Goal: Task Accomplishment & Management: Manage account settings

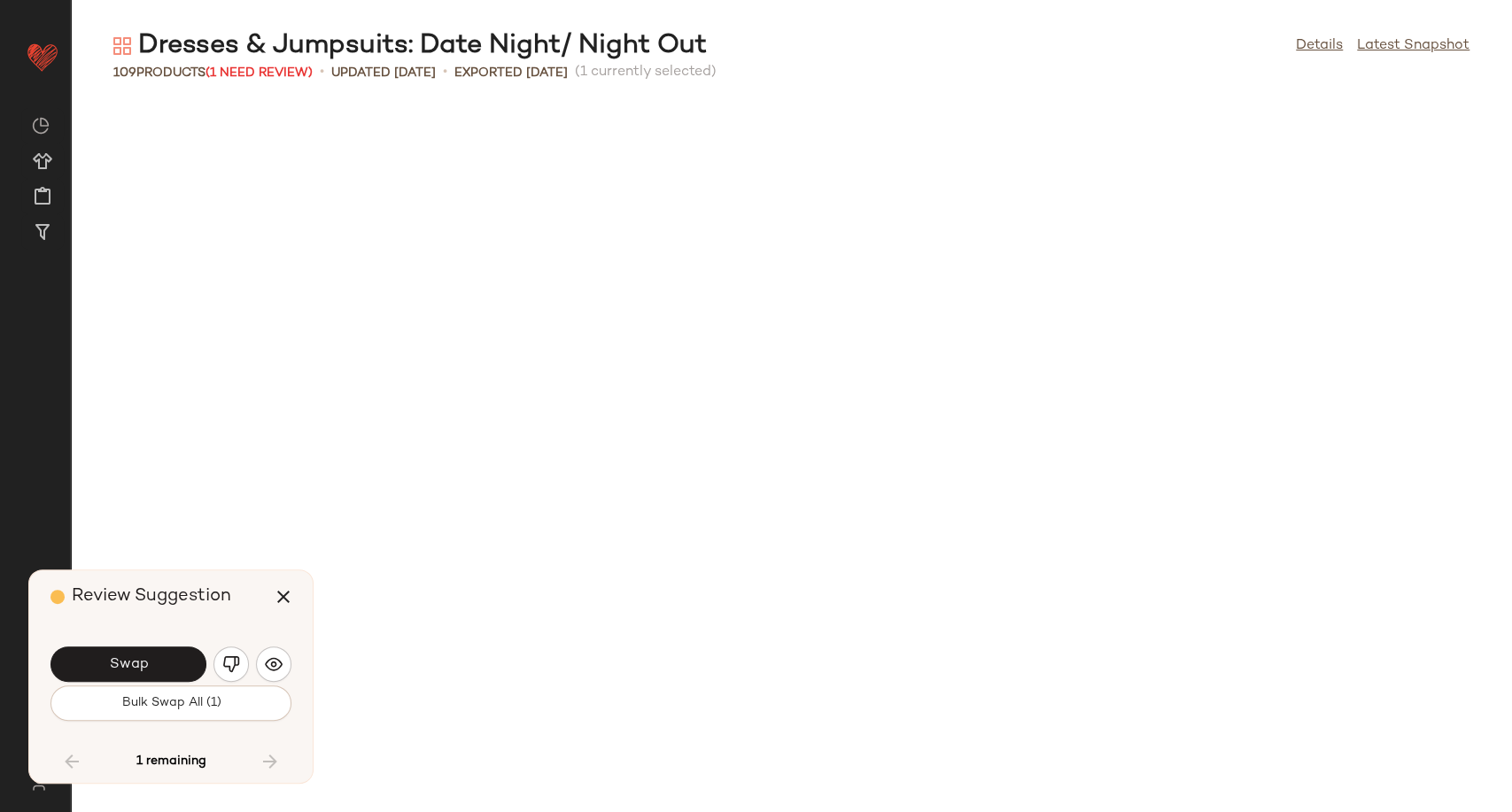
scroll to position [3889, 0]
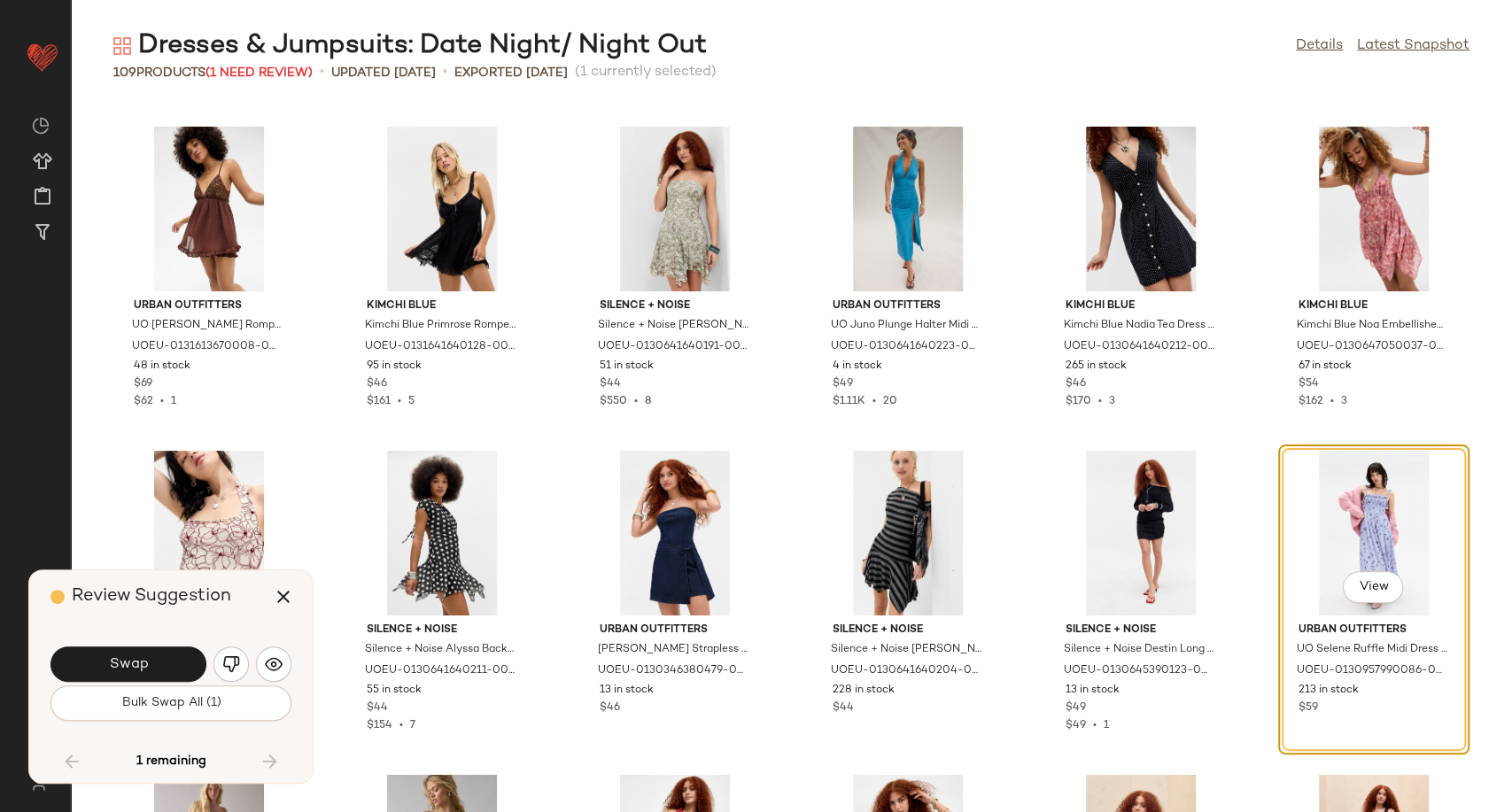
click at [289, 598] on icon "button" at bounding box center [283, 596] width 21 height 21
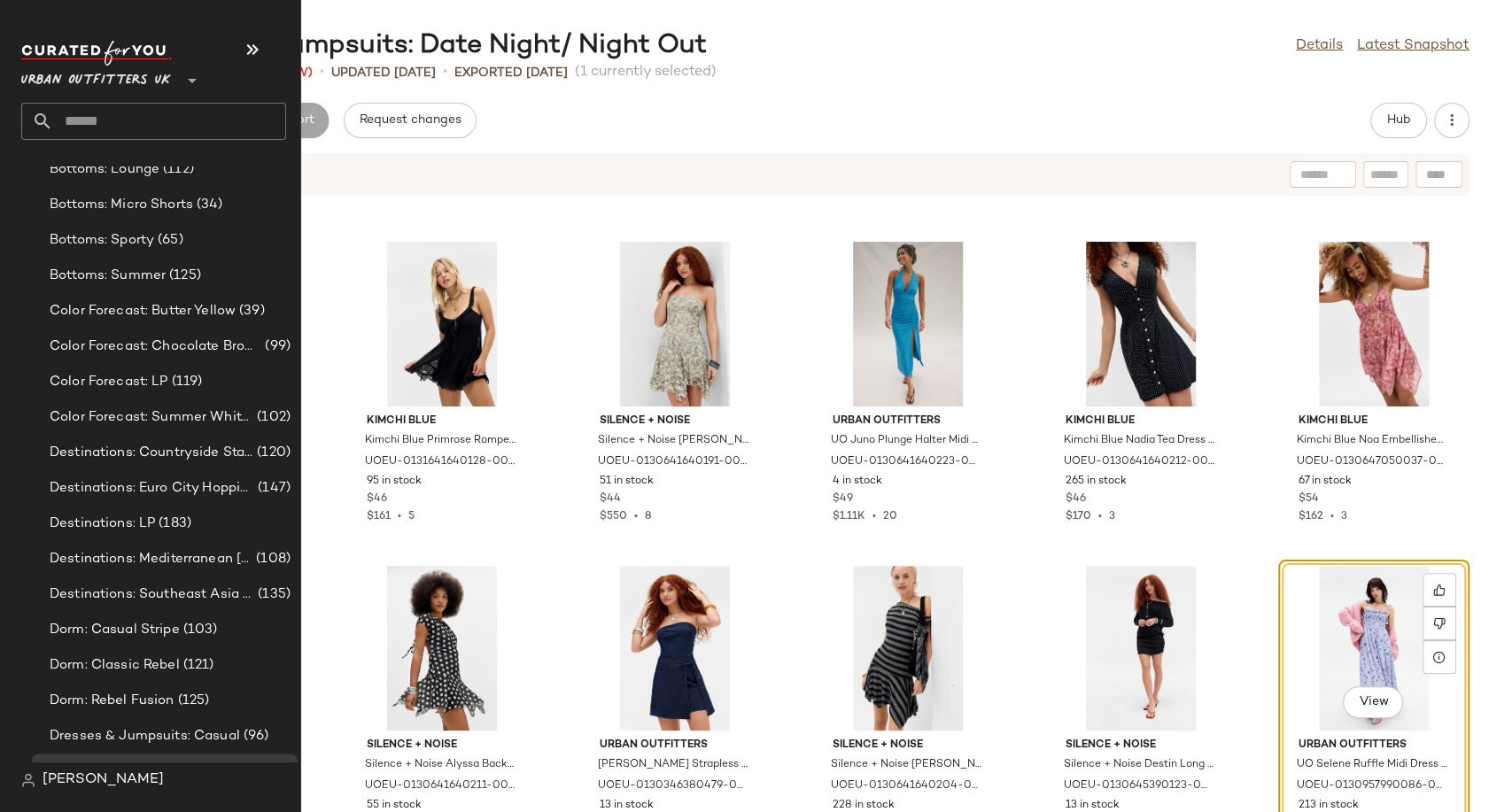
scroll to position [3739, 0]
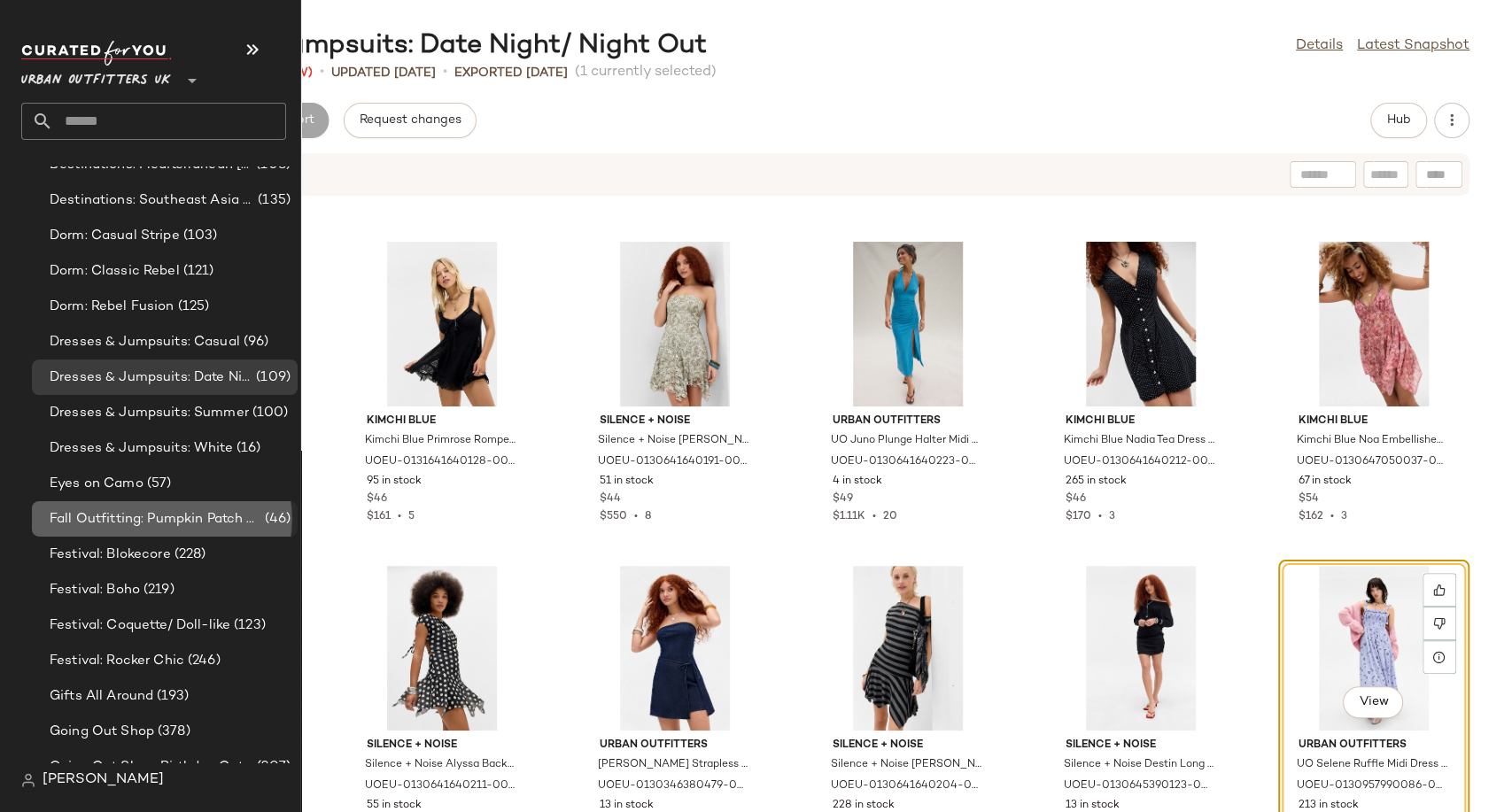
click at [189, 510] on span "Fall Outfitting: Pumpkin Patch Fits" at bounding box center [155, 520] width 211 height 21
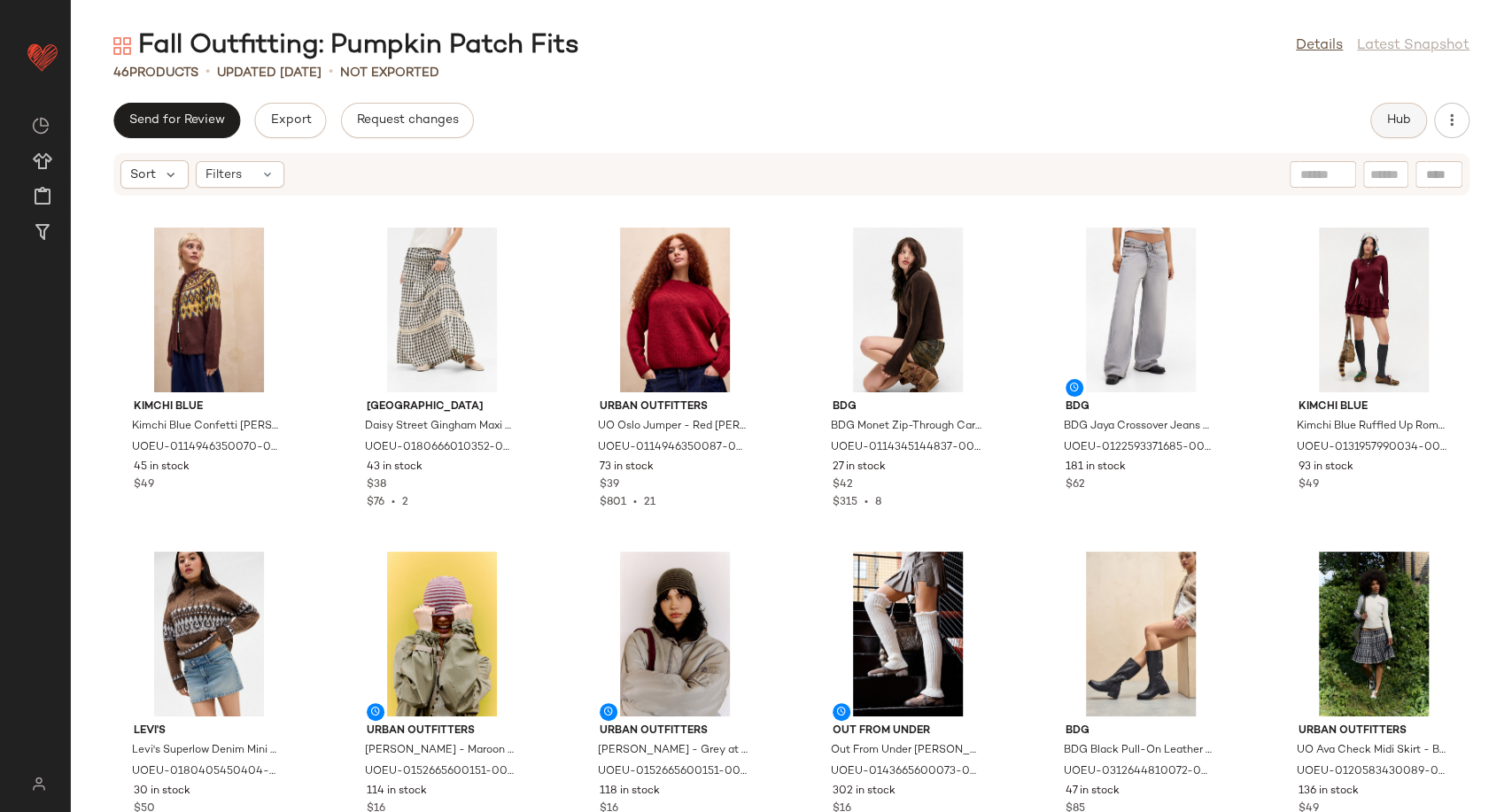
click at [1404, 122] on span "Hub" at bounding box center [1398, 120] width 25 height 14
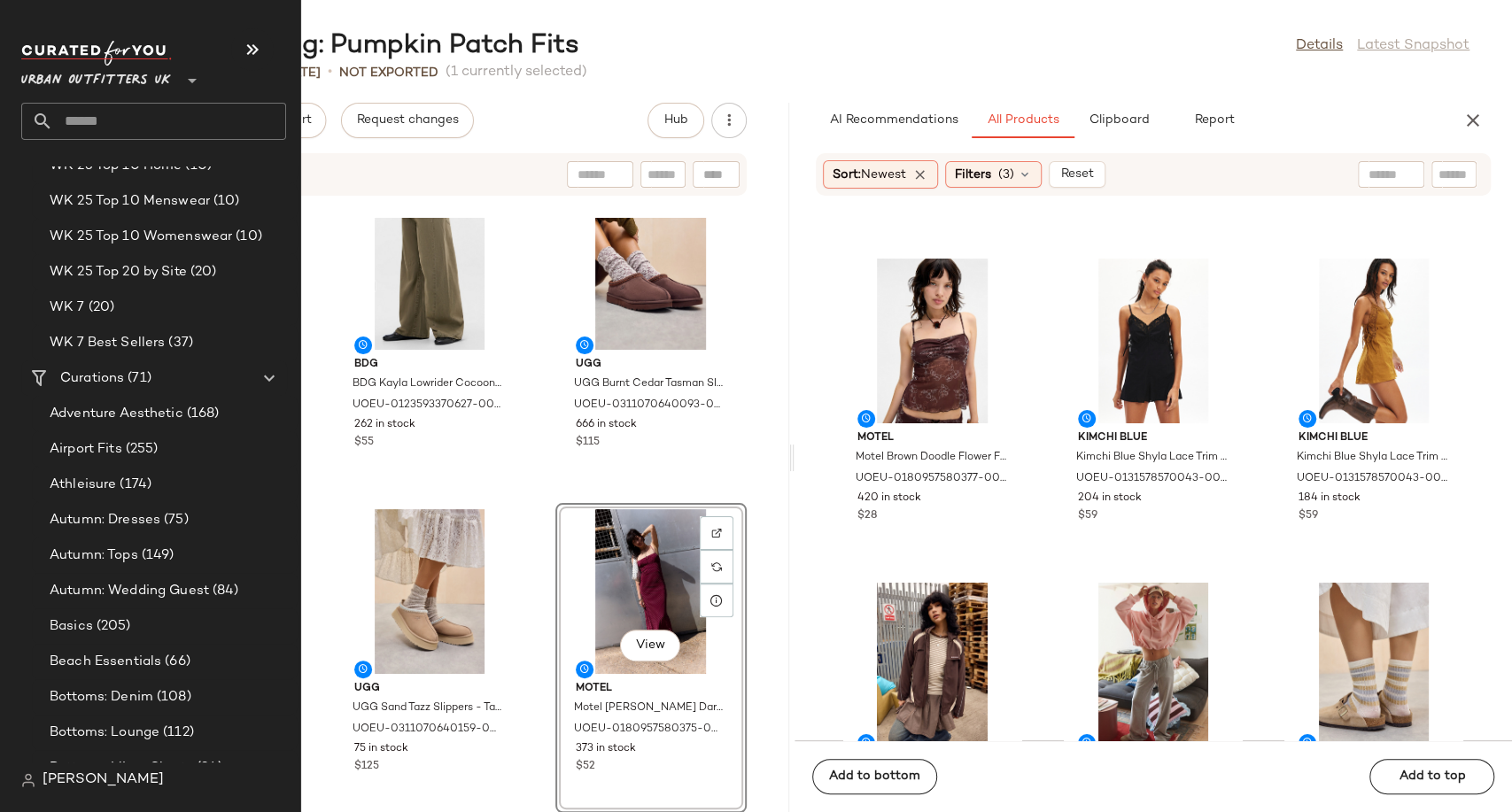
scroll to position [2755, 0]
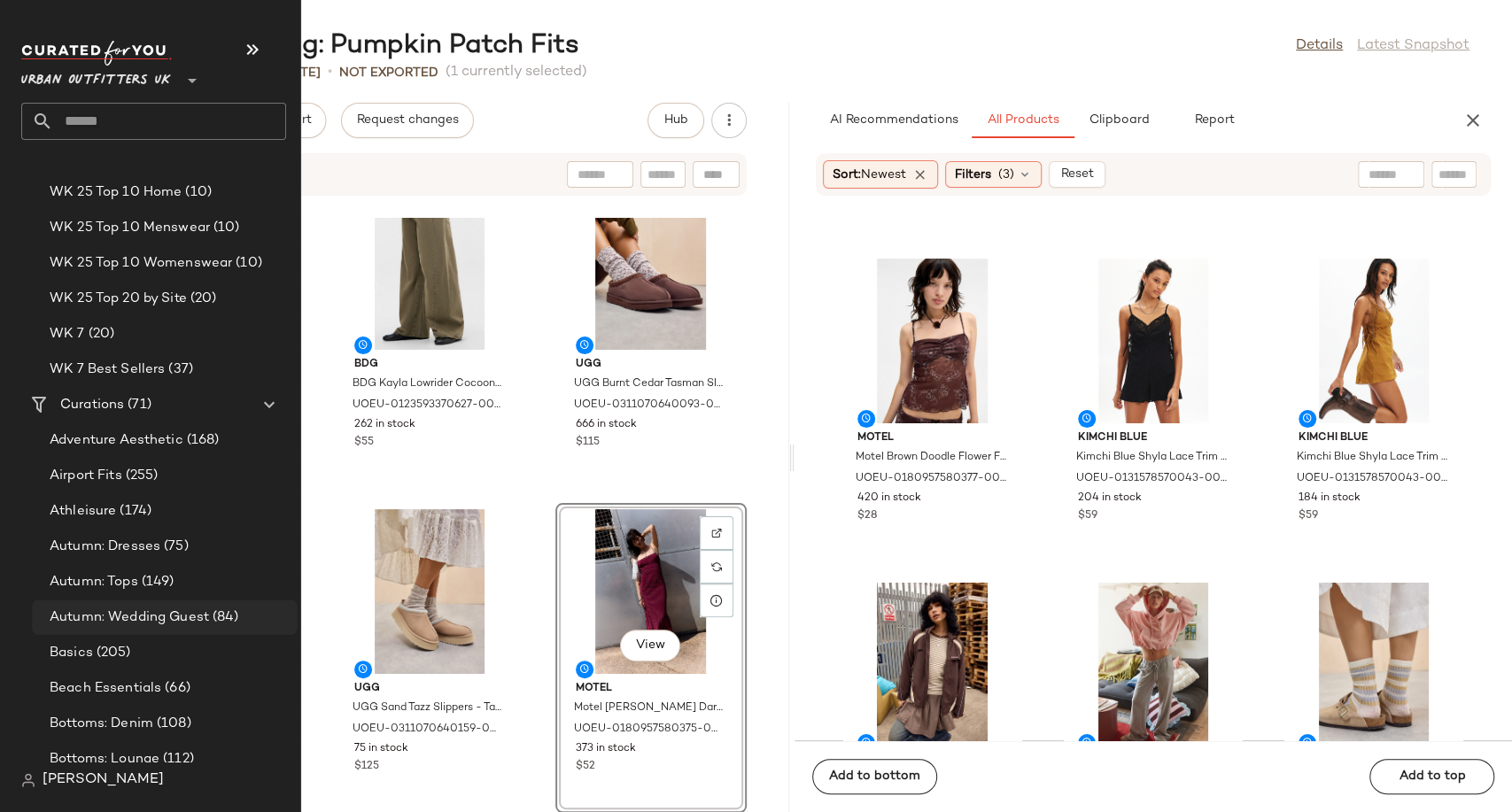
click at [142, 617] on span "Autumn: Wedding Guest" at bounding box center [129, 618] width 160 height 21
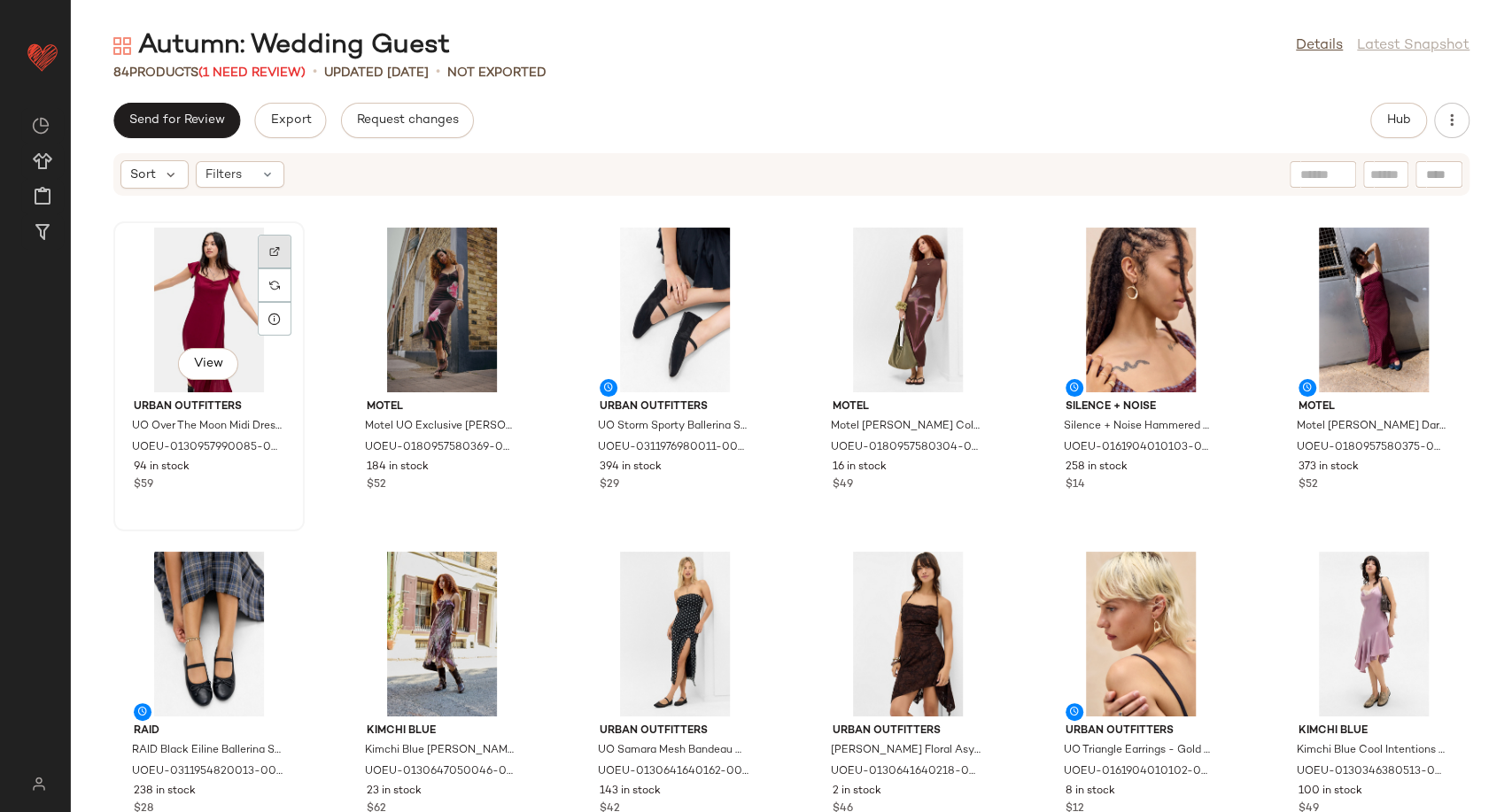
click at [277, 250] on img at bounding box center [275, 251] width 11 height 11
click at [506, 269] on div at bounding box center [508, 286] width 34 height 34
click at [744, 269] on div at bounding box center [741, 286] width 34 height 34
click at [1373, 127] on button "Hub" at bounding box center [1398, 121] width 57 height 36
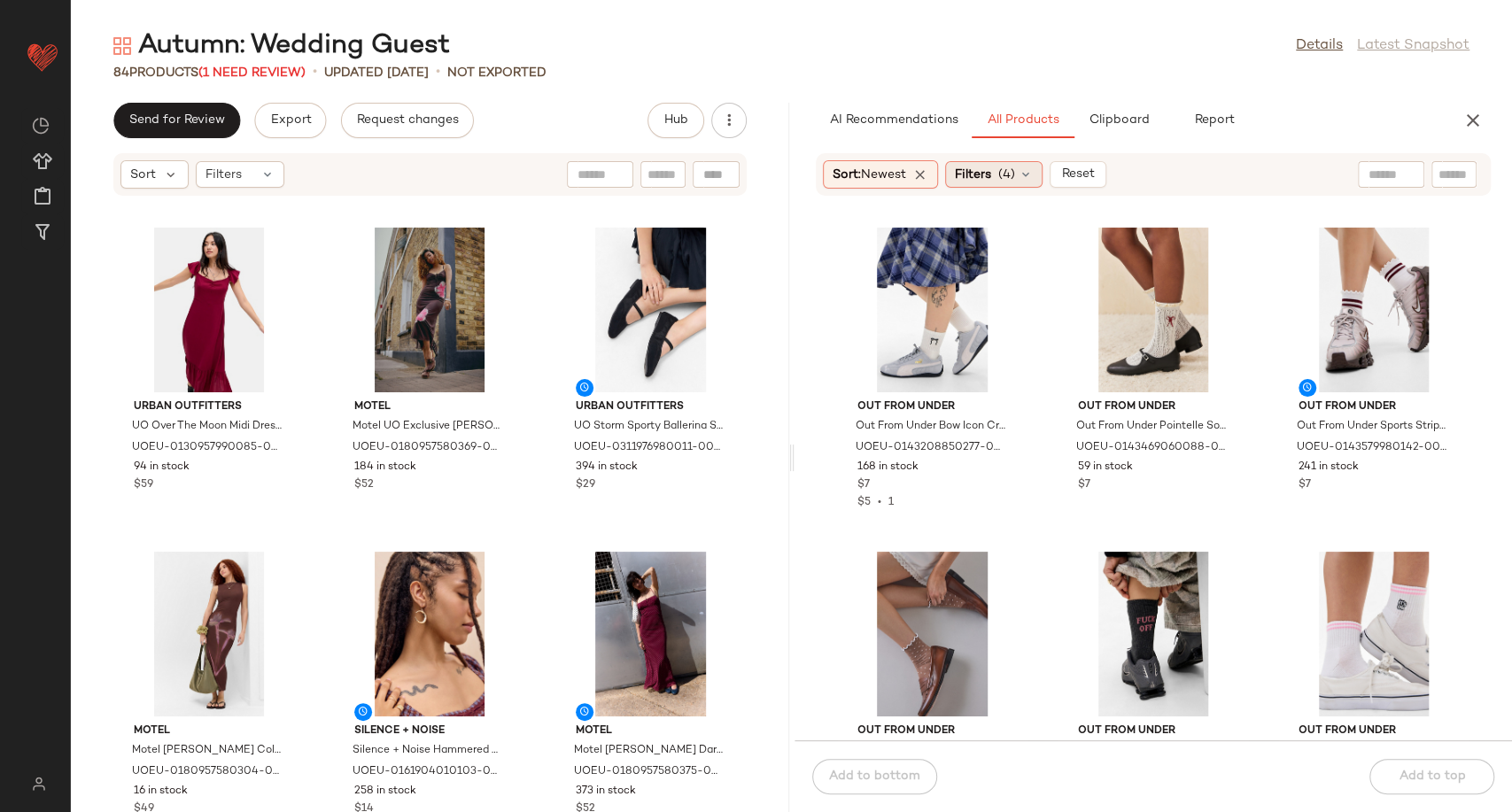
click at [1032, 171] on icon at bounding box center [1025, 174] width 14 height 14
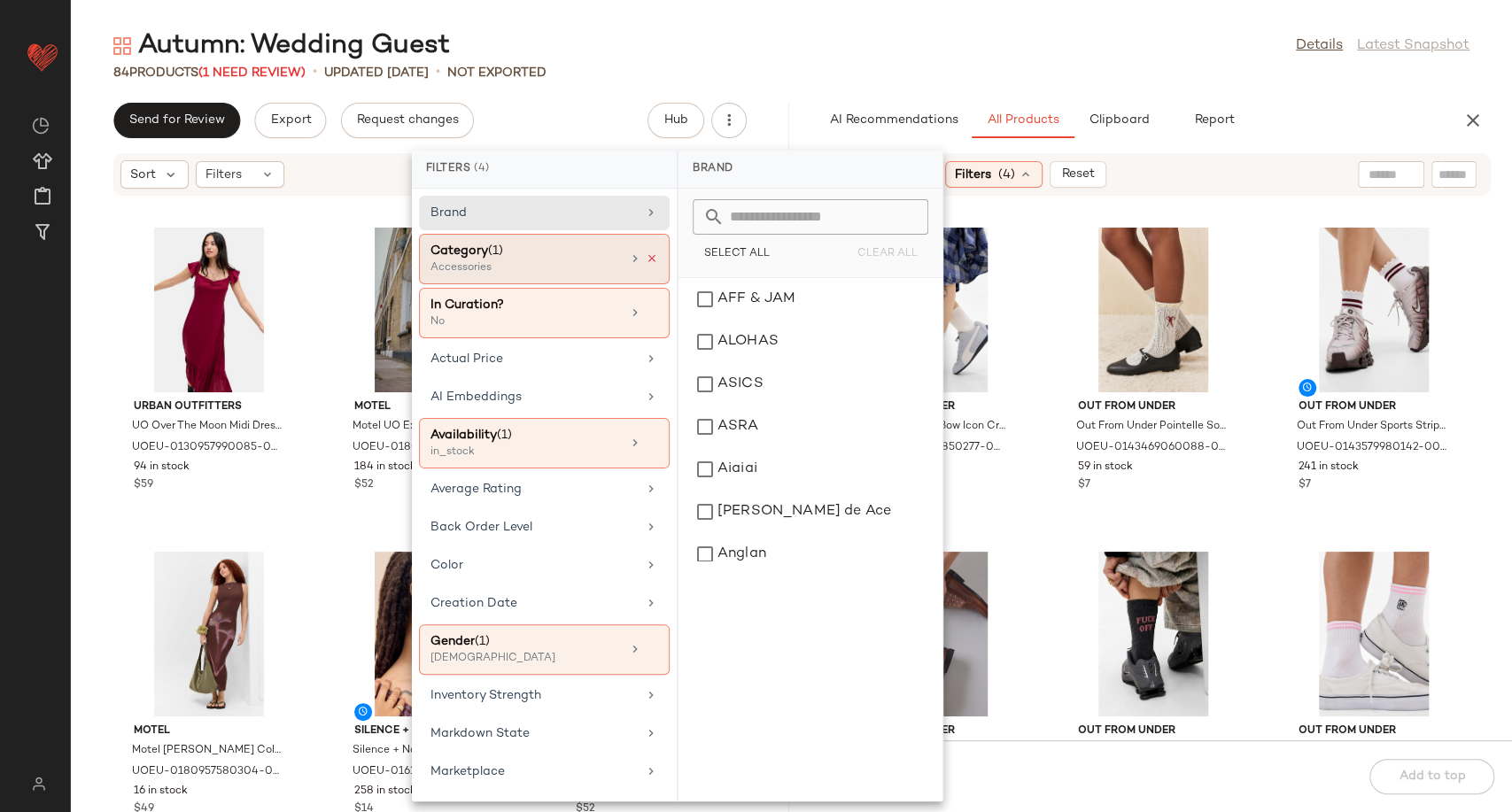
click at [645, 261] on icon at bounding box center [651, 259] width 13 height 13
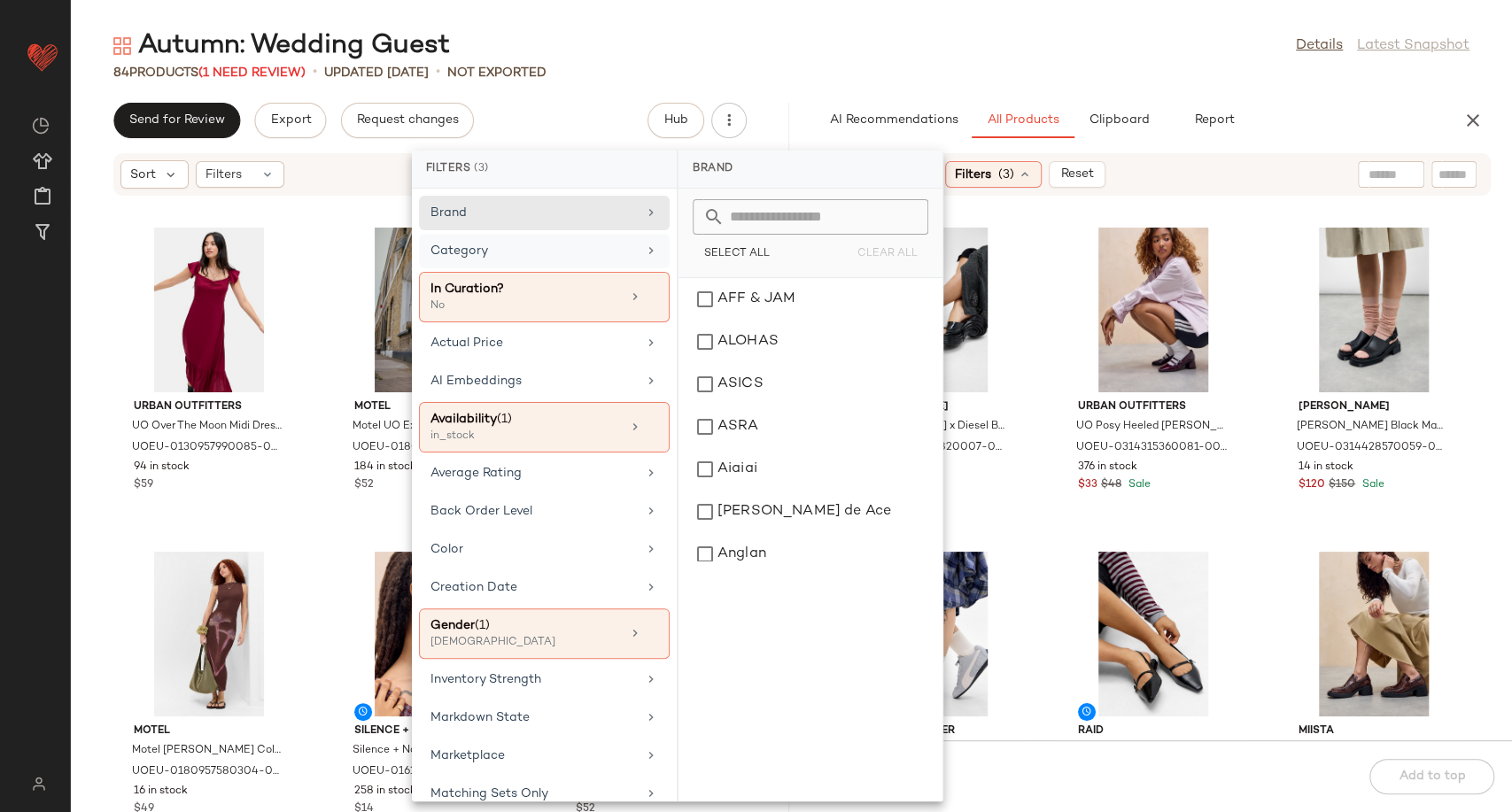
click at [512, 272] on div "Category" at bounding box center [544, 296] width 251 height 51
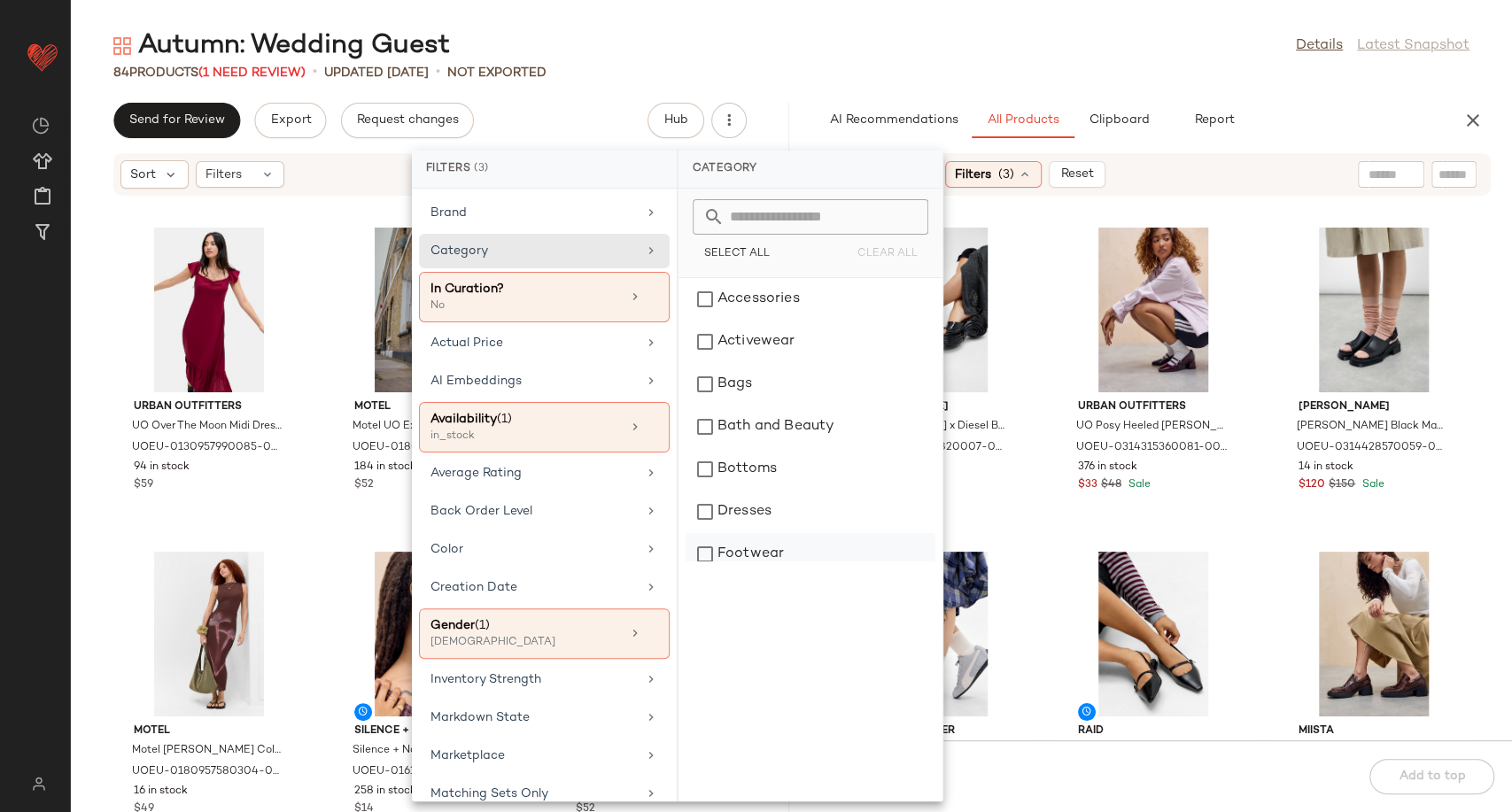
click at [765, 545] on div "Footwear" at bounding box center [810, 554] width 250 height 43
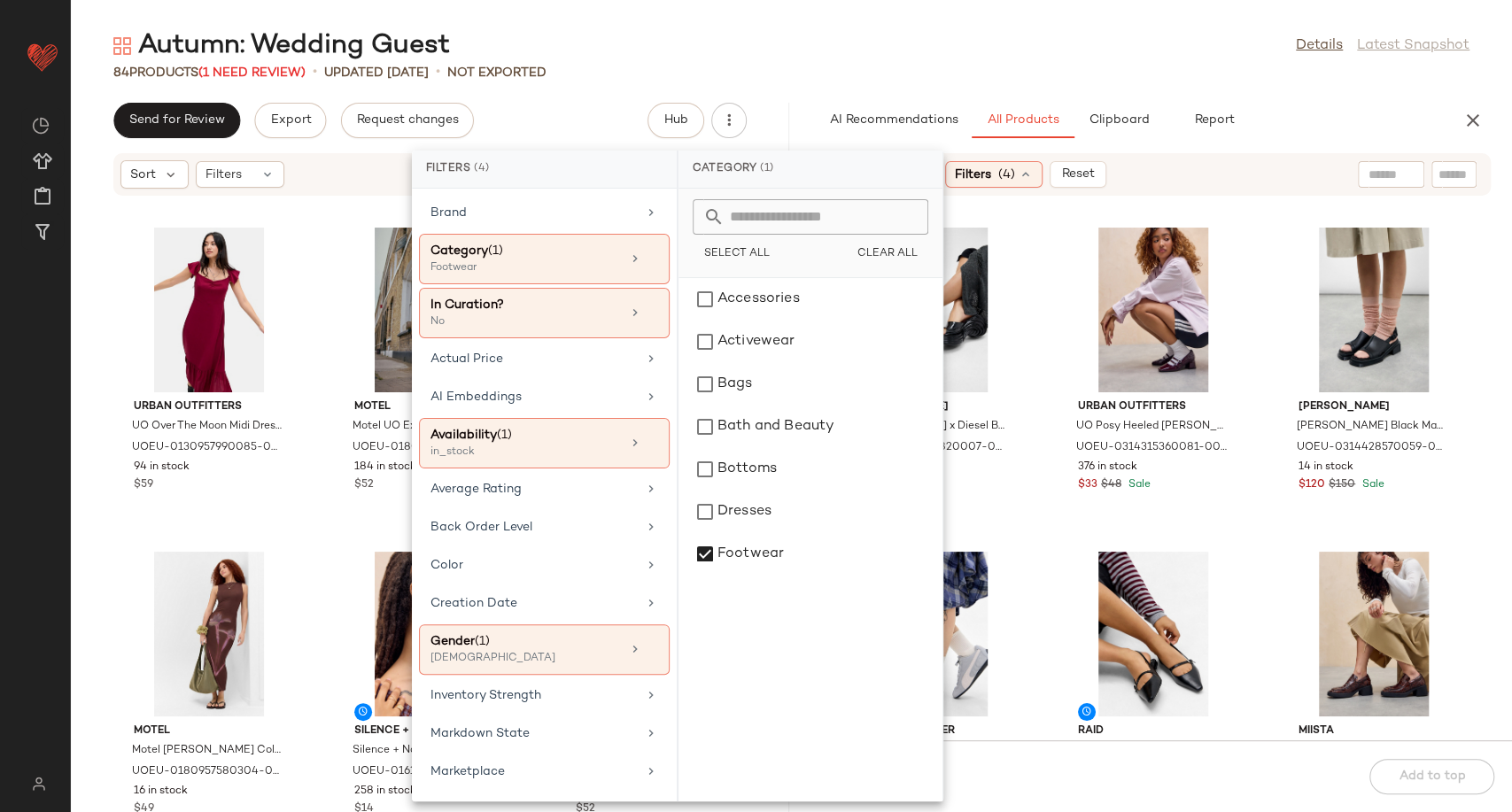
click at [1048, 522] on div "Melissa X Diesel Melissa x Diesel Black Quantum Platform Shoes - Black UK 5 at …" at bounding box center [1153, 479] width 718 height 522
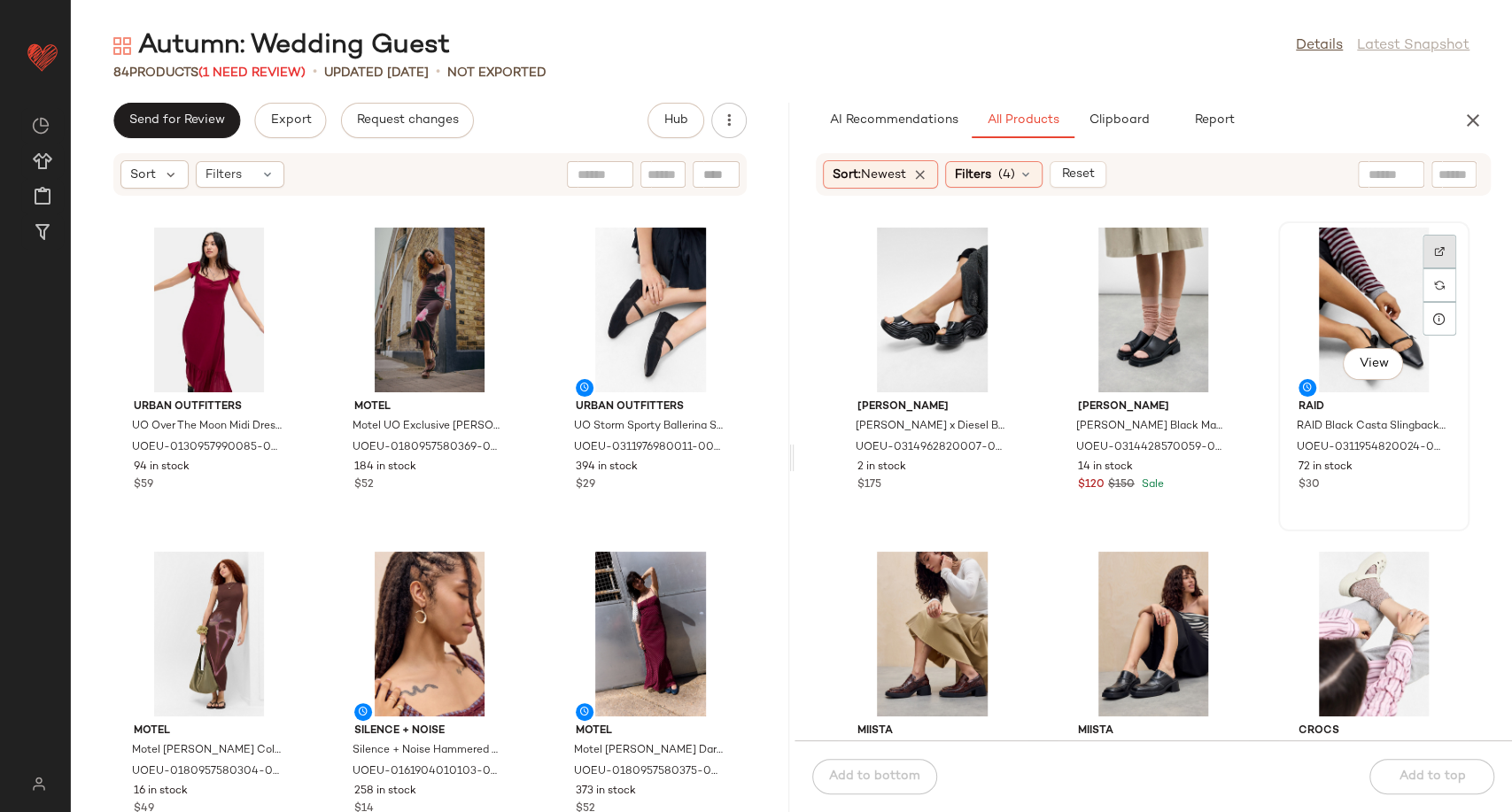
click at [1423, 269] on div at bounding box center [1440, 286] width 34 height 34
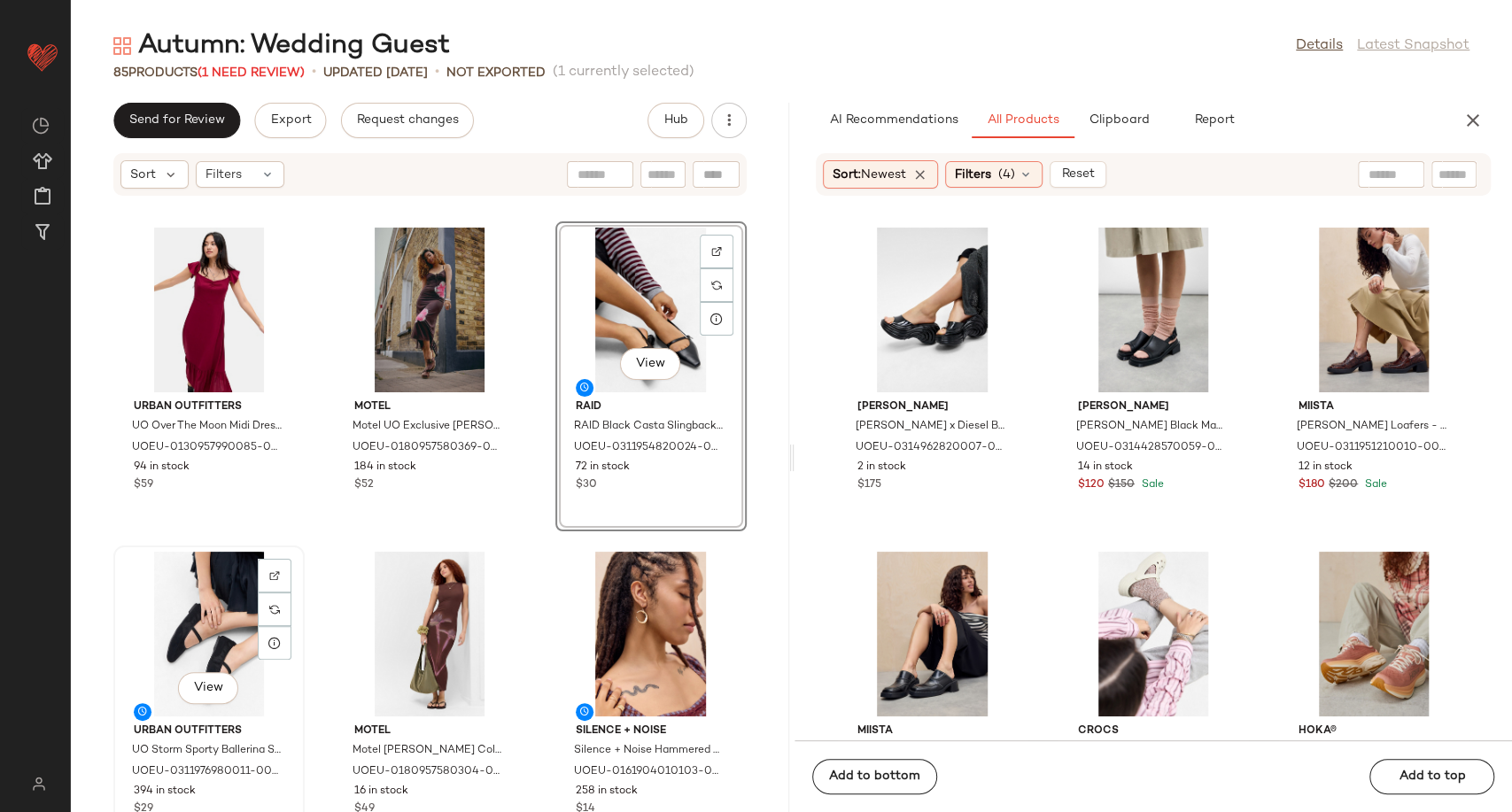
click at [224, 630] on div "View" at bounding box center [209, 634] width 178 height 165
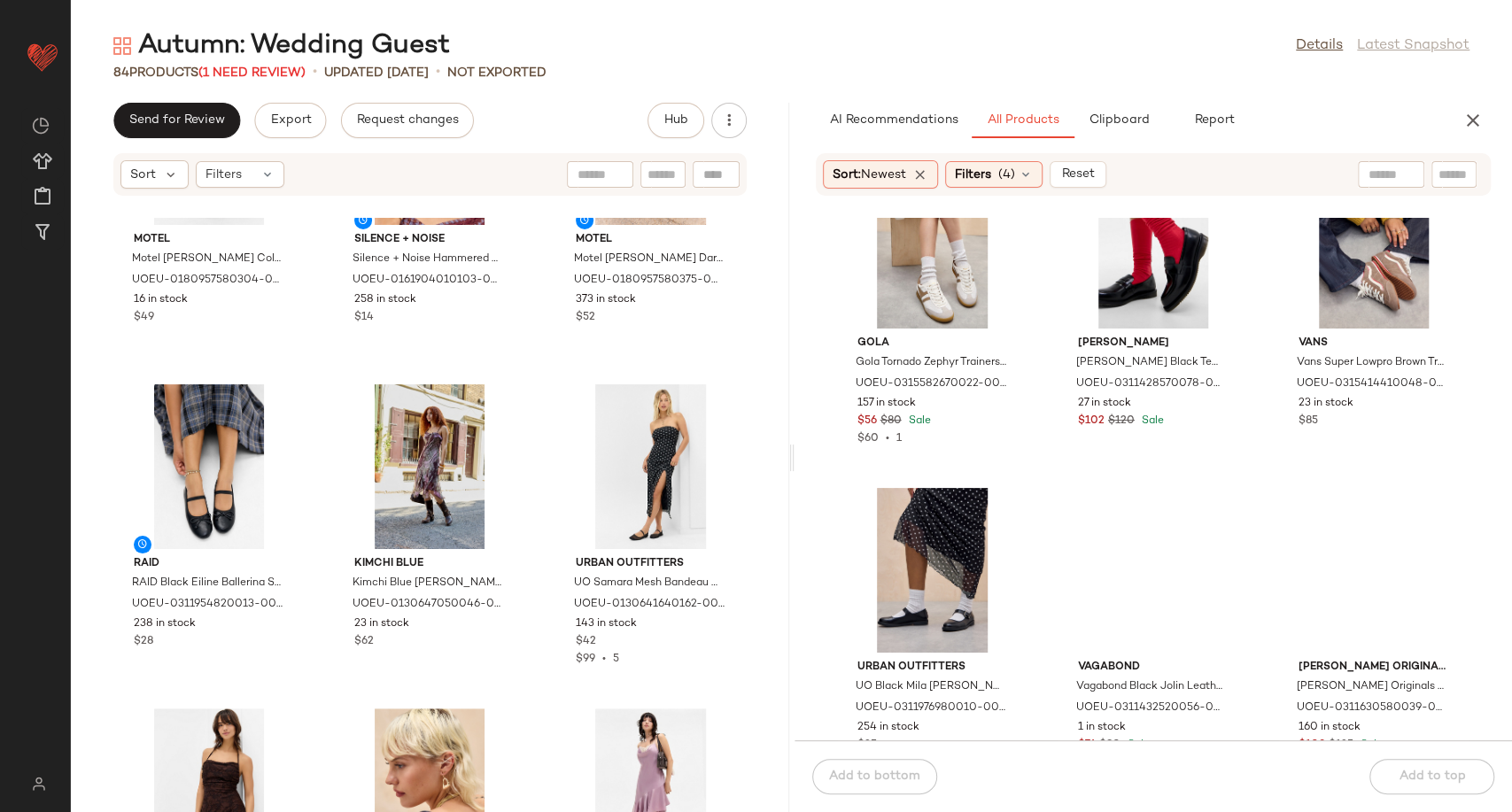
scroll to position [10150, 0]
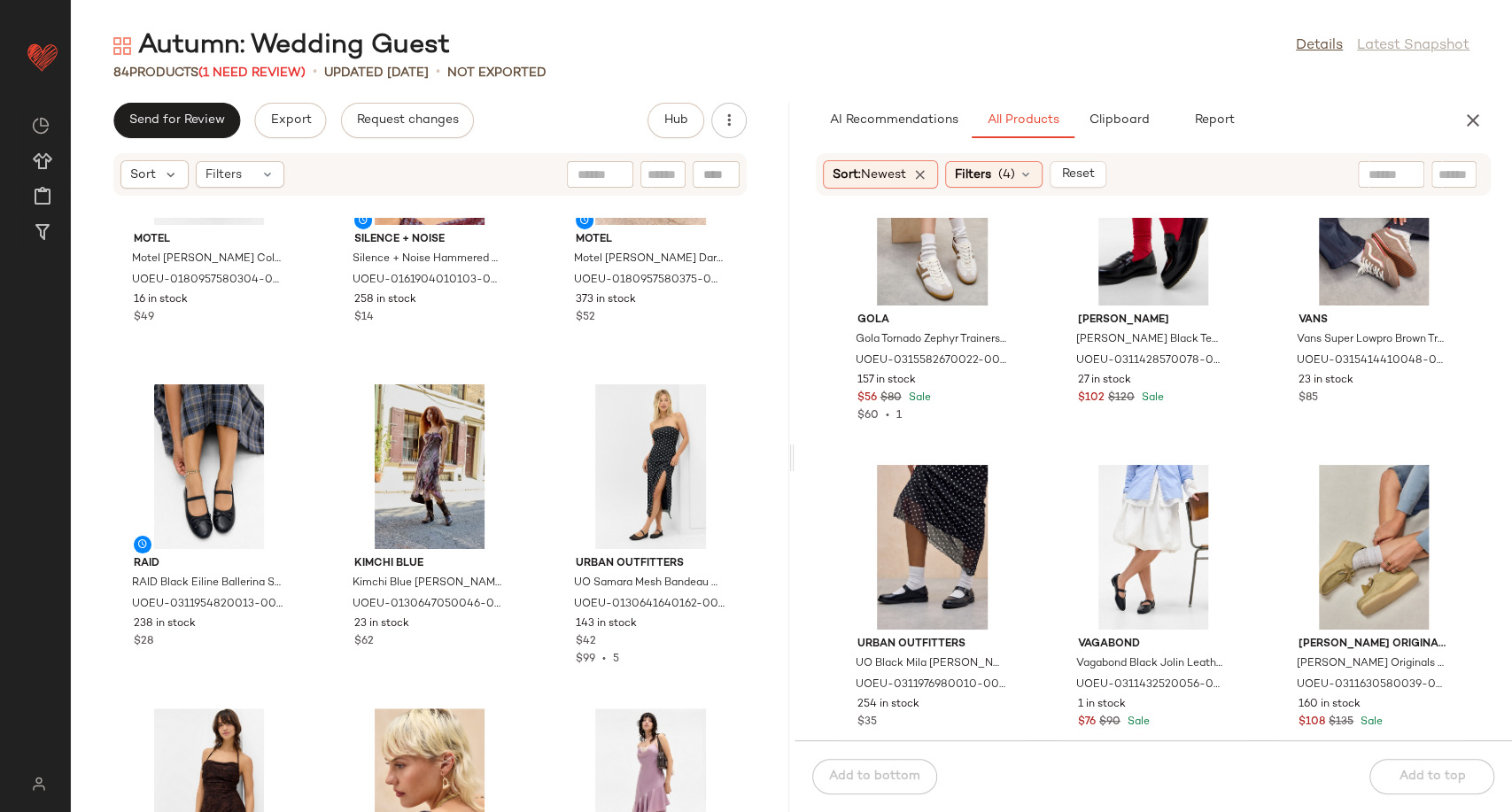
click at [1381, 174] on input "text" at bounding box center [1391, 174] width 46 height 19
type input "*****"
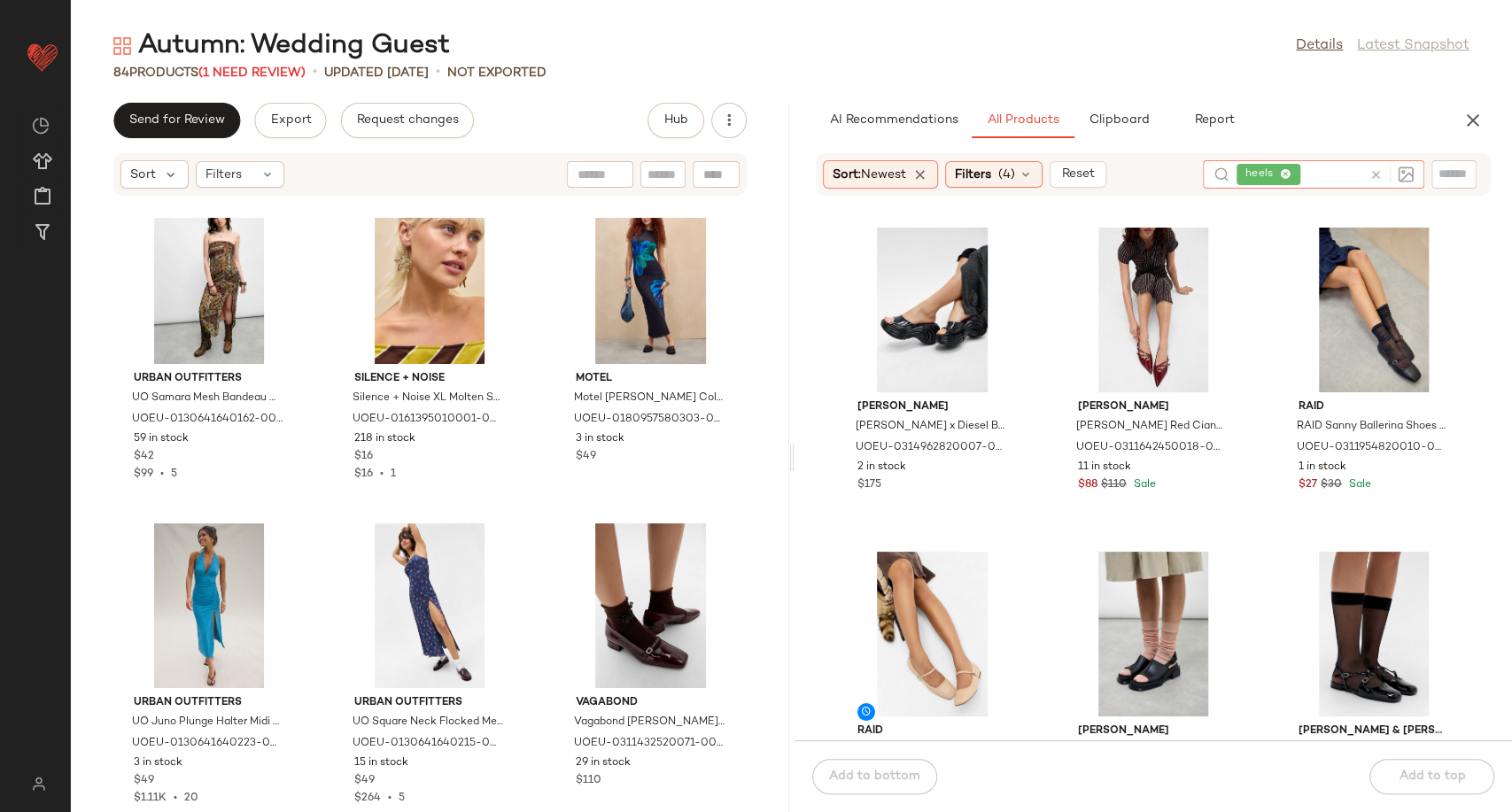
scroll to position [2277, 0]
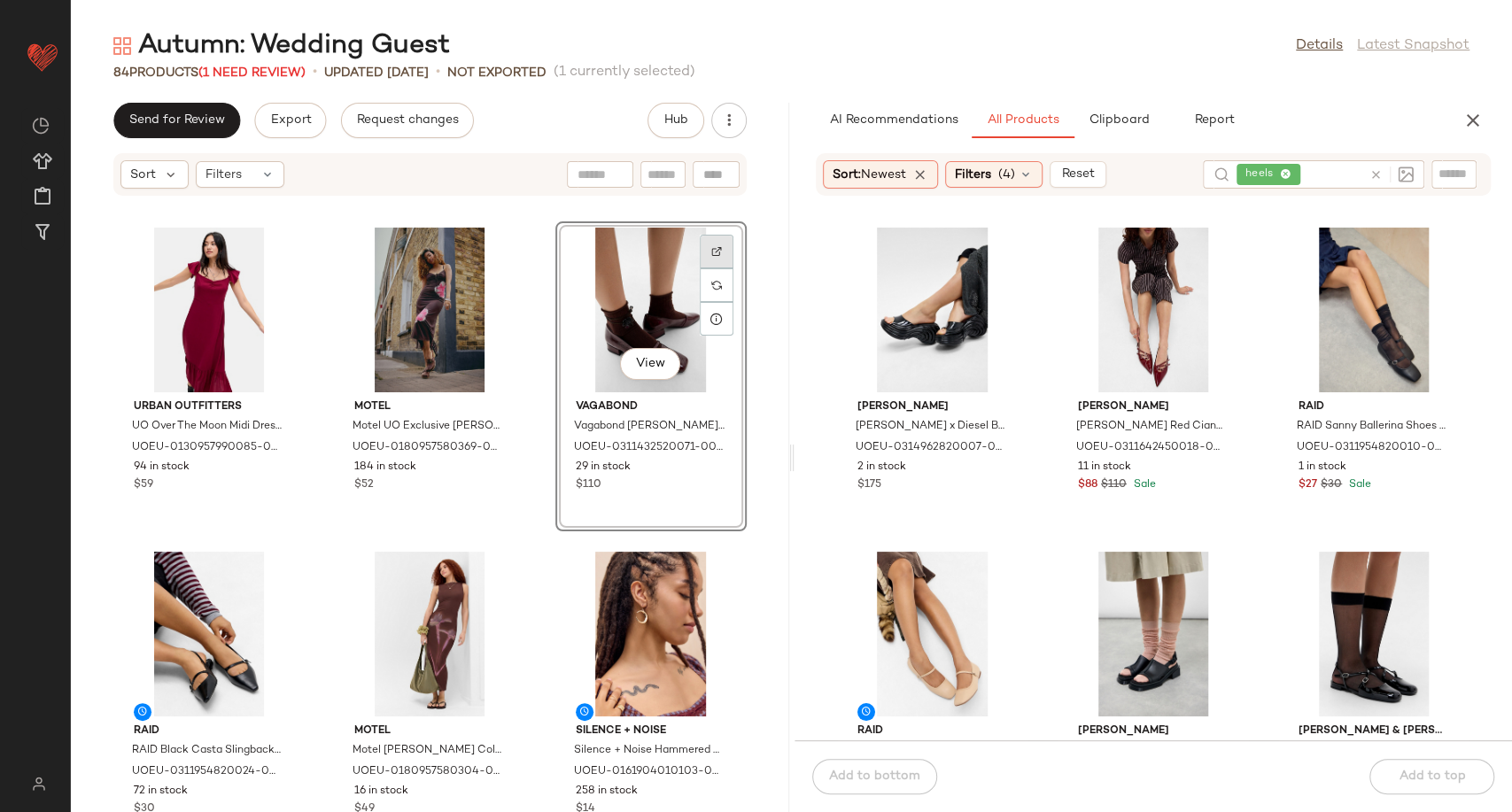
click at [708, 269] on div at bounding box center [717, 286] width 34 height 34
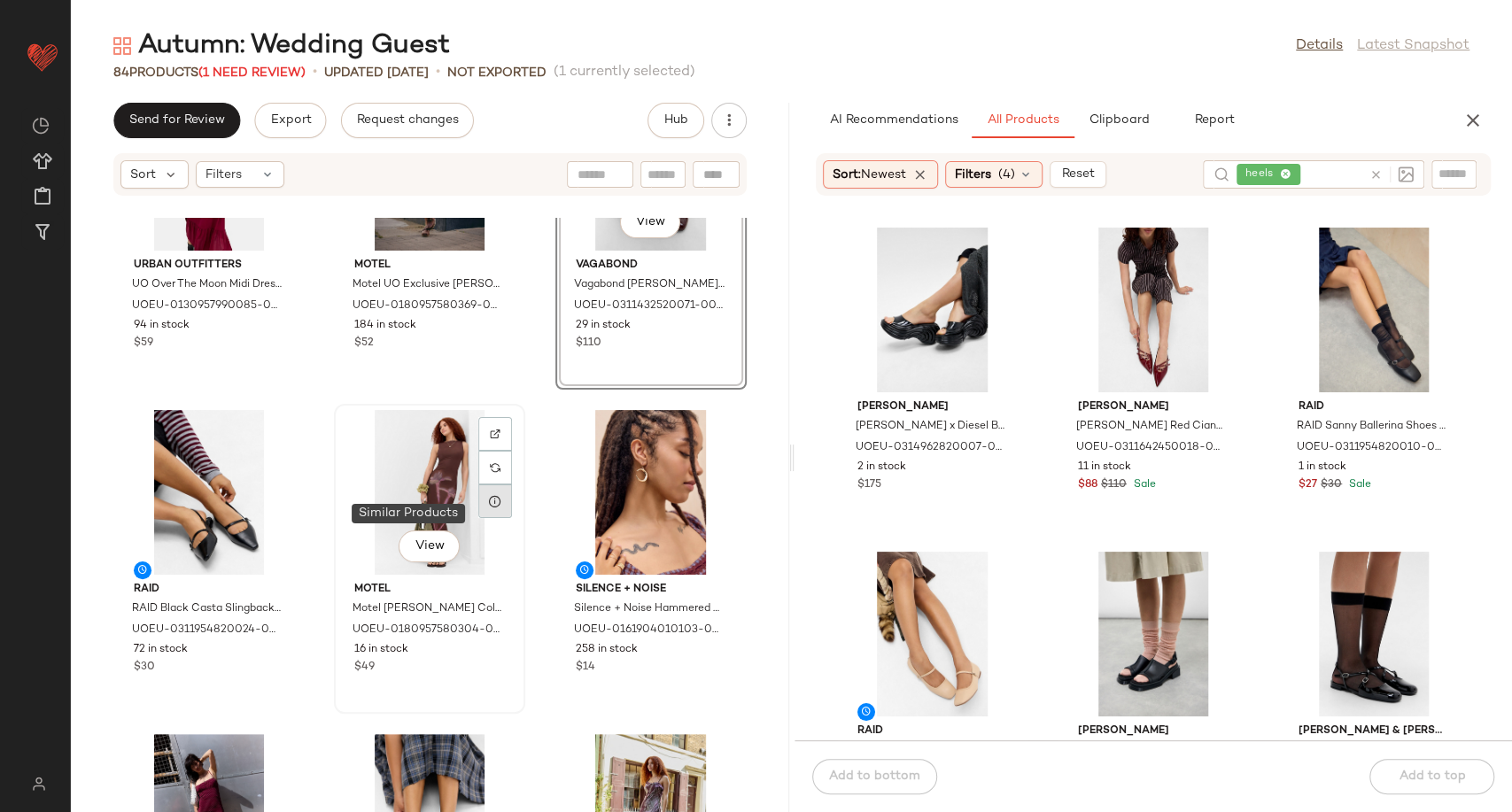
scroll to position [394, 0]
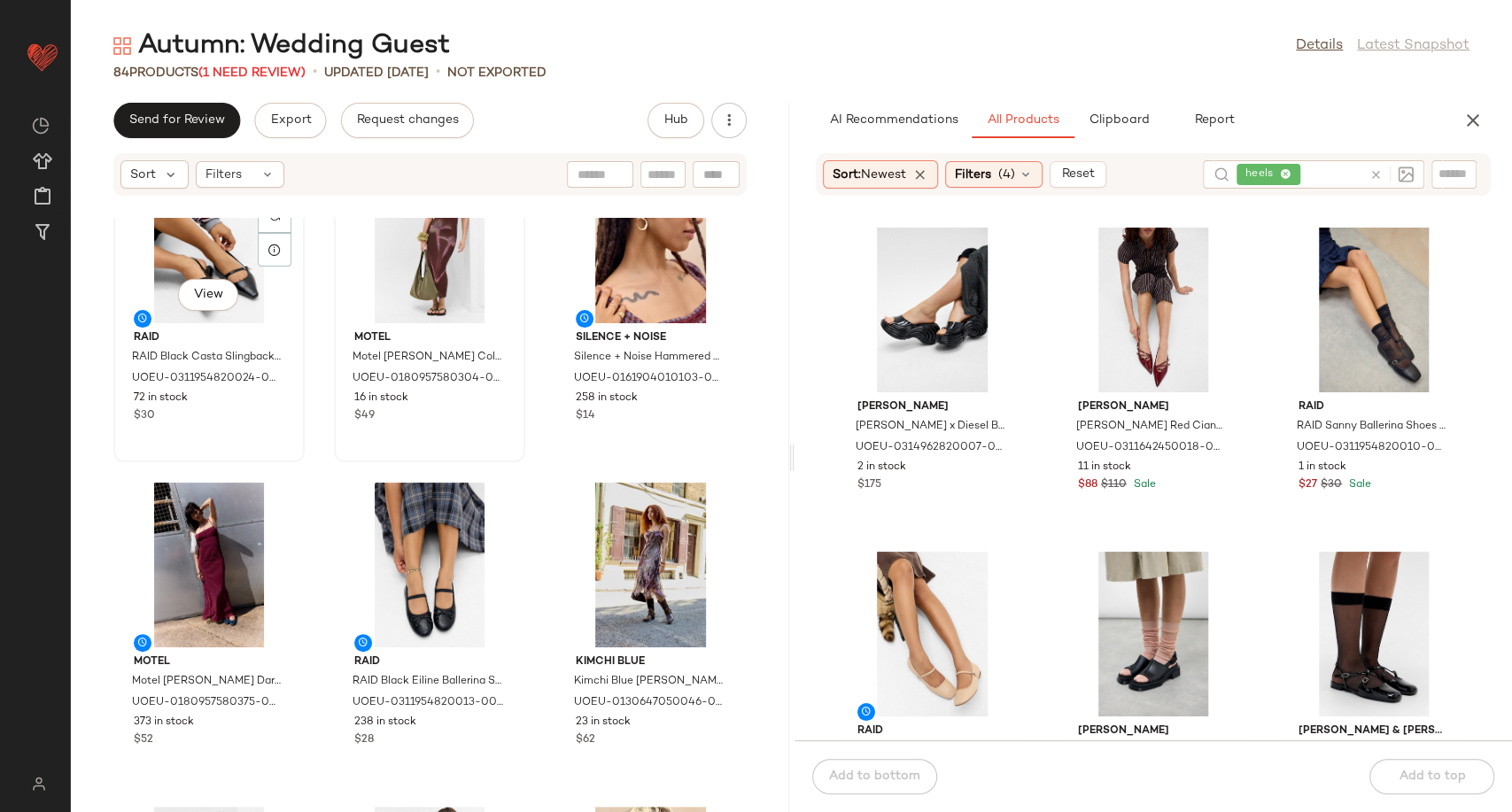
scroll to position [388, 0]
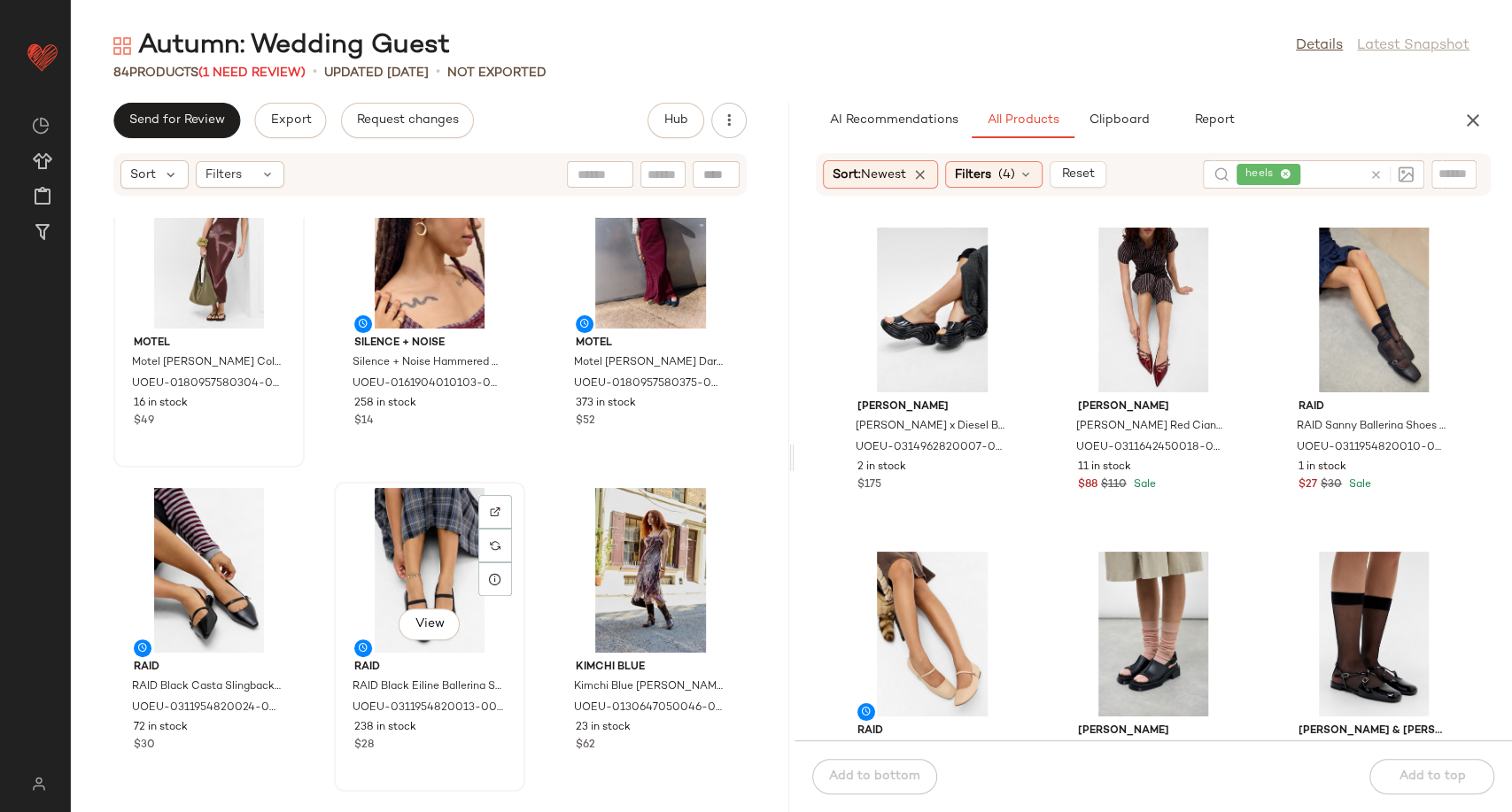
click at [386, 570] on div "View" at bounding box center [429, 570] width 178 height 165
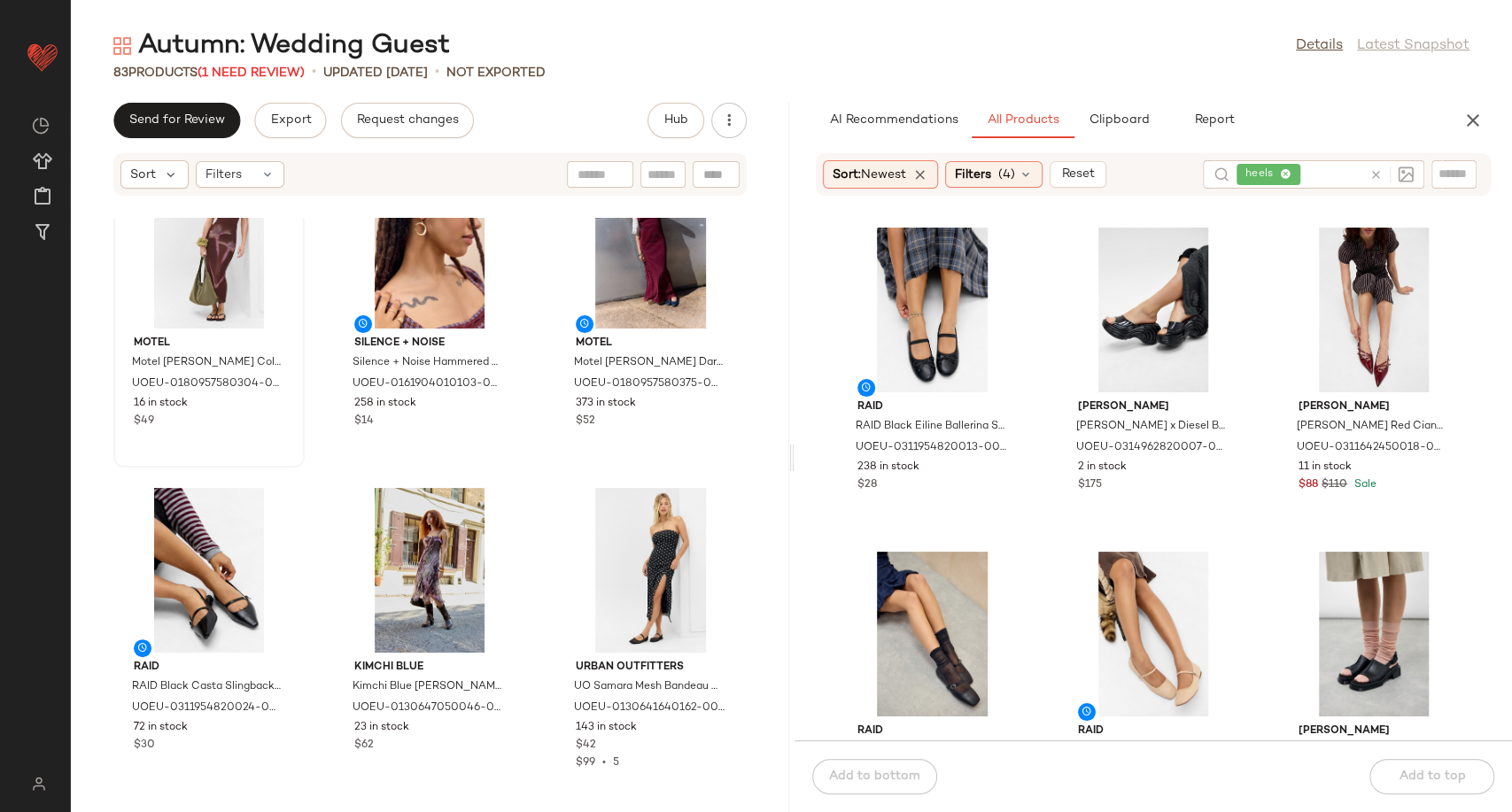
click at [528, 474] on div "Urban Outfitters UO Over The Moon Midi Dress - Red S at Urban Outfitters UOEU-0…" at bounding box center [429, 515] width 718 height 594
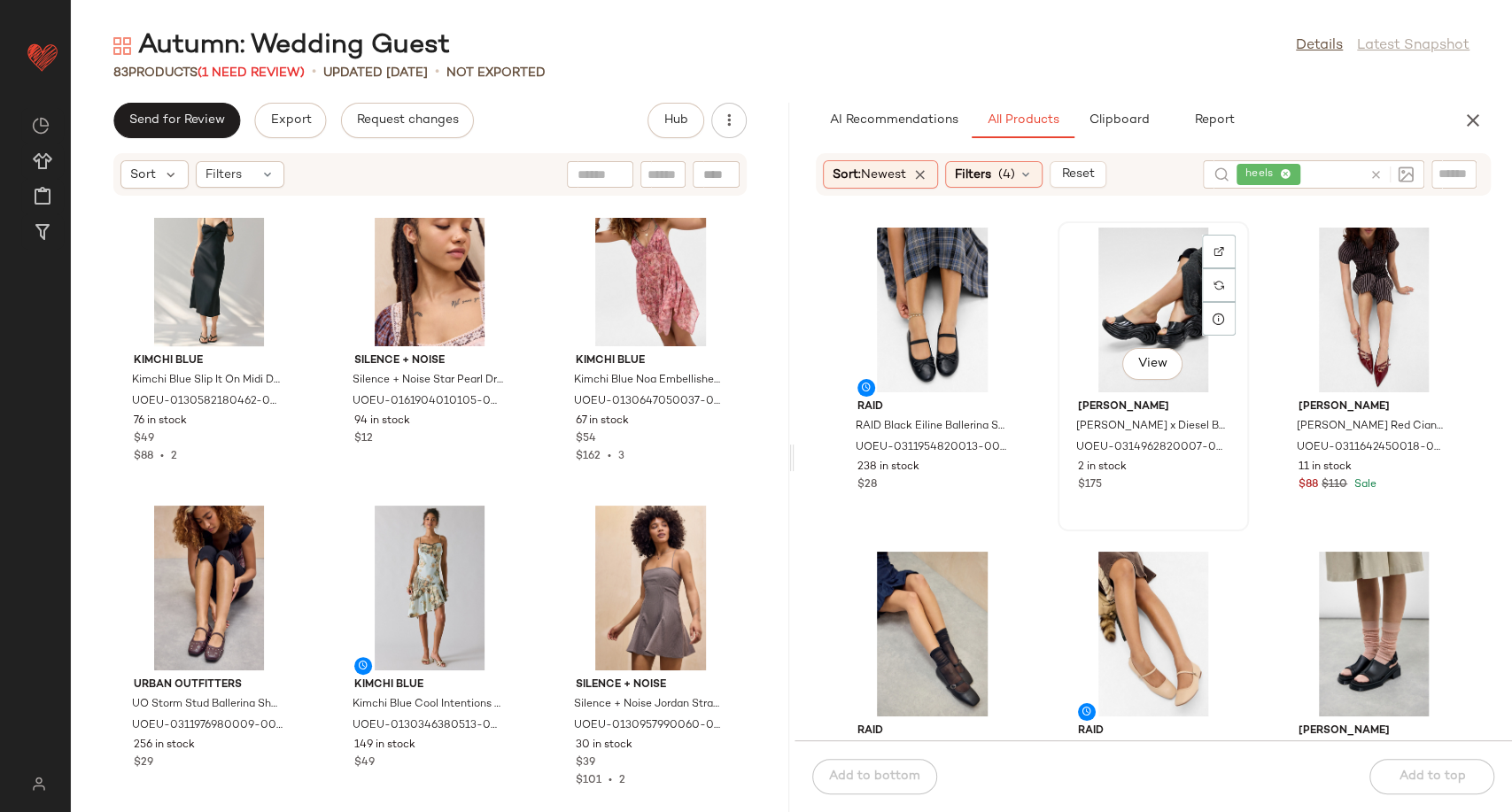
scroll to position [506, 0]
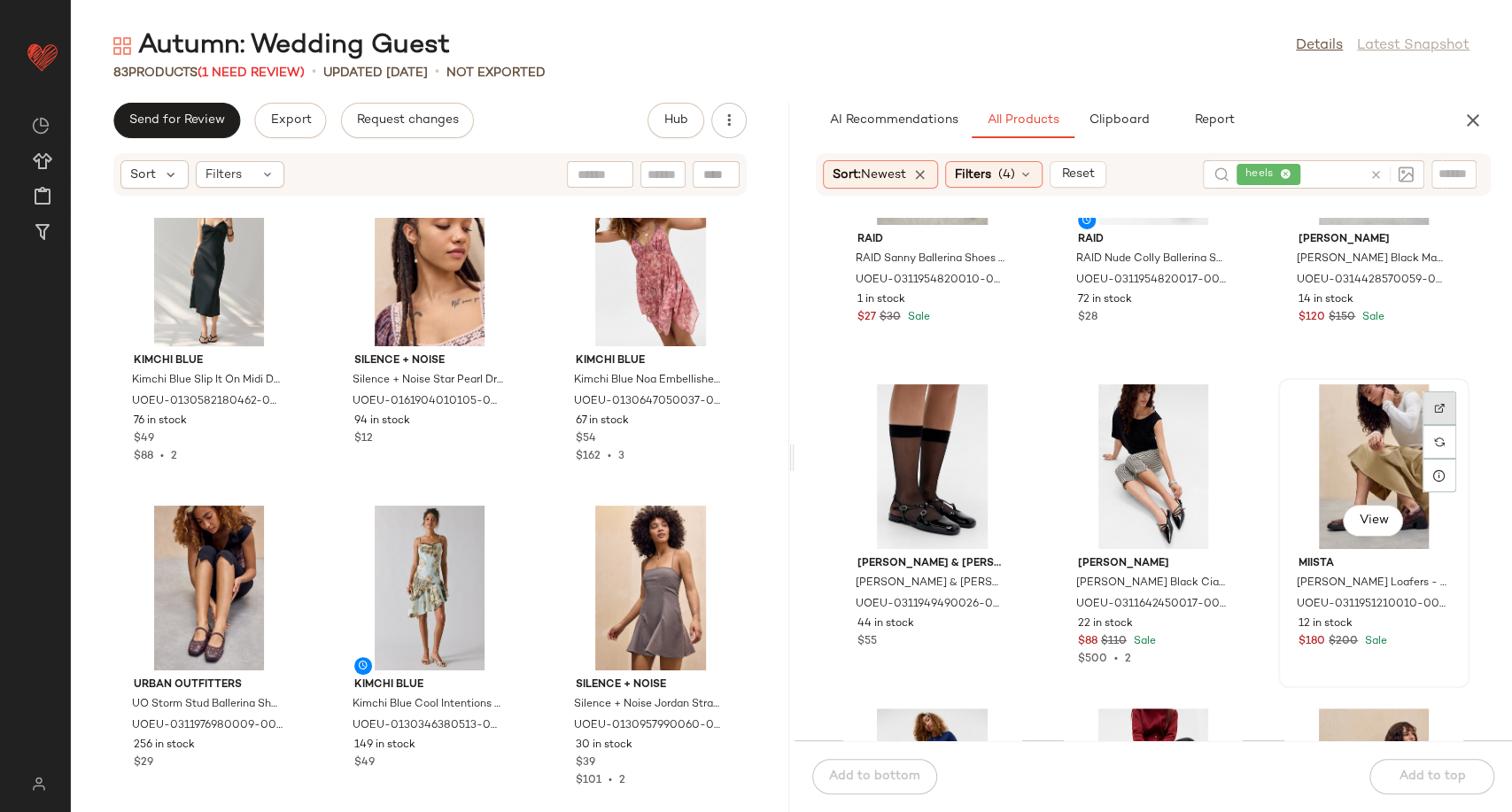
click at [1423, 425] on div at bounding box center [1440, 442] width 34 height 34
click at [1223, 425] on div at bounding box center [1219, 442] width 34 height 34
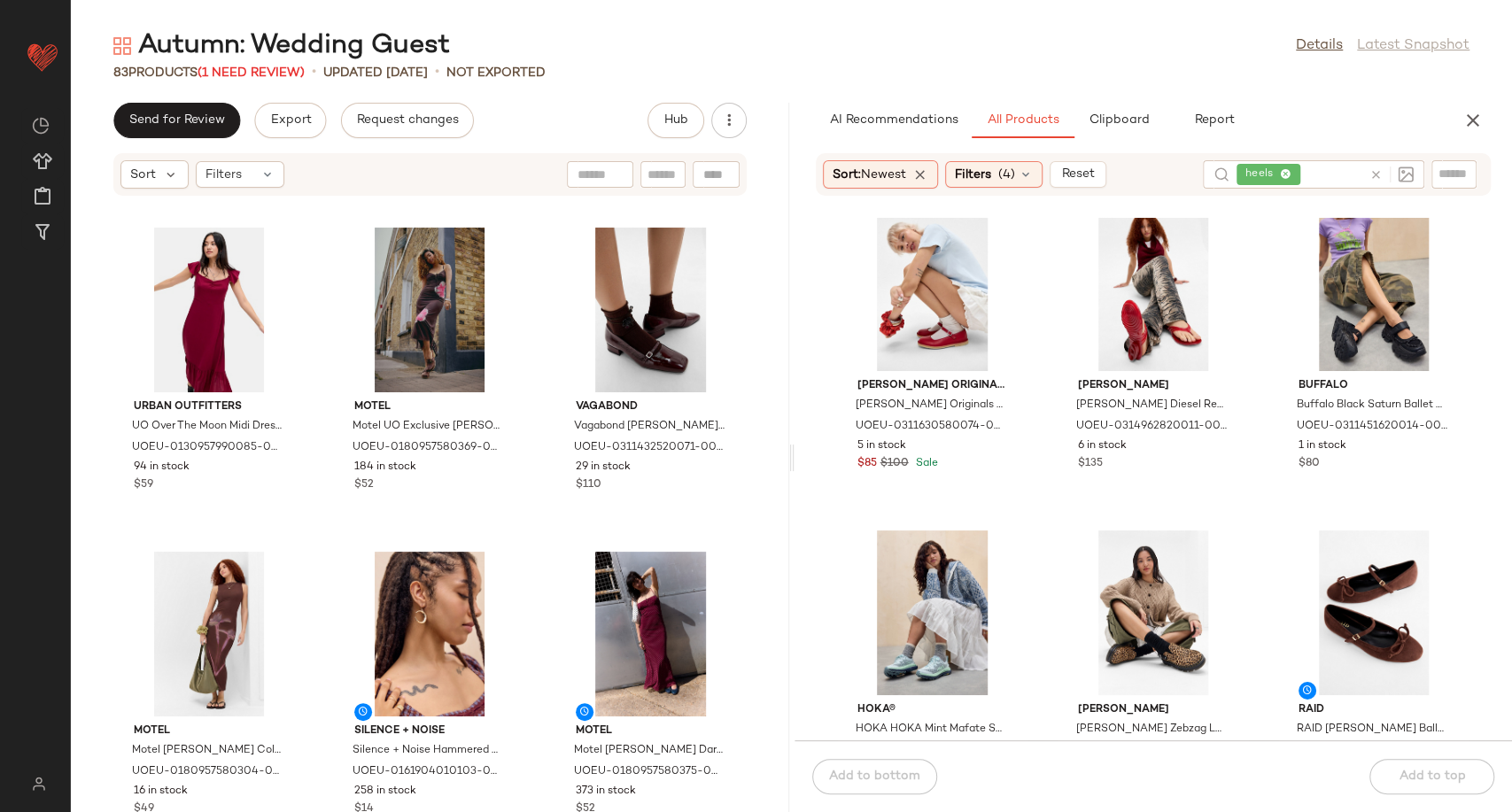
scroll to position [3950, 0]
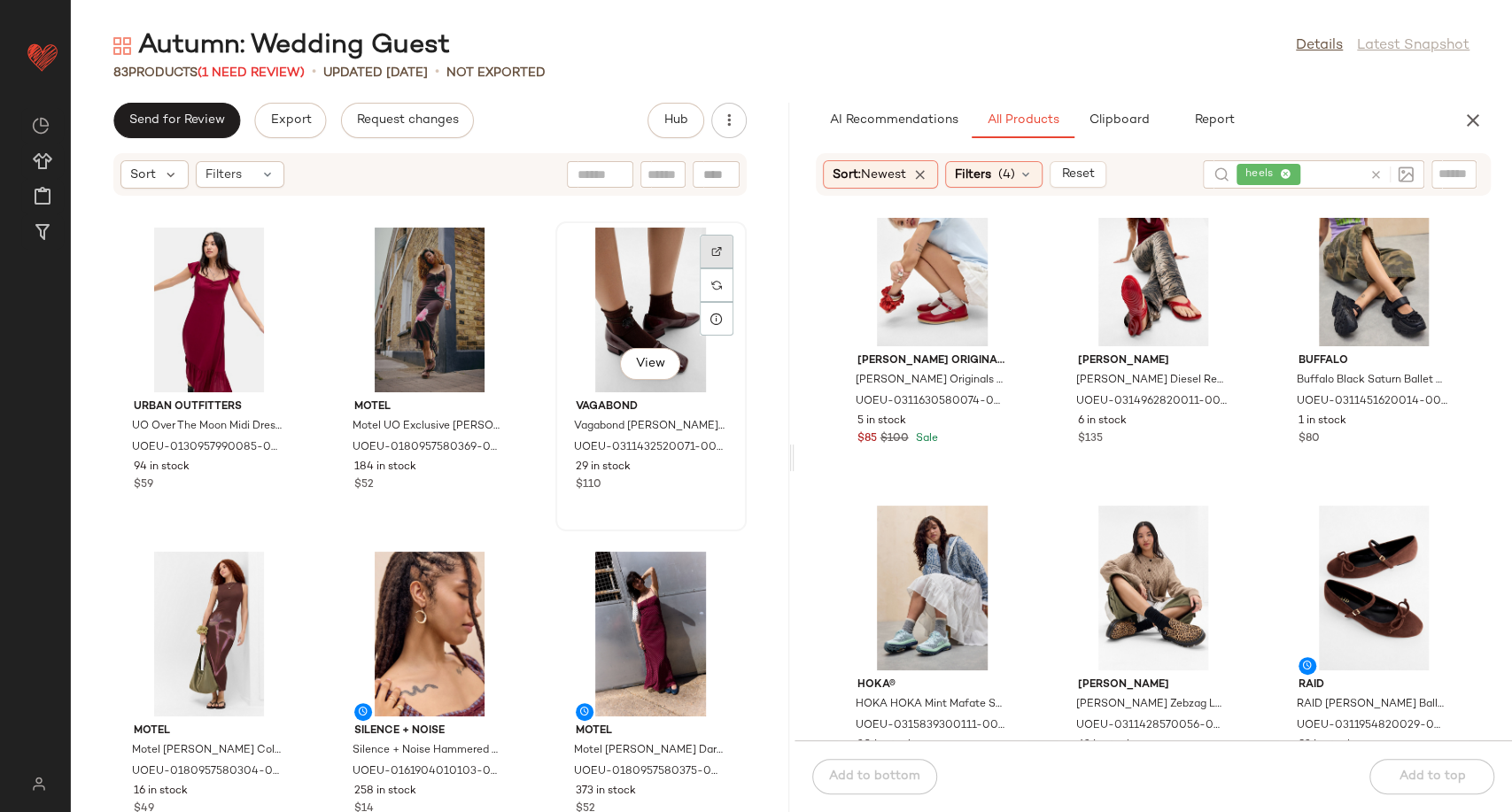
click at [700, 269] on div at bounding box center [717, 286] width 34 height 34
click at [1371, 172] on icon at bounding box center [1375, 174] width 13 height 13
click at [1434, 173] on div at bounding box center [1454, 174] width 46 height 27
paste input "**********"
type input "**********"
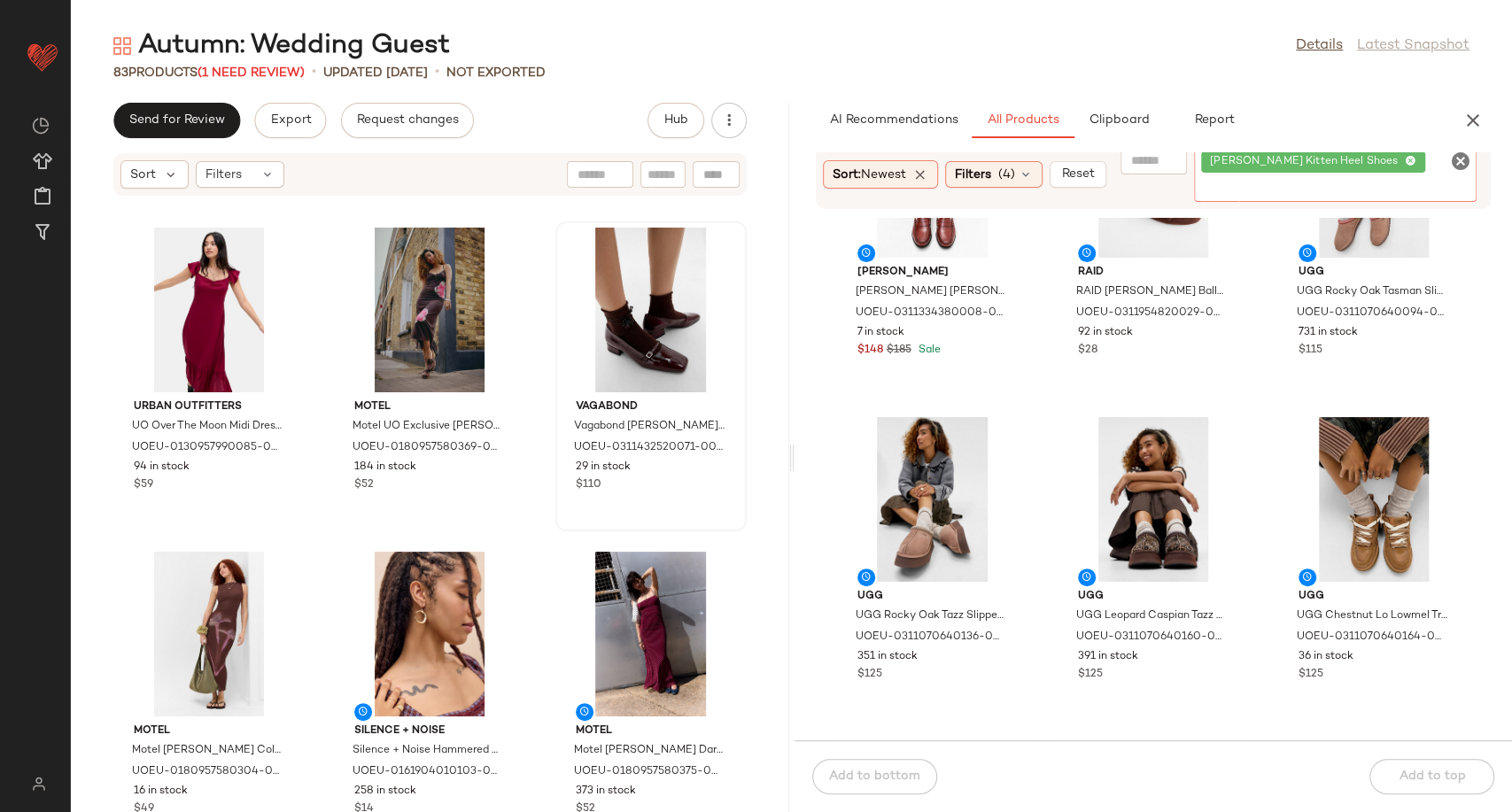
scroll to position [0, 0]
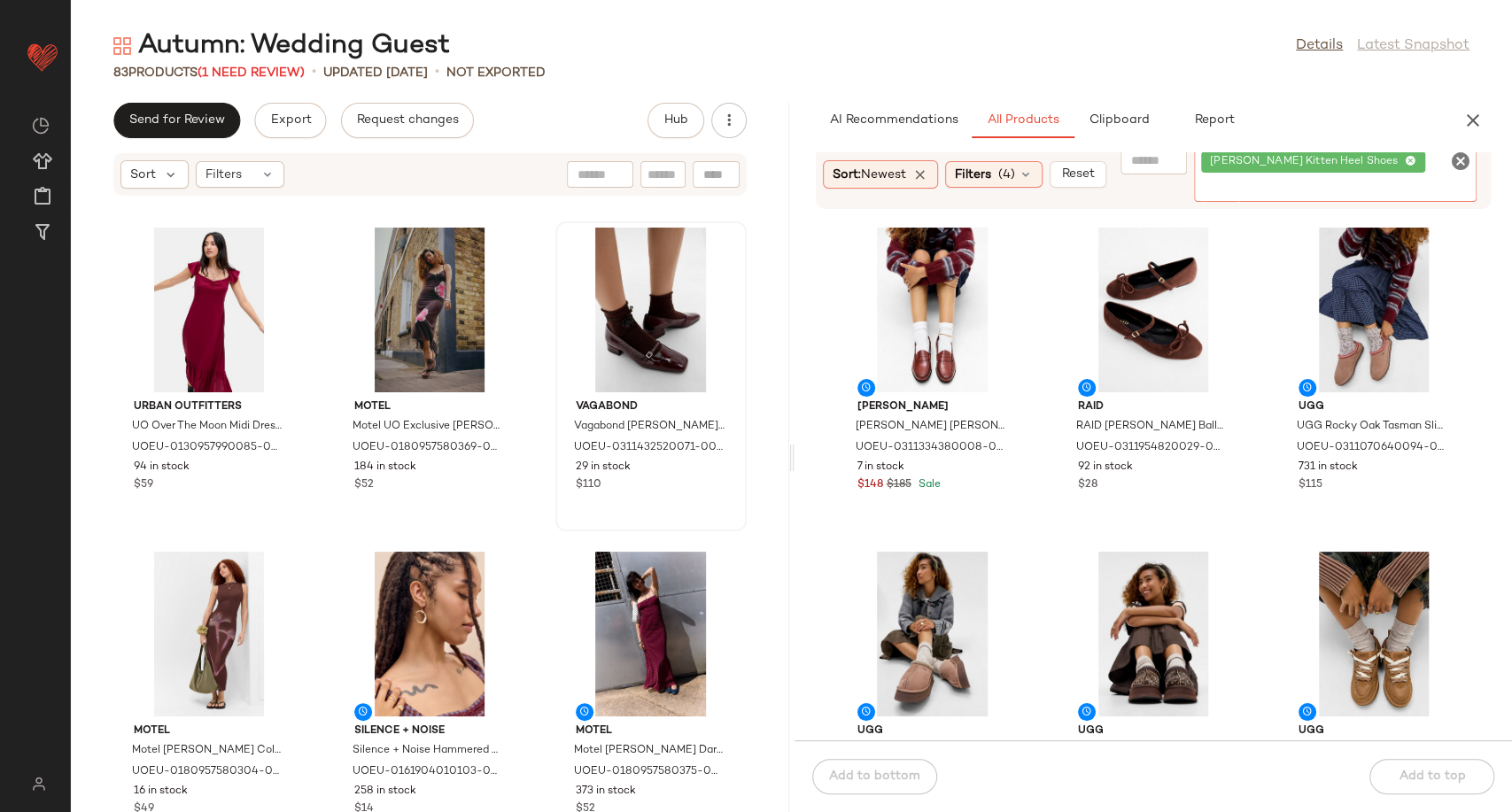
click at [1459, 156] on icon "Clear Filter" at bounding box center [1459, 161] width 21 height 21
paste input "**********"
type input "**********"
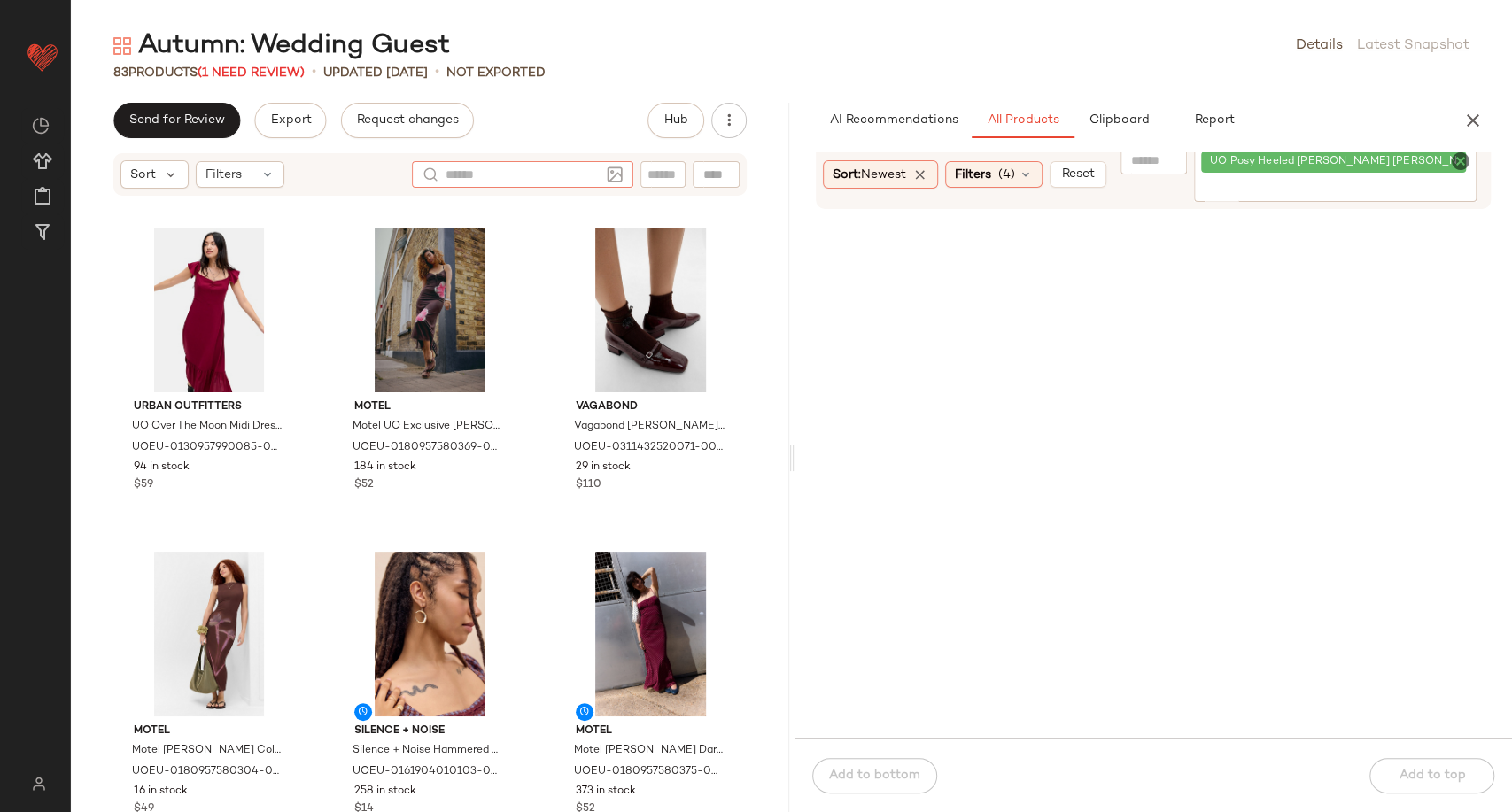
click at [605, 172] on div at bounding box center [522, 174] width 221 height 27
paste input "**********"
type input "**********"
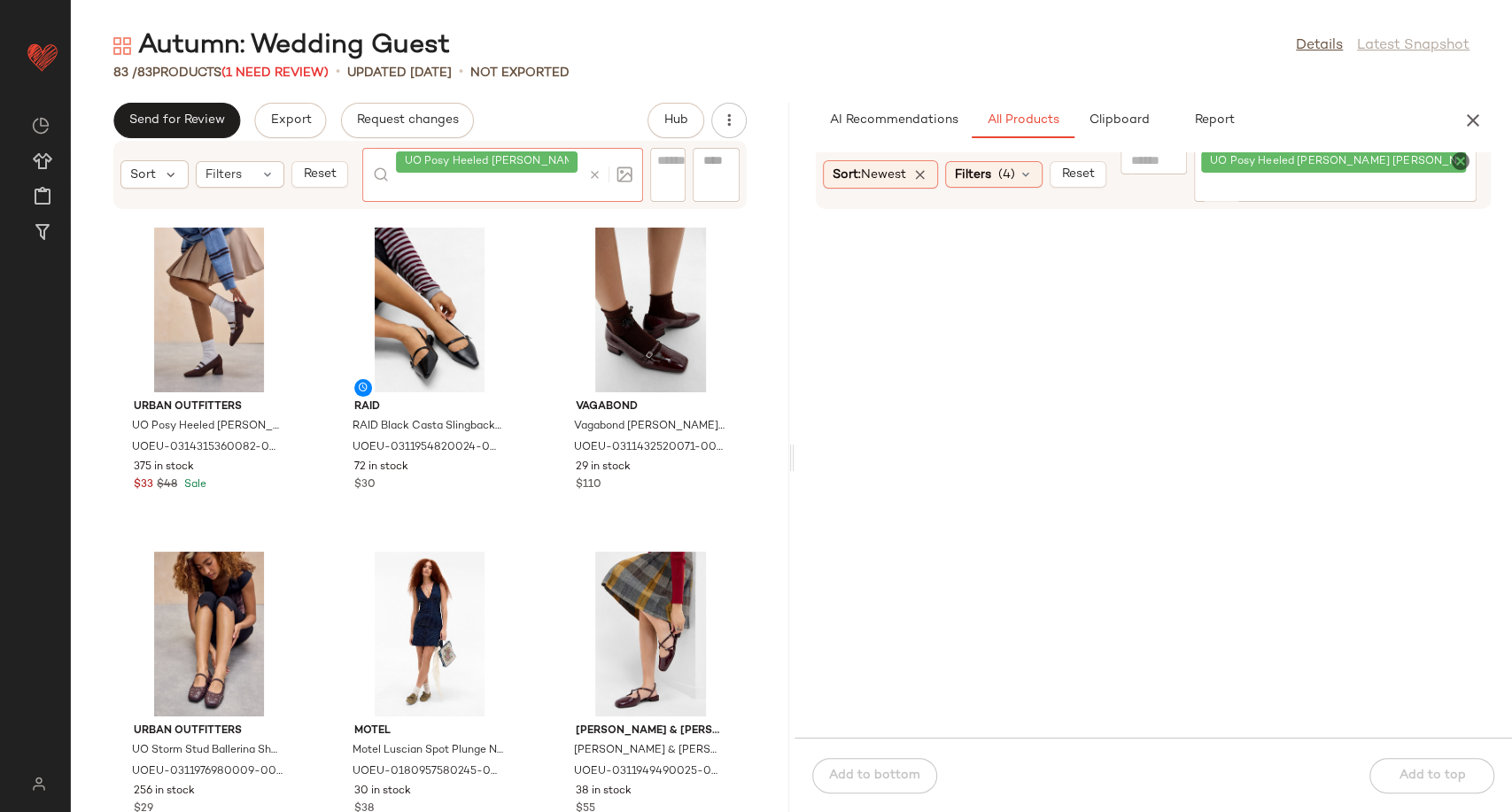
click at [586, 172] on div at bounding box center [607, 174] width 52 height 54
click at [593, 176] on icon at bounding box center [594, 174] width 13 height 13
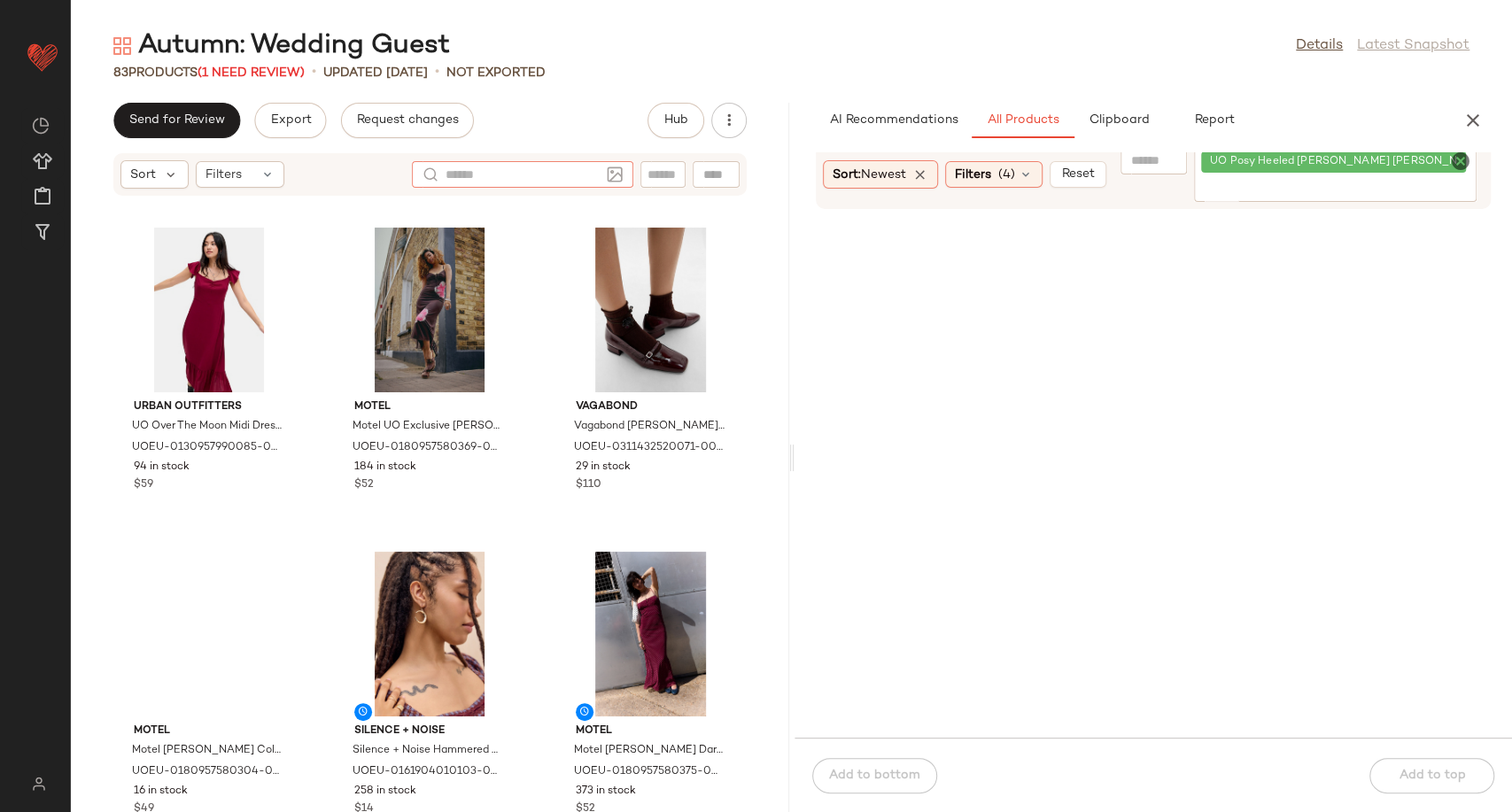
drag, startPoint x: 1455, startPoint y: 172, endPoint x: 1312, endPoint y: 158, distance: 143.7
click at [1453, 172] on icon "Clear Filter" at bounding box center [1459, 161] width 21 height 21
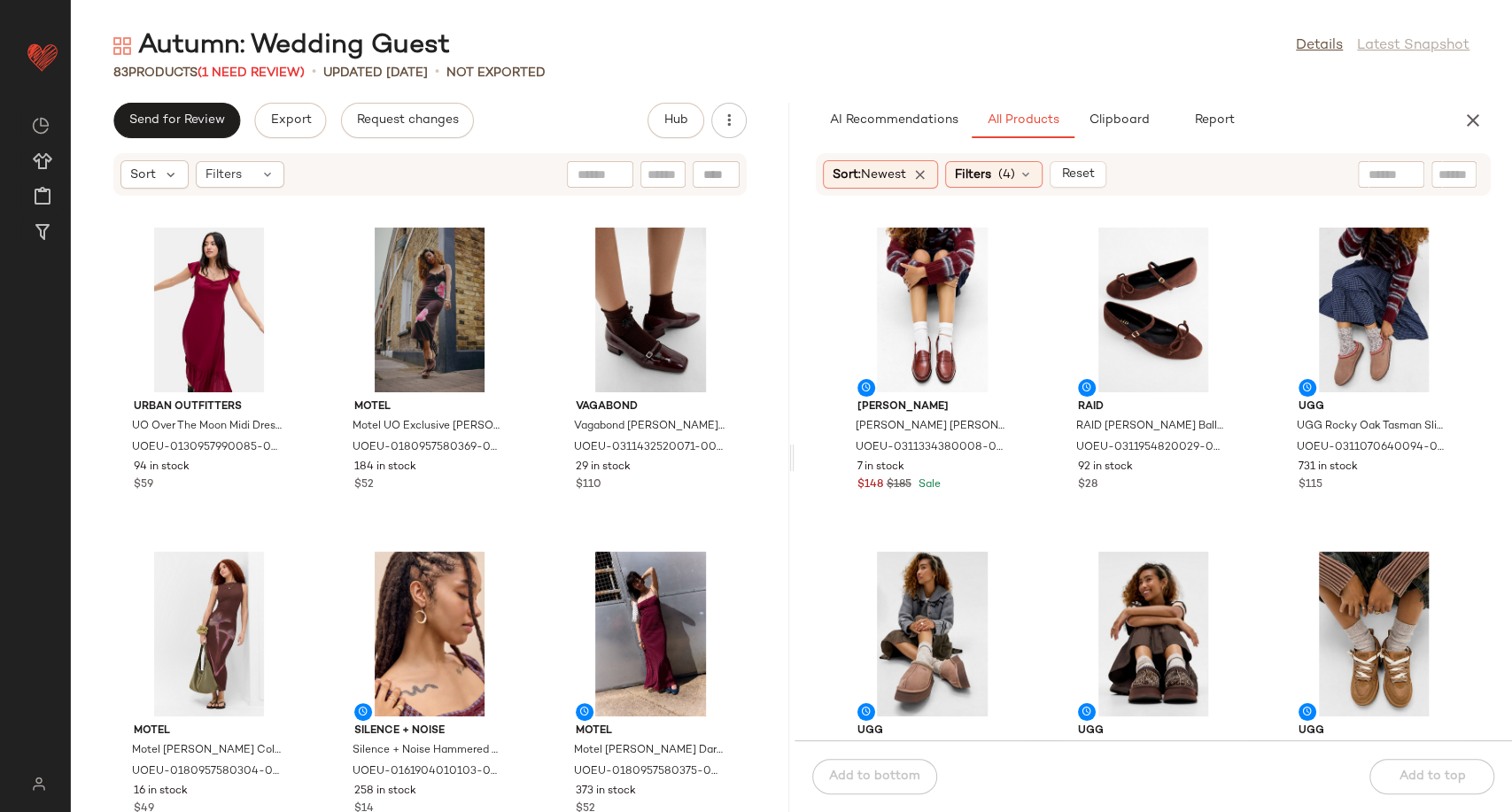
click at [1031, 540] on div "G.H. Bass G.H. Bass G.H.Bass Smoked Paprika Weejuns Loafers - Brown UK 4 at Urb…" at bounding box center [1153, 479] width 718 height 522
click at [259, 269] on div at bounding box center [275, 286] width 34 height 34
click at [478, 269] on div at bounding box center [495, 286] width 34 height 34
click at [711, 253] on img at bounding box center [716, 251] width 11 height 11
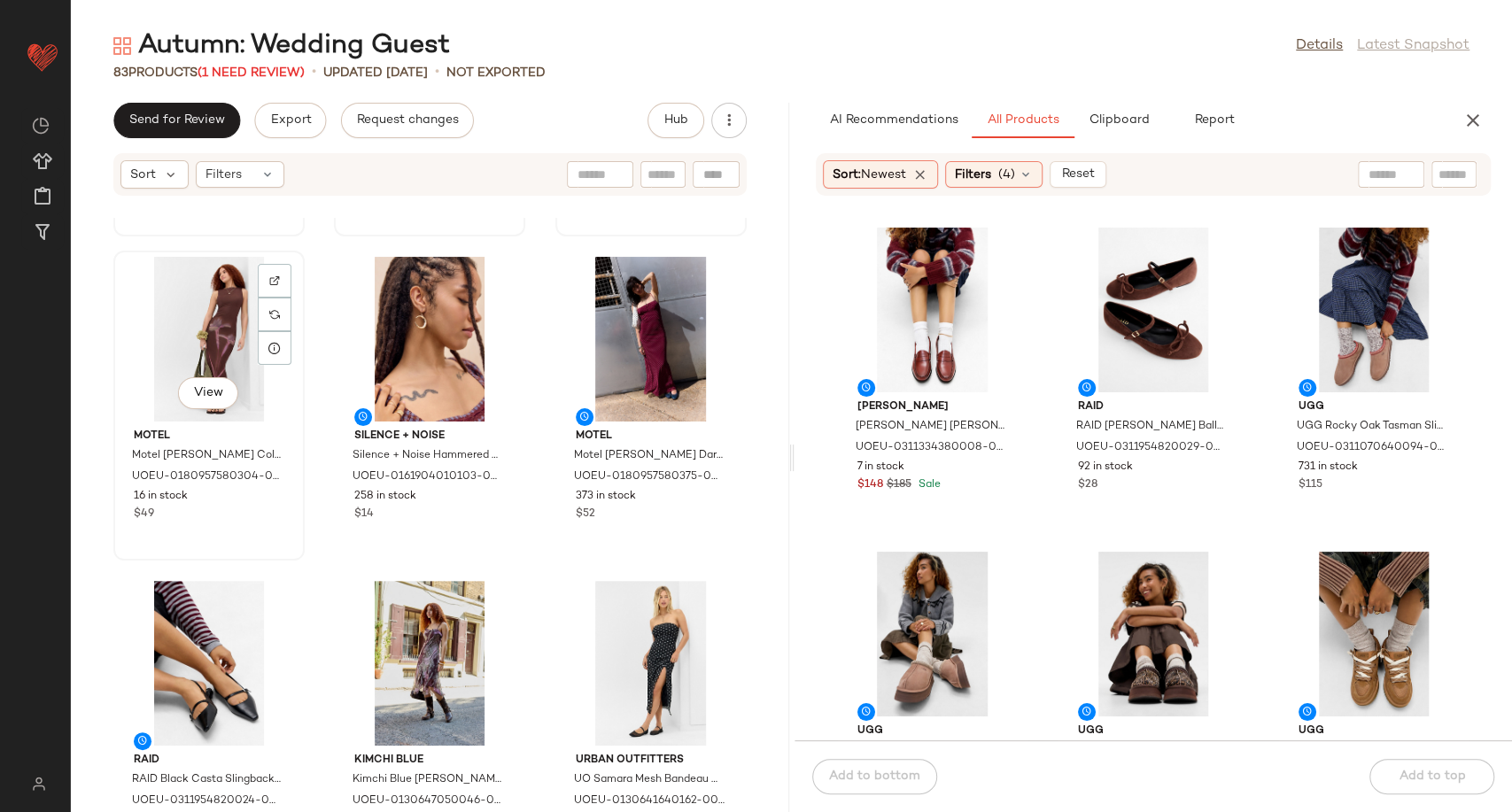
click at [277, 259] on div "View" at bounding box center [209, 339] width 178 height 165
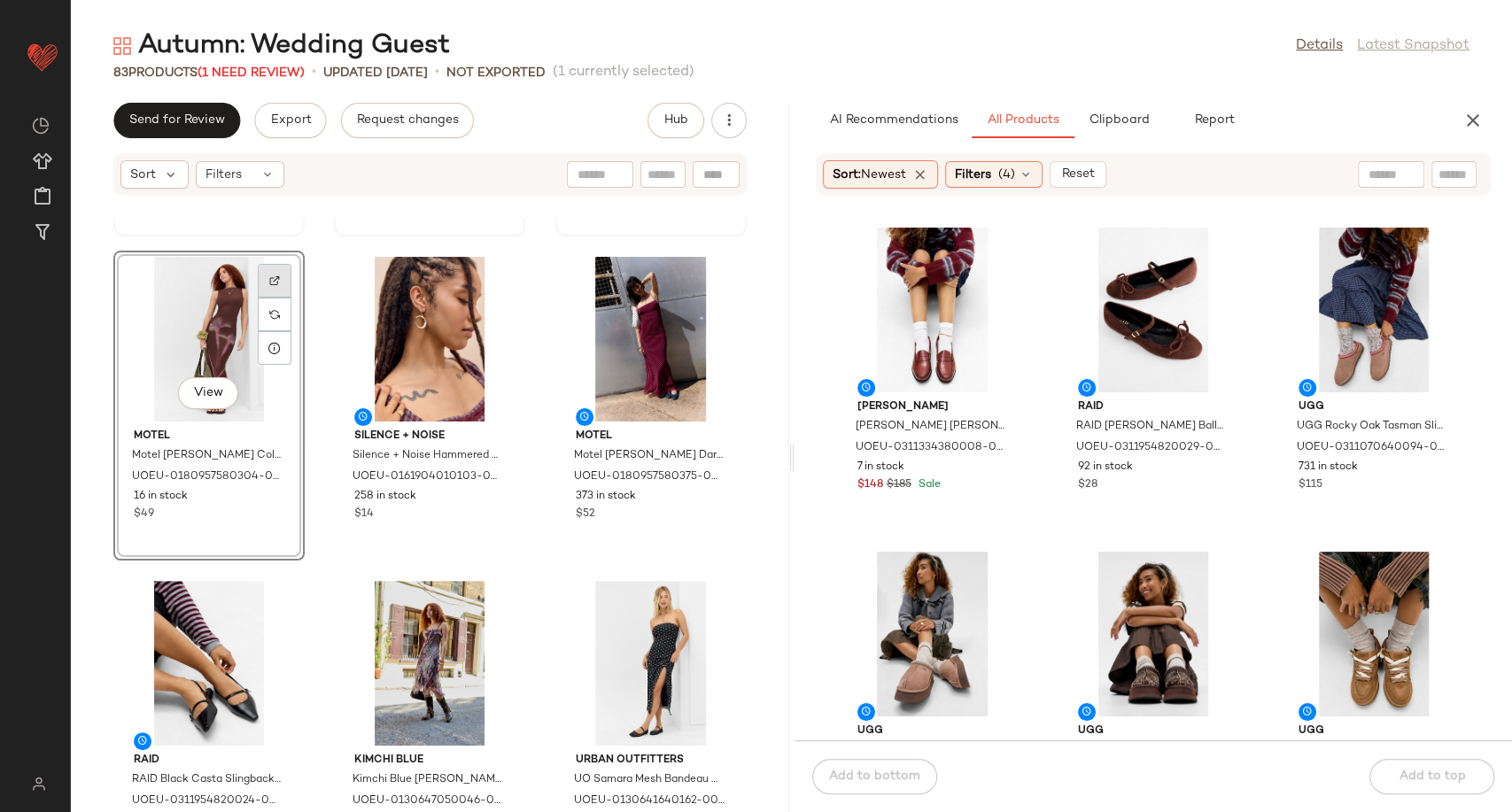
click at [277, 297] on div at bounding box center [275, 314] width 34 height 34
click at [490, 605] on img at bounding box center [495, 605] width 11 height 11
click at [497, 297] on div at bounding box center [495, 314] width 34 height 34
click at [711, 277] on img at bounding box center [716, 281] width 11 height 11
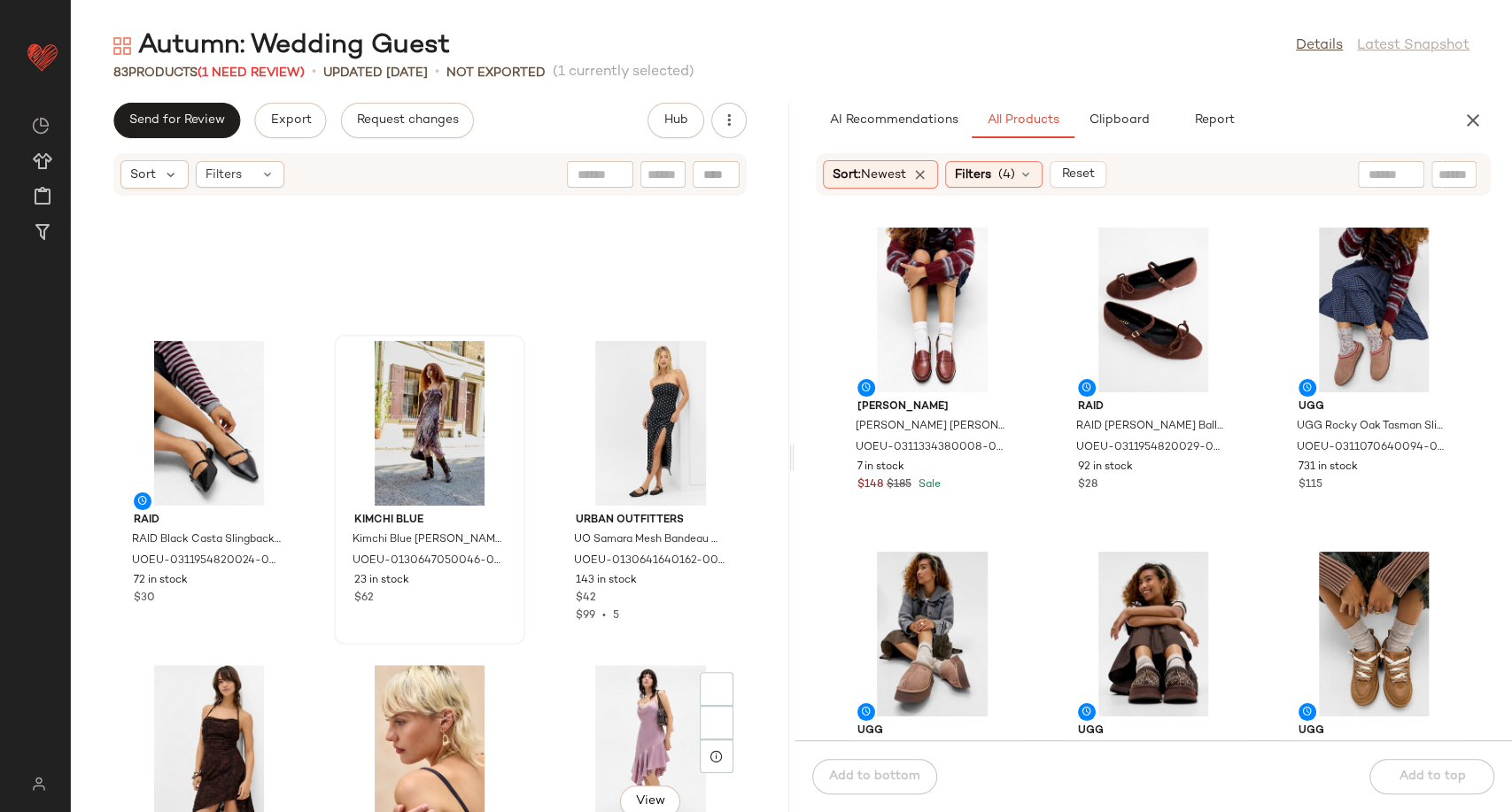
scroll to position [800, 0]
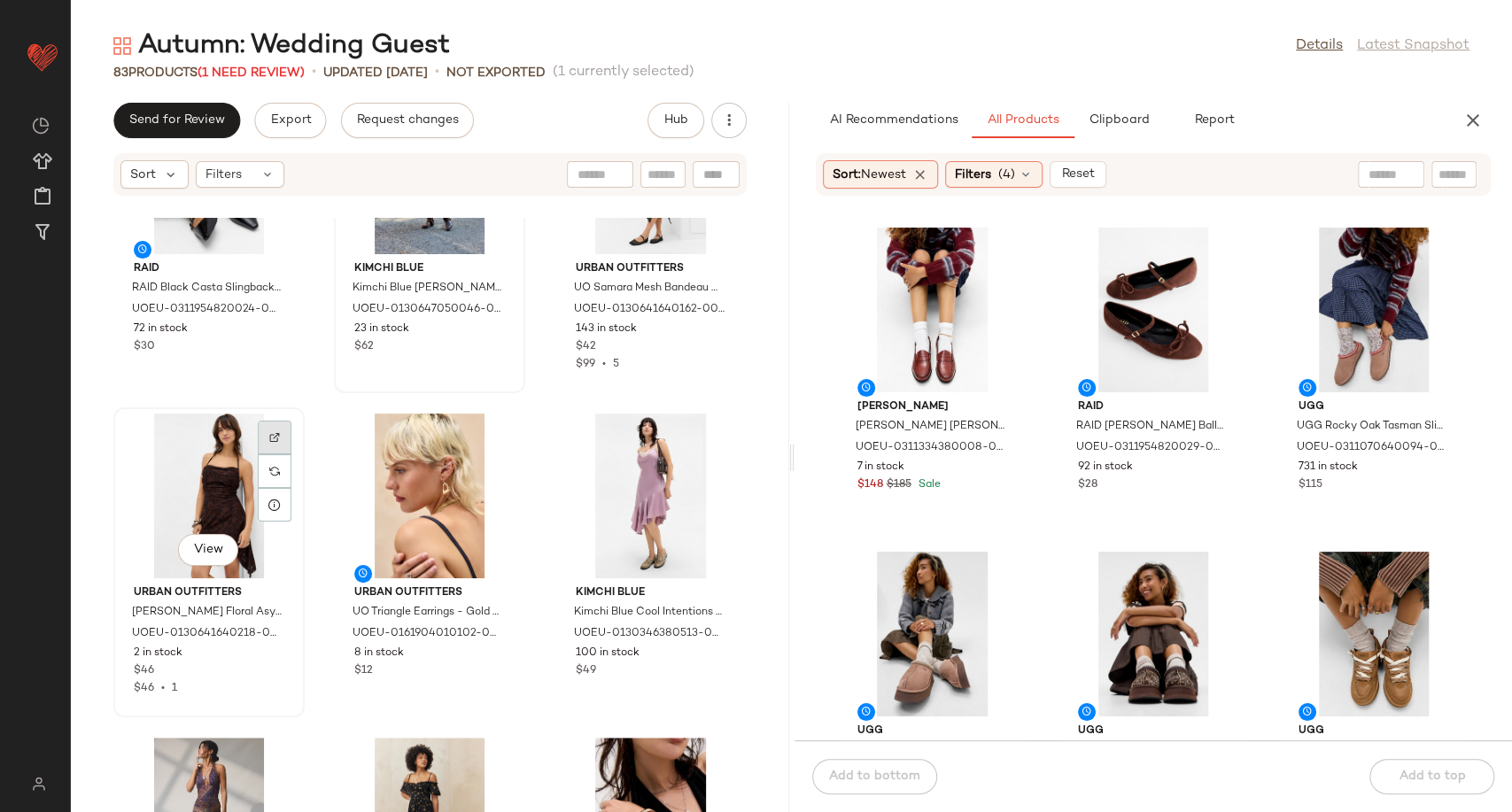
click at [277, 439] on img at bounding box center [275, 437] width 11 height 11
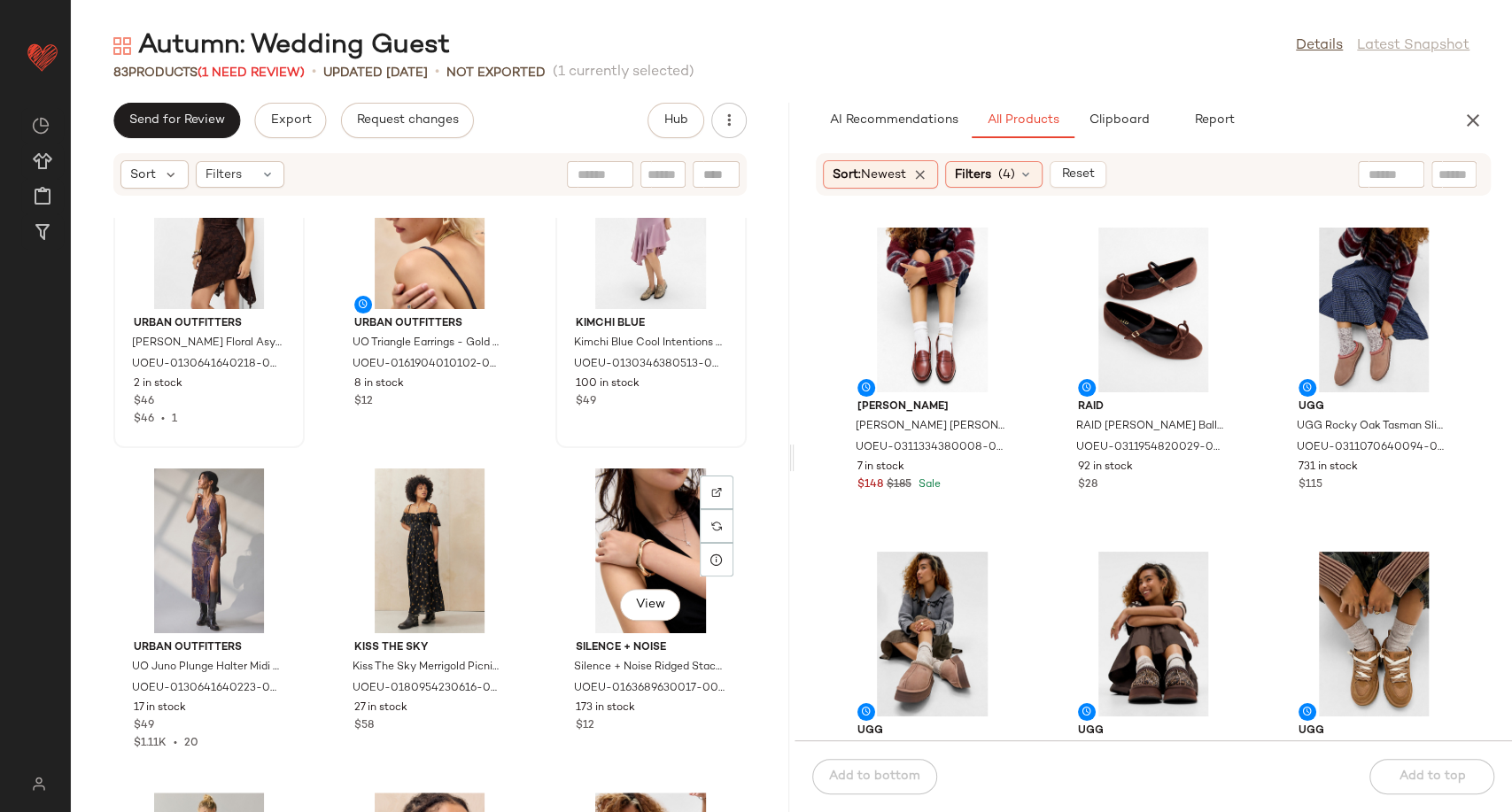
scroll to position [1097, 0]
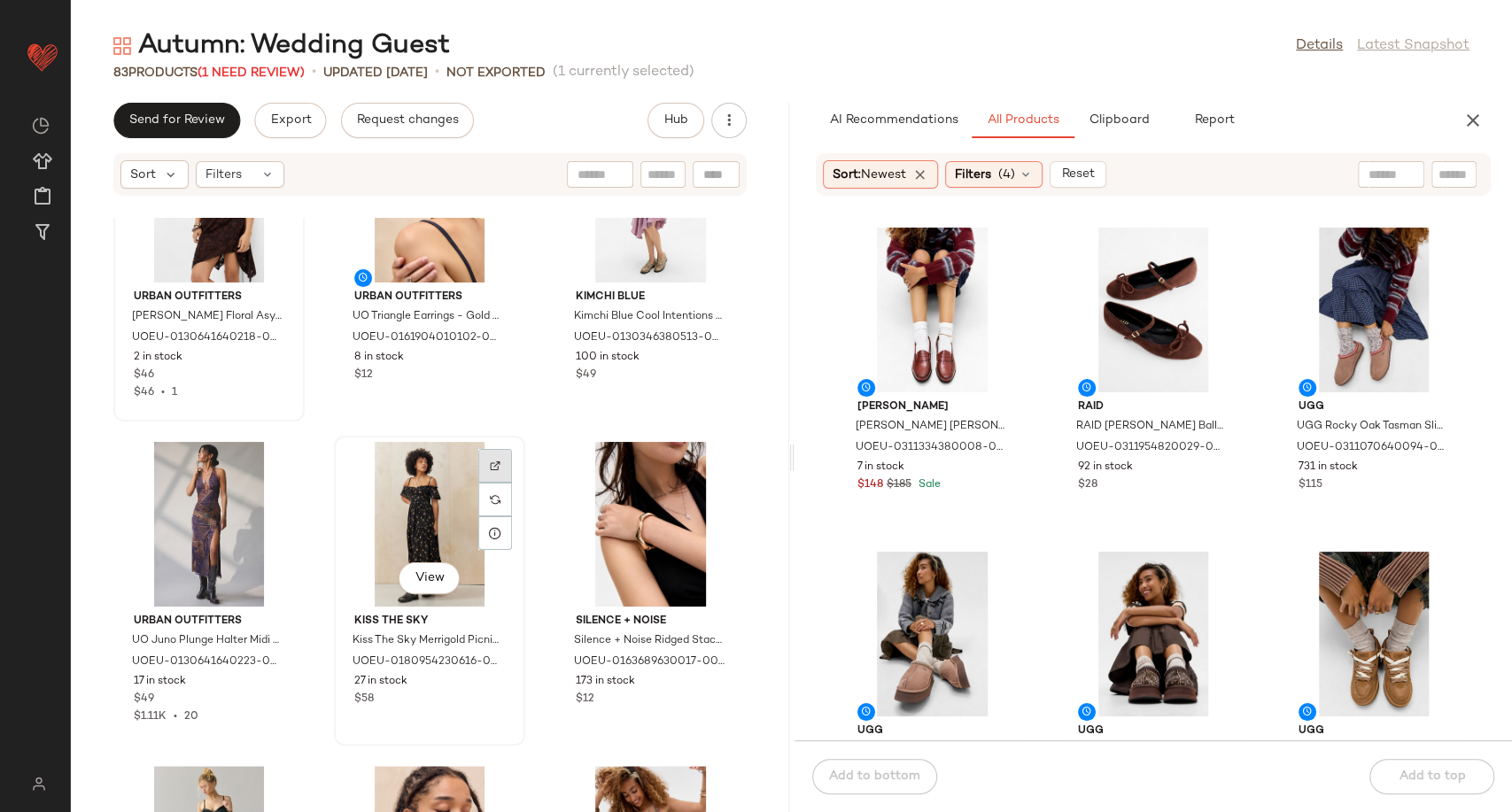
click at [484, 483] on div at bounding box center [495, 500] width 34 height 34
click at [270, 483] on div at bounding box center [275, 500] width 34 height 34
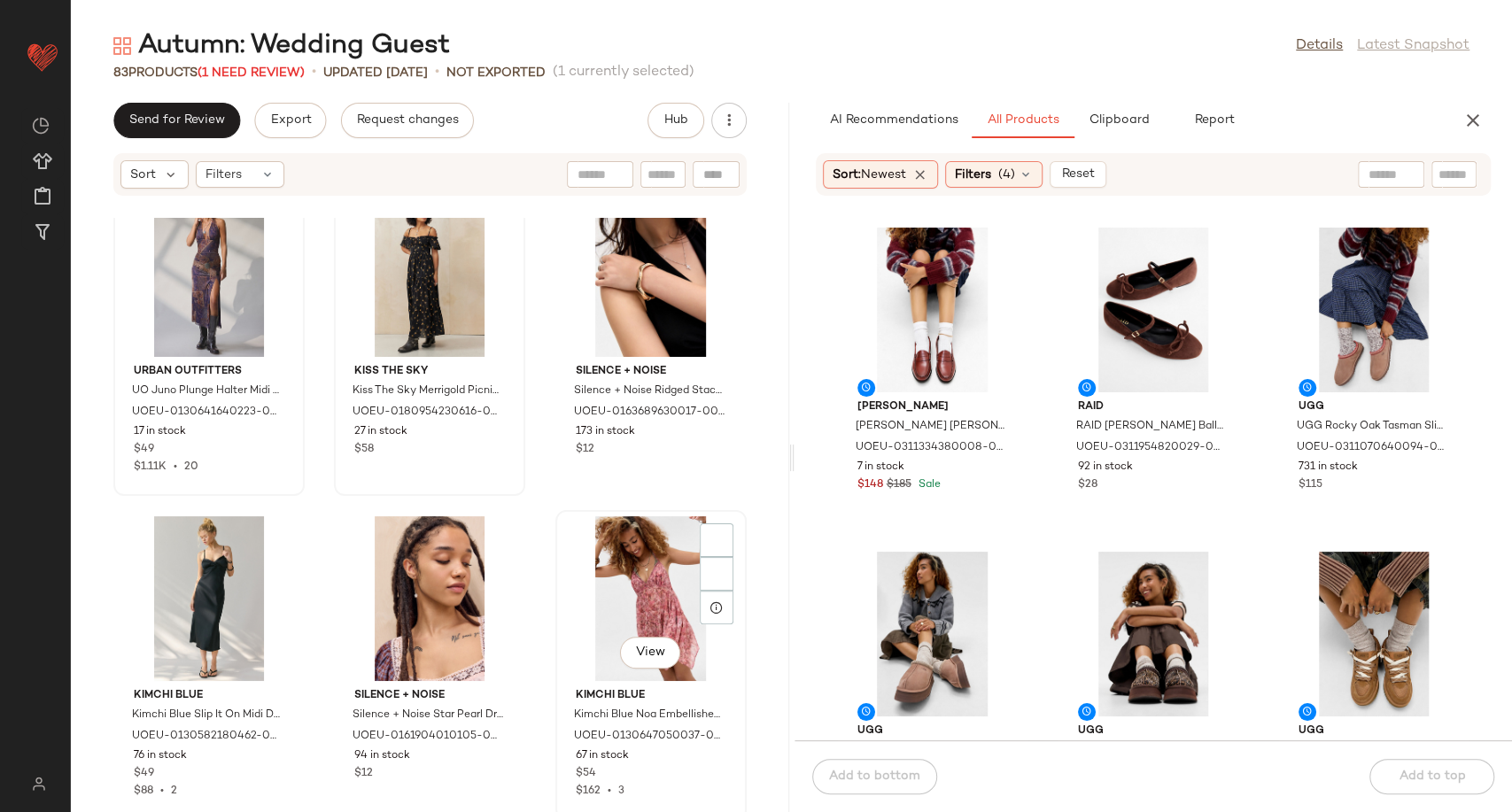
scroll to position [1489, 0]
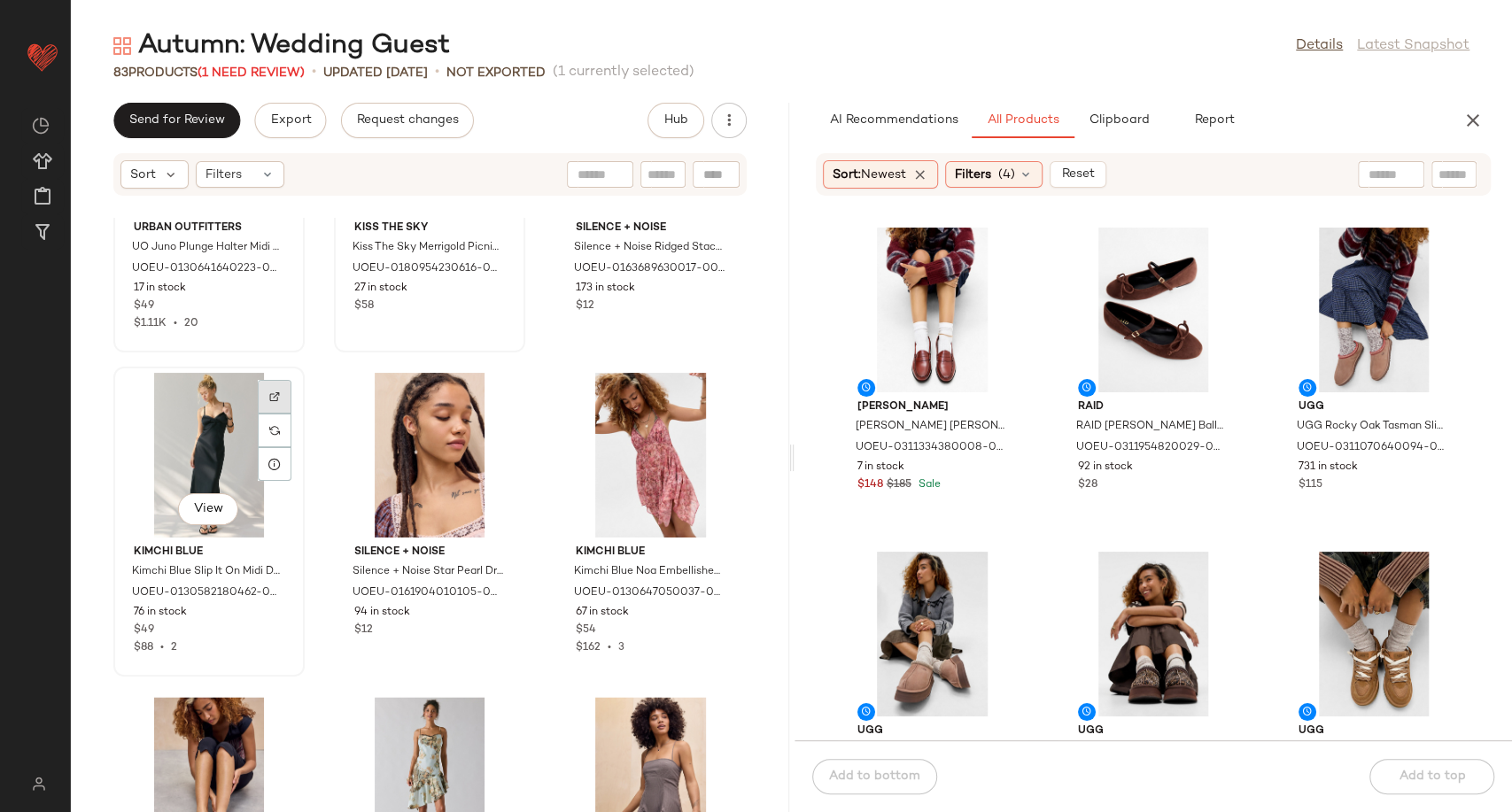
click at [266, 413] on div at bounding box center [275, 430] width 34 height 34
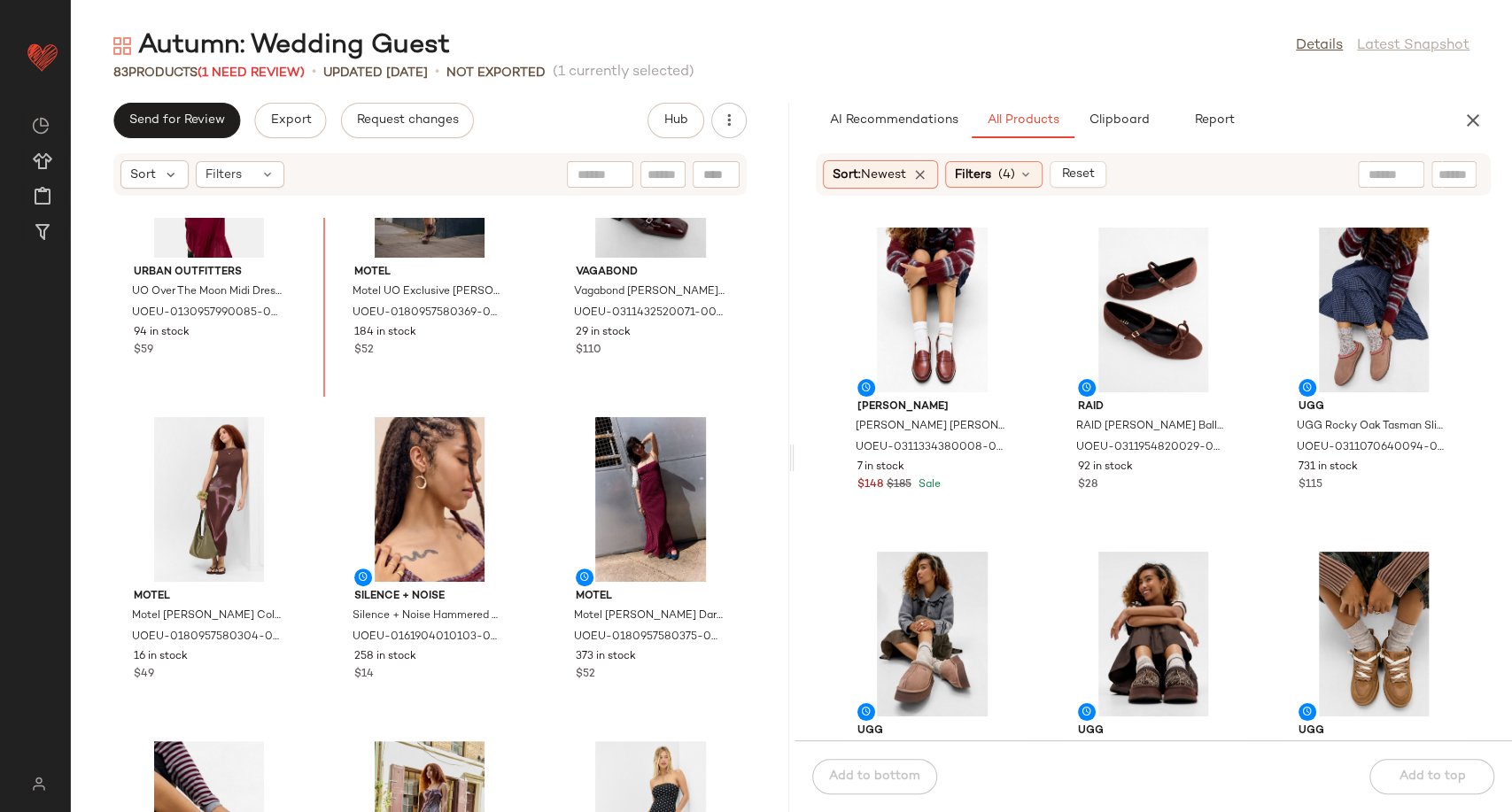
scroll to position [133, 0]
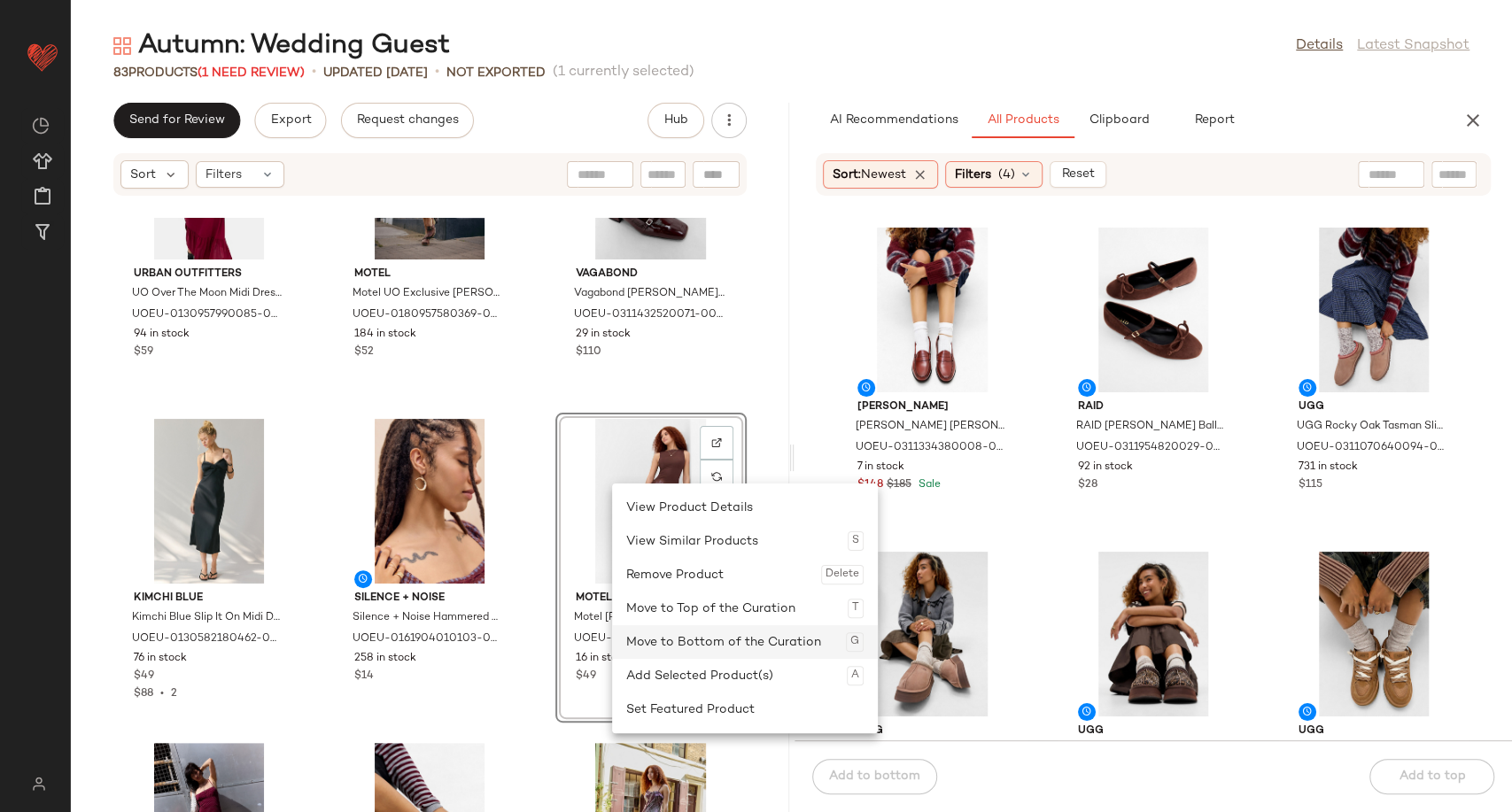
click at [687, 646] on div "Move to Bottom of the Curation G" at bounding box center [745, 642] width 237 height 34
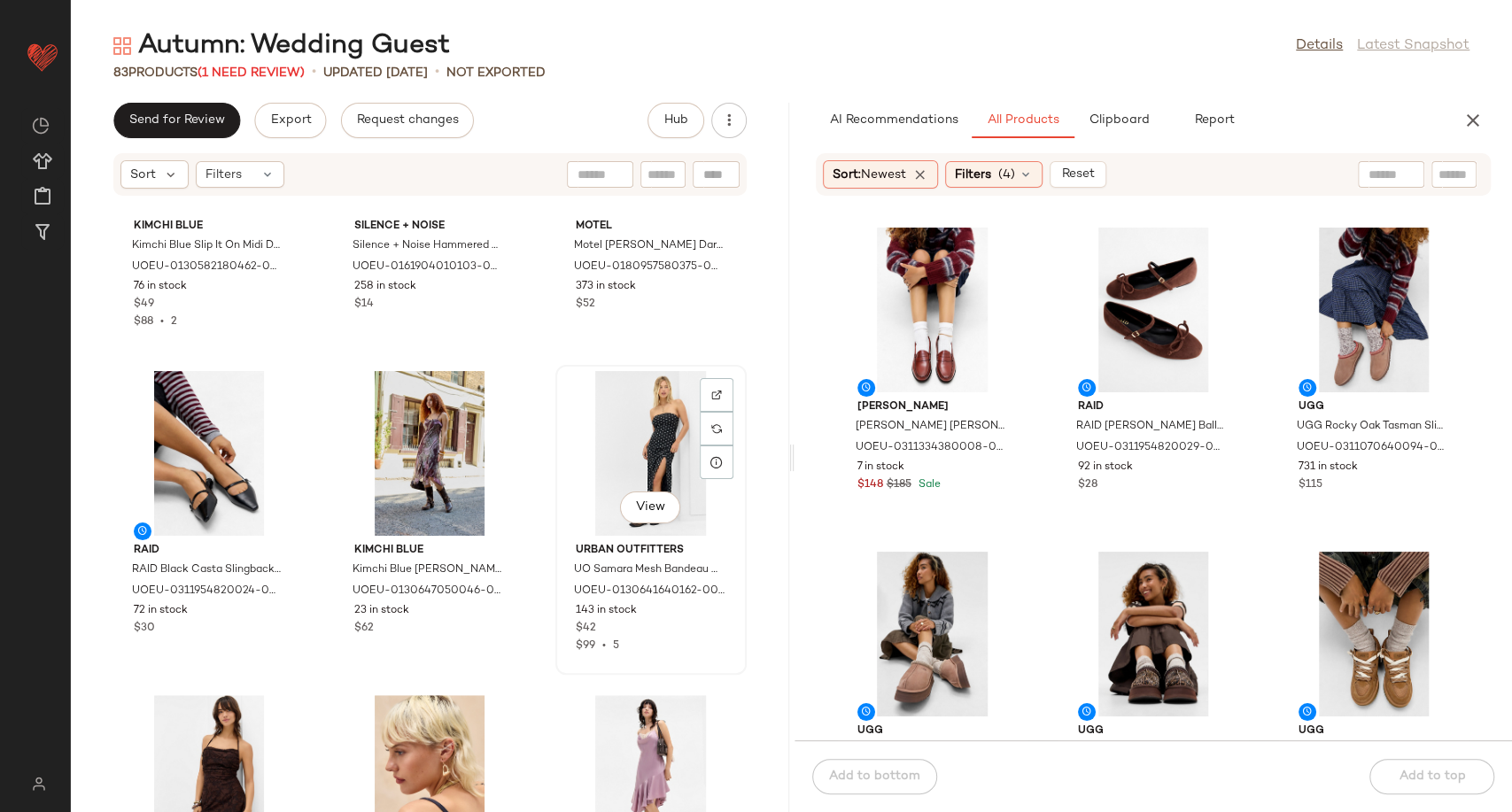
scroll to position [540, 0]
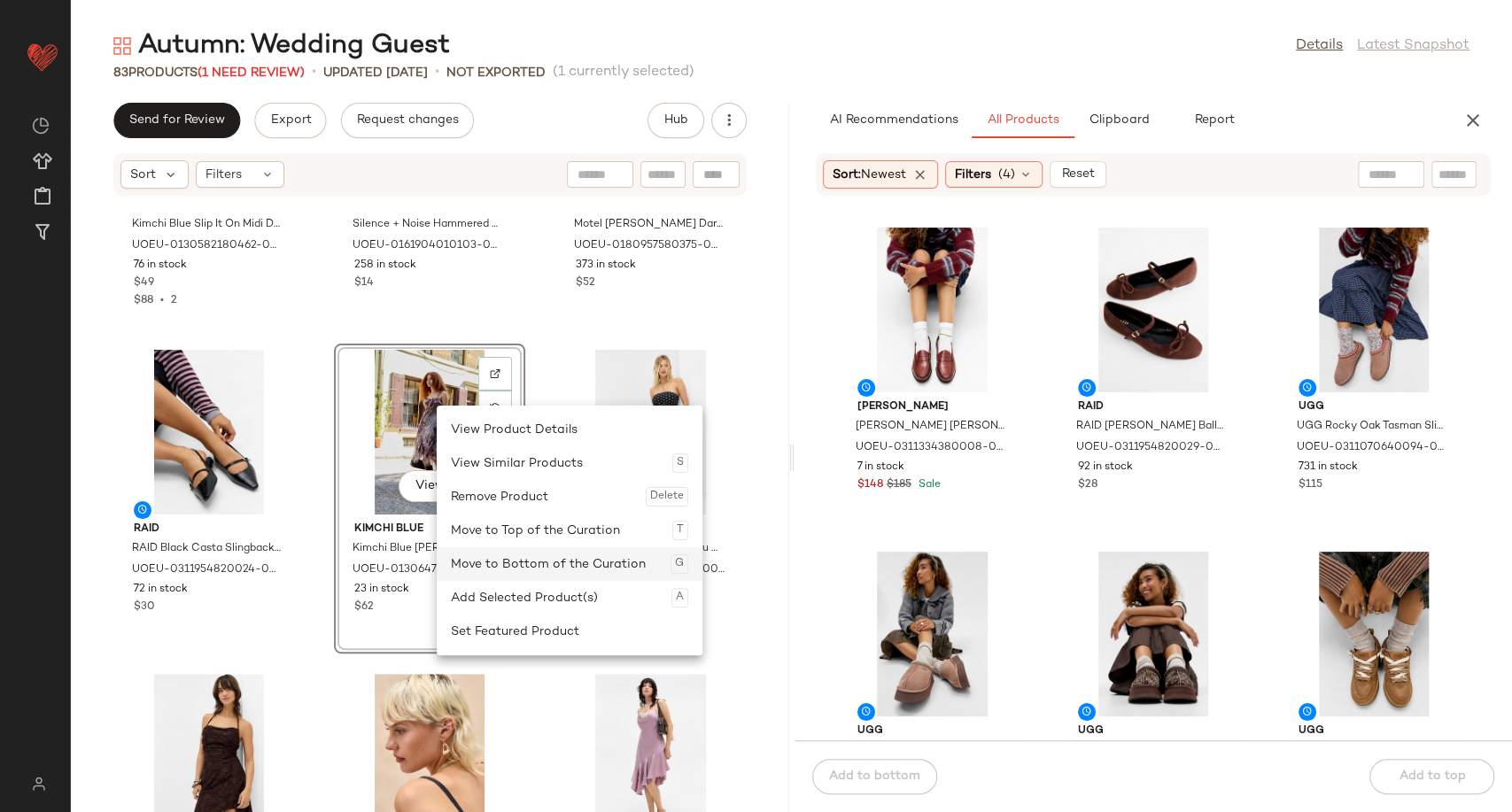
click at [513, 566] on div "Move to Bottom of the Curation G" at bounding box center [569, 564] width 237 height 34
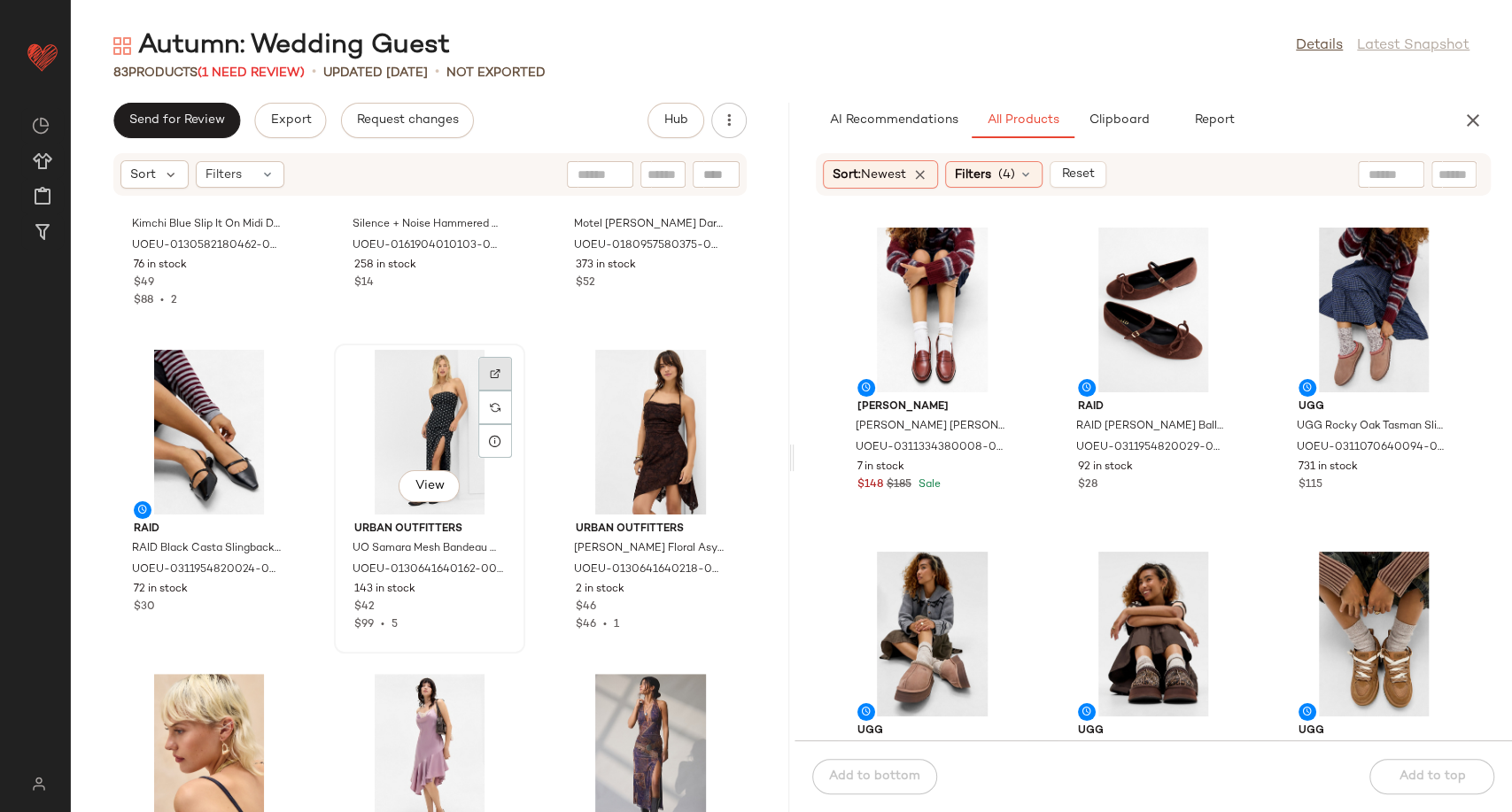
click at [498, 391] on div at bounding box center [495, 407] width 34 height 34
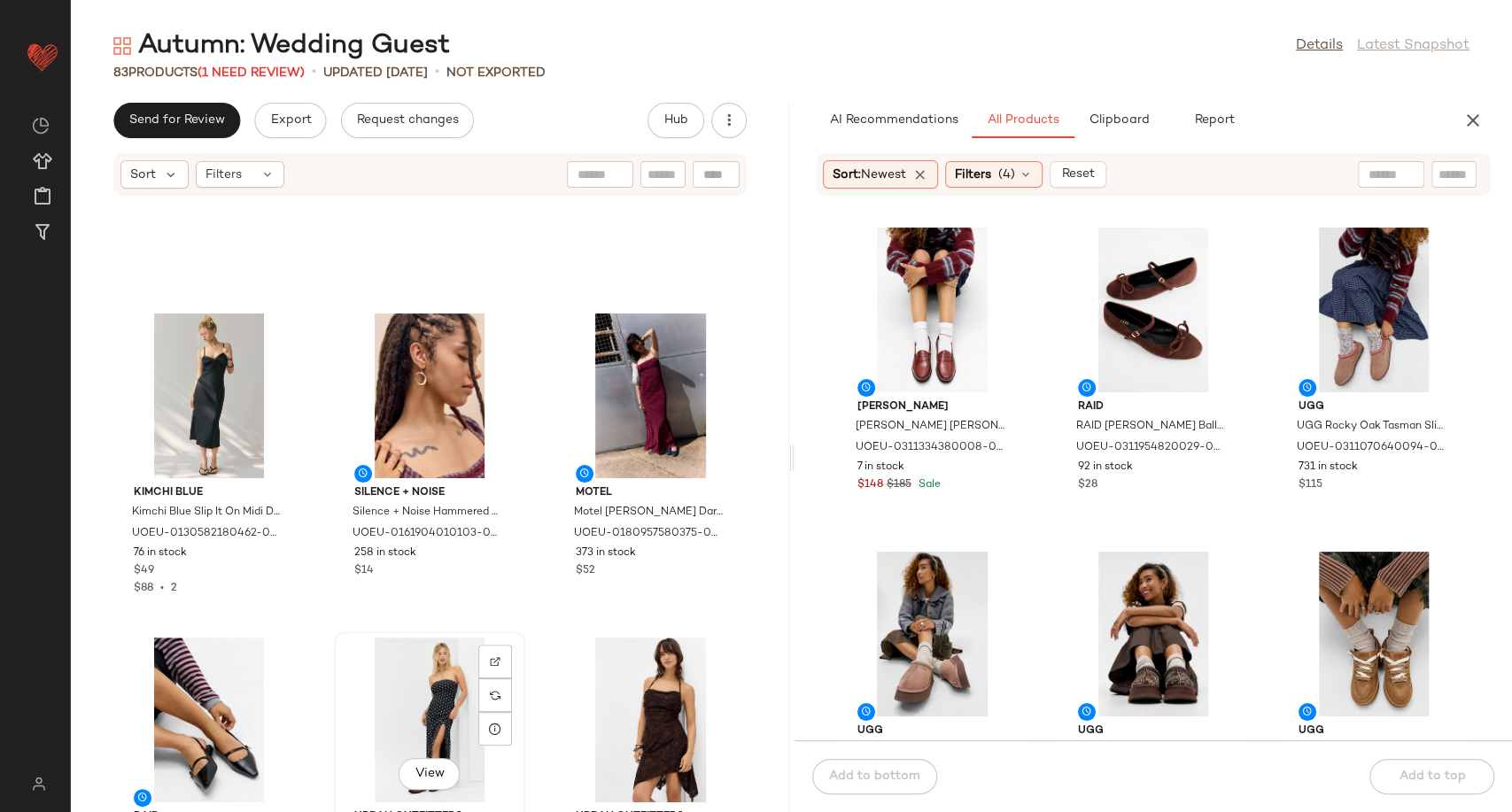
scroll to position [245, 0]
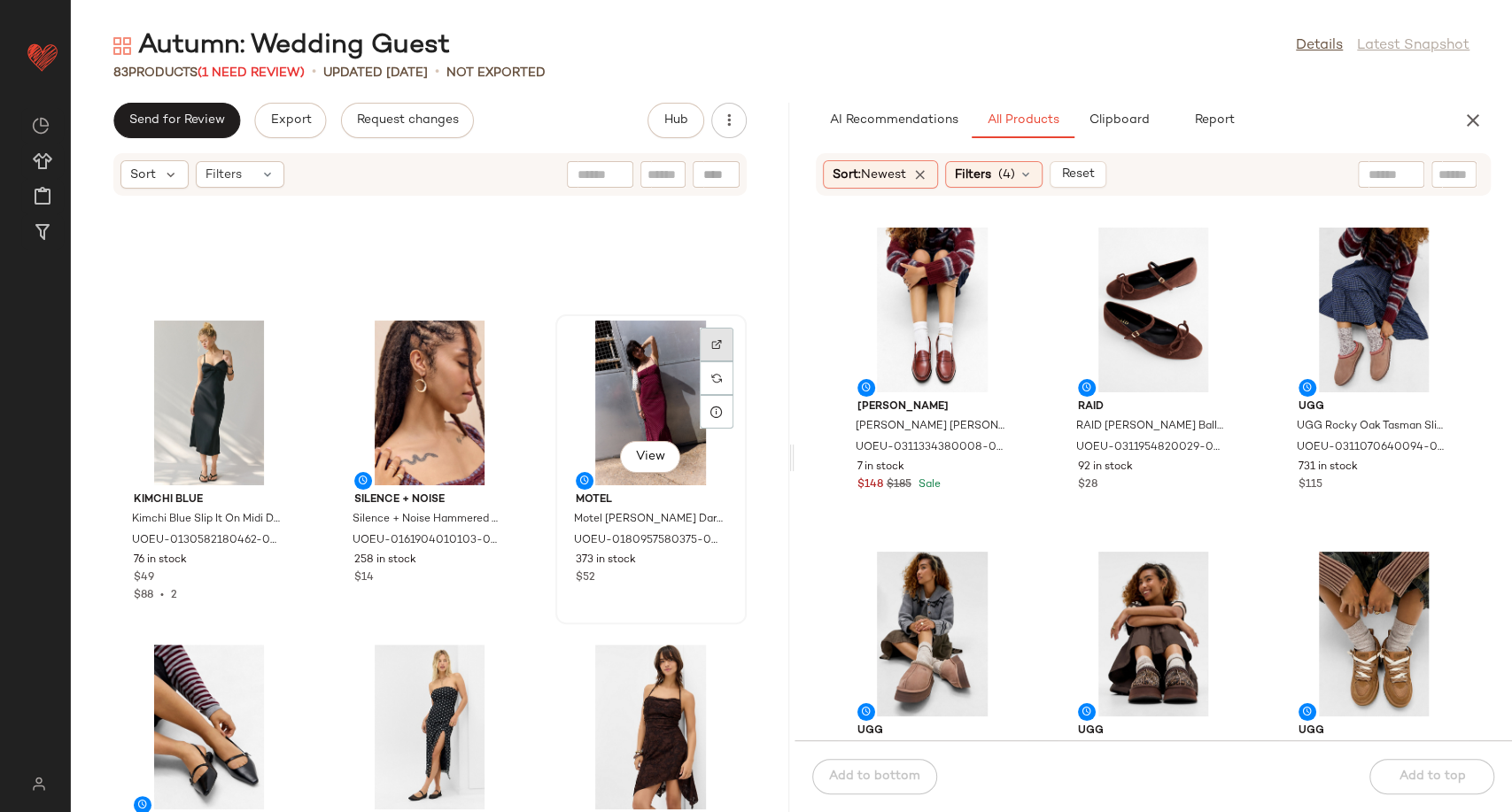
click at [709, 361] on div at bounding box center [717, 378] width 34 height 34
click at [495, 361] on div at bounding box center [495, 378] width 34 height 34
click at [282, 685] on div at bounding box center [275, 702] width 34 height 34
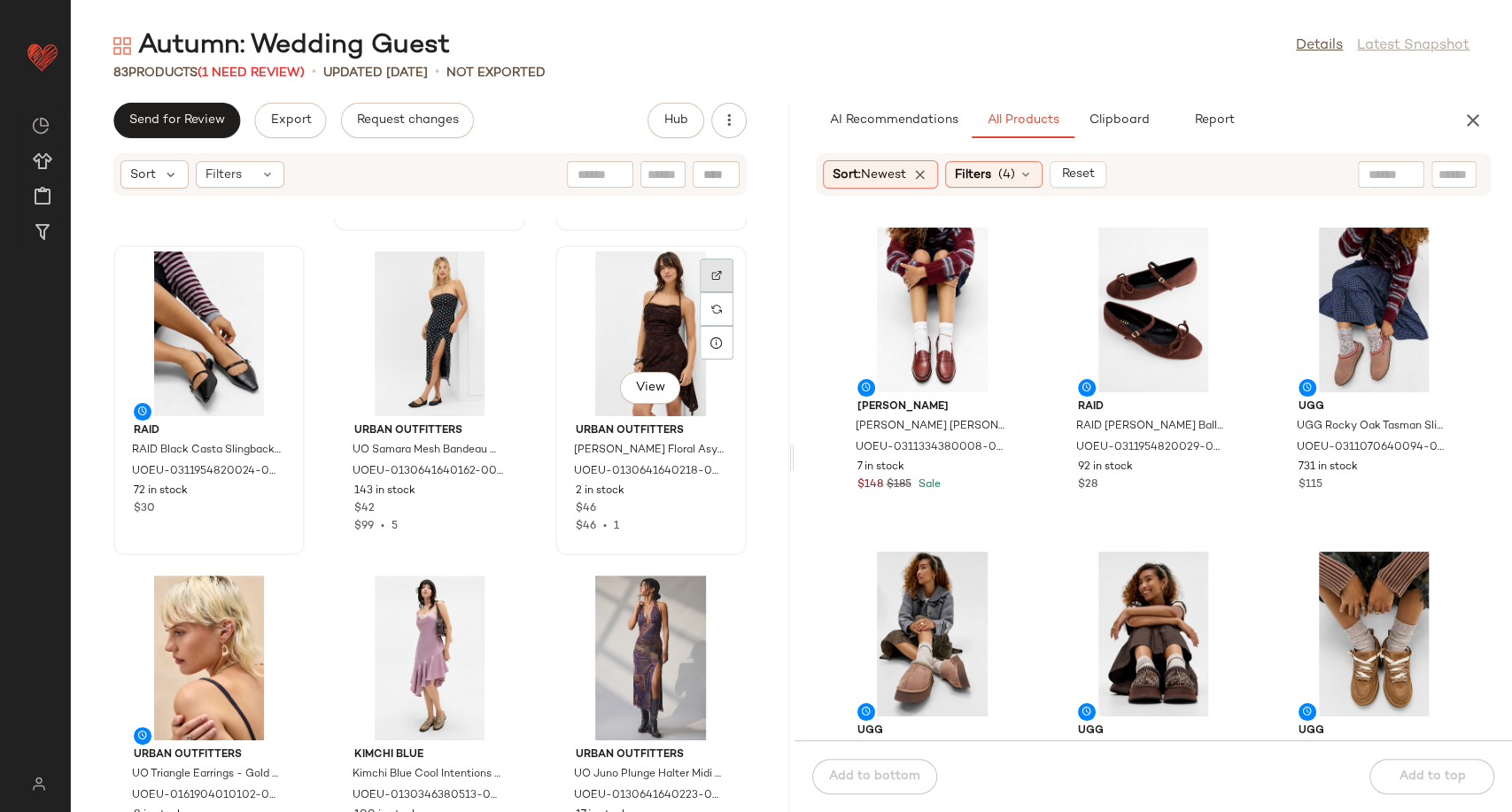
click at [705, 292] on div at bounding box center [717, 309] width 34 height 34
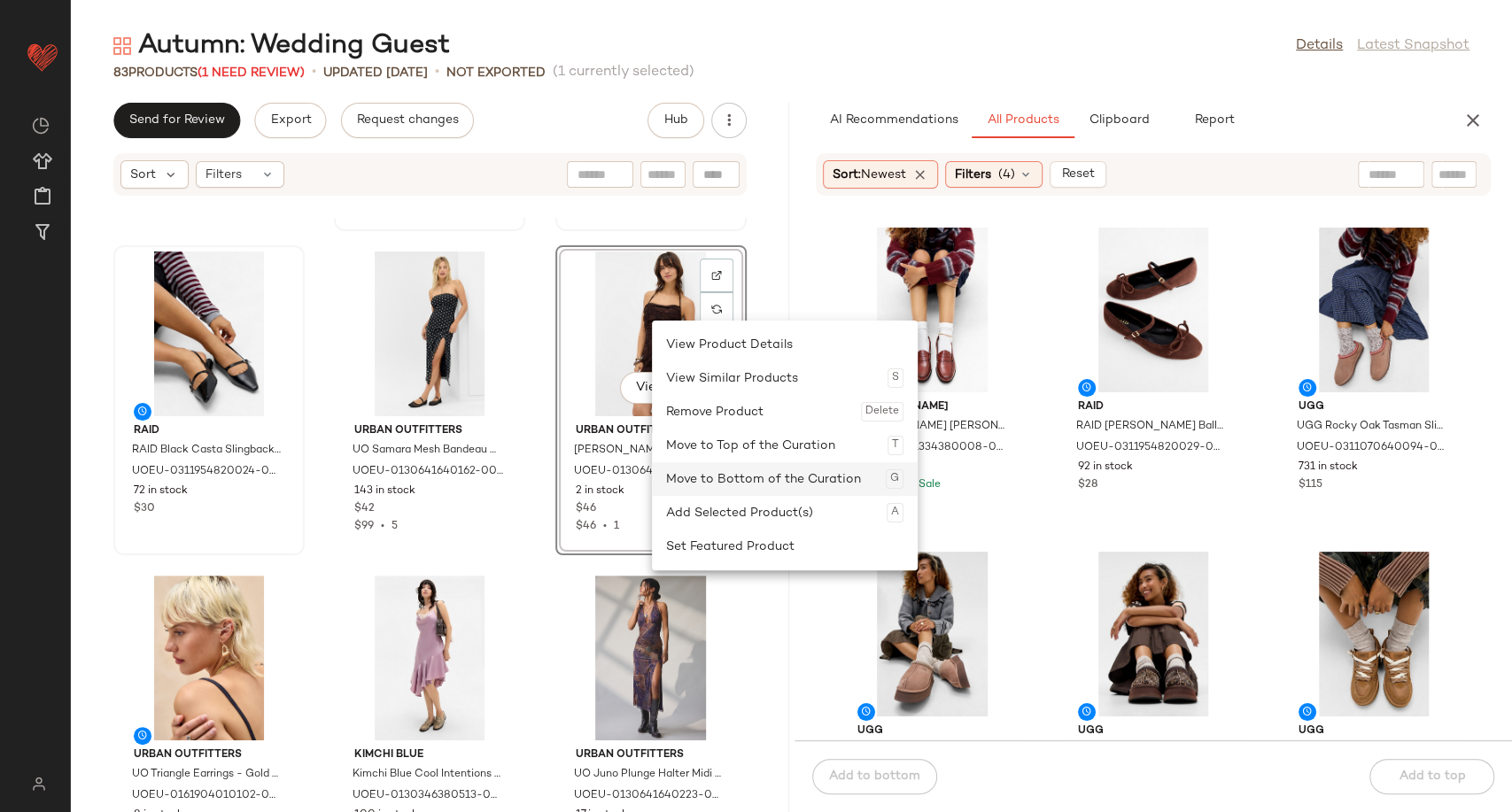
click at [734, 484] on div "Move to Bottom of the Curation G" at bounding box center [784, 479] width 237 height 34
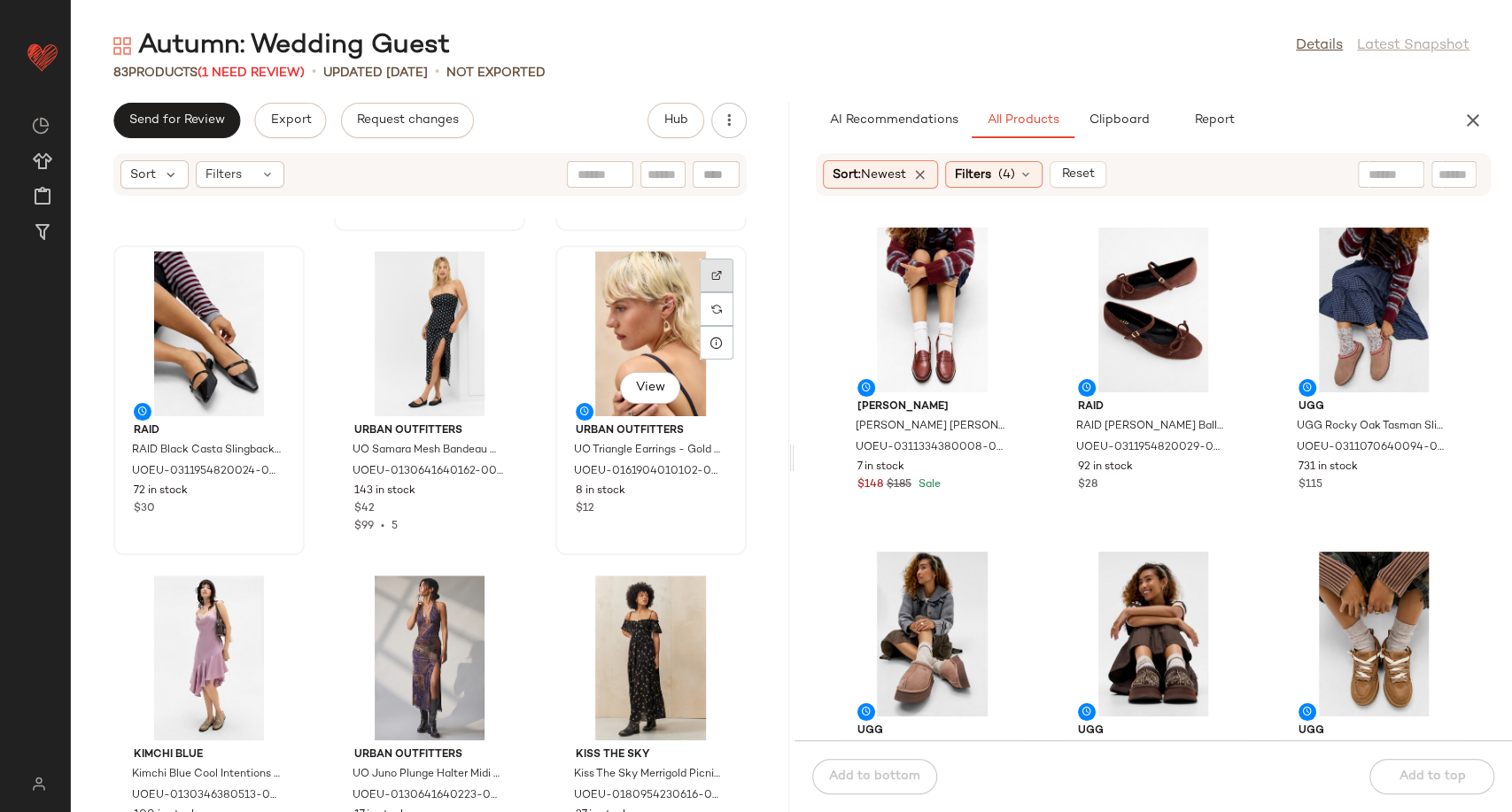
click at [711, 273] on img at bounding box center [716, 275] width 11 height 11
click at [272, 601] on img at bounding box center [275, 599] width 11 height 11
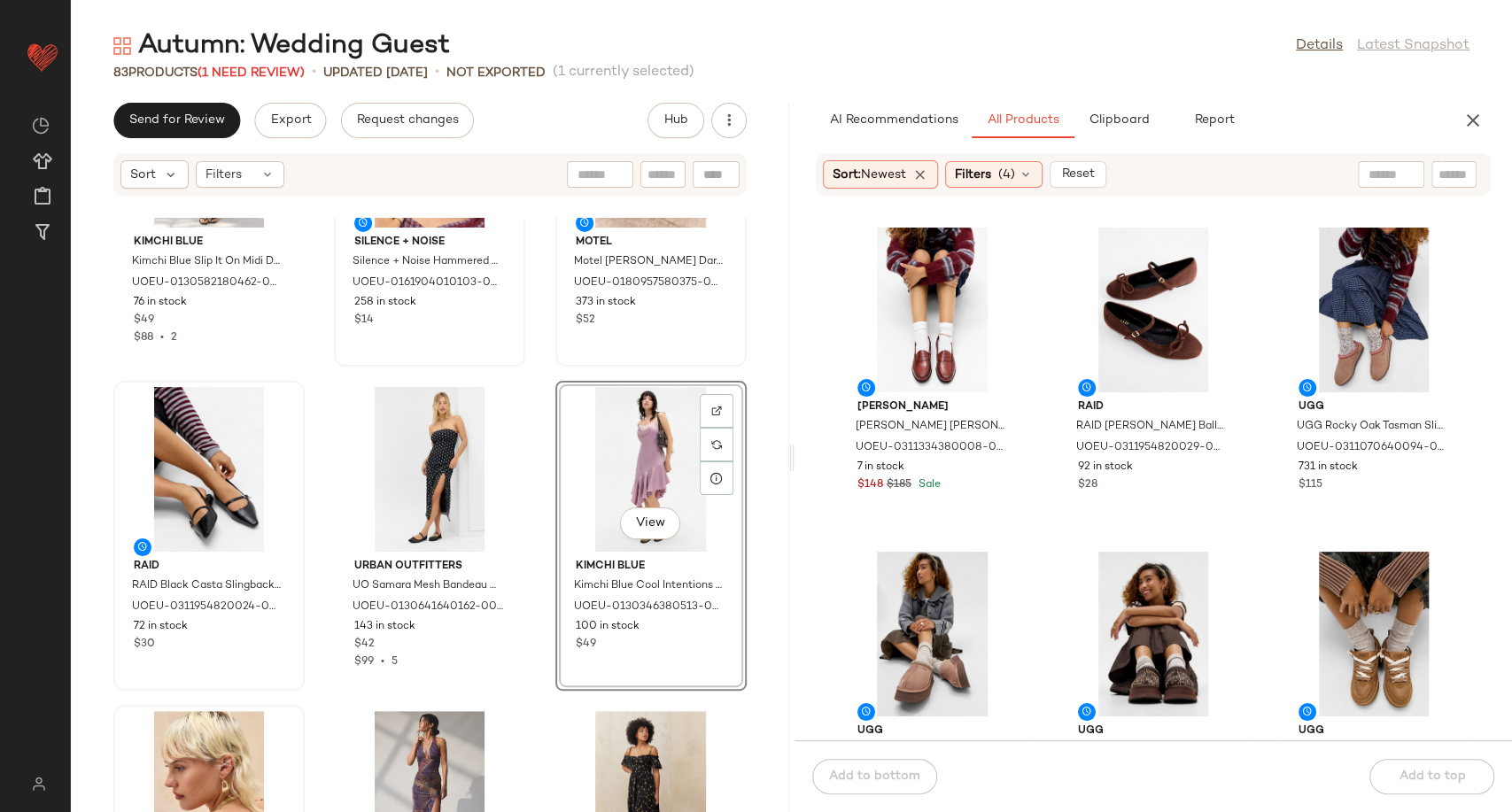
scroll to position [506, 0]
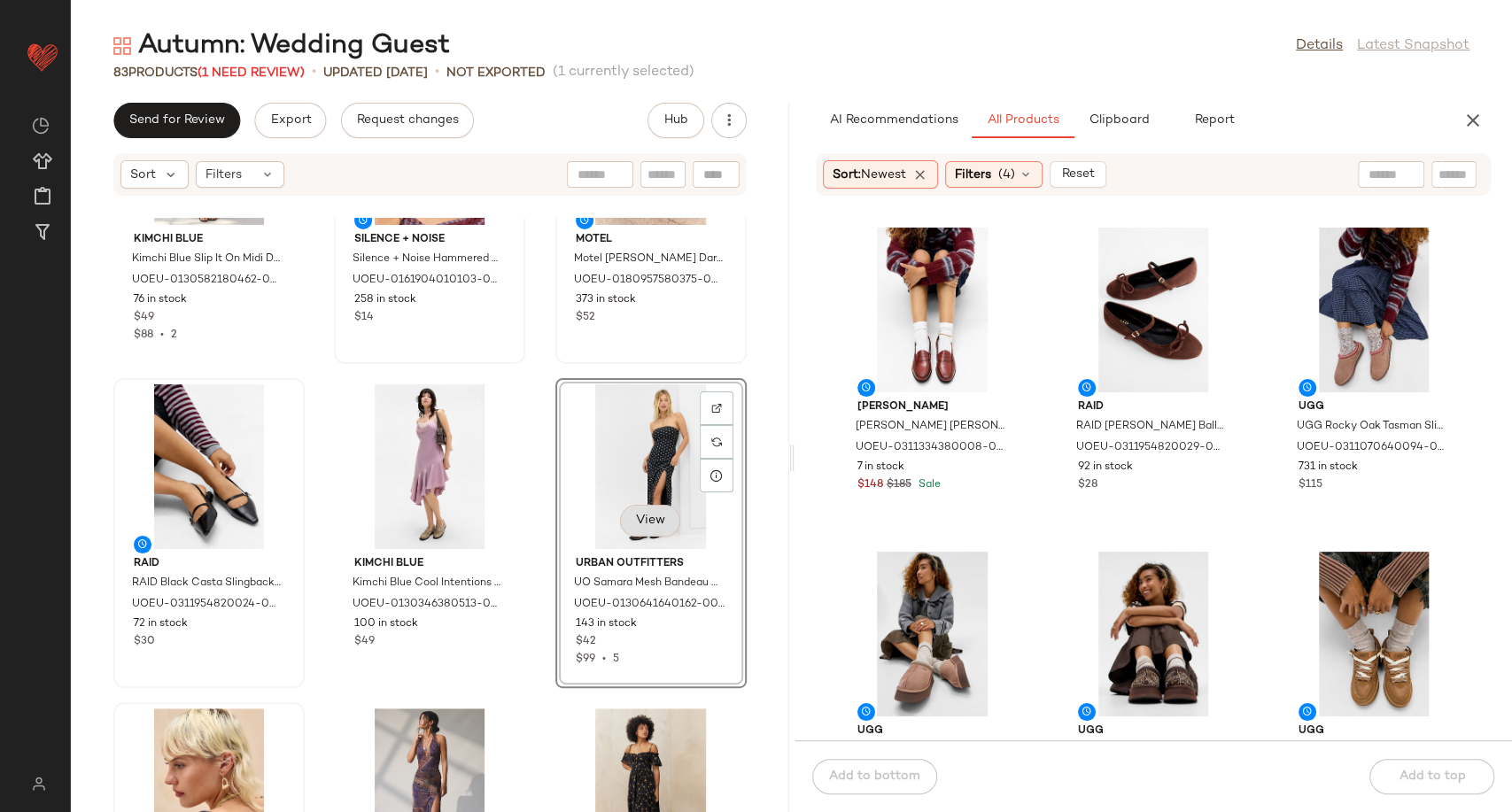
scroll to position [800, 0]
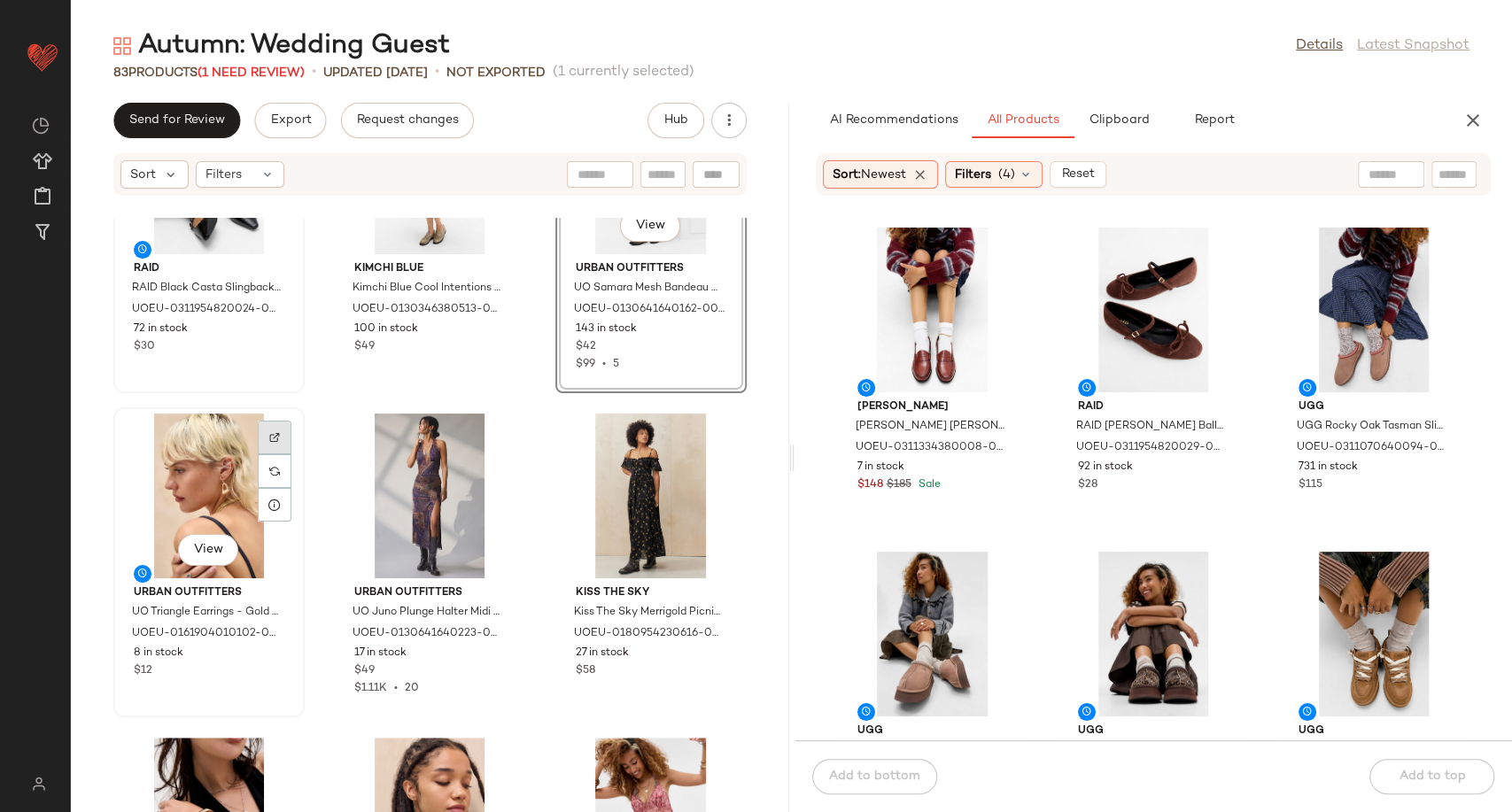
click at [262, 454] on div at bounding box center [275, 471] width 34 height 34
click at [490, 440] on img at bounding box center [495, 437] width 11 height 11
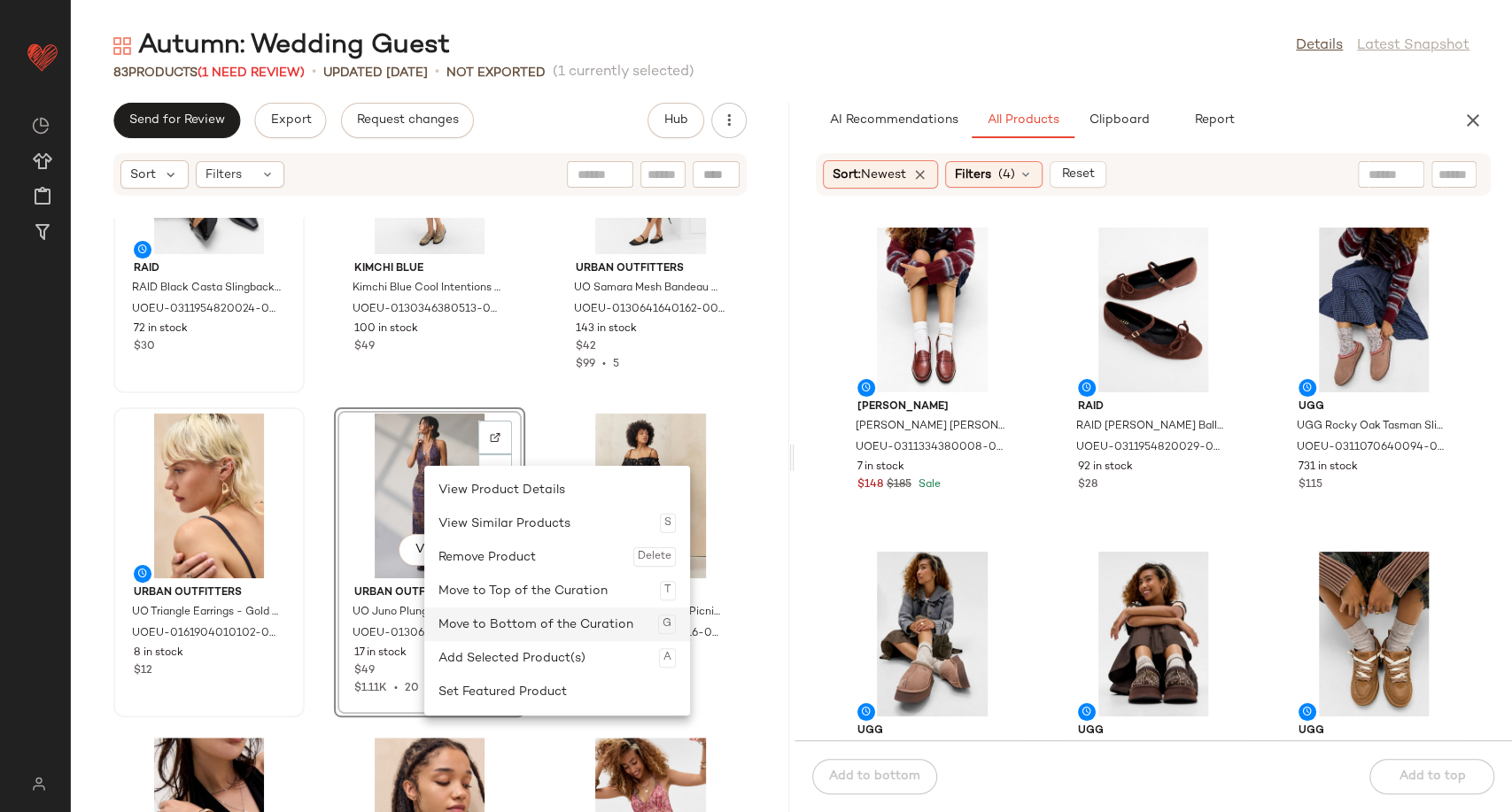
click at [519, 622] on div "Move to Bottom of the Curation G" at bounding box center [556, 625] width 237 height 34
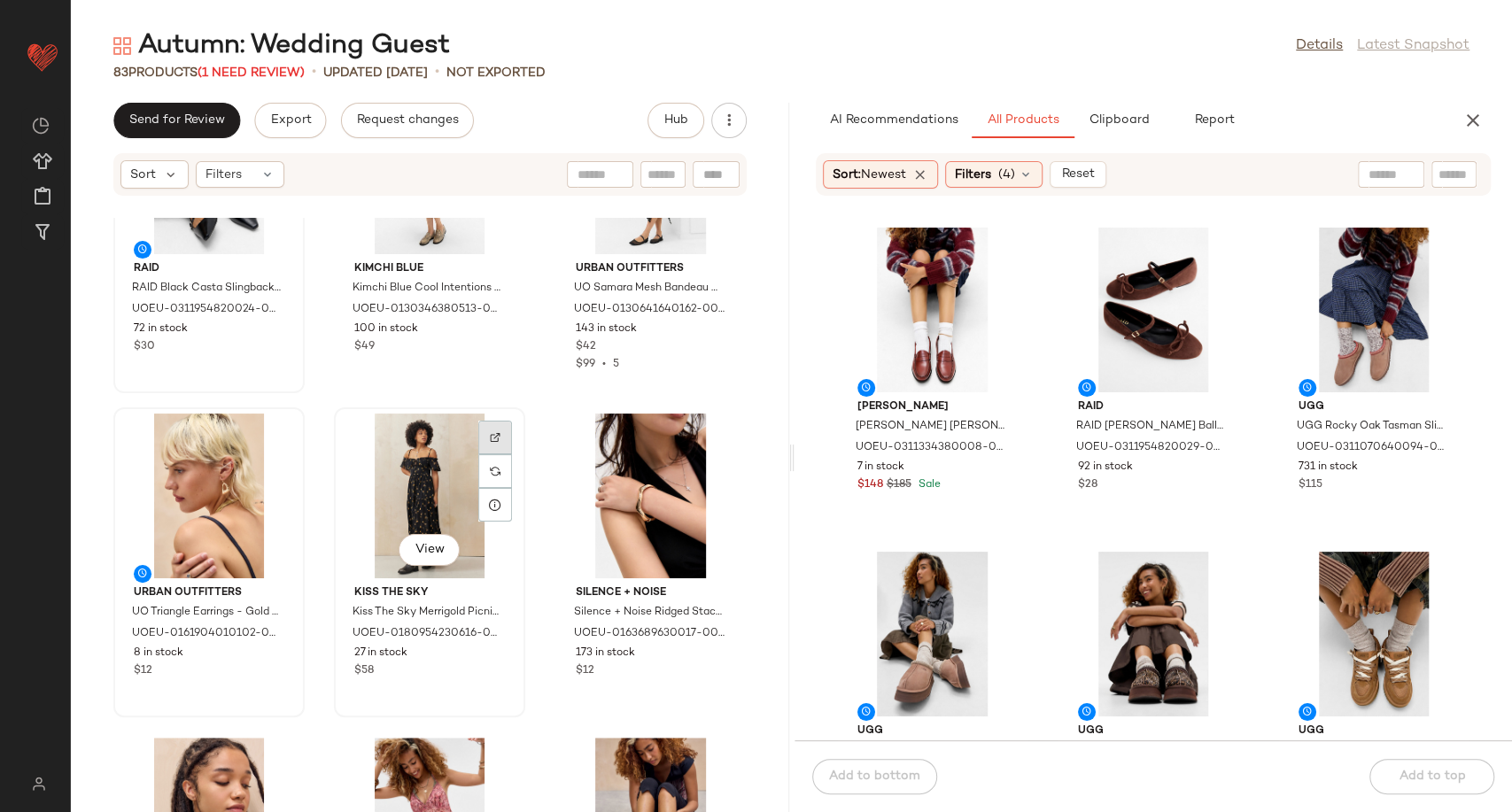
click at [497, 454] on div at bounding box center [495, 471] width 34 height 34
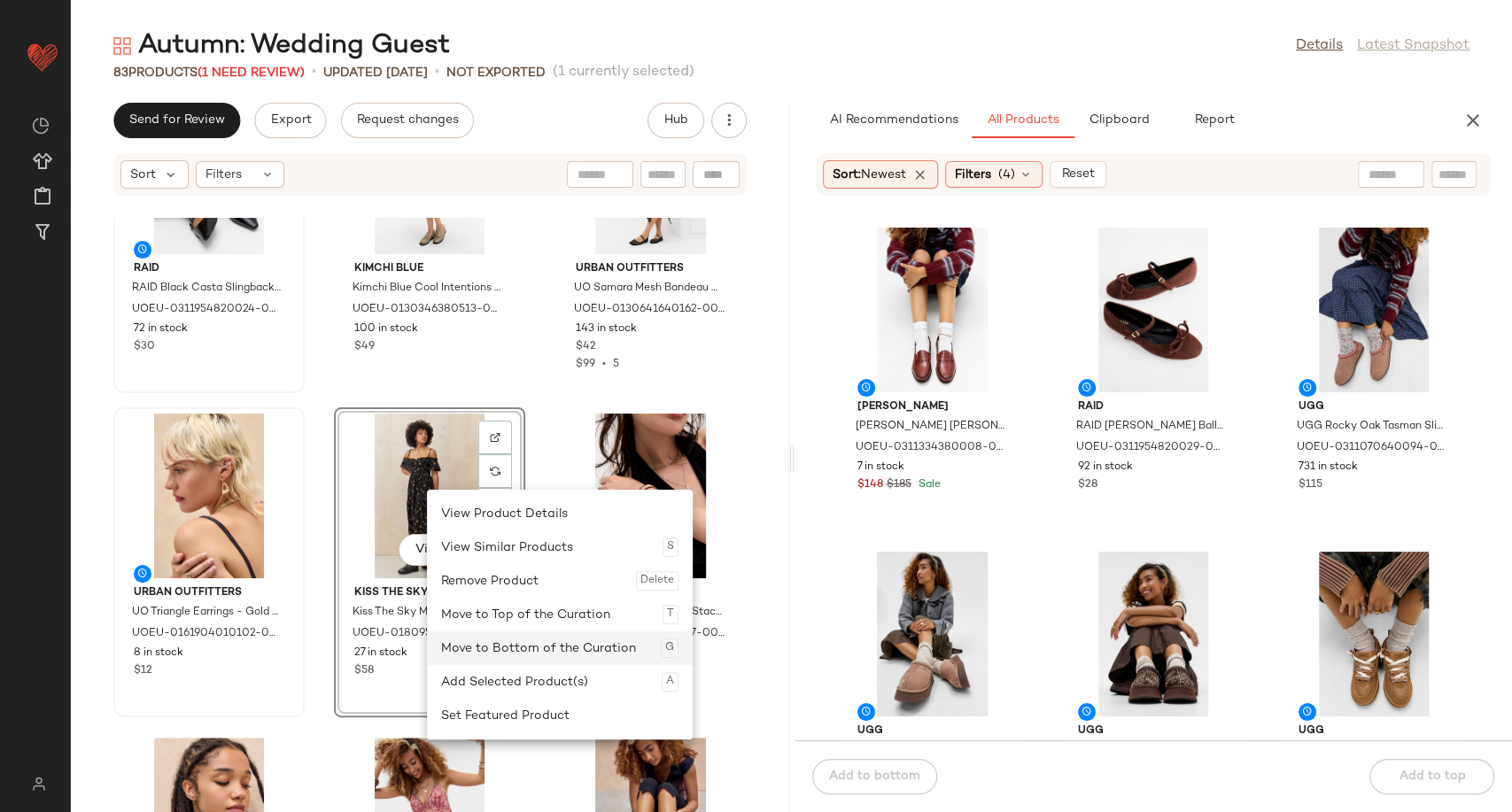
click at [492, 647] on div "Move to Bottom of the Curation G" at bounding box center [559, 648] width 237 height 34
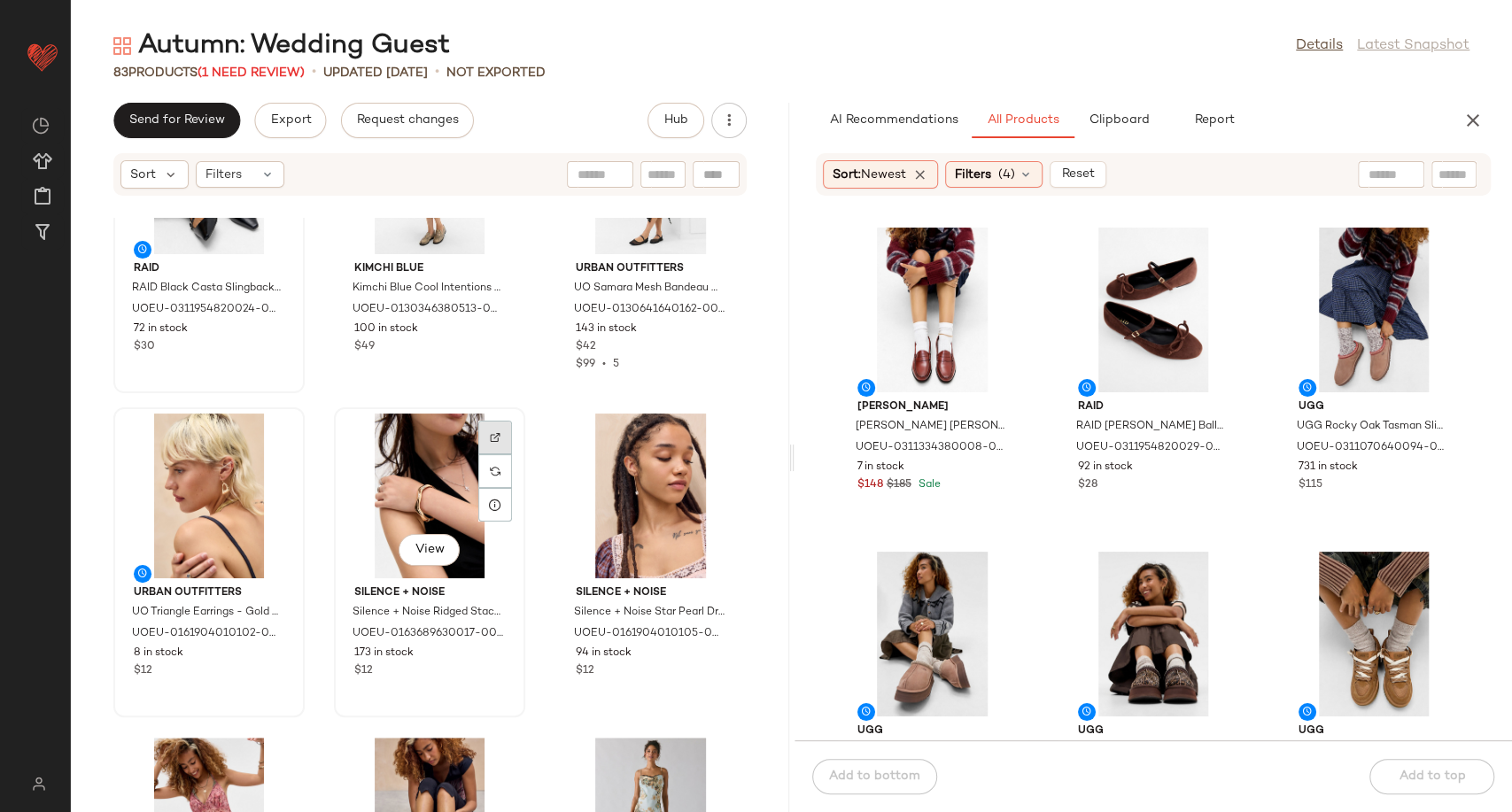
click at [492, 454] on div at bounding box center [495, 471] width 34 height 34
click at [711, 433] on img at bounding box center [716, 437] width 11 height 11
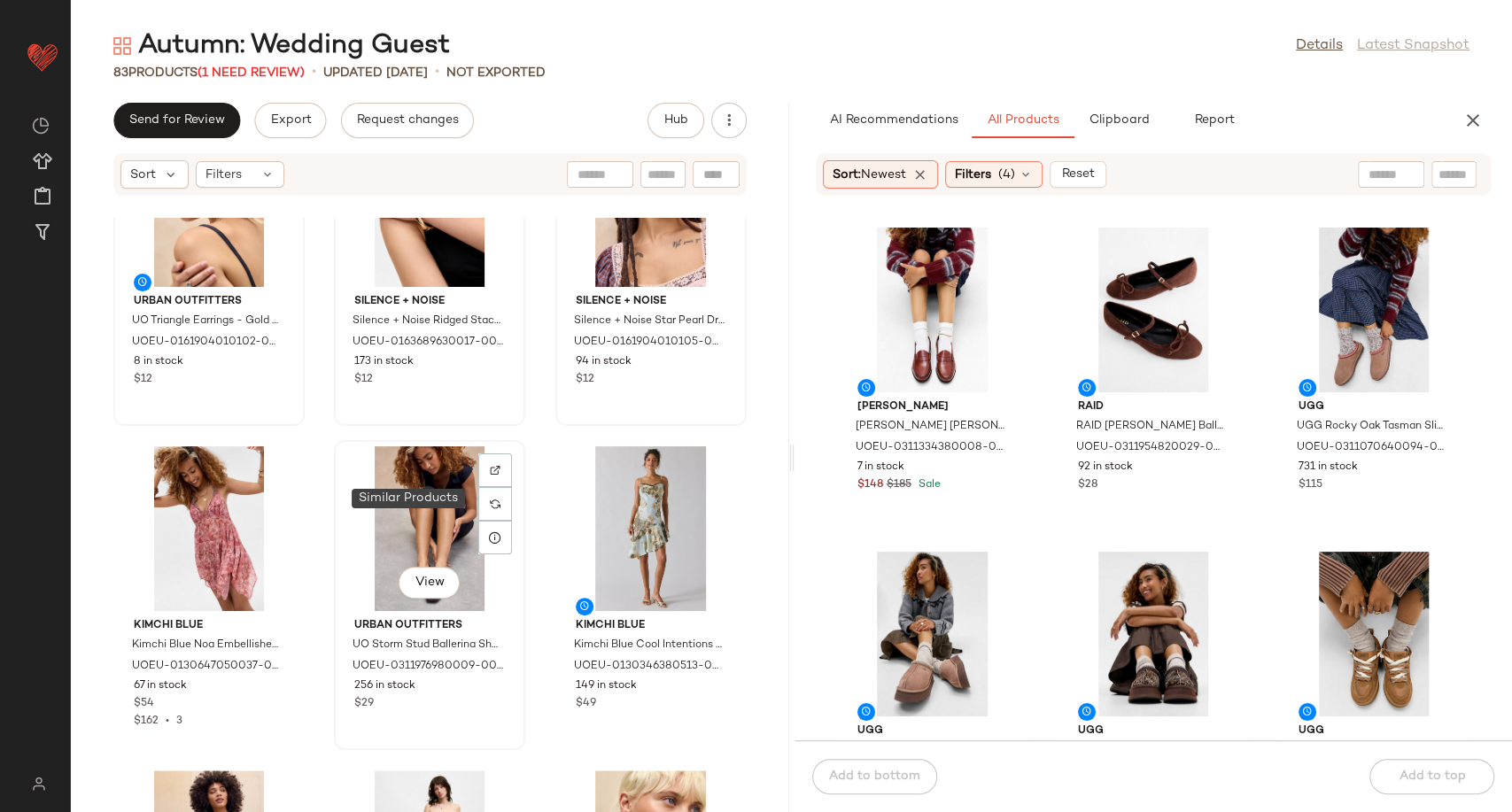
scroll to position [1097, 0]
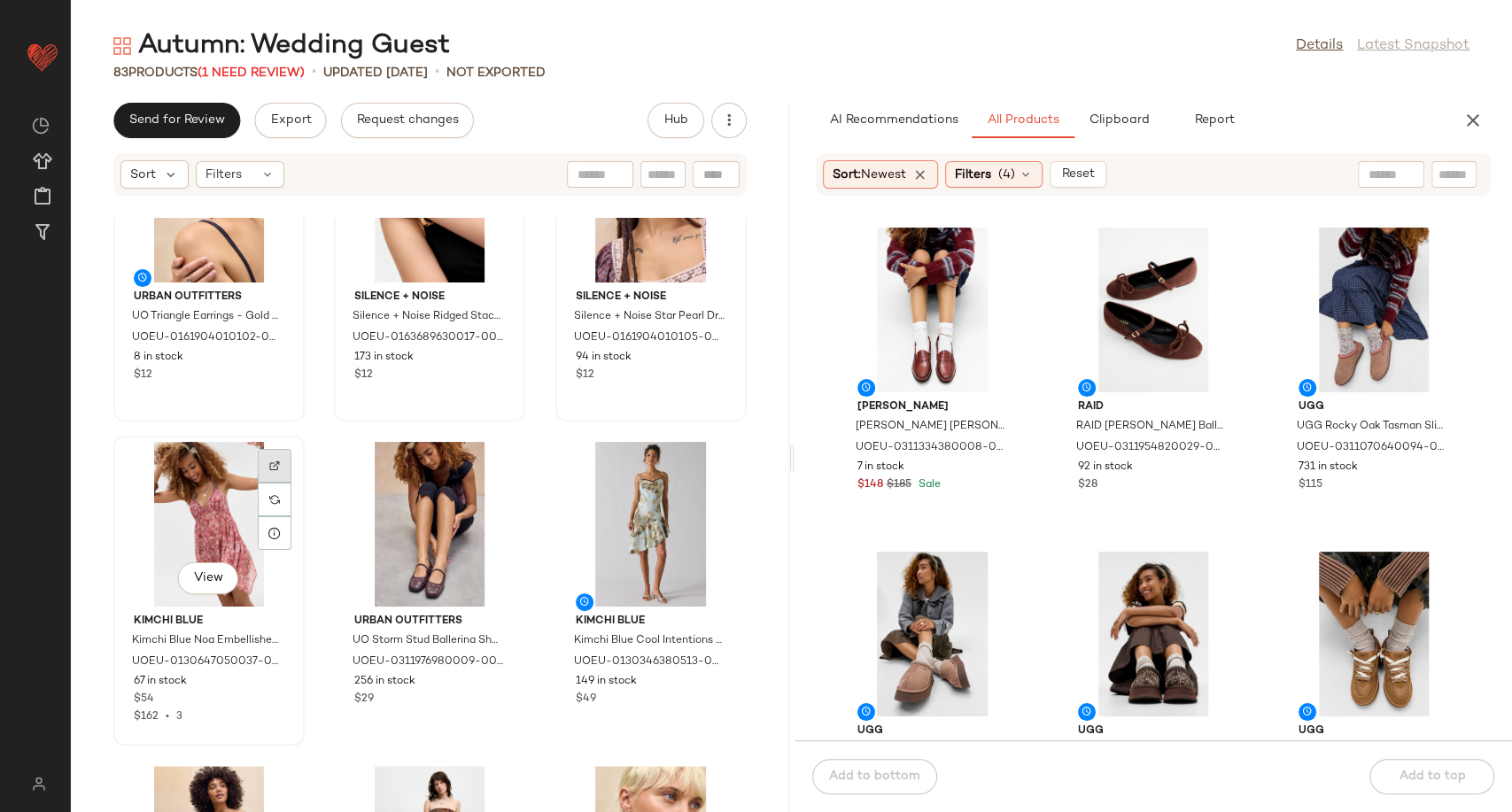
click at [278, 483] on div at bounding box center [275, 500] width 34 height 34
click at [711, 468] on img at bounding box center [716, 465] width 11 height 11
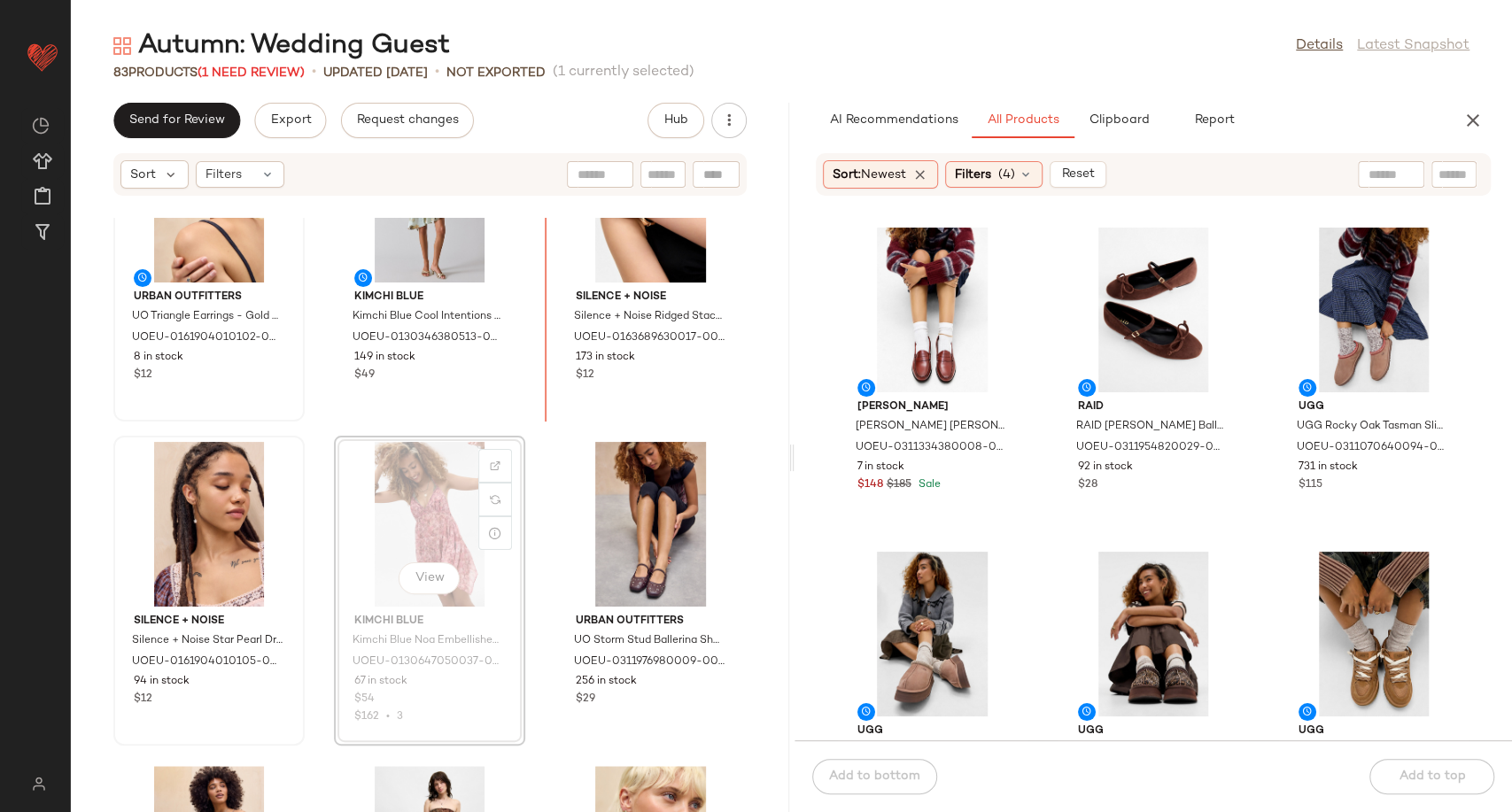
scroll to position [1046, 0]
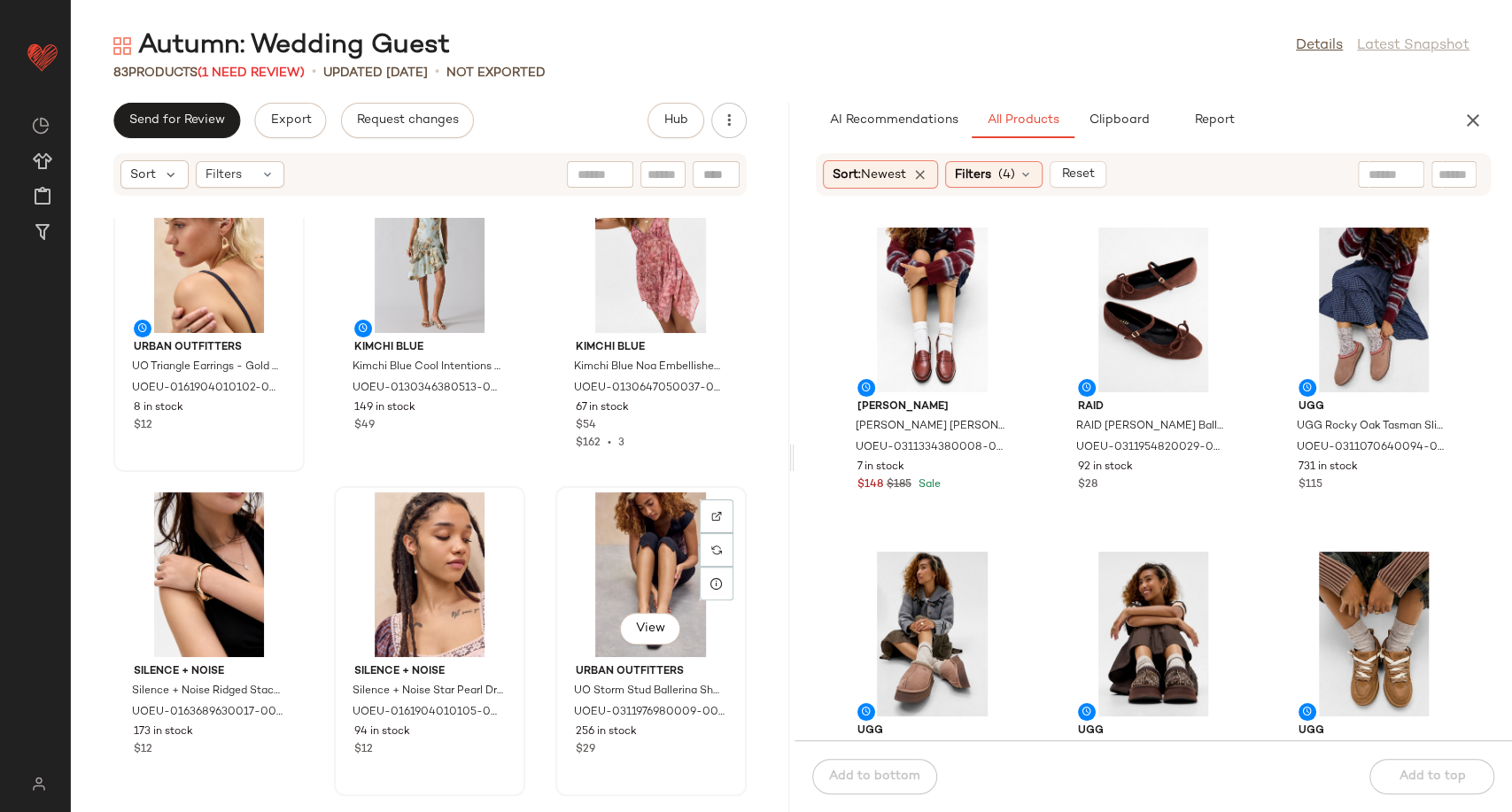
click at [627, 566] on div "View" at bounding box center [650, 575] width 178 height 165
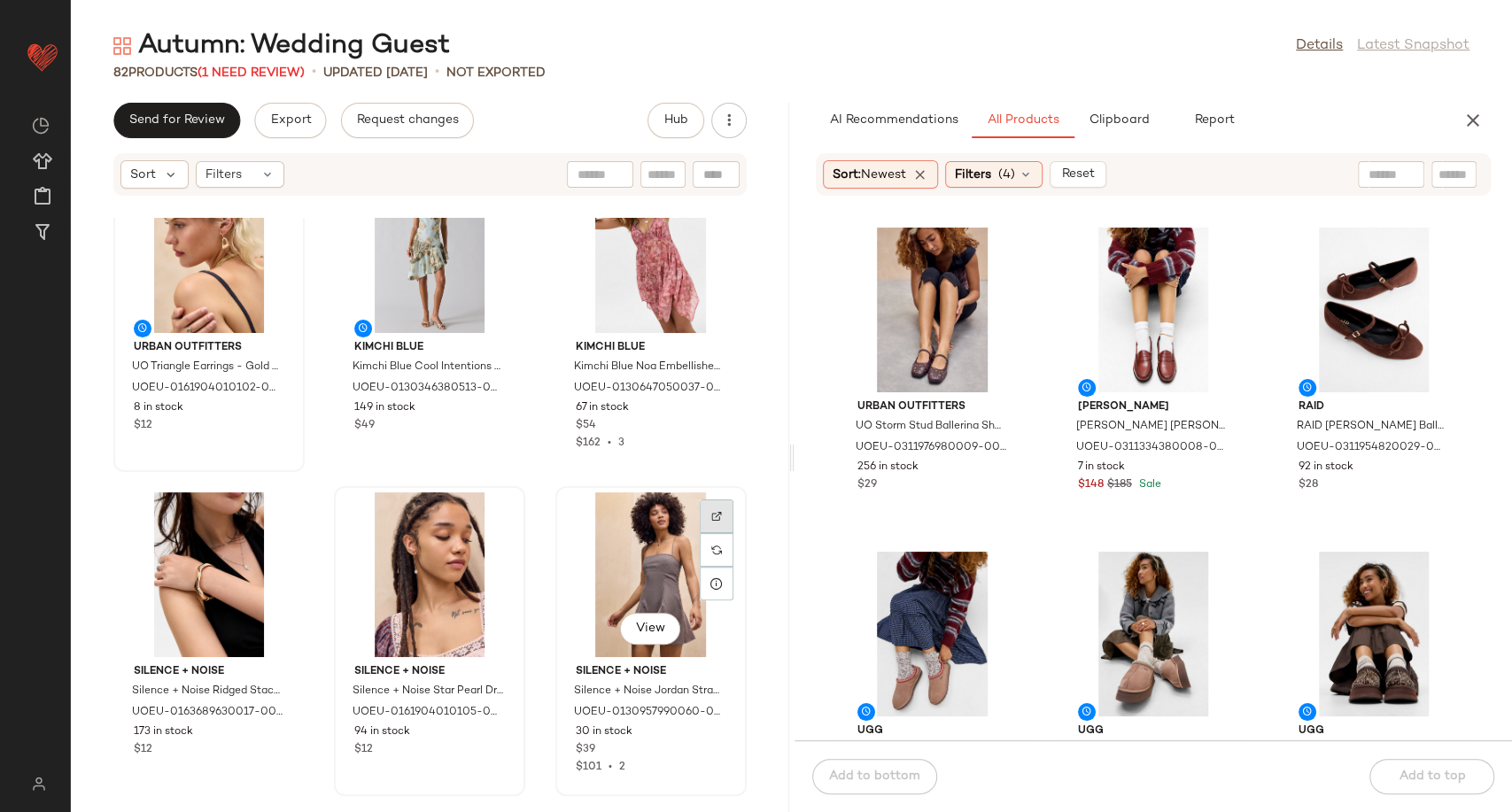
click at [713, 533] on div at bounding box center [717, 550] width 34 height 34
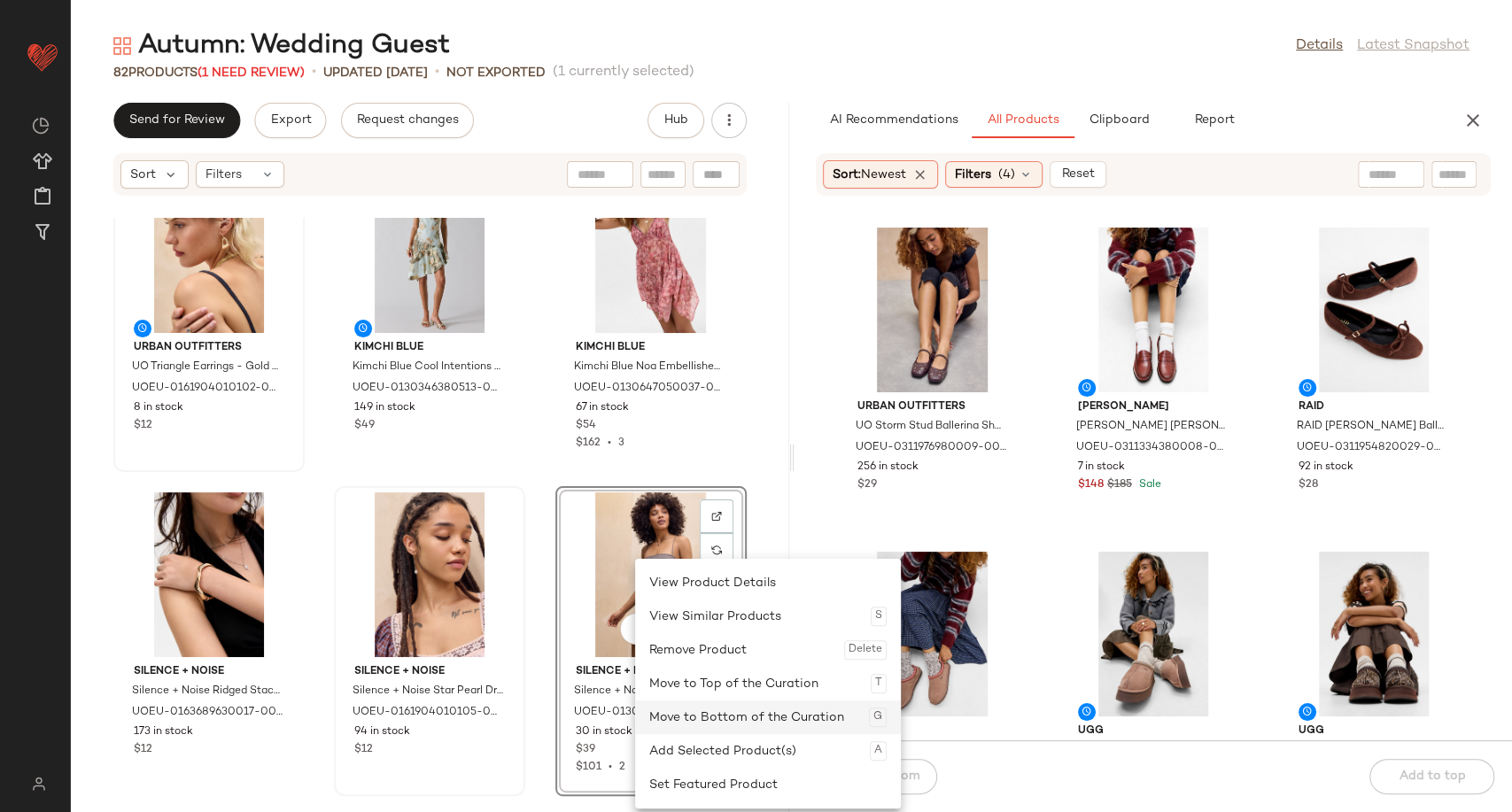
click at [726, 725] on div "Move to Bottom of the Curation G" at bounding box center [767, 718] width 237 height 34
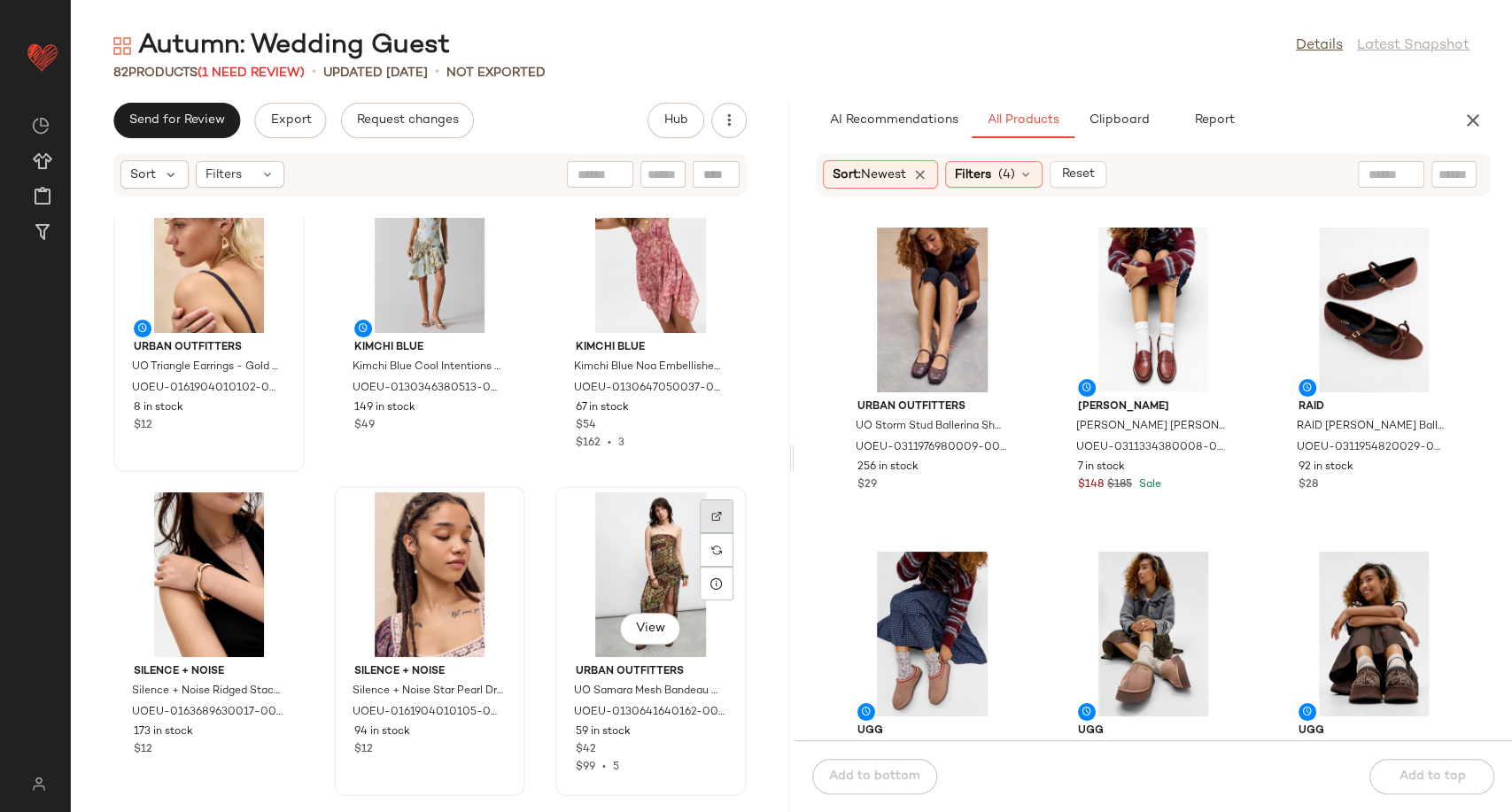
click at [711, 512] on img at bounding box center [716, 516] width 11 height 11
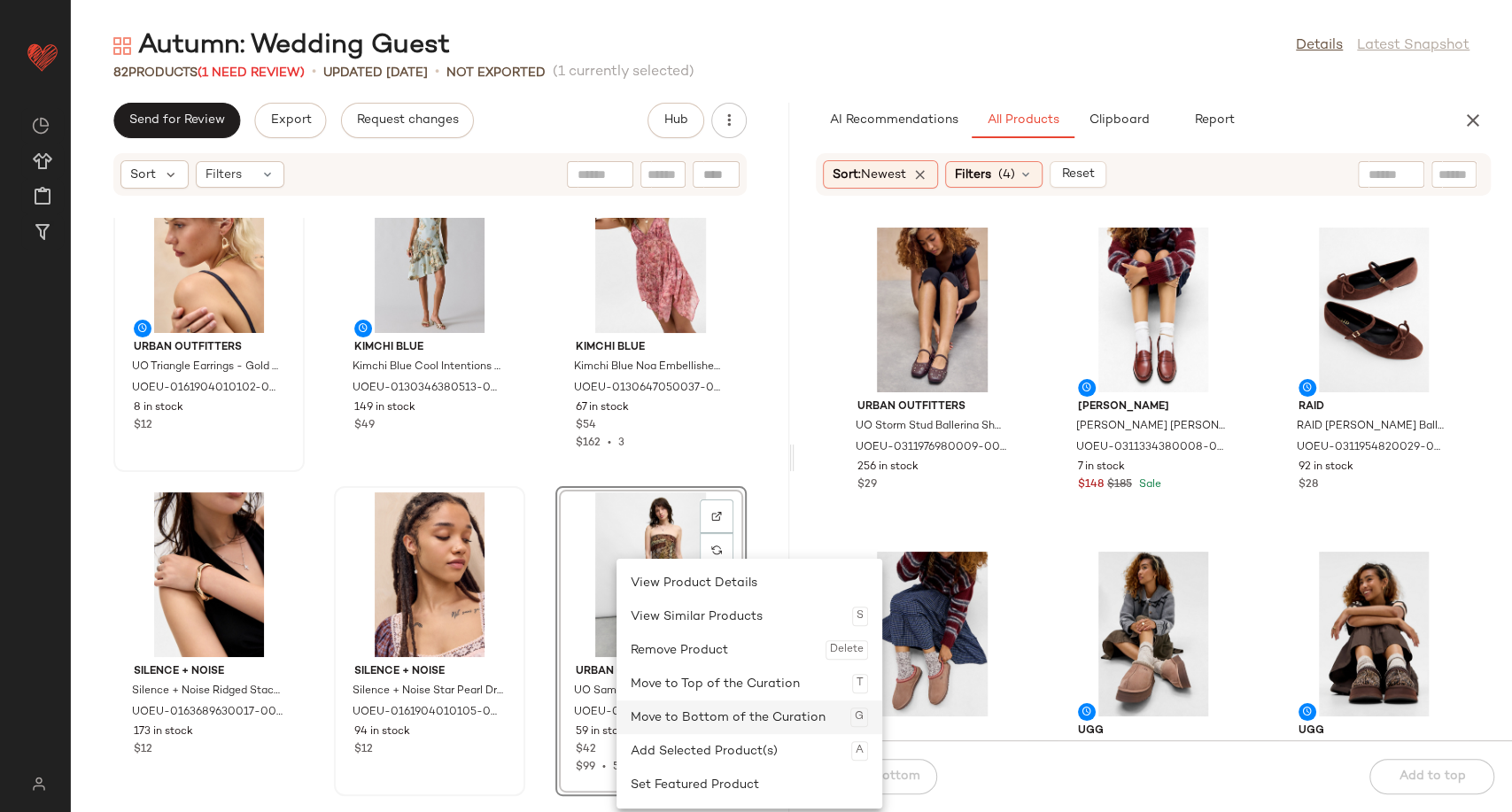
click at [701, 728] on div "Move to Bottom of the Curation G" at bounding box center [749, 718] width 237 height 34
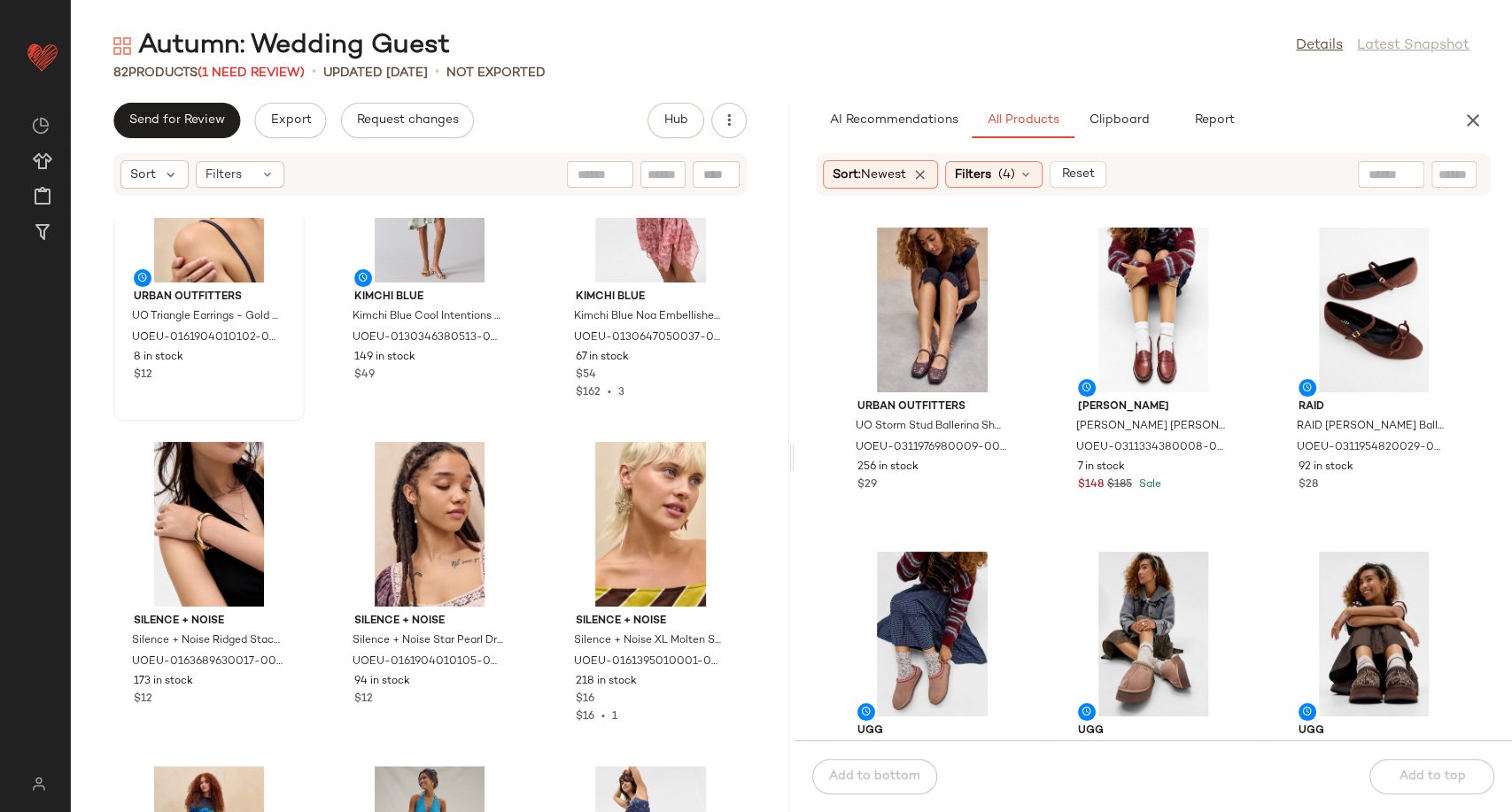
scroll to position [1293, 0]
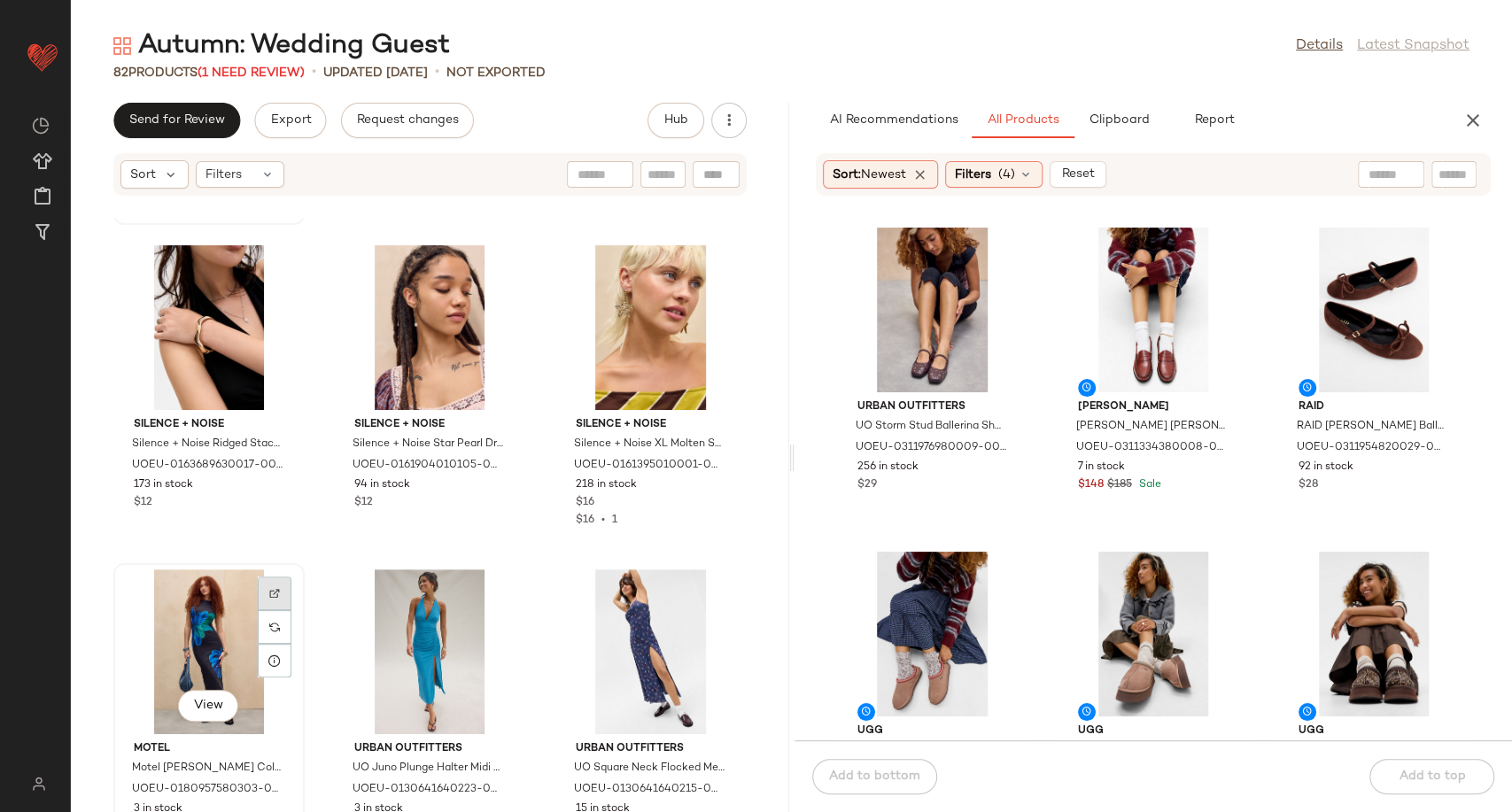
click at [278, 610] on div at bounding box center [275, 627] width 34 height 34
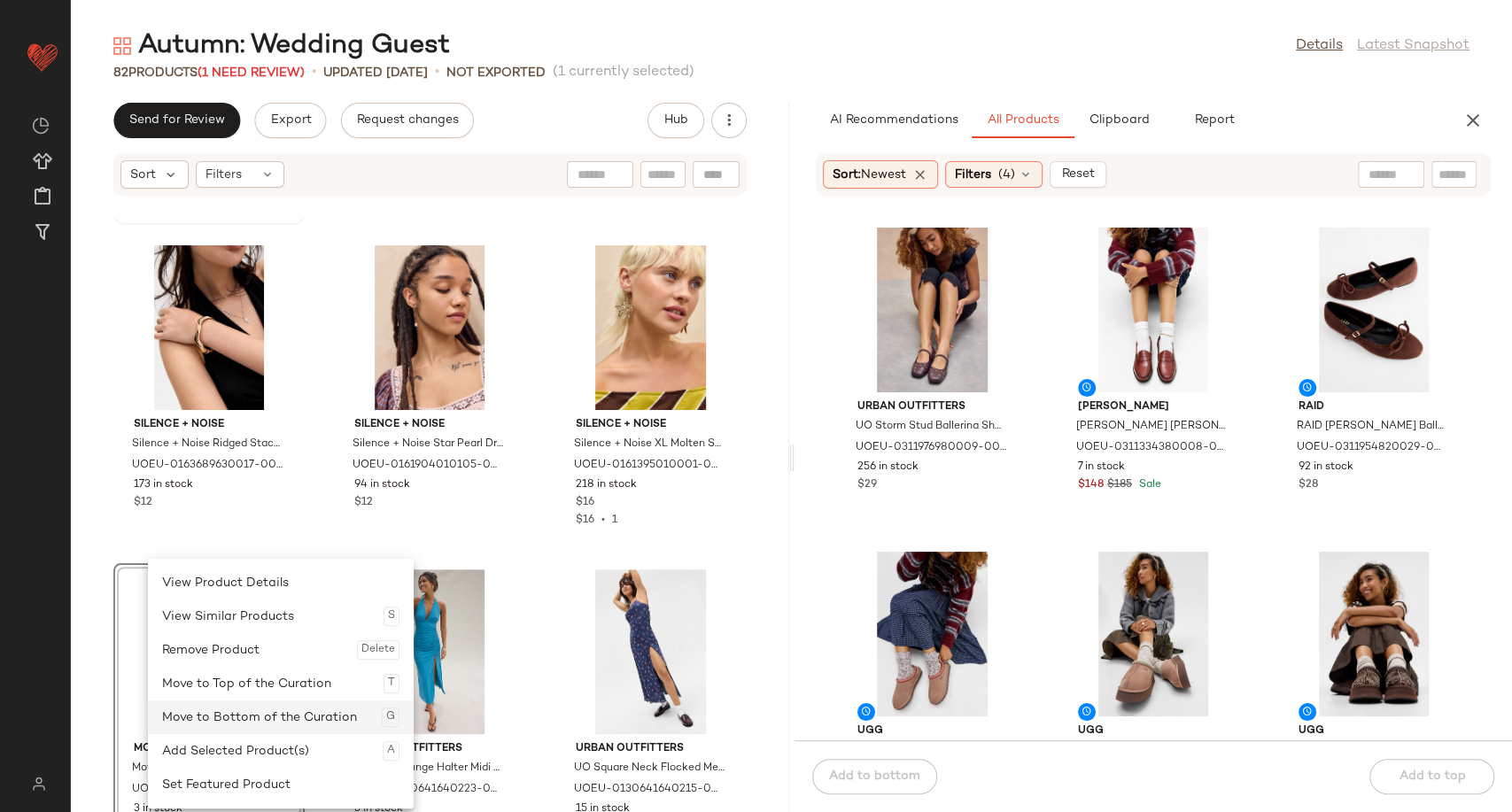
click at [246, 719] on div "Move to Bottom of the Curation G" at bounding box center [280, 718] width 237 height 34
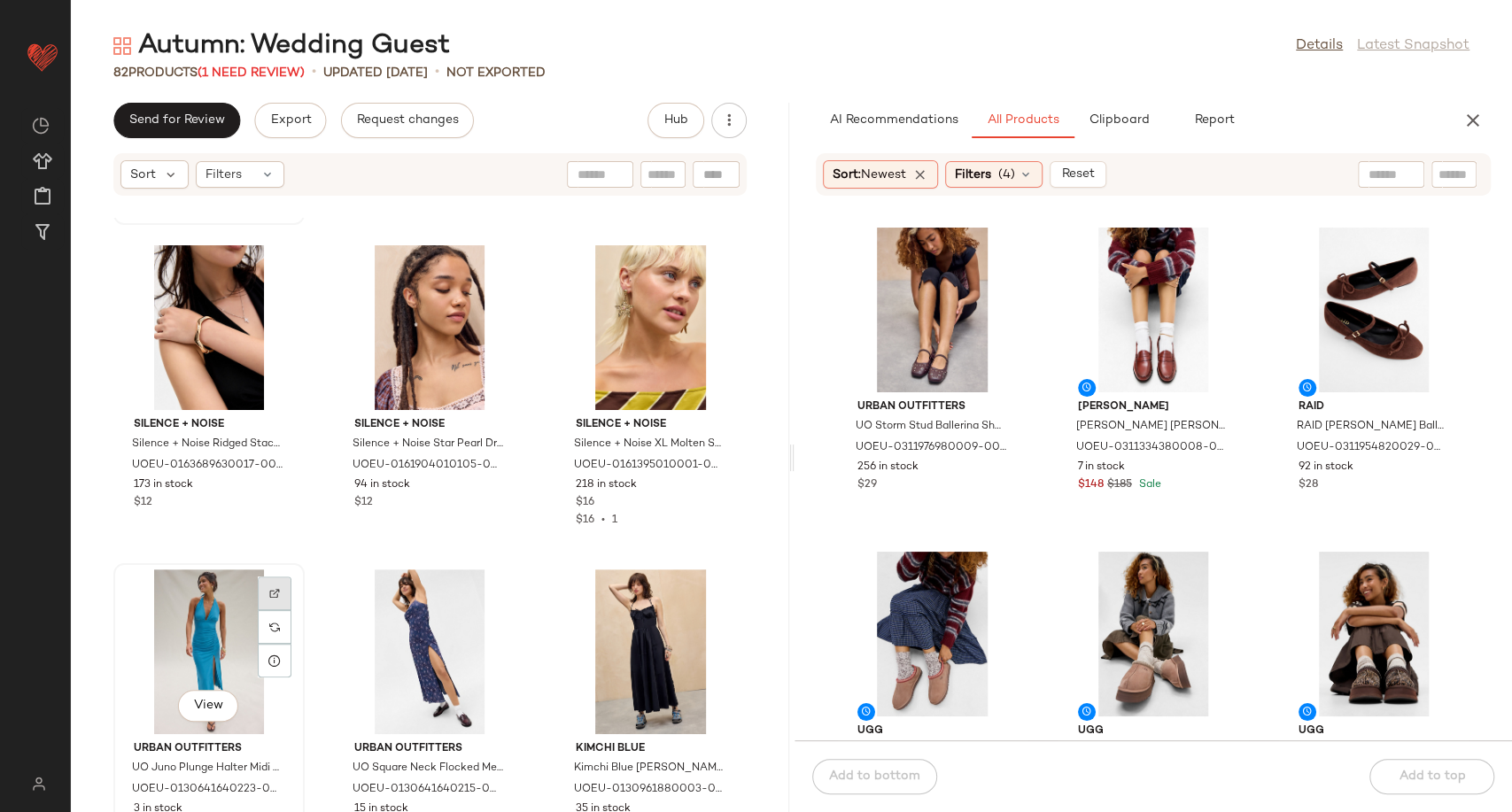
click at [273, 590] on img at bounding box center [275, 593] width 11 height 11
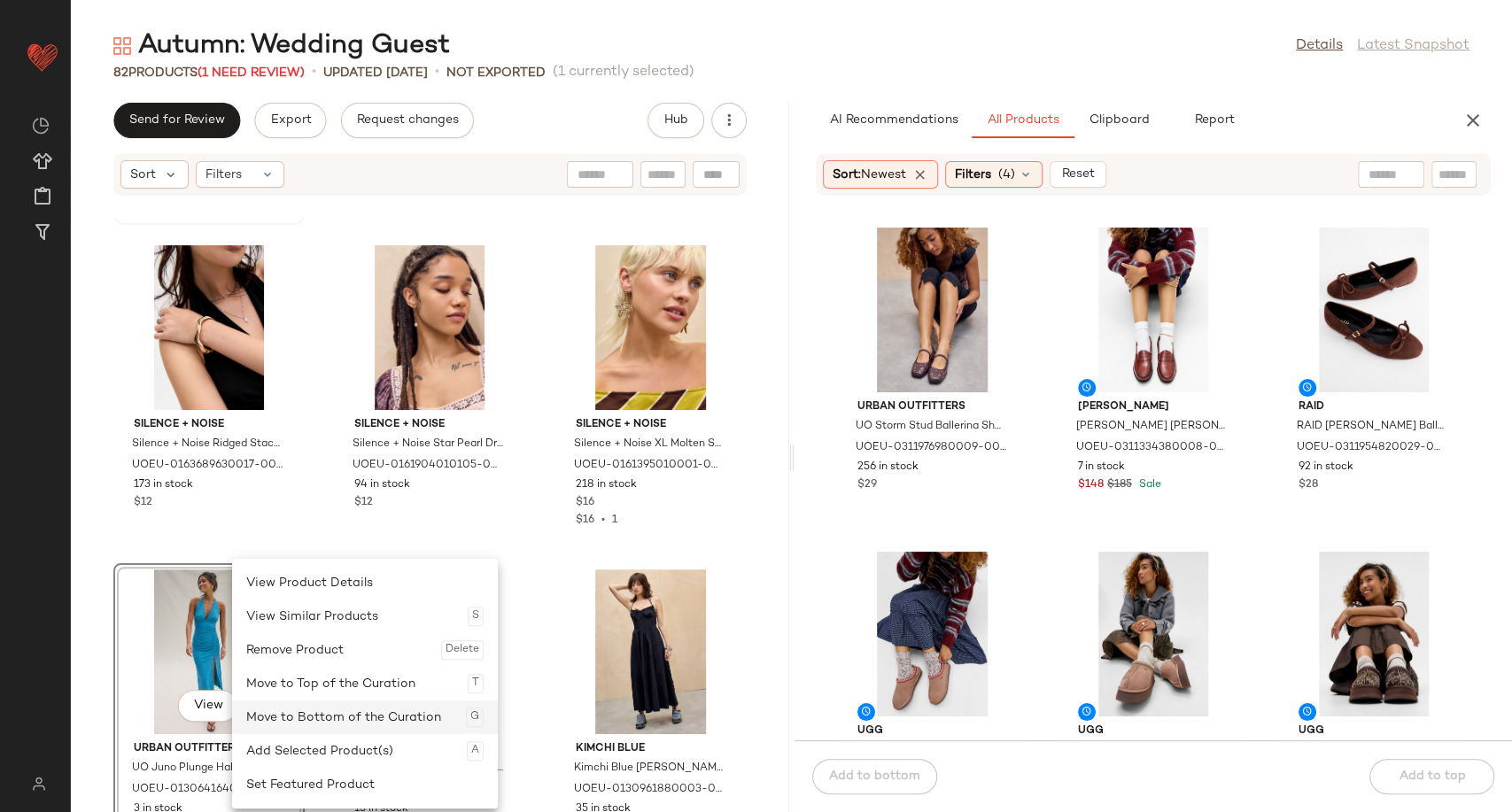
click at [349, 725] on div "Move to Bottom of the Curation G" at bounding box center [364, 718] width 237 height 34
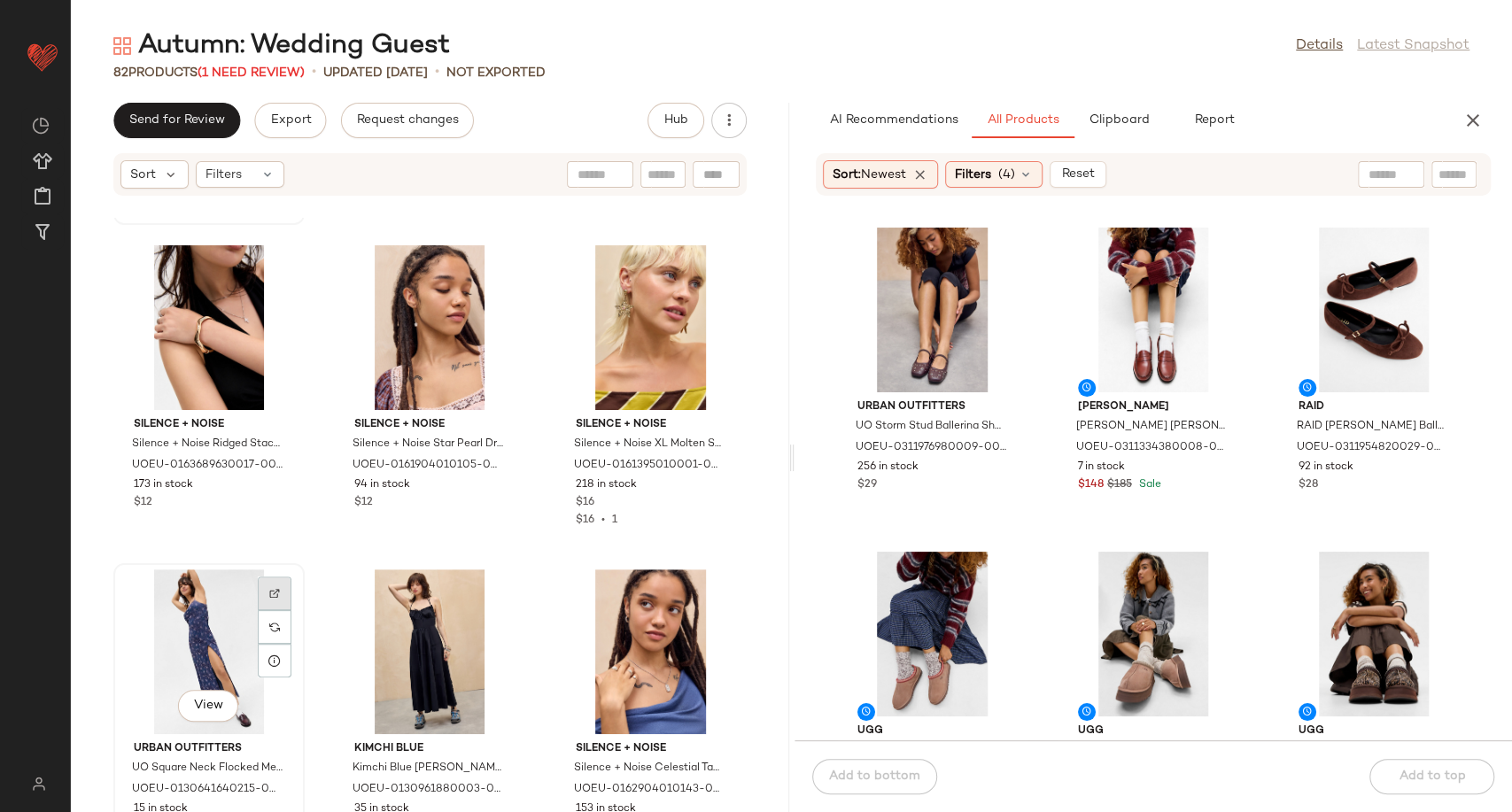
click at [270, 596] on img at bounding box center [275, 593] width 11 height 11
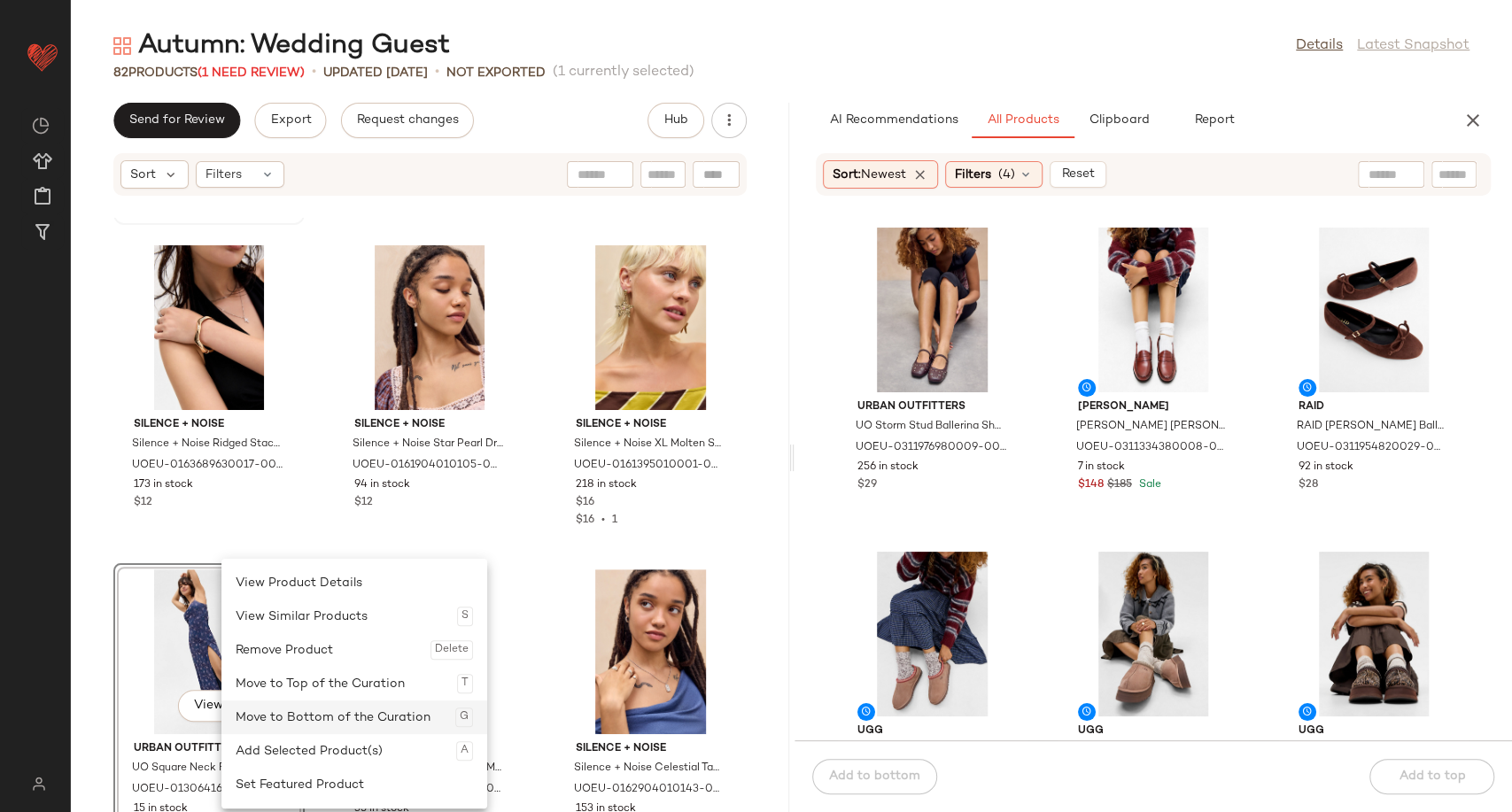
click at [305, 719] on div "Move to Bottom of the Curation G" at bounding box center [354, 718] width 237 height 34
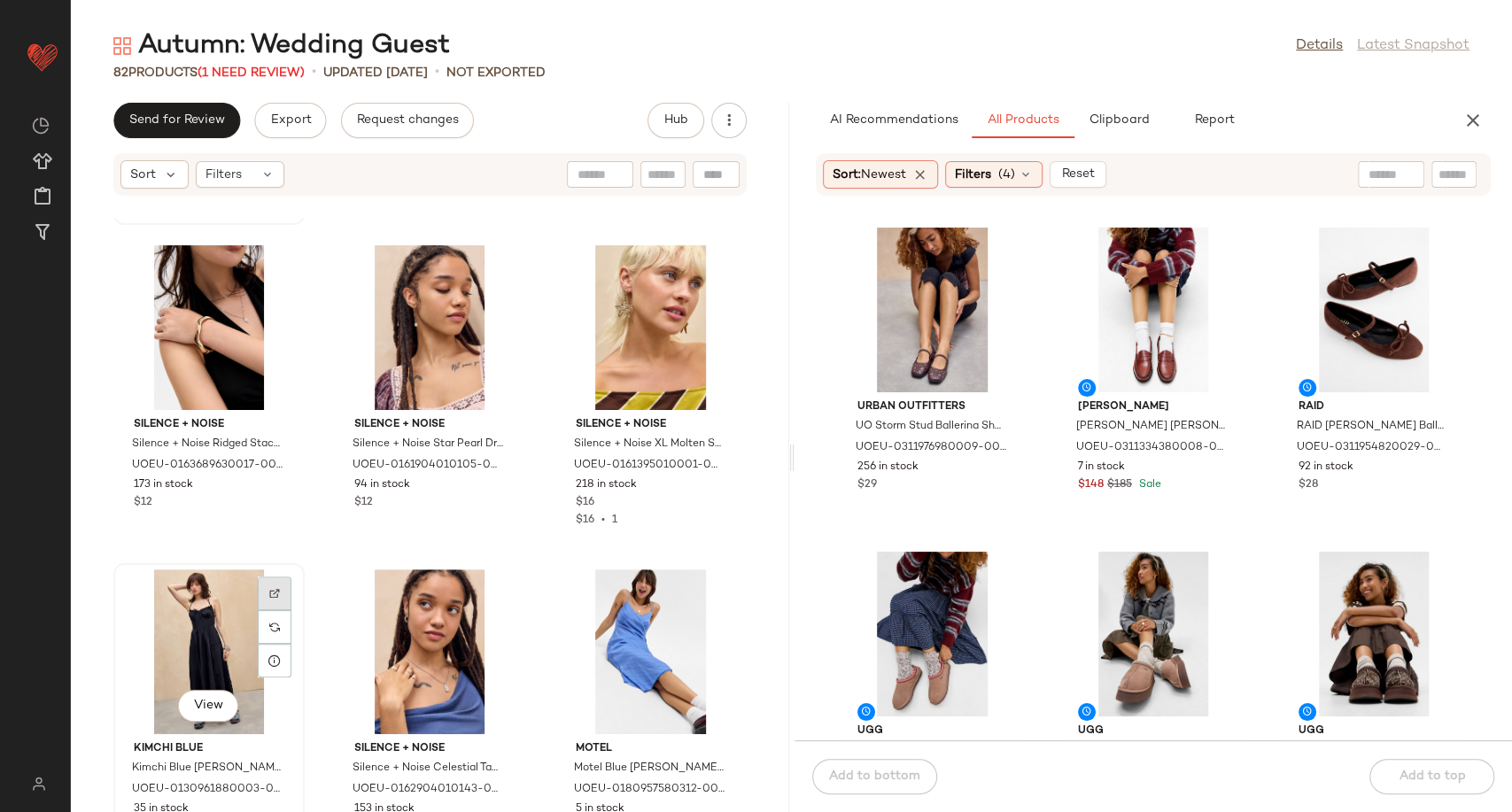
click at [284, 610] on div at bounding box center [275, 627] width 34 height 34
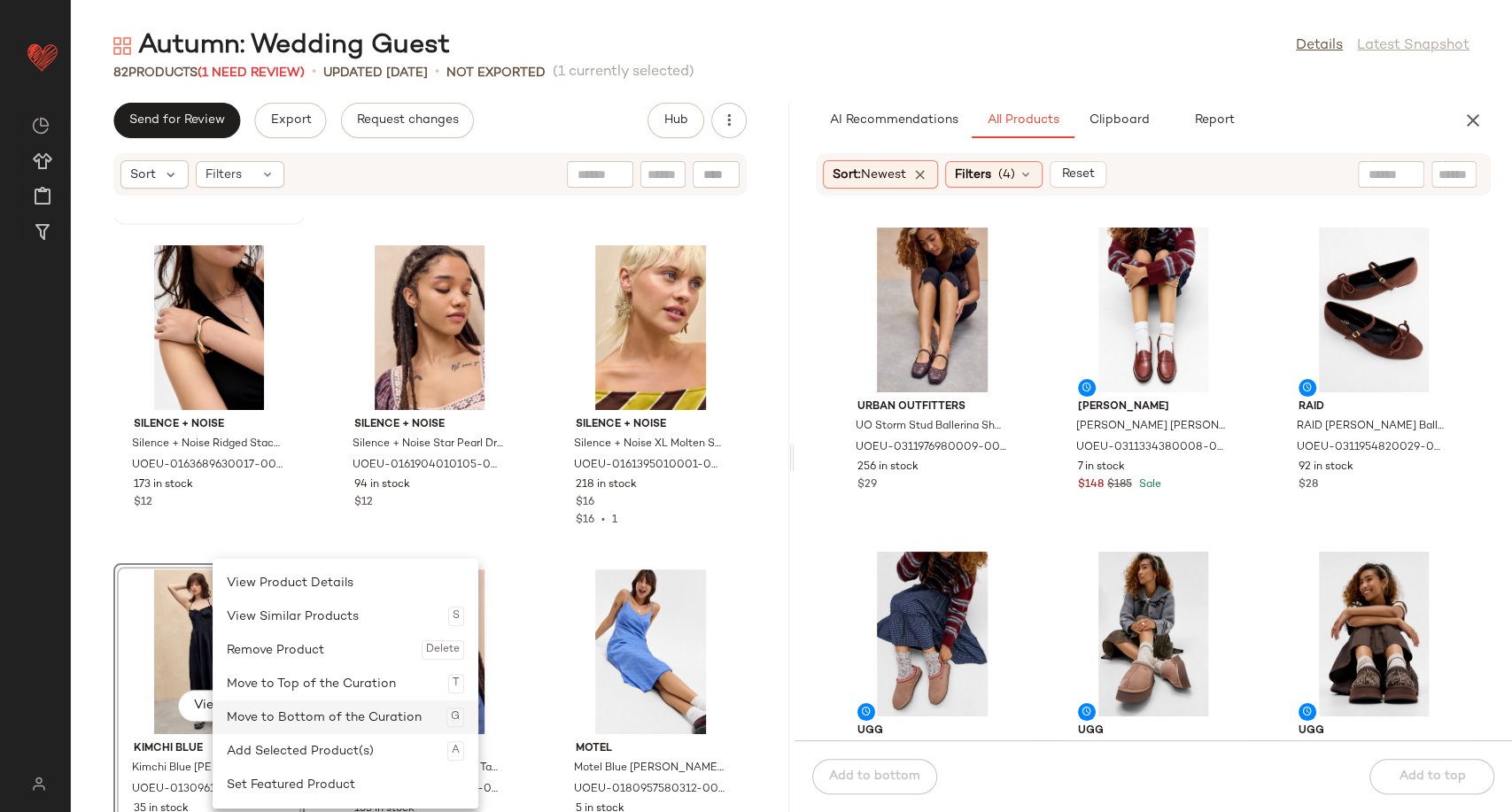
click at [317, 714] on div "Move to Bottom of the Curation G" at bounding box center [345, 718] width 237 height 34
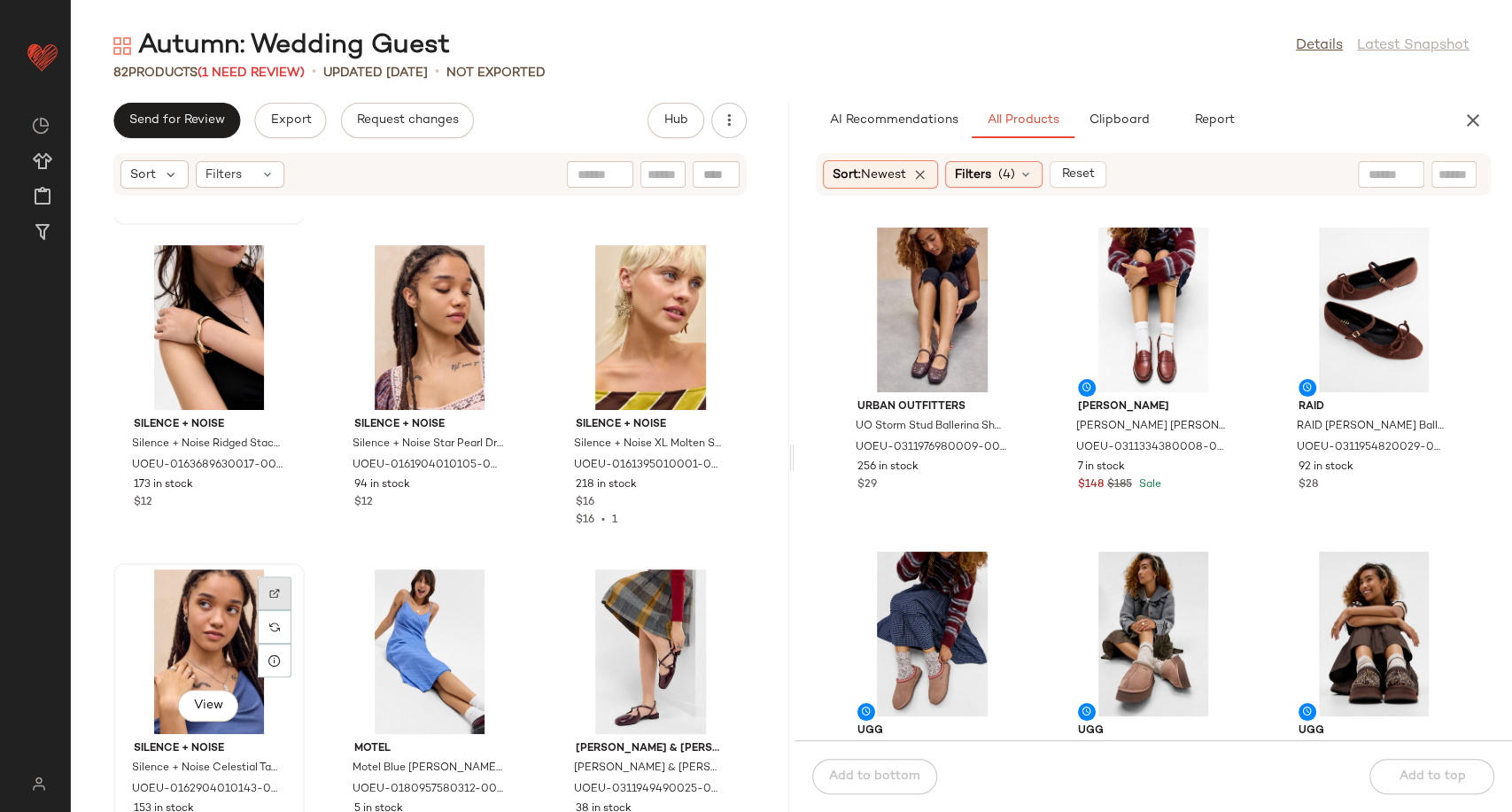
click at [281, 610] on div at bounding box center [275, 627] width 34 height 34
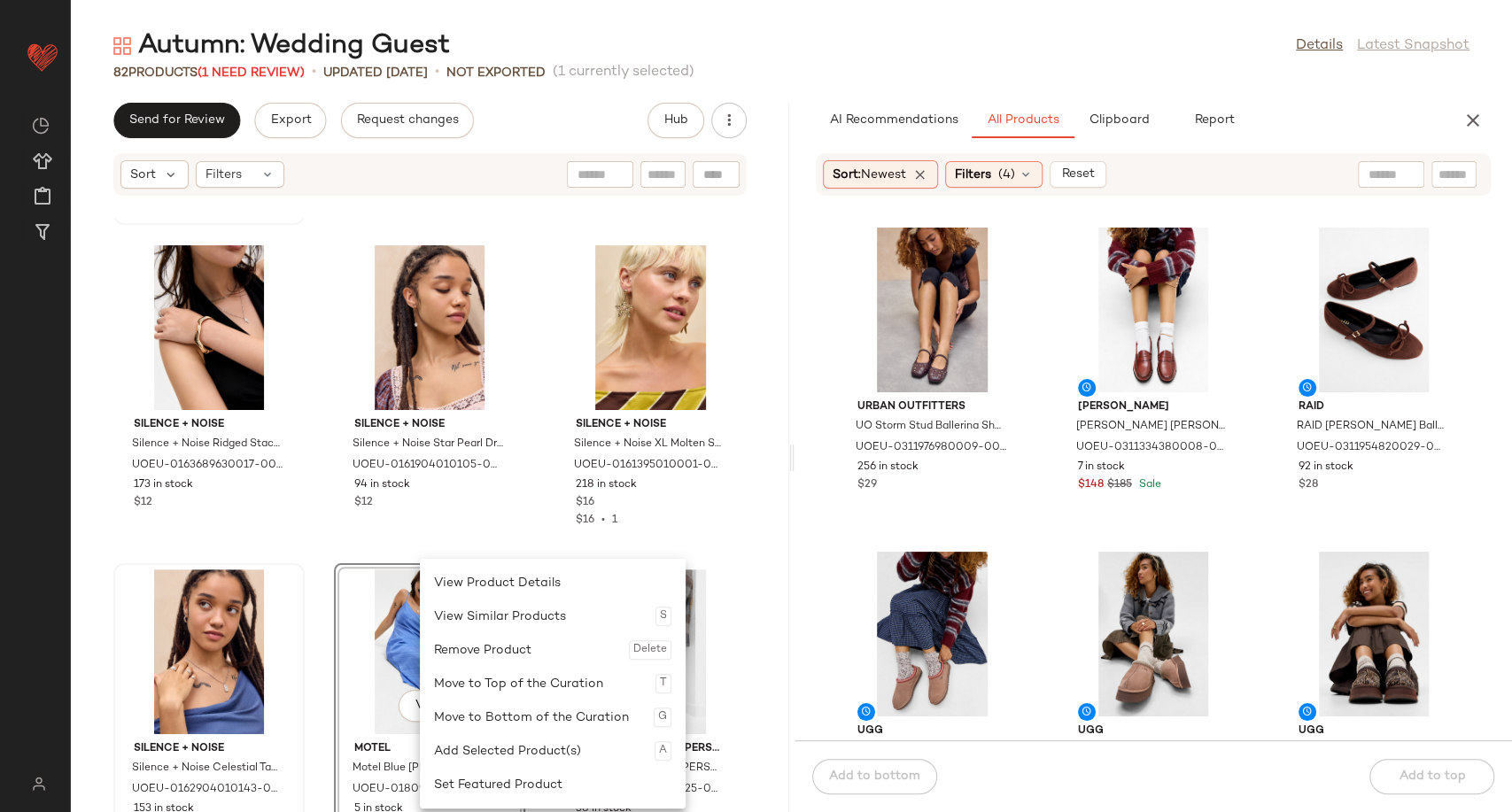
click at [380, 625] on div "View" at bounding box center [429, 651] width 178 height 165
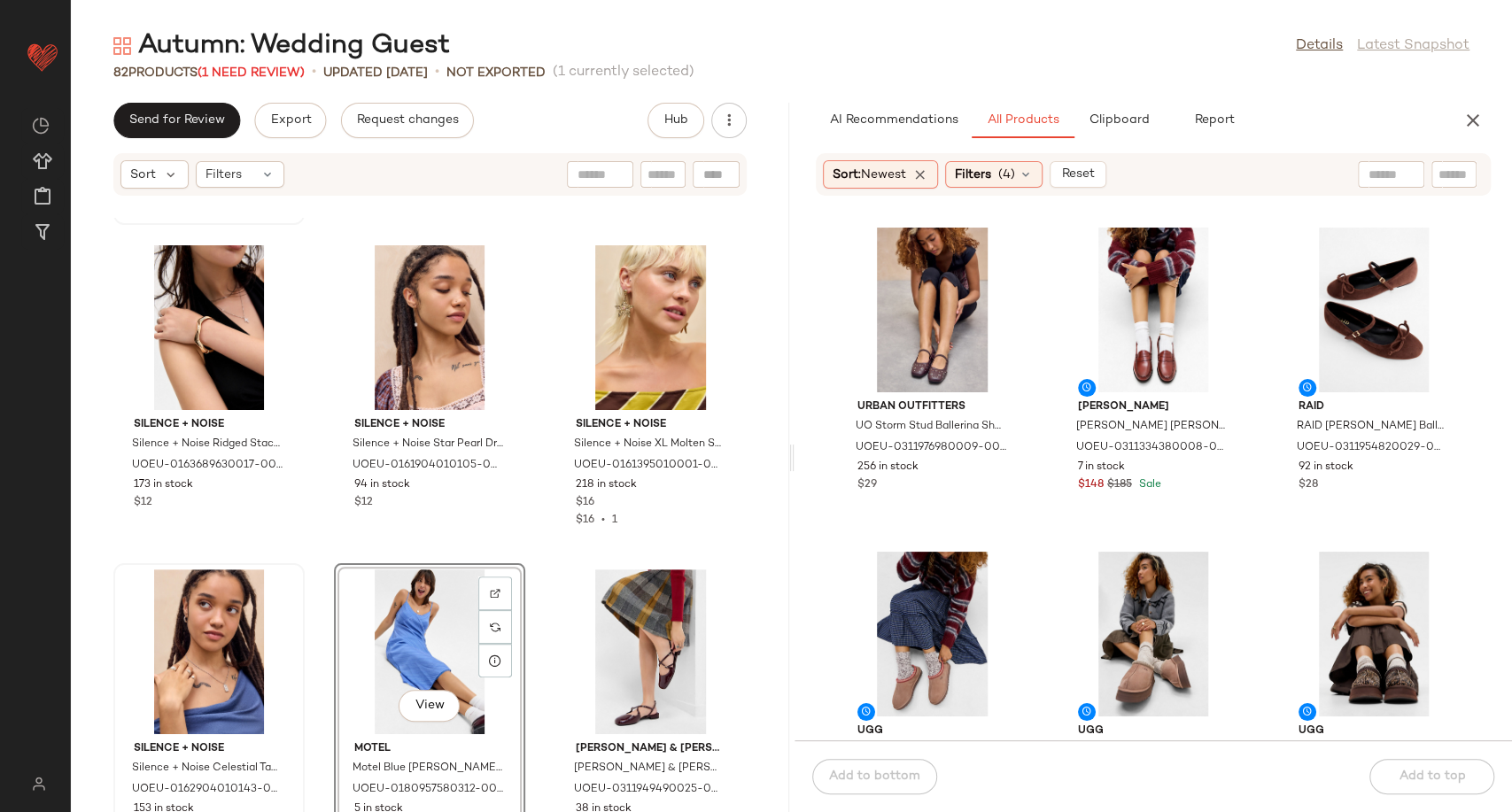
click at [510, 585] on div "View" at bounding box center [429, 651] width 178 height 165
click at [499, 610] on div at bounding box center [495, 627] width 34 height 34
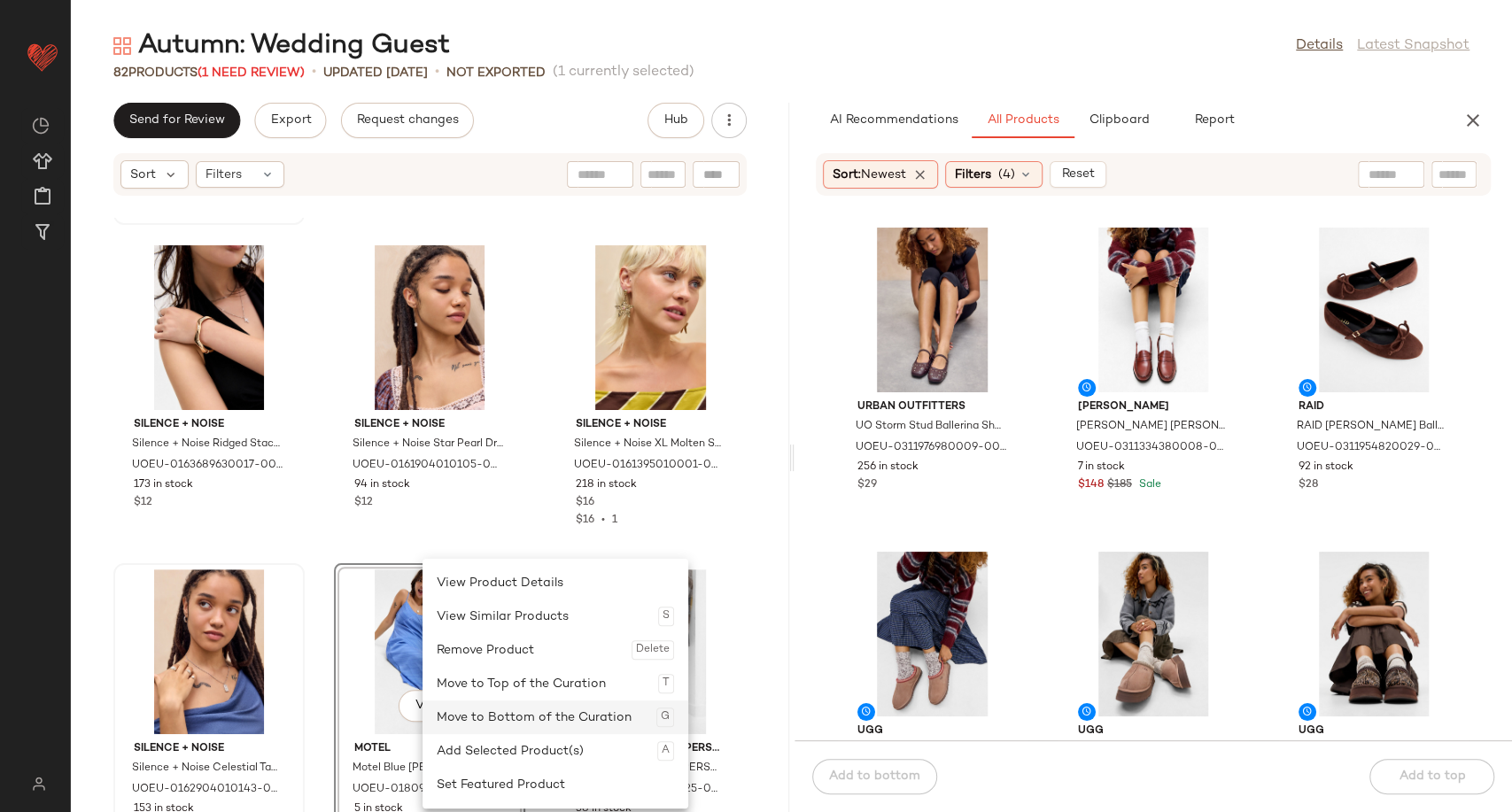
click at [494, 713] on div "Move to Bottom of the Curation G" at bounding box center [554, 718] width 237 height 34
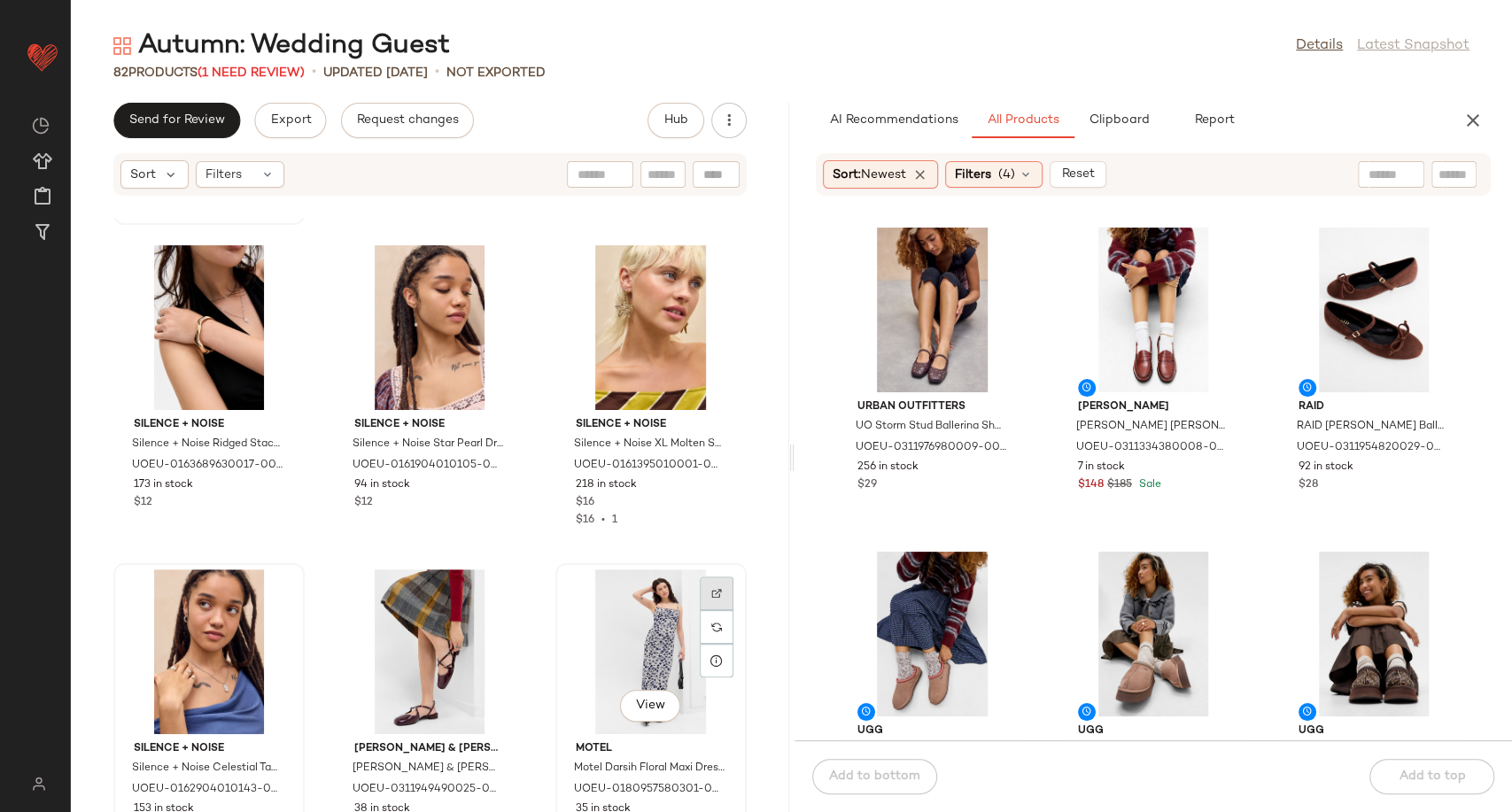
click at [700, 610] on div at bounding box center [717, 627] width 34 height 34
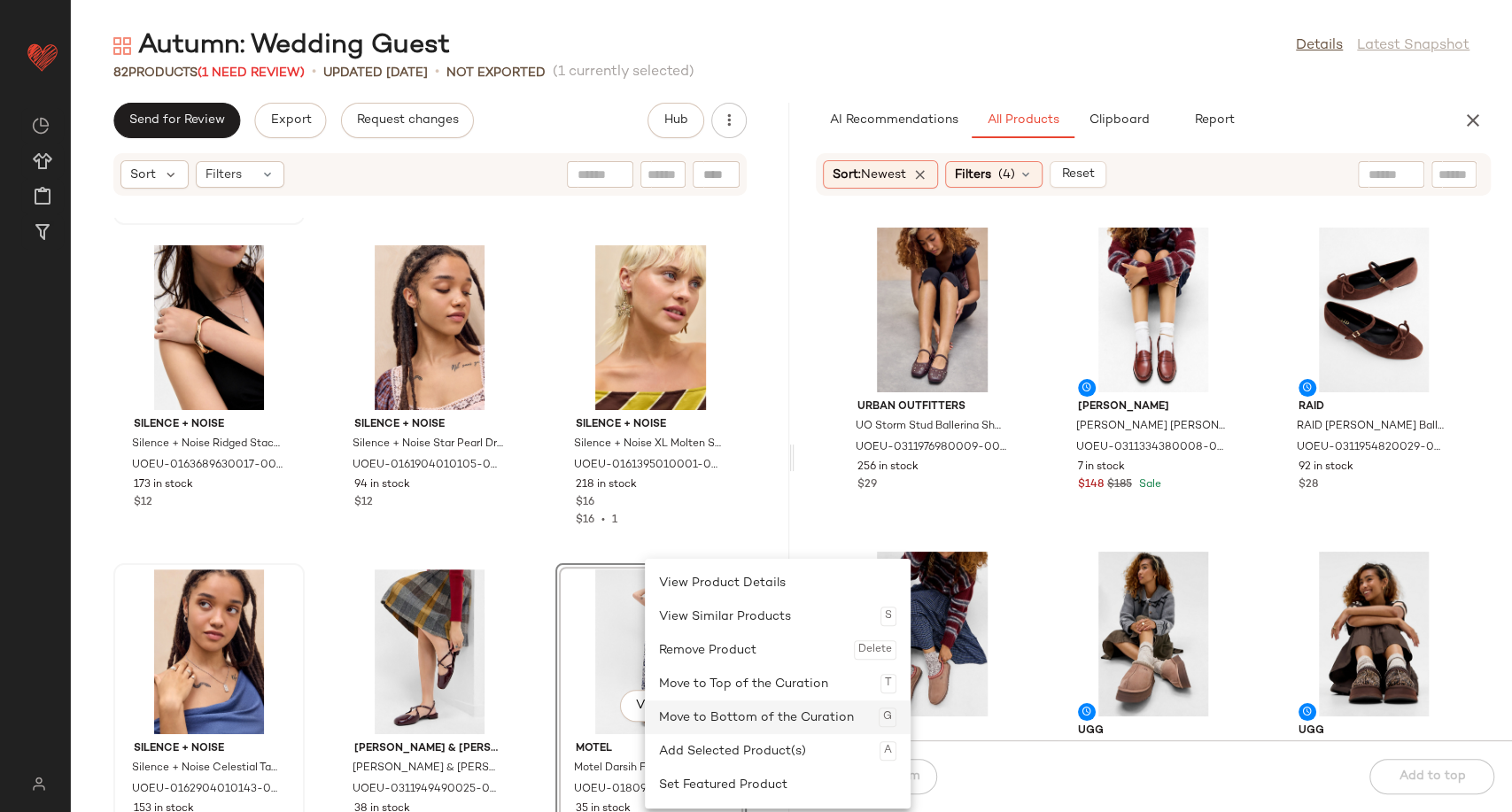
click at [709, 724] on div "Move to Bottom of the Curation G" at bounding box center [777, 718] width 237 height 34
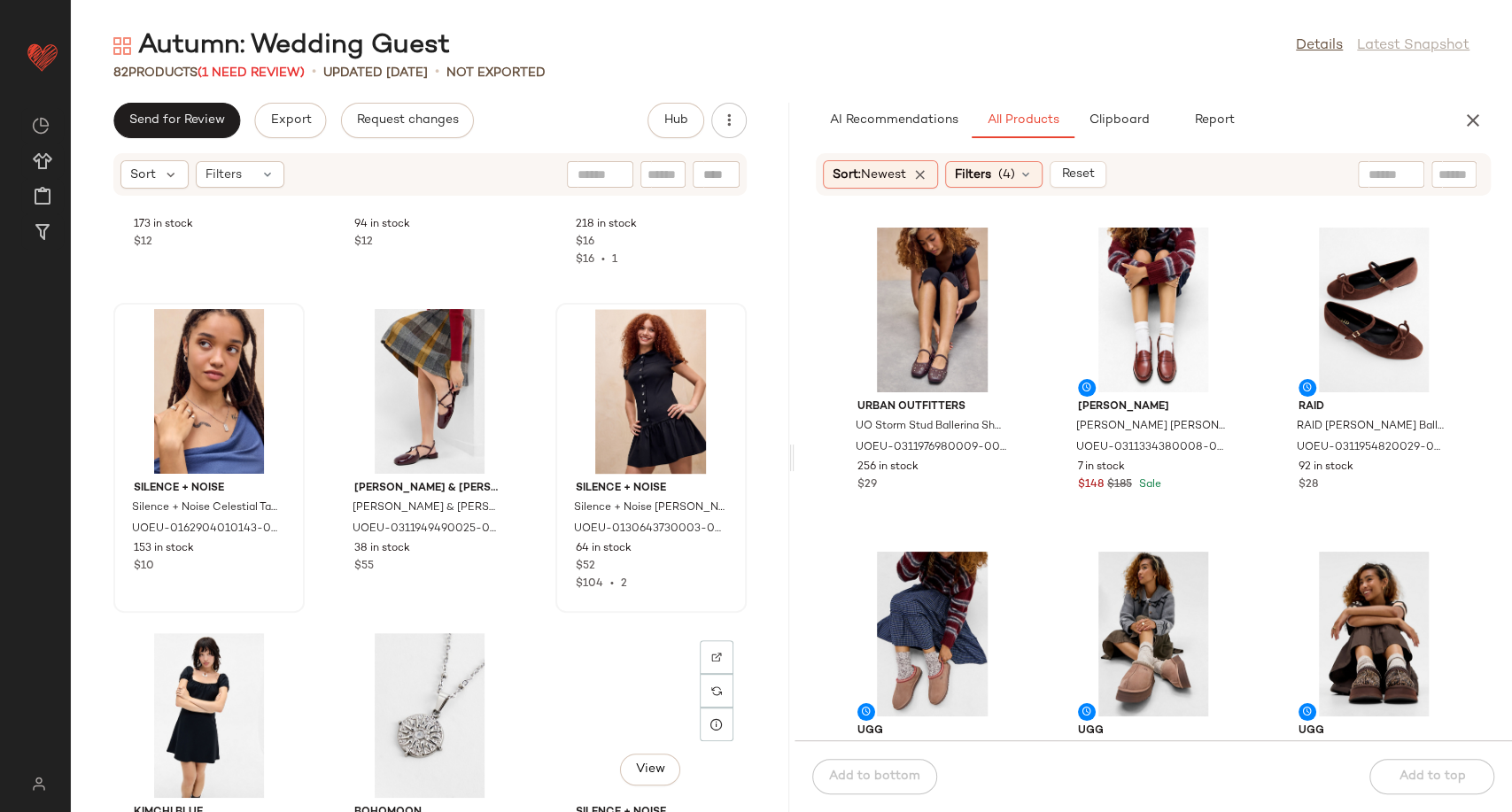
scroll to position [1588, 0]
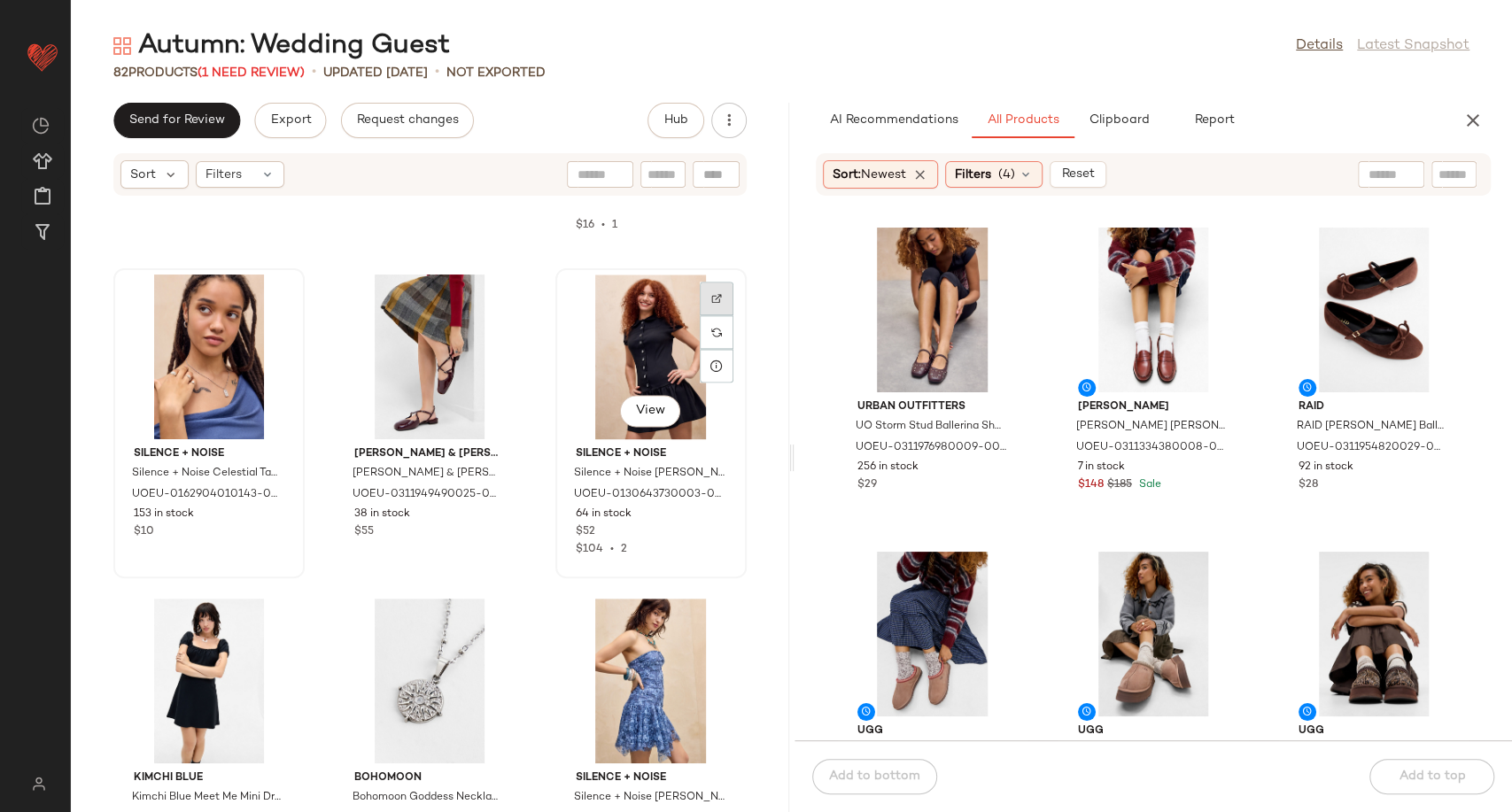
click at [716, 315] on div at bounding box center [717, 332] width 34 height 34
click at [262, 639] on div at bounding box center [275, 656] width 34 height 34
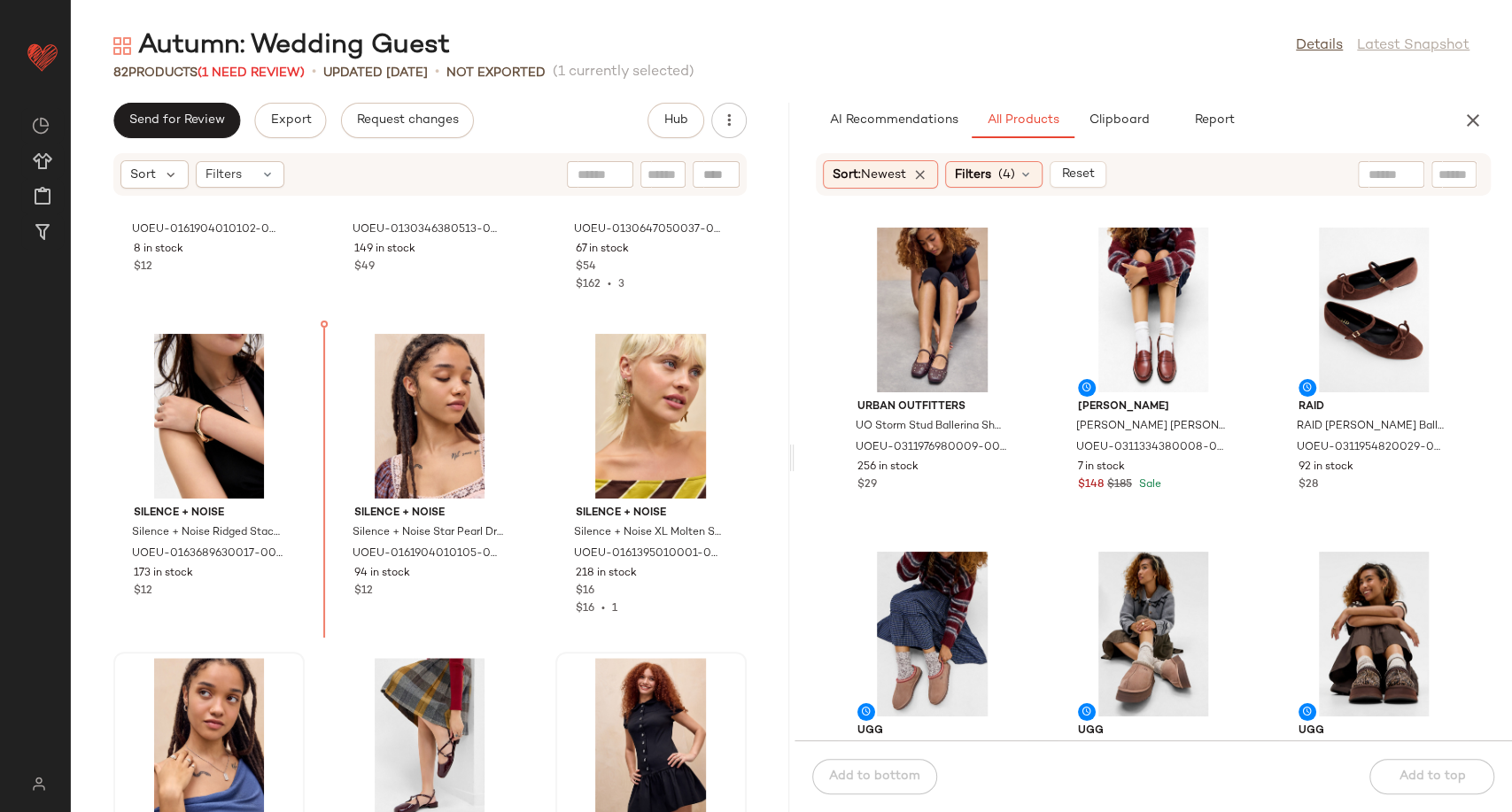
scroll to position [1178, 0]
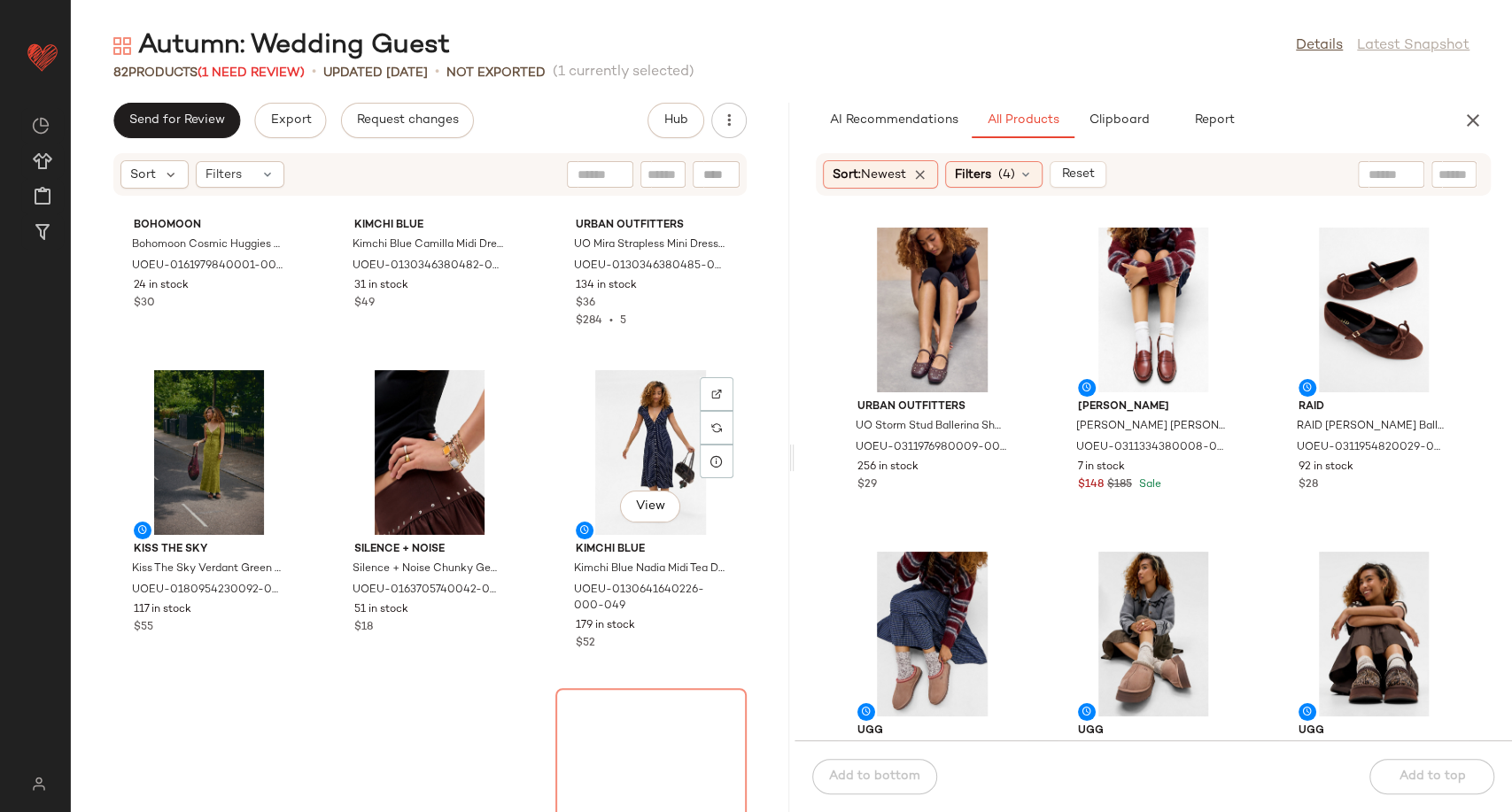
scroll to position [4426, 0]
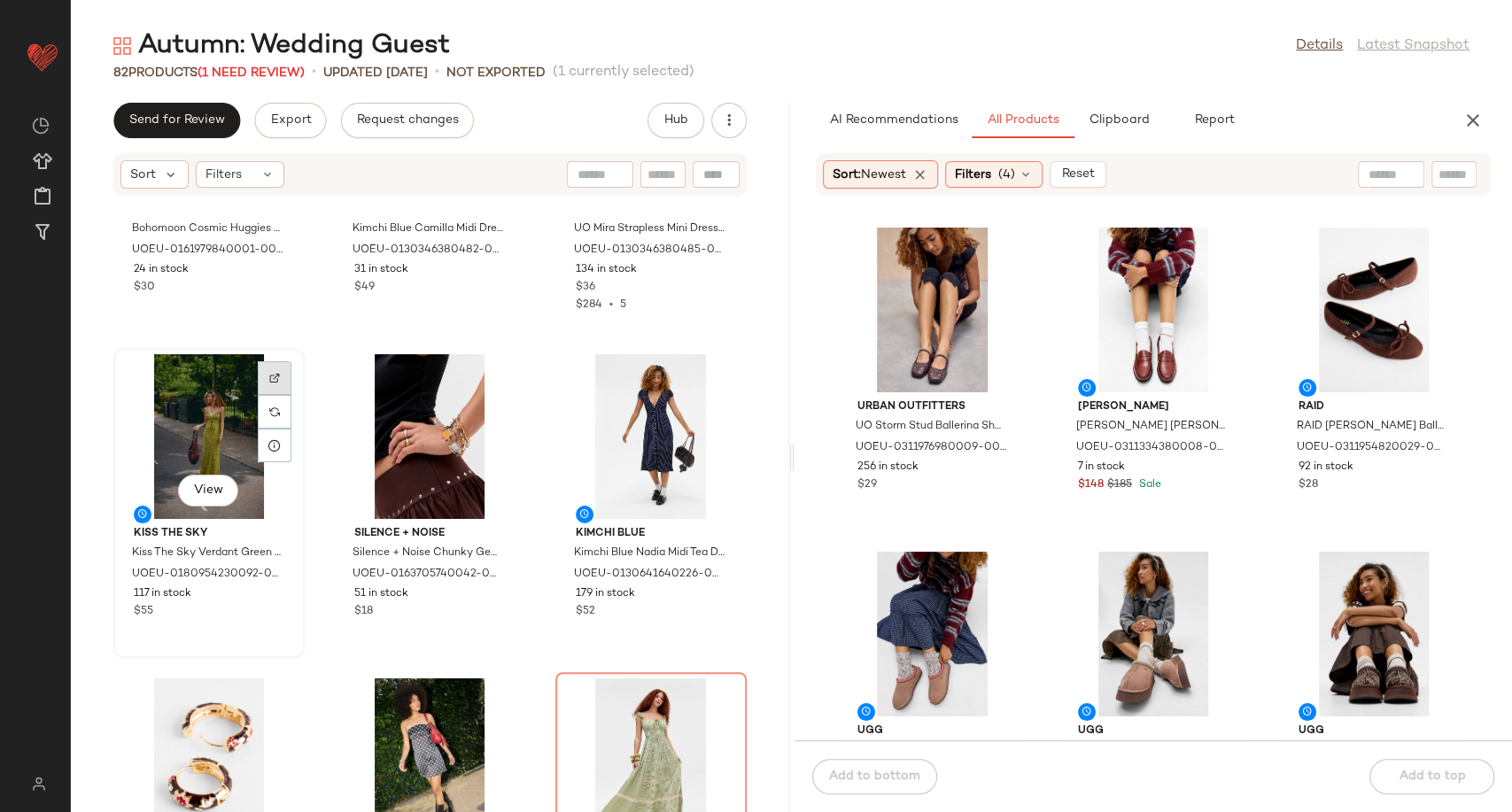
click at [270, 395] on div at bounding box center [275, 411] width 34 height 34
click at [711, 378] on img at bounding box center [716, 378] width 11 height 11
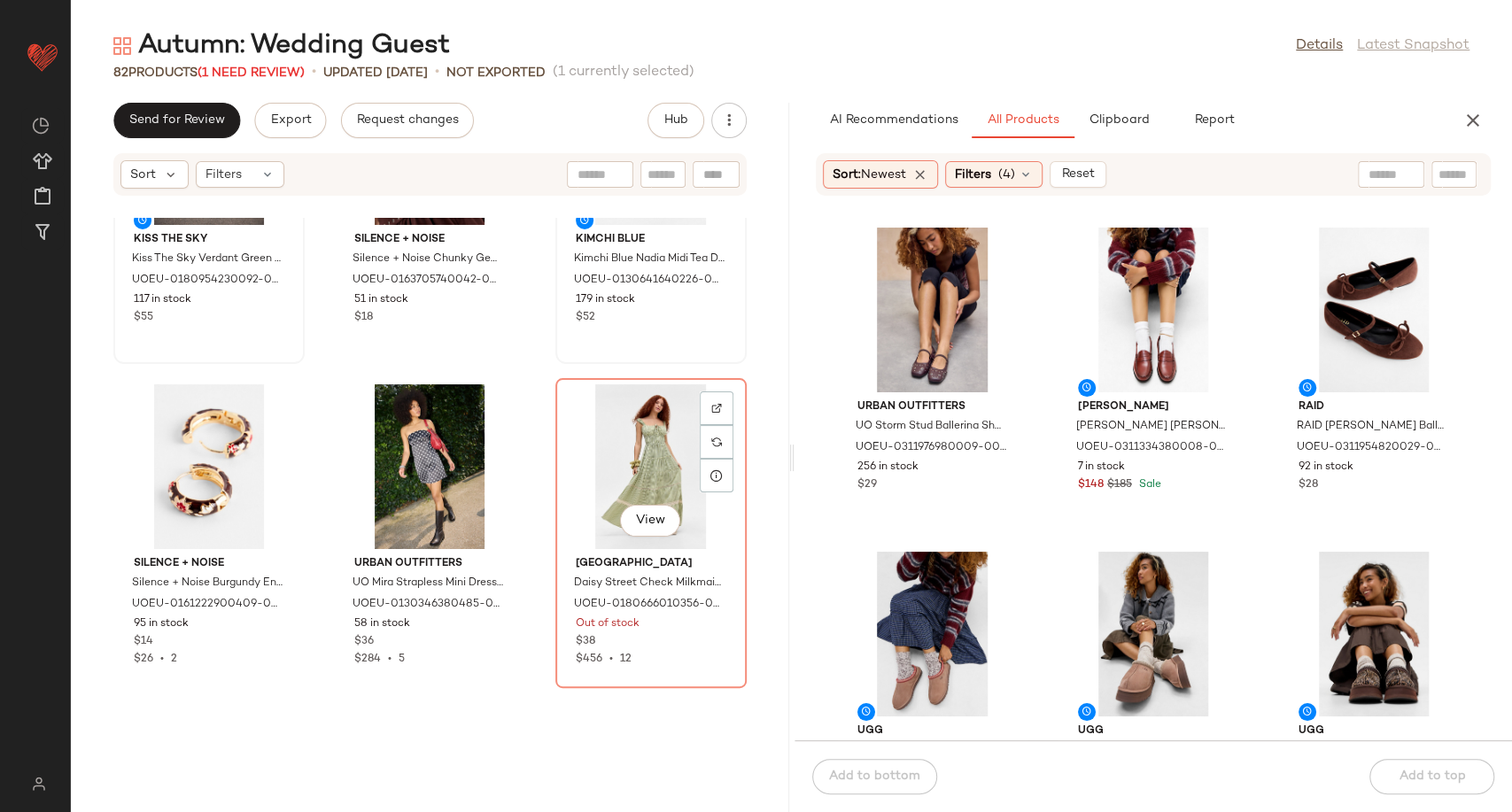
scroll to position [4720, 0]
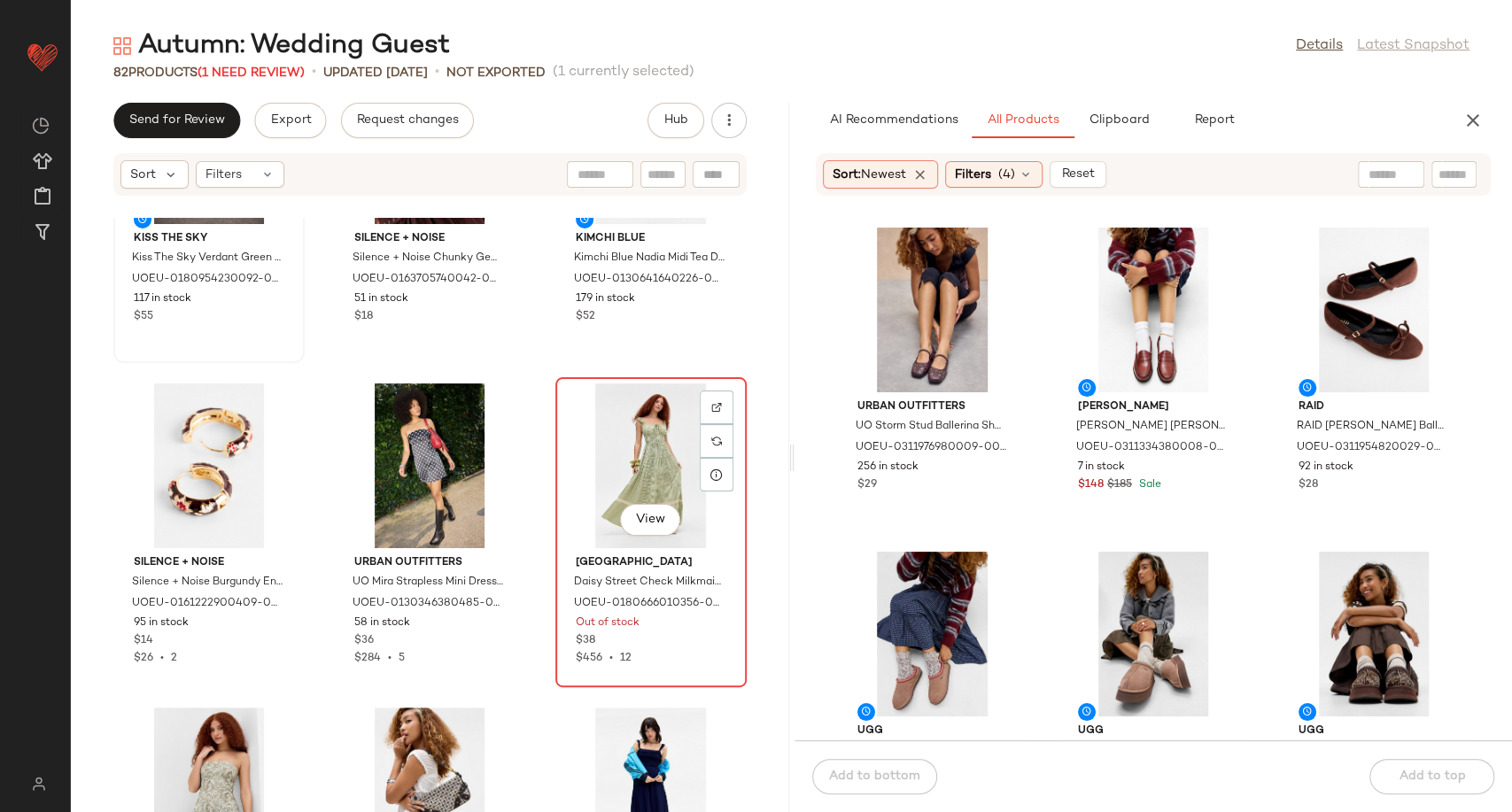
click at [644, 449] on div "View" at bounding box center [650, 466] width 178 height 165
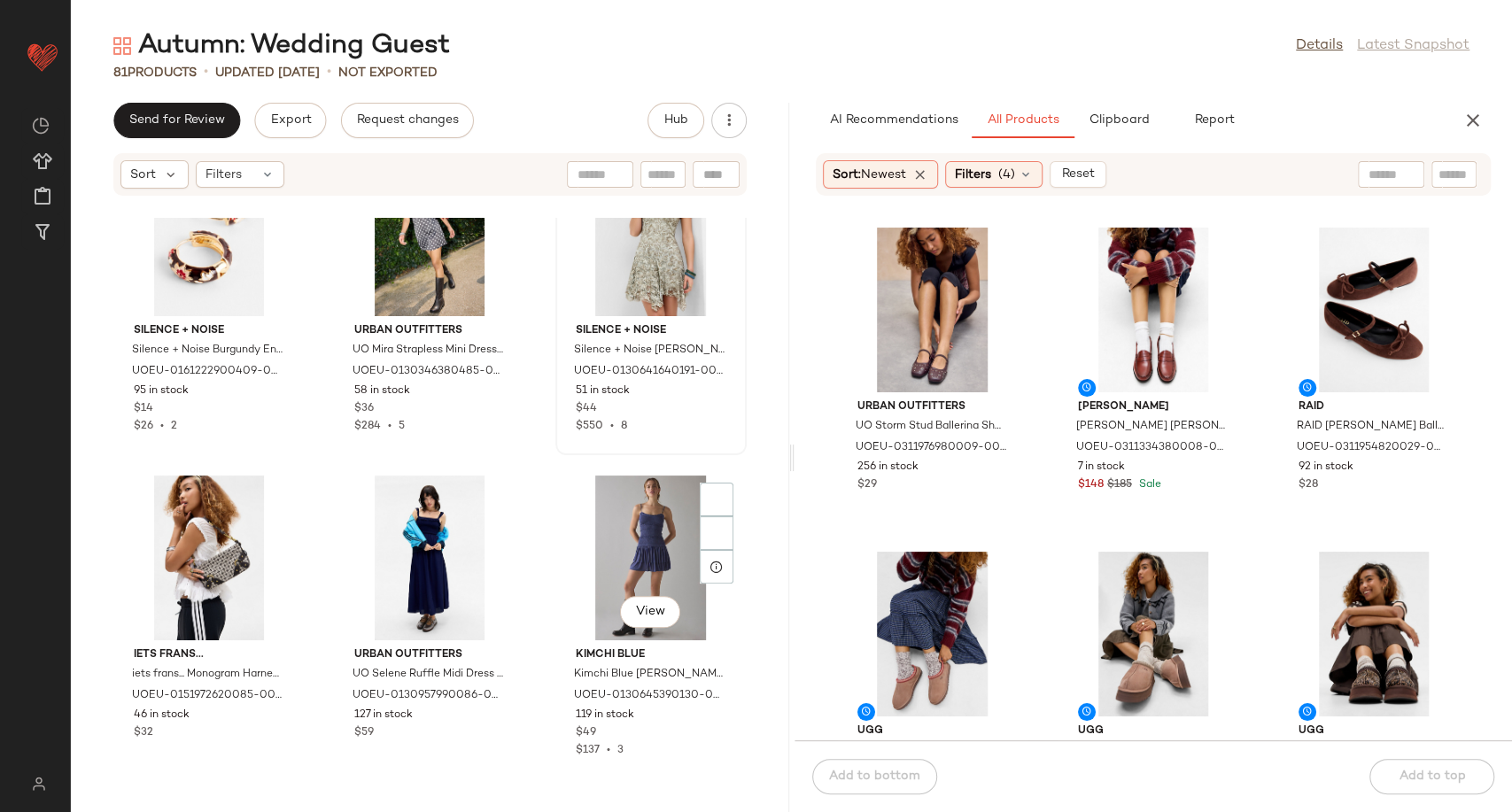
scroll to position [5114, 0]
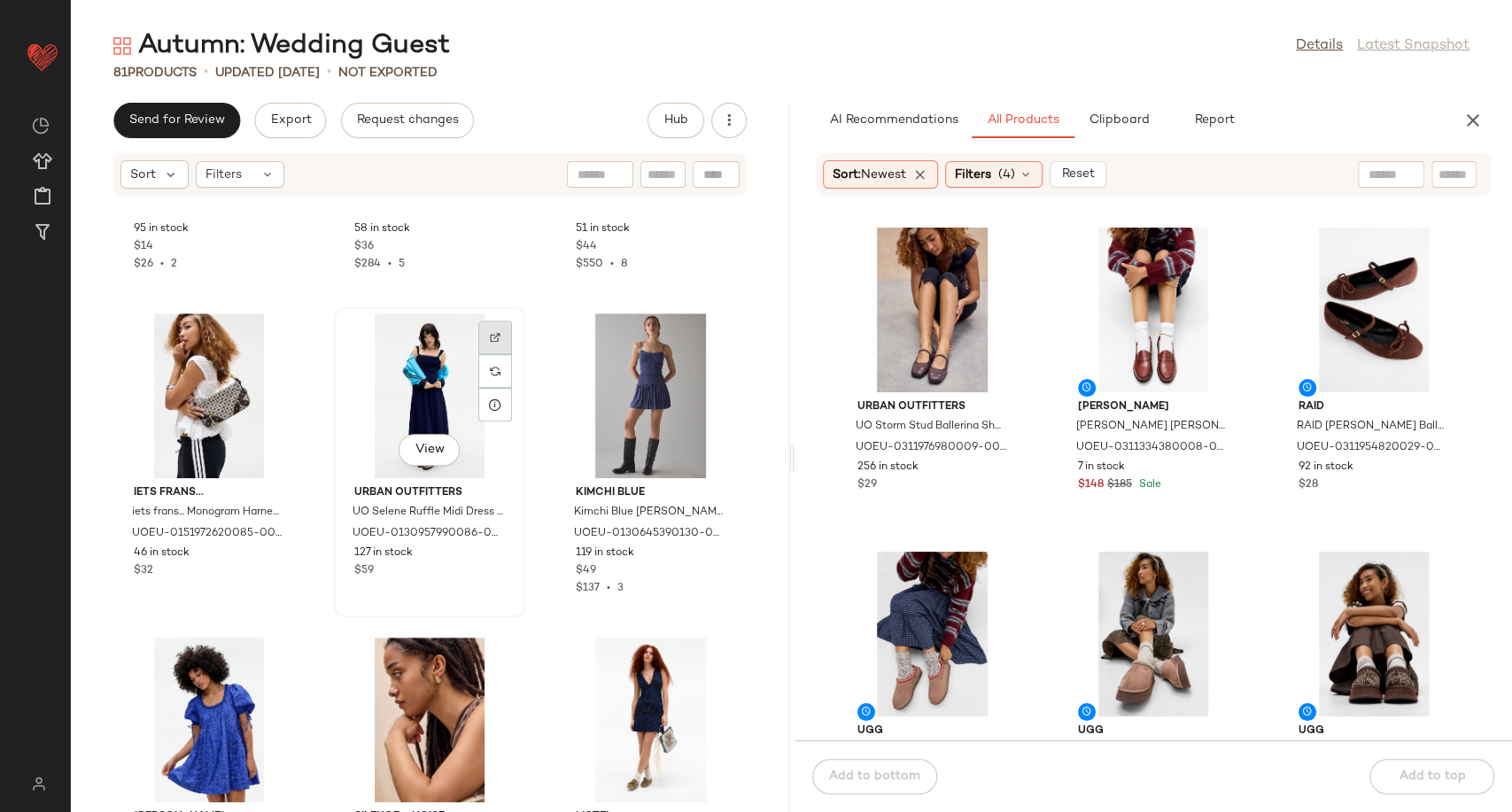
click at [478, 354] on div at bounding box center [495, 371] width 34 height 34
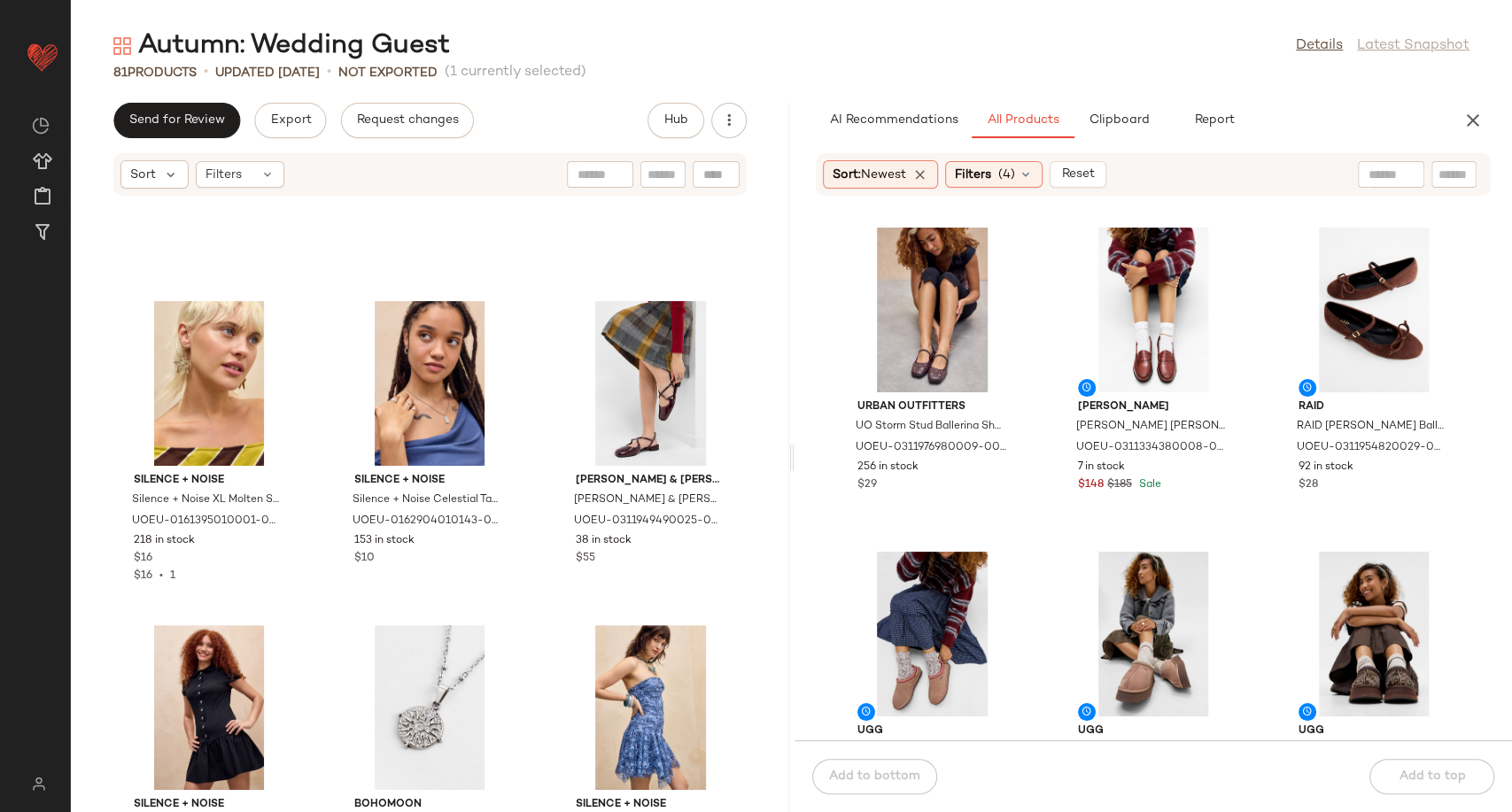
scroll to position [1542, 0]
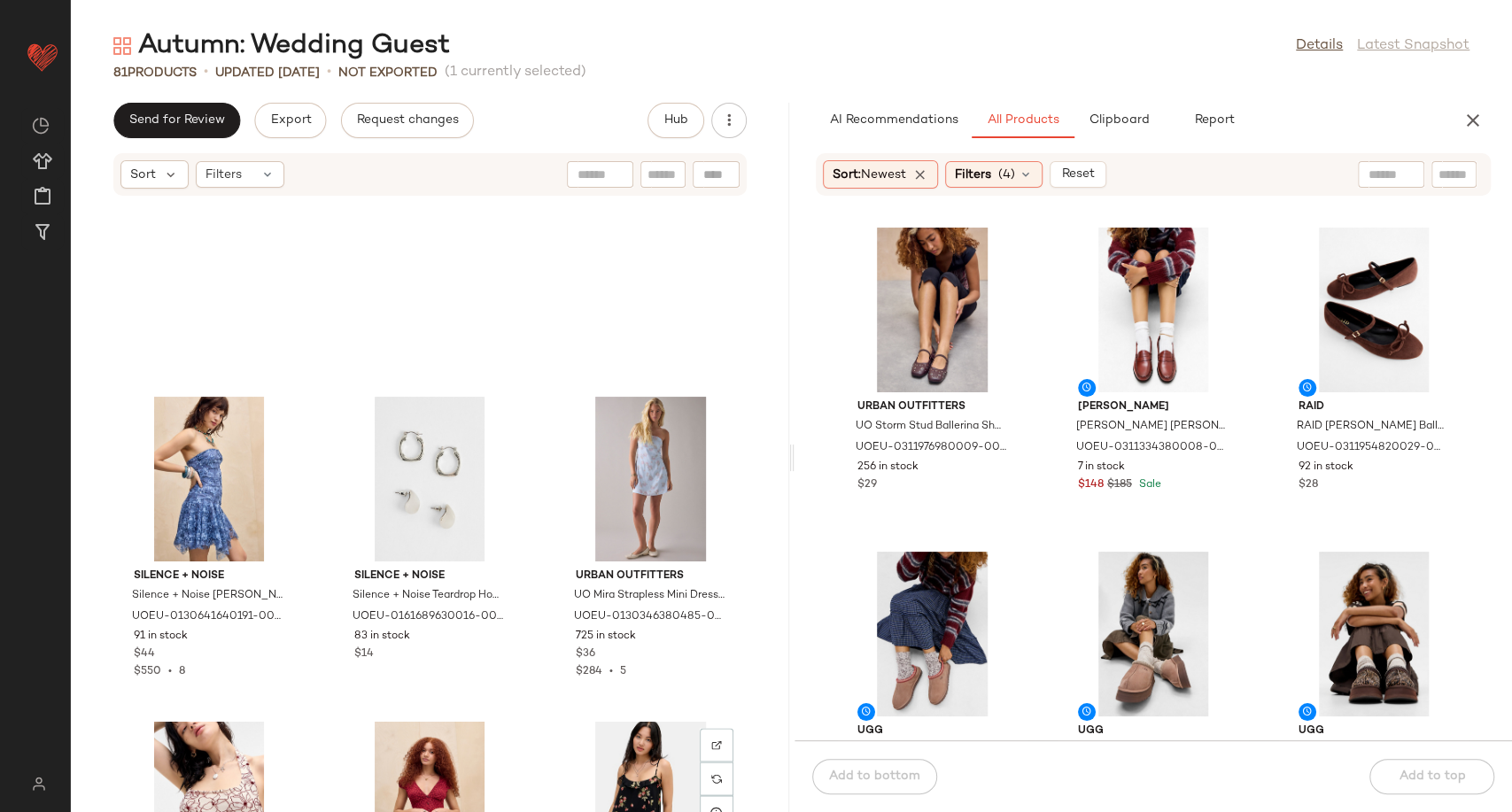
scroll to position [2080, 0]
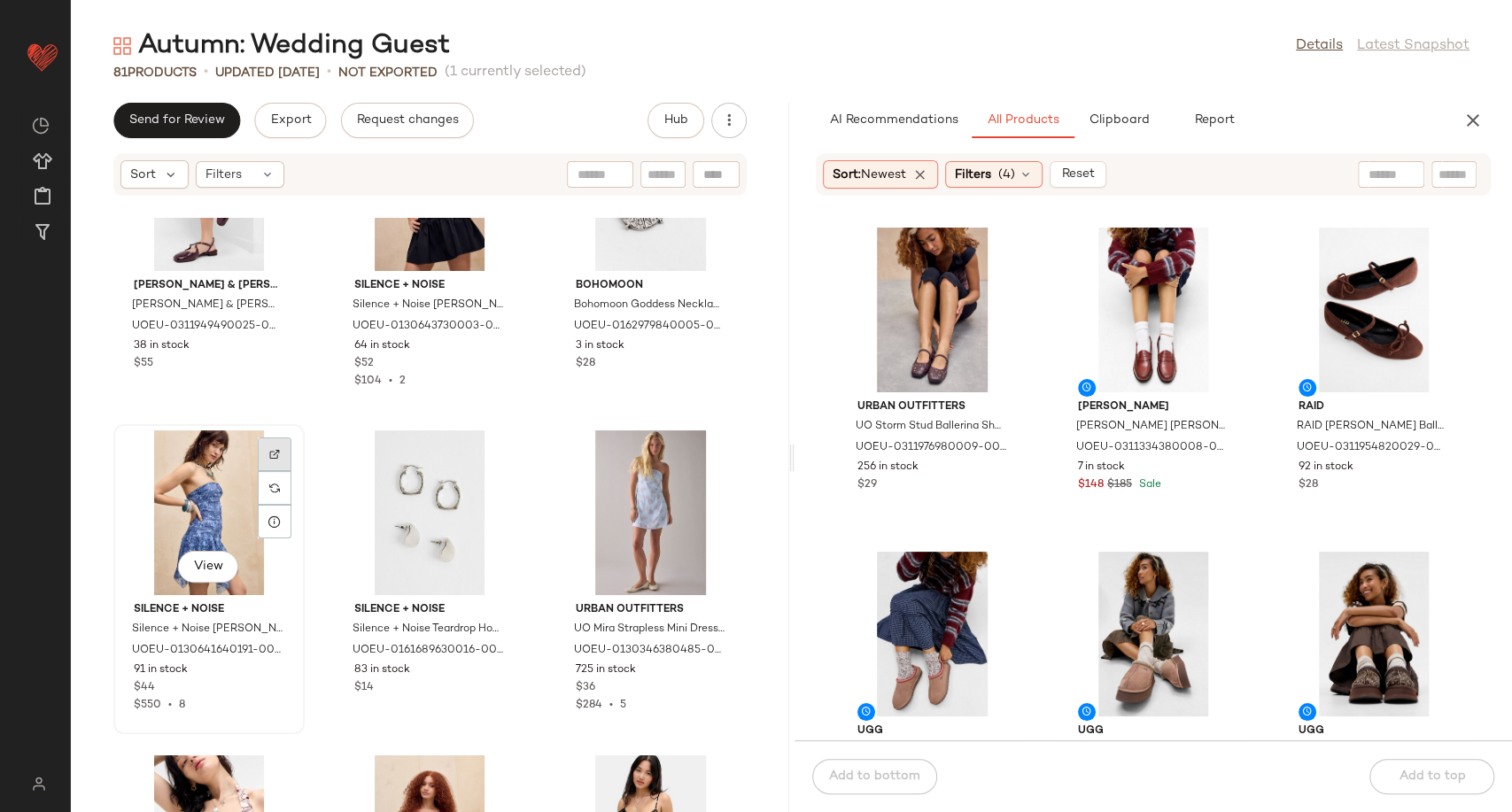
click at [276, 452] on img at bounding box center [275, 454] width 11 height 11
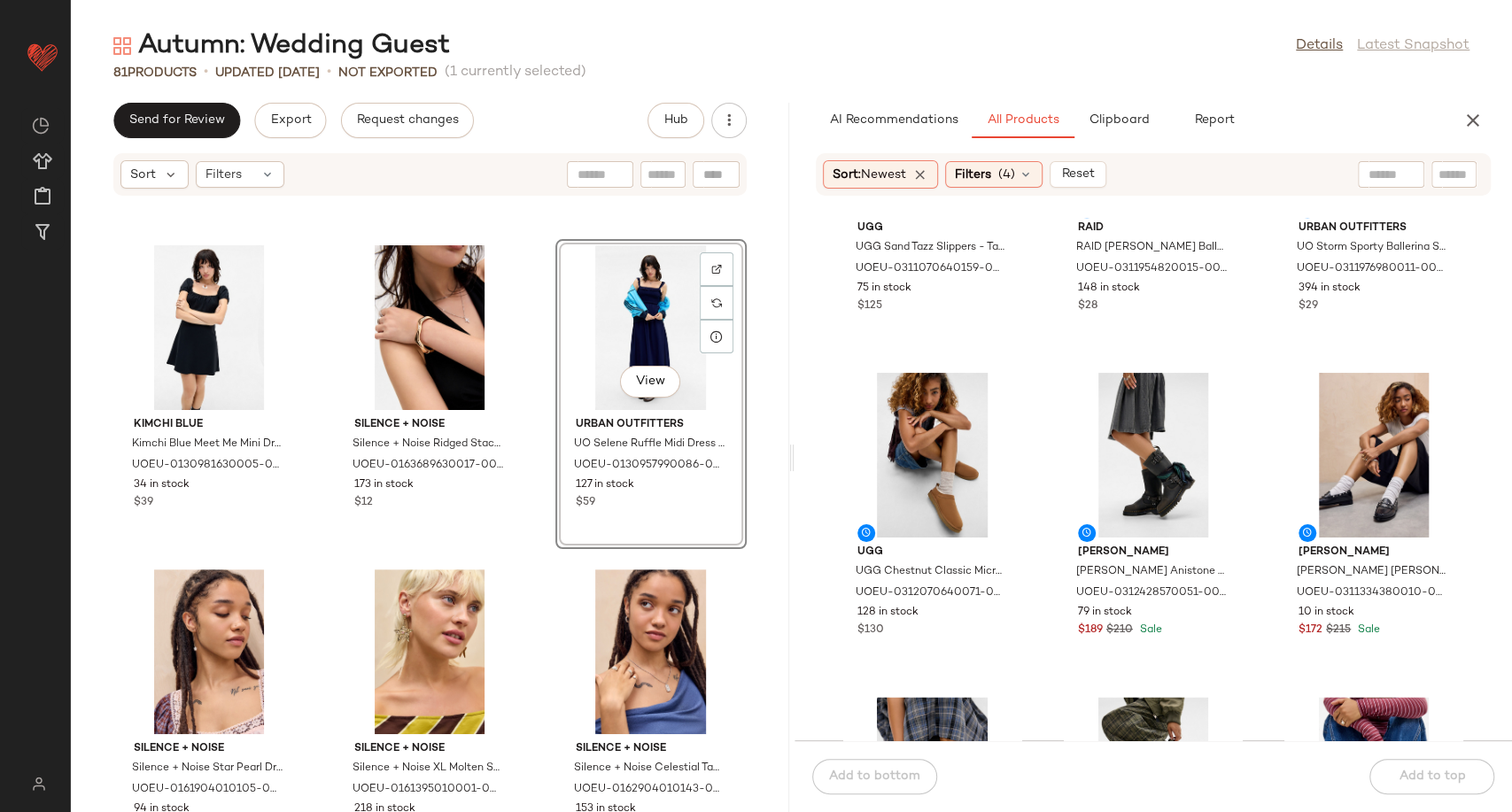
scroll to position [1195, 0]
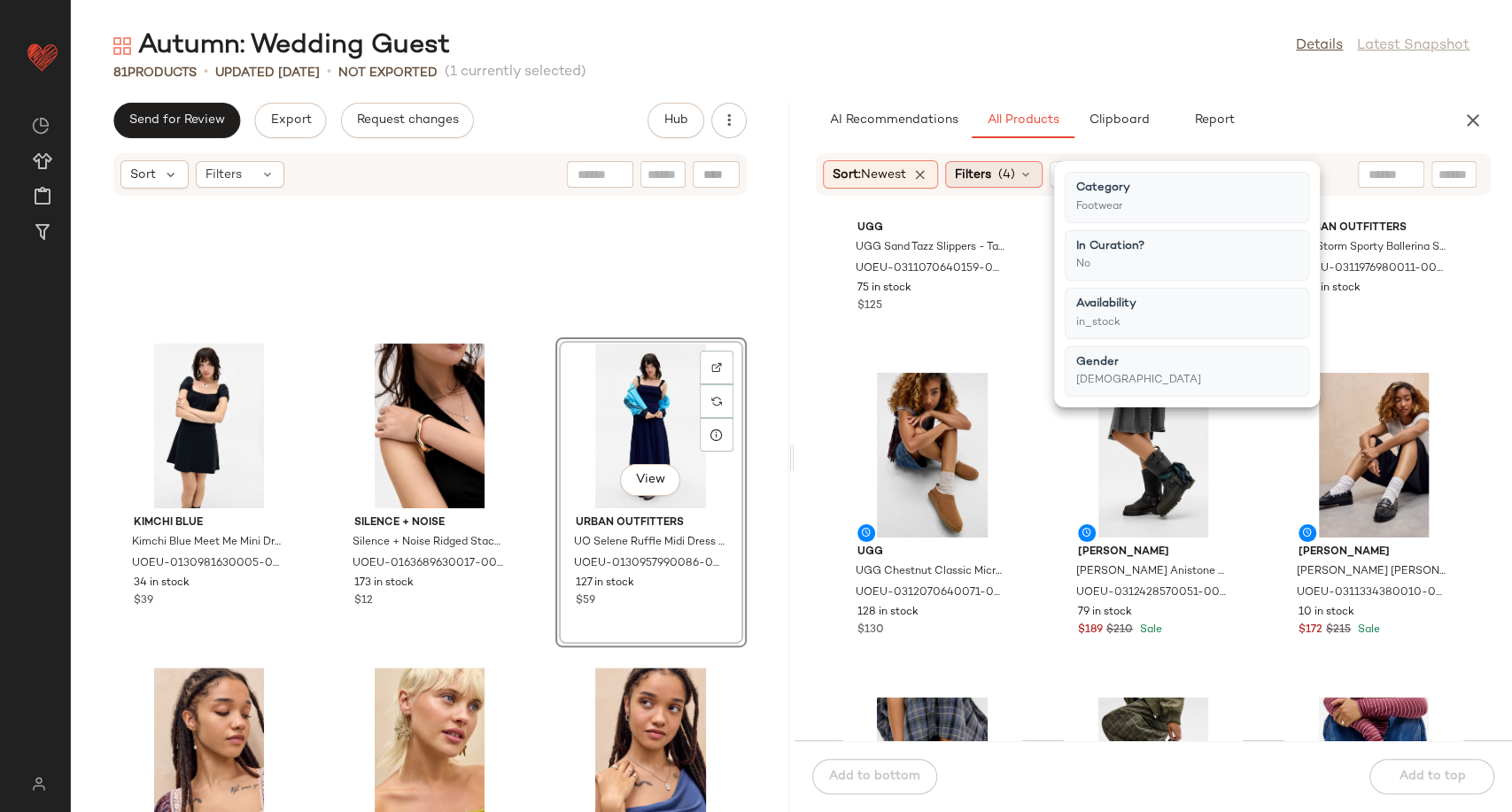
click at [1034, 181] on div "Filters (4)" at bounding box center [993, 174] width 97 height 27
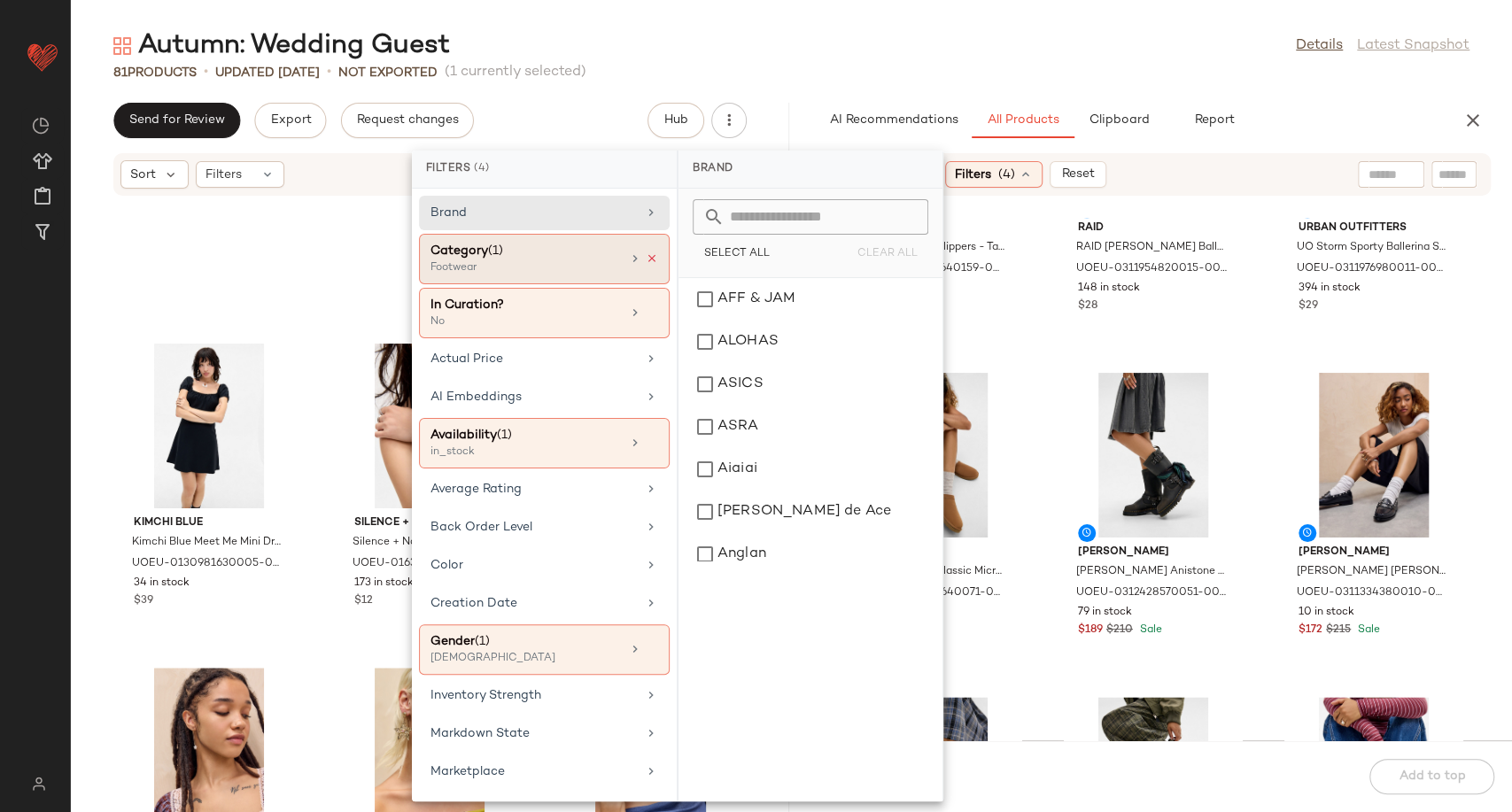
click at [646, 261] on icon at bounding box center [651, 259] width 13 height 13
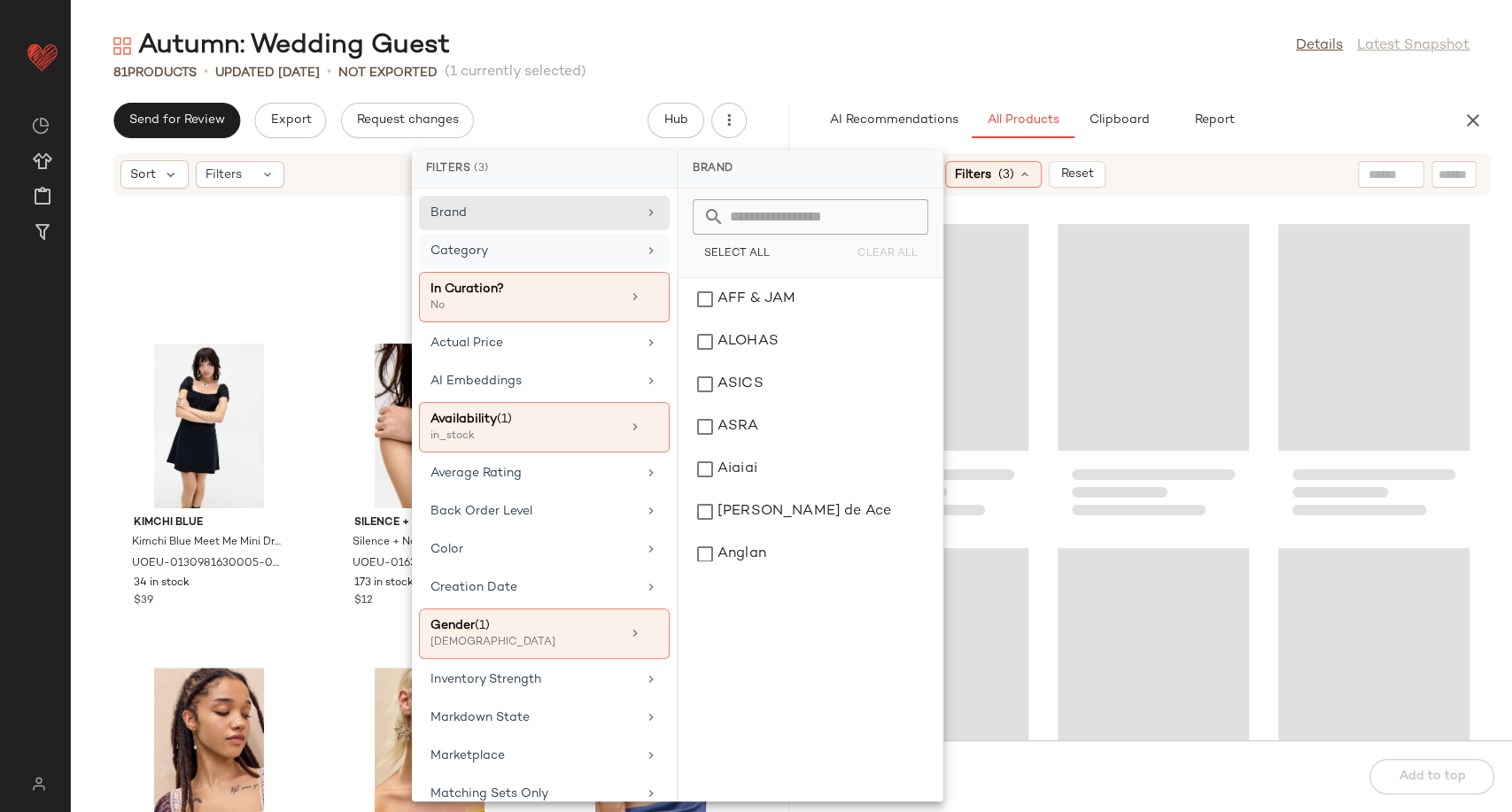
click at [631, 272] on div "Category" at bounding box center [544, 296] width 251 height 51
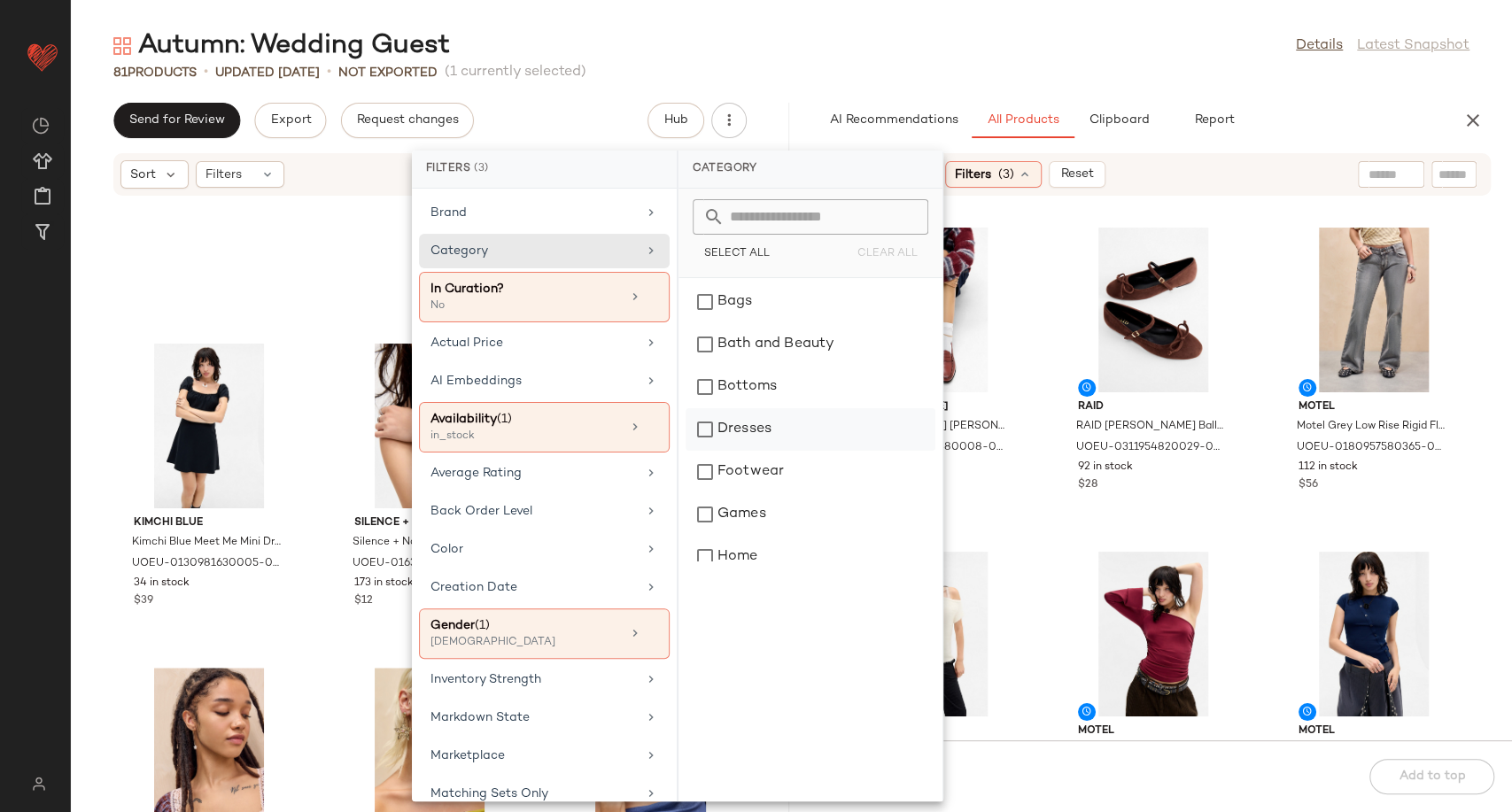
scroll to position [196, 0]
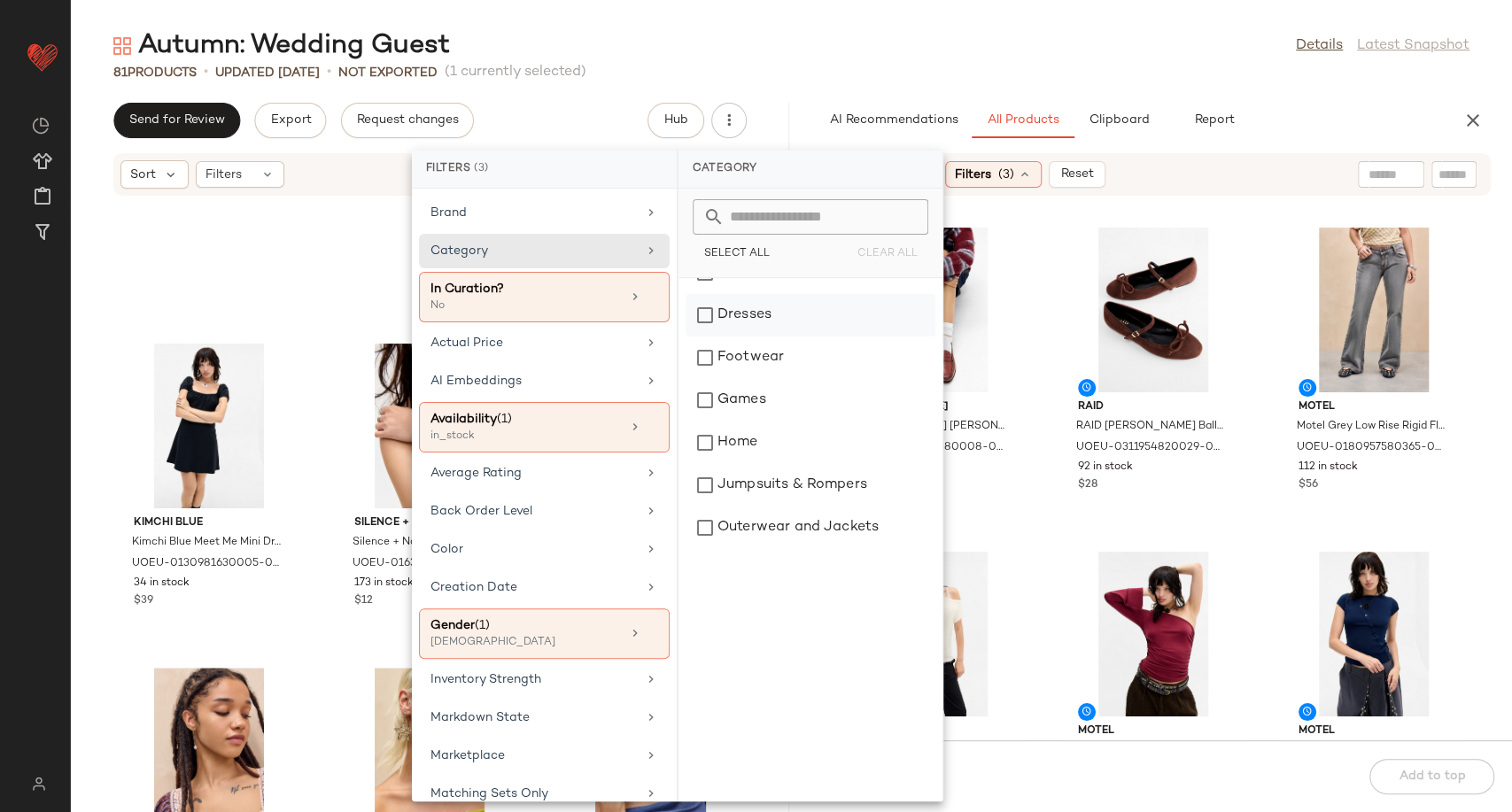
click at [703, 315] on div "Dresses" at bounding box center [810, 315] width 250 height 43
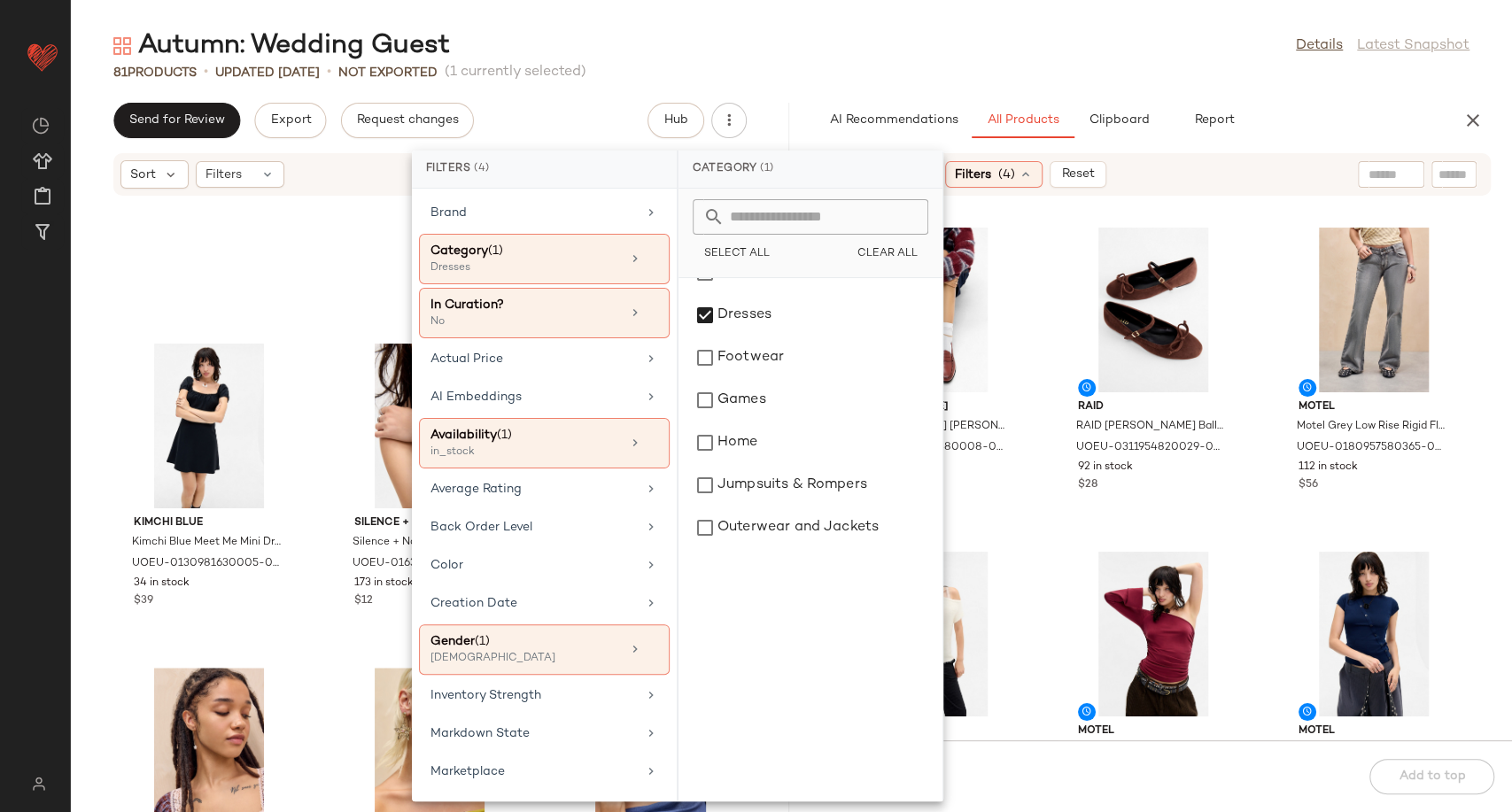
click at [1031, 460] on div "G.H. Bass G.H. Bass G.H.Bass Smoked Paprika Weejuns Loafers - Brown UK 4 at Urb…" at bounding box center [1153, 479] width 718 height 522
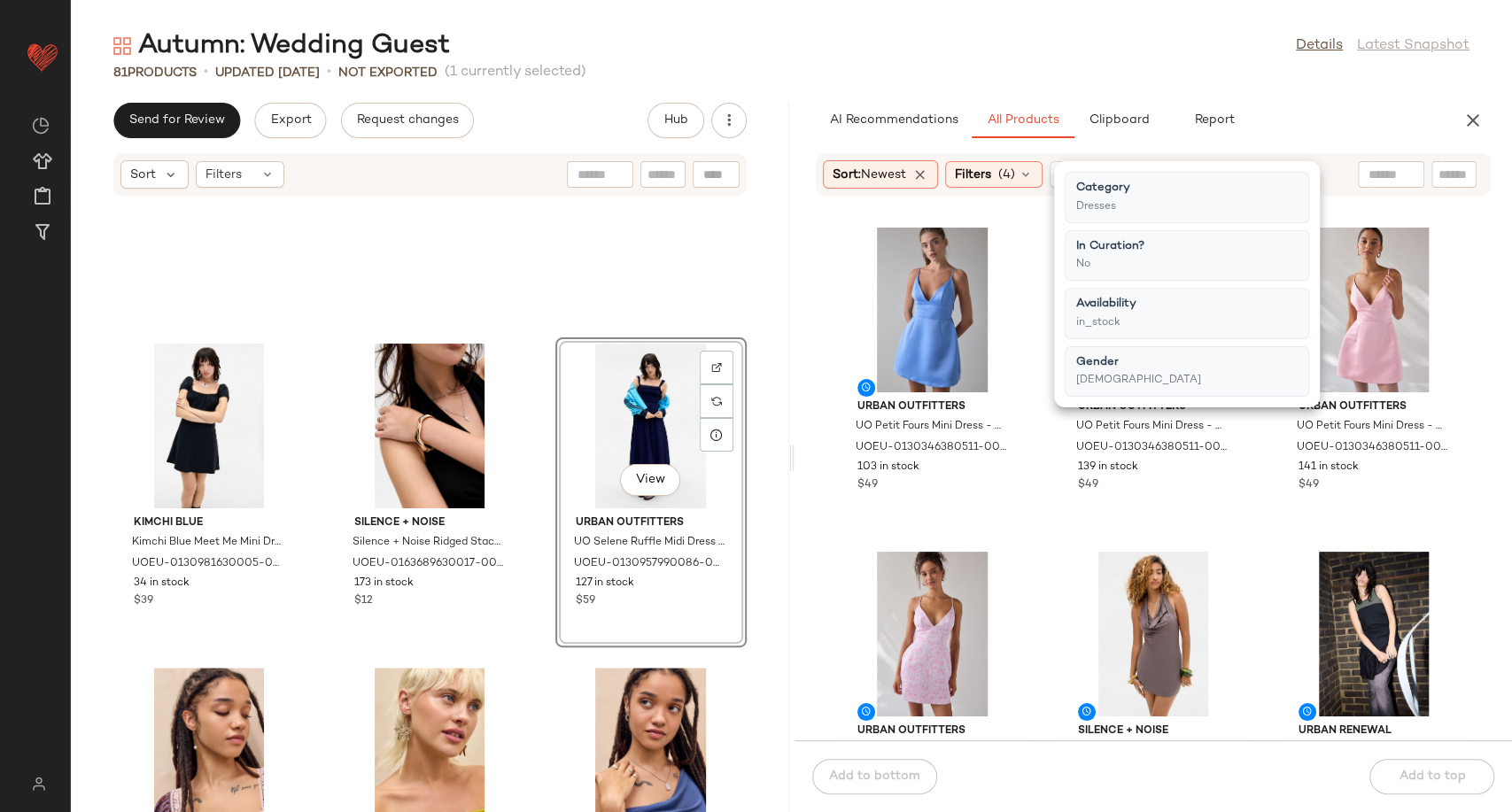
click at [1031, 460] on div "Urban Outfitters UO Petit Fours Mini Dress - Light Blue S at Urban Outfitters U…" at bounding box center [1153, 479] width 718 height 522
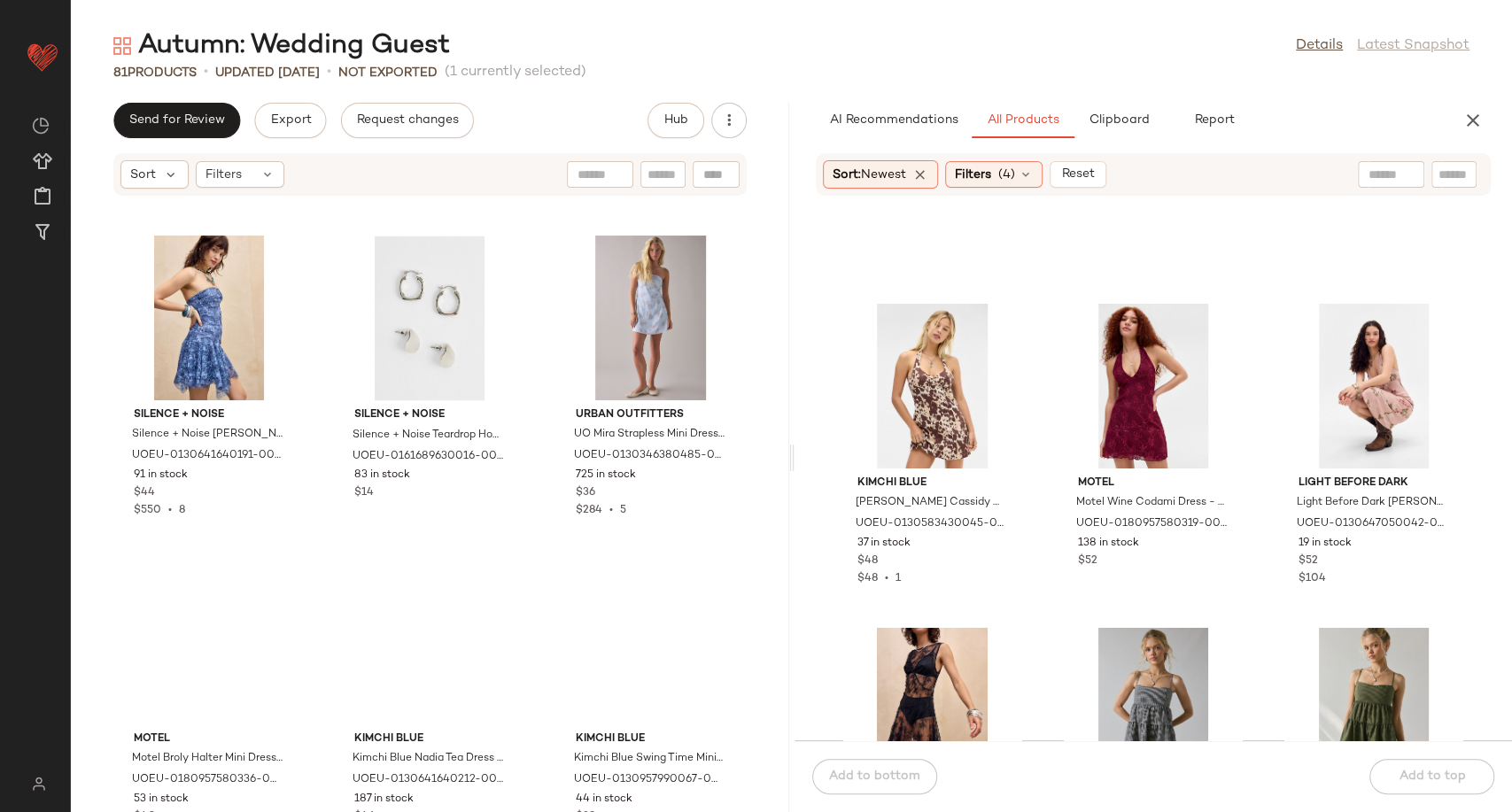
scroll to position [2277, 0]
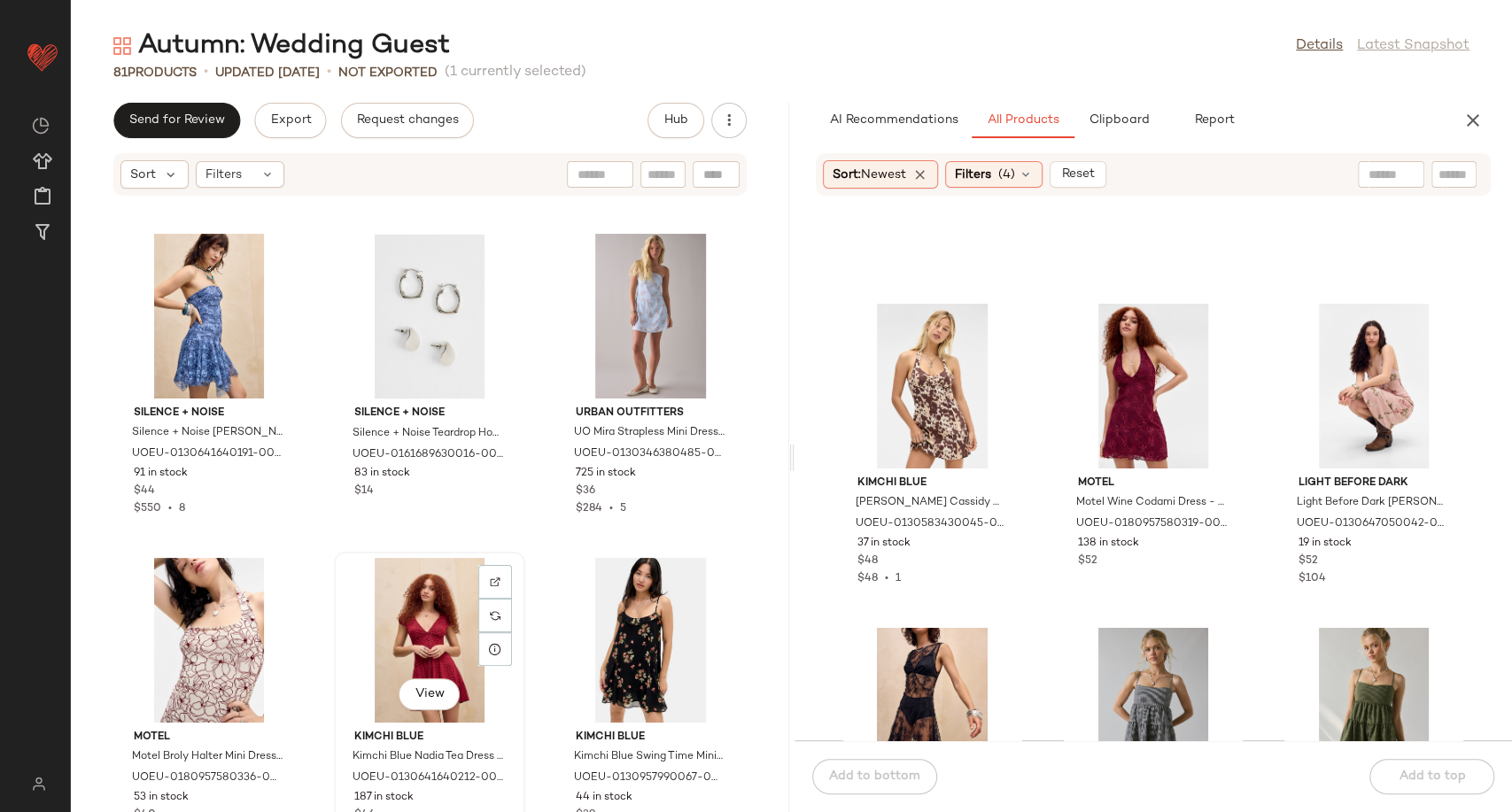
click at [484, 599] on div at bounding box center [495, 616] width 34 height 34
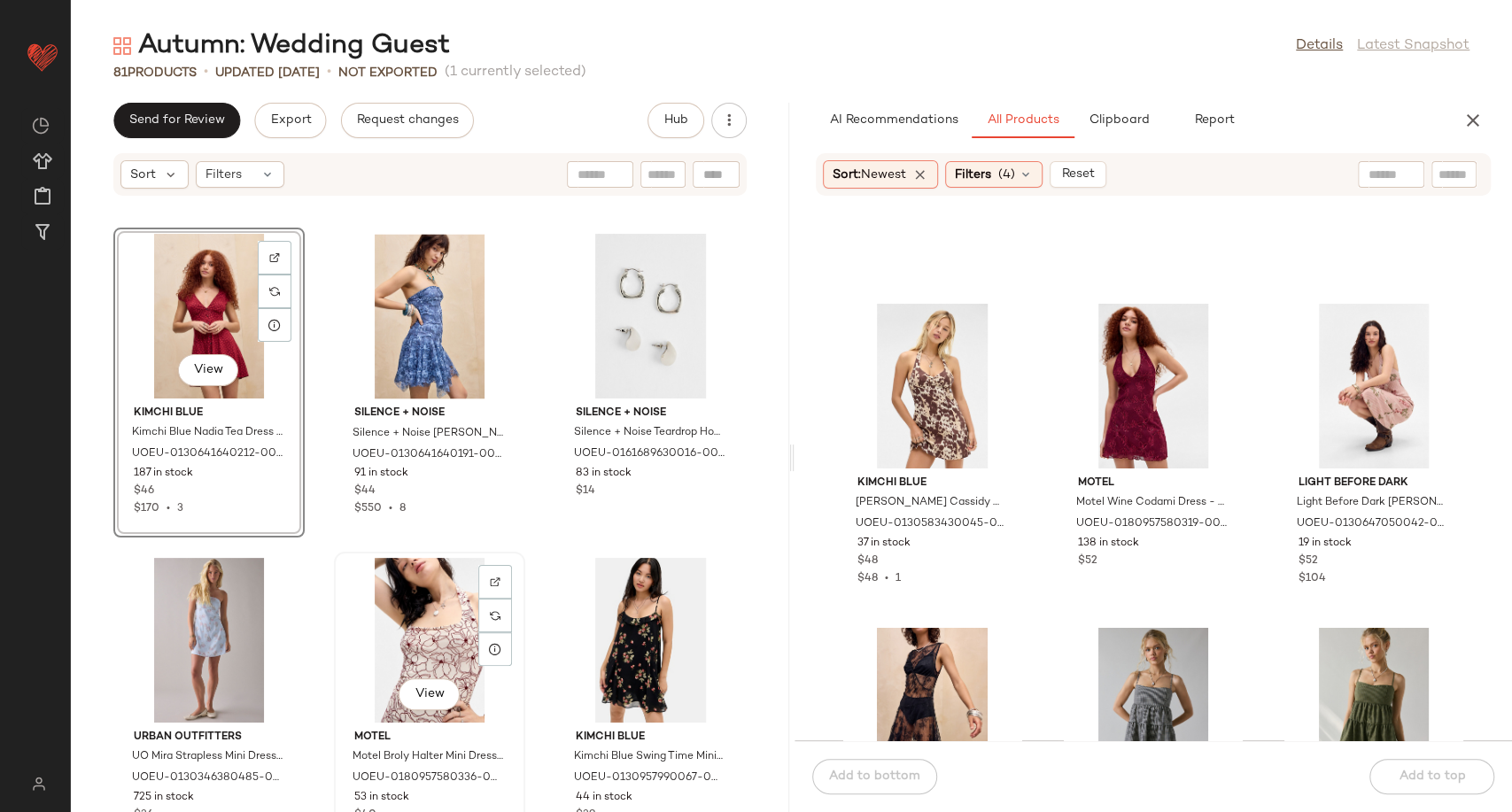
click at [472, 582] on div "View" at bounding box center [429, 640] width 178 height 165
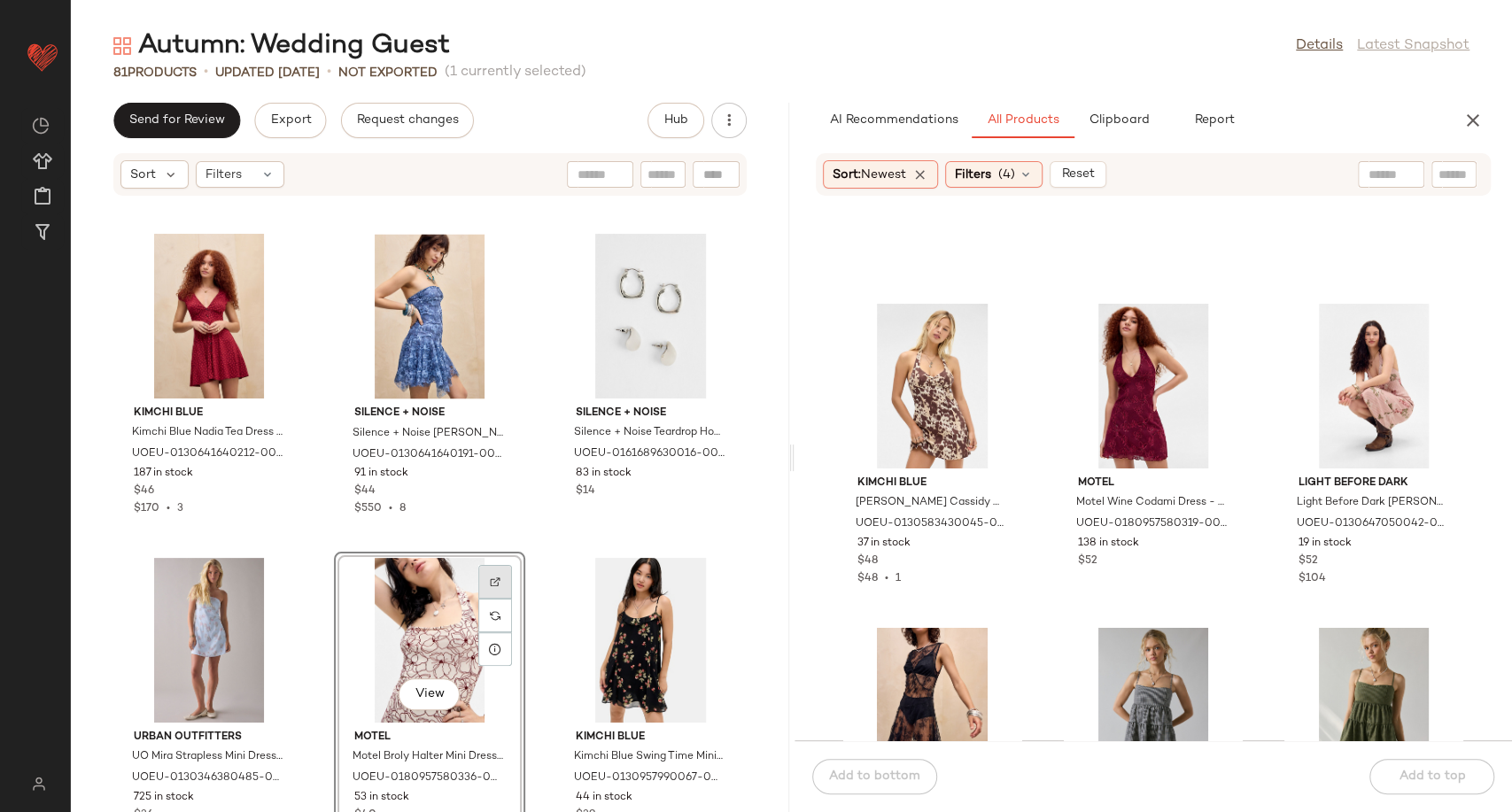
click at [490, 582] on img at bounding box center [495, 582] width 11 height 11
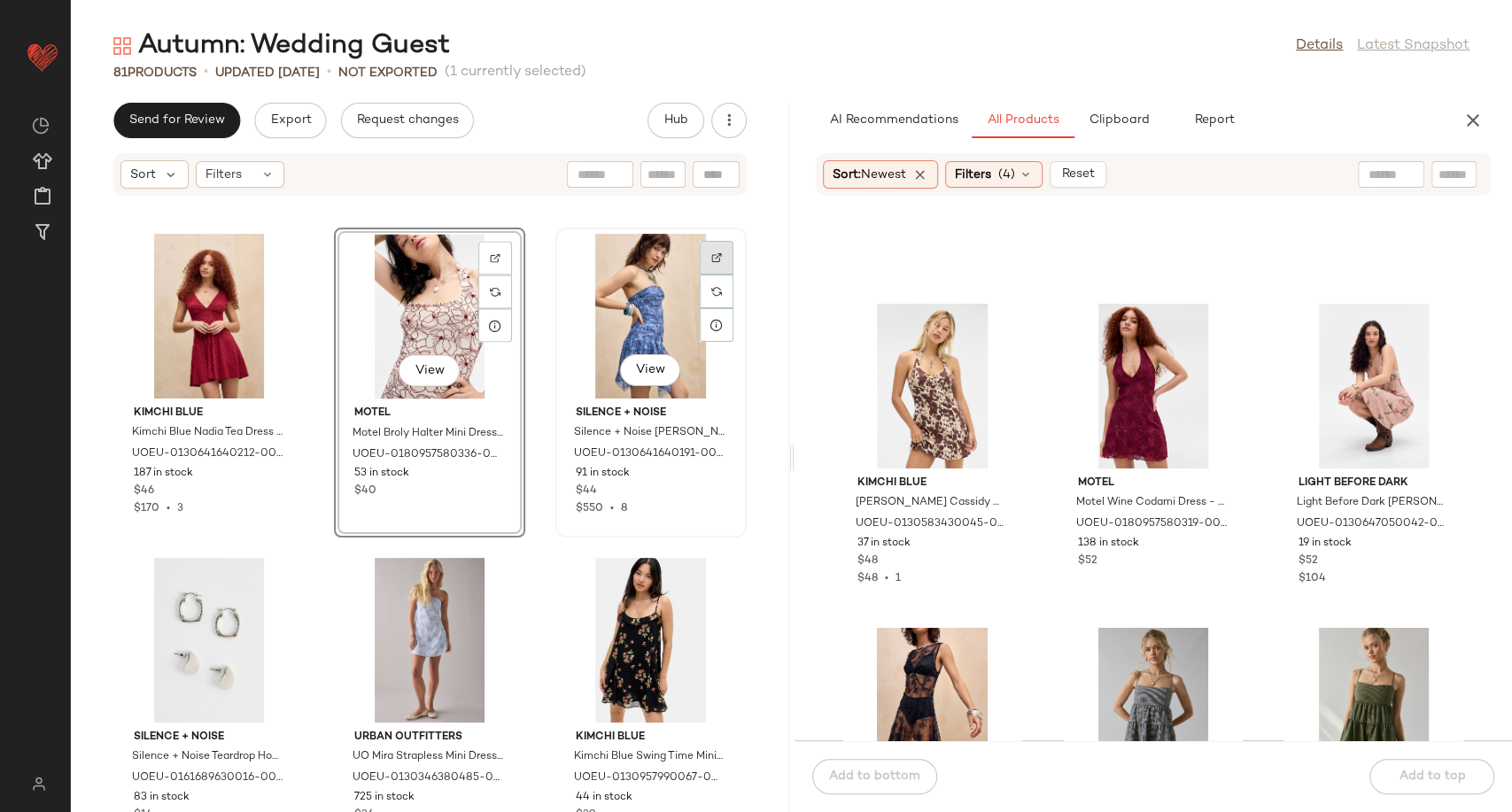
click at [718, 275] on div at bounding box center [717, 291] width 34 height 34
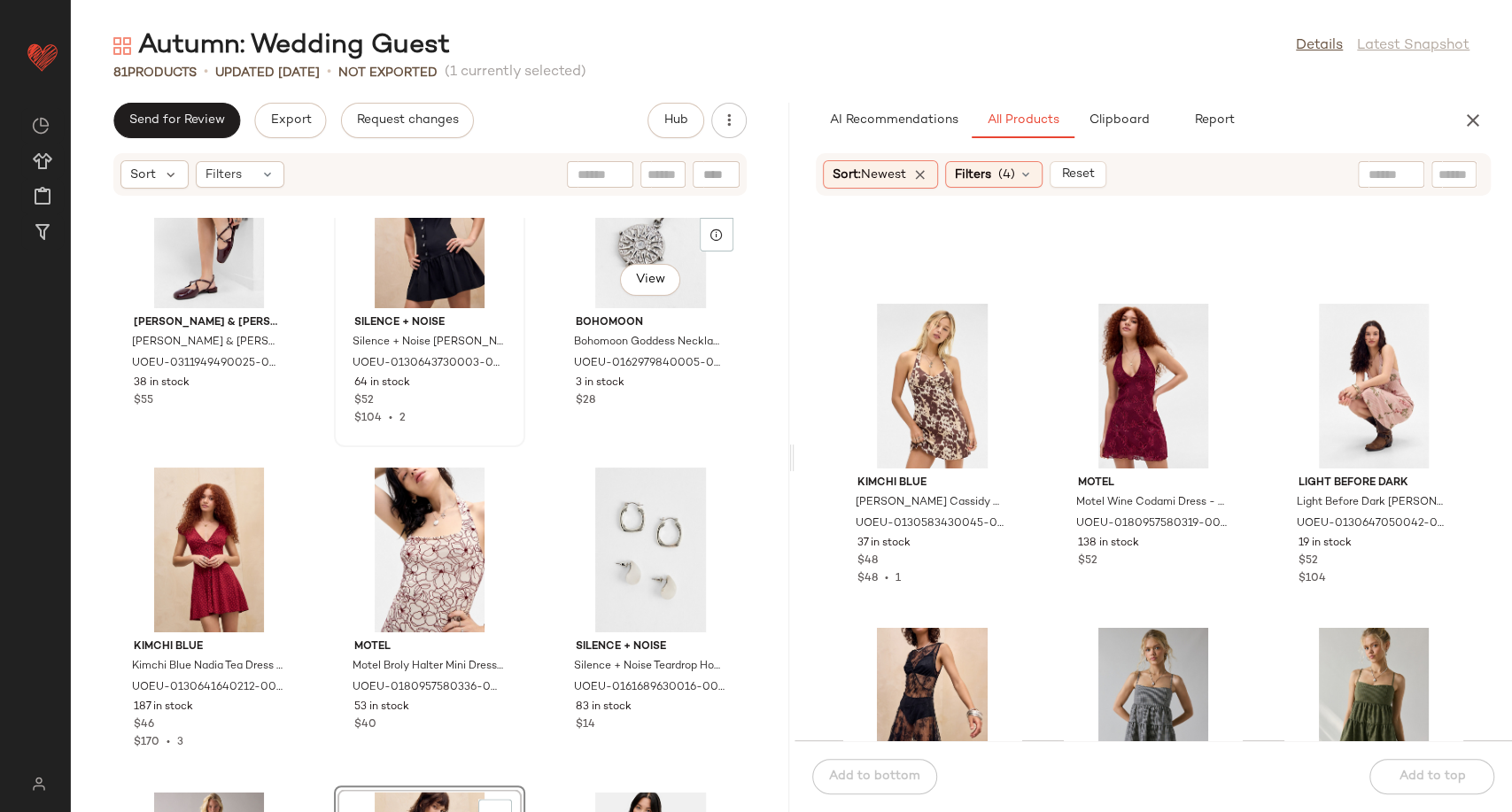
scroll to position [1883, 0]
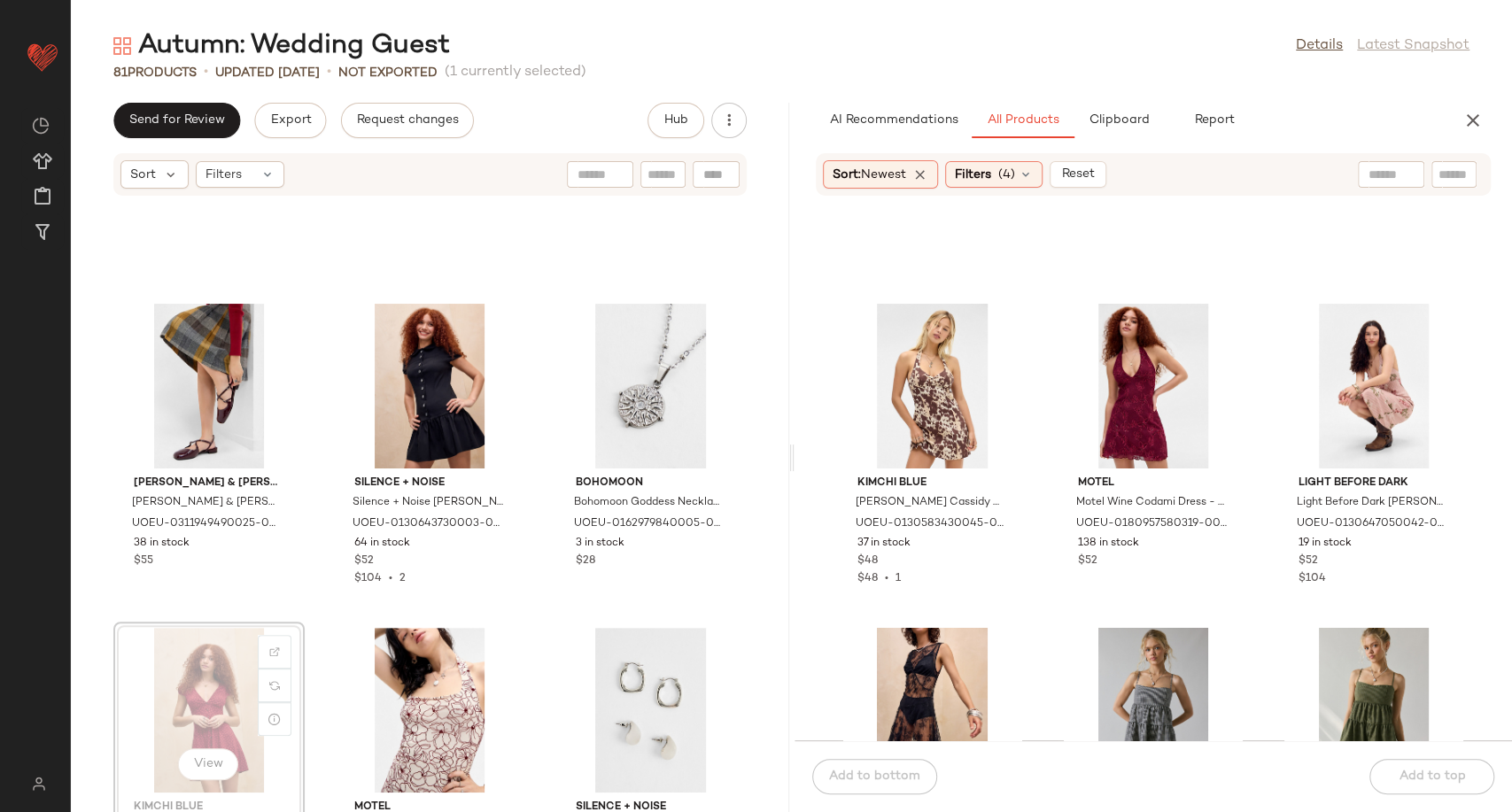
scroll to position [1885, 0]
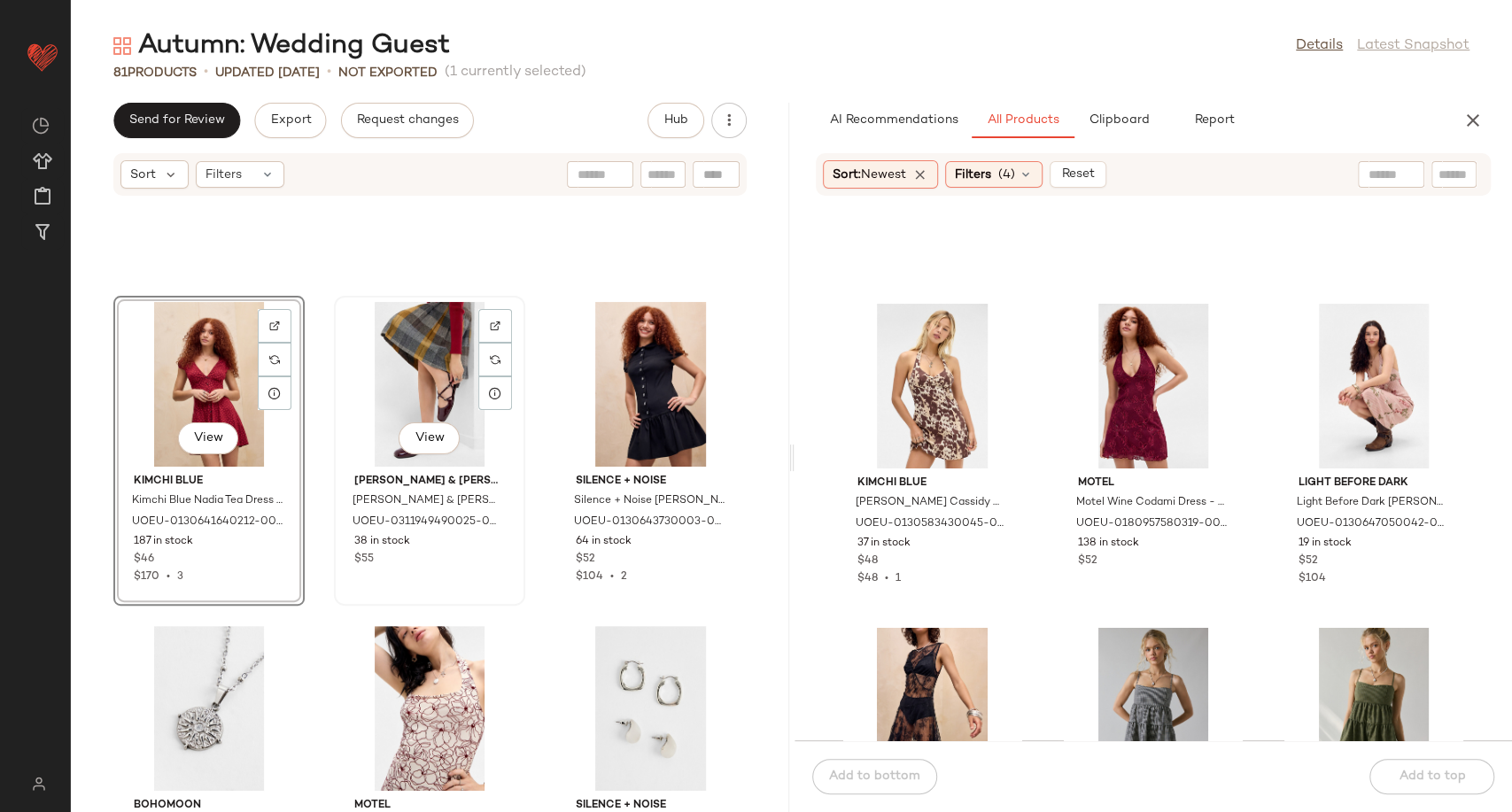
click at [440, 347] on div "View" at bounding box center [429, 385] width 178 height 165
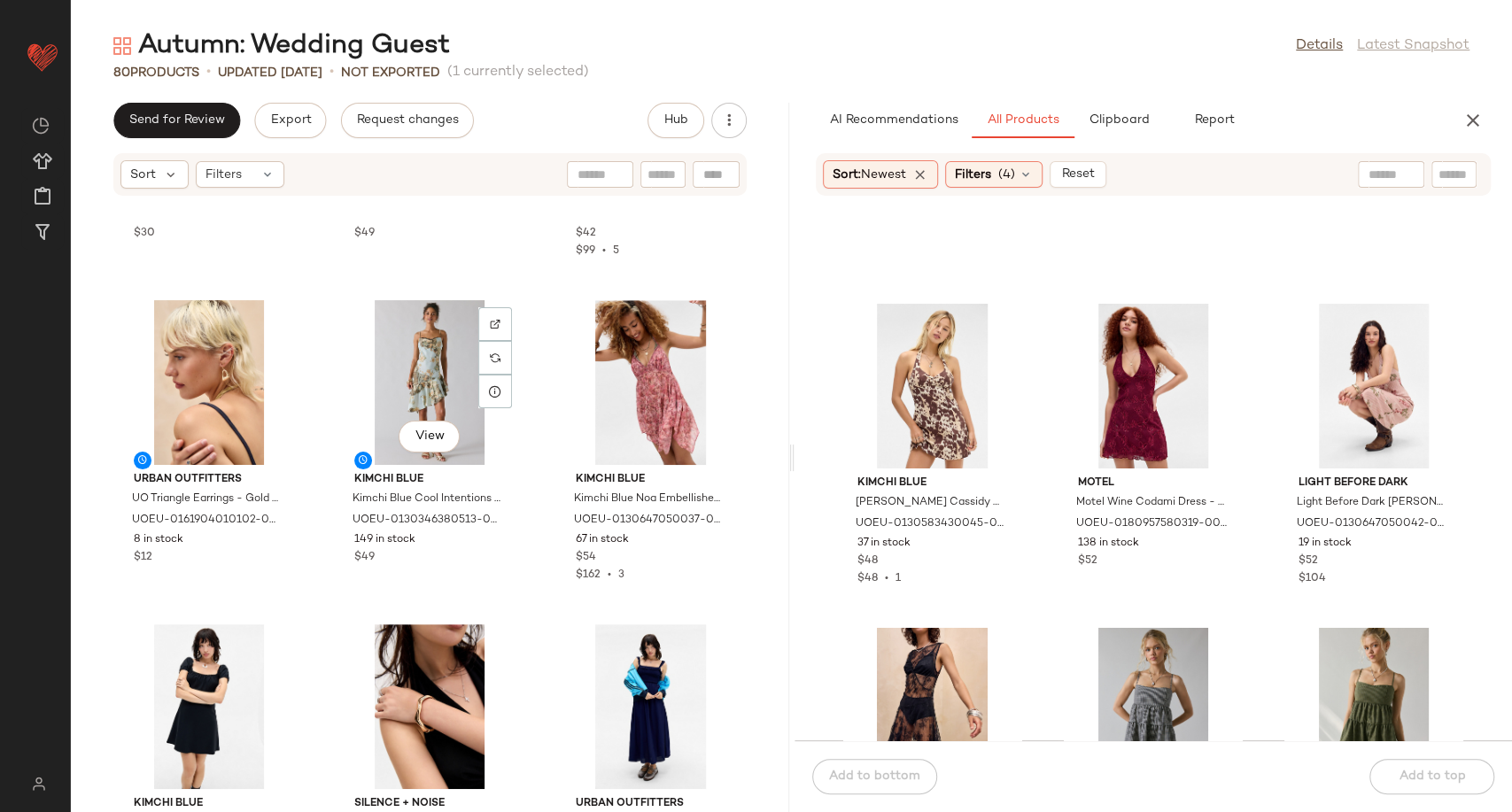
scroll to position [1504, 0]
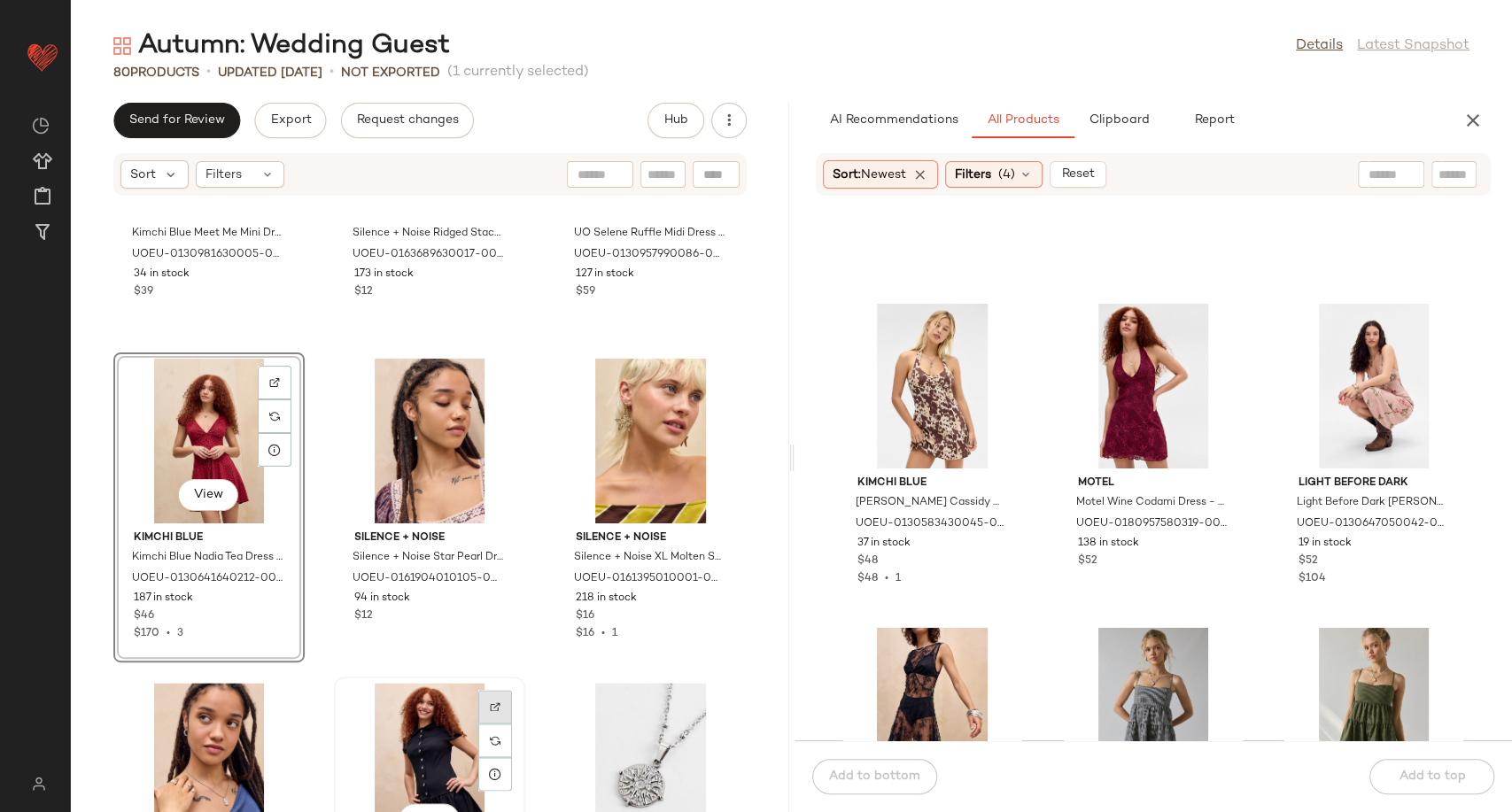
click at [478, 724] on div at bounding box center [495, 741] width 34 height 34
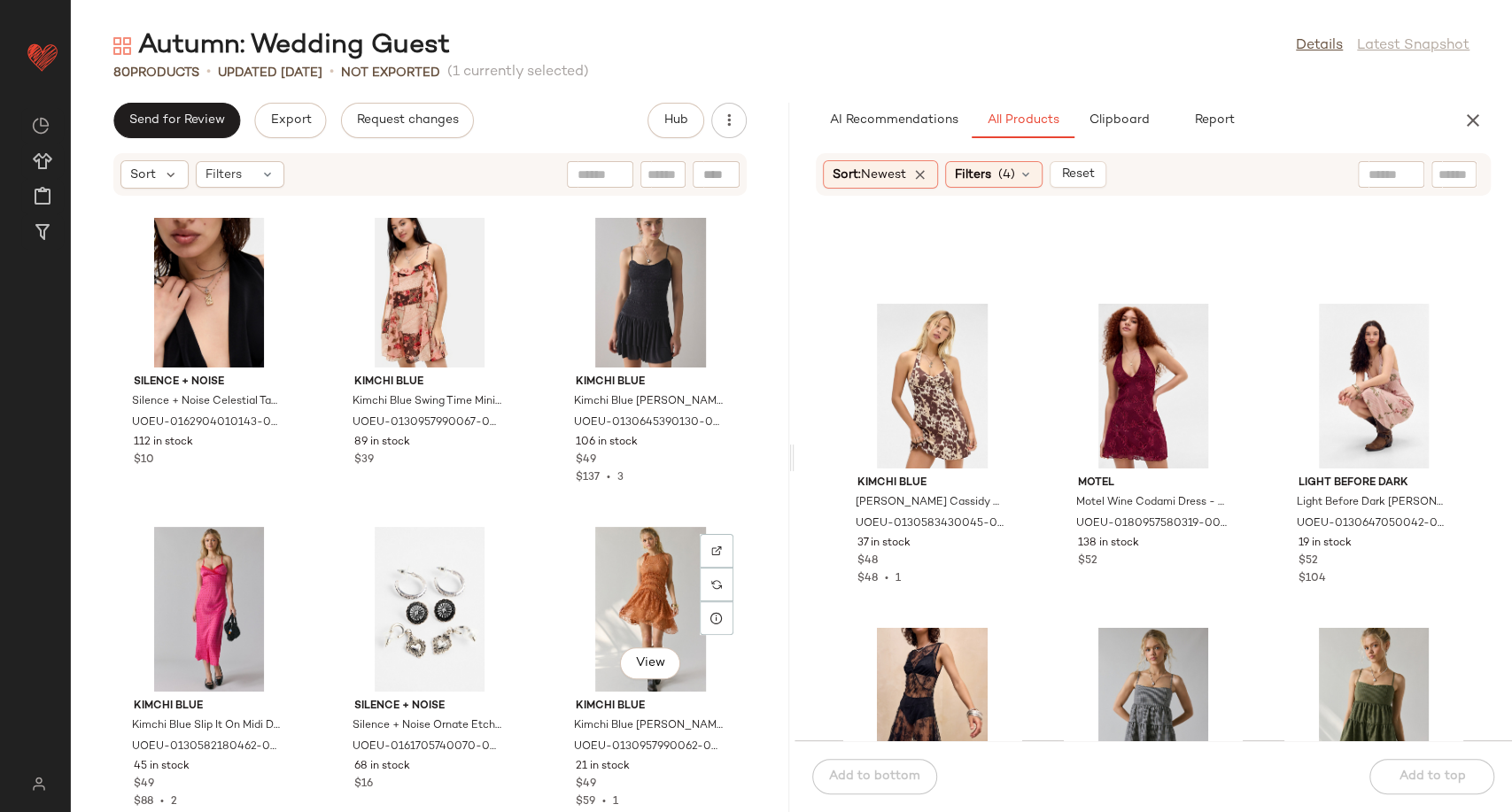
scroll to position [3177, 0]
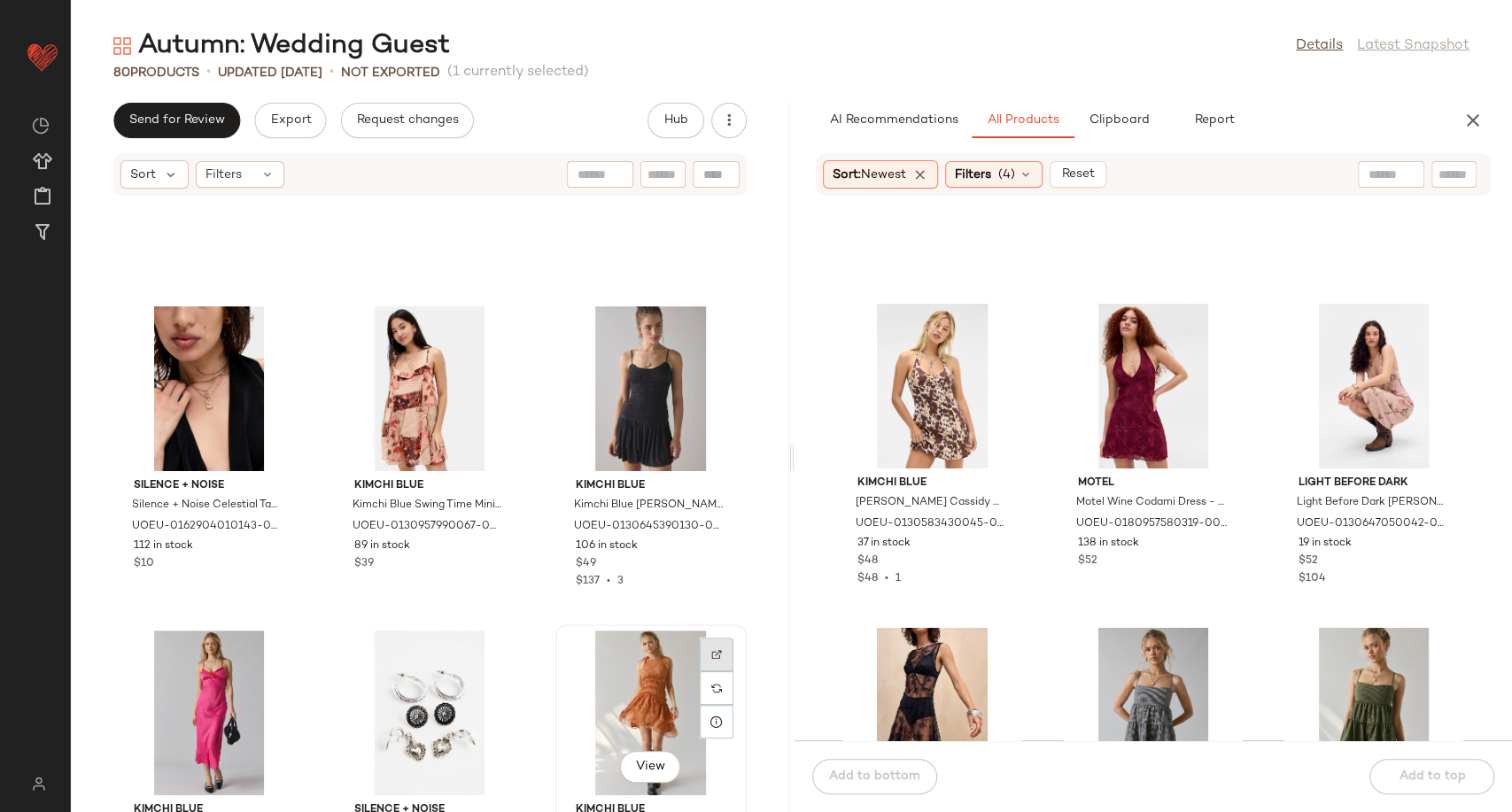
click at [711, 649] on img at bounding box center [716, 654] width 11 height 11
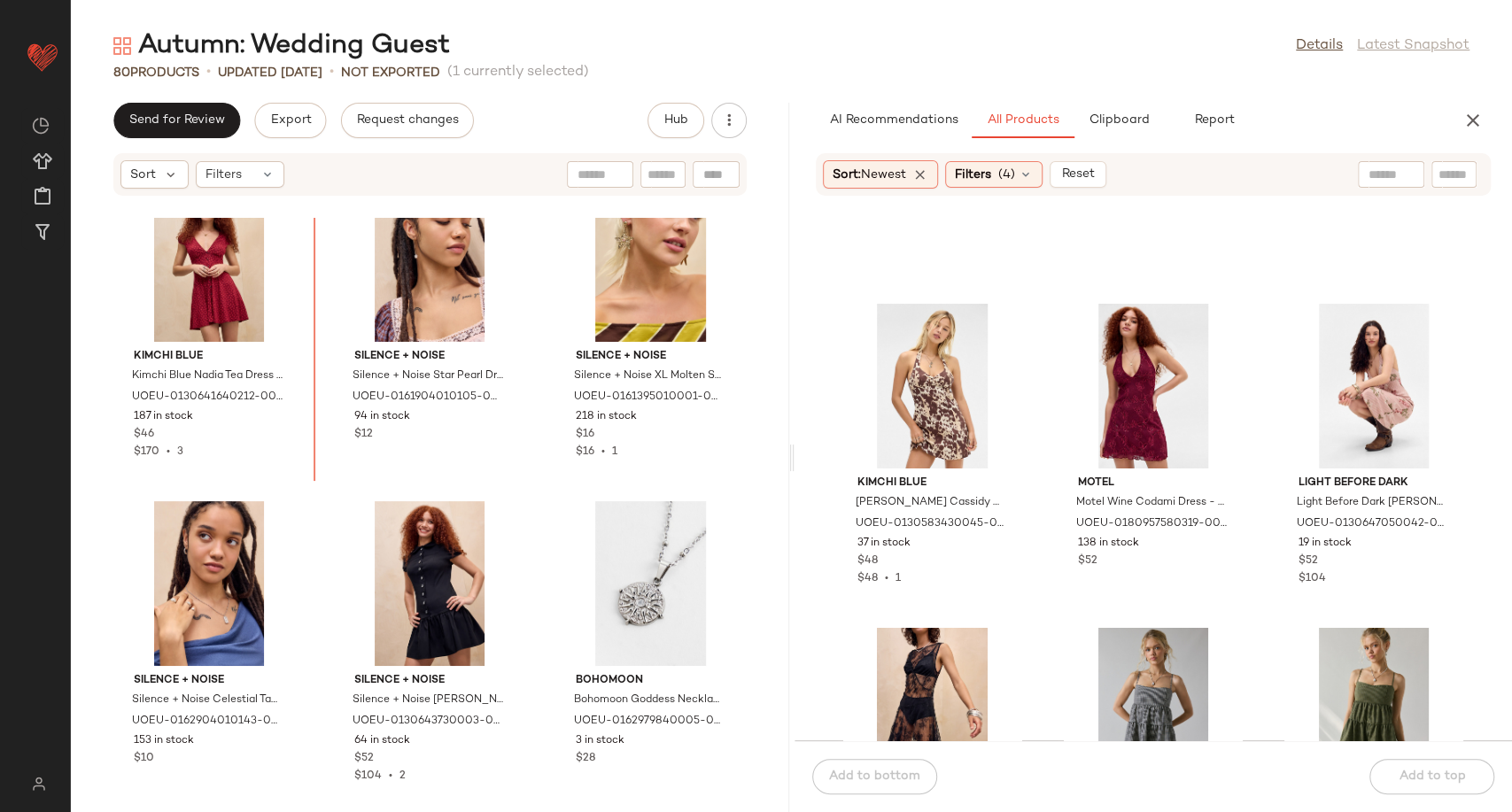
scroll to position [1554, 0]
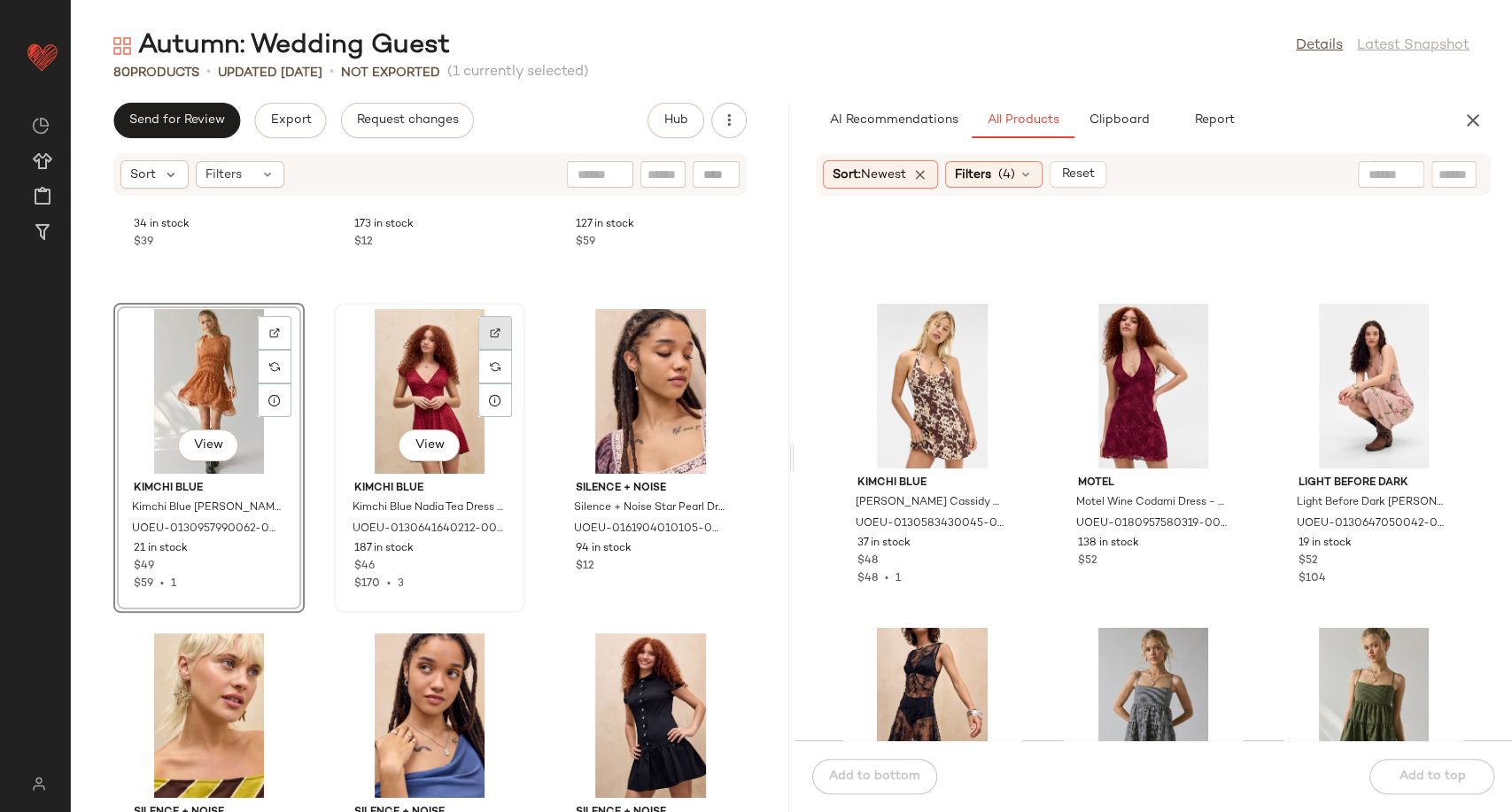
click at [478, 350] on div at bounding box center [495, 367] width 34 height 34
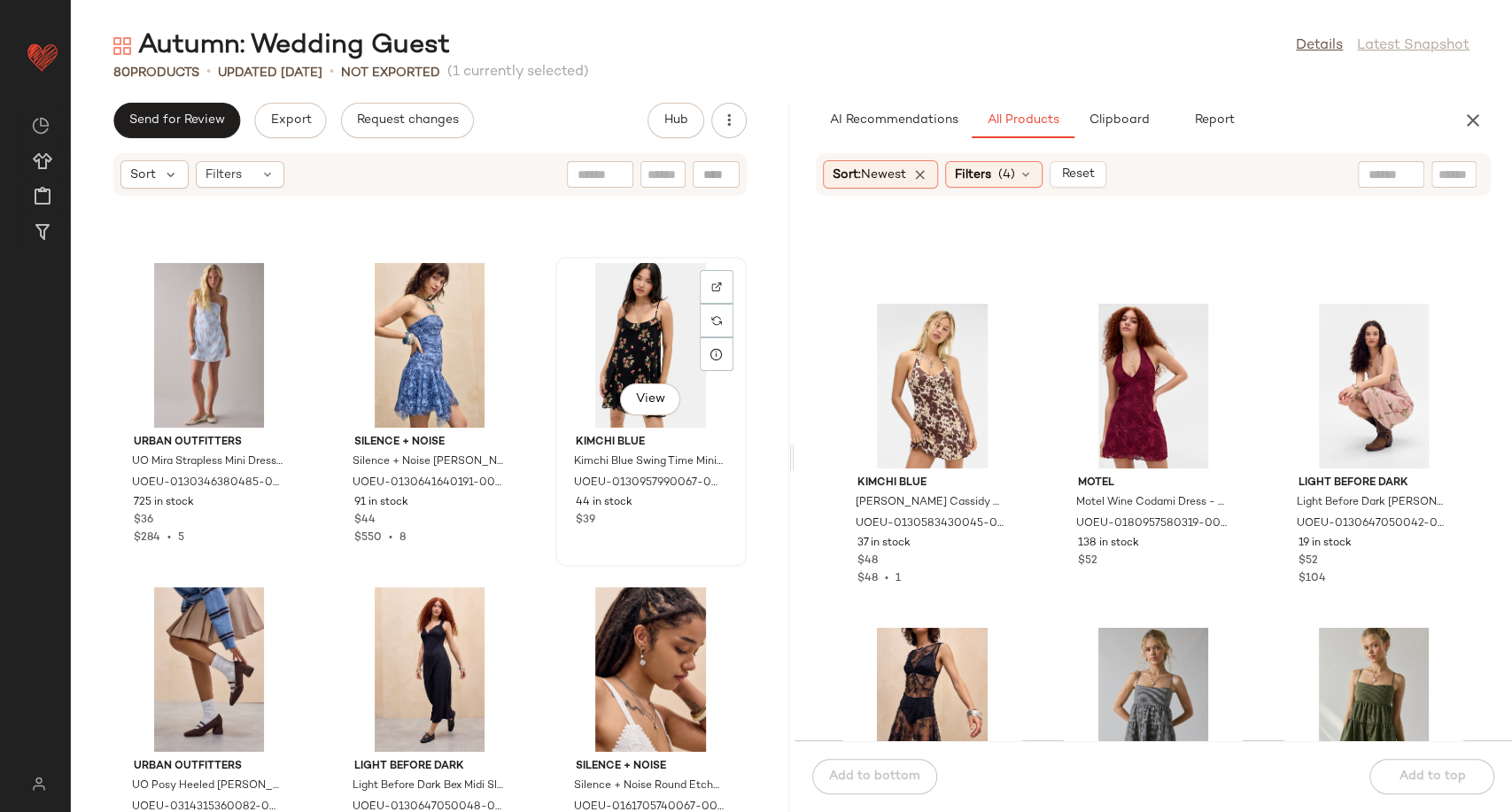
scroll to position [2537, 0]
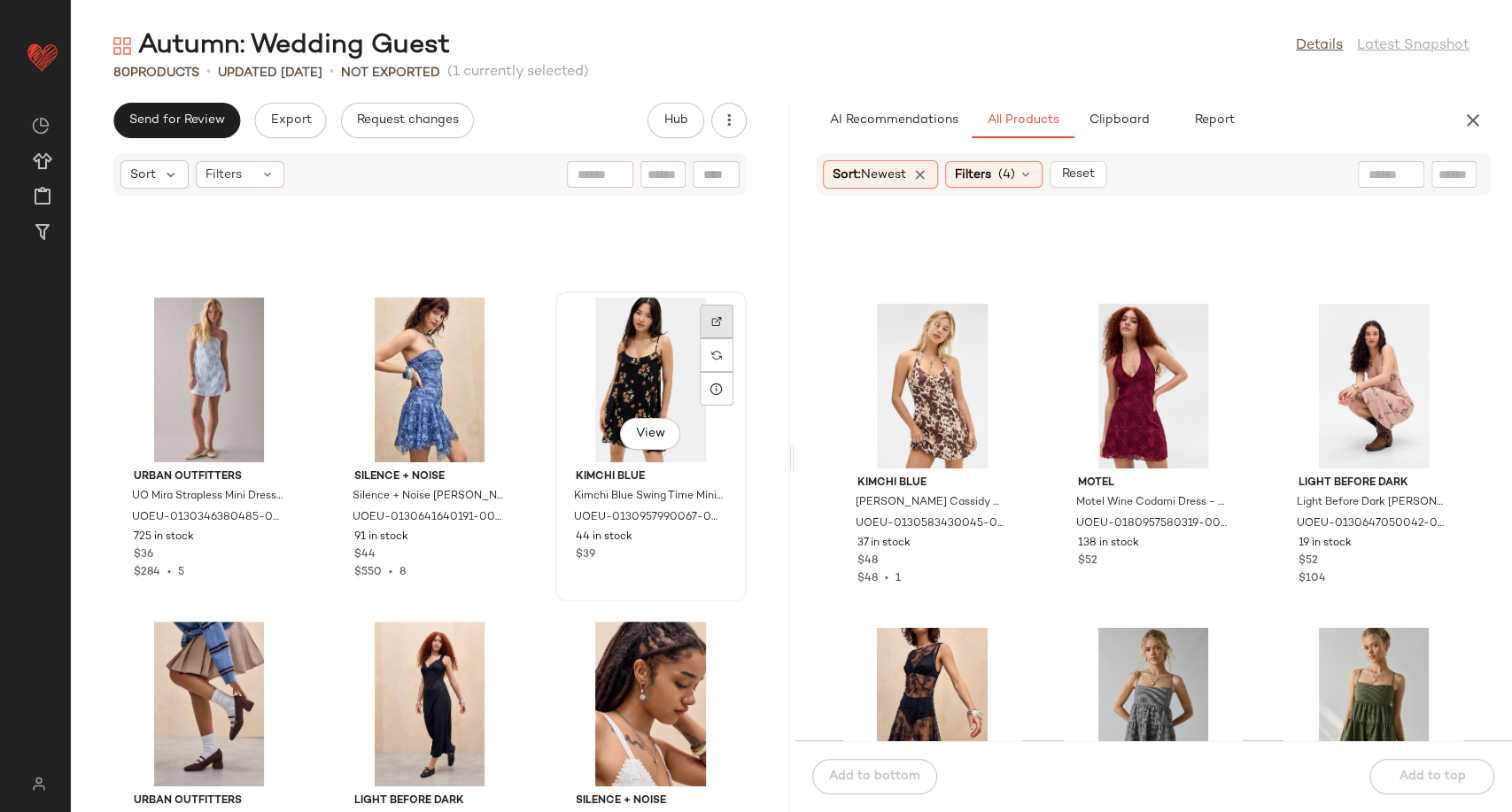
click at [711, 322] on img at bounding box center [716, 321] width 11 height 11
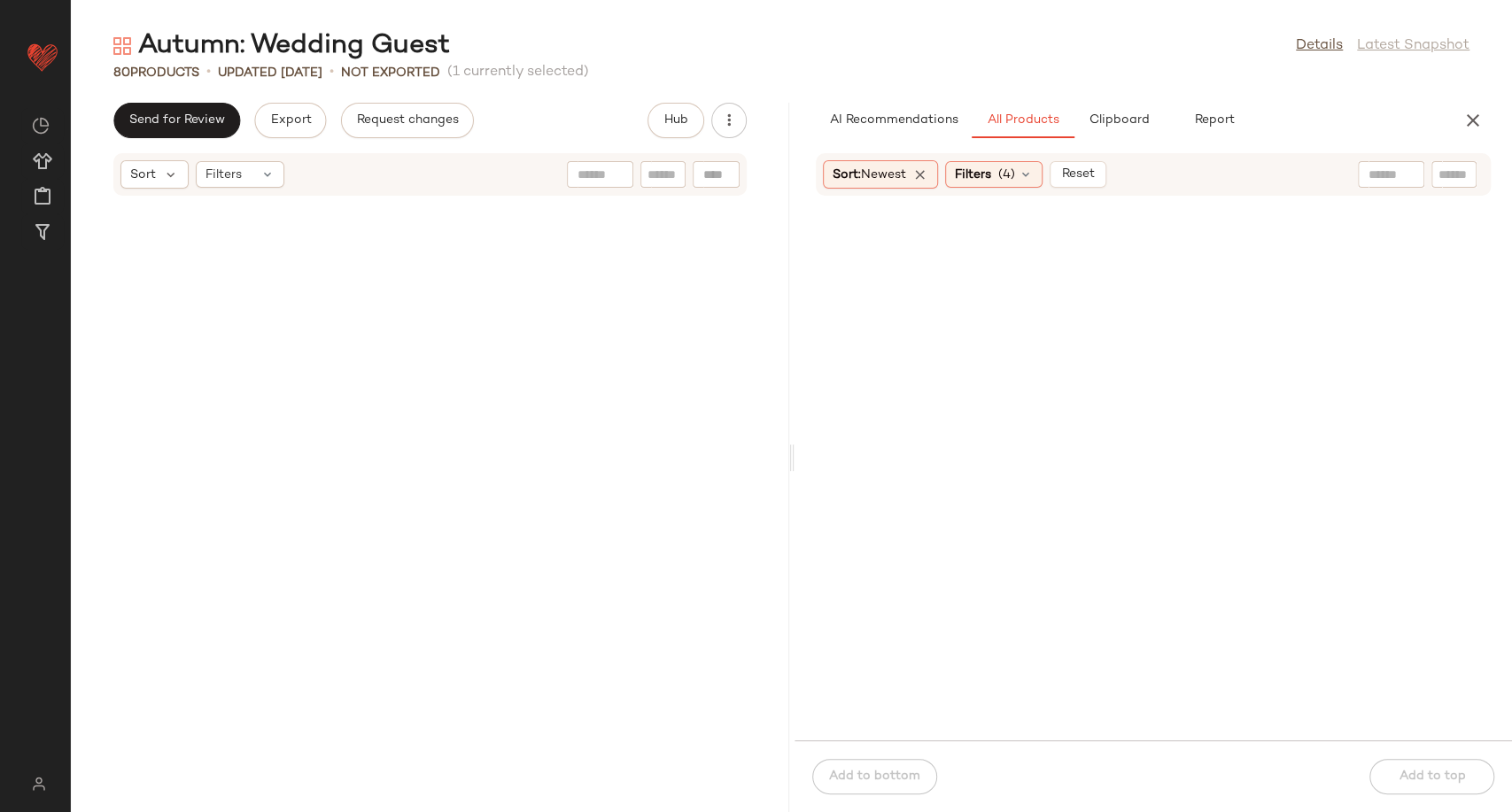
scroll to position [8366, 0]
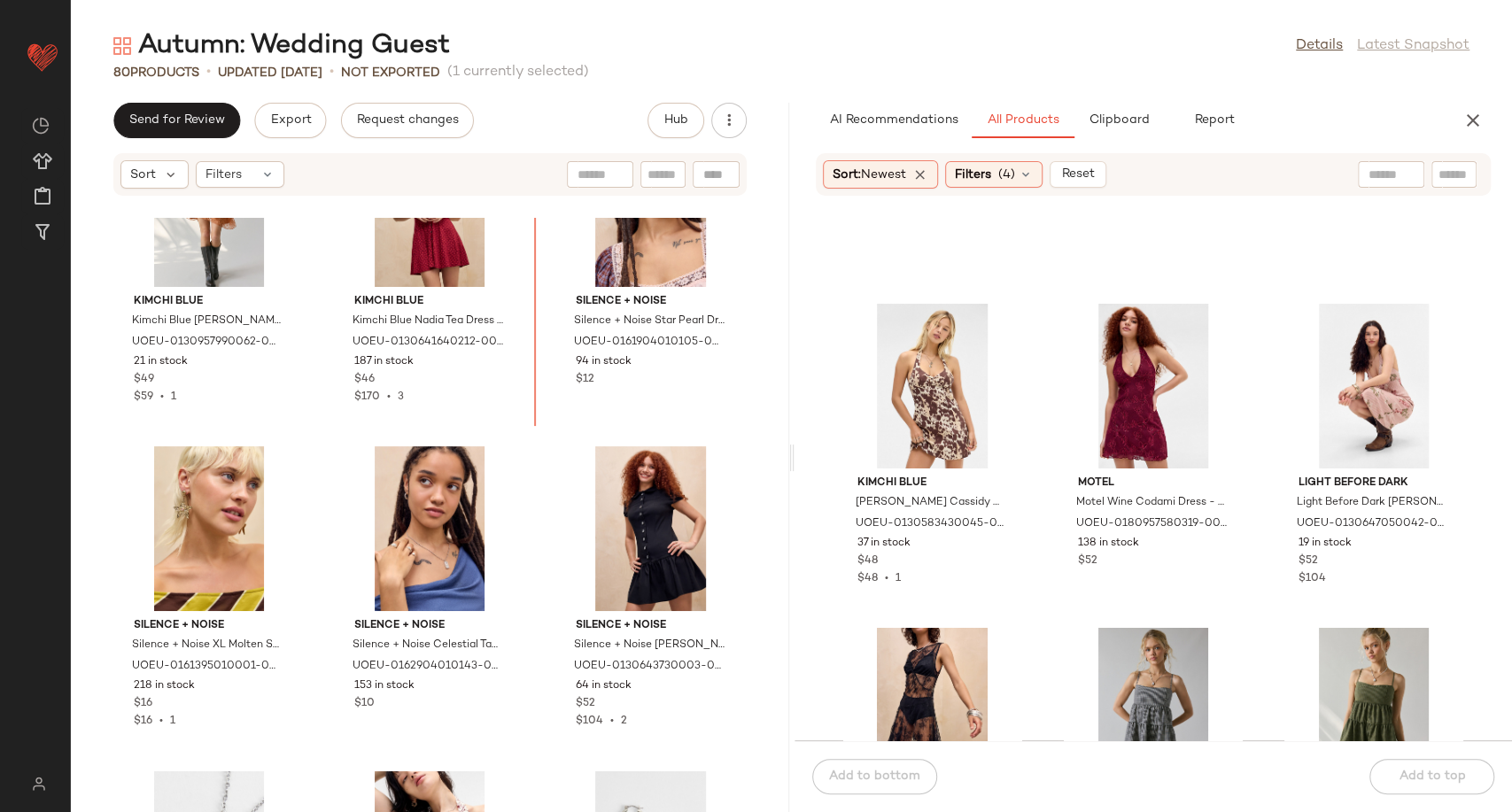
scroll to position [1652, 0]
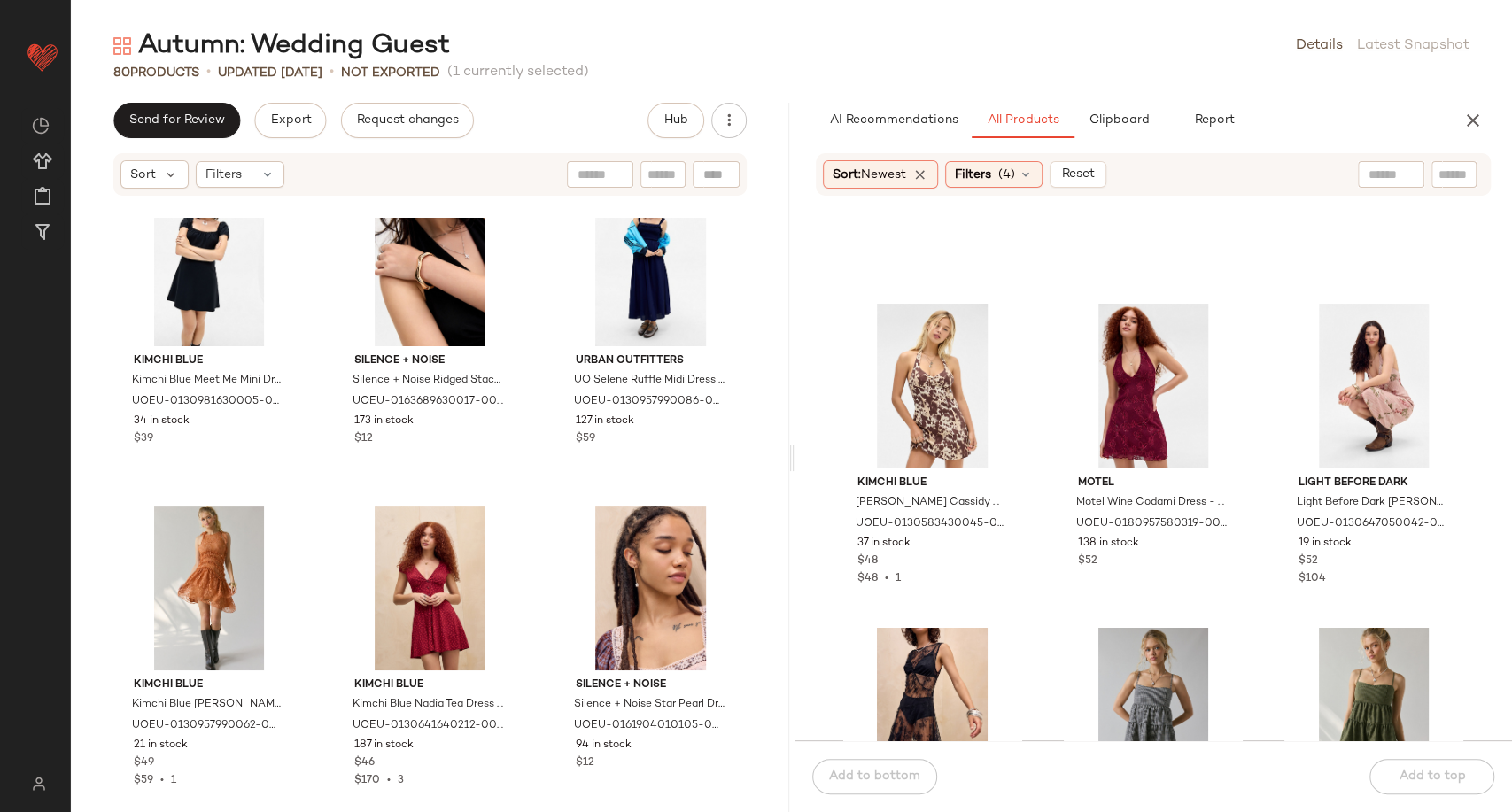
scroll to position [1652, 0]
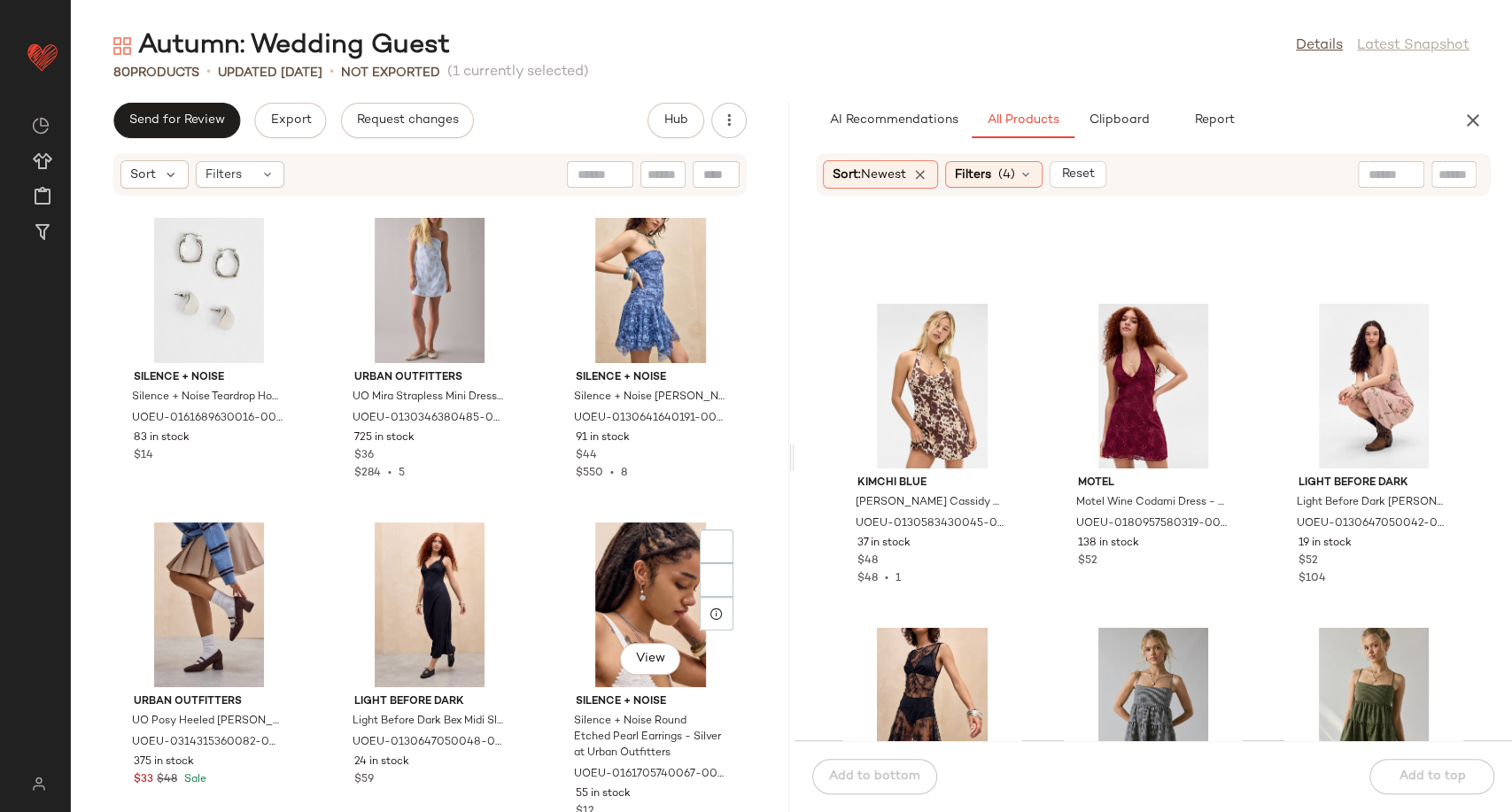
scroll to position [2833, 0]
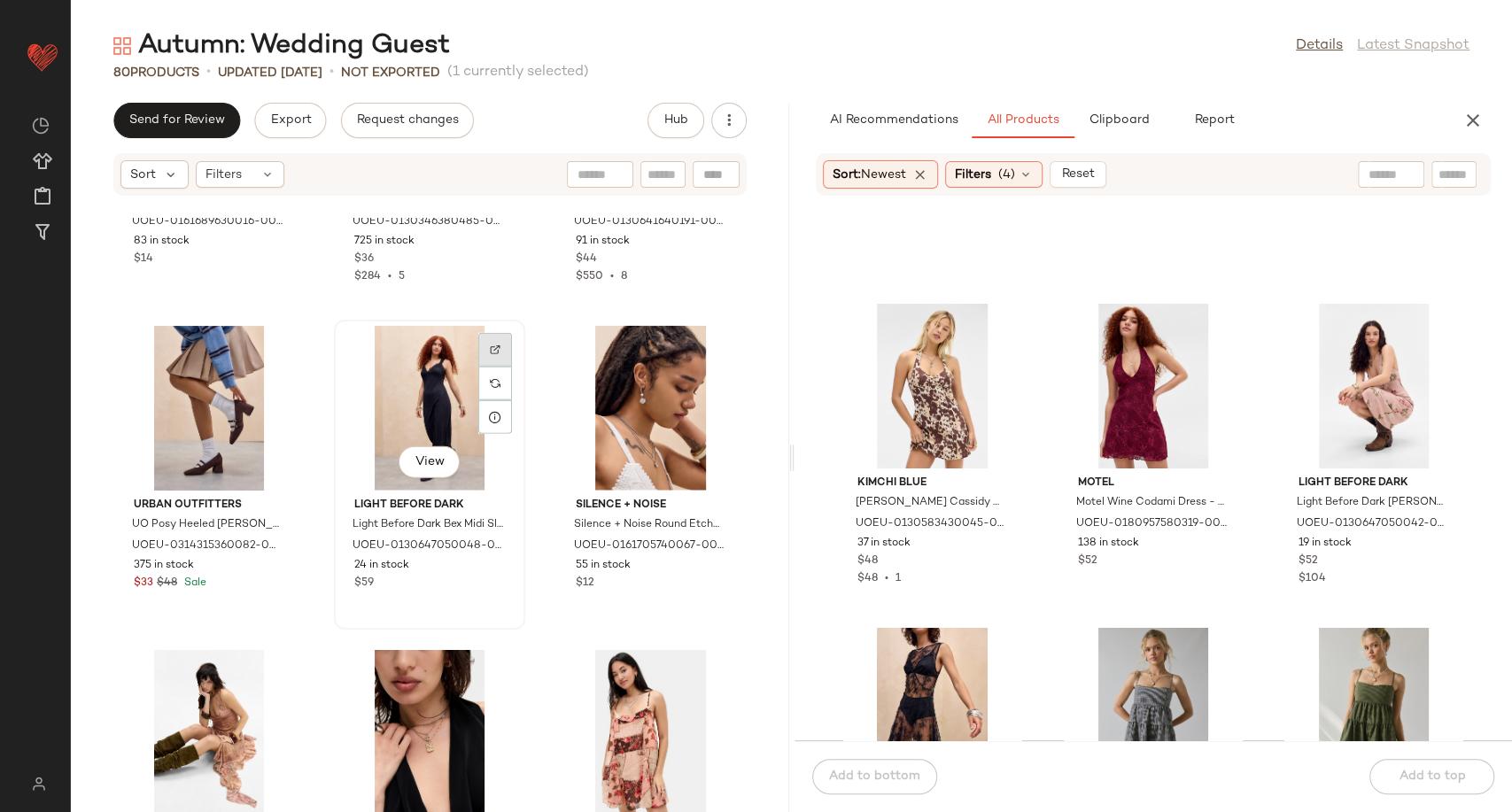
click at [490, 349] on img at bounding box center [495, 349] width 11 height 11
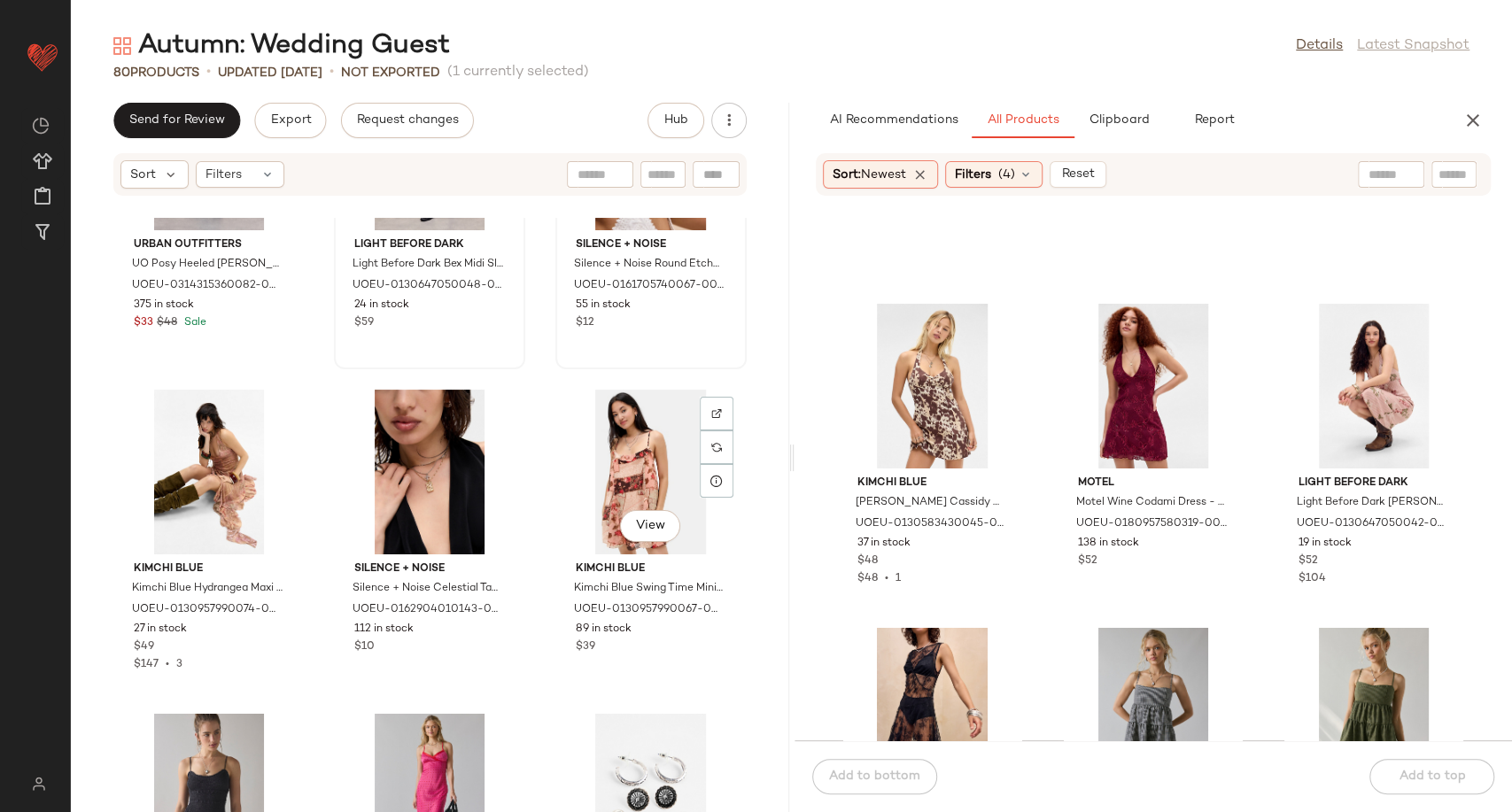
scroll to position [3128, 0]
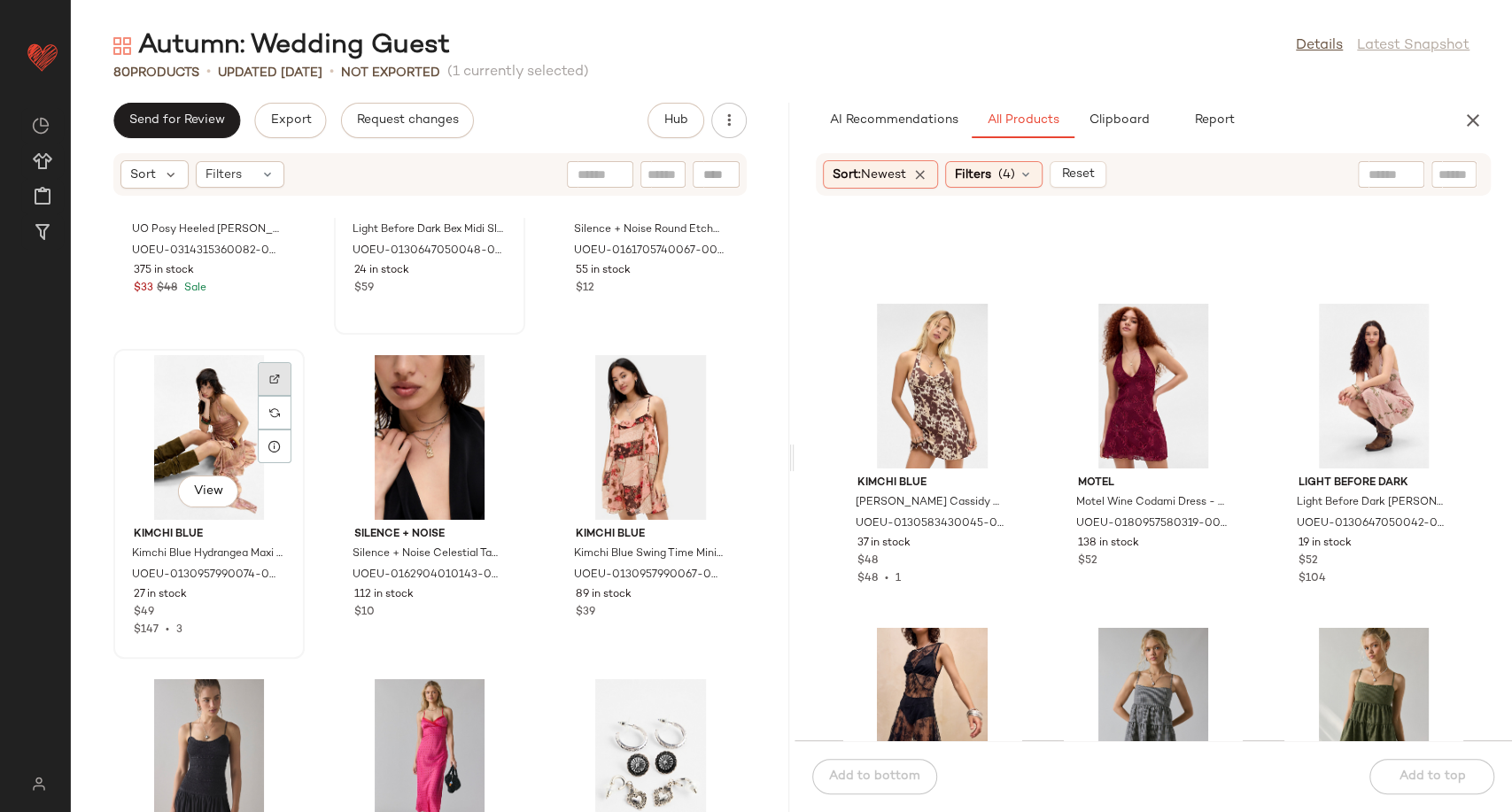
click at [280, 396] on div at bounding box center [275, 412] width 34 height 34
click at [273, 375] on img at bounding box center [275, 379] width 11 height 11
click at [700, 396] on div at bounding box center [717, 412] width 34 height 34
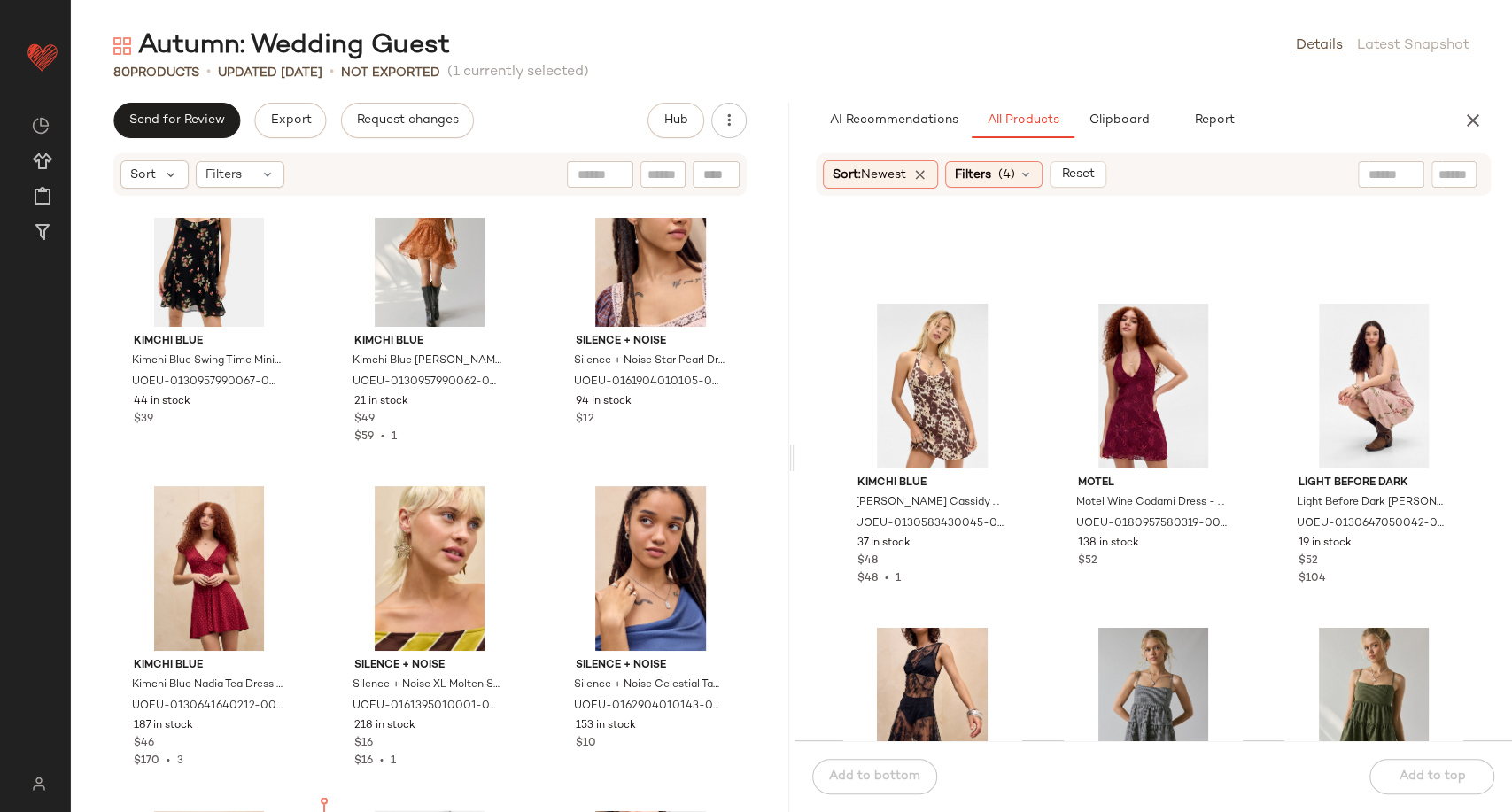
scroll to position [1796, 0]
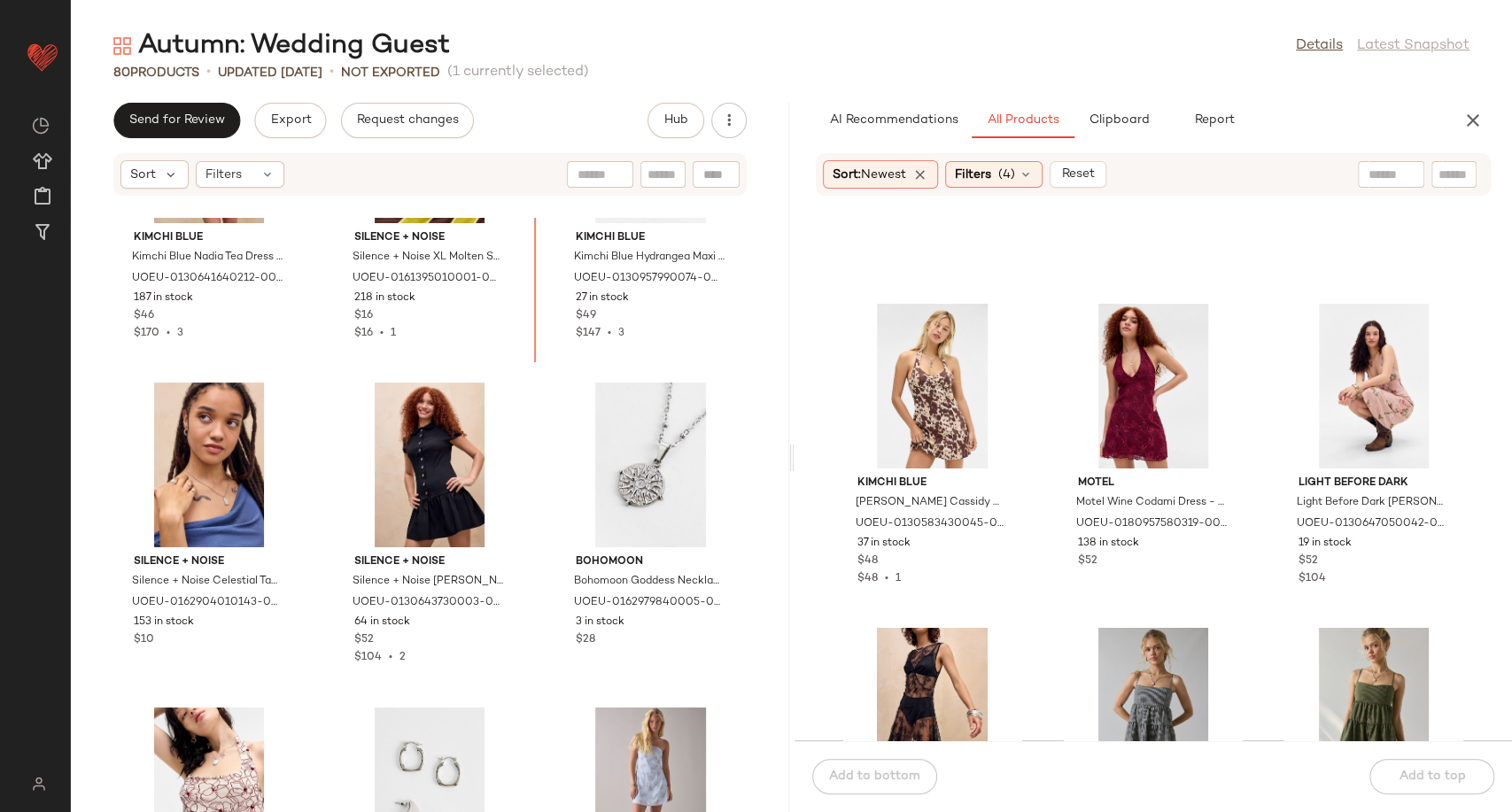
scroll to position [2126, 0]
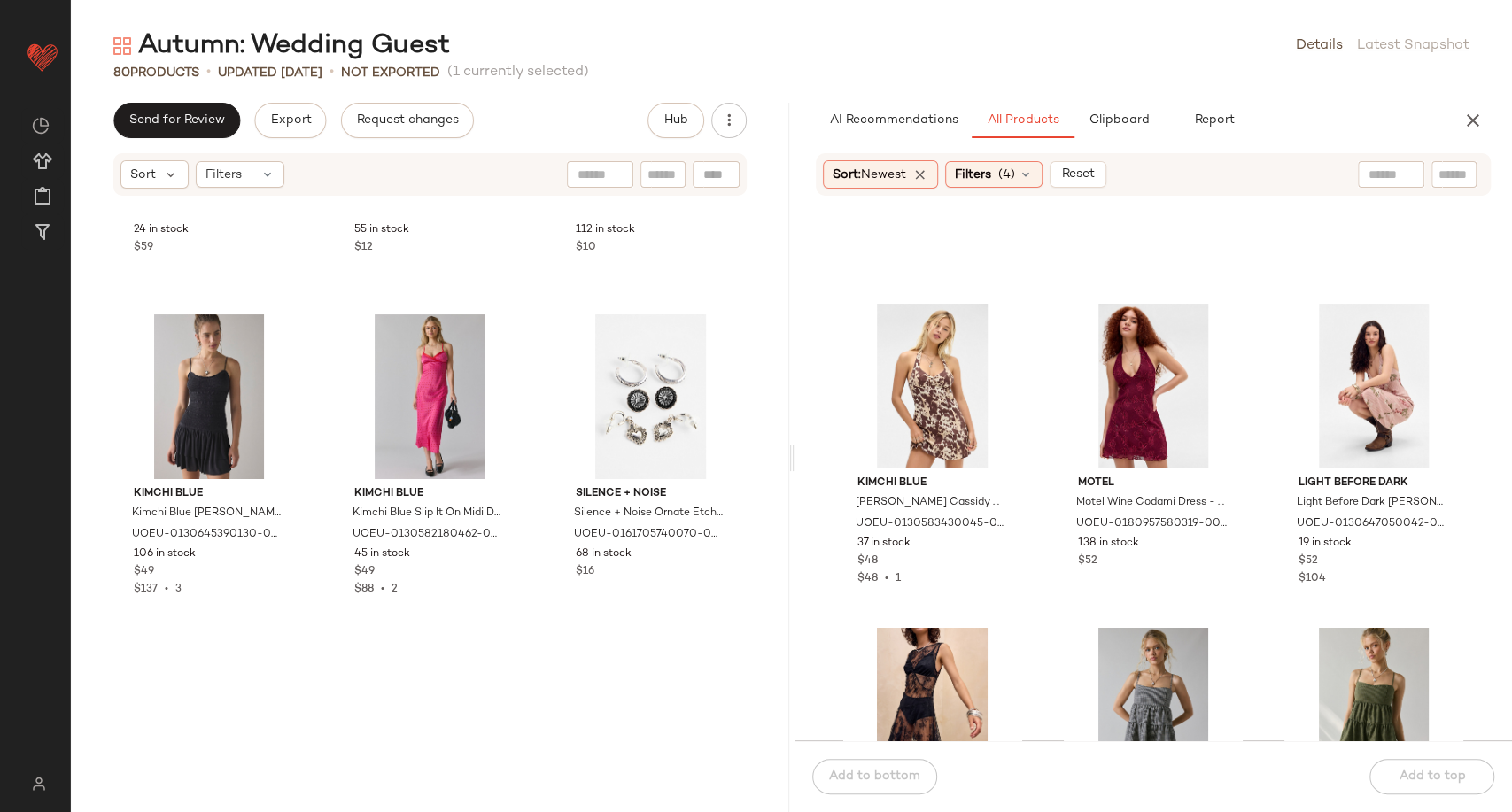
scroll to position [3504, 0]
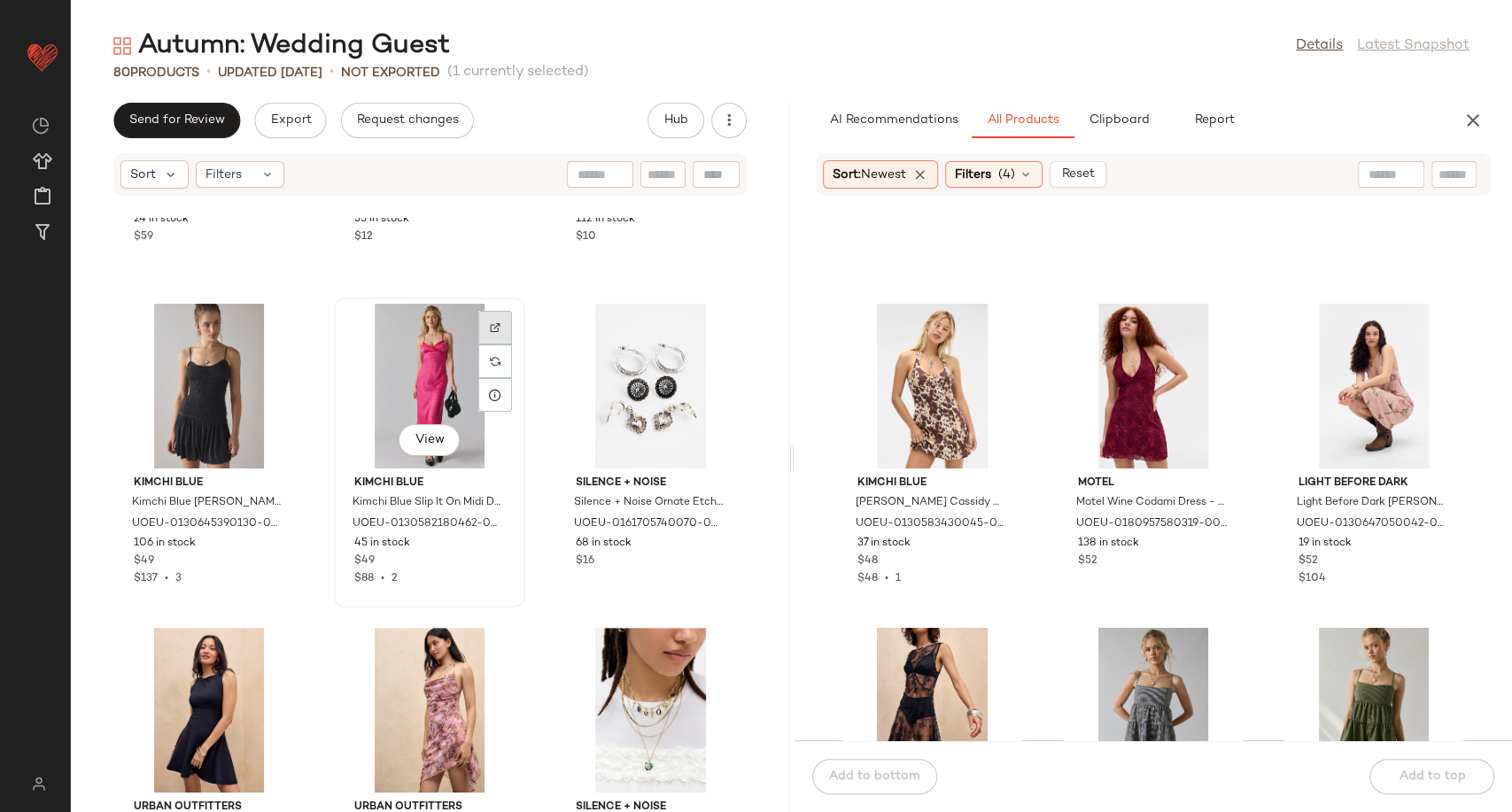
click at [479, 344] on div at bounding box center [495, 361] width 34 height 34
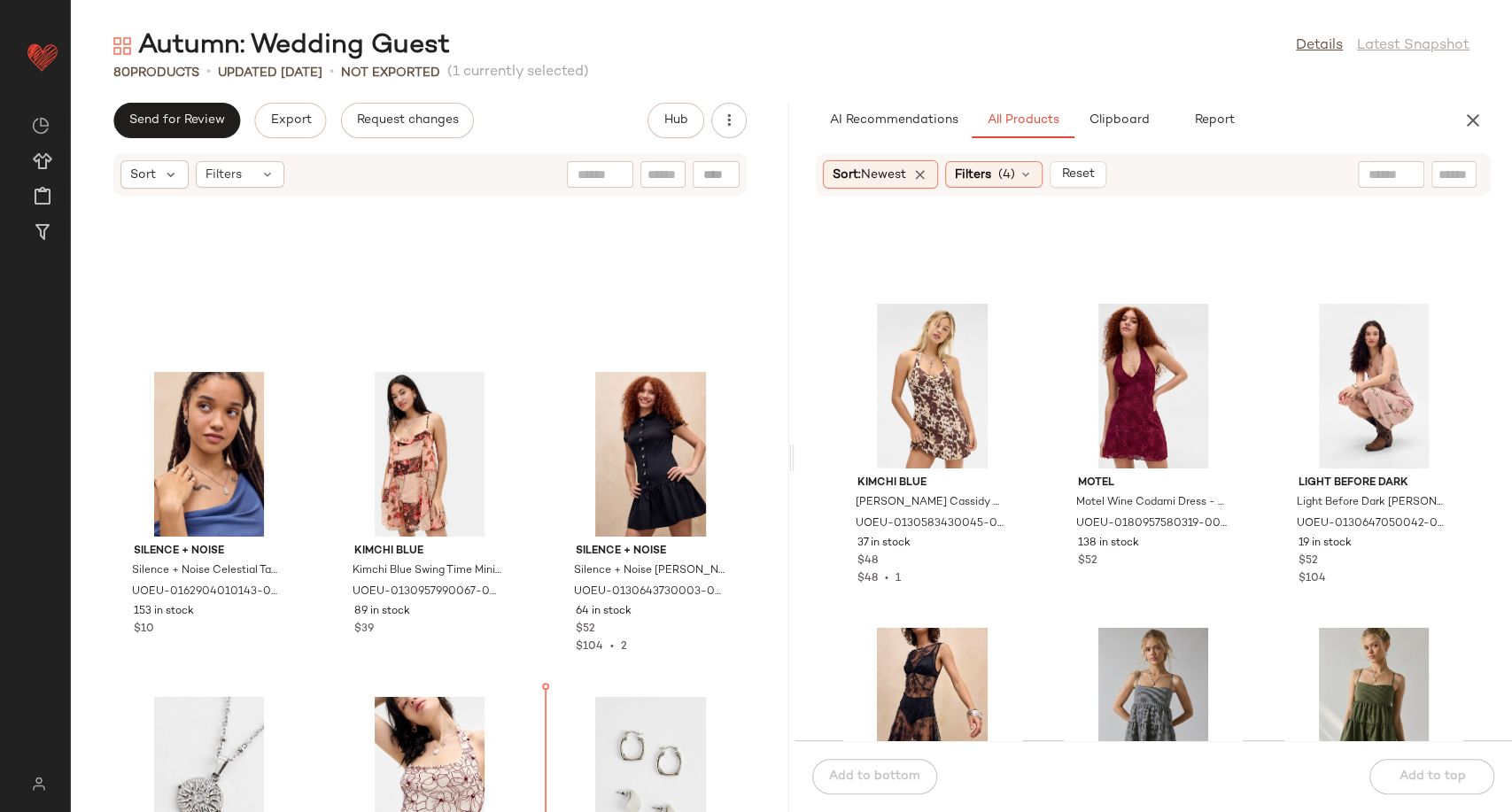
scroll to position [2127, 0]
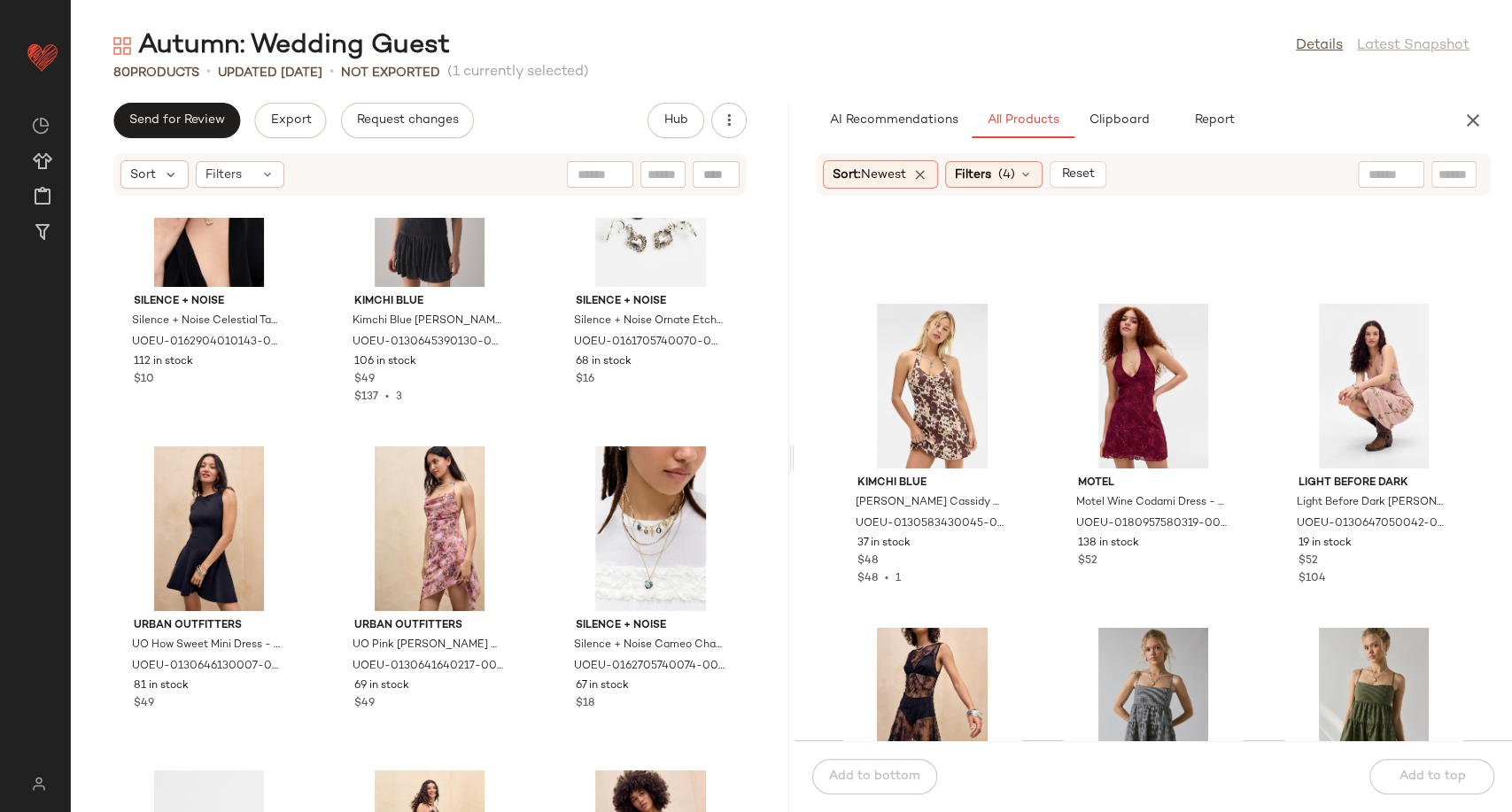
scroll to position [3701, 0]
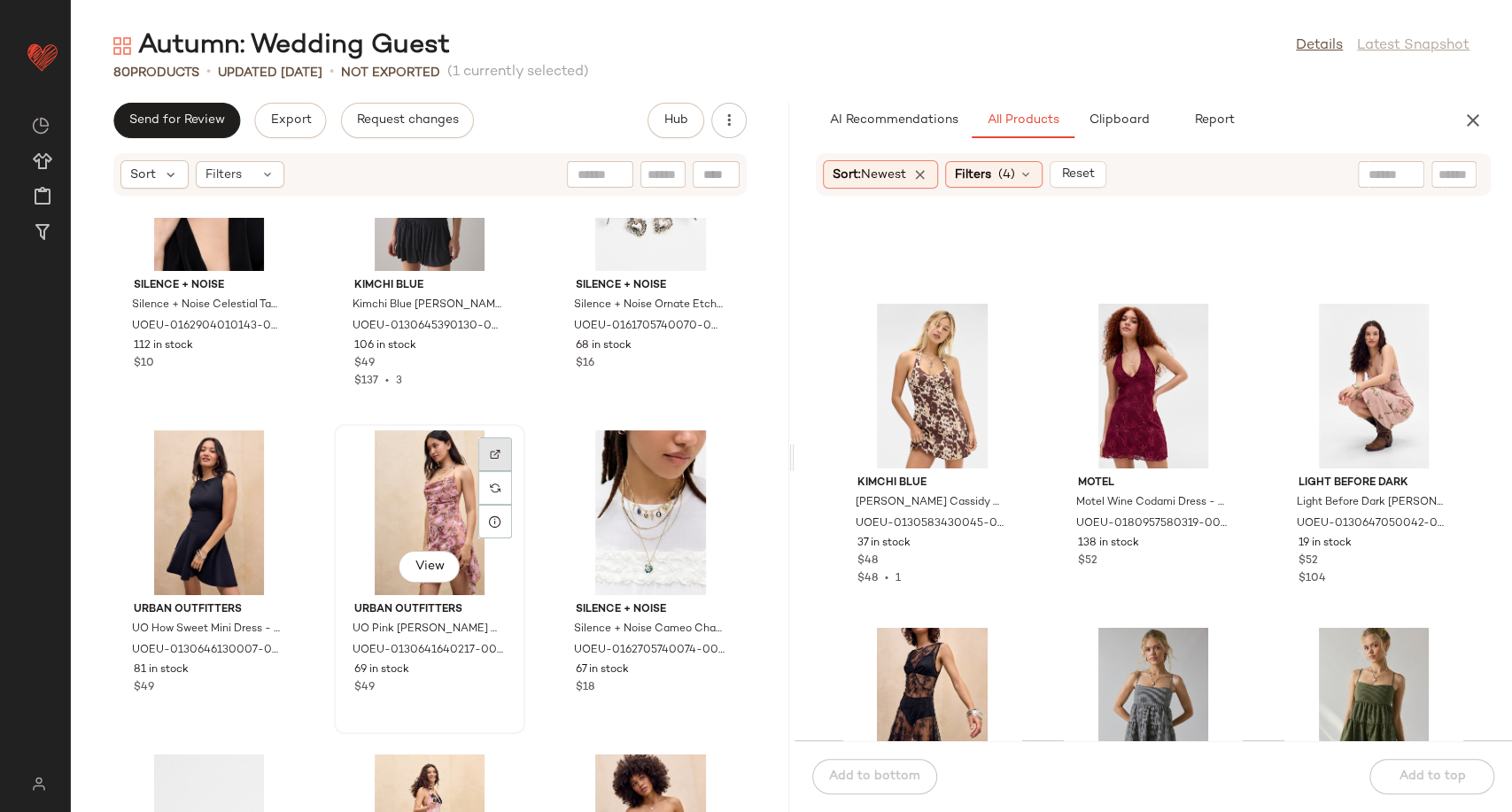
click at [484, 471] on div at bounding box center [495, 488] width 34 height 34
click at [284, 471] on div at bounding box center [275, 488] width 34 height 34
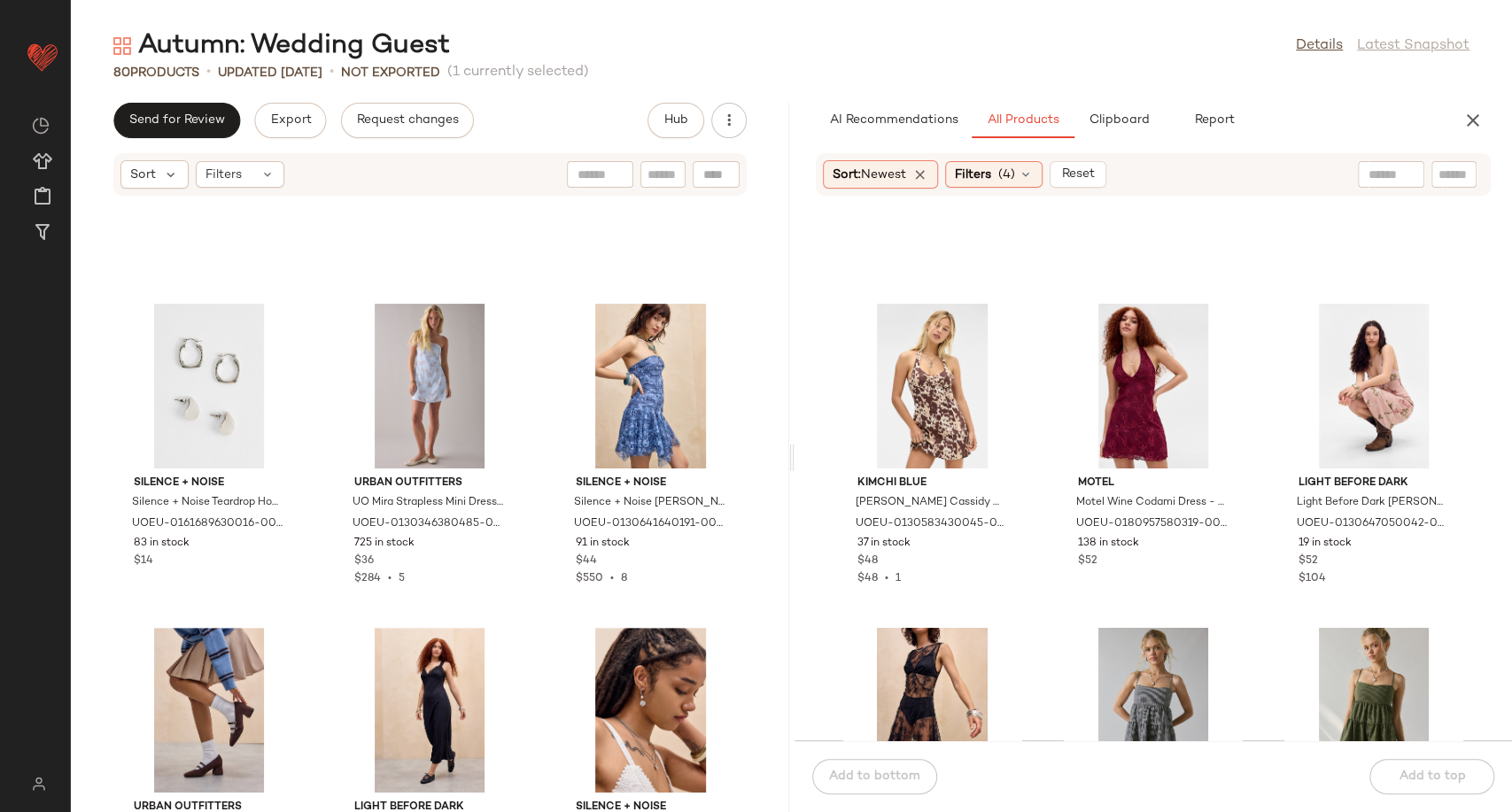
scroll to position [2851, 0]
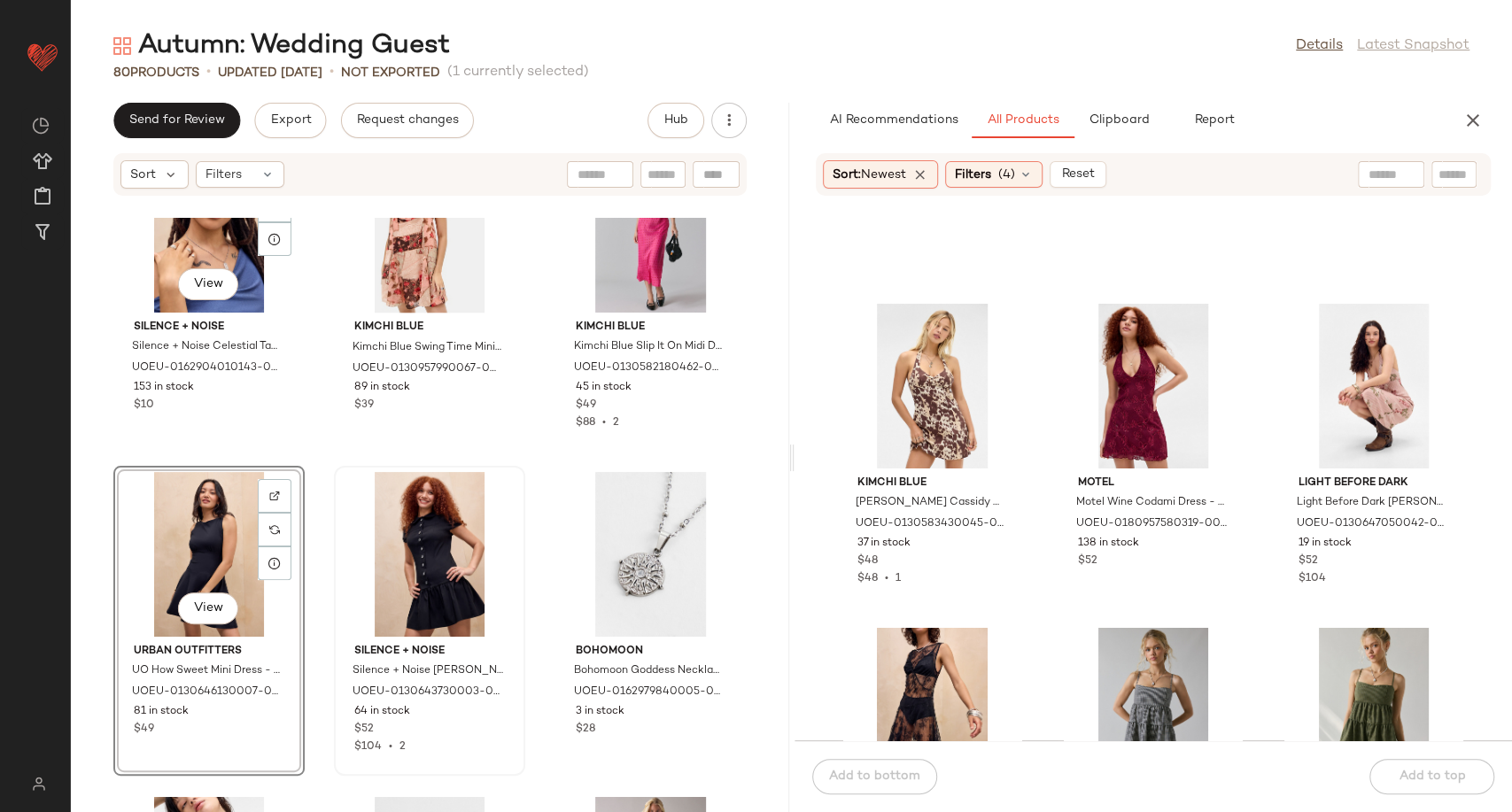
scroll to position [2372, 0]
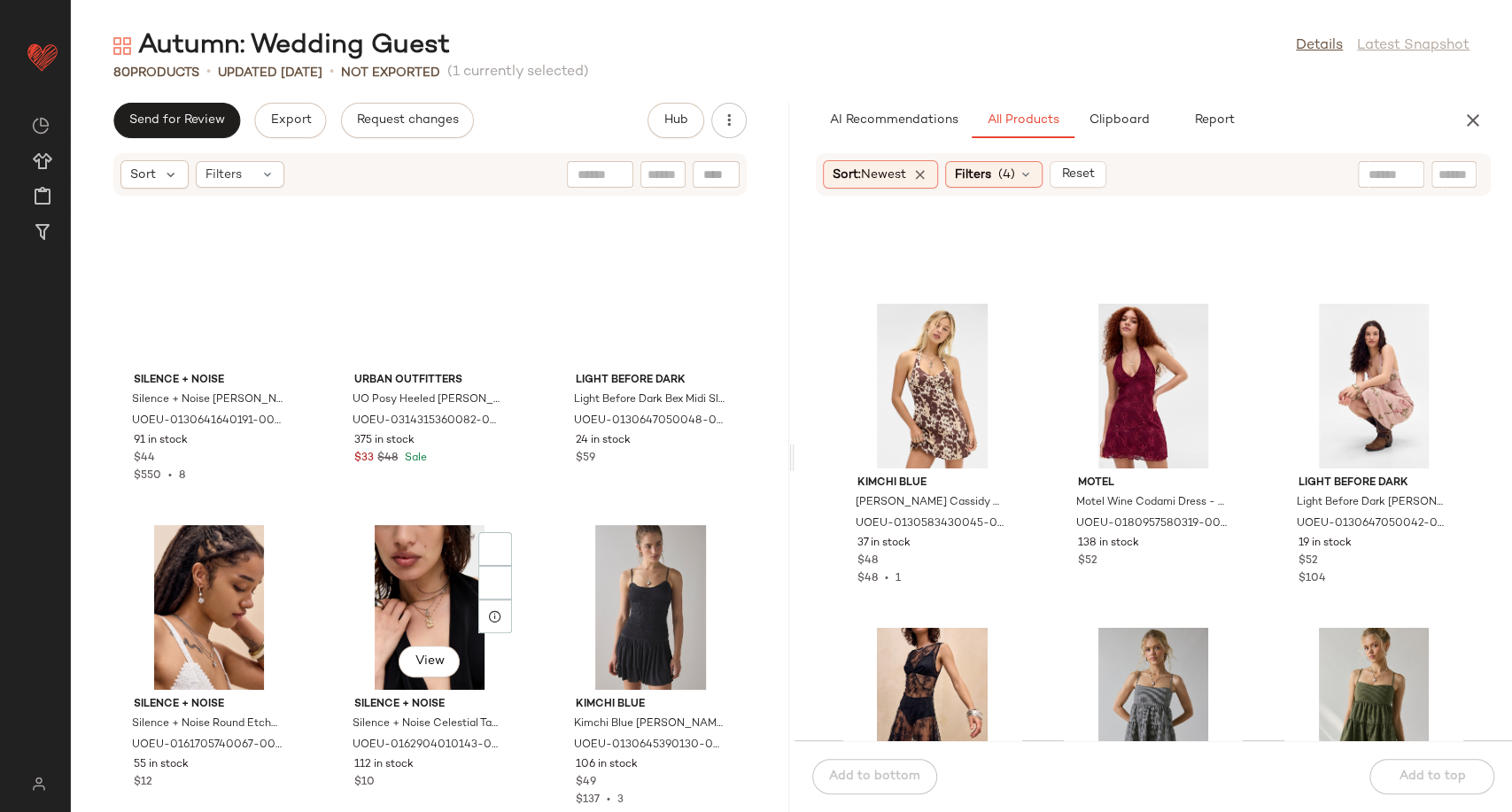
scroll to position [3257, 0]
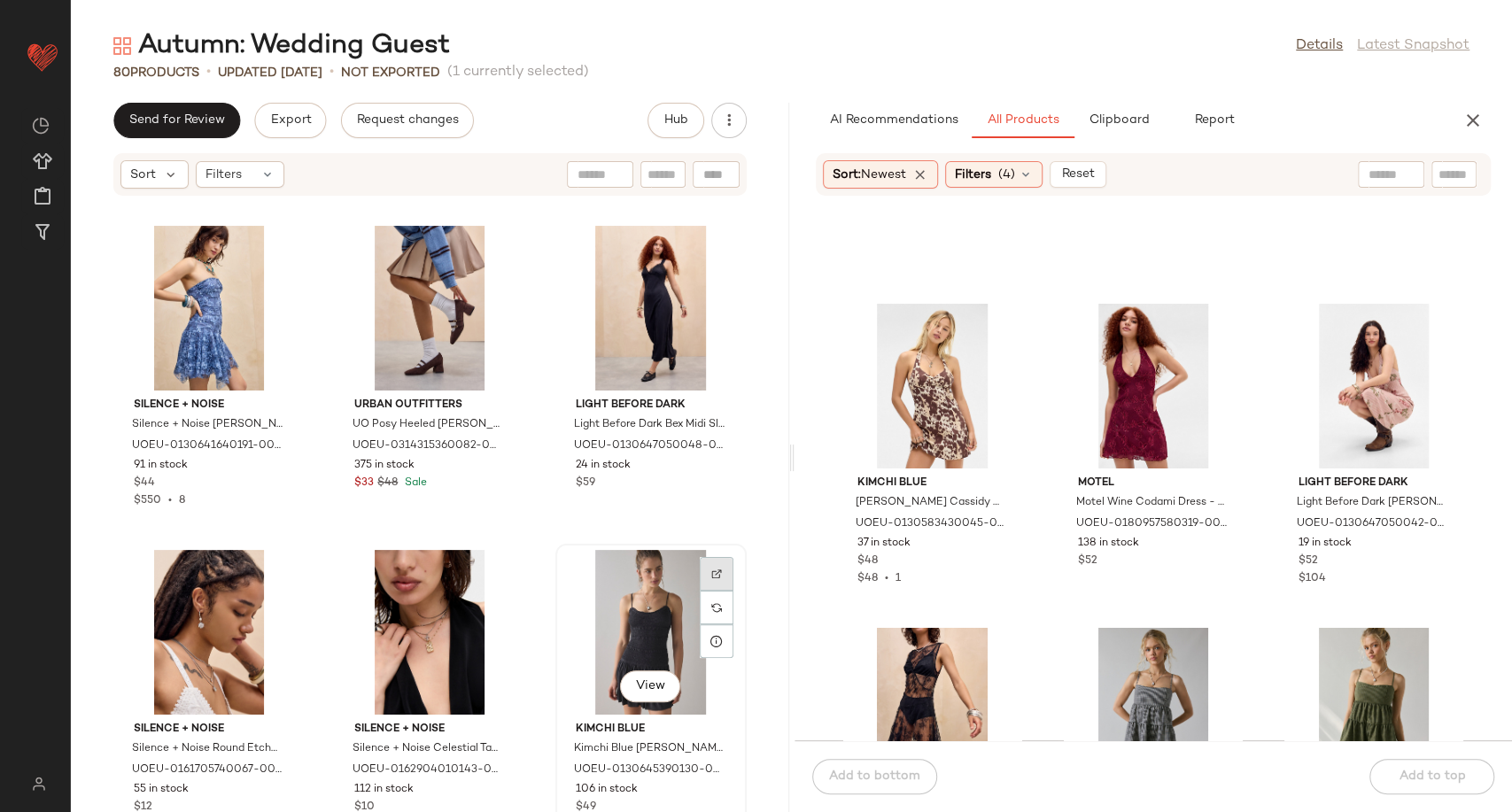
click at [701, 591] on div at bounding box center [717, 608] width 34 height 34
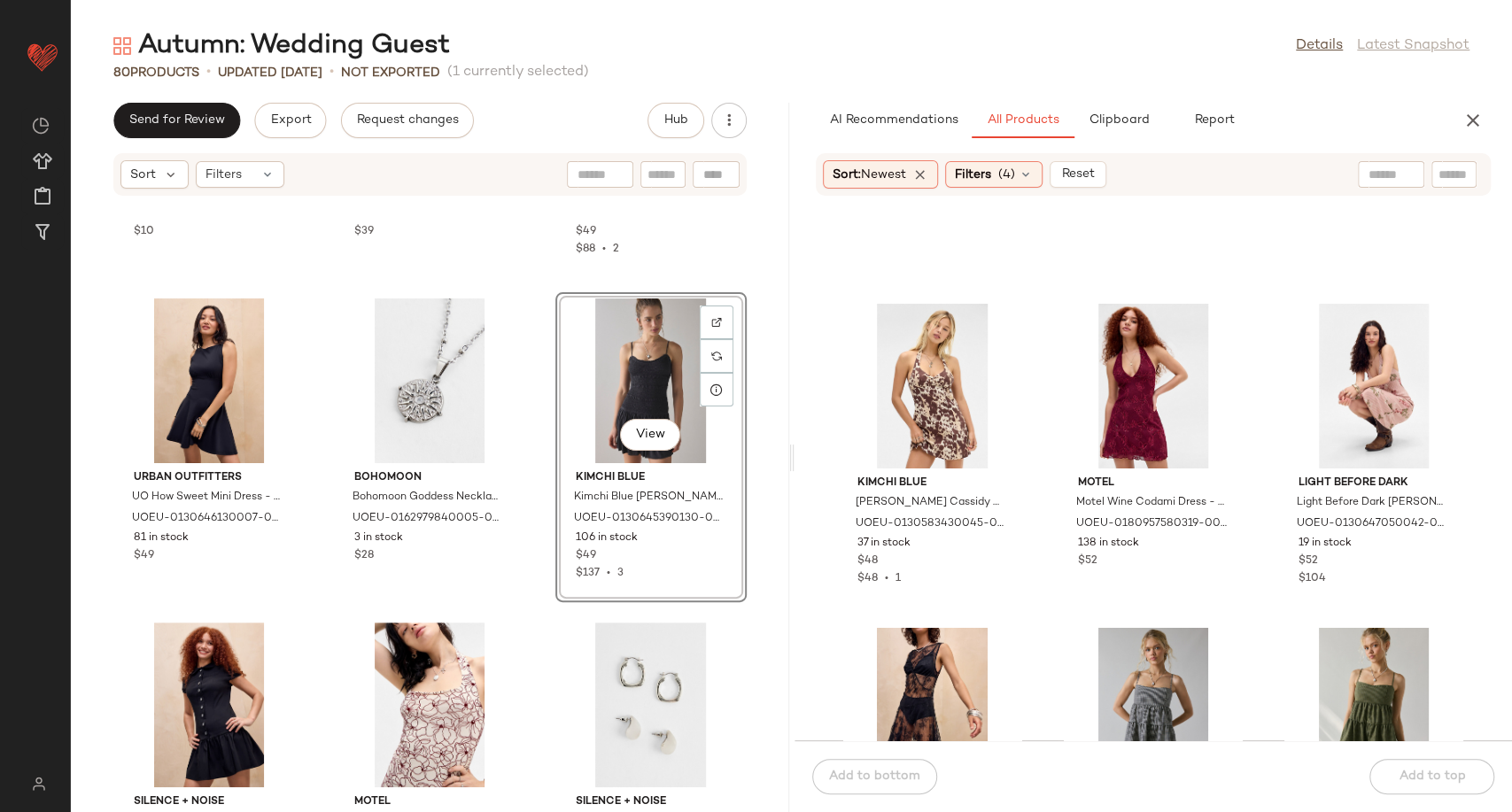
scroll to position [2699, 0]
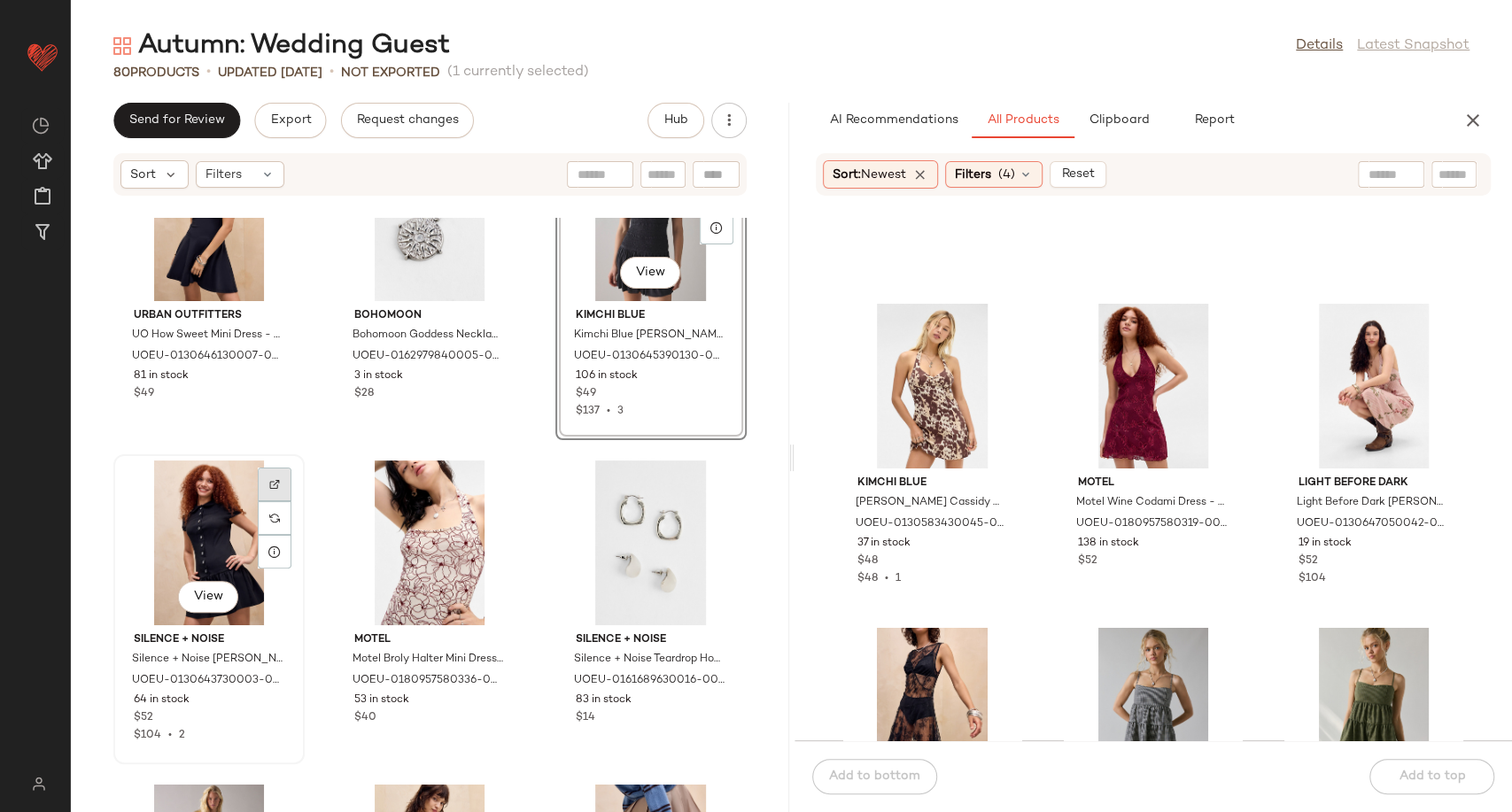
click at [277, 482] on img at bounding box center [275, 484] width 11 height 11
click at [490, 480] on img at bounding box center [495, 484] width 11 height 11
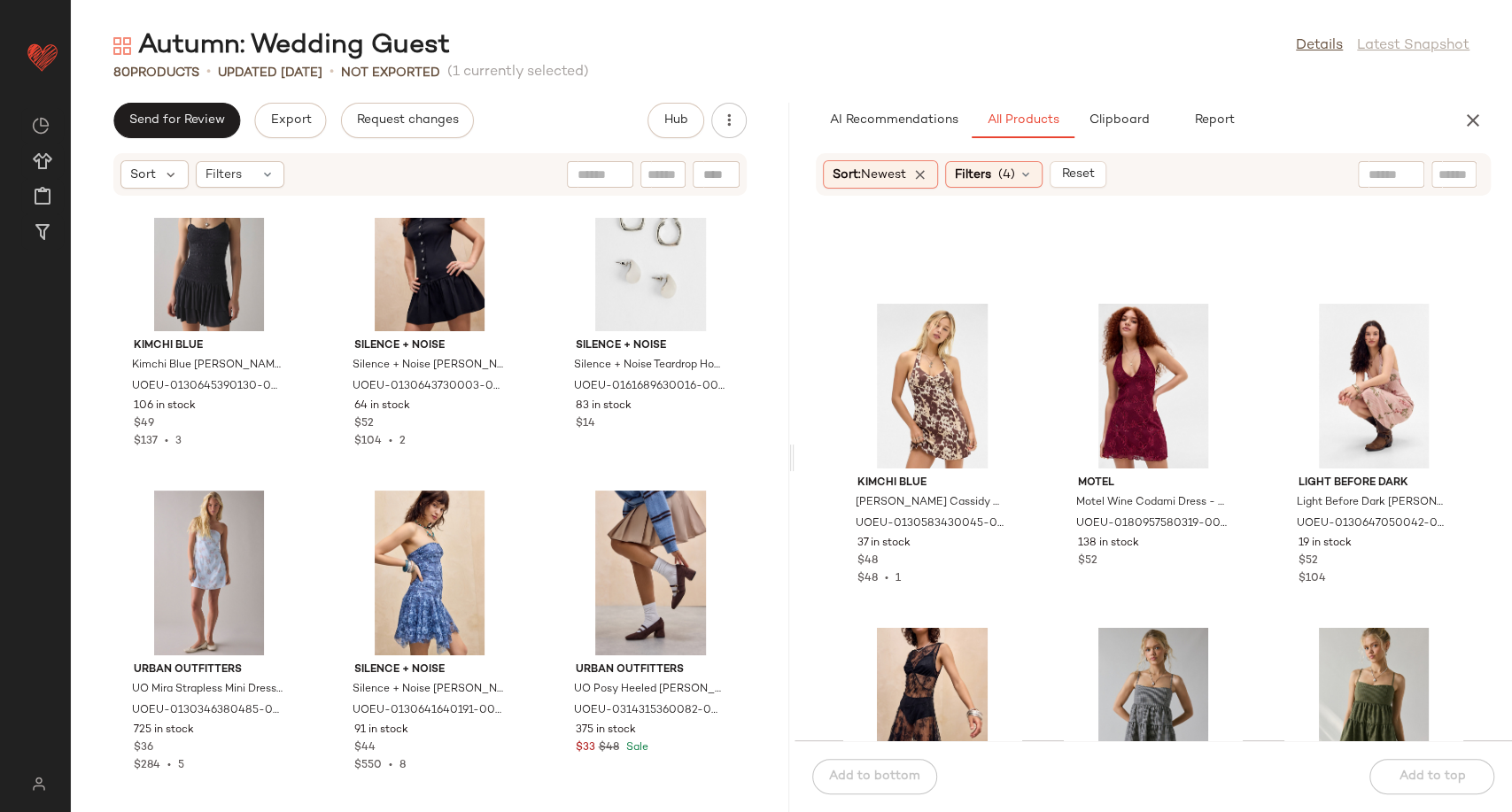
scroll to position [2993, 0]
click at [191, 556] on div "View" at bounding box center [209, 572] width 178 height 165
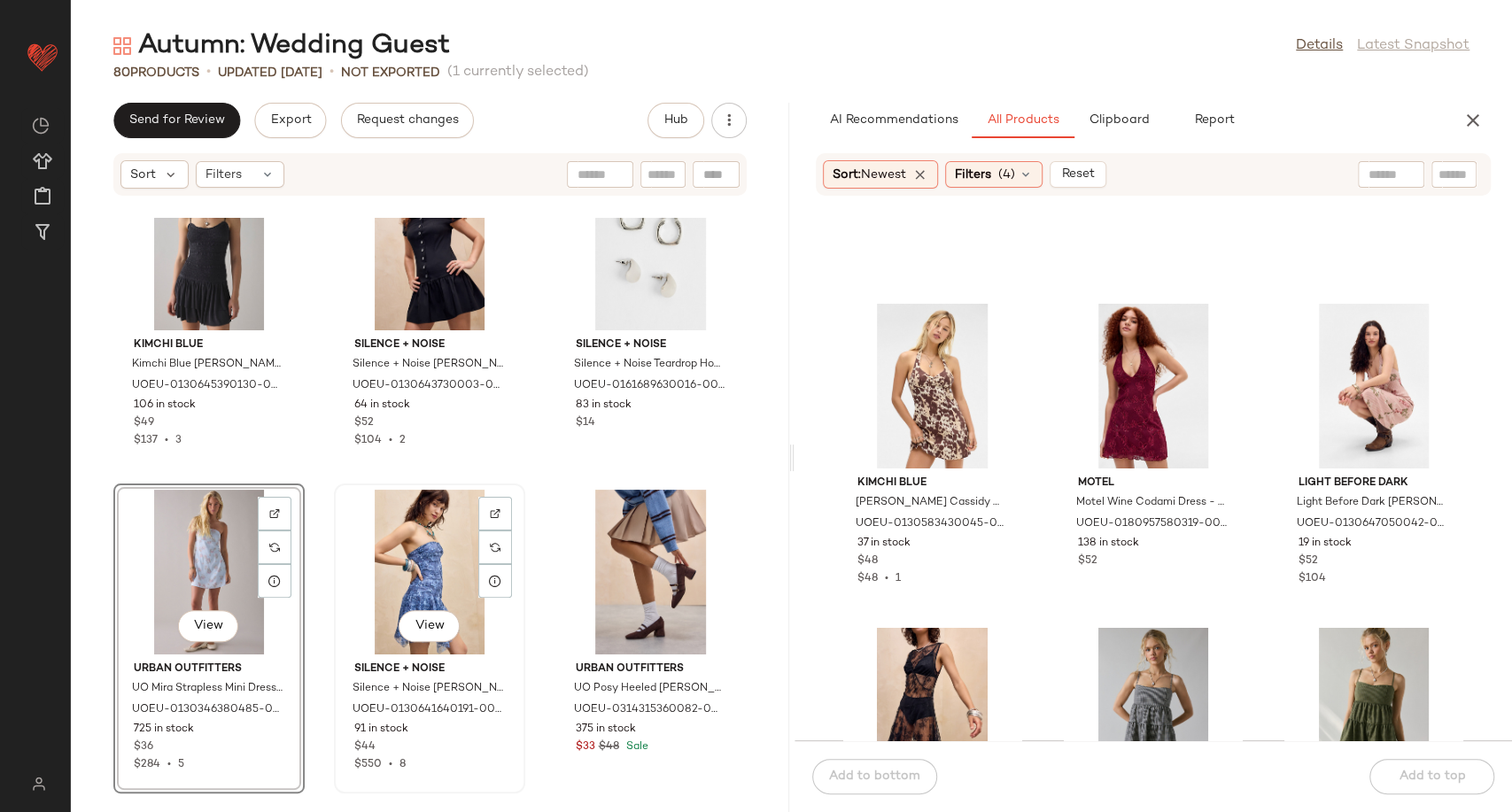
click at [420, 562] on div "View" at bounding box center [429, 572] width 178 height 165
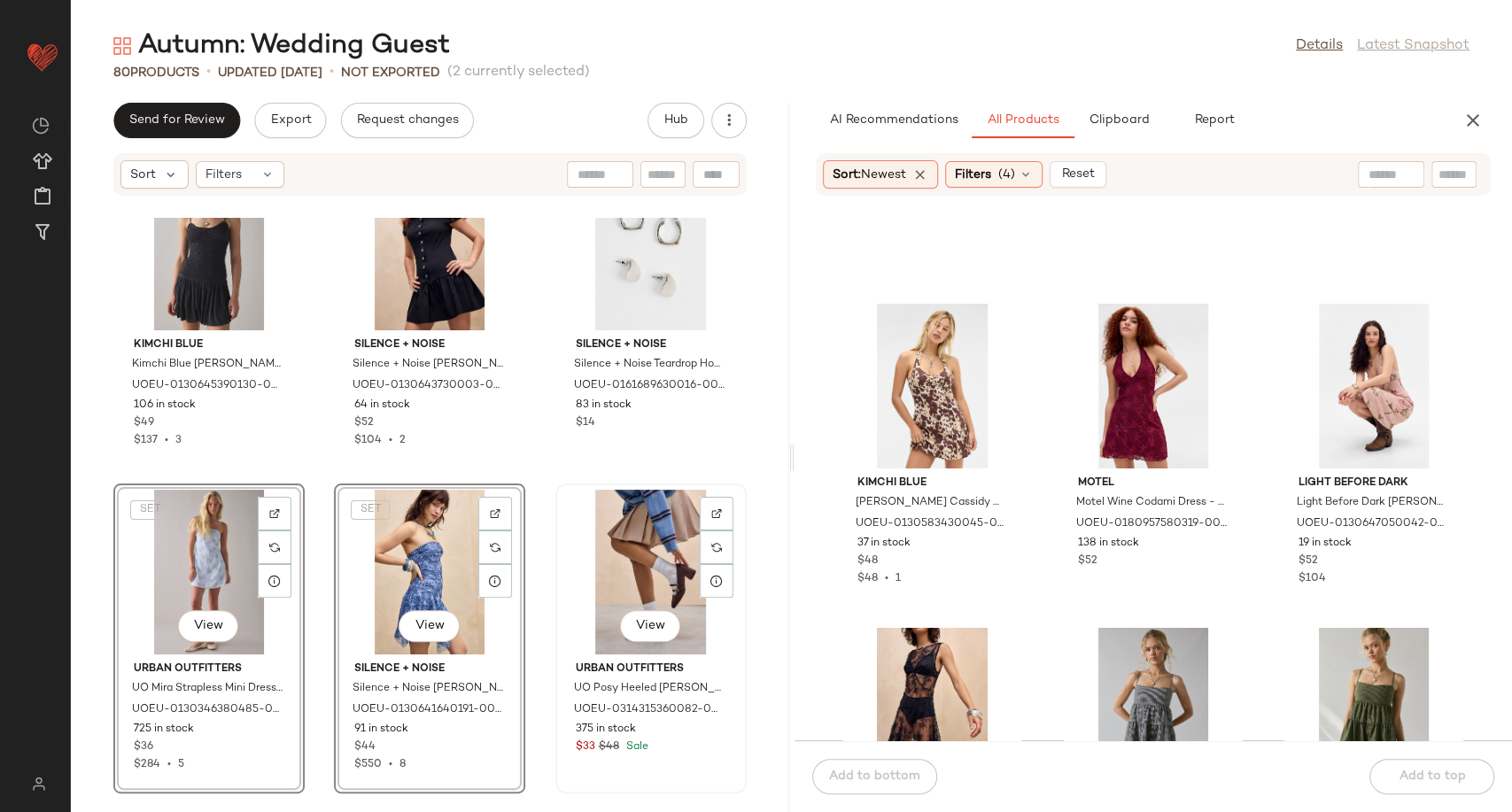
click at [655, 569] on div "View" at bounding box center [650, 572] width 178 height 165
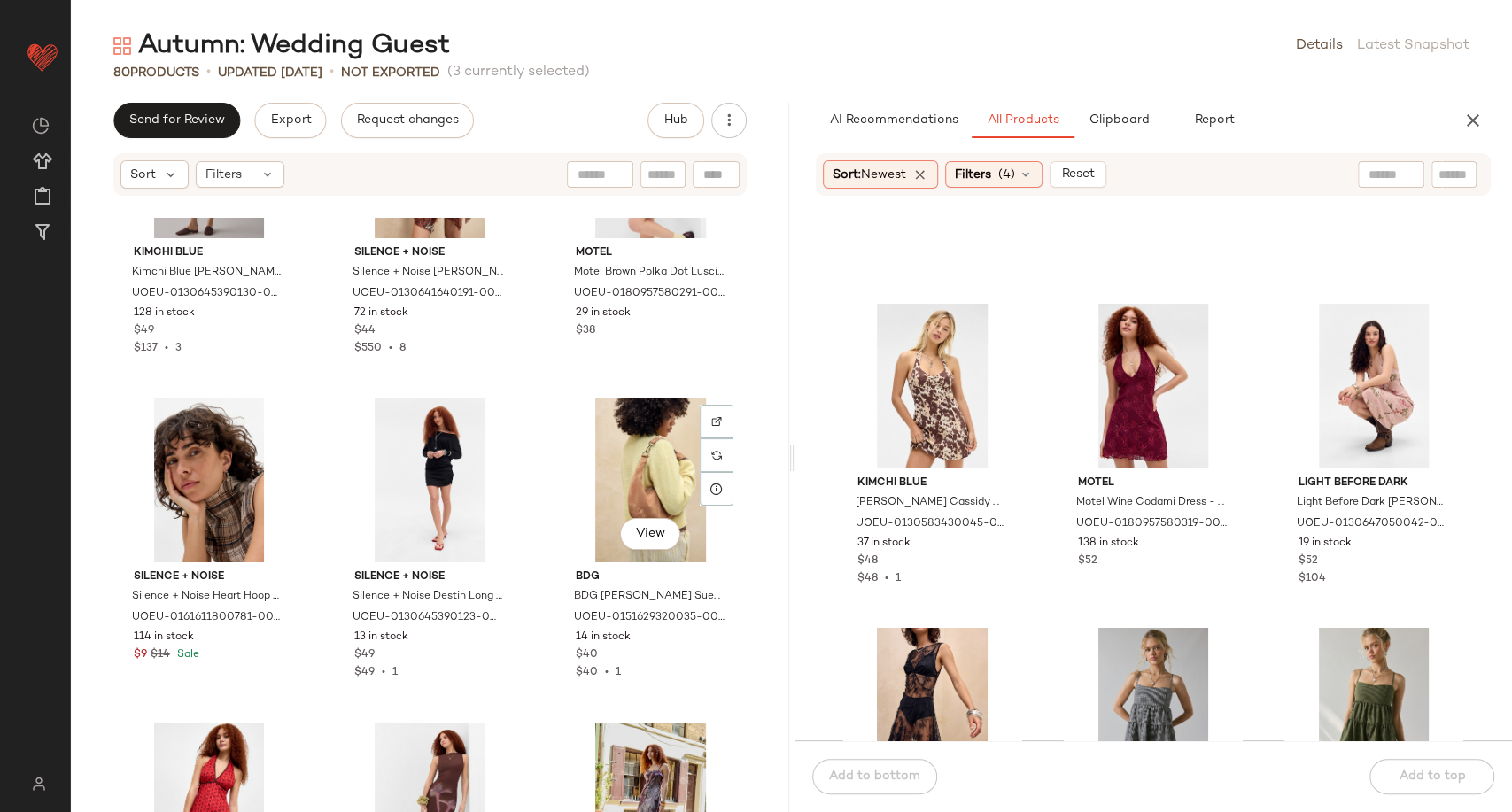
scroll to position [6684, 0]
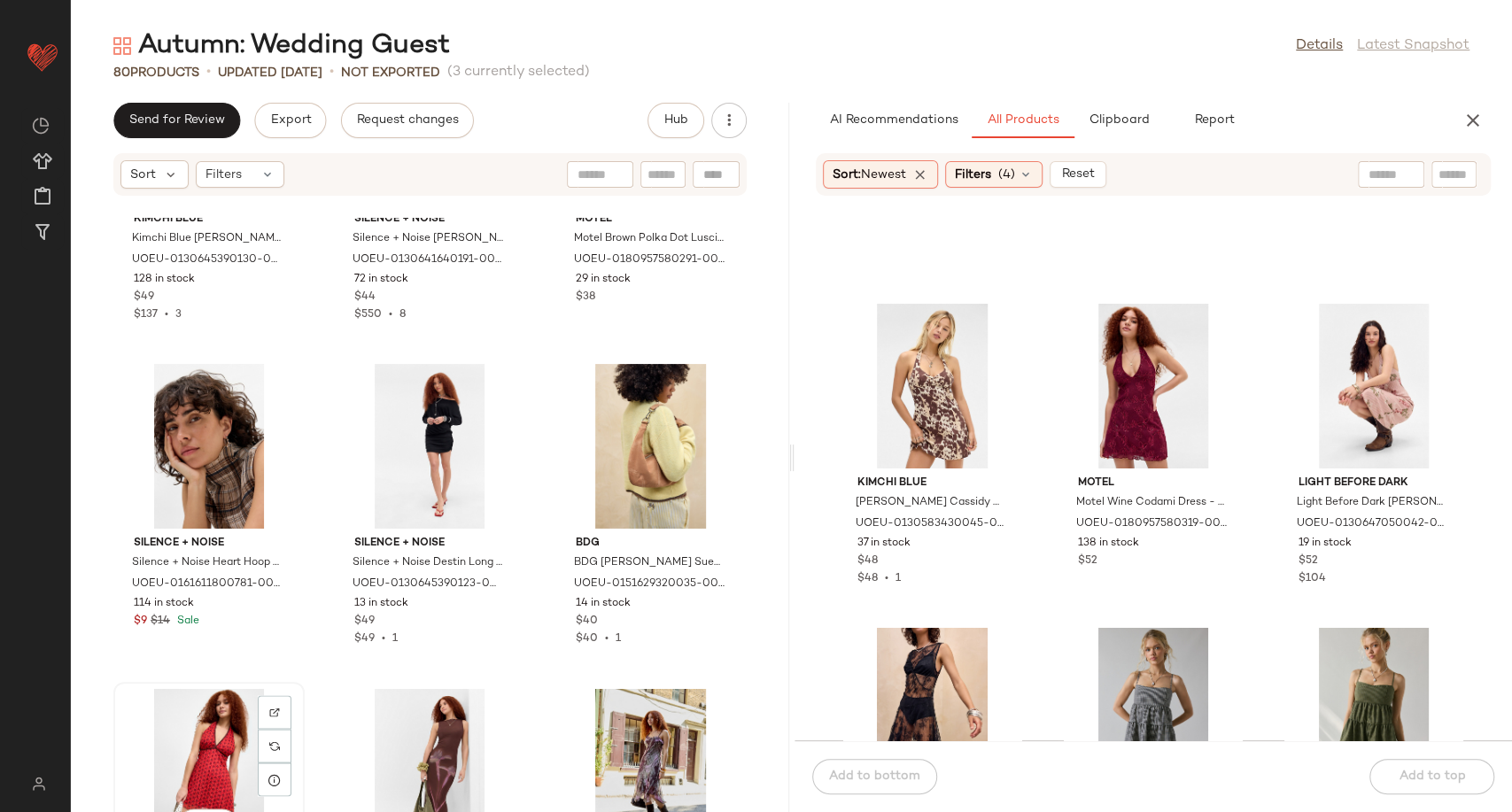
scroll to position [6690, 0]
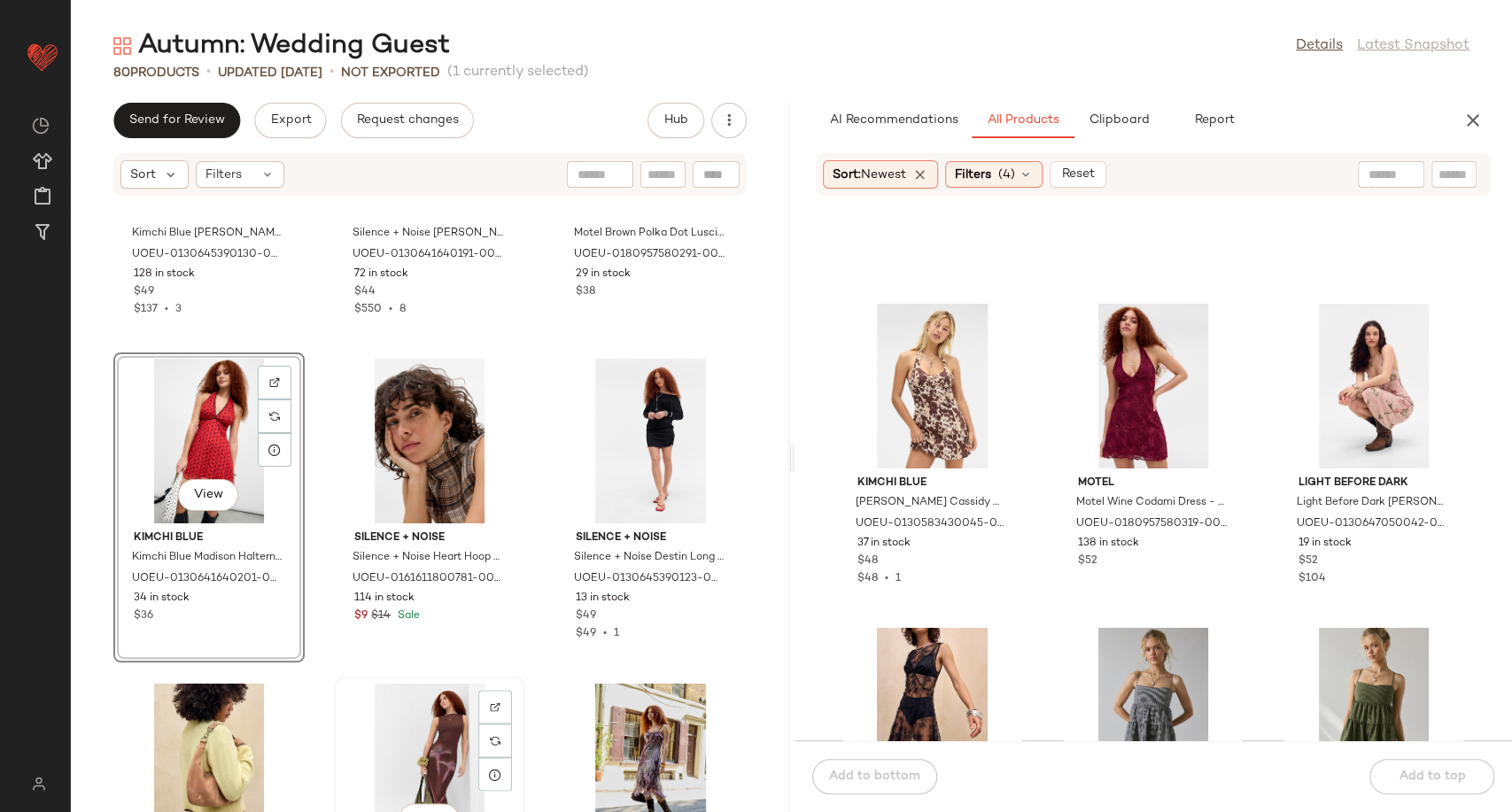
scroll to position [6695, 0]
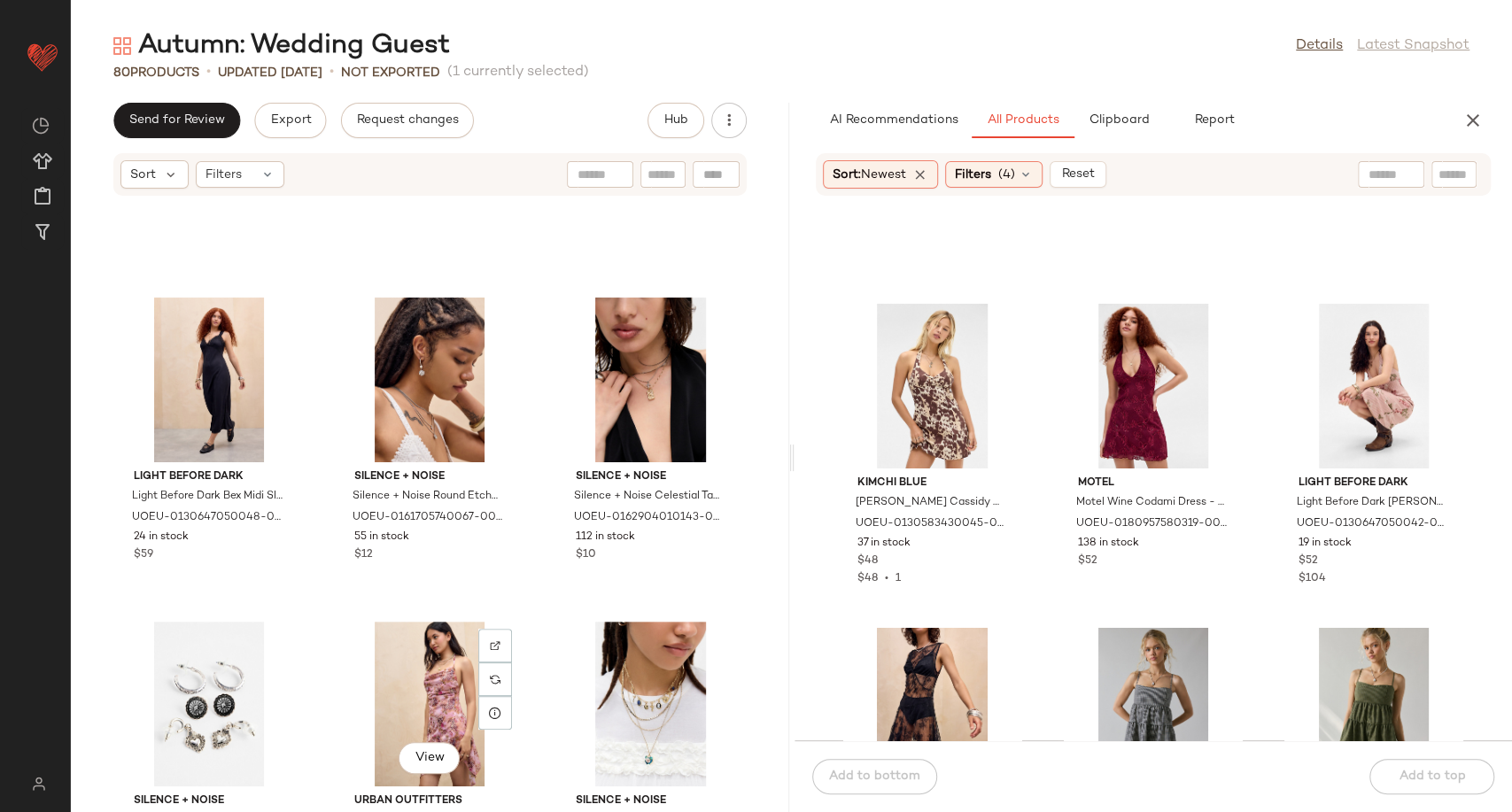
scroll to position [3448, 0]
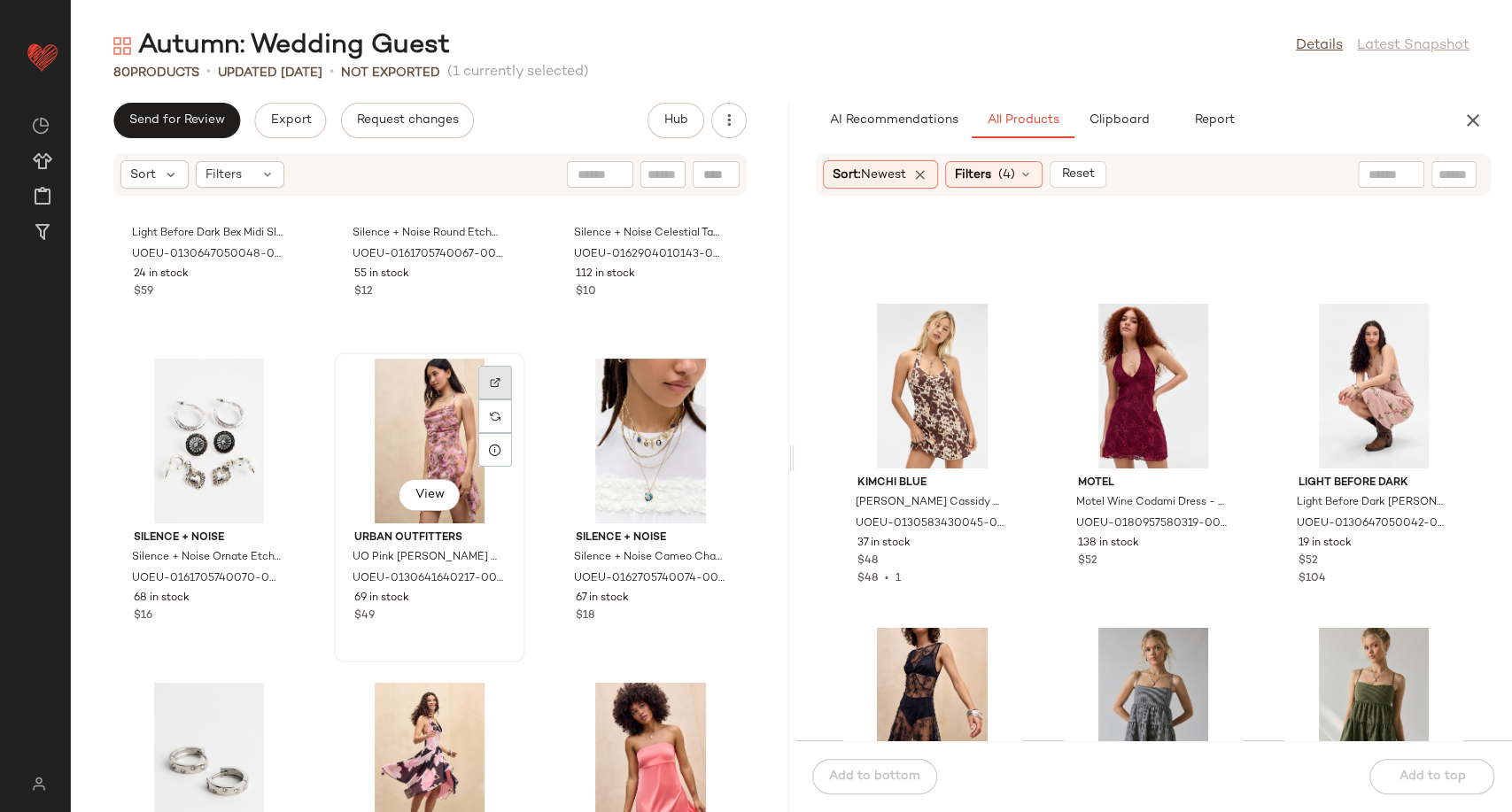
click at [478, 400] on div at bounding box center [495, 416] width 34 height 34
click at [494, 724] on div at bounding box center [495, 741] width 34 height 34
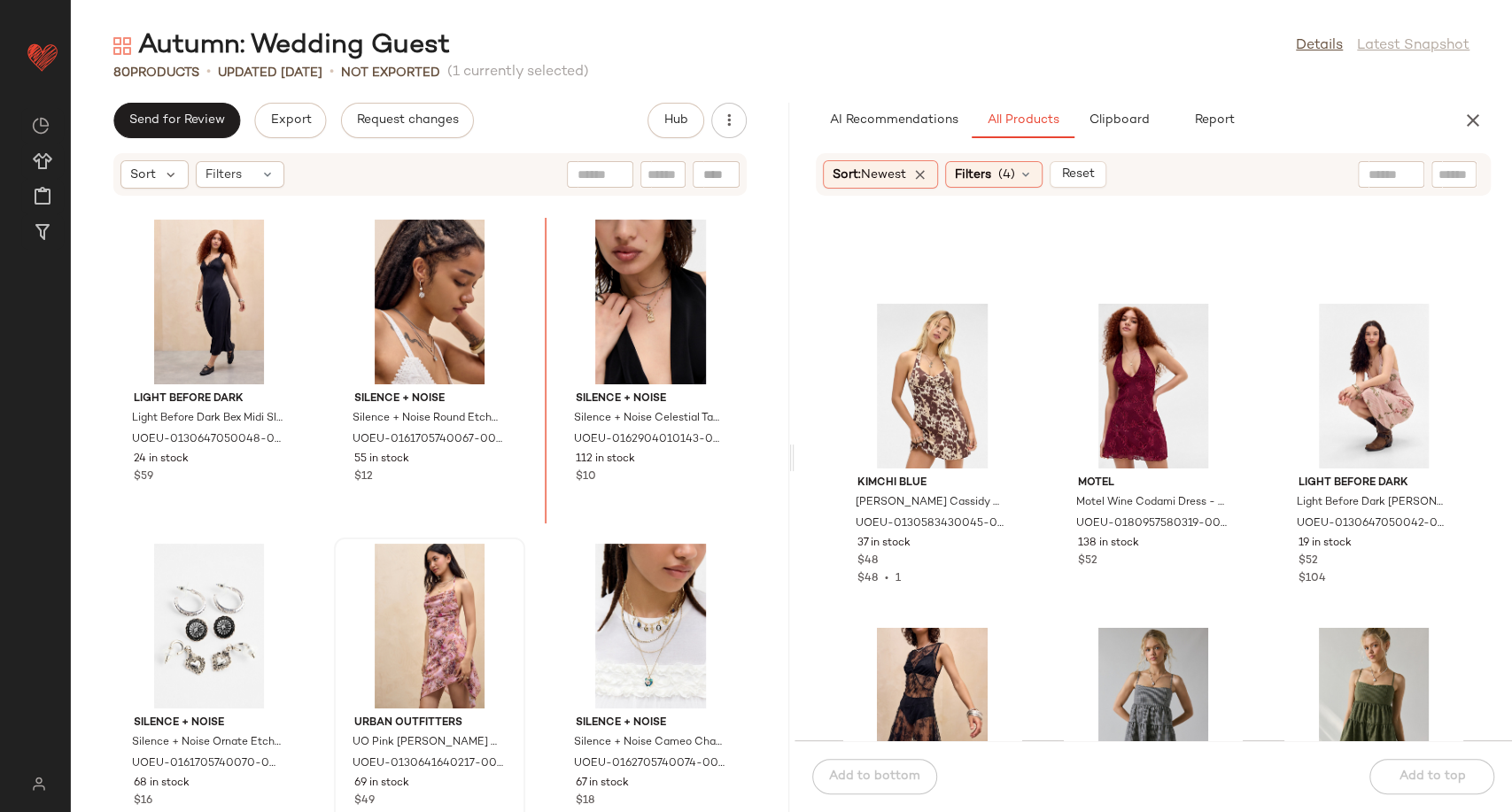
scroll to position [3264, 0]
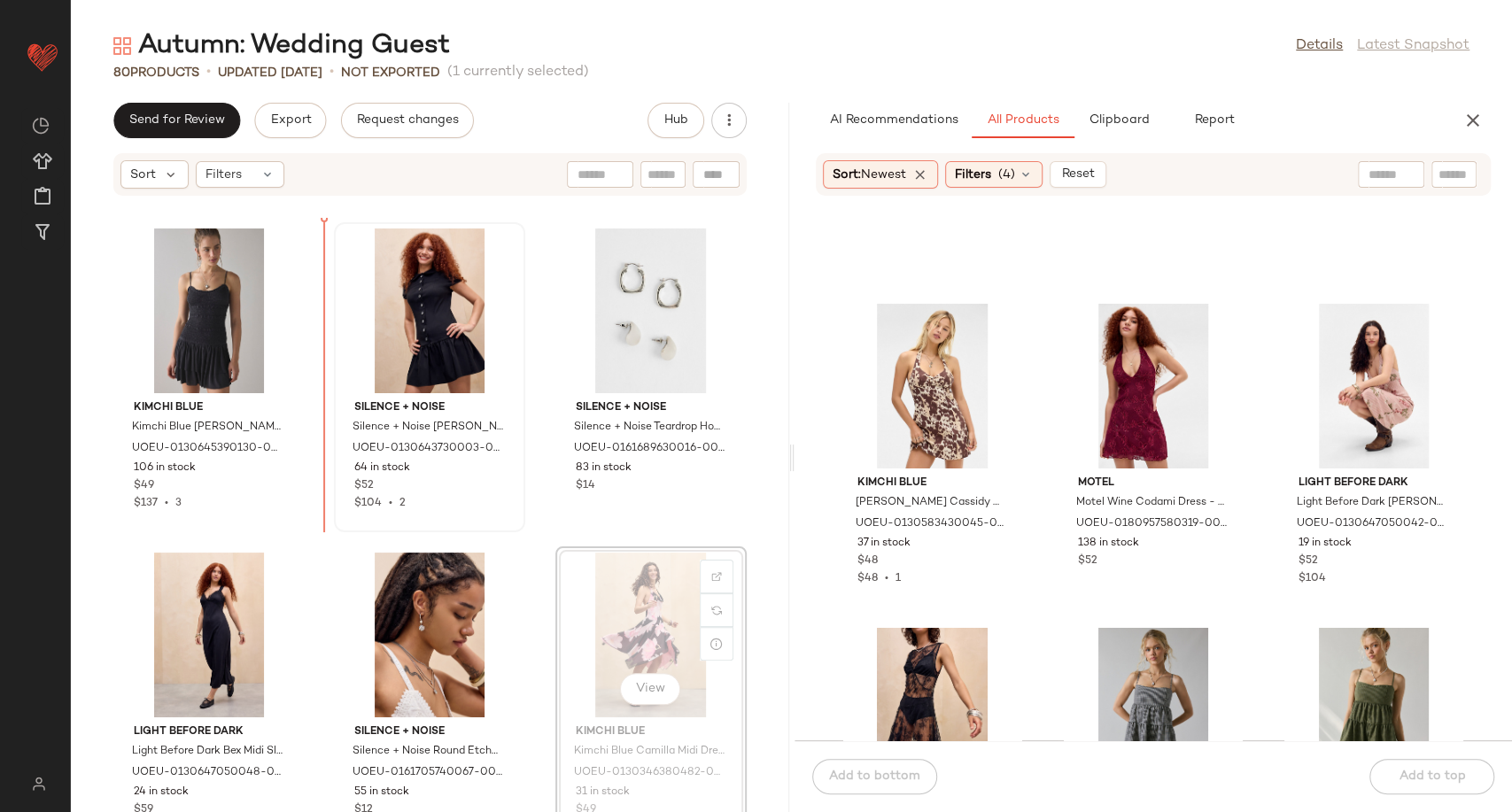
scroll to position [2921, 0]
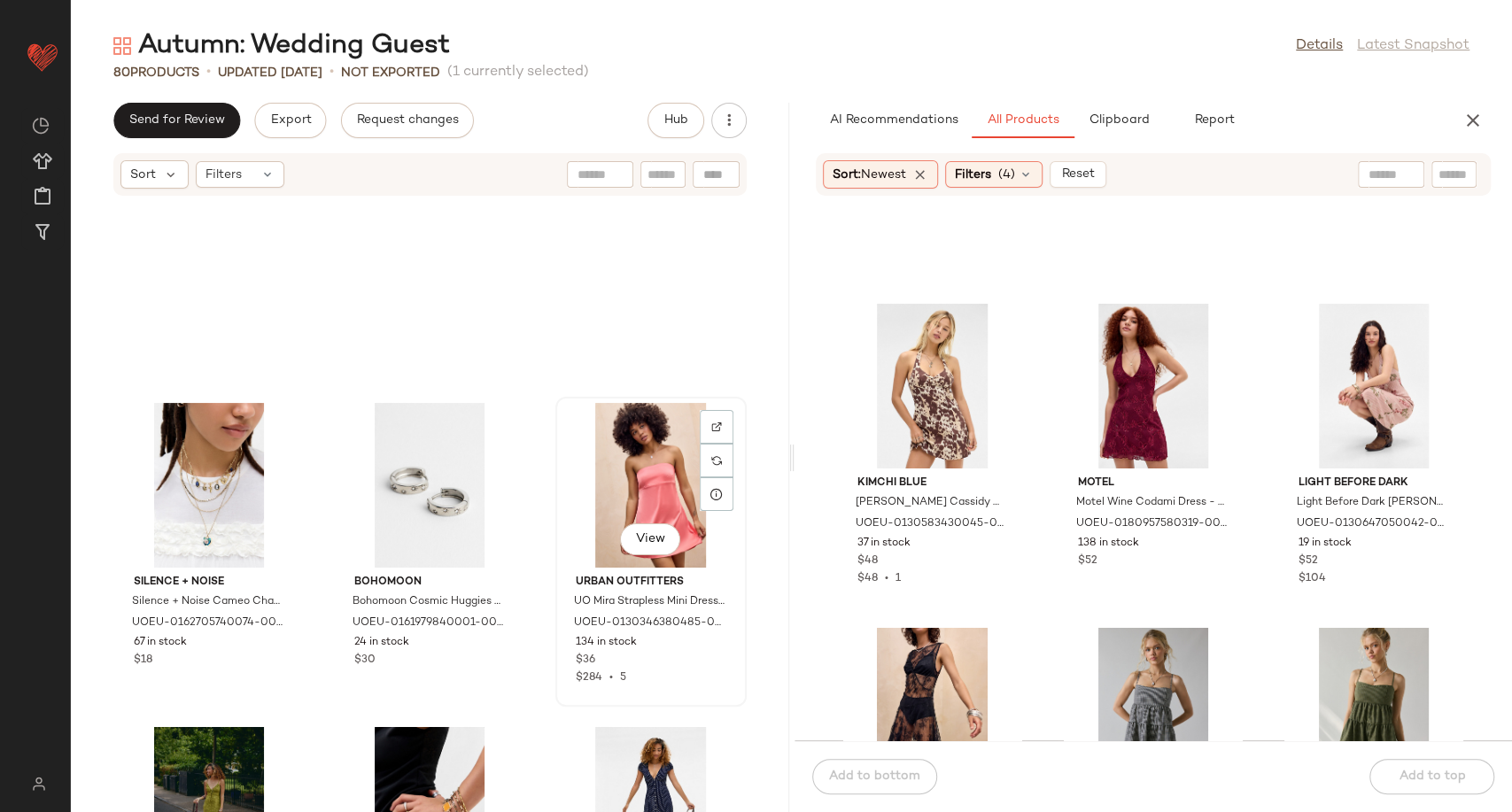
scroll to position [3610, 0]
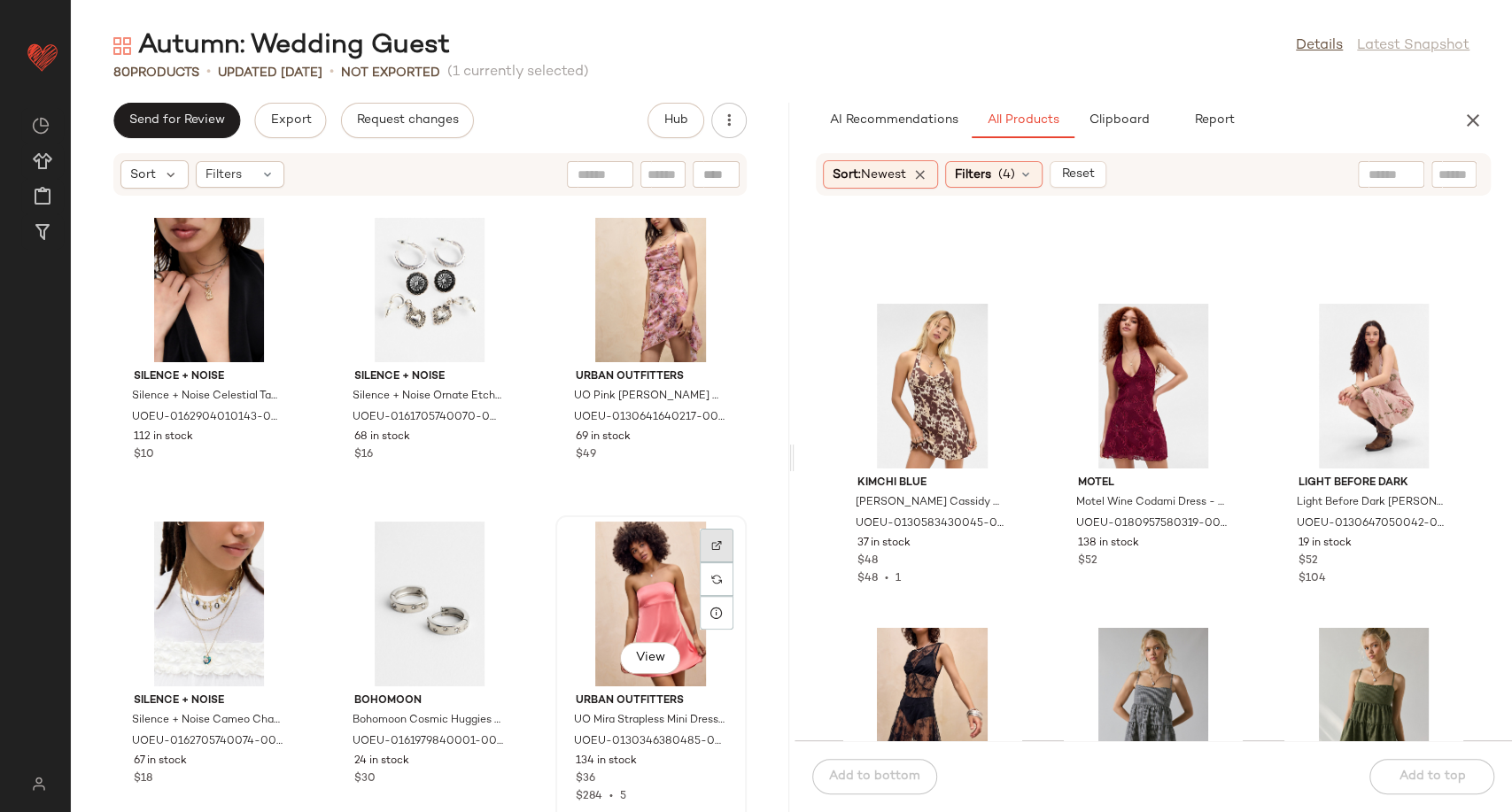
click at [710, 562] on div at bounding box center [717, 579] width 34 height 34
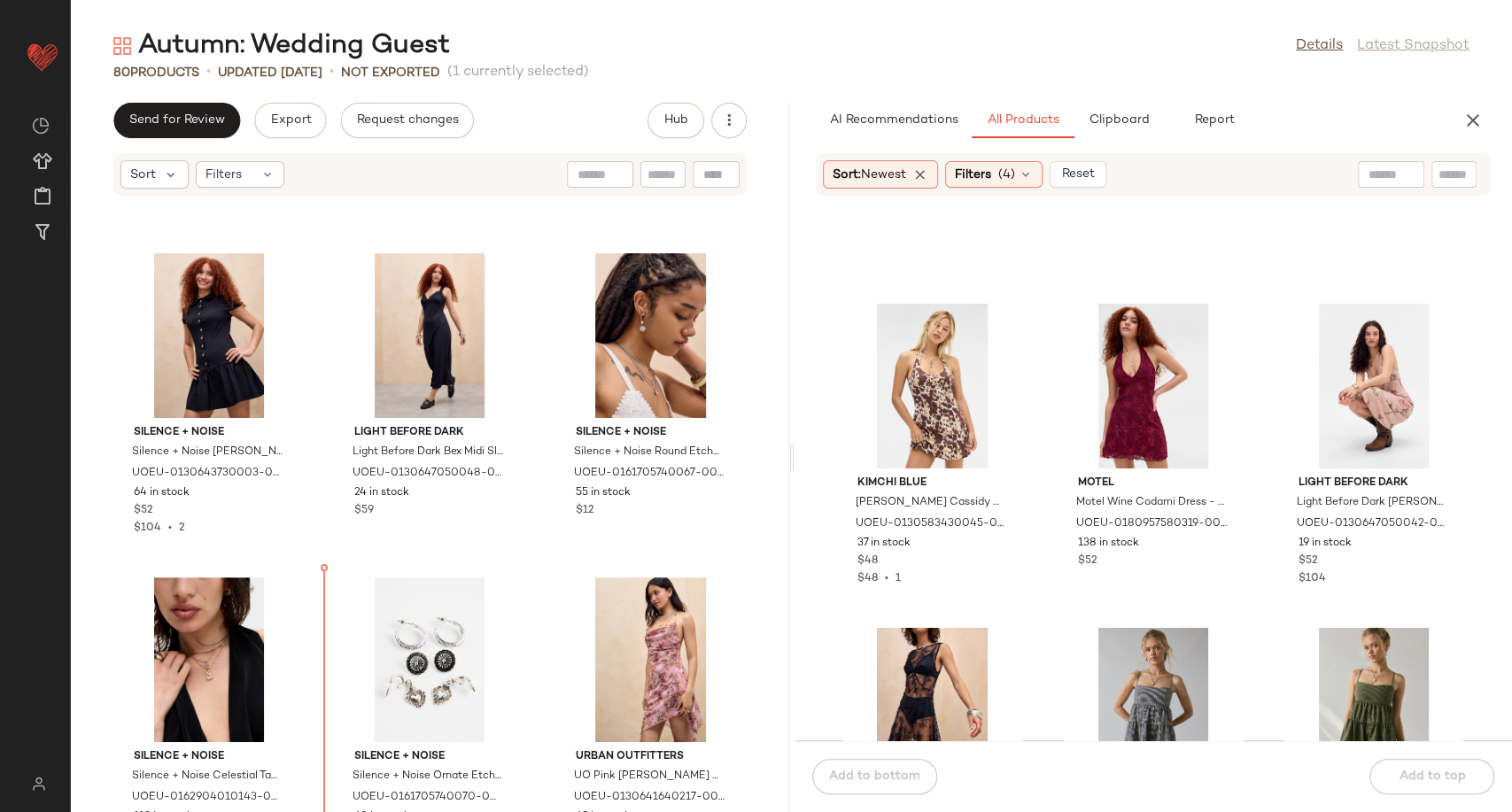
scroll to position [3201, 0]
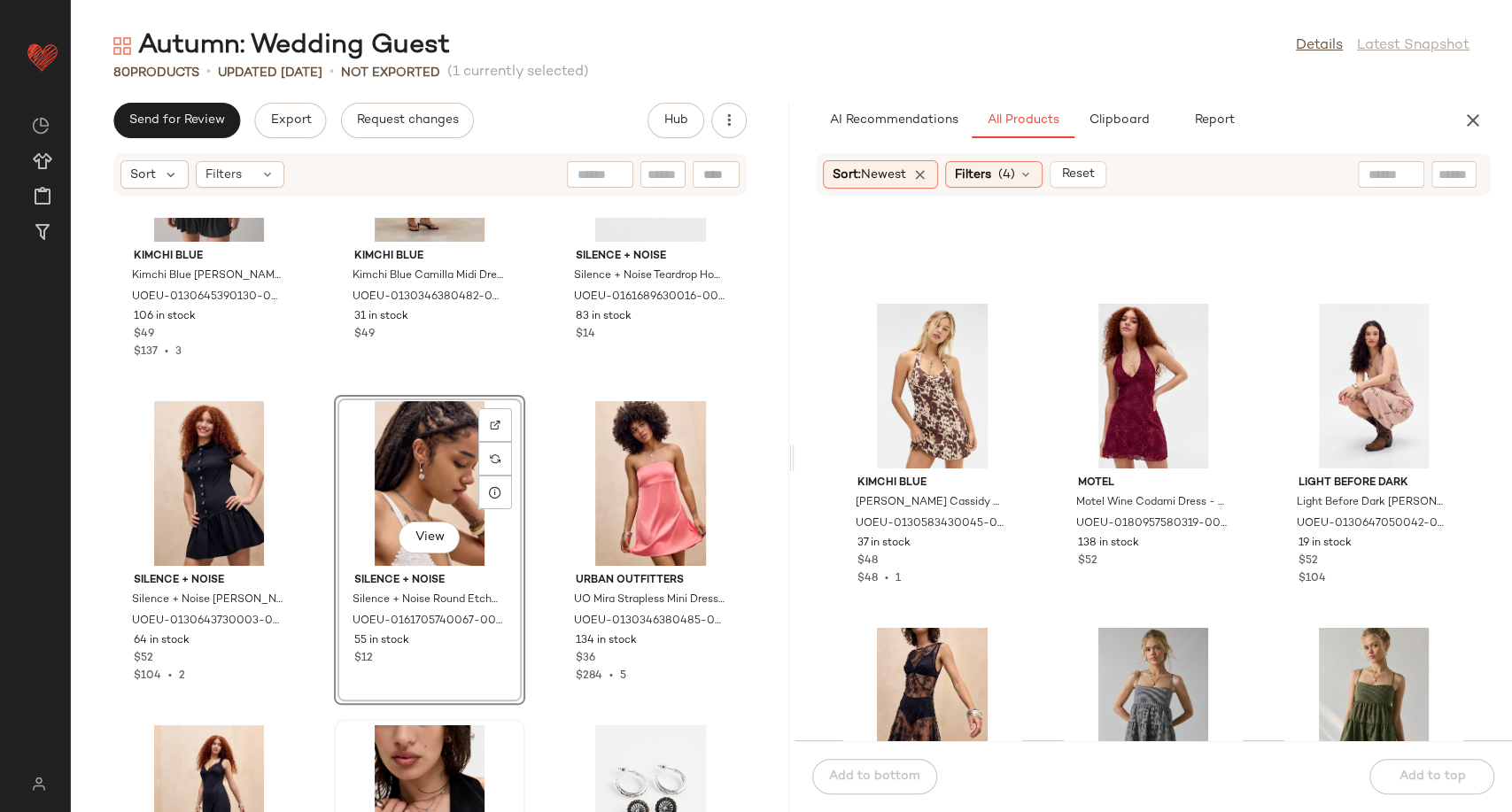
scroll to position [3498, 0]
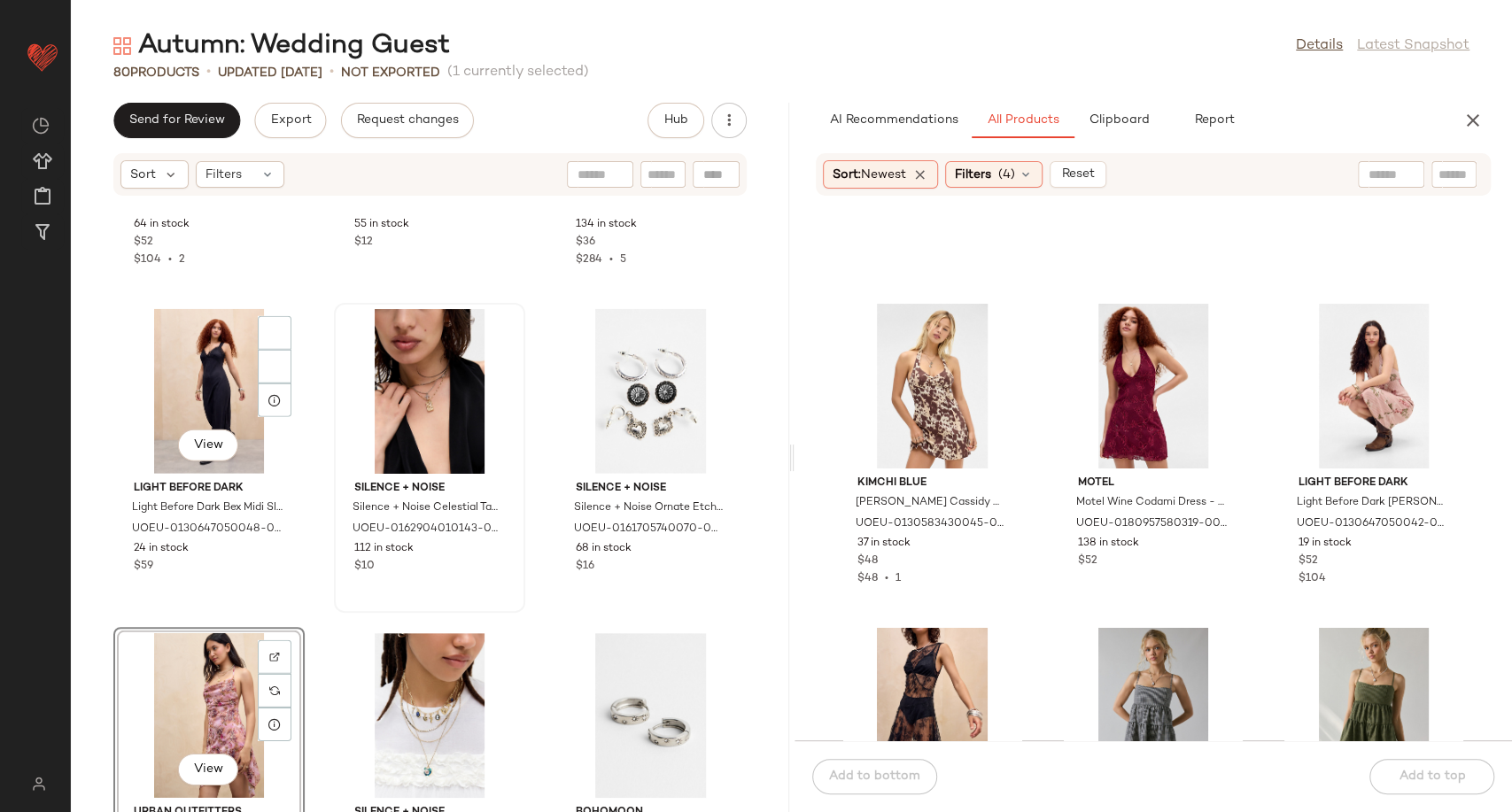
scroll to position [3499, 0]
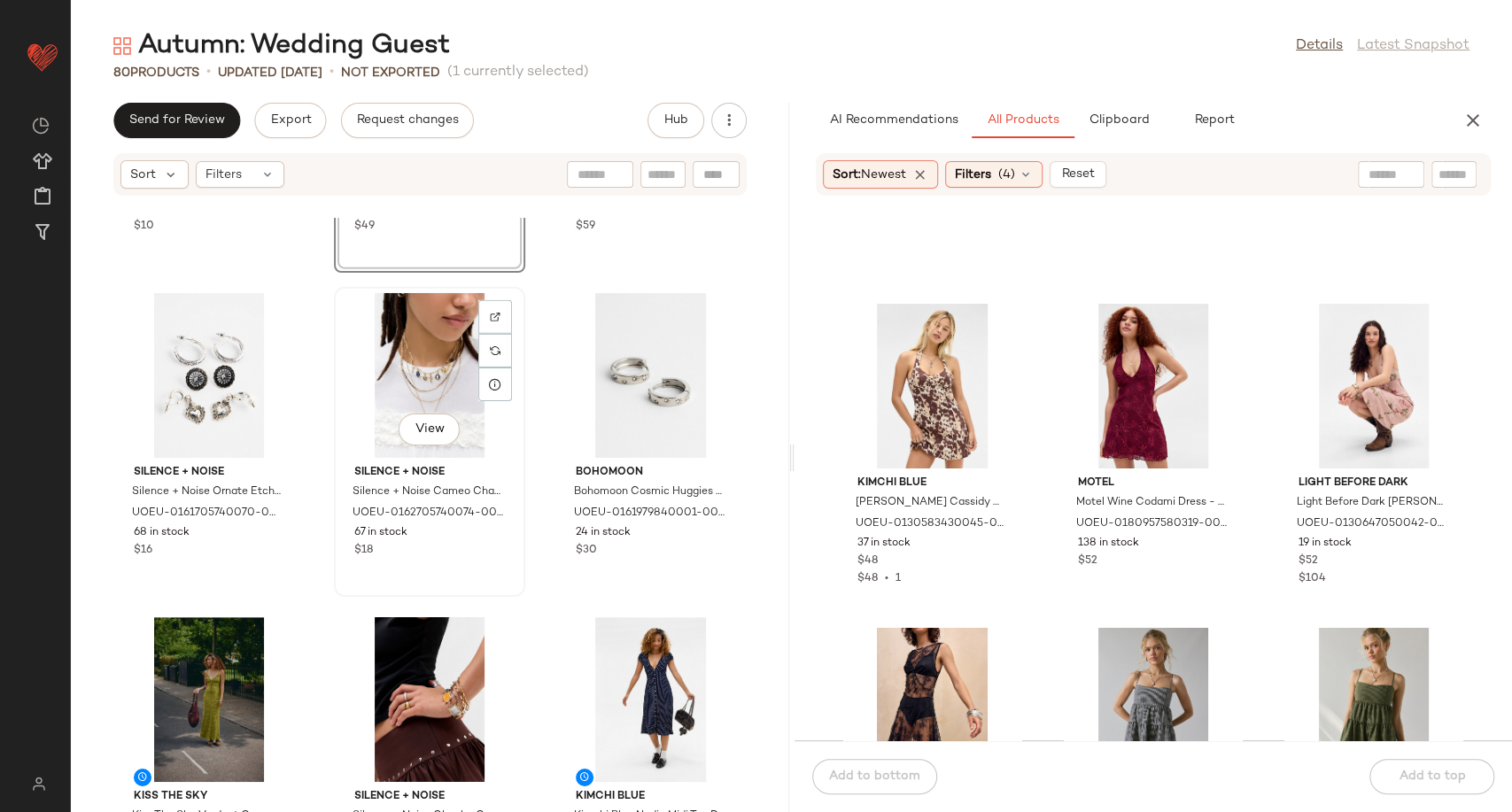
scroll to position [3894, 0]
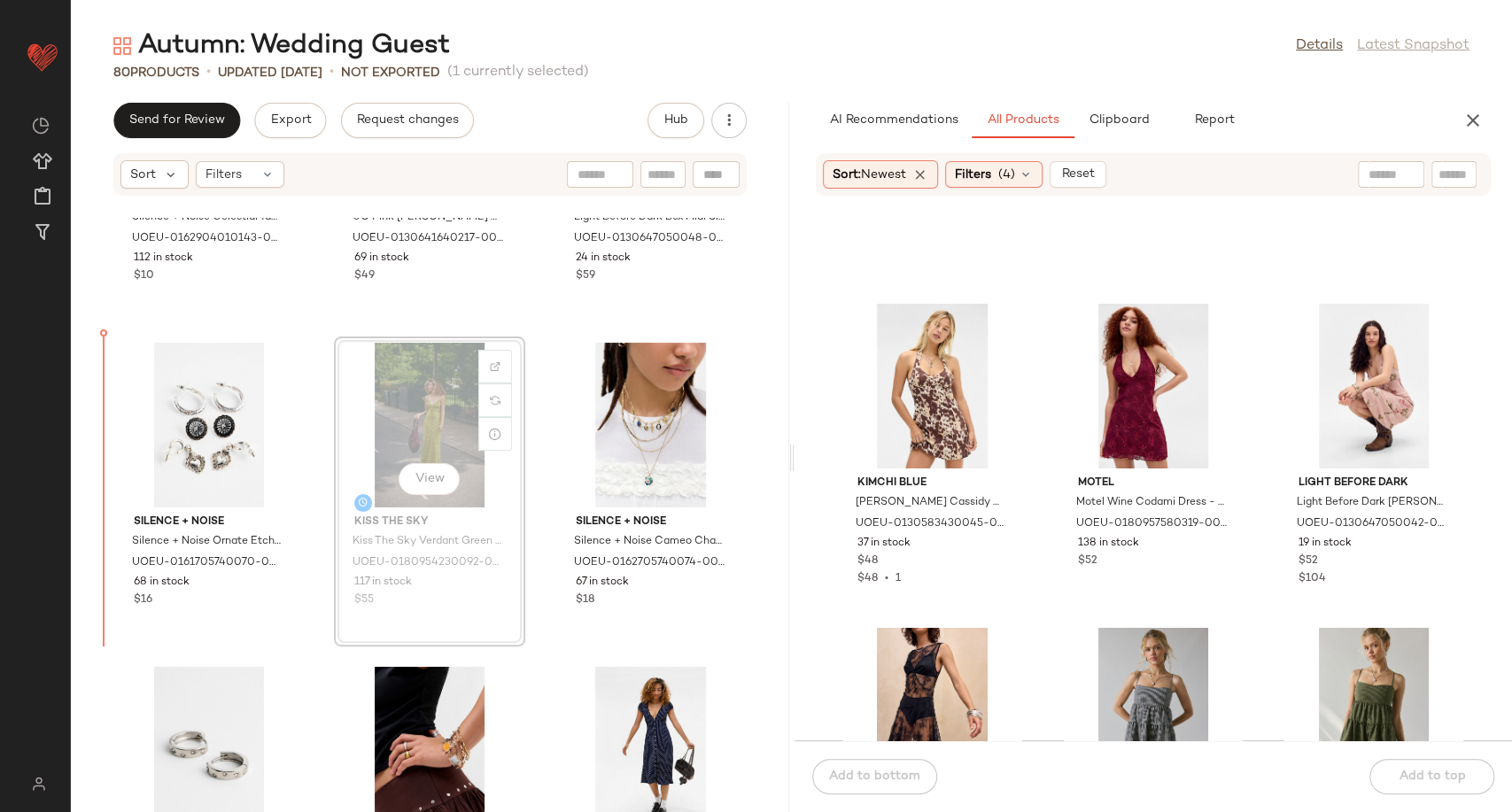
scroll to position [3779, 0]
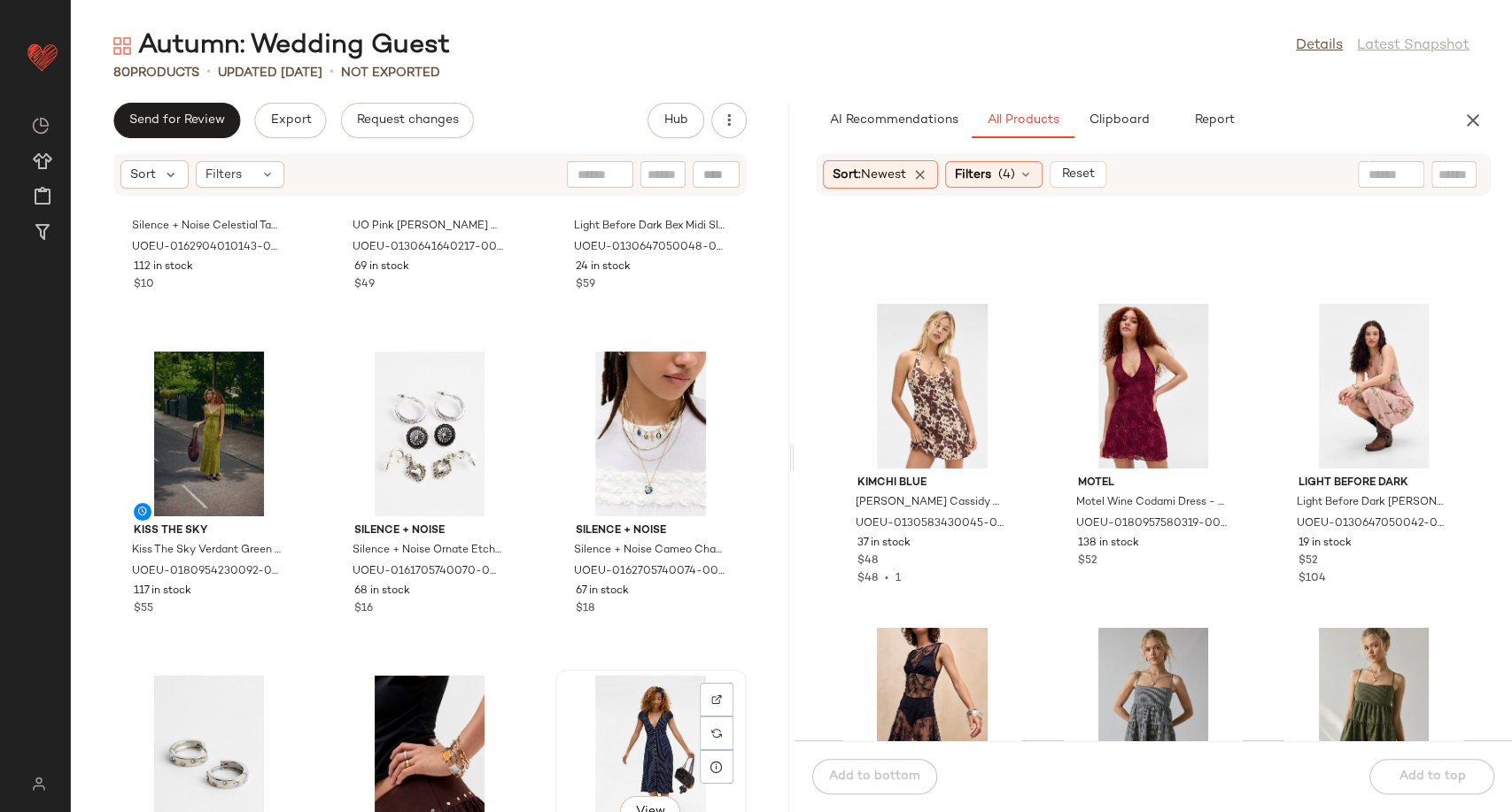
scroll to position [3783, 0]
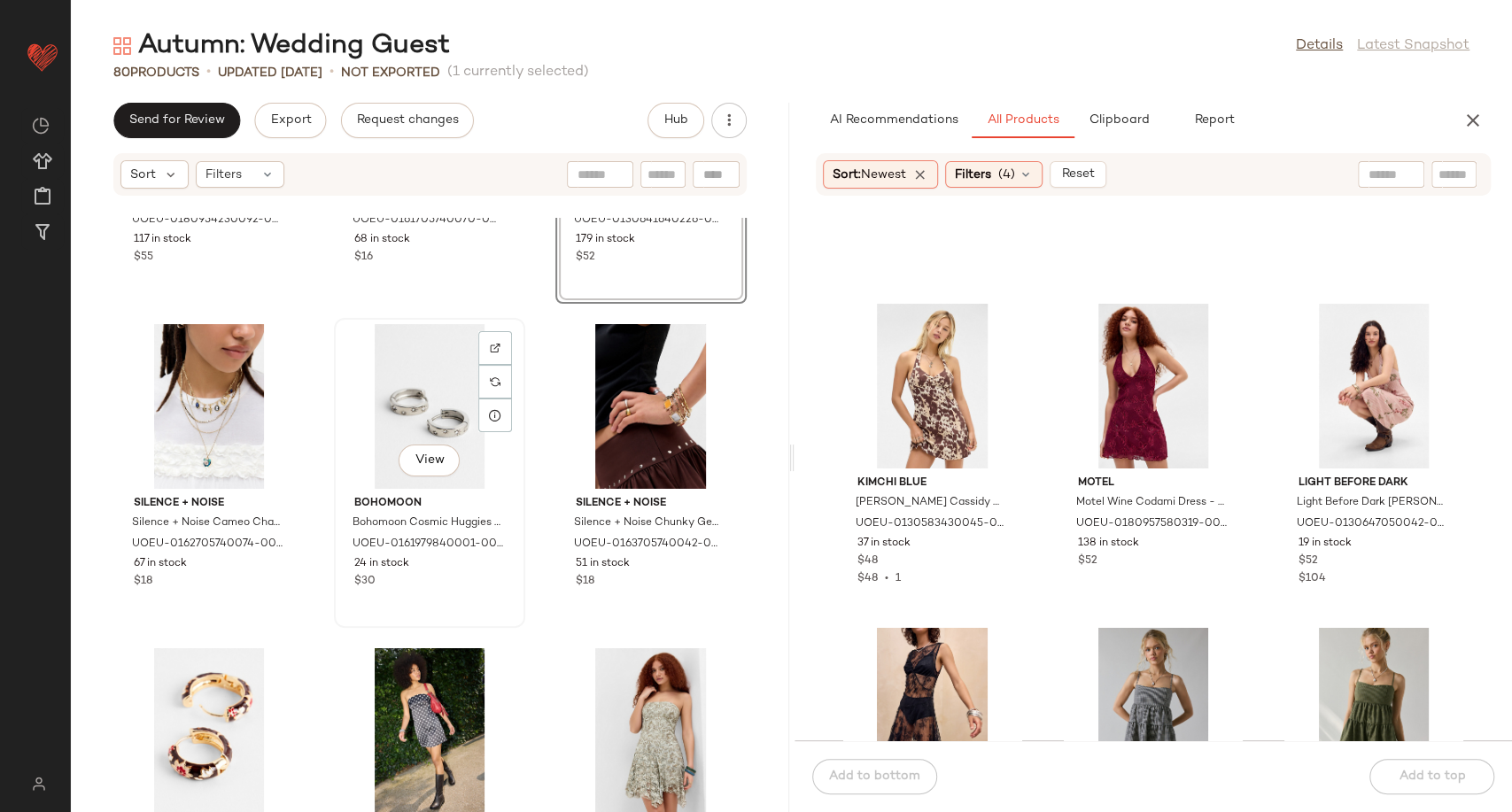
scroll to position [4177, 0]
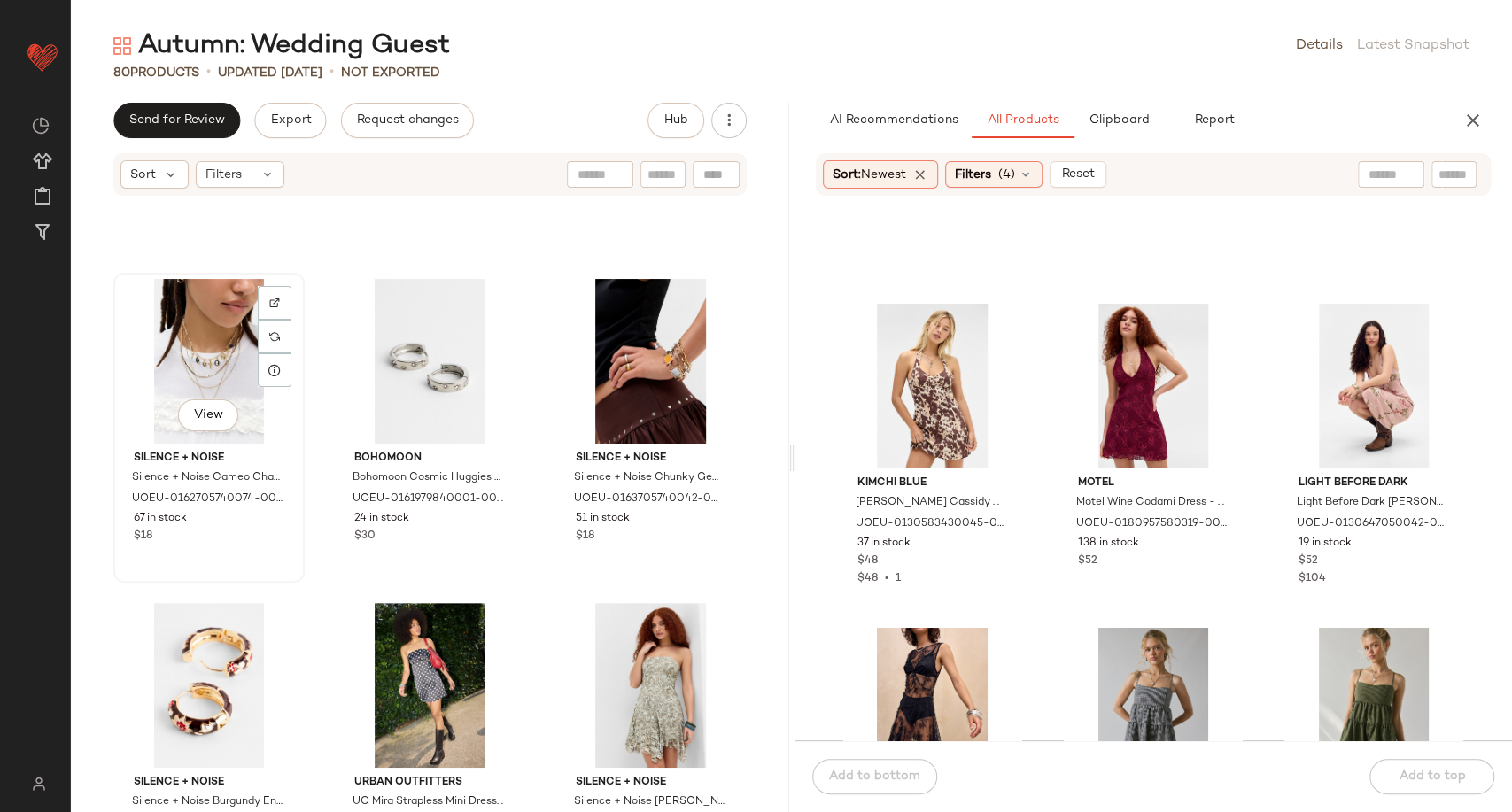
click at [205, 373] on div "View" at bounding box center [209, 361] width 178 height 165
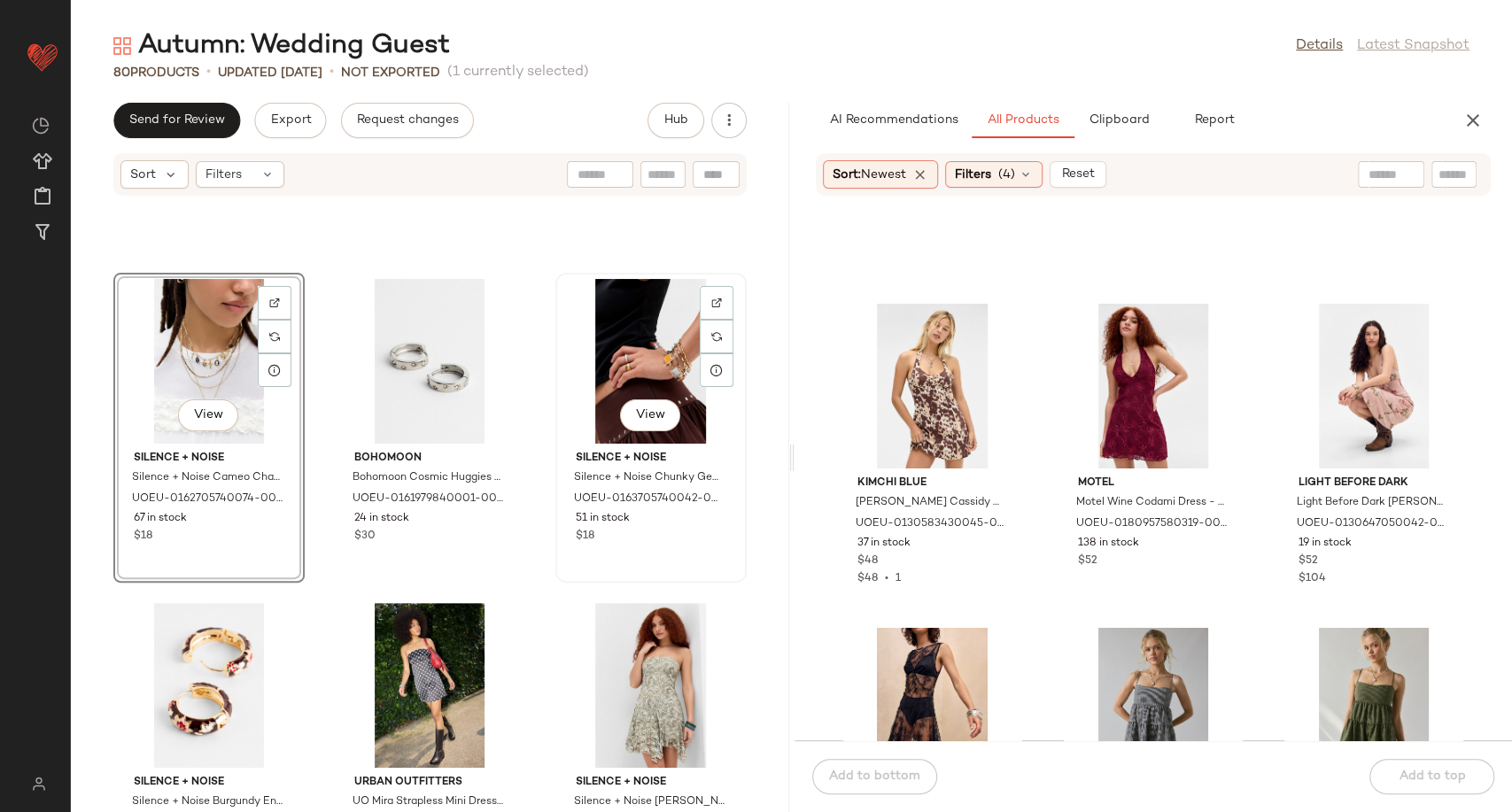
click at [651, 358] on div "View" at bounding box center [650, 361] width 178 height 165
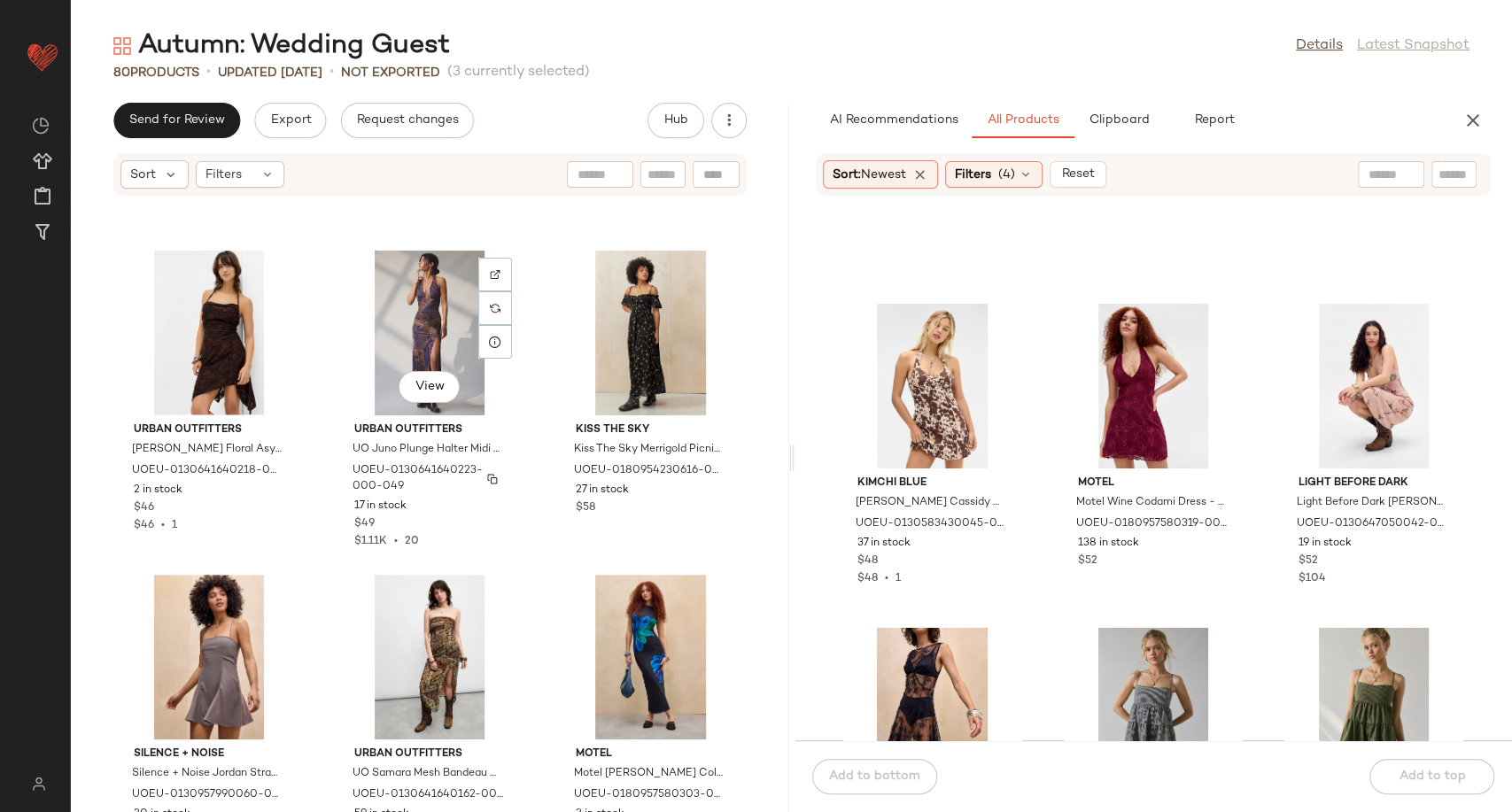
scroll to position [7122, 0]
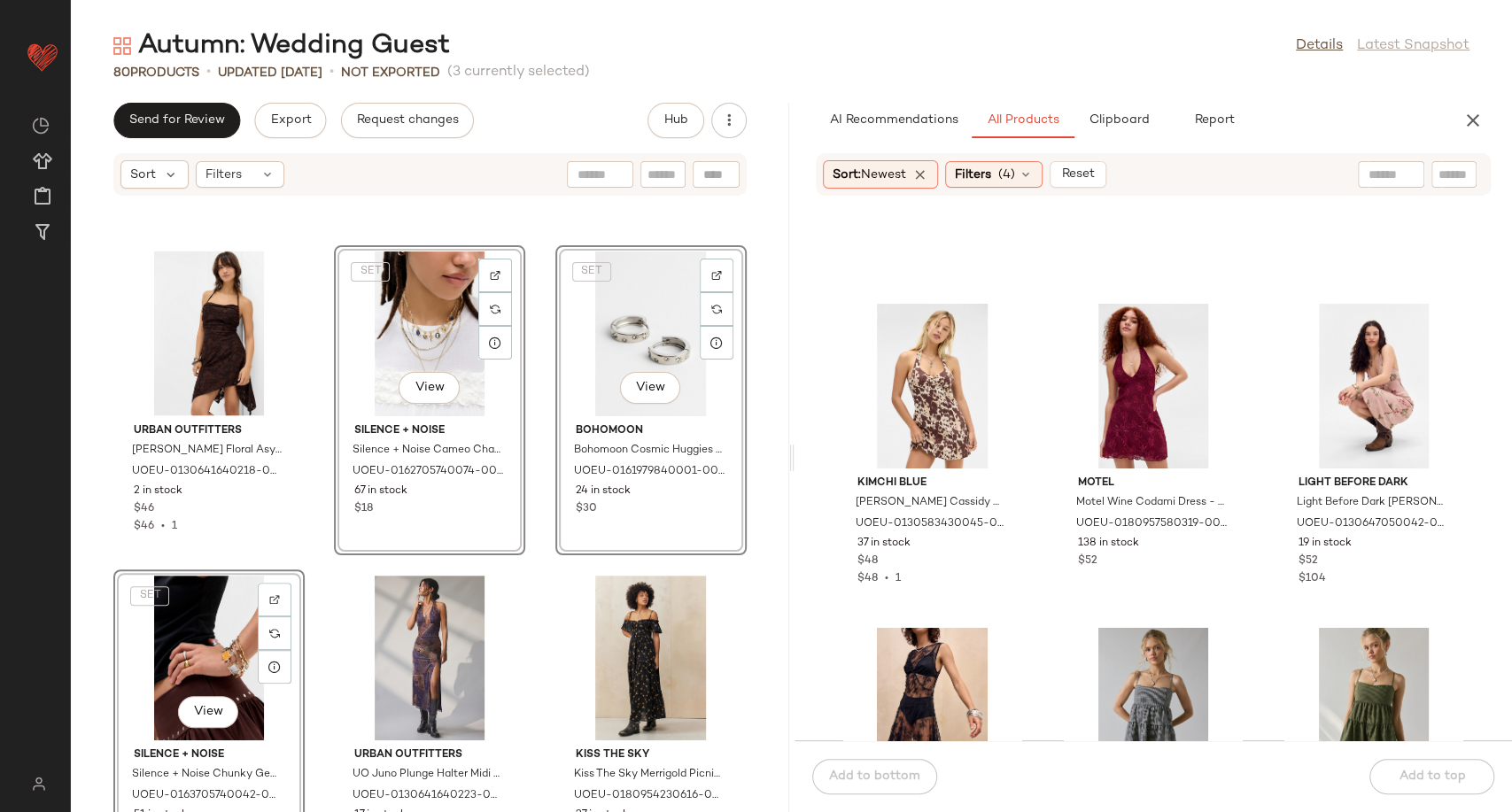
click at [536, 474] on div "Silence + Noise Silence + Noise Destin Long Sleeve Mini Dress - Black L at Urba…" at bounding box center [429, 515] width 718 height 594
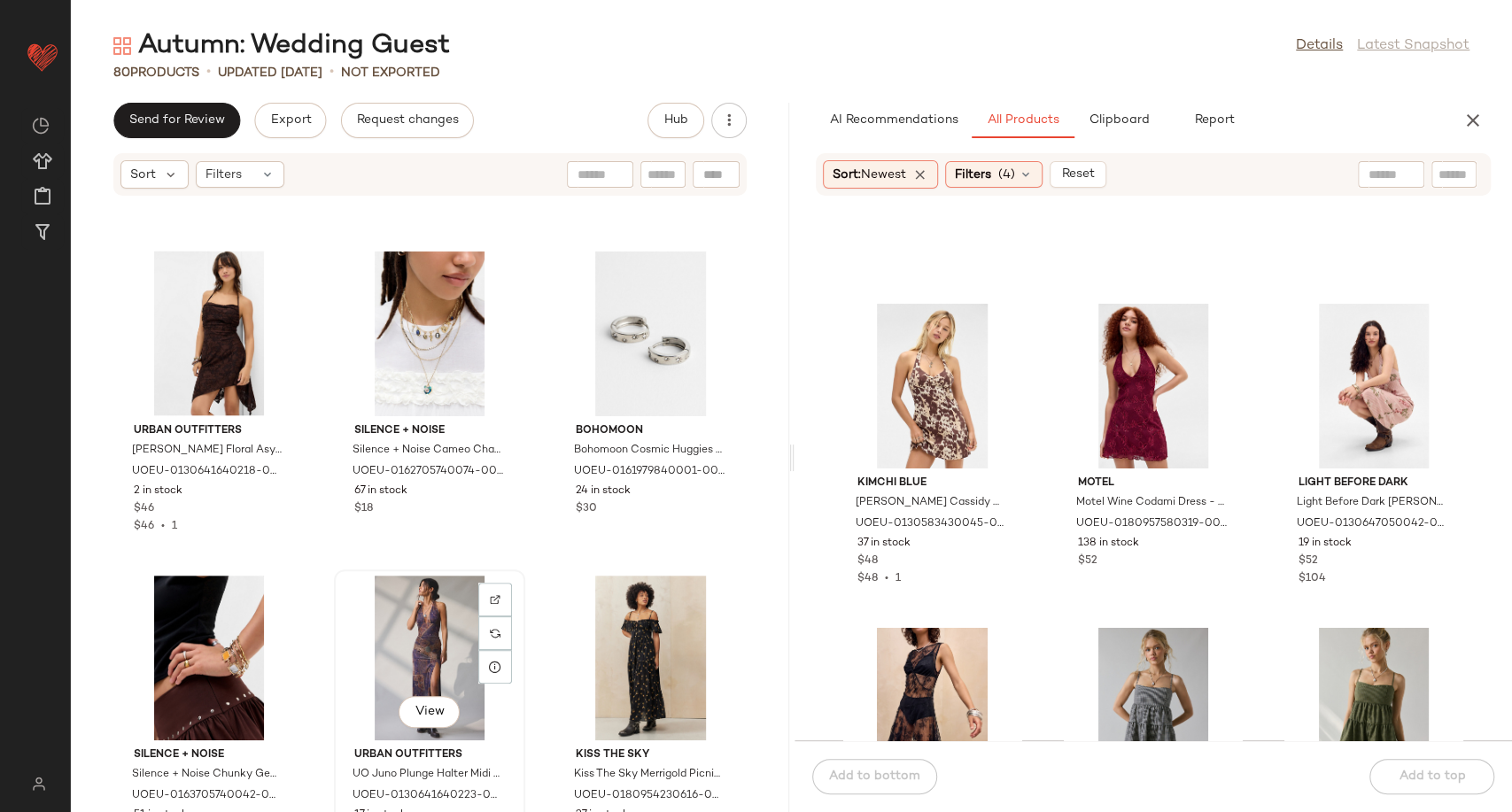
scroll to position [7122, 0]
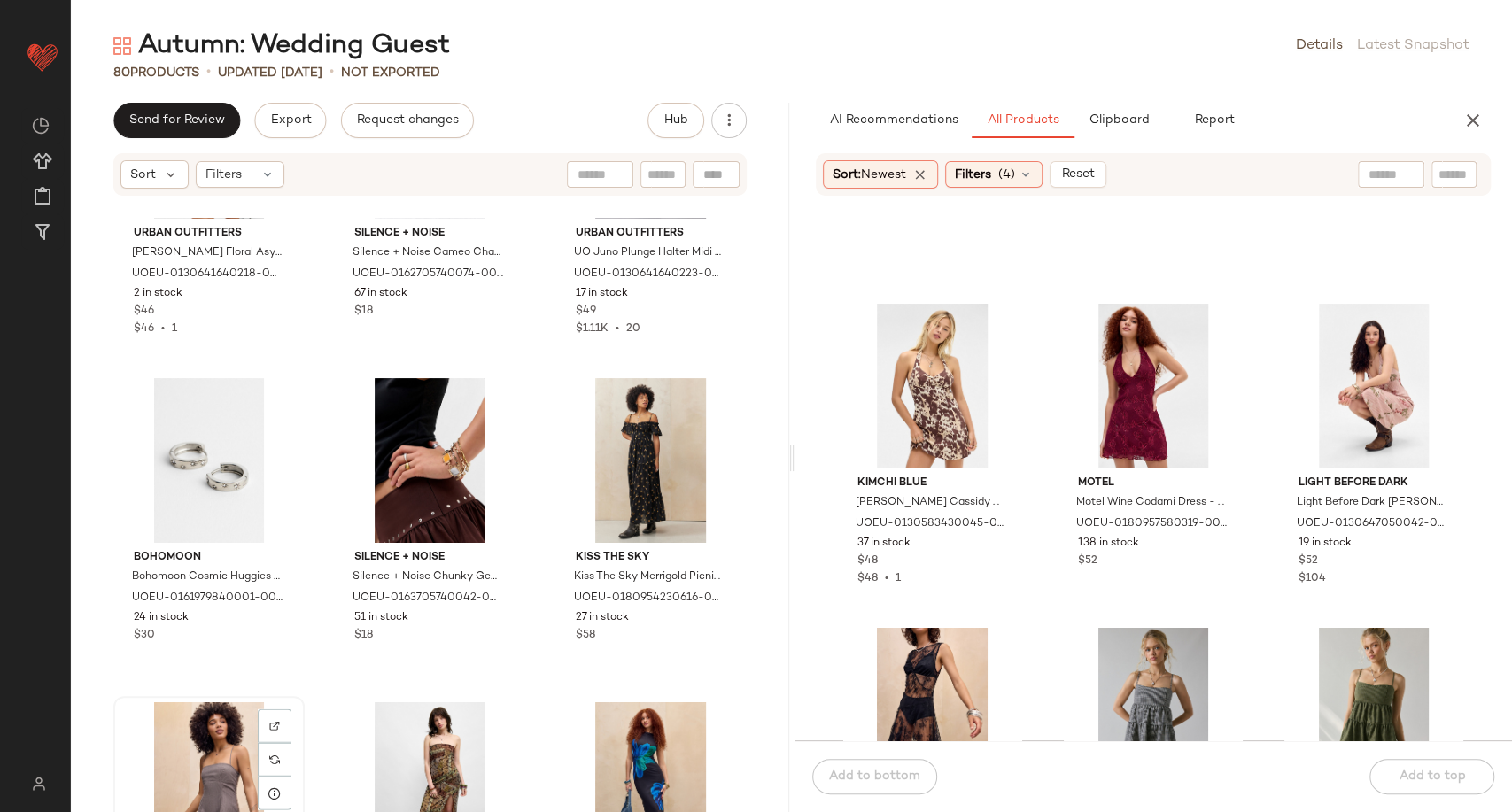
scroll to position [7322, 0]
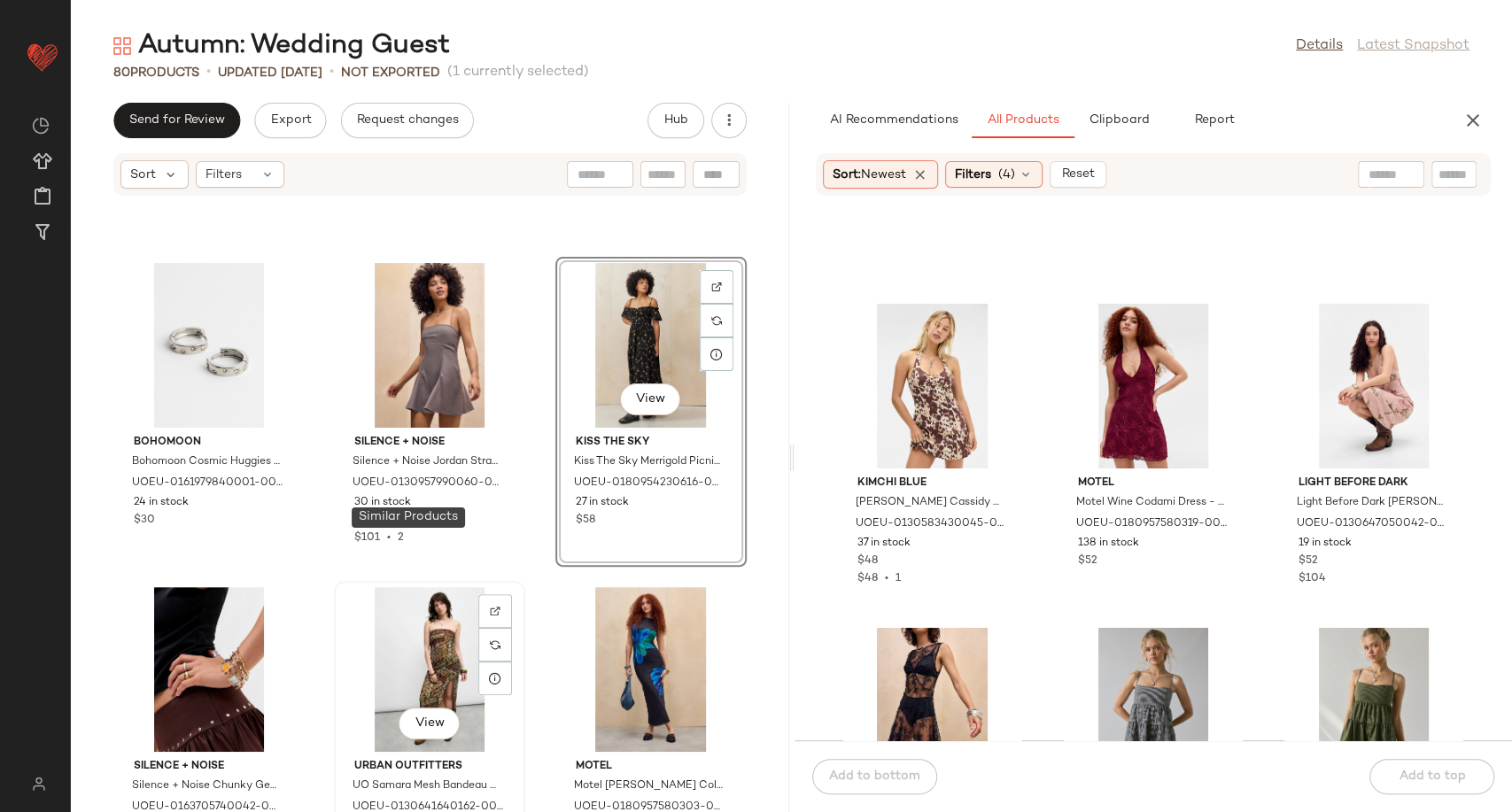
scroll to position [7620, 0]
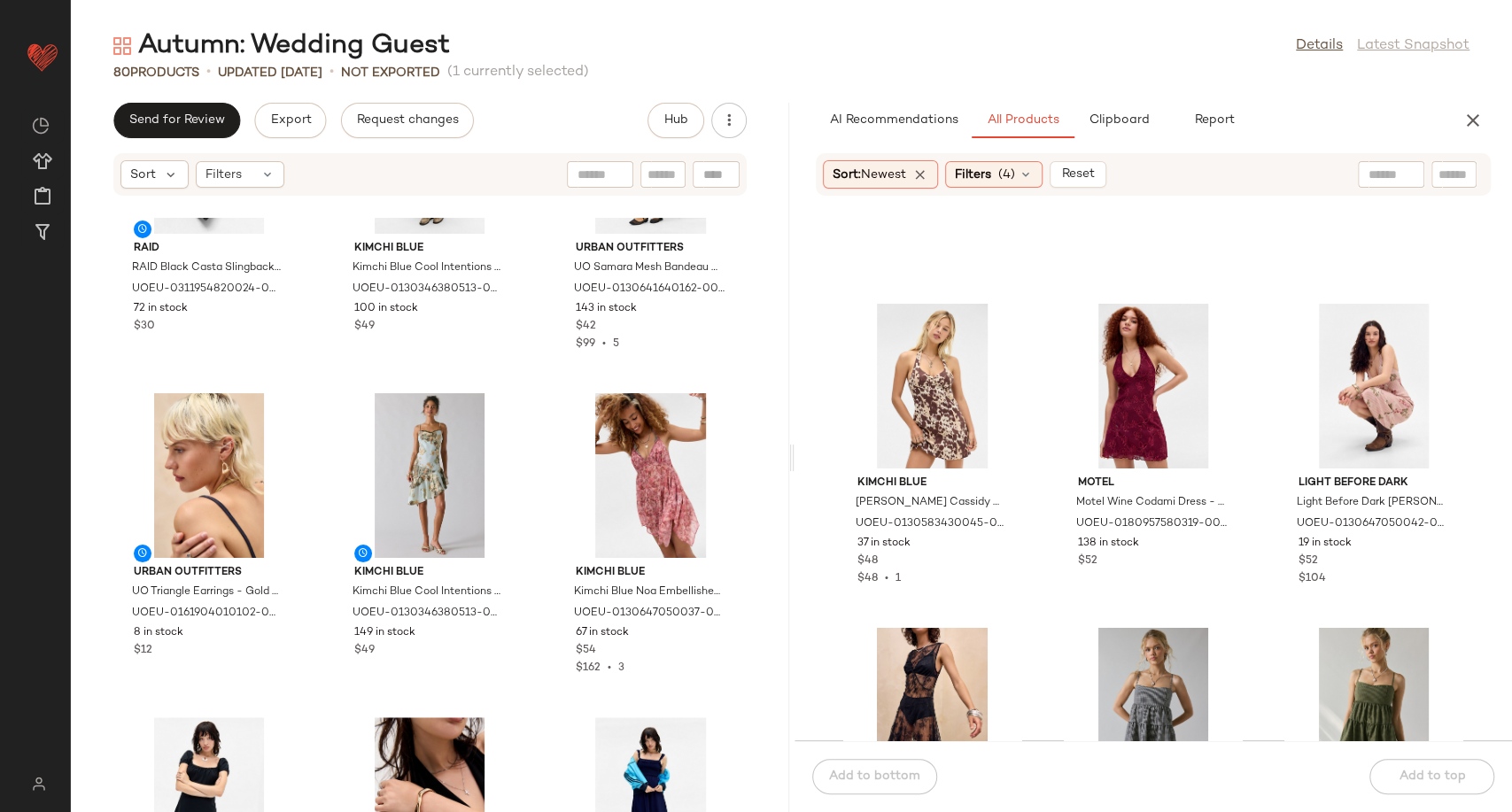
scroll to position [900, 0]
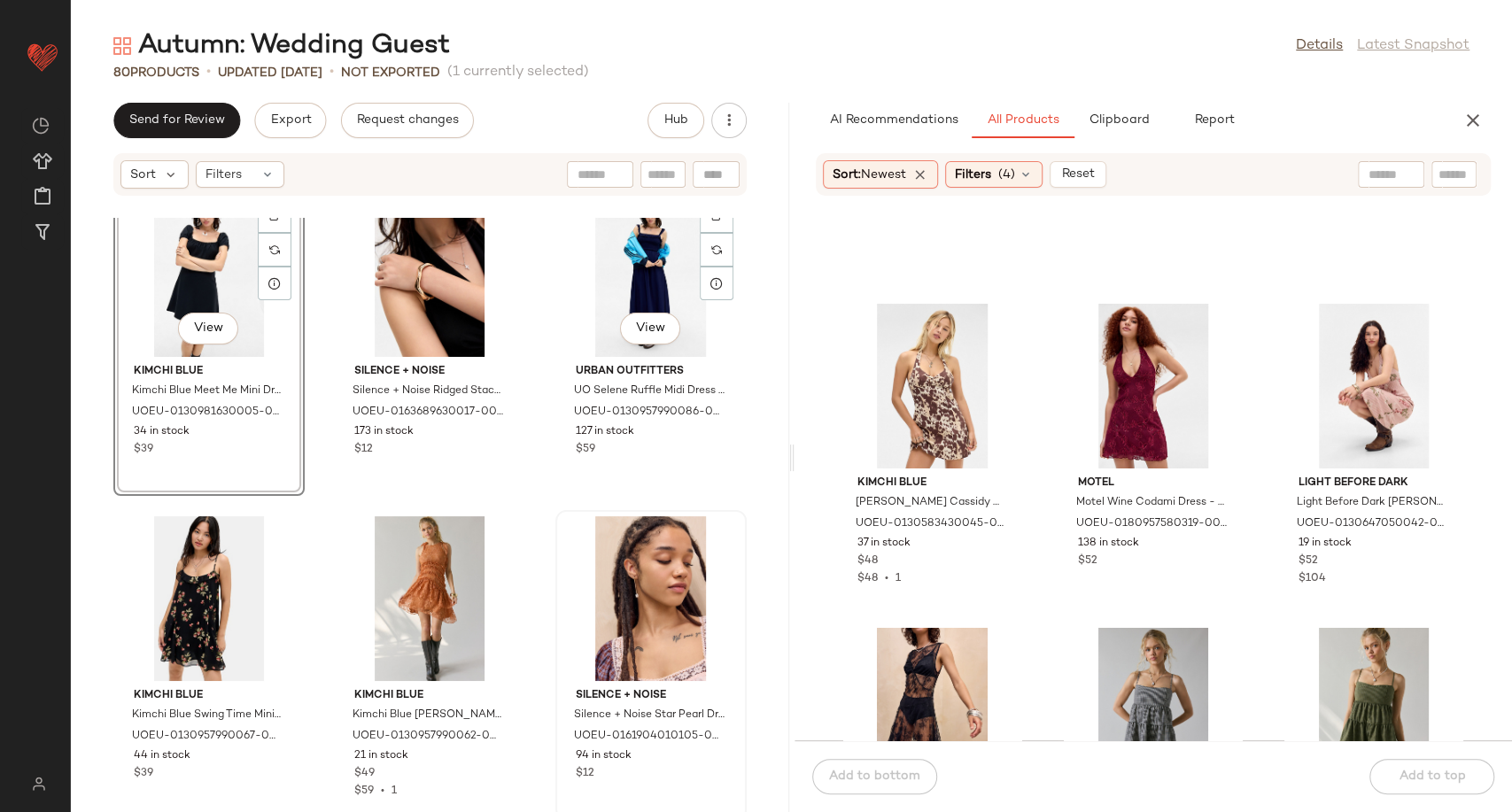
scroll to position [1445, 0]
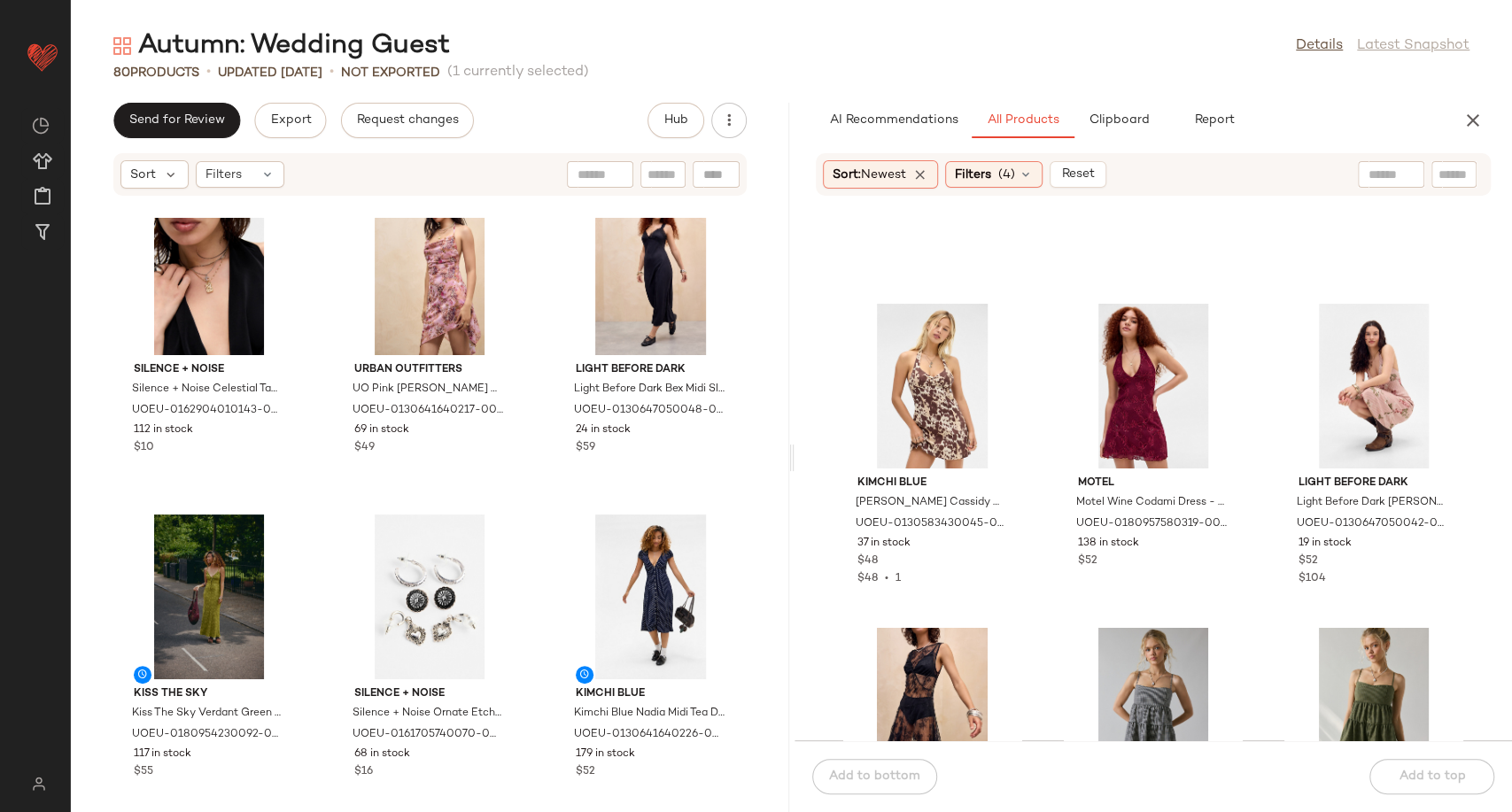
scroll to position [3609, 0]
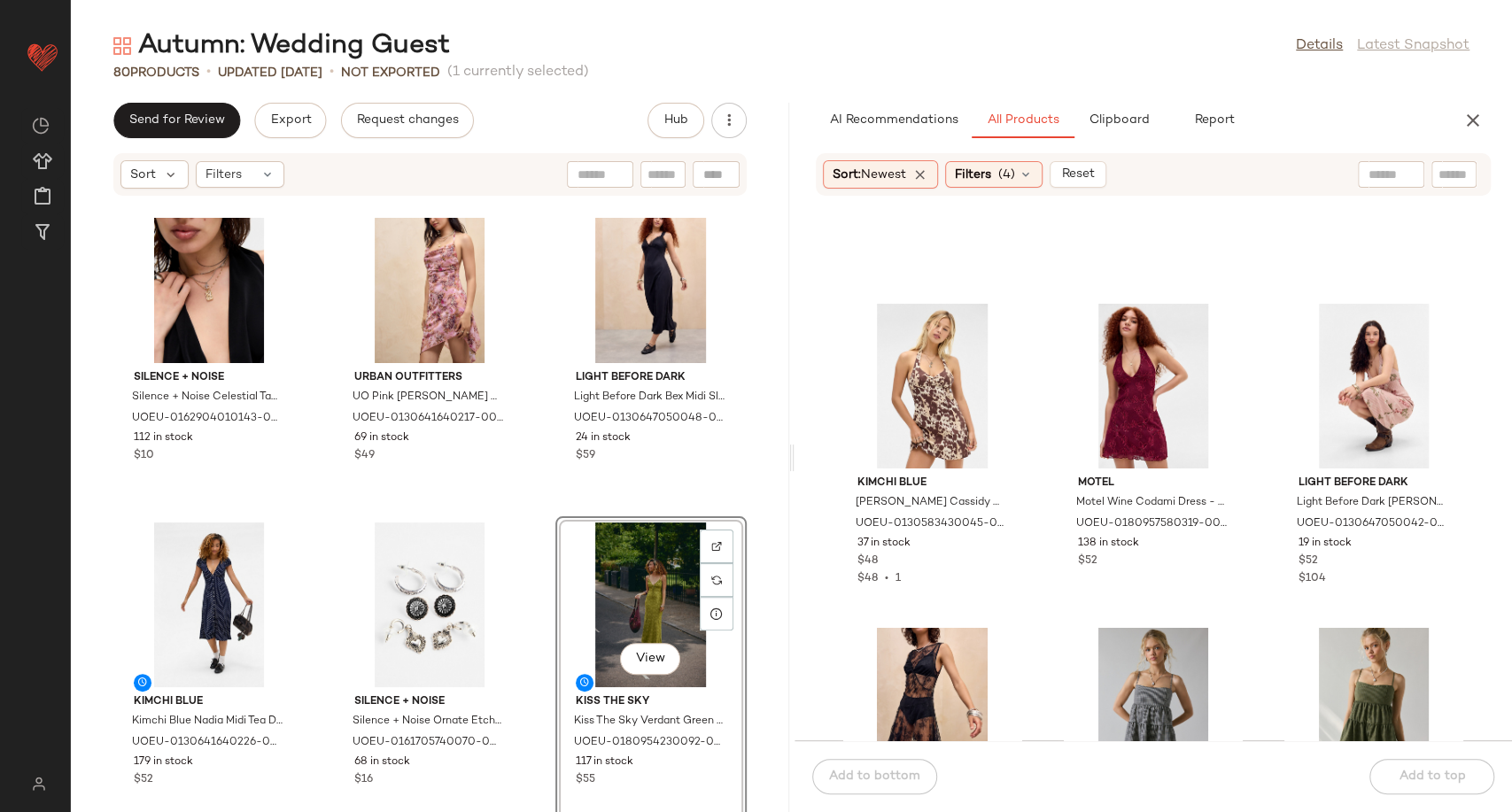
click at [524, 498] on div "Silence + Noise Silence + Noise Celestial Tablet Pendant Necklace - Gold at Urb…" at bounding box center [429, 515] width 718 height 594
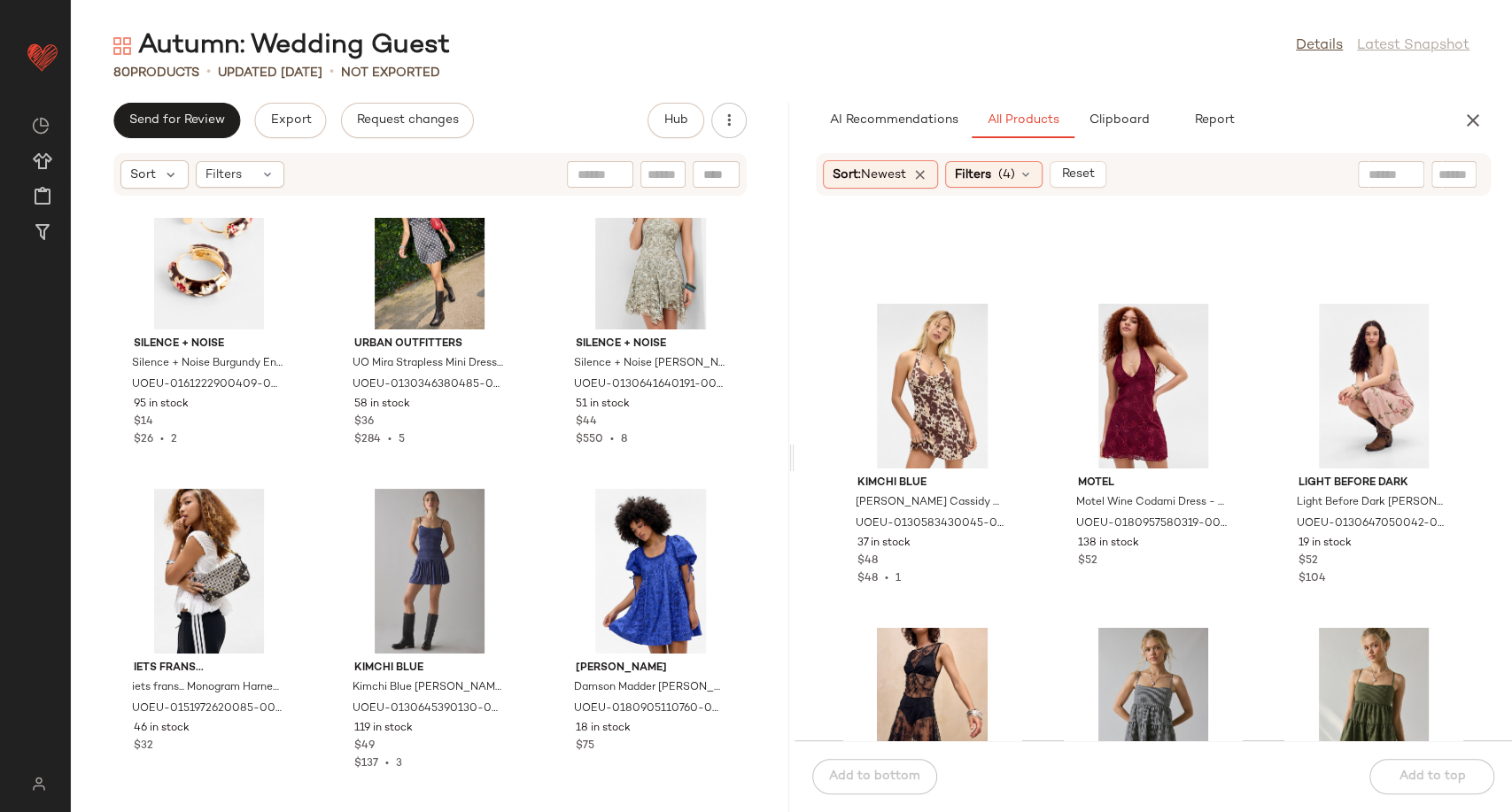
scroll to position [4396, 0]
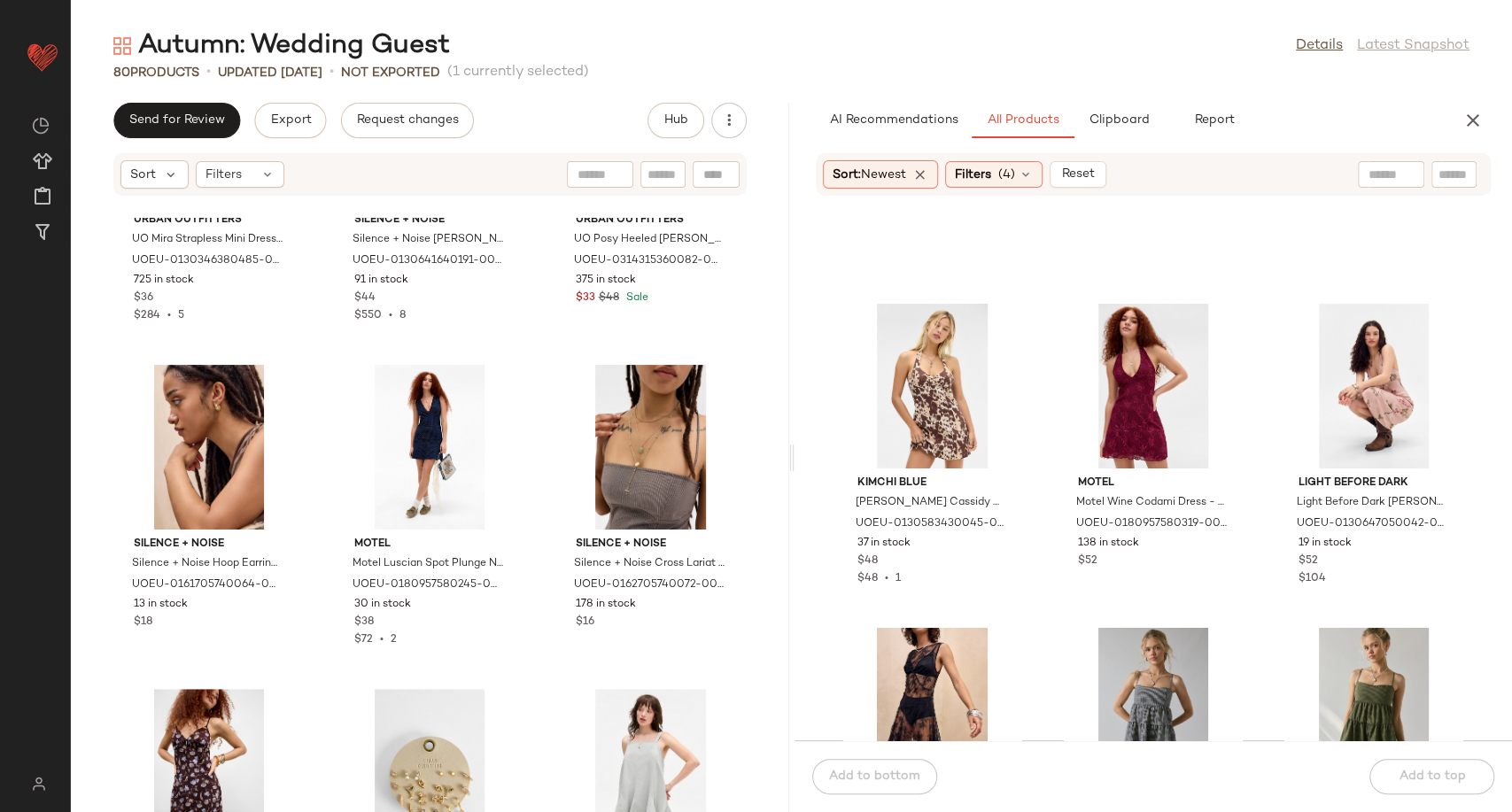
scroll to position [5183, 0]
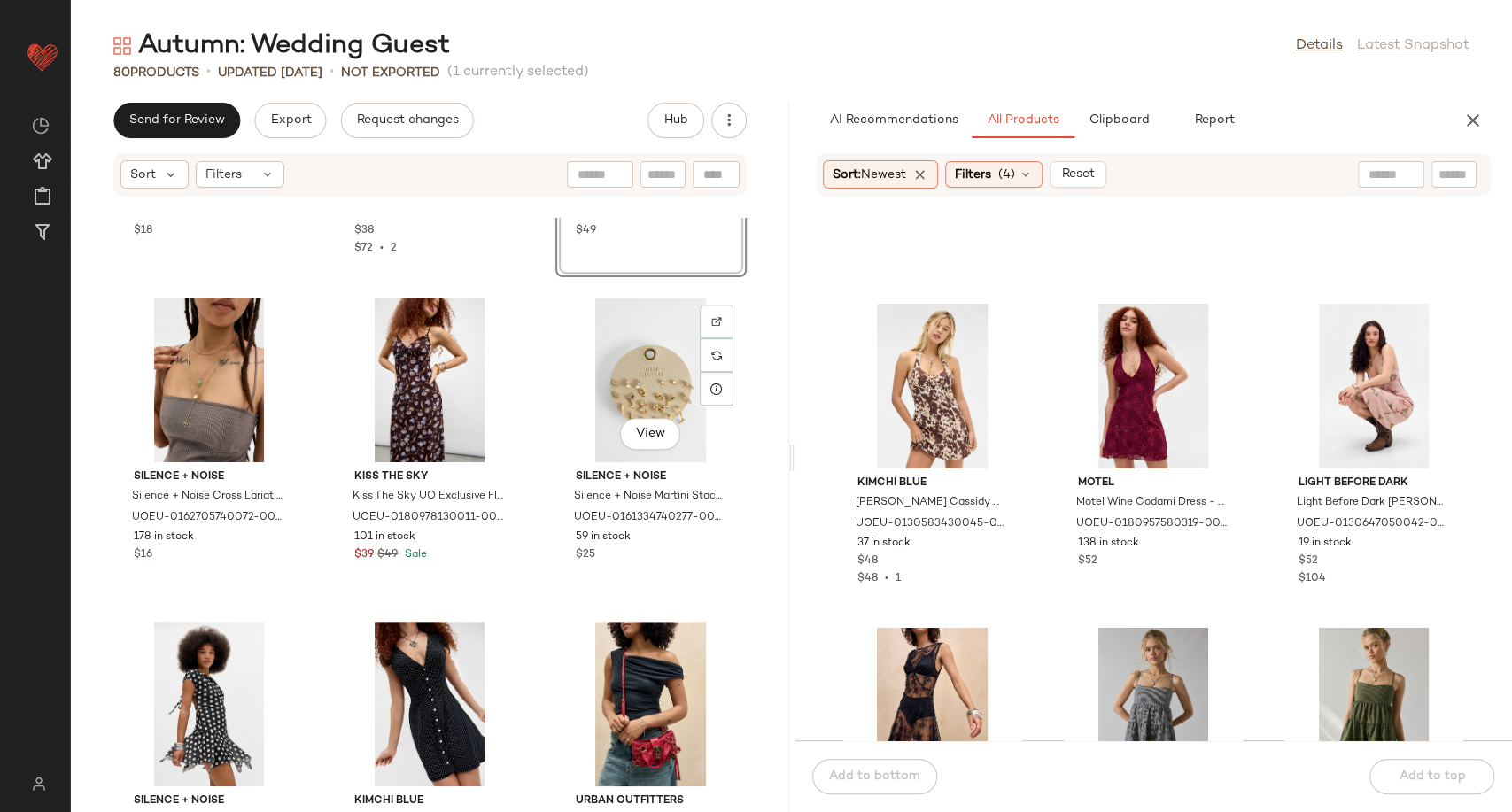
scroll to position [5577, 0]
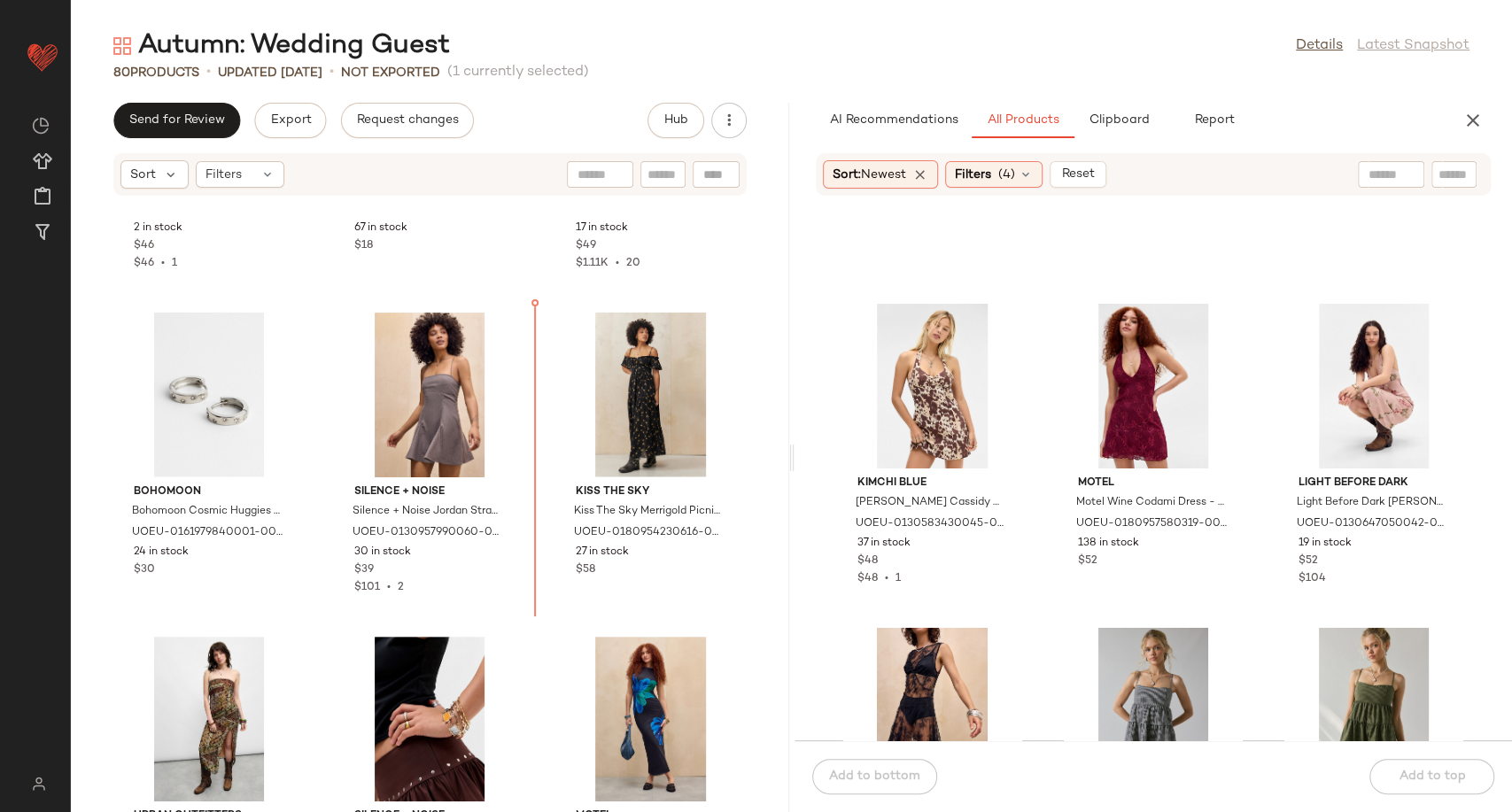
scroll to position [7396, 0]
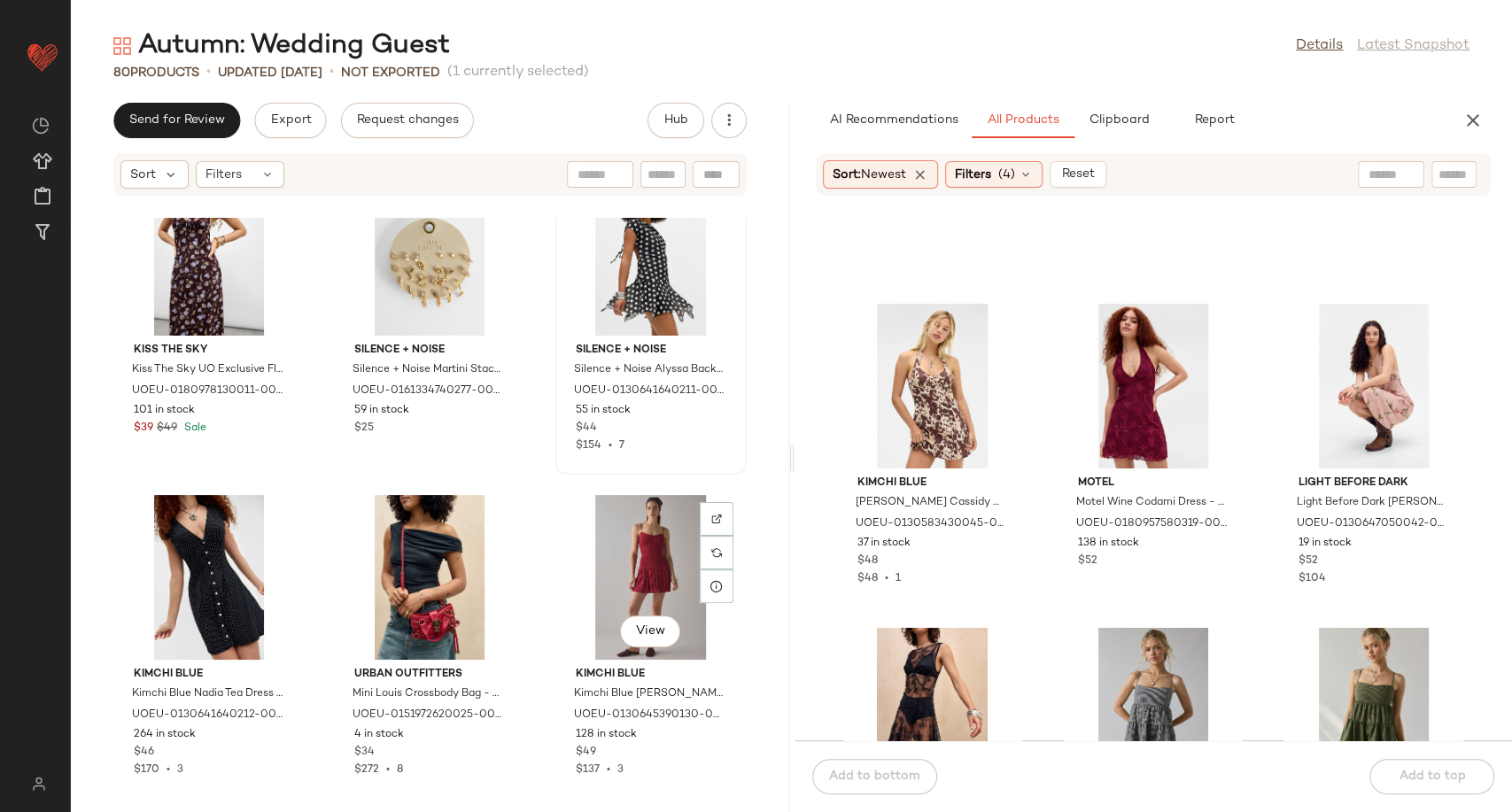
scroll to position [5526, 0]
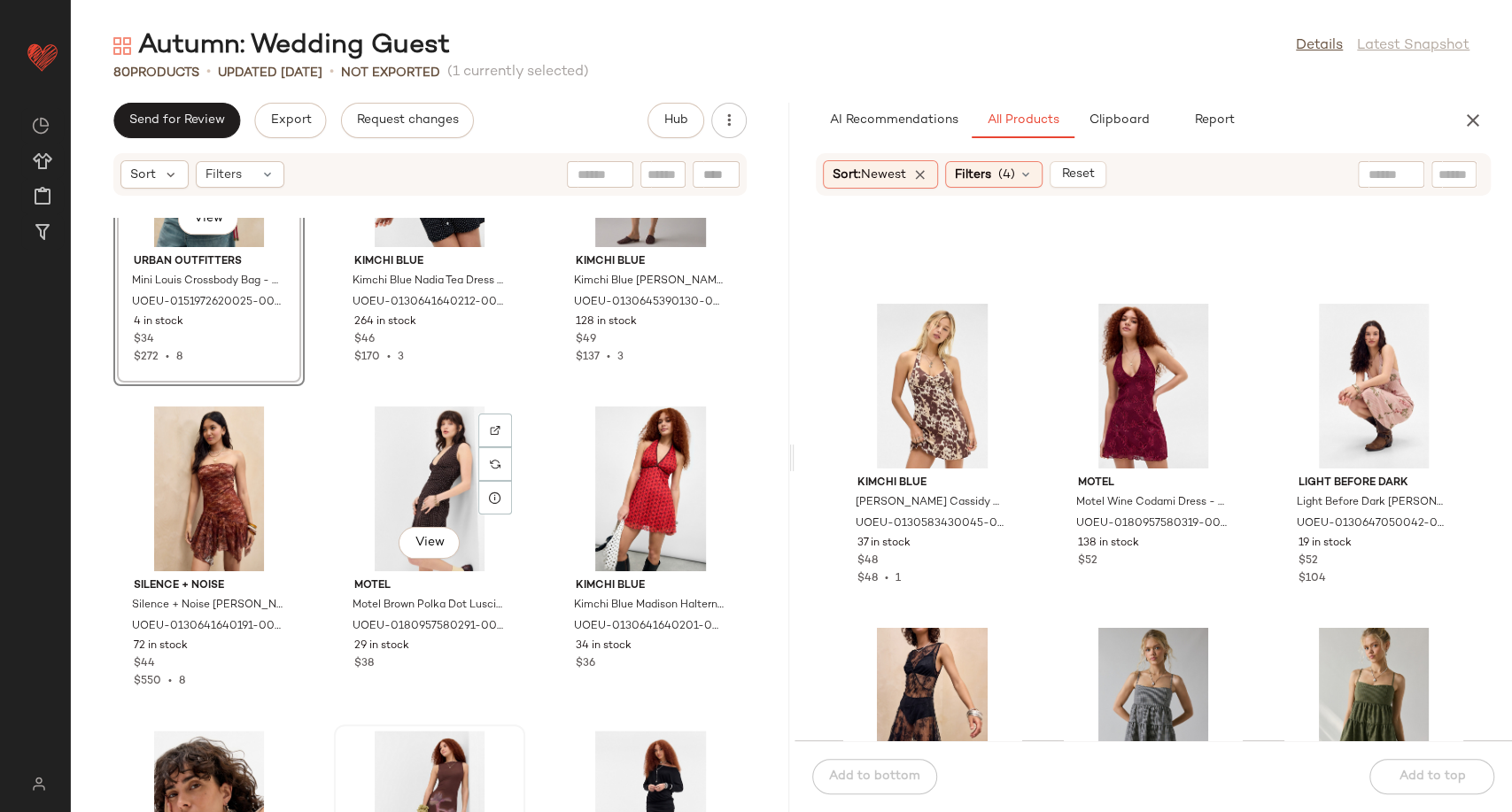
scroll to position [6018, 0]
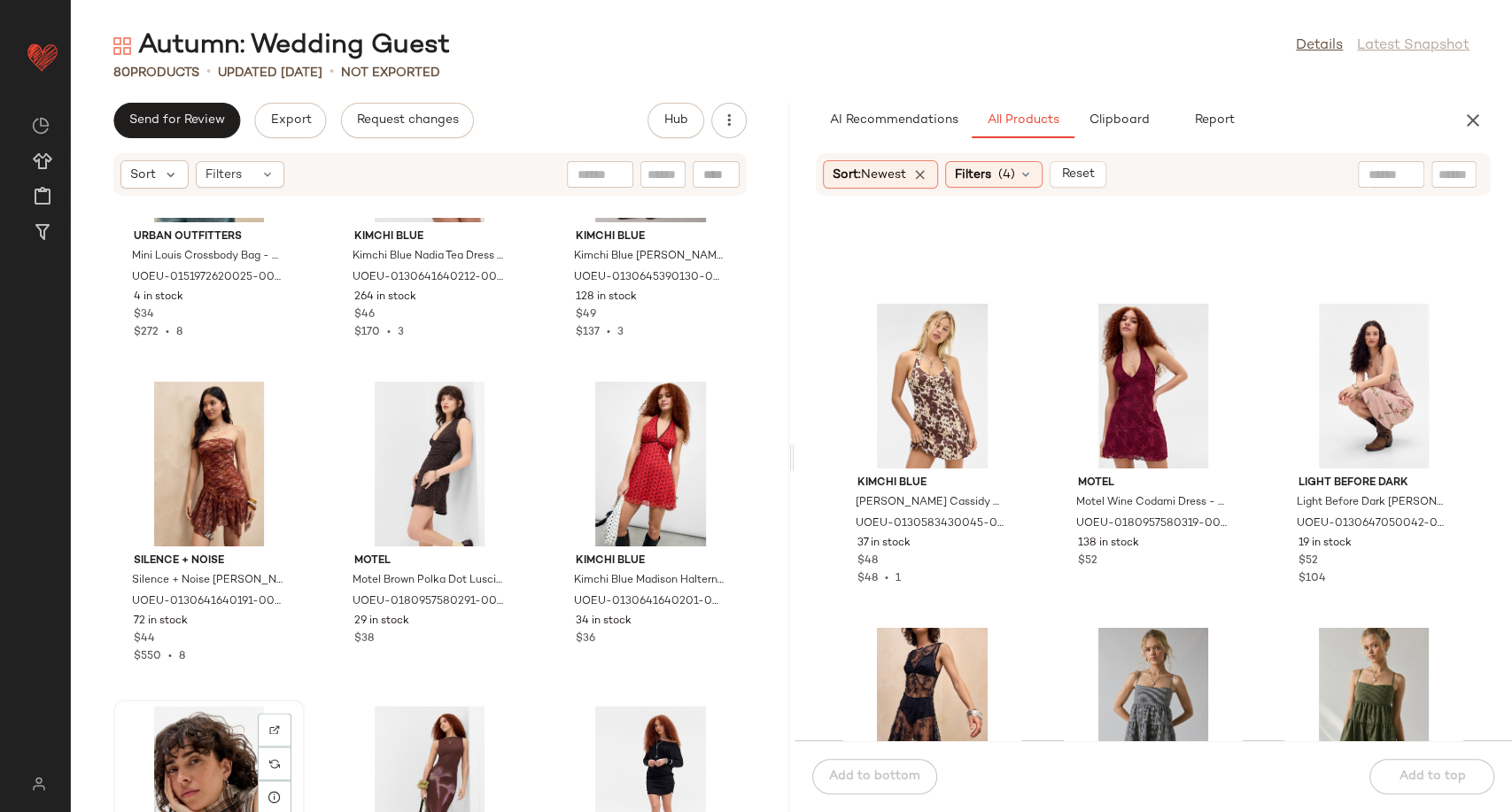
scroll to position [6023, 0]
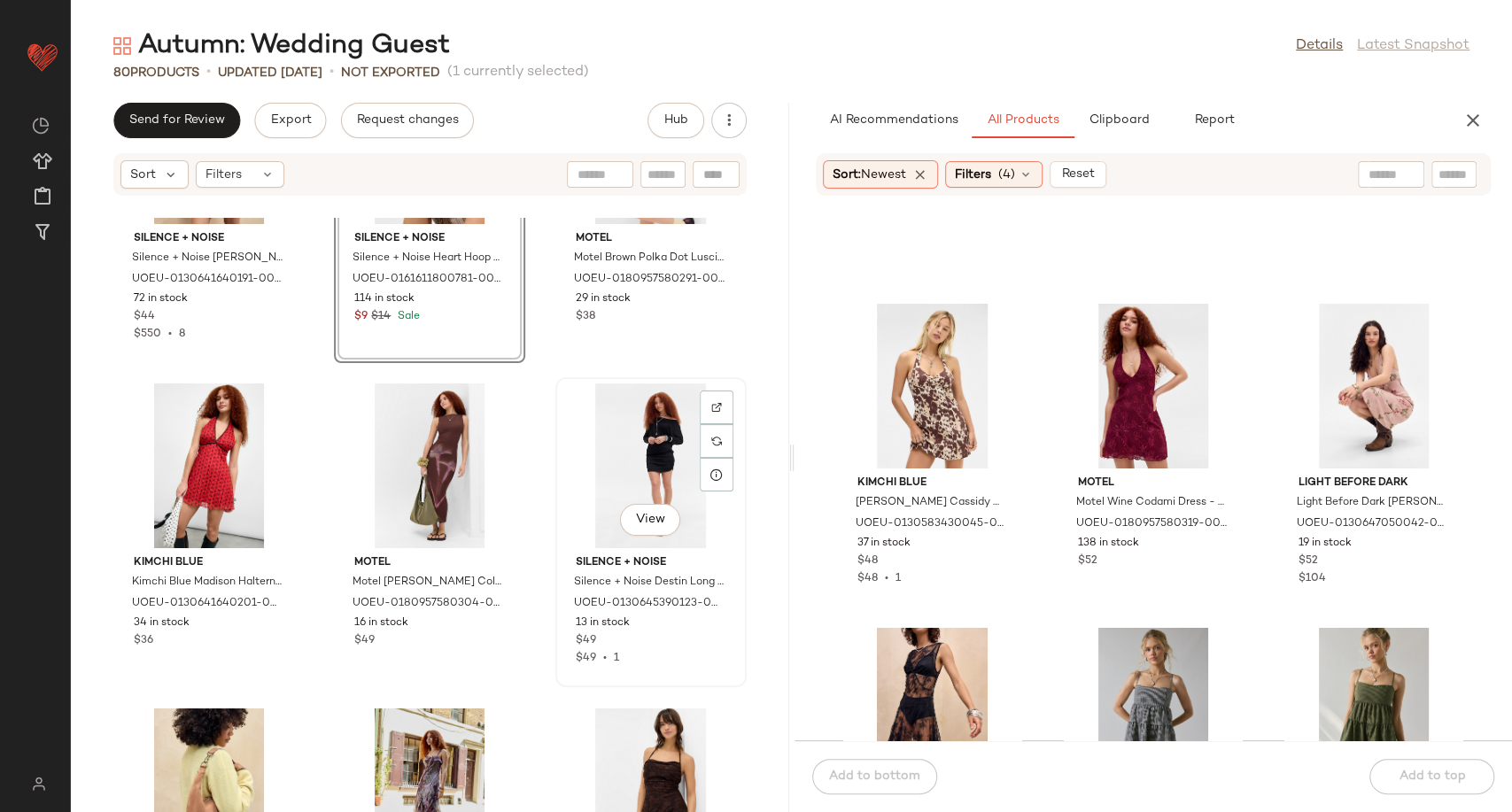
scroll to position [6417, 0]
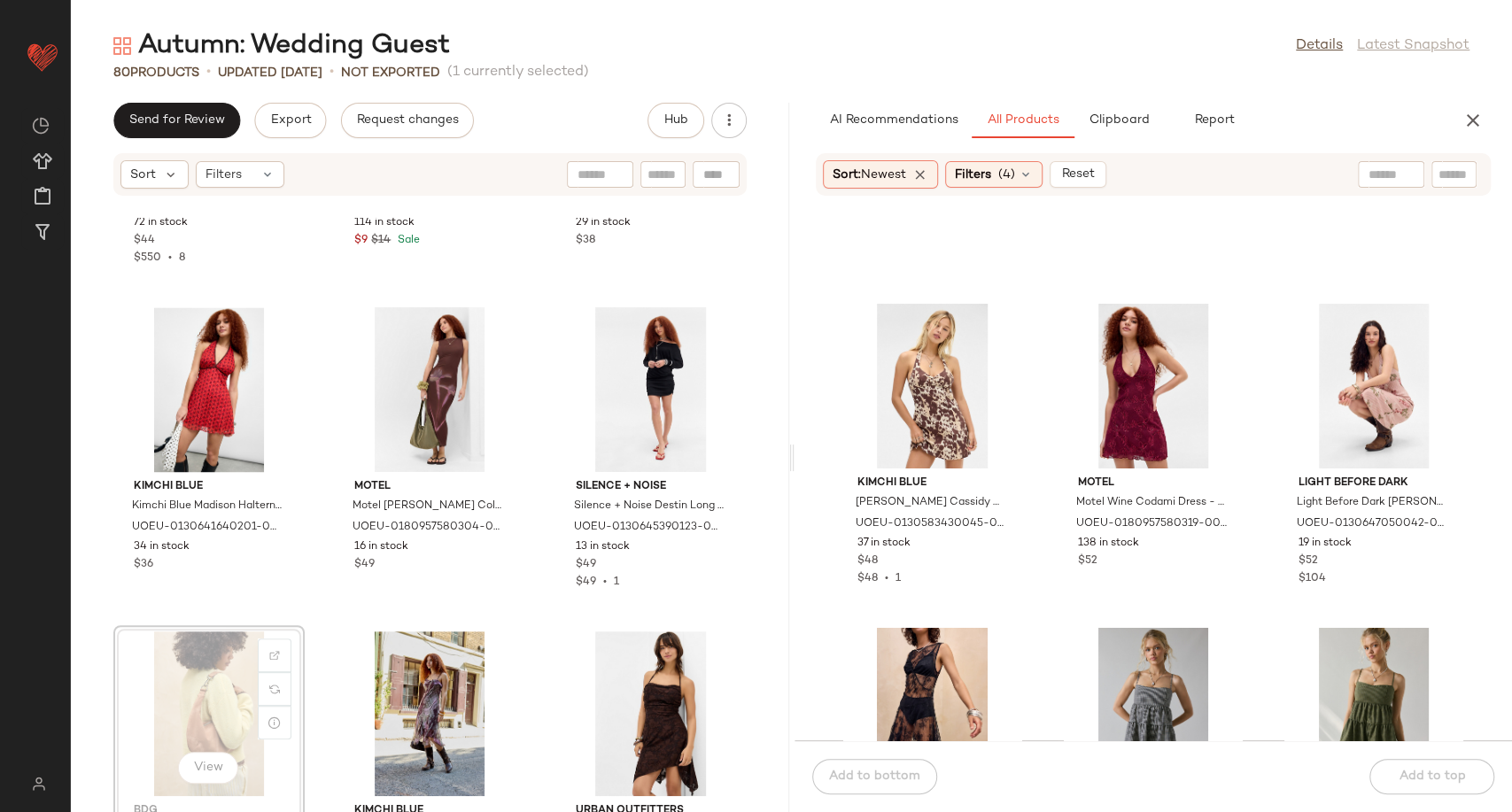
scroll to position [6422, 0]
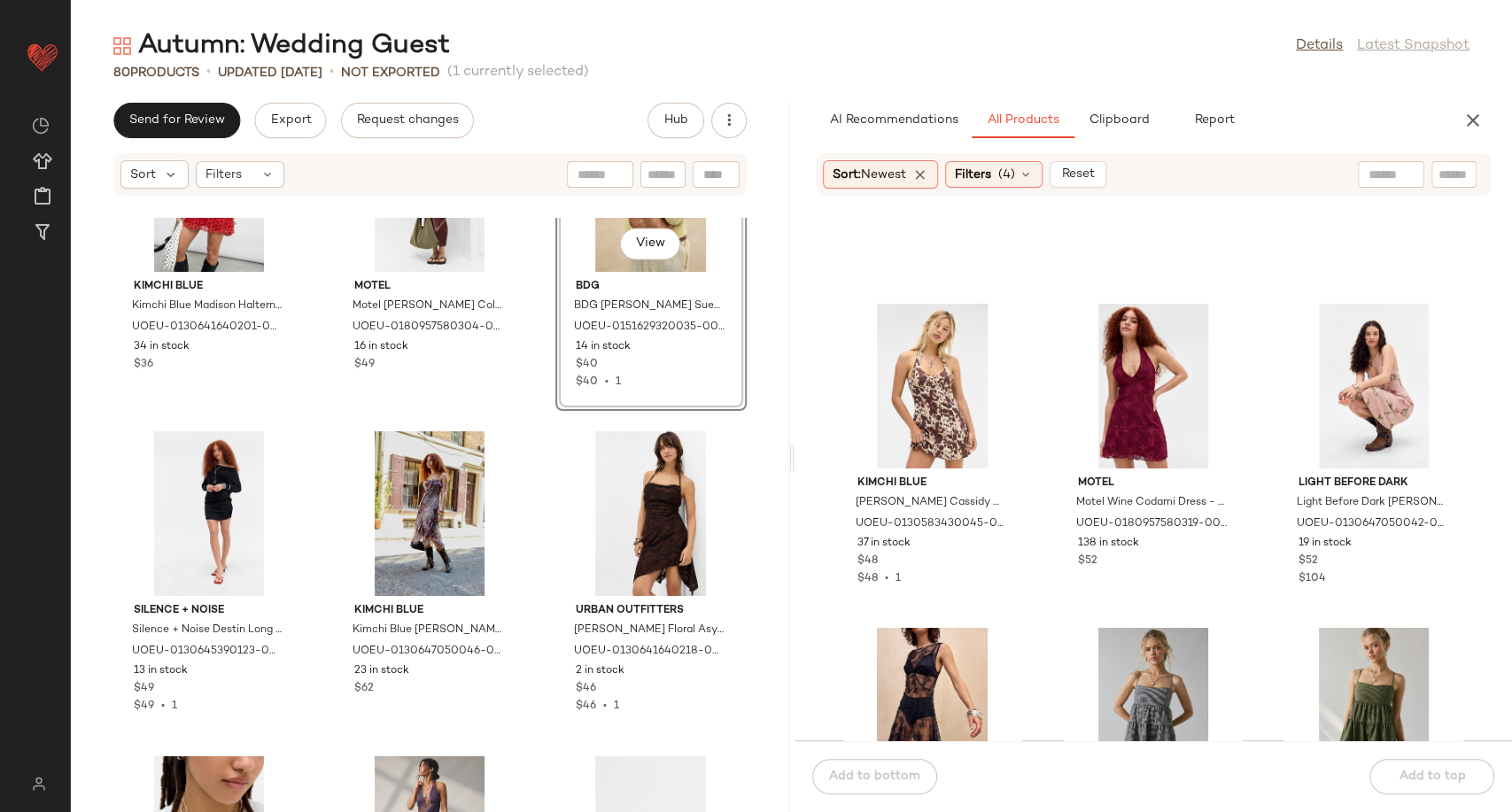
scroll to position [6618, 0]
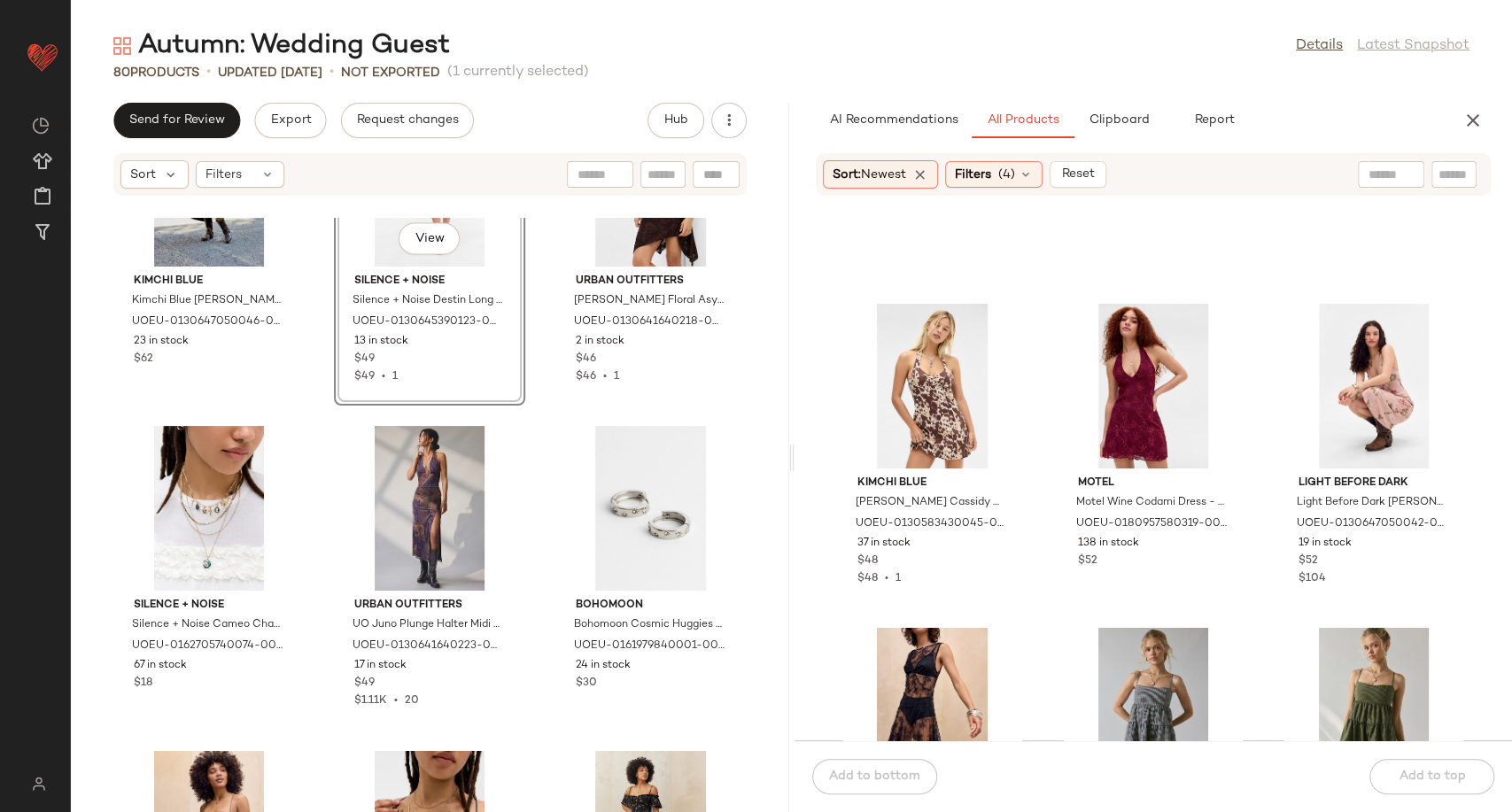
scroll to position [6914, 0]
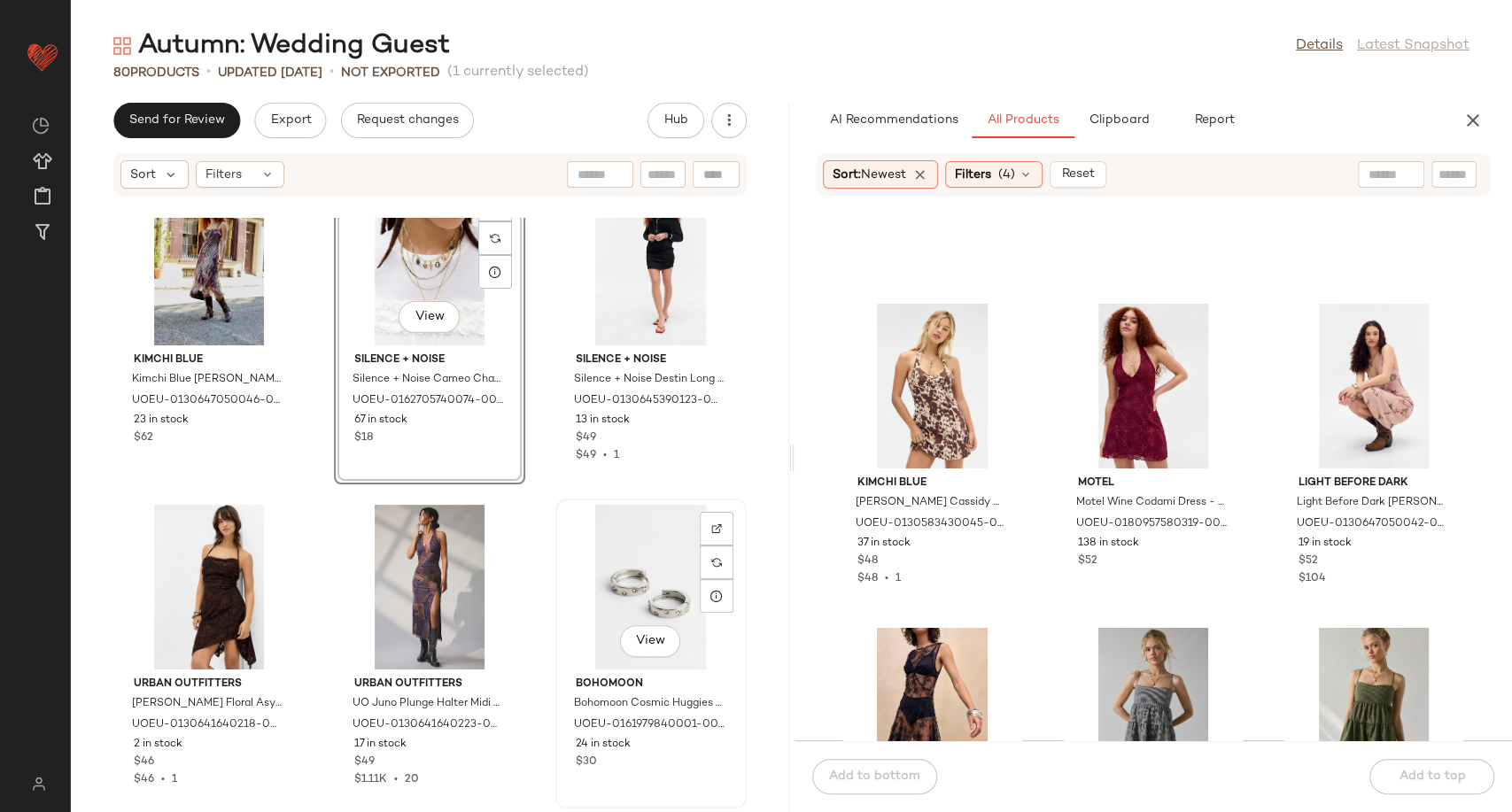
scroll to position [6815, 0]
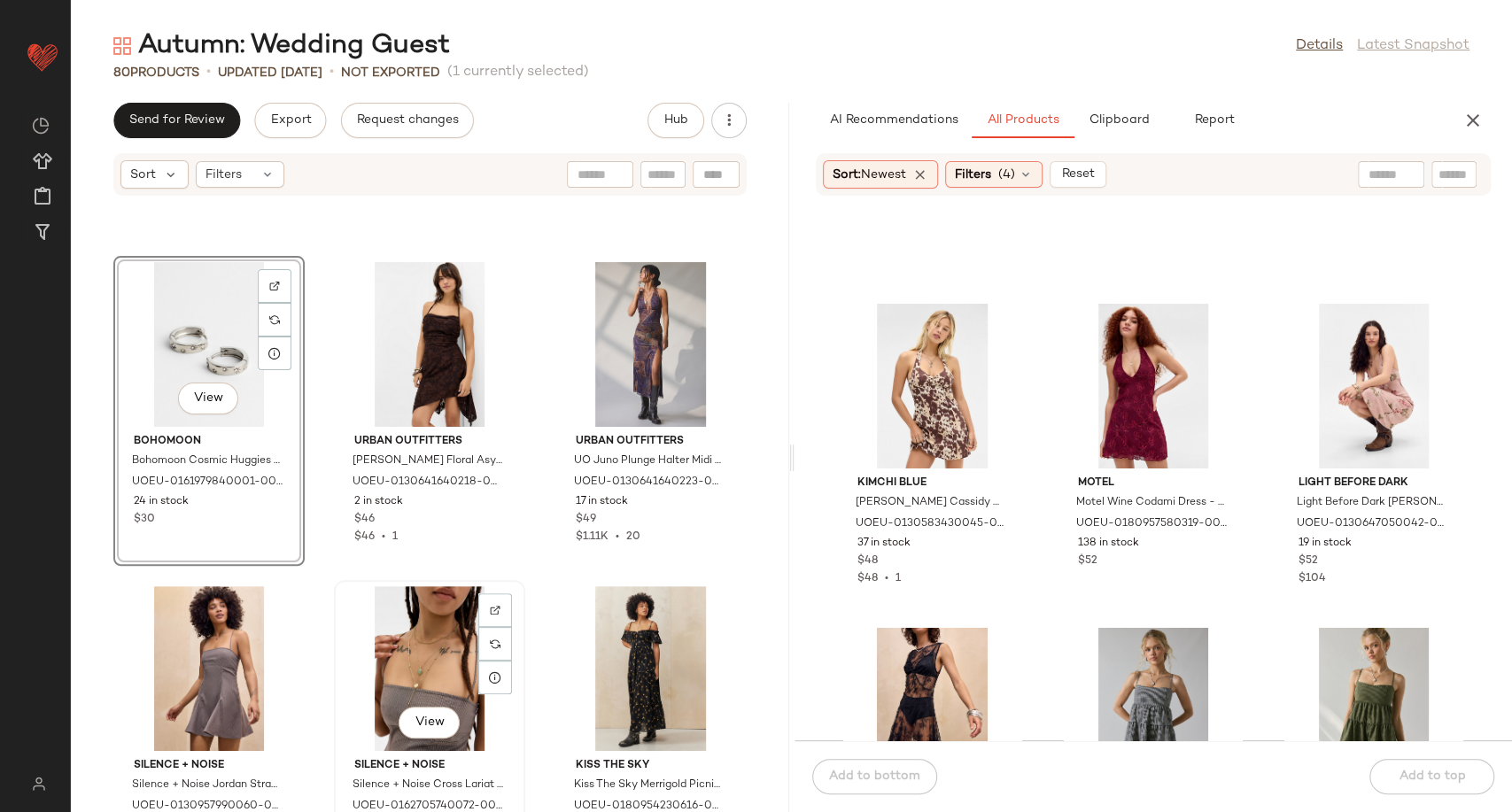
scroll to position [7209, 0]
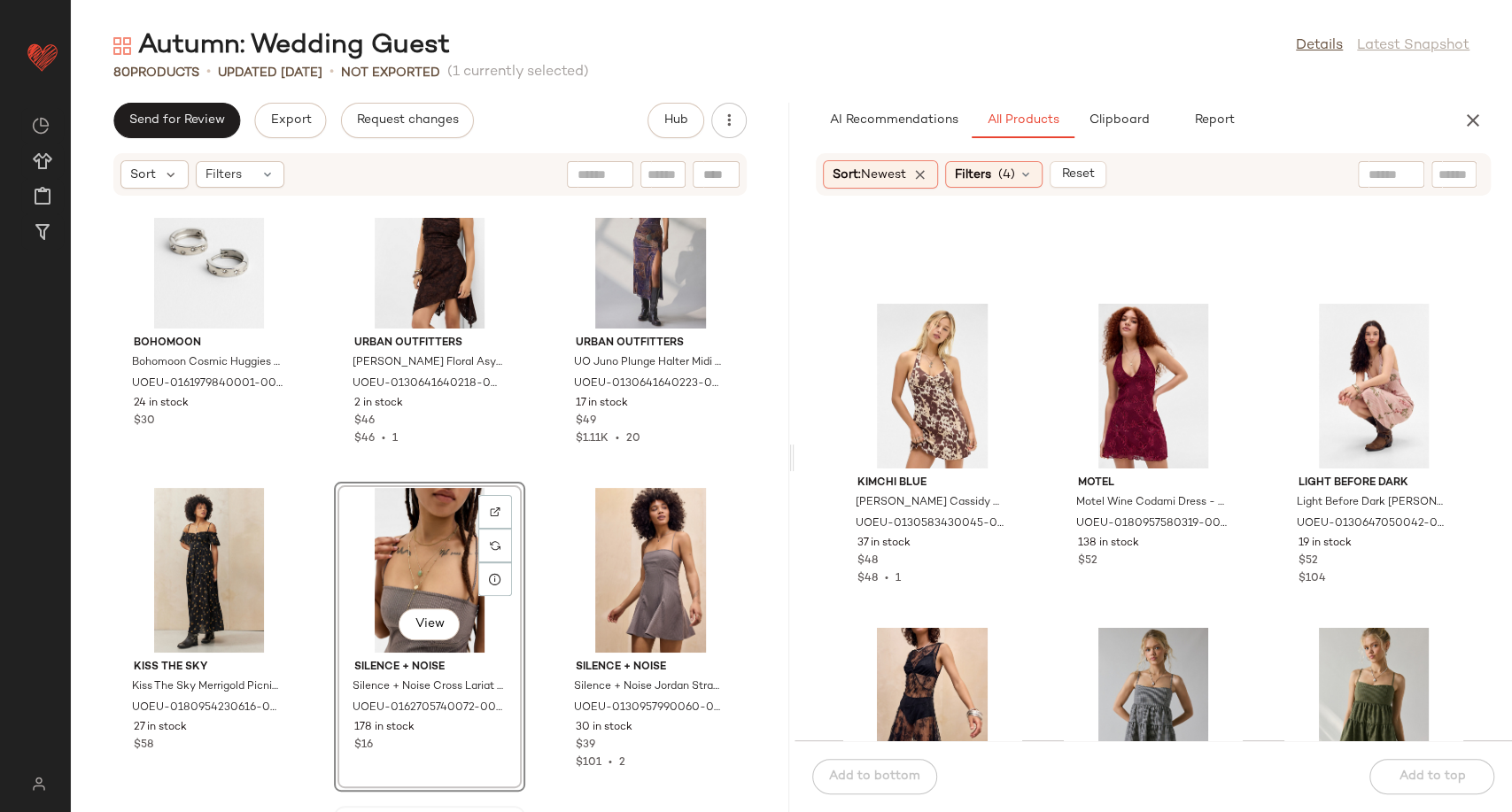
scroll to position [7602, 0]
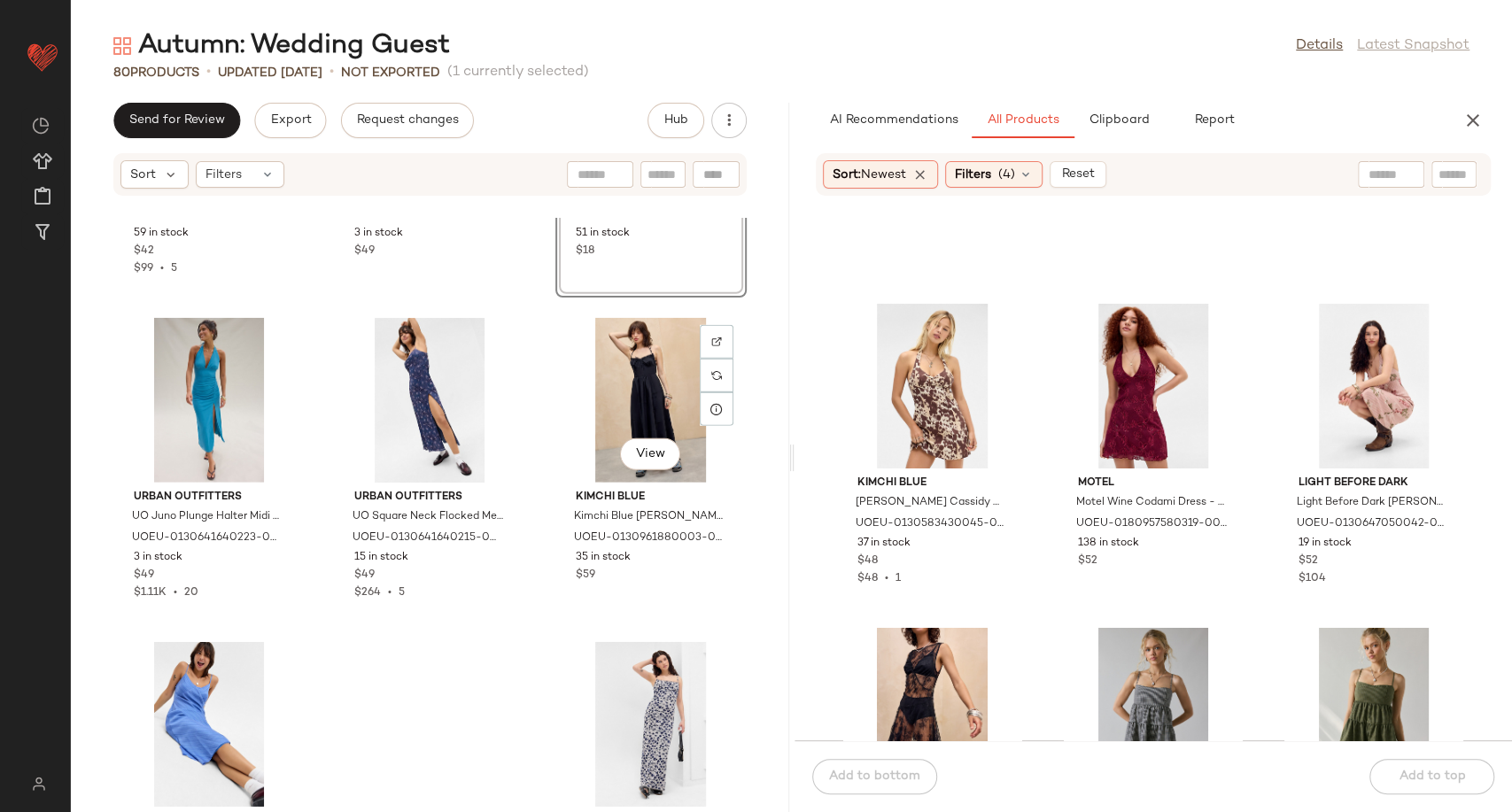
scroll to position [7996, 0]
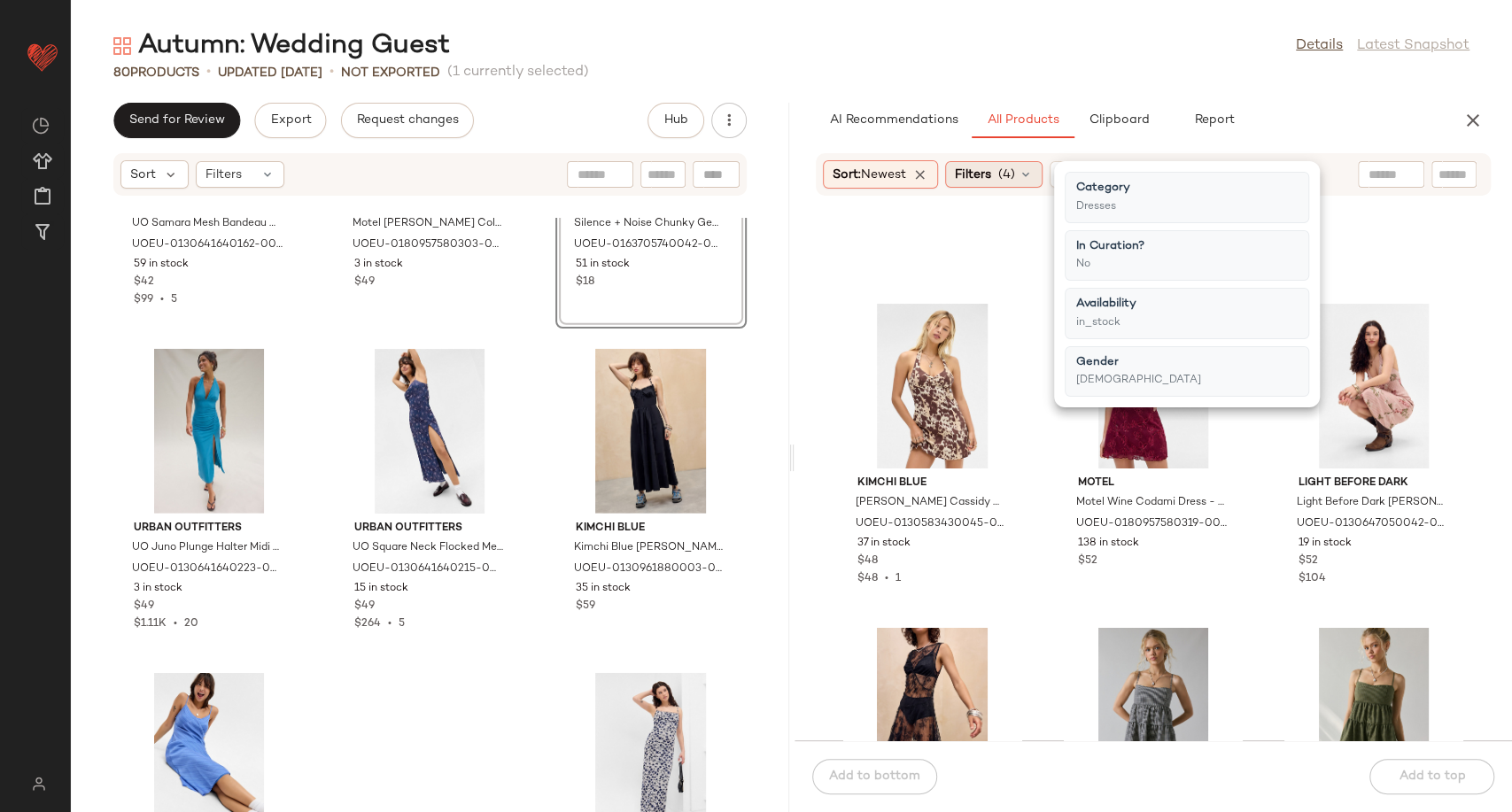
click at [1031, 175] on icon at bounding box center [1025, 174] width 14 height 14
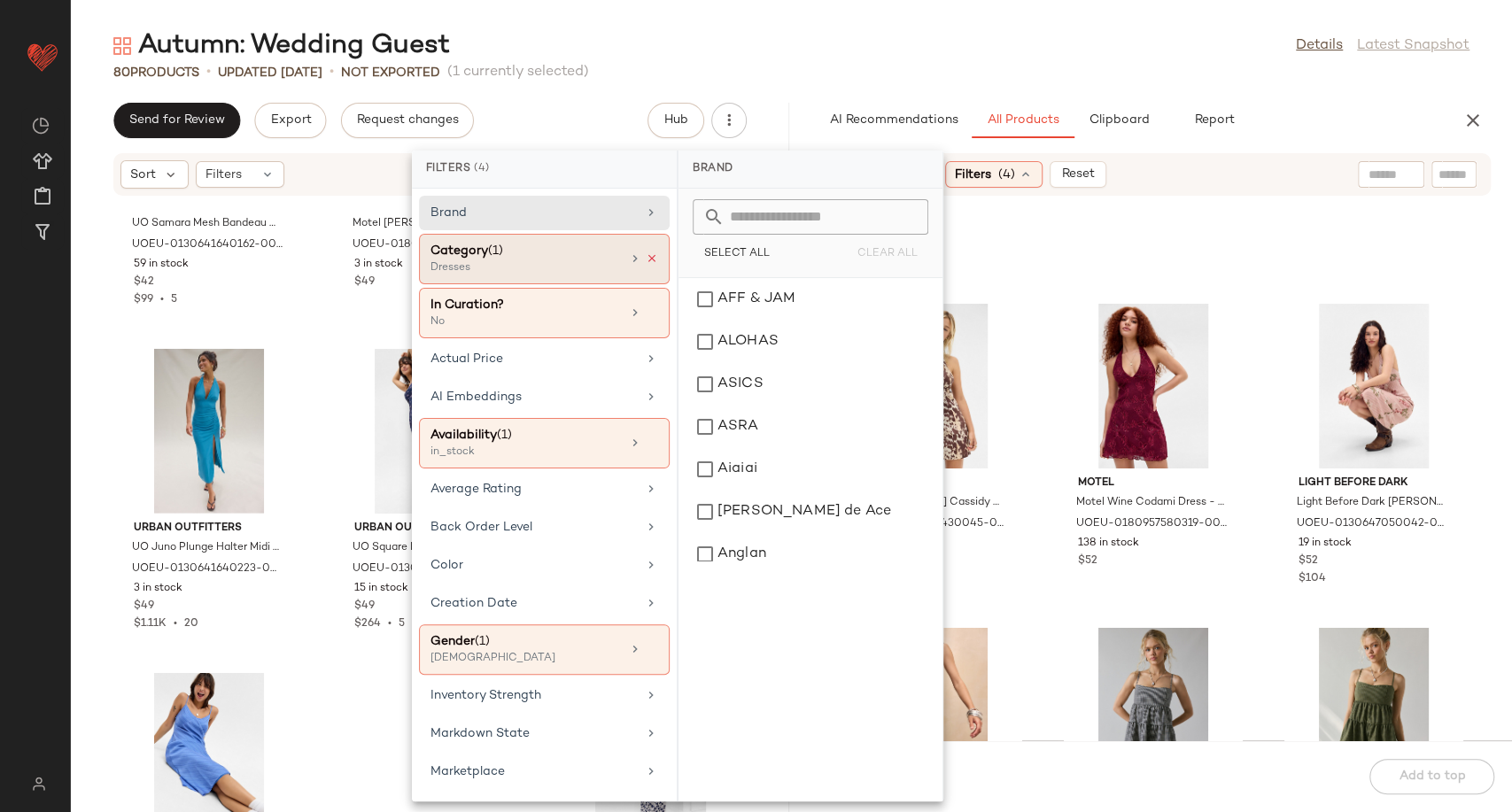
click at [645, 253] on icon at bounding box center [651, 259] width 13 height 13
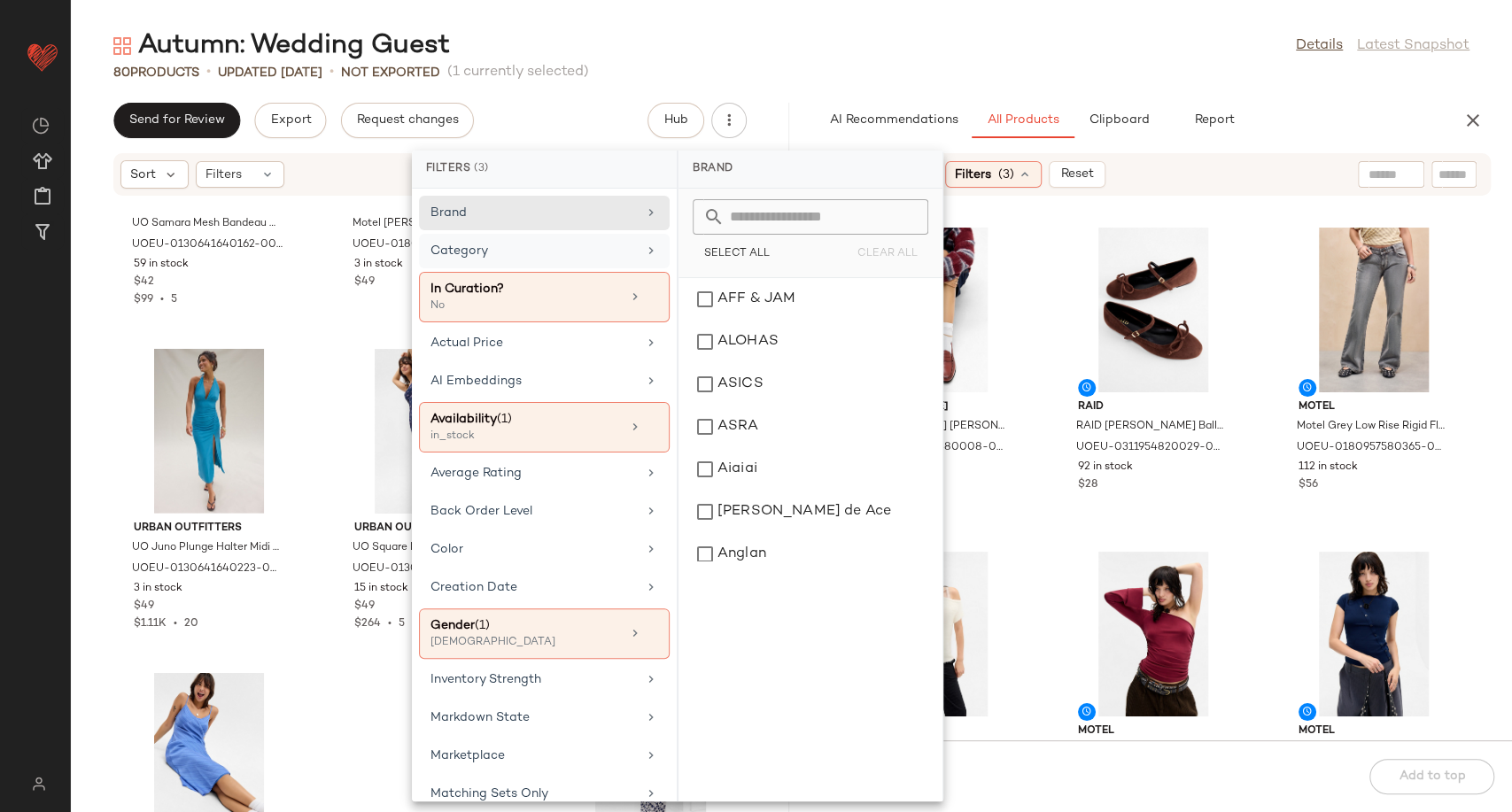
click at [587, 255] on div "Category" at bounding box center [533, 251] width 206 height 19
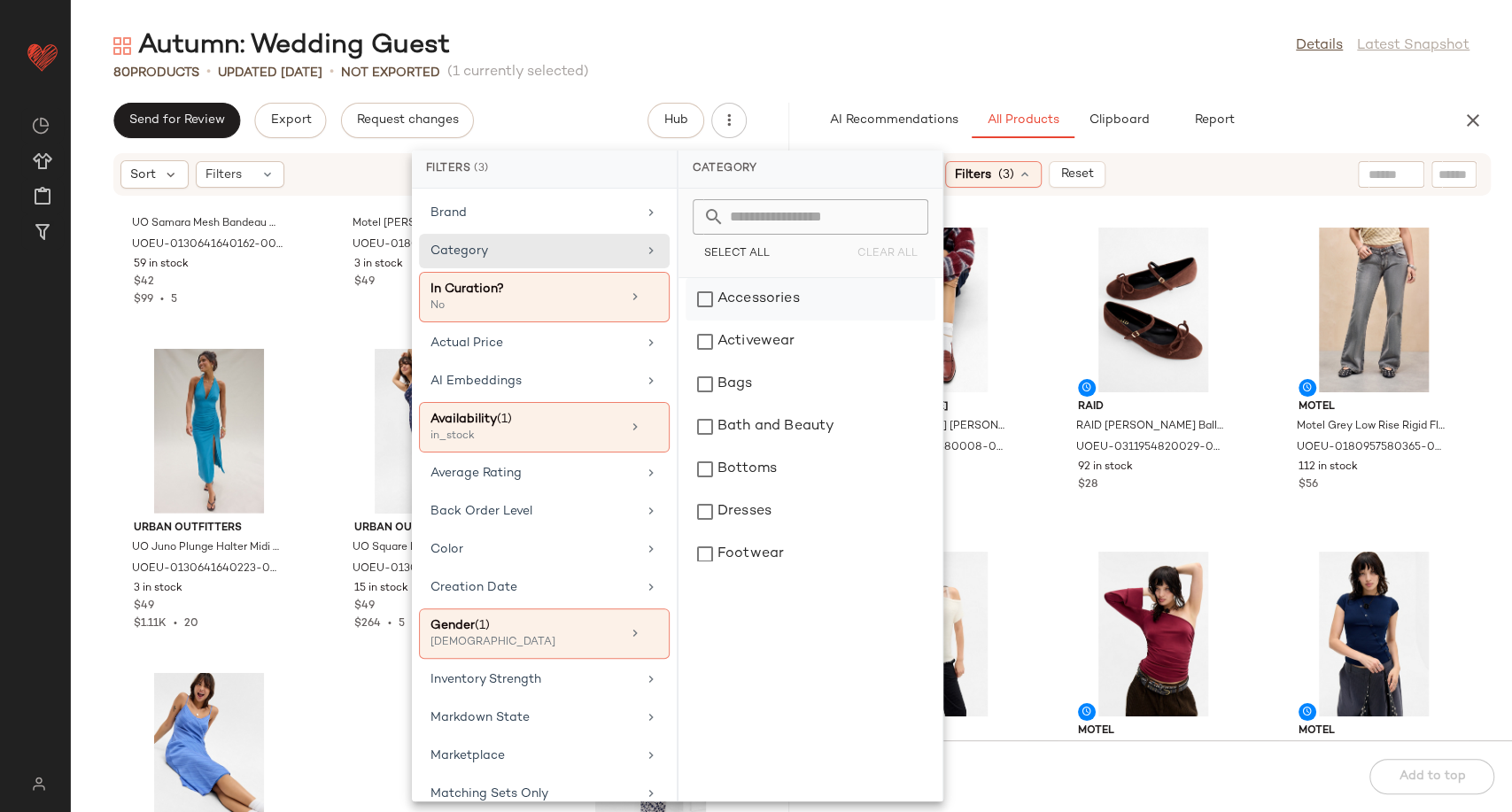
click at [742, 304] on div "Accessories" at bounding box center [810, 298] width 250 height 43
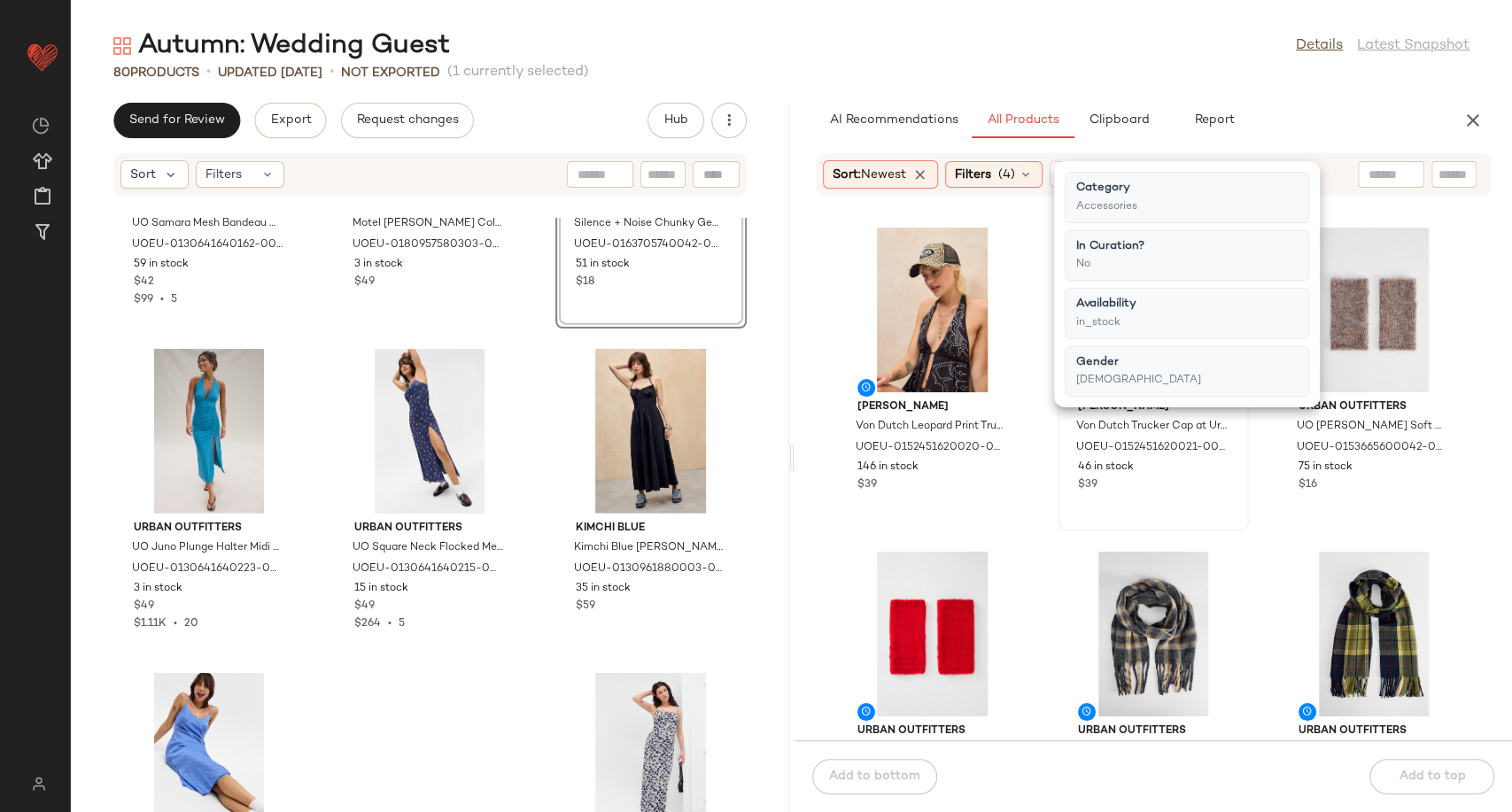
click at [1059, 528] on div "View Von Dutch Von Dutch Trucker Cap at Urban Outfitters UOEU-0152451620021-000…" at bounding box center [1152, 376] width 187 height 306
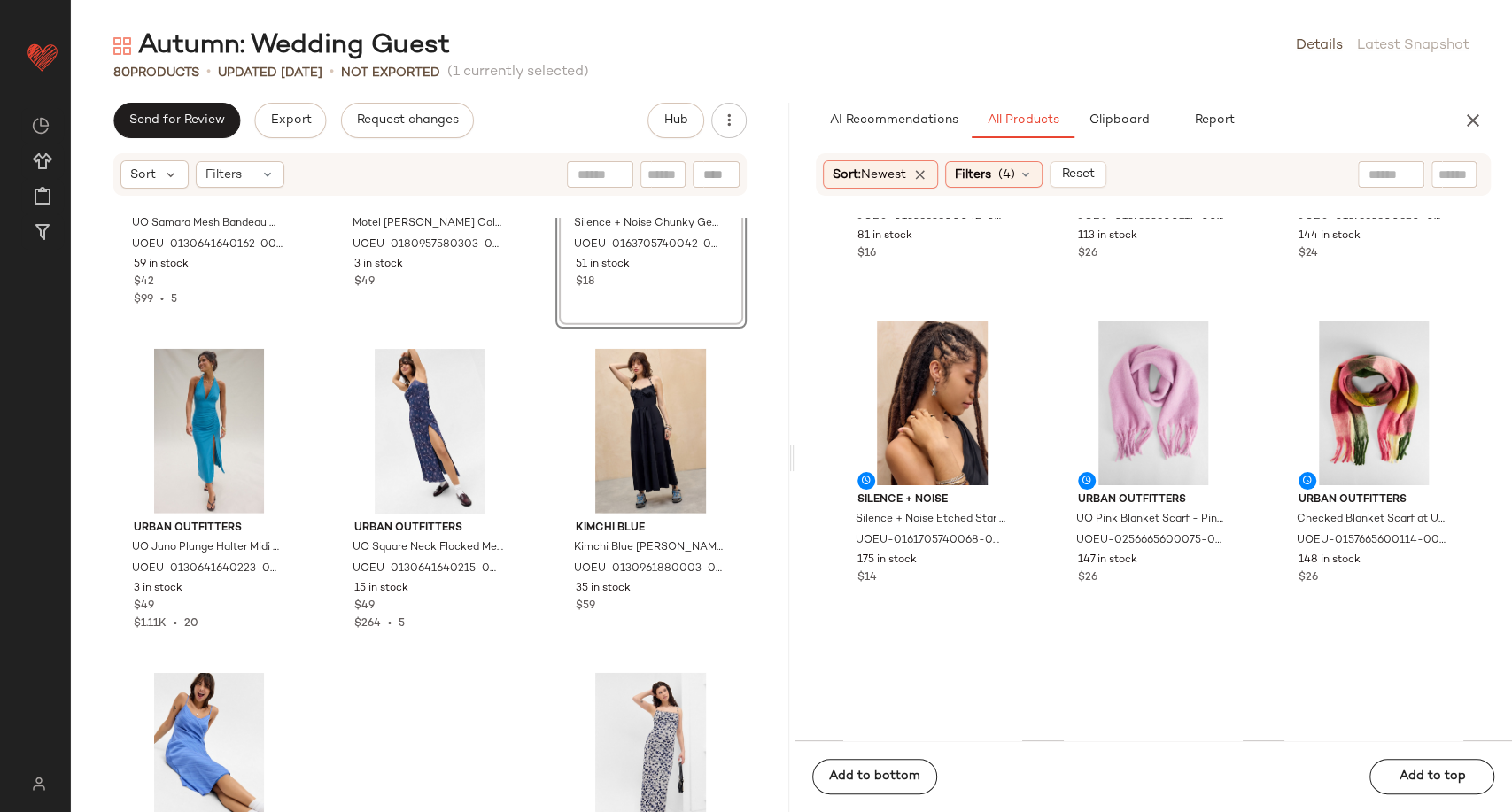
scroll to position [604, 0]
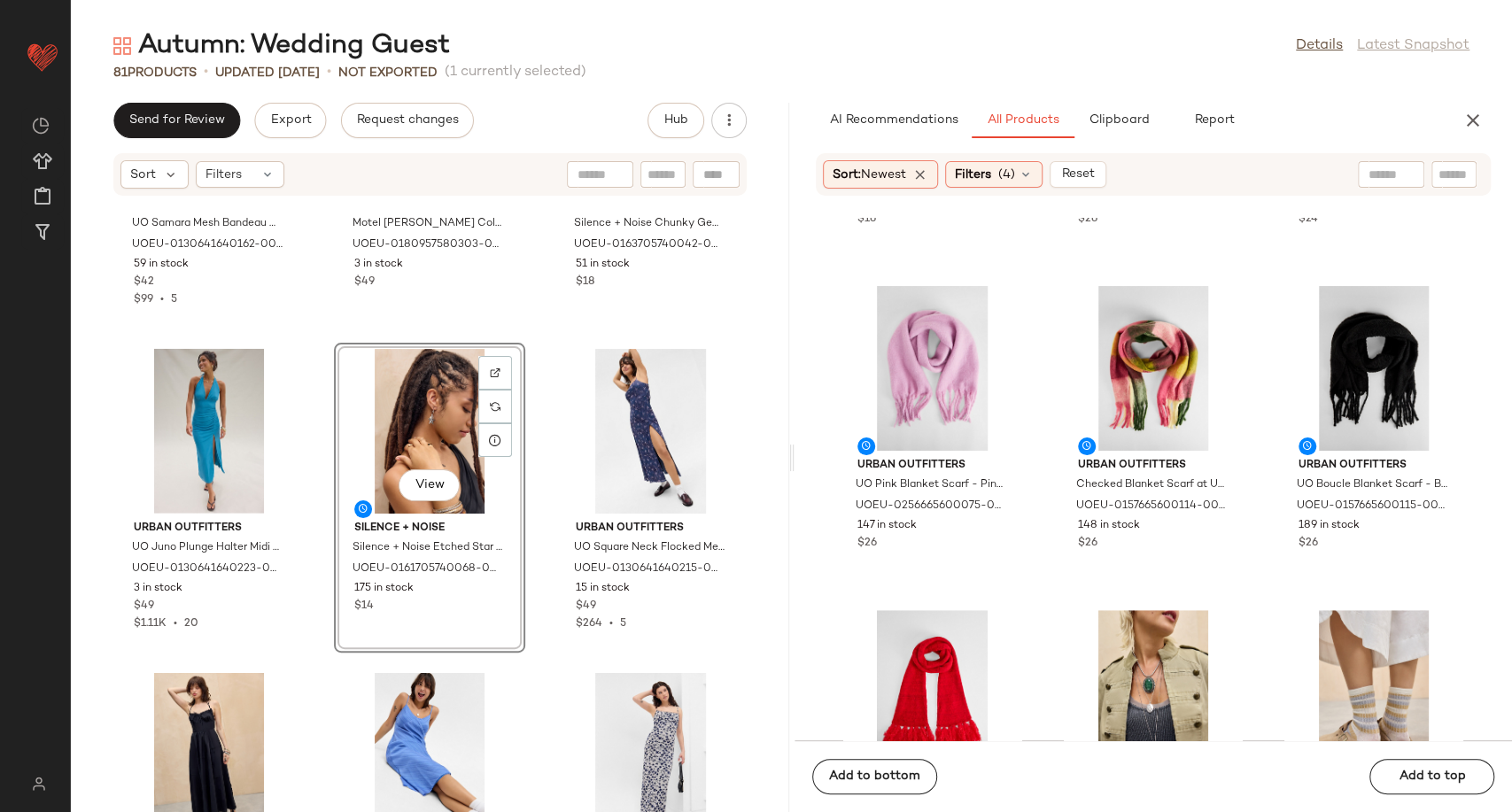
click at [538, 526] on div "Urban Outfitters UO Samara Mesh Bandeau Midi Dress - Dark Green XS at Urban Out…" at bounding box center [429, 515] width 718 height 594
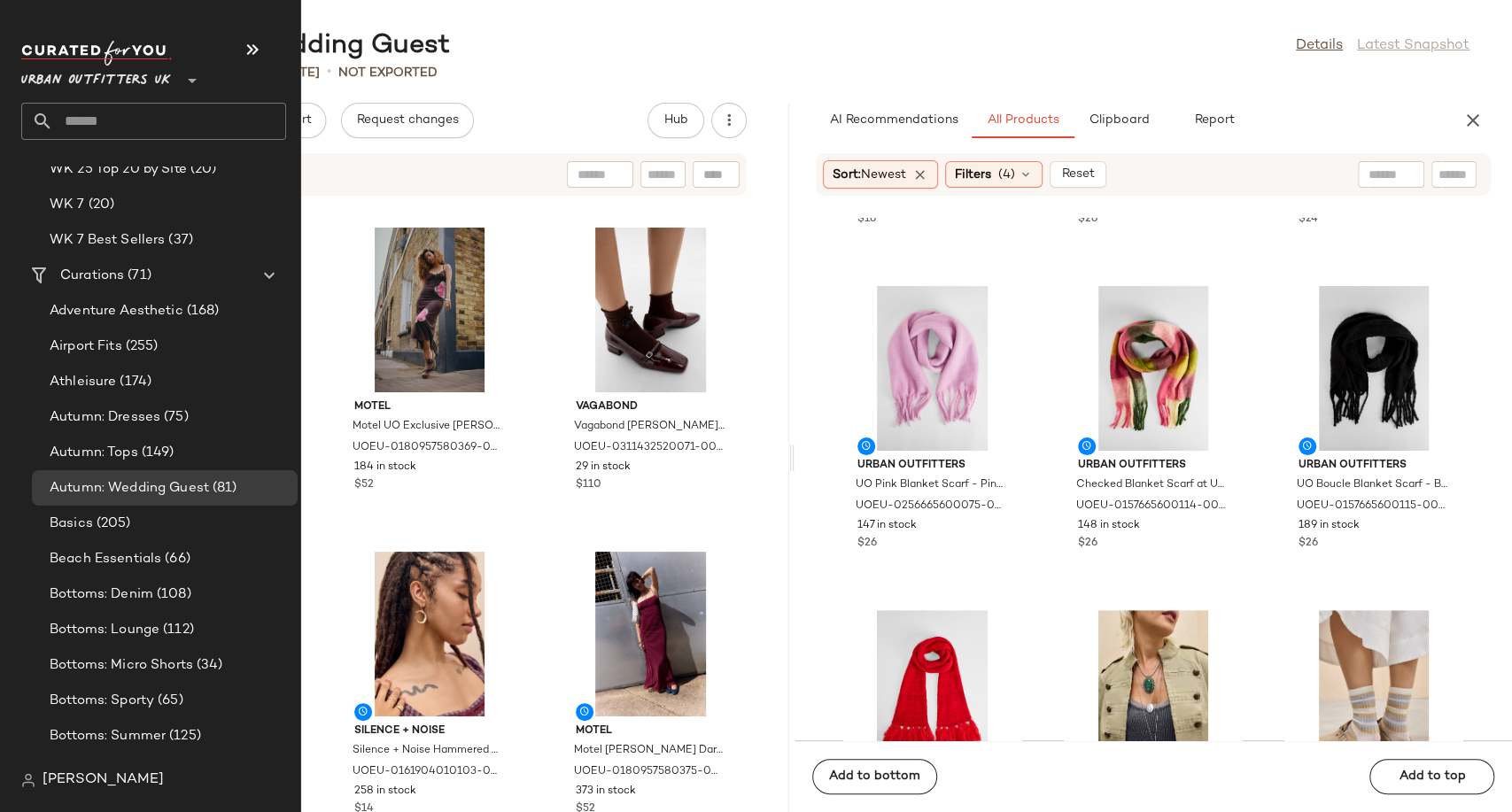
scroll to position [2885, 0]
click at [98, 453] on span "Autumn: Tops" at bounding box center [93, 452] width 88 height 21
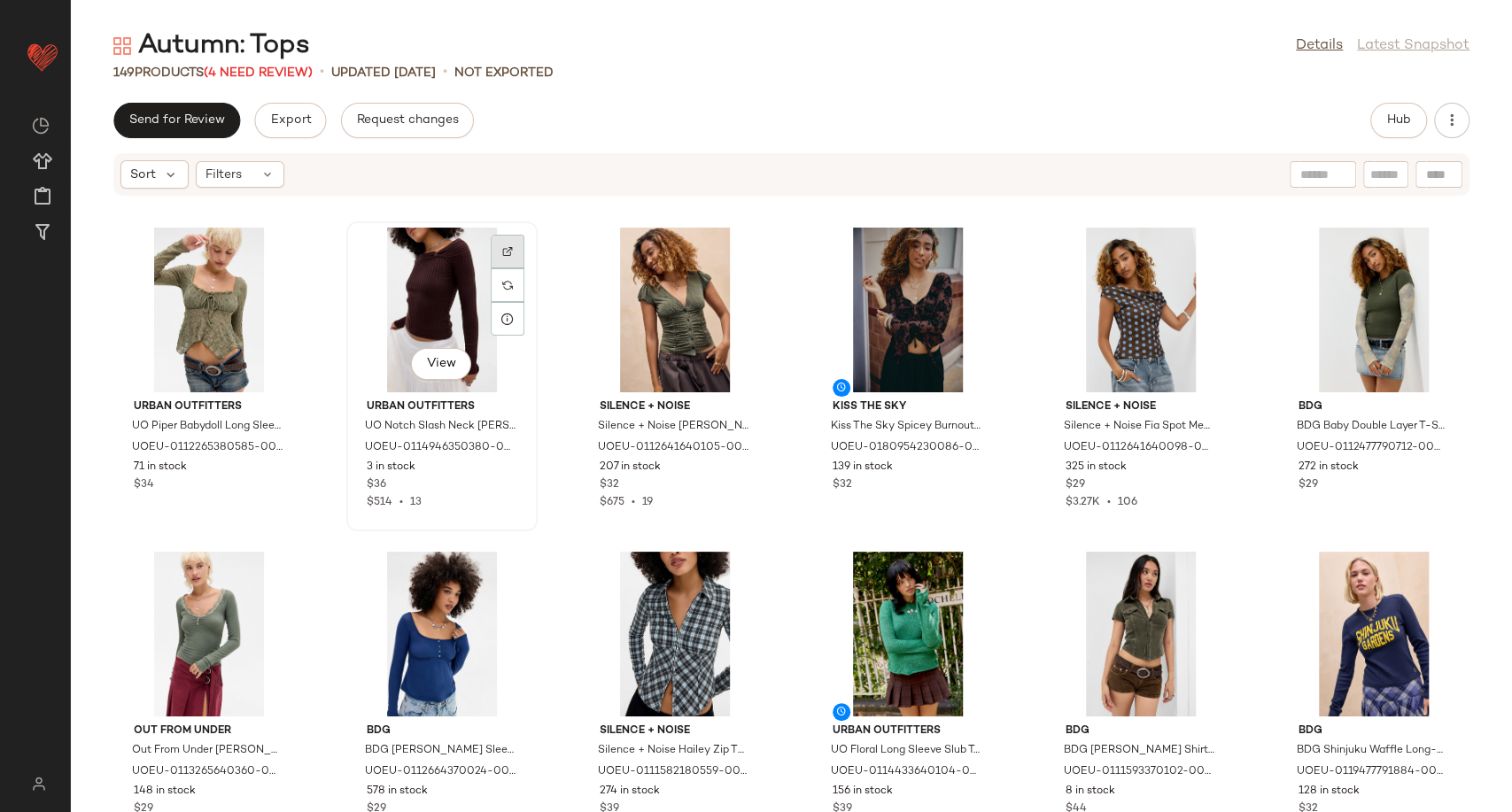
click at [511, 269] on div at bounding box center [508, 286] width 34 height 34
click at [272, 246] on img at bounding box center [275, 251] width 11 height 11
click at [738, 256] on img at bounding box center [740, 251] width 11 height 11
click at [971, 256] on img at bounding box center [973, 251] width 11 height 11
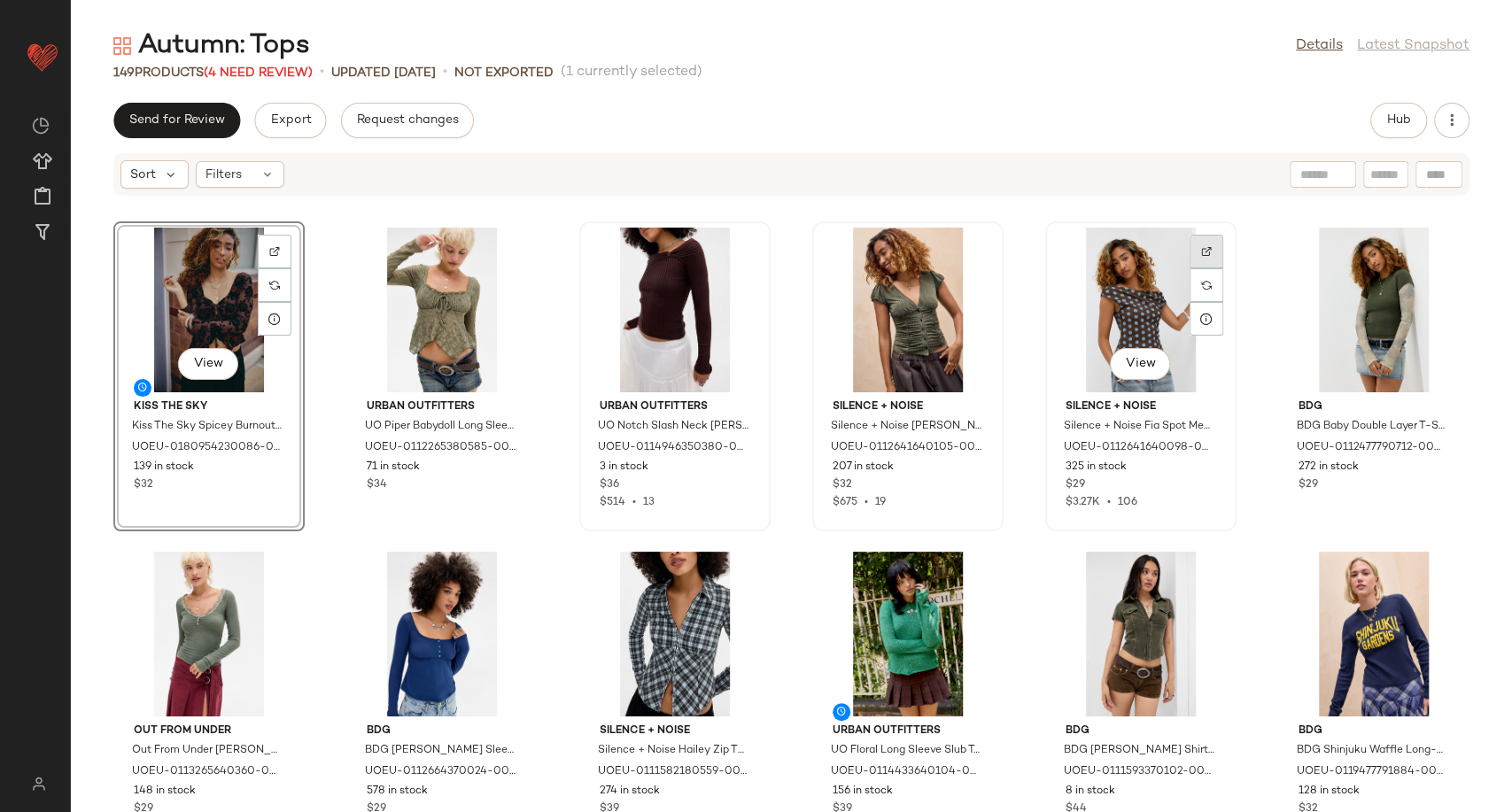
click at [1205, 269] on div at bounding box center [1207, 286] width 34 height 34
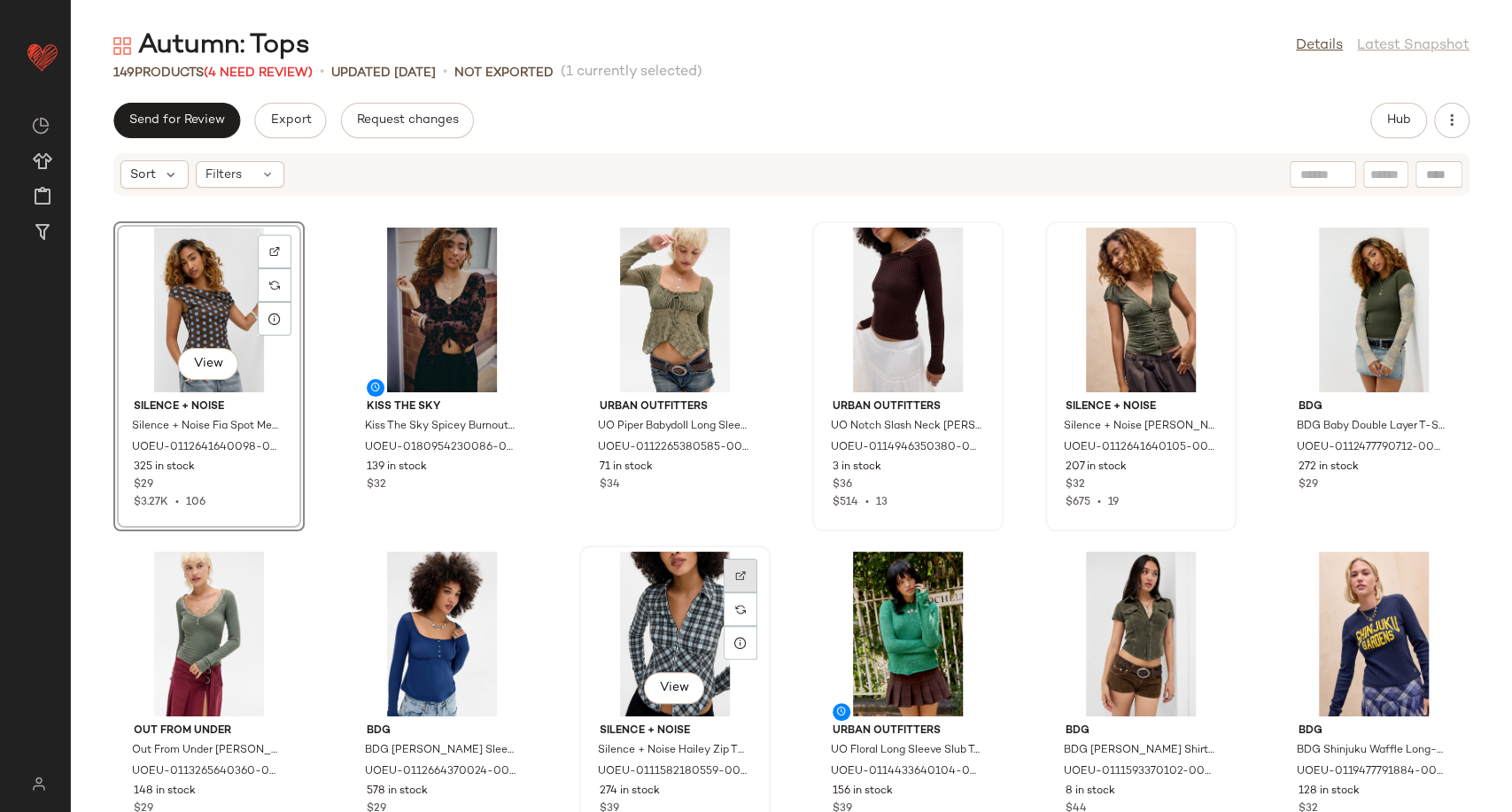
click at [751, 593] on div at bounding box center [741, 610] width 34 height 34
click at [504, 573] on img at bounding box center [507, 575] width 11 height 11
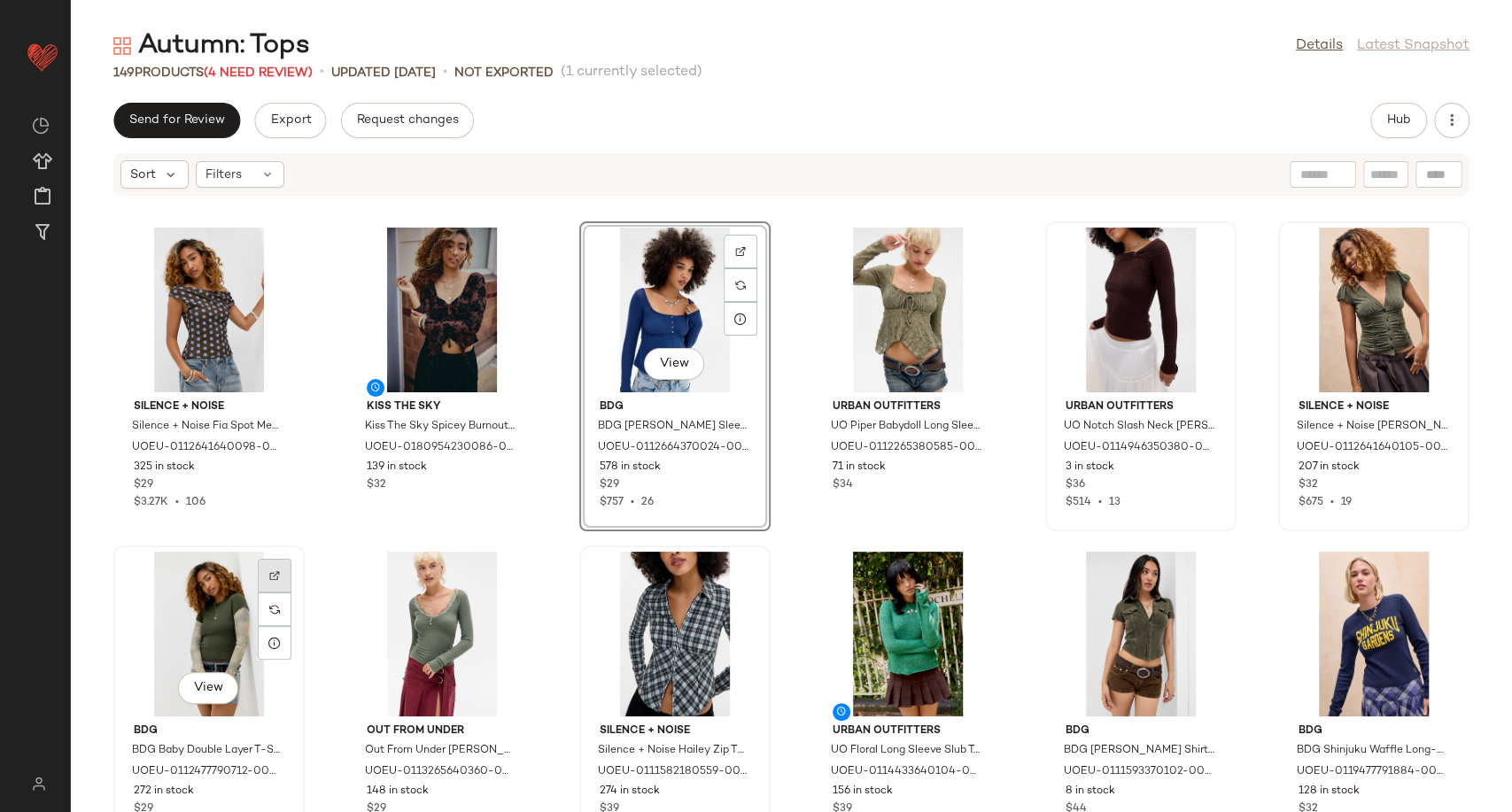
click at [272, 580] on img at bounding box center [275, 575] width 11 height 11
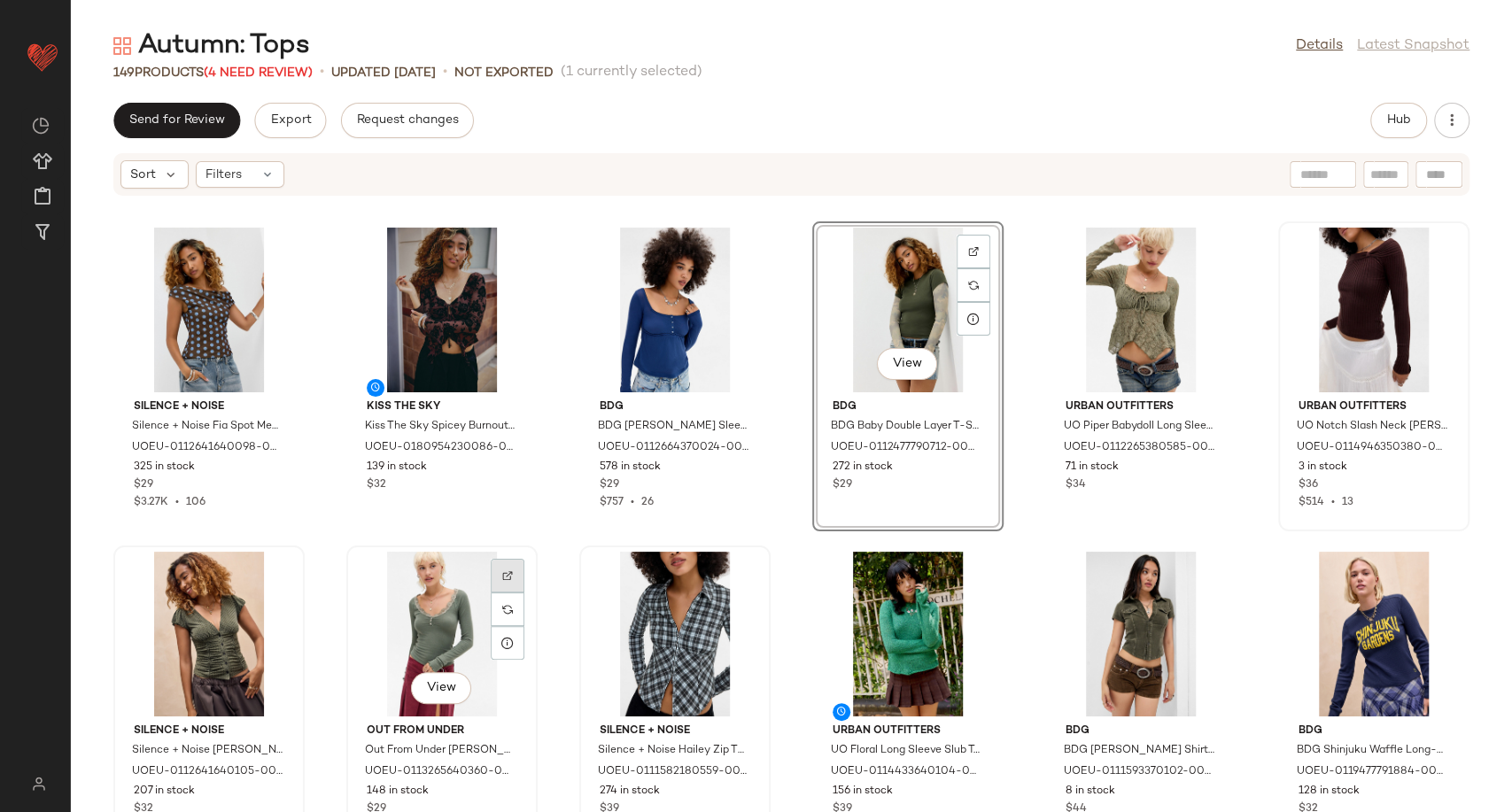
click at [494, 593] on div at bounding box center [508, 610] width 34 height 34
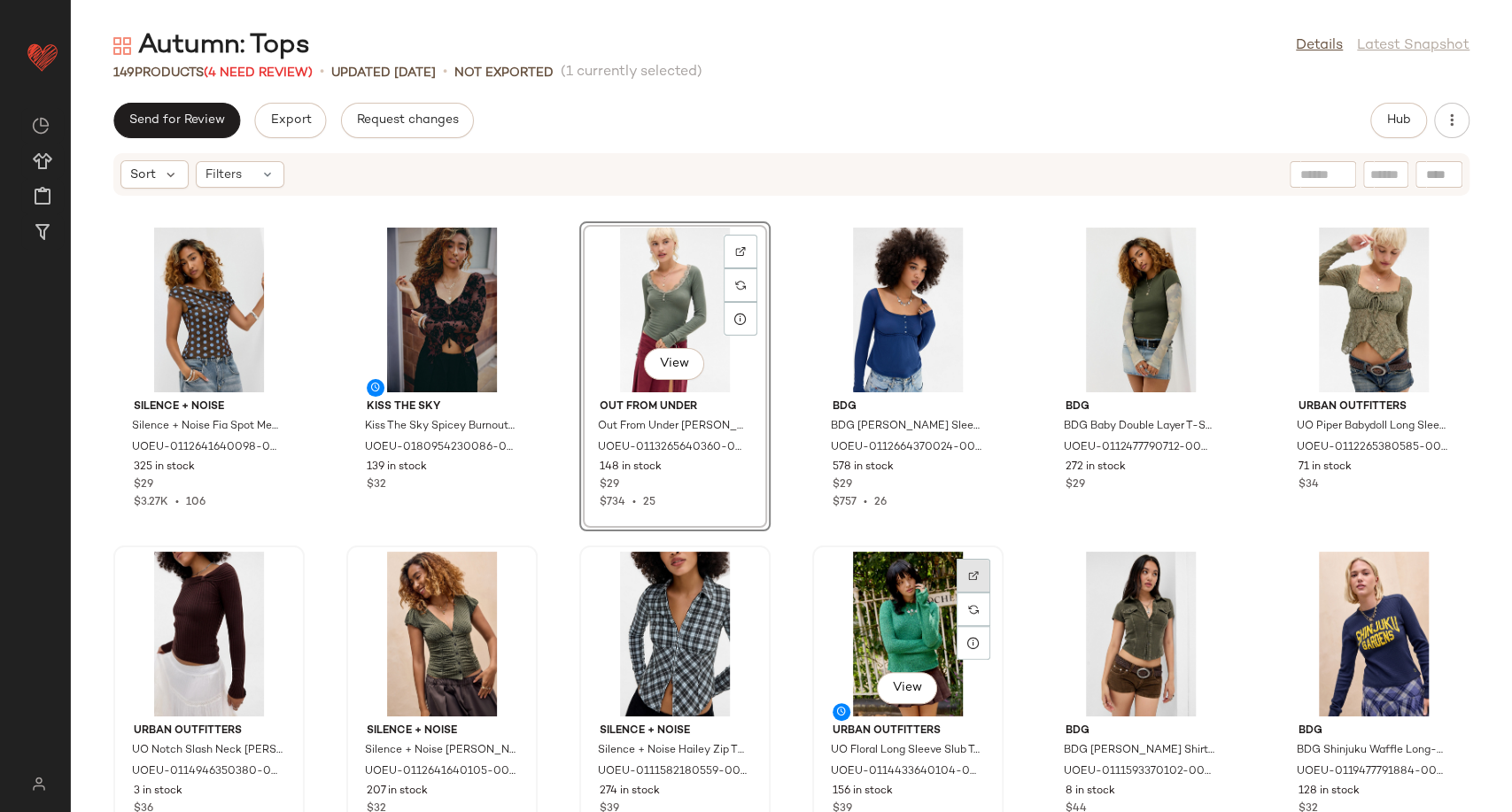
click at [968, 576] on img at bounding box center [973, 575] width 11 height 11
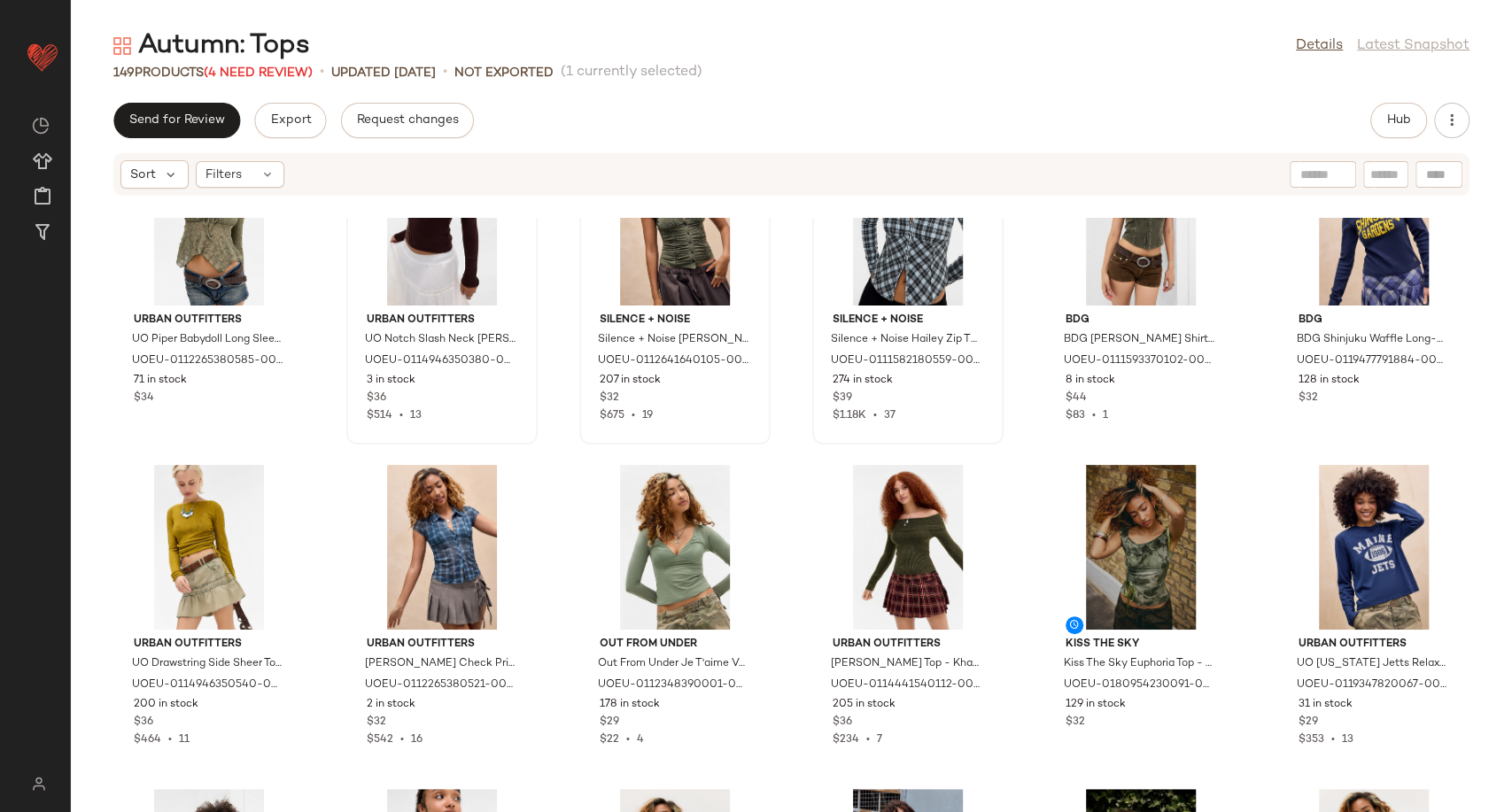
scroll to position [424, 0]
click at [1191, 507] on div at bounding box center [1207, 523] width 34 height 34
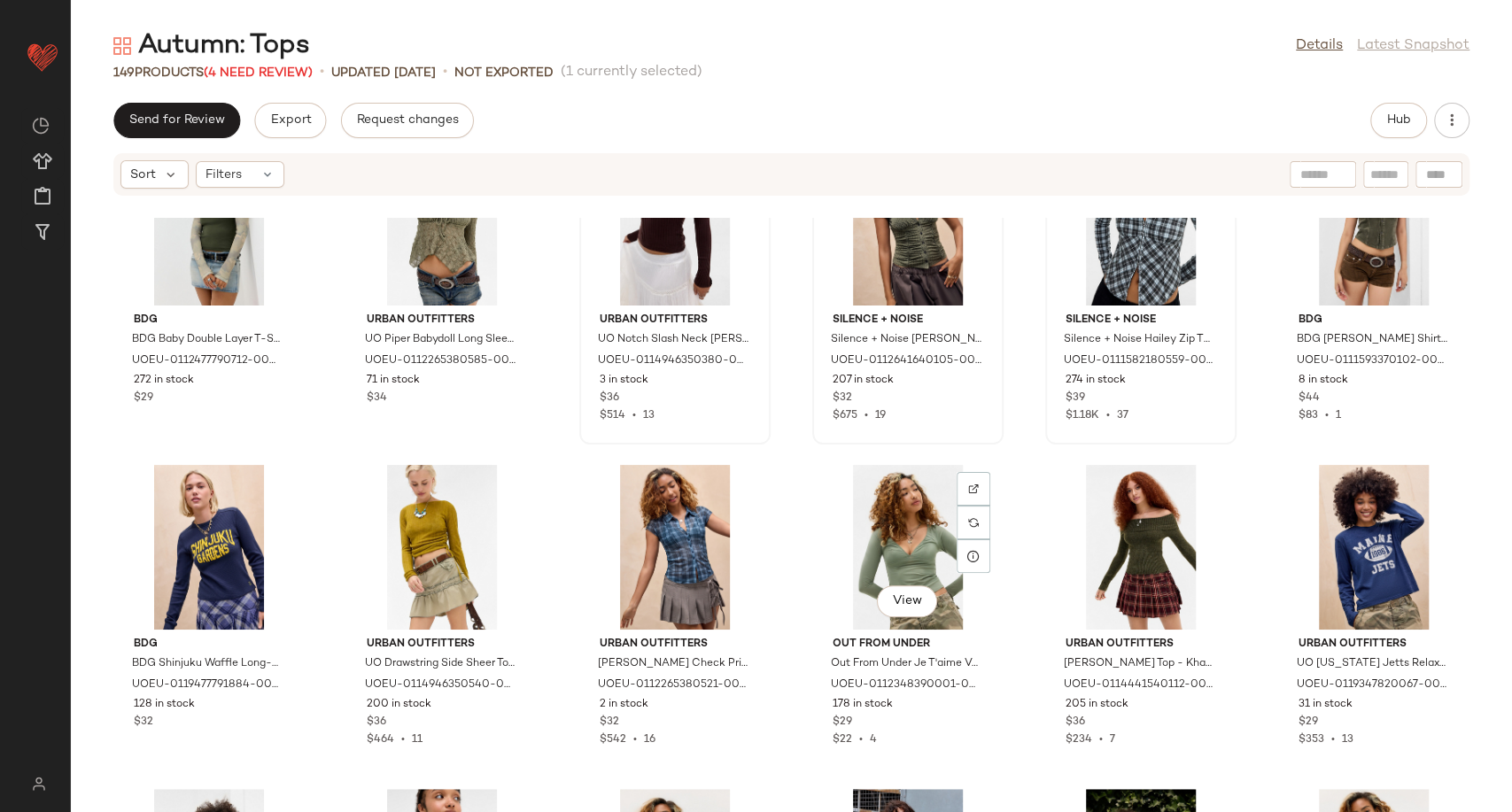
scroll to position [426, 0]
click at [1201, 492] on img at bounding box center [1206, 488] width 11 height 11
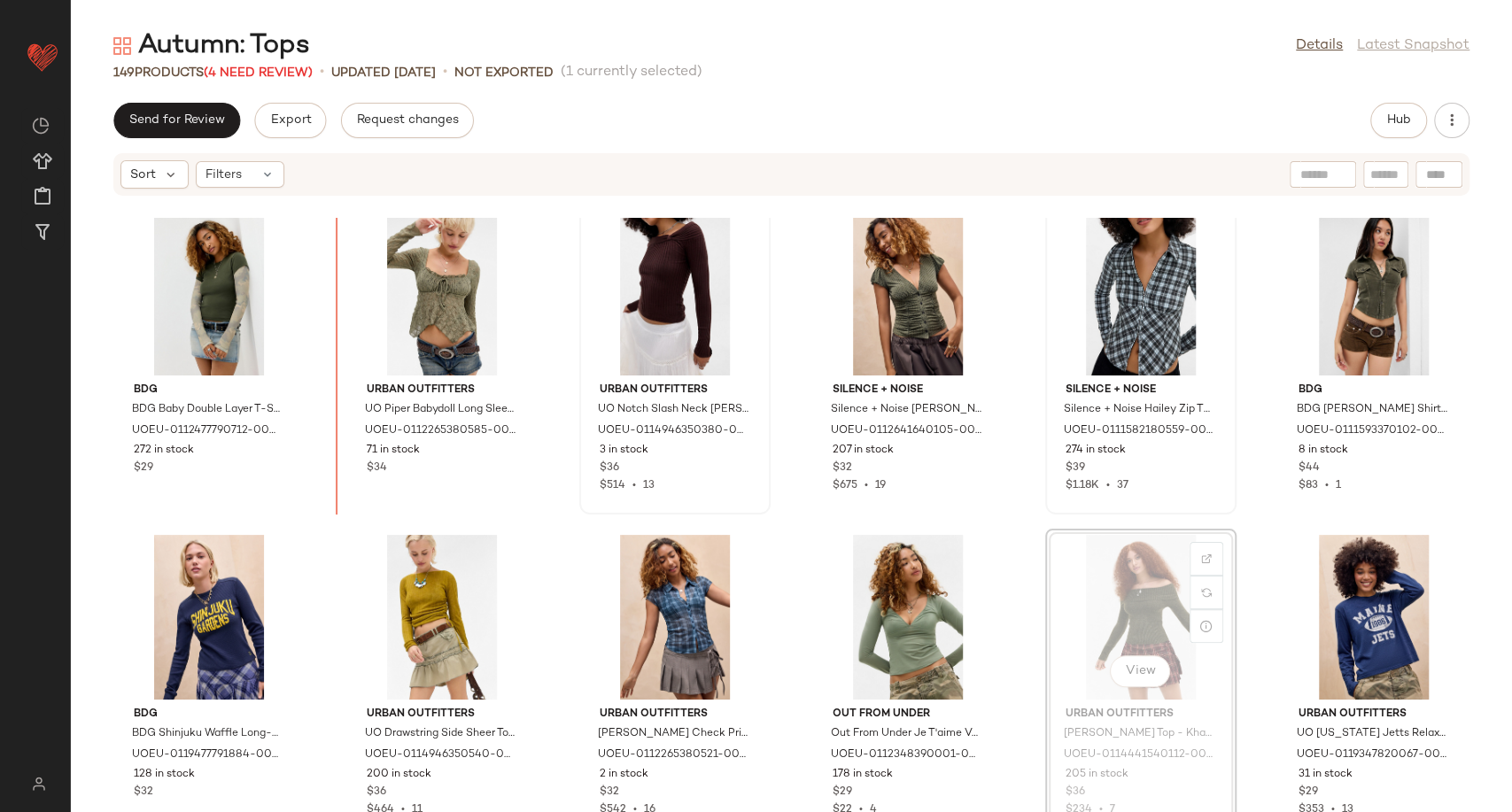
scroll to position [295, 0]
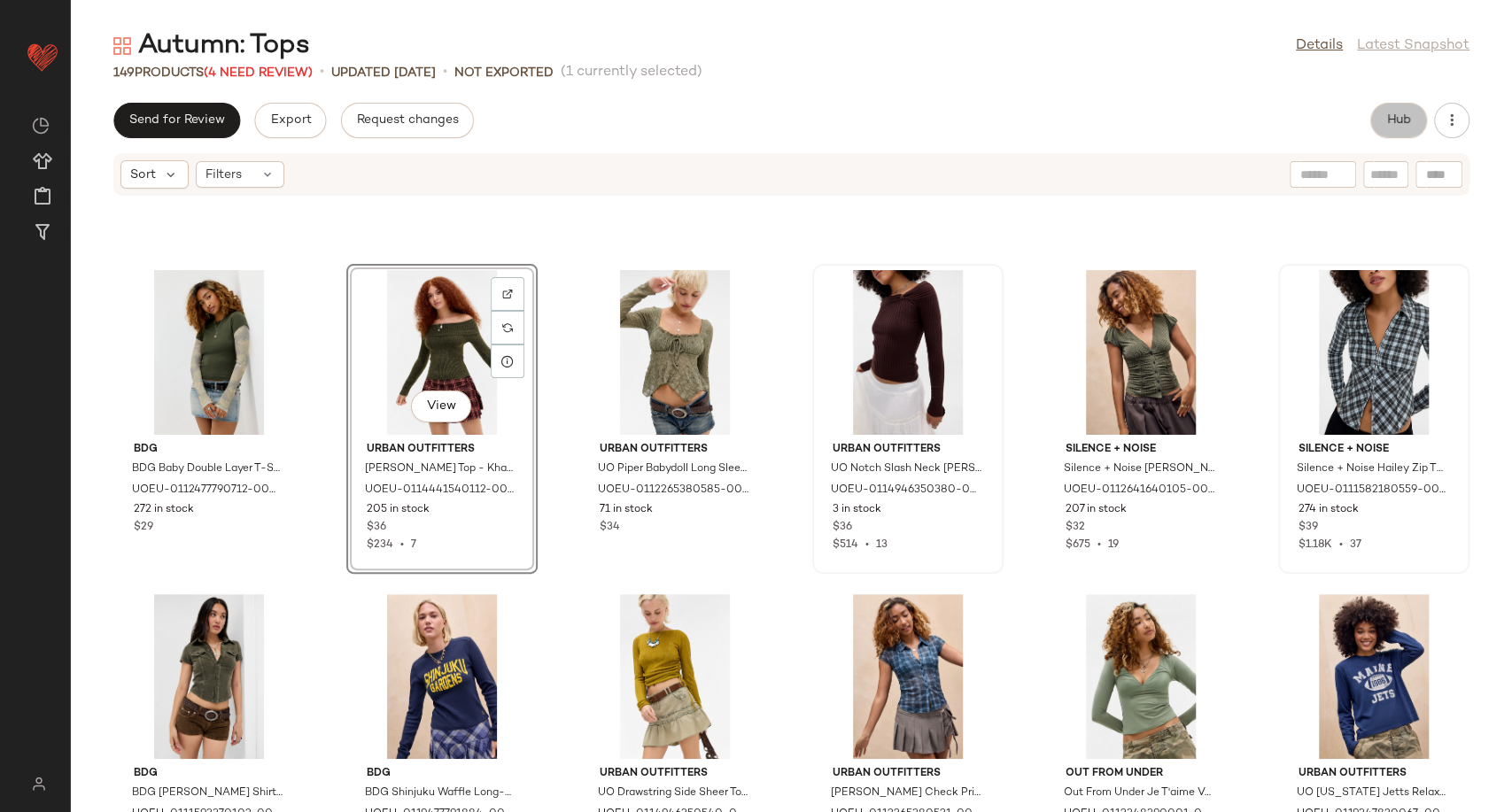
click at [1407, 115] on span "Hub" at bounding box center [1398, 120] width 25 height 14
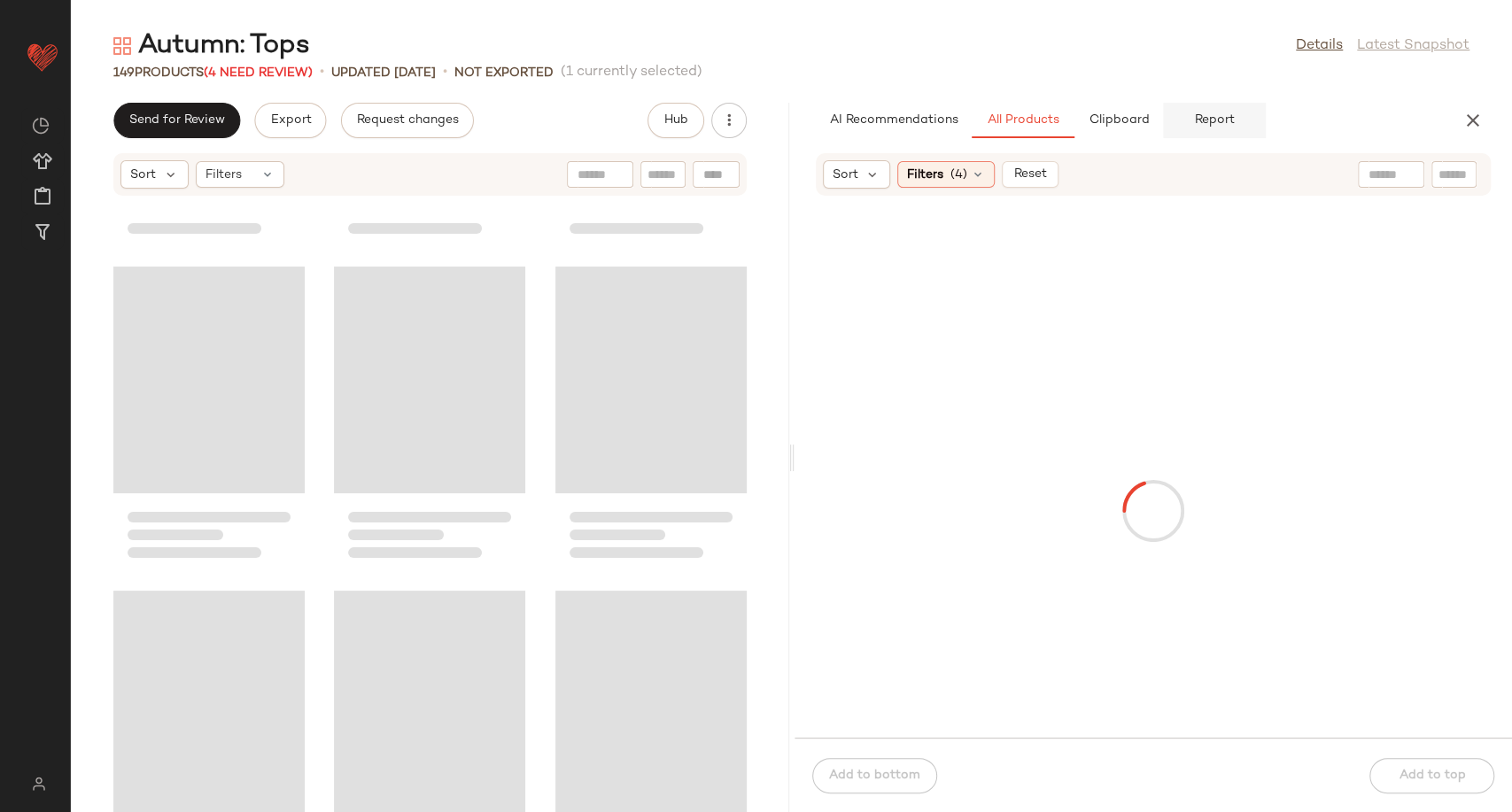
scroll to position [648, 0]
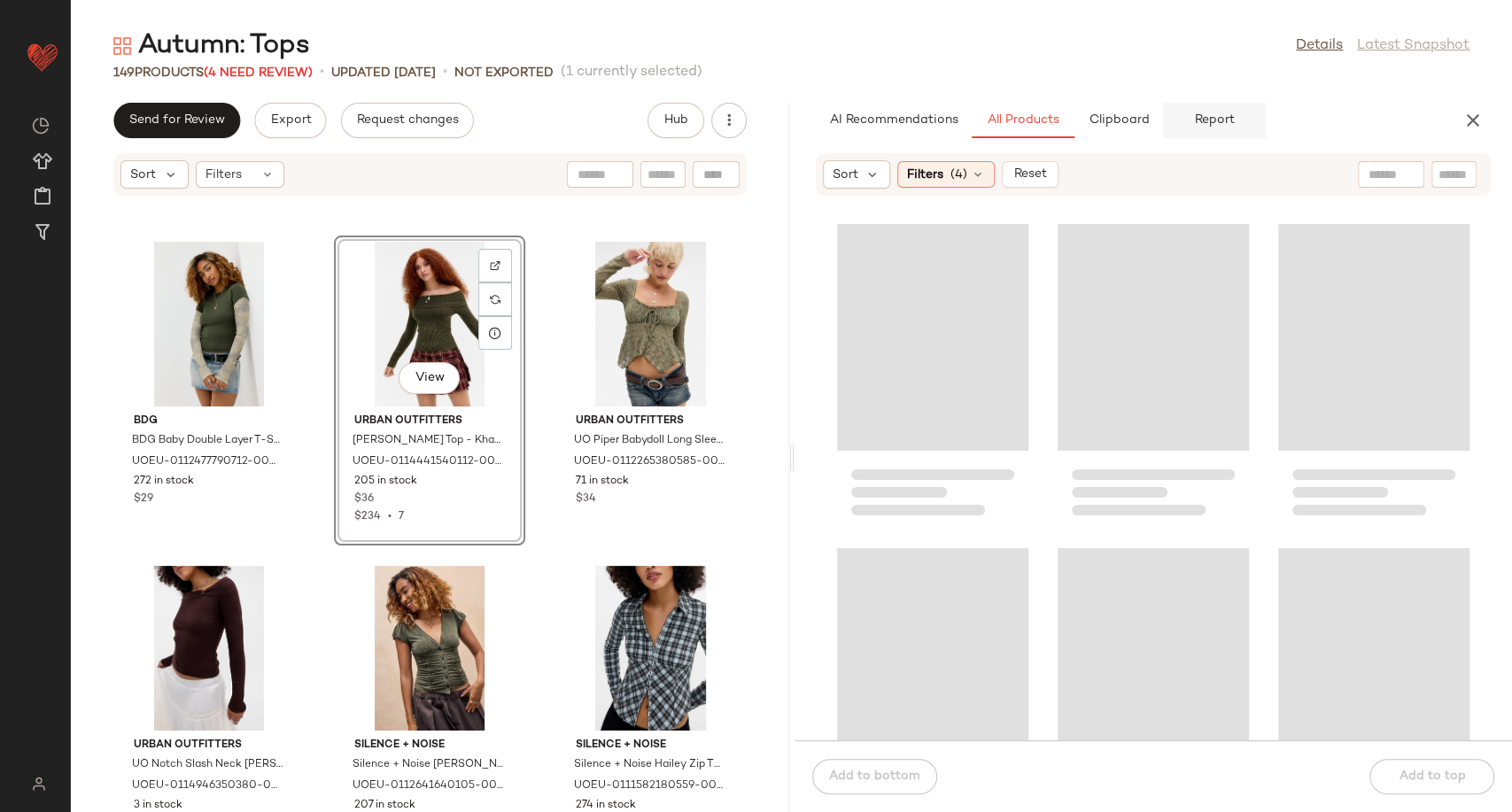
click at [1232, 122] on span "Report" at bounding box center [1213, 120] width 41 height 14
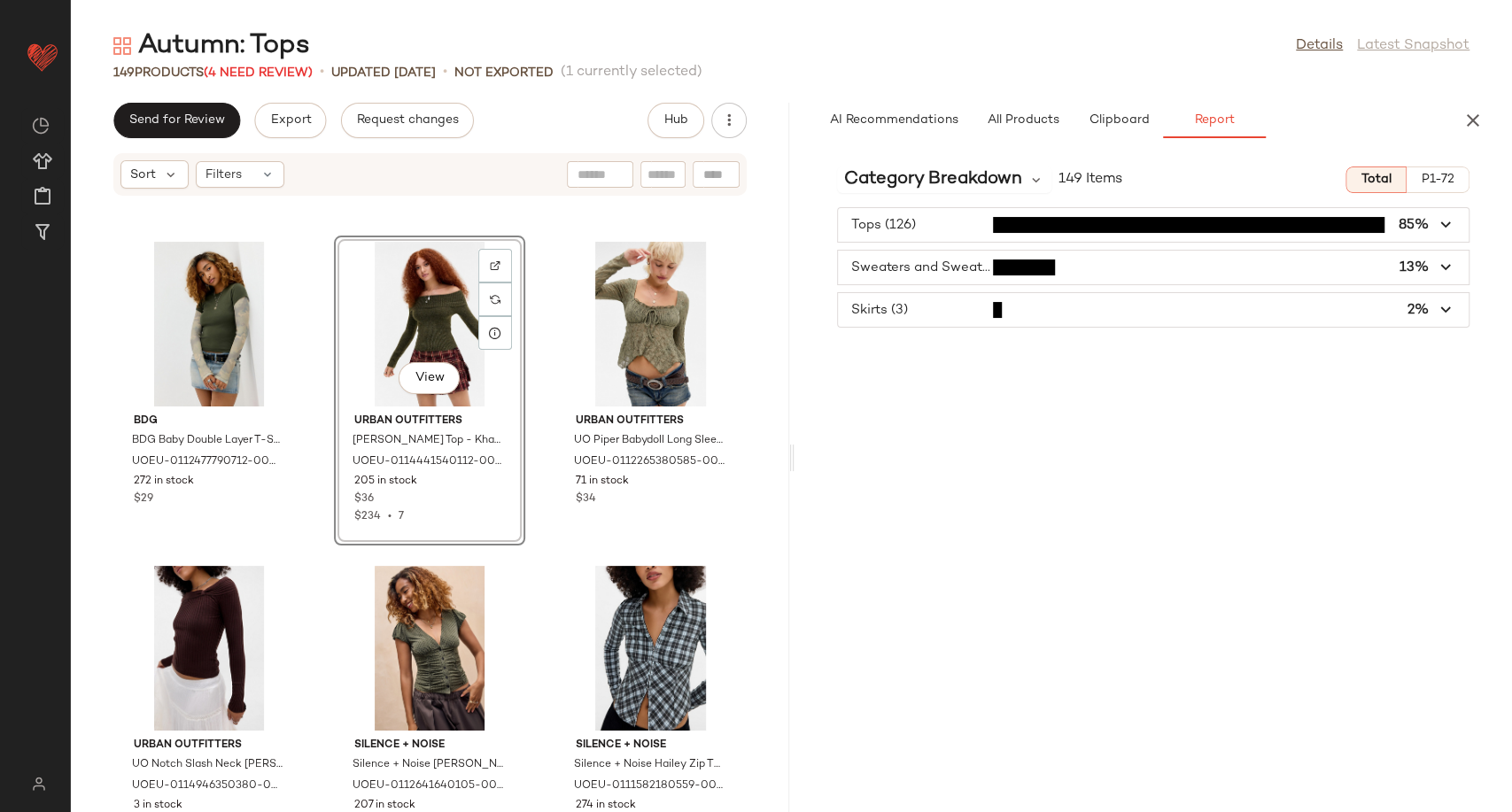
click at [1080, 311] on span "button" at bounding box center [1153, 310] width 632 height 34
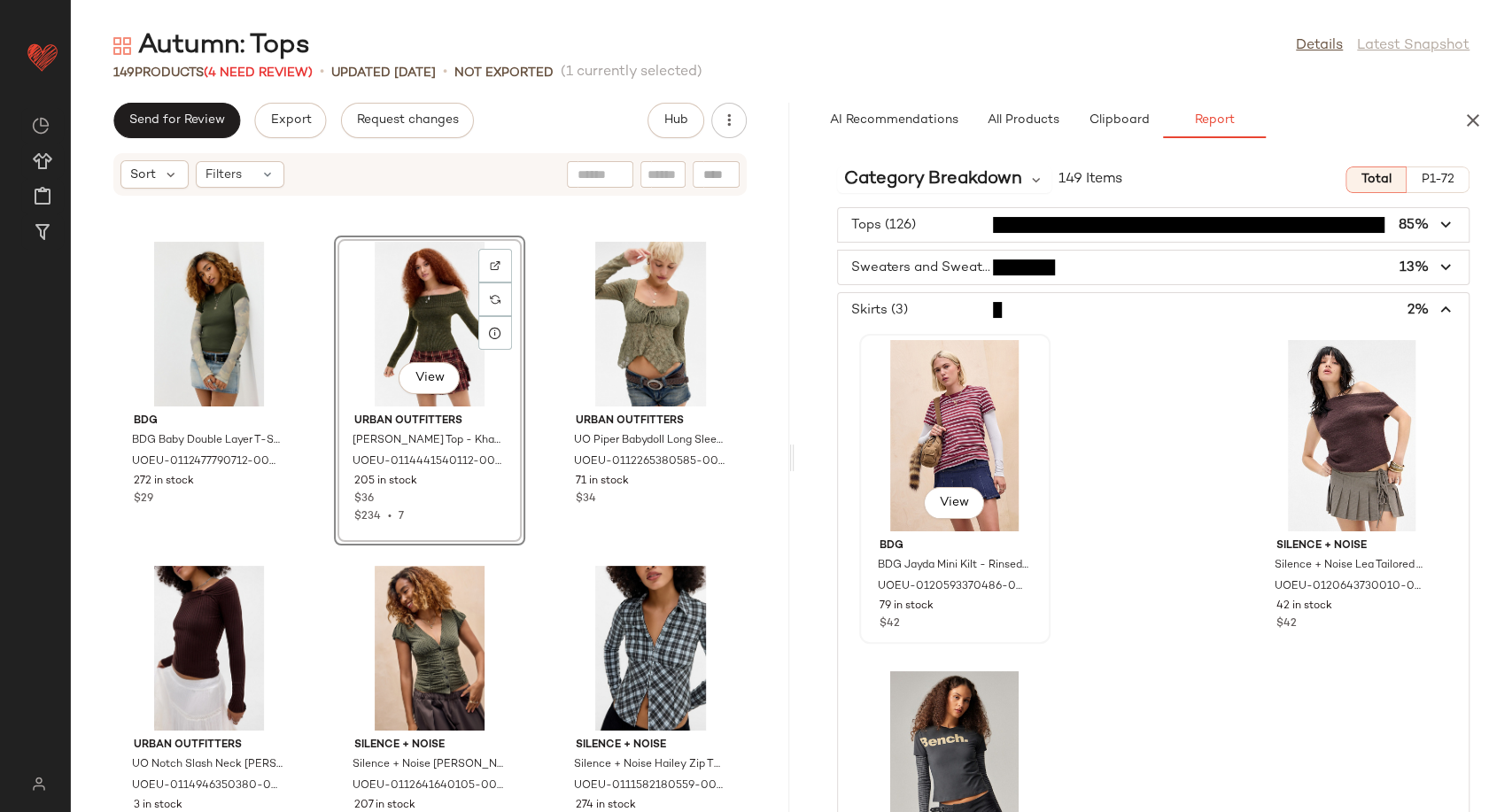
click at [936, 455] on div "View" at bounding box center [955, 435] width 178 height 191
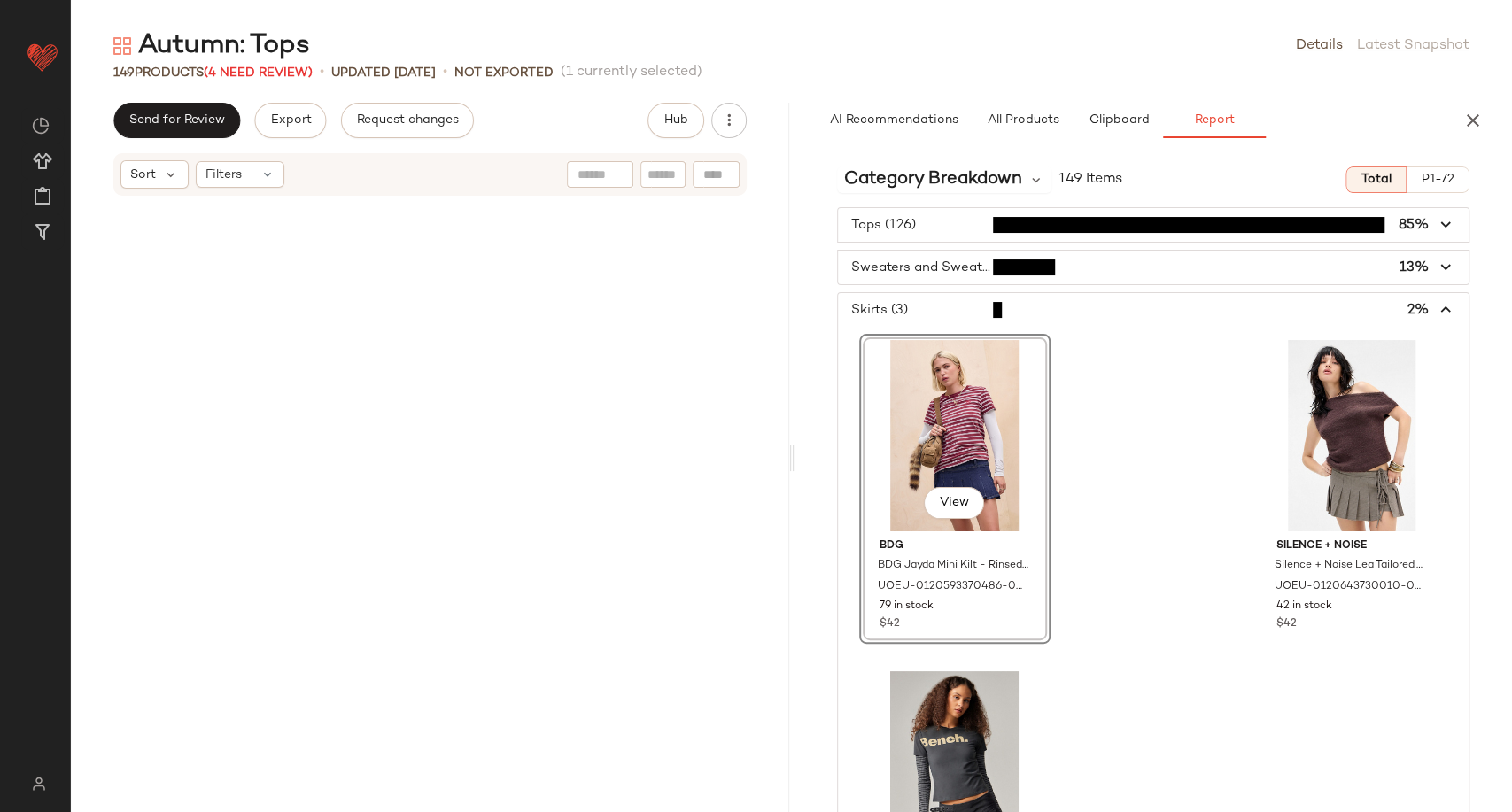
scroll to position [9400, 0]
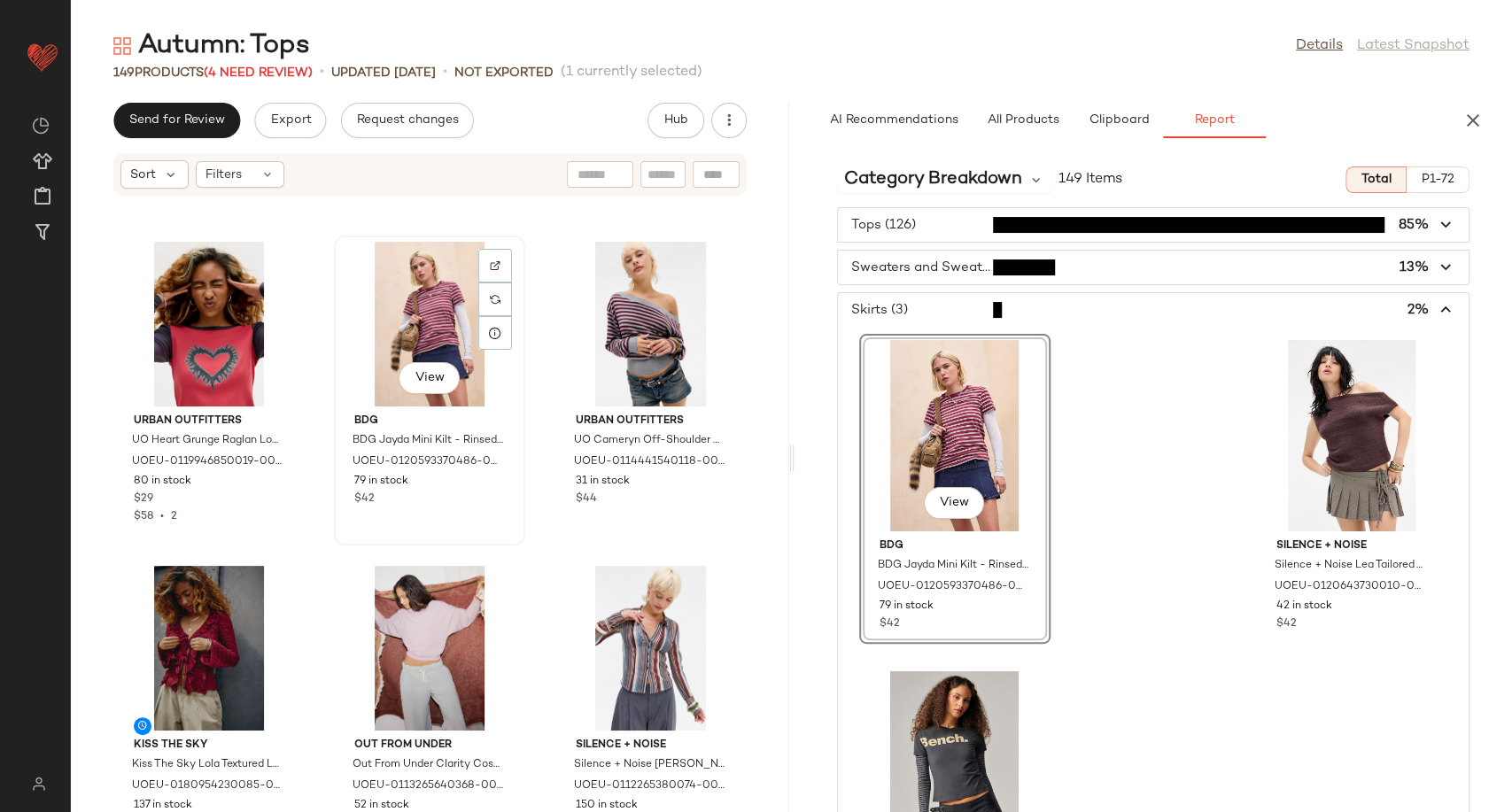
click at [422, 333] on div "View" at bounding box center [429, 324] width 178 height 165
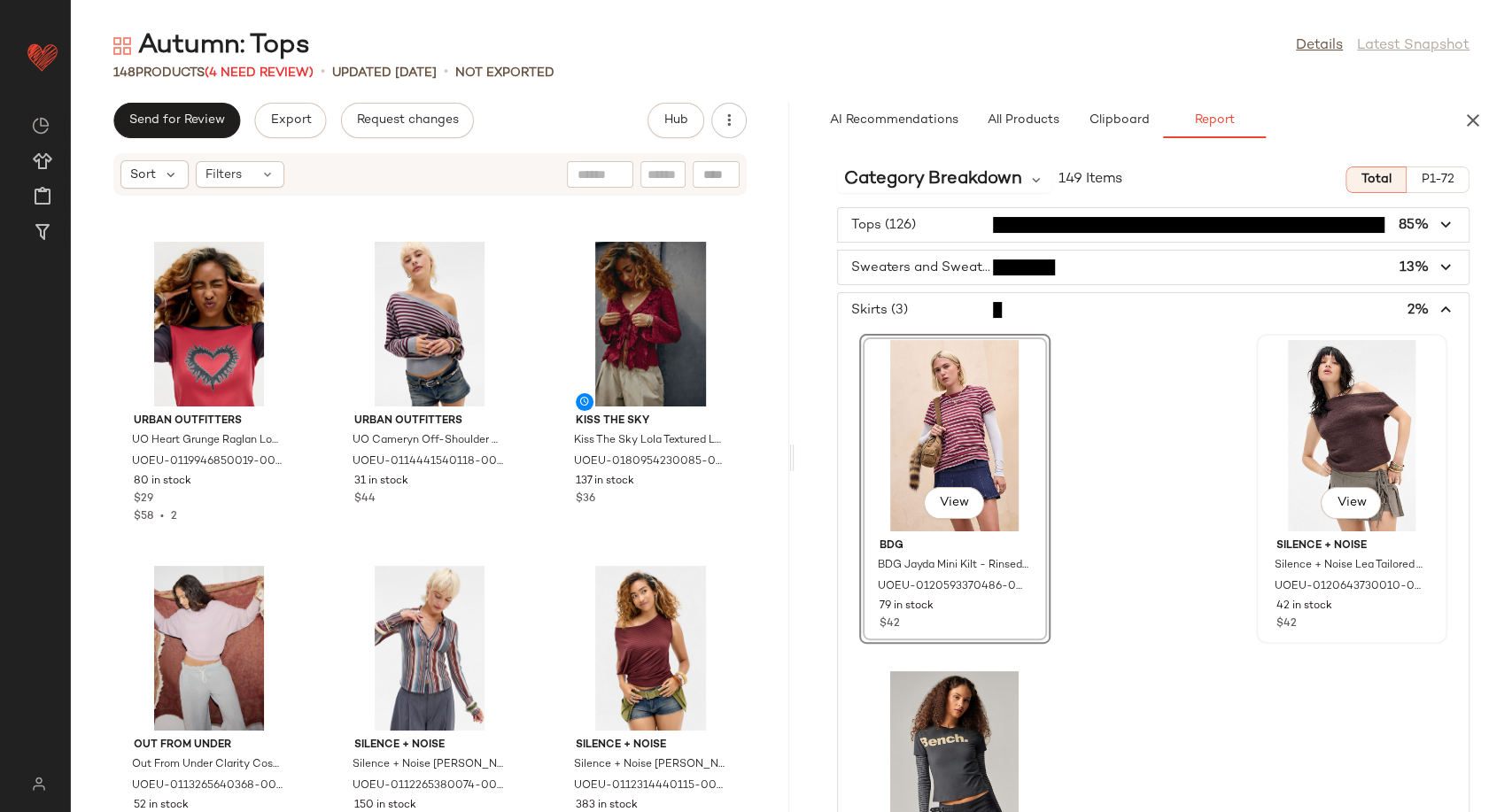
click at [1344, 428] on div "View" at bounding box center [1351, 435] width 178 height 191
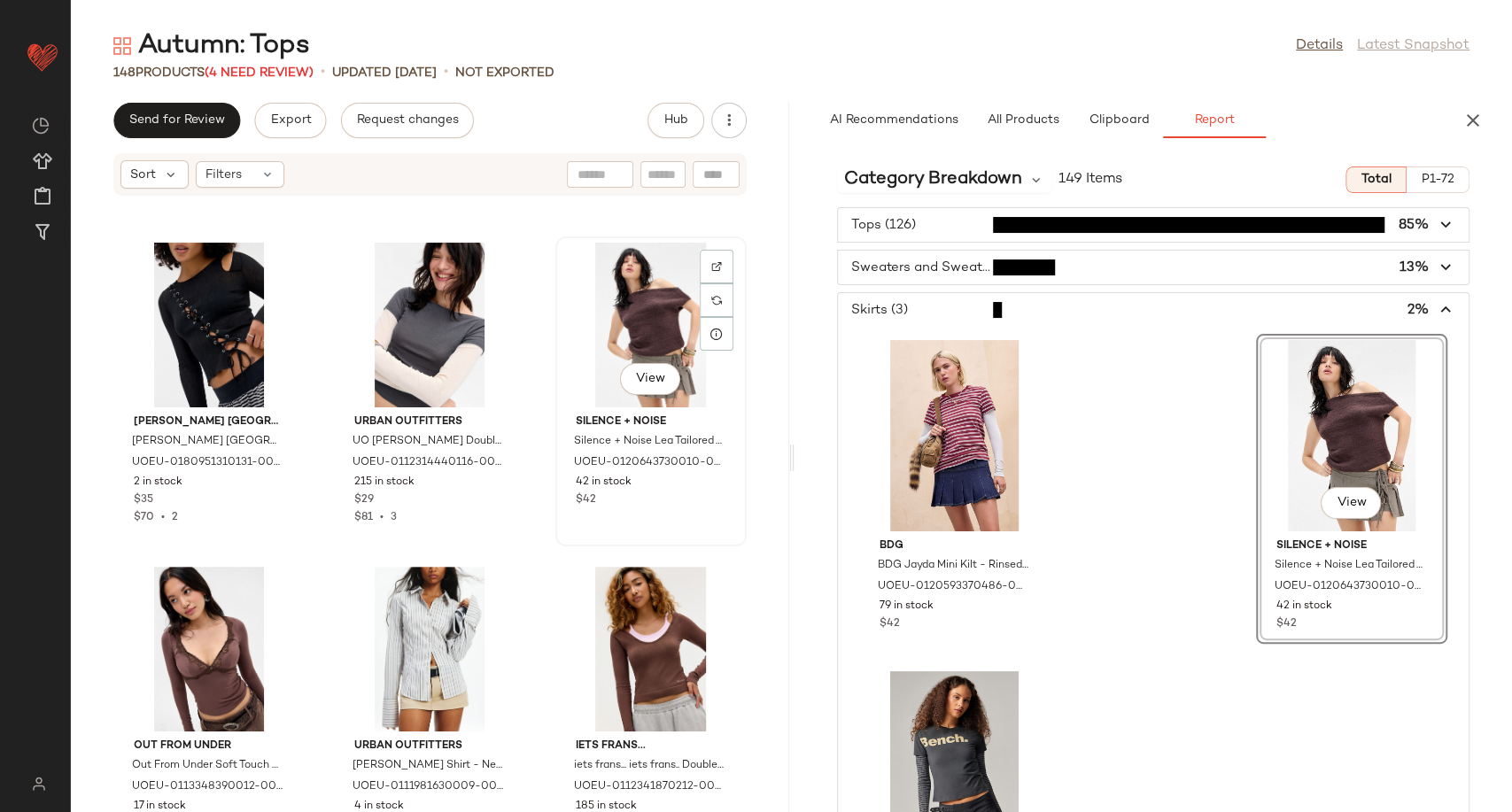
click at [627, 307] on div "View" at bounding box center [650, 325] width 178 height 165
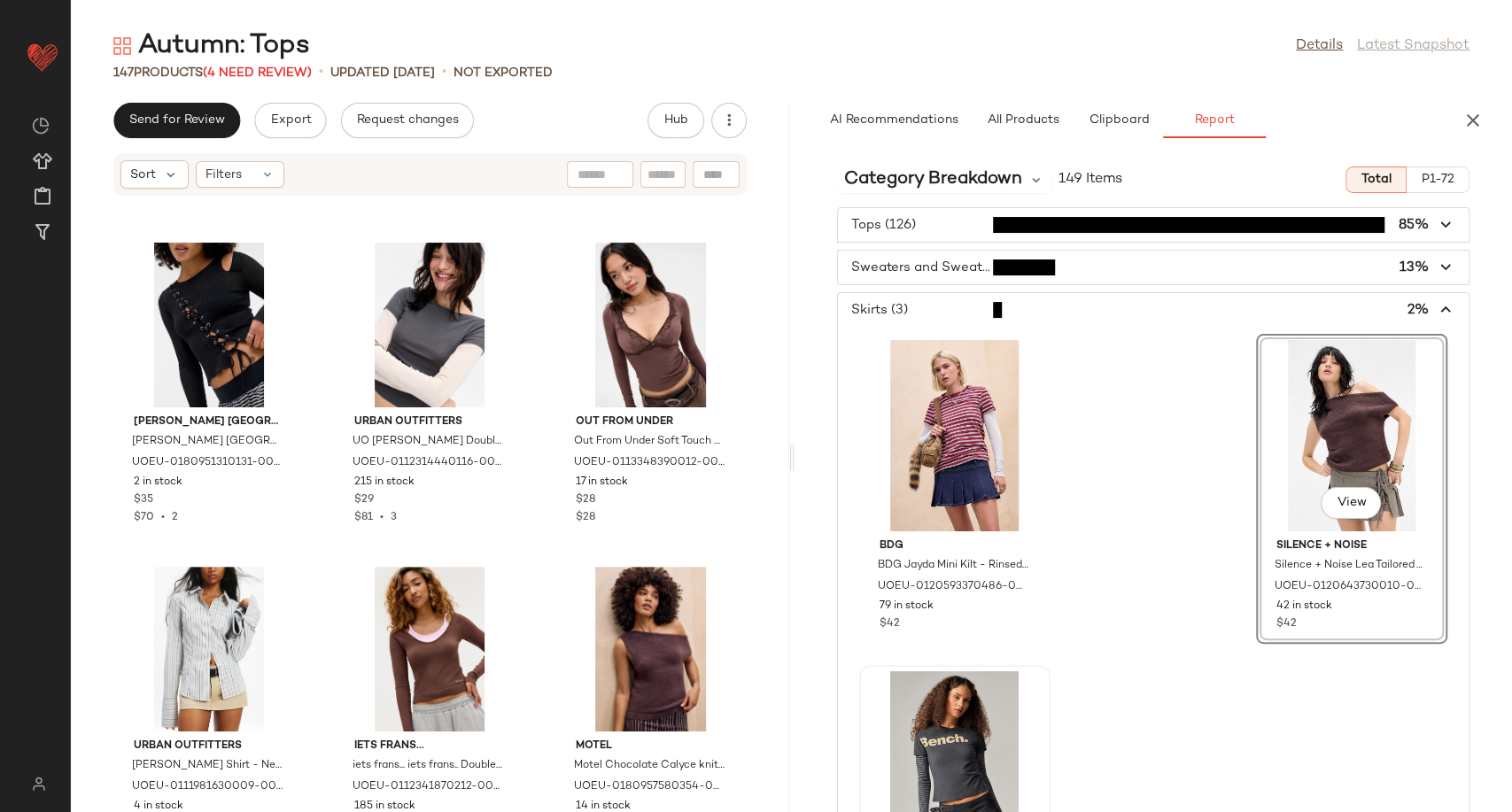
click at [957, 739] on div "View" at bounding box center [955, 766] width 178 height 191
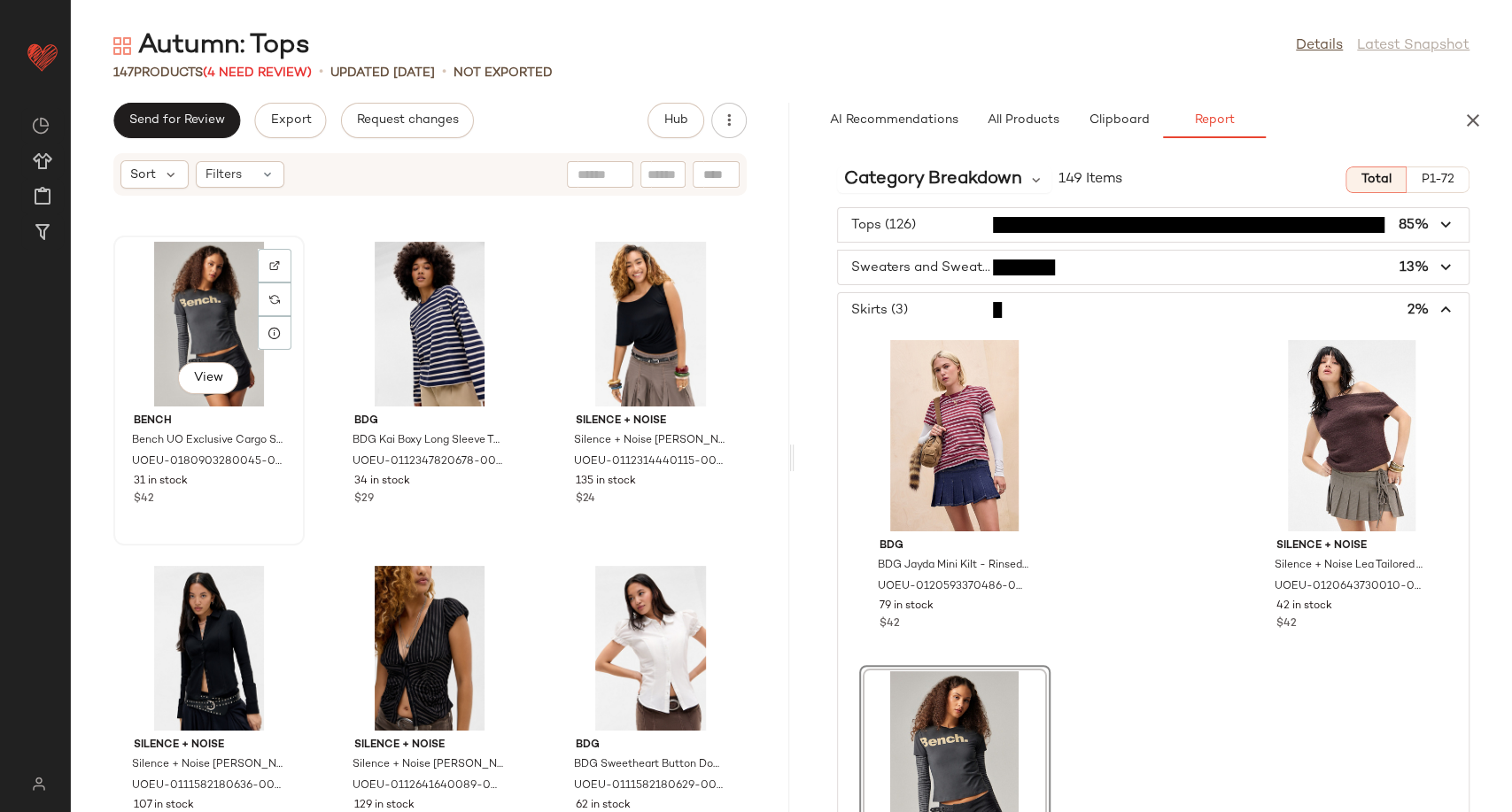
click at [190, 344] on div "View" at bounding box center [209, 324] width 178 height 165
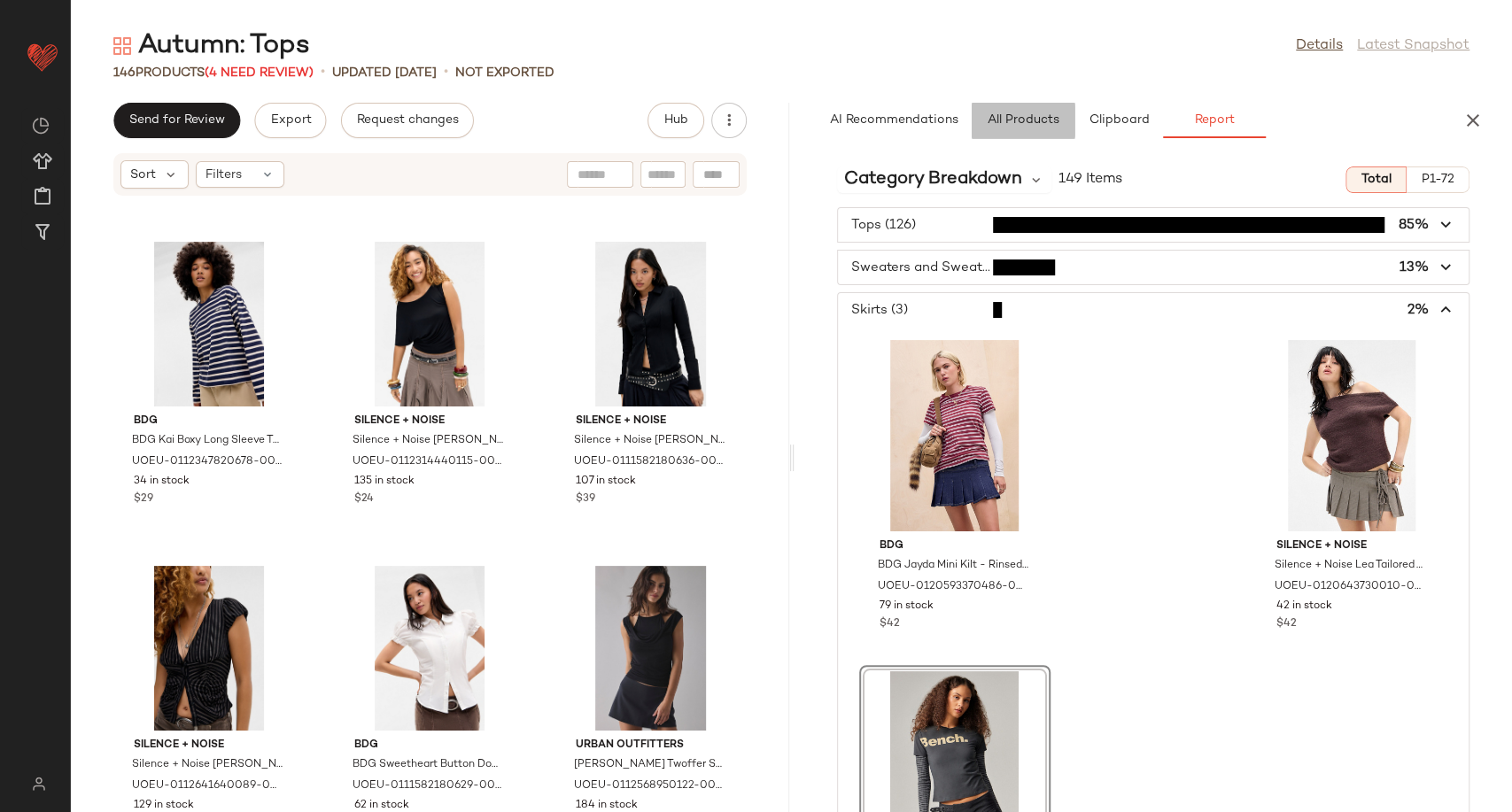
click at [1029, 113] on span "All Products" at bounding box center [1021, 120] width 72 height 14
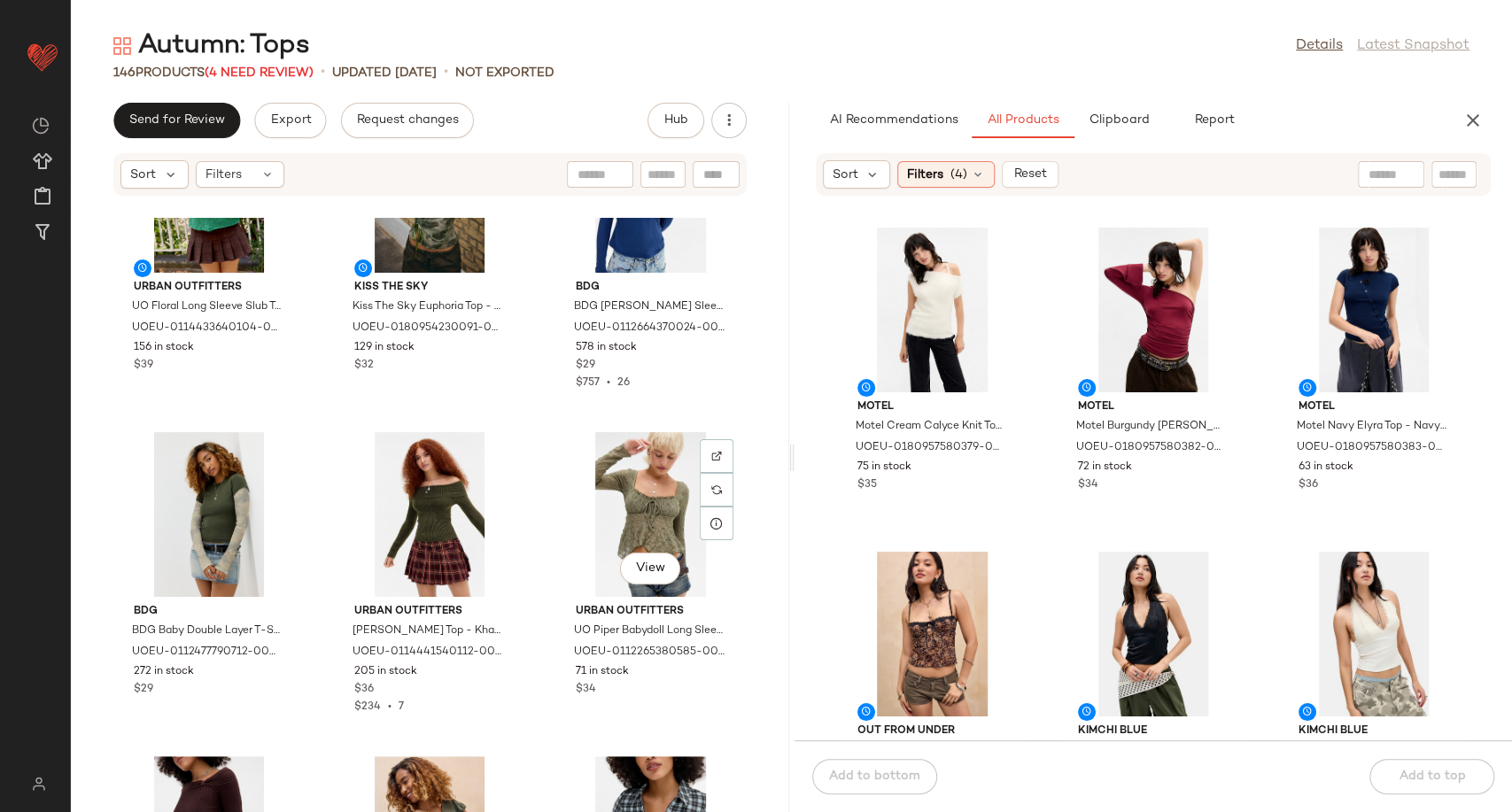
scroll to position [481, 0]
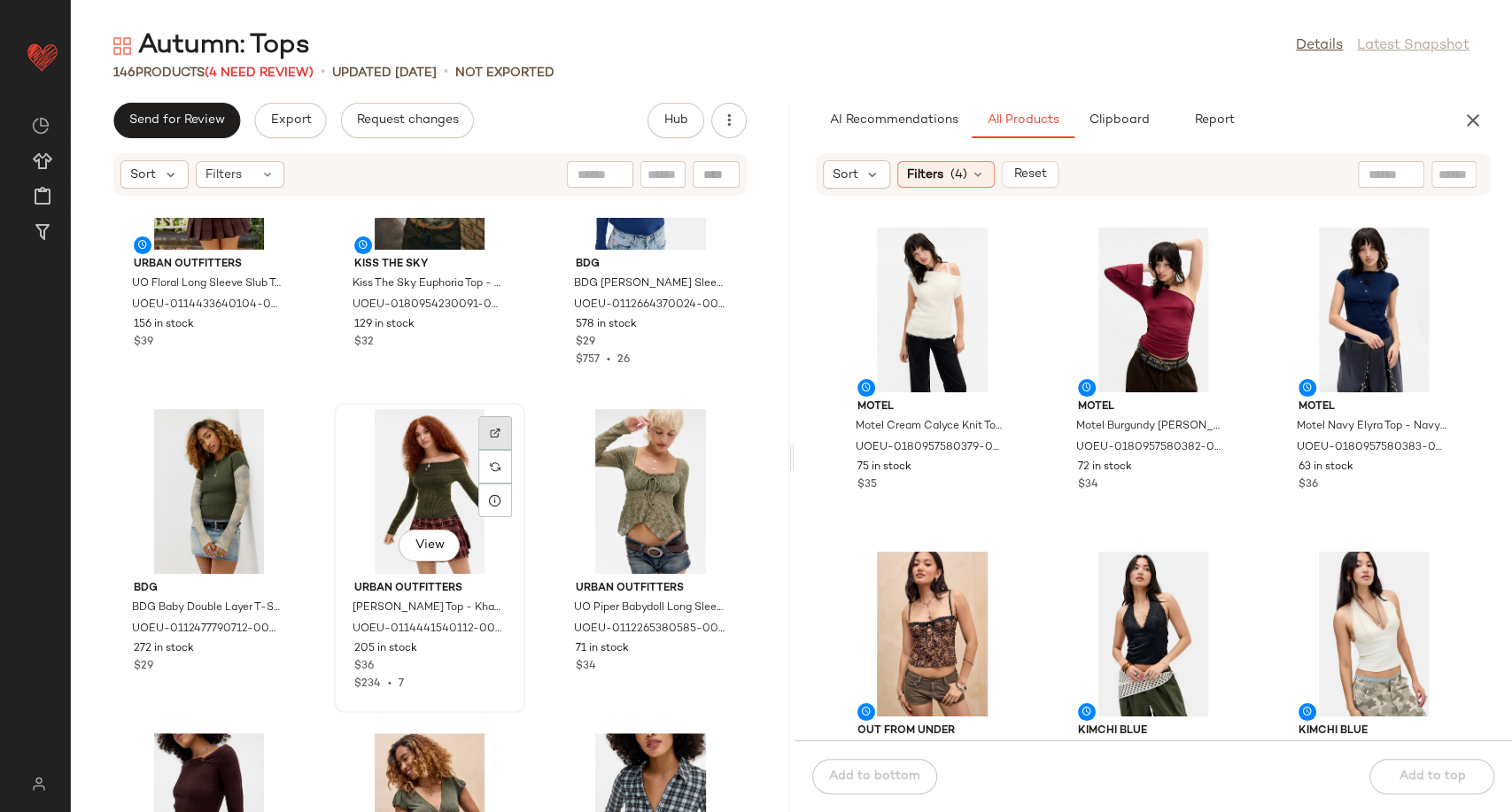
click at [479, 450] on div at bounding box center [495, 467] width 34 height 34
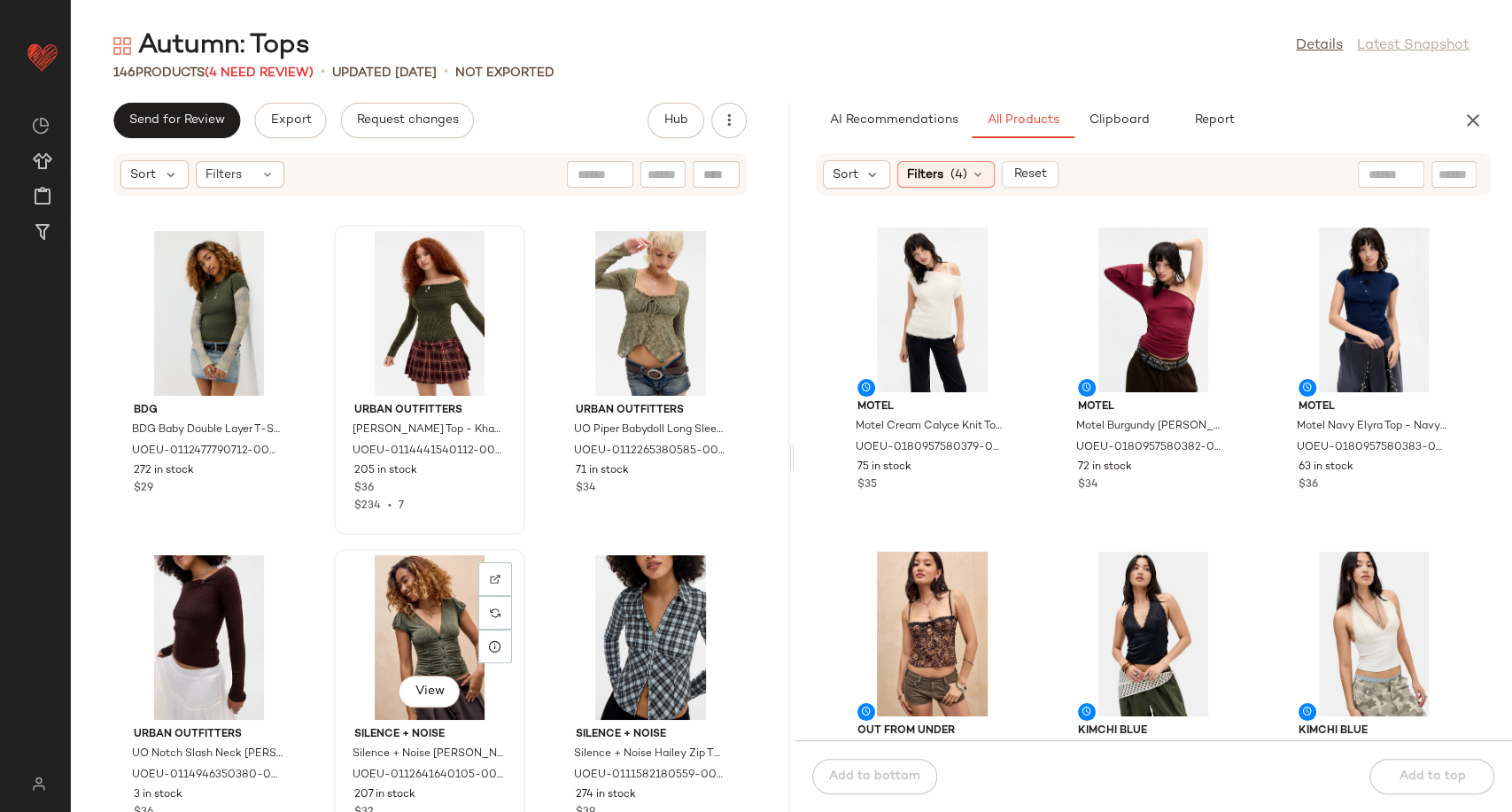
scroll to position [659, 0]
click at [704, 596] on div at bounding box center [717, 613] width 34 height 34
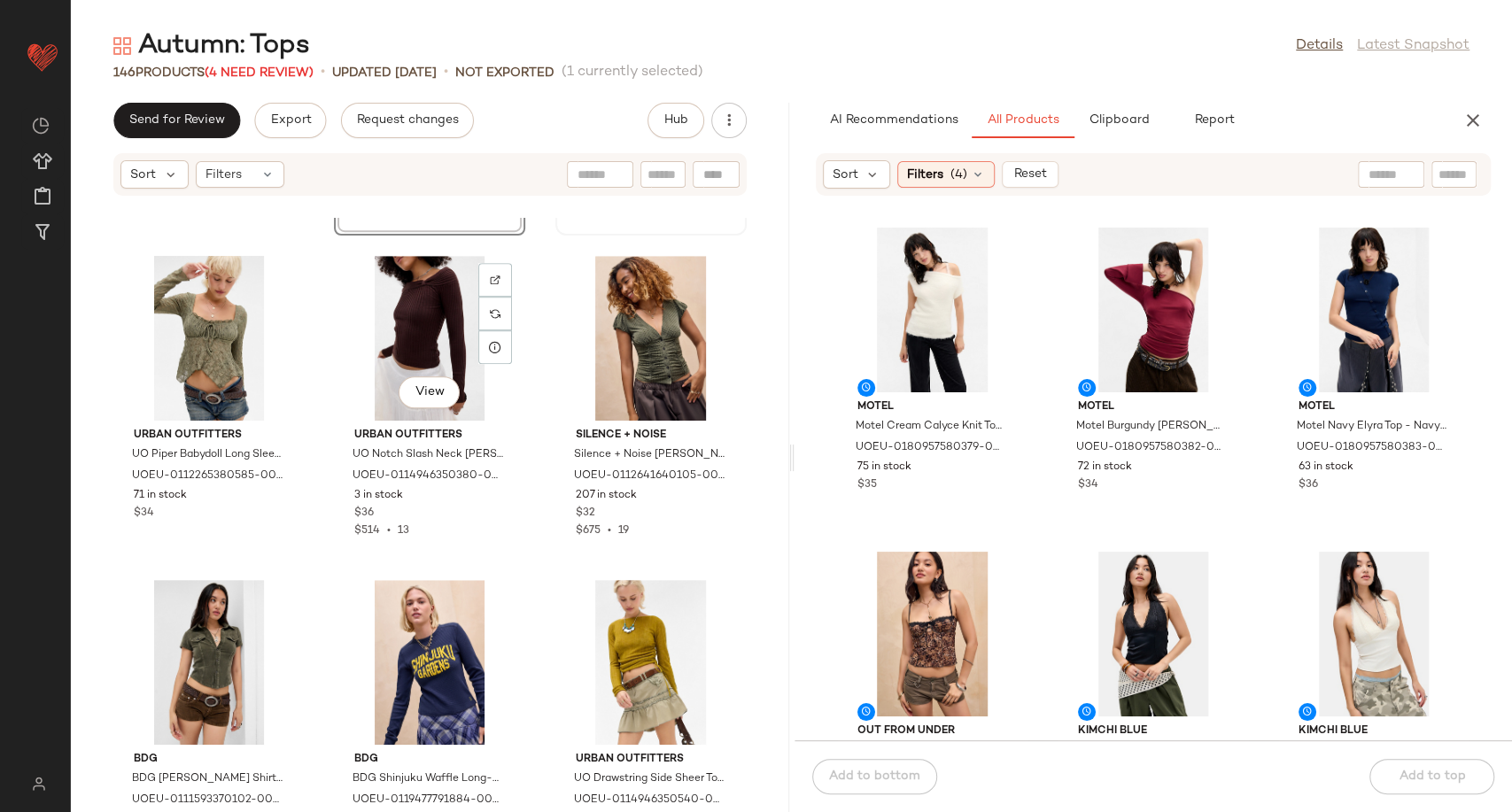
scroll to position [971, 0]
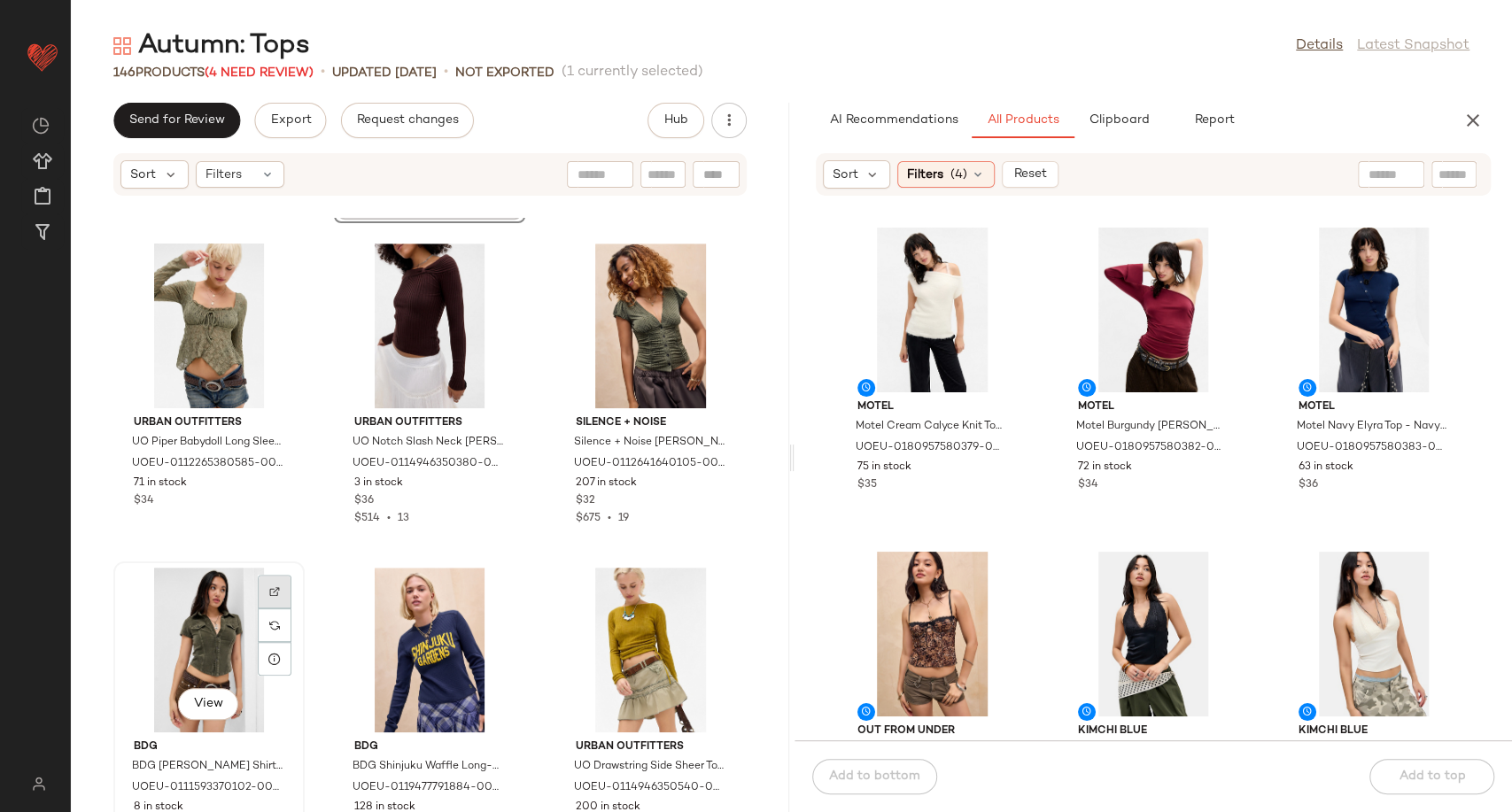
click at [273, 609] on div at bounding box center [275, 626] width 34 height 34
click at [490, 586] on img at bounding box center [495, 591] width 11 height 11
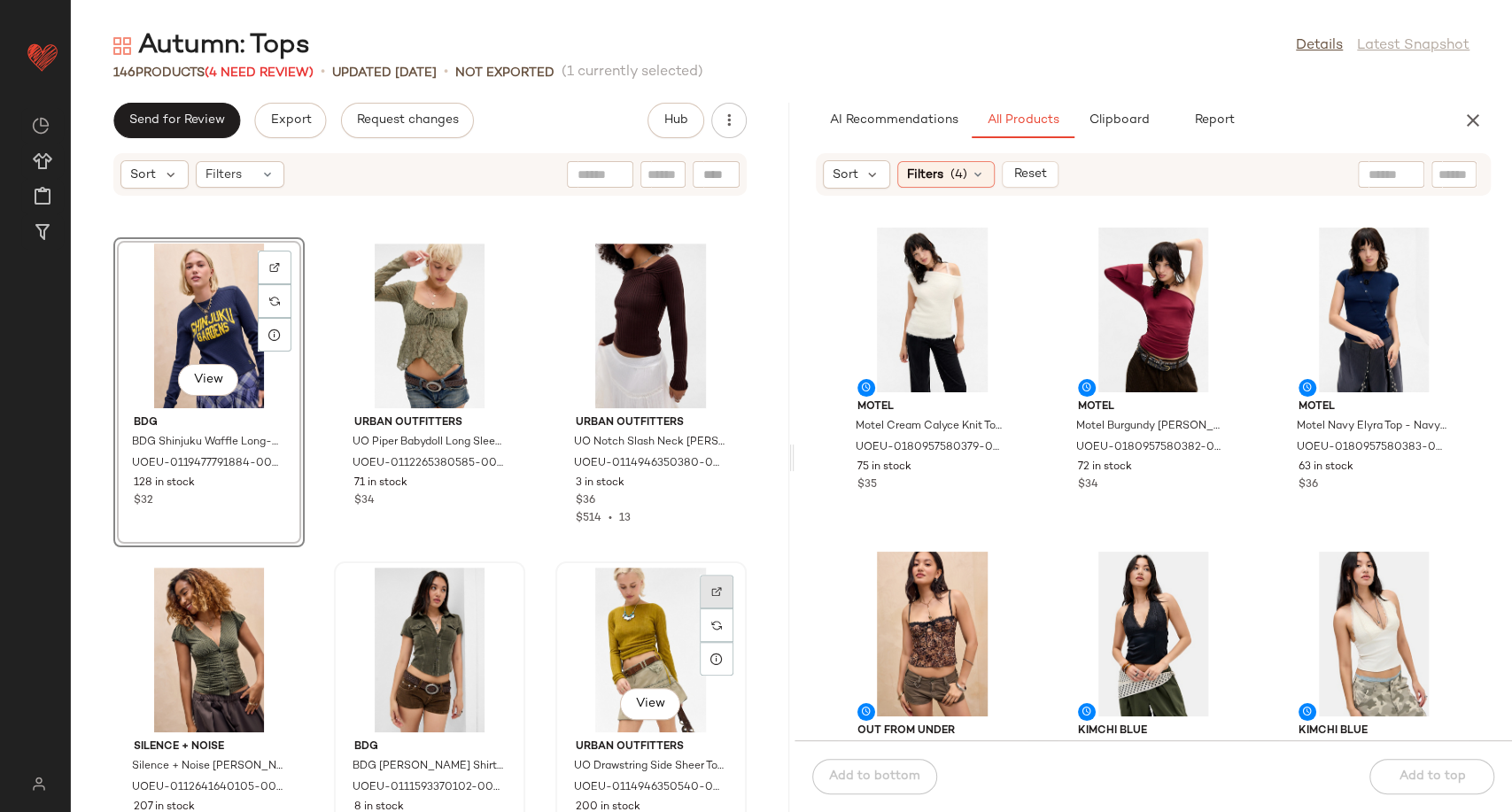
click at [711, 609] on div at bounding box center [717, 626] width 34 height 34
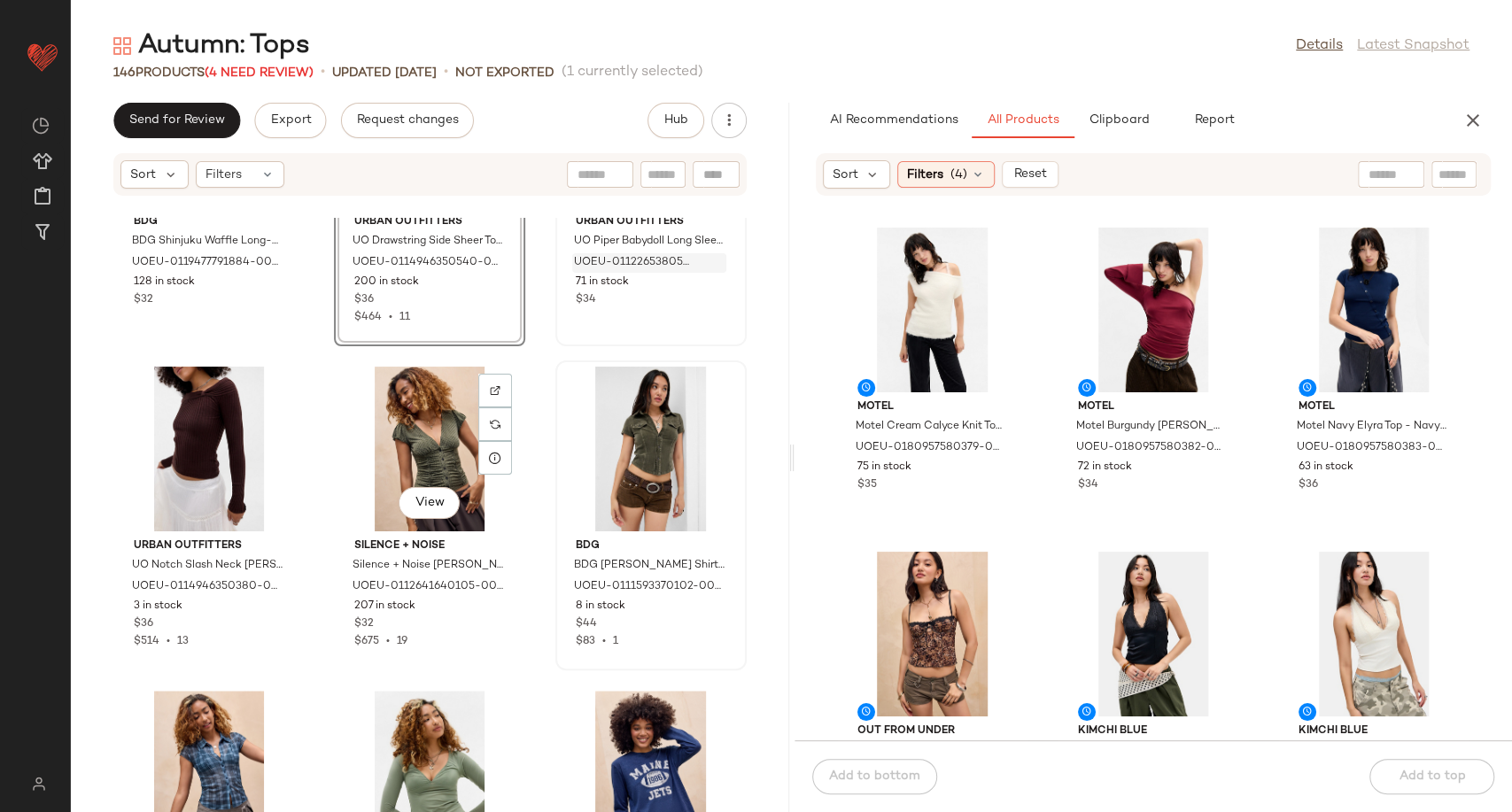
scroll to position [1334, 0]
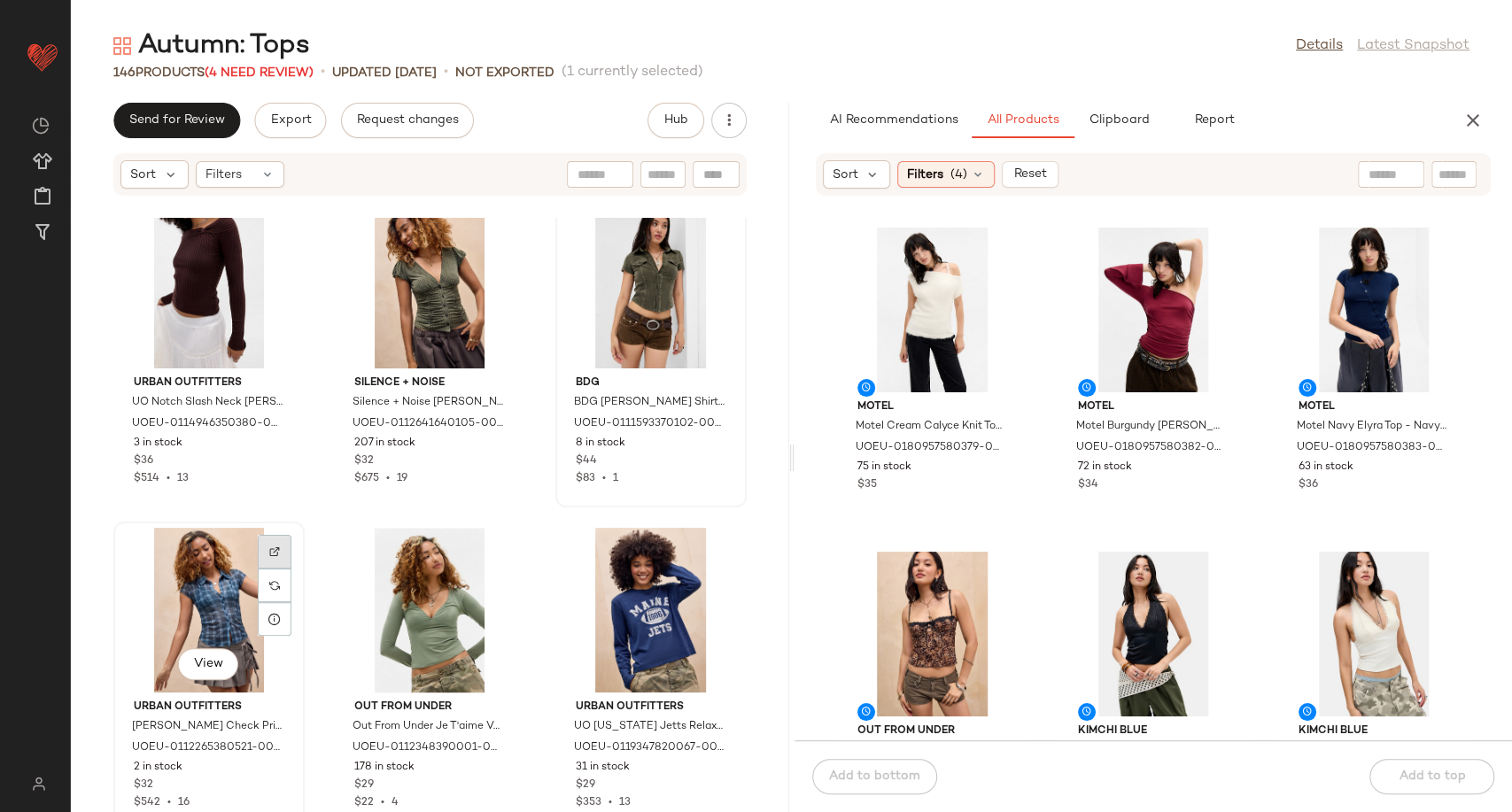
click at [277, 547] on img at bounding box center [275, 551] width 11 height 11
click at [186, 618] on div "View" at bounding box center [209, 610] width 178 height 165
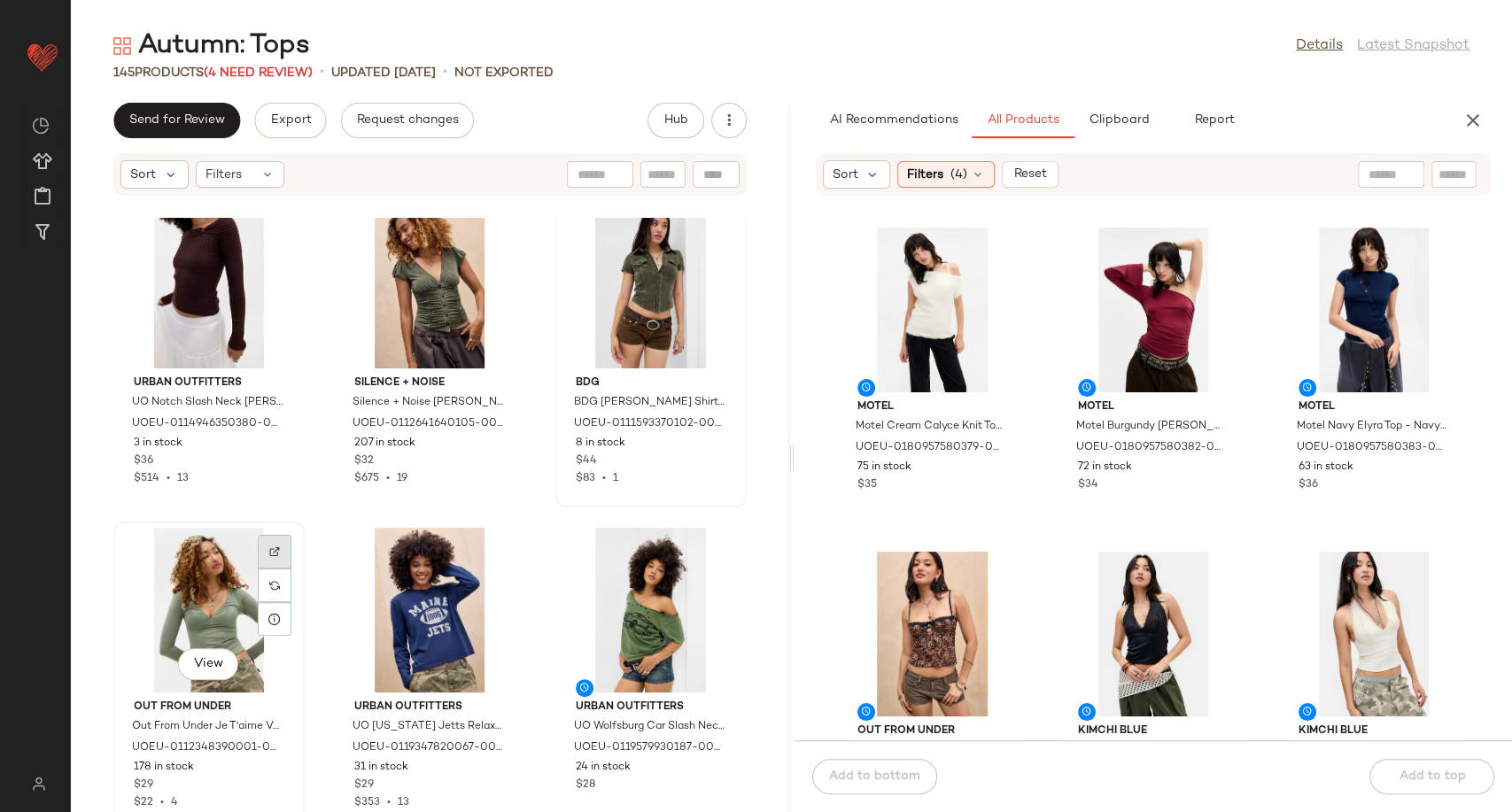
click at [277, 568] on div at bounding box center [275, 585] width 34 height 34
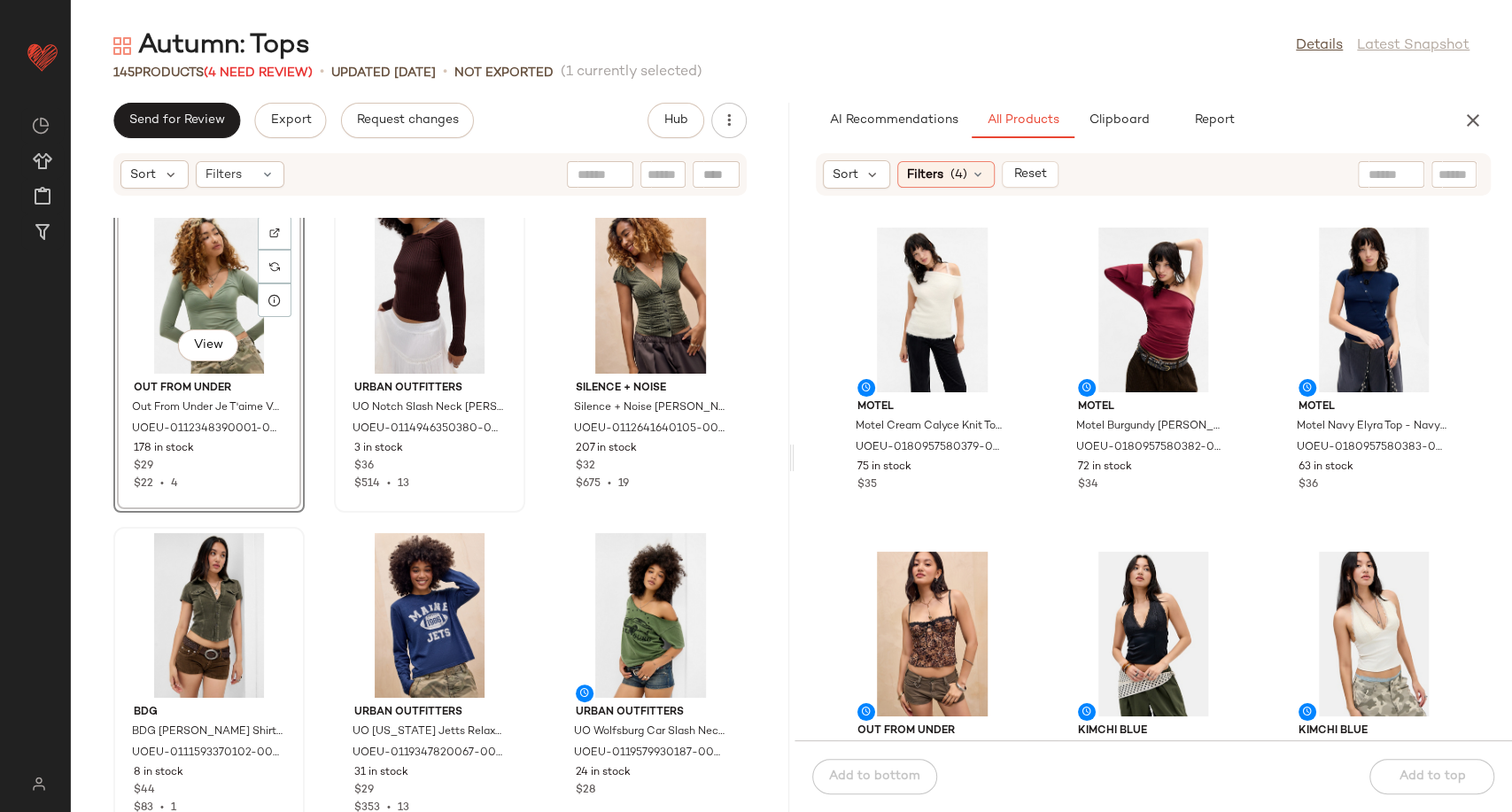
click at [176, 364] on div "View" at bounding box center [209, 291] width 178 height 165
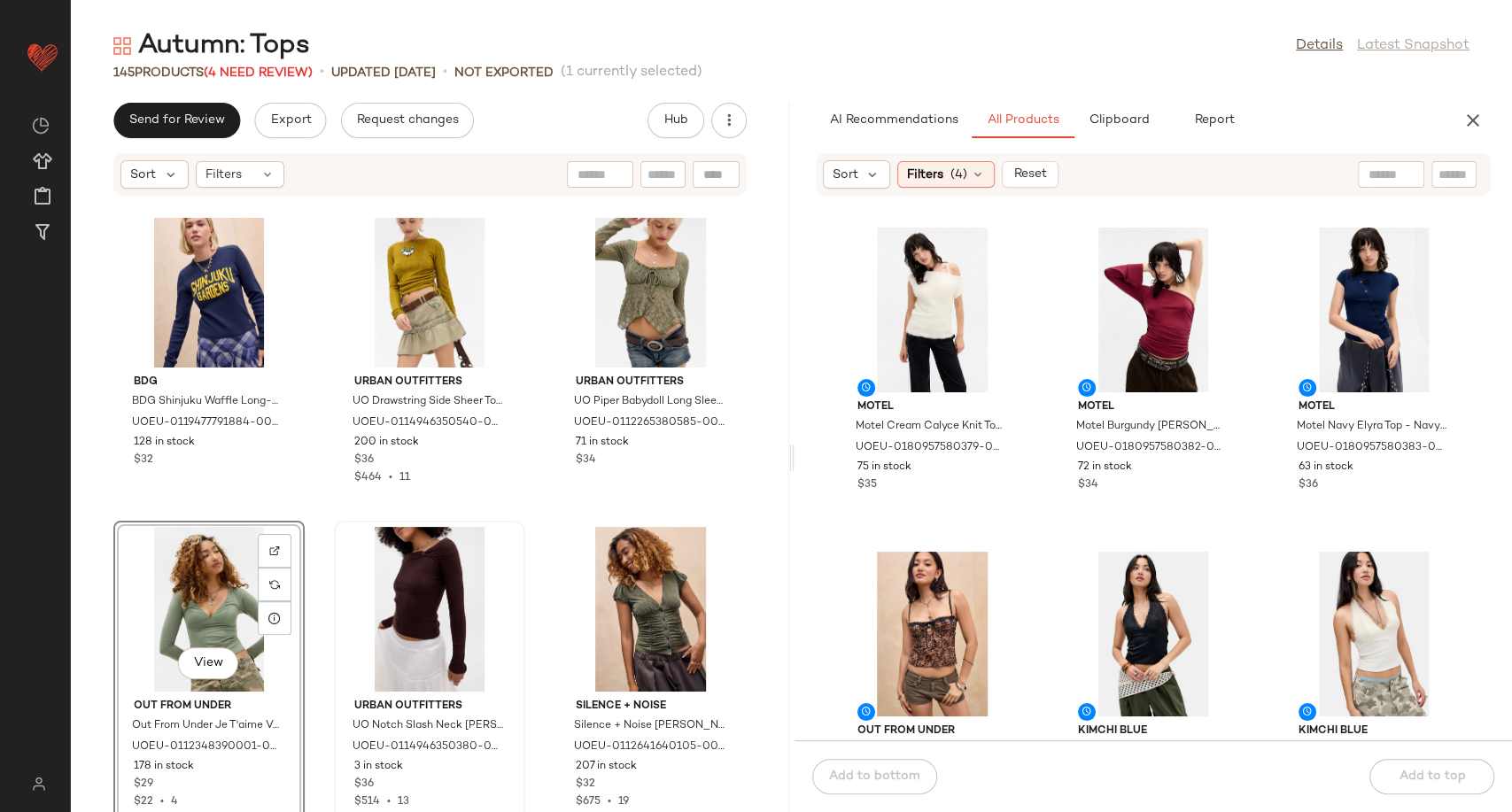
scroll to position [1006, 0]
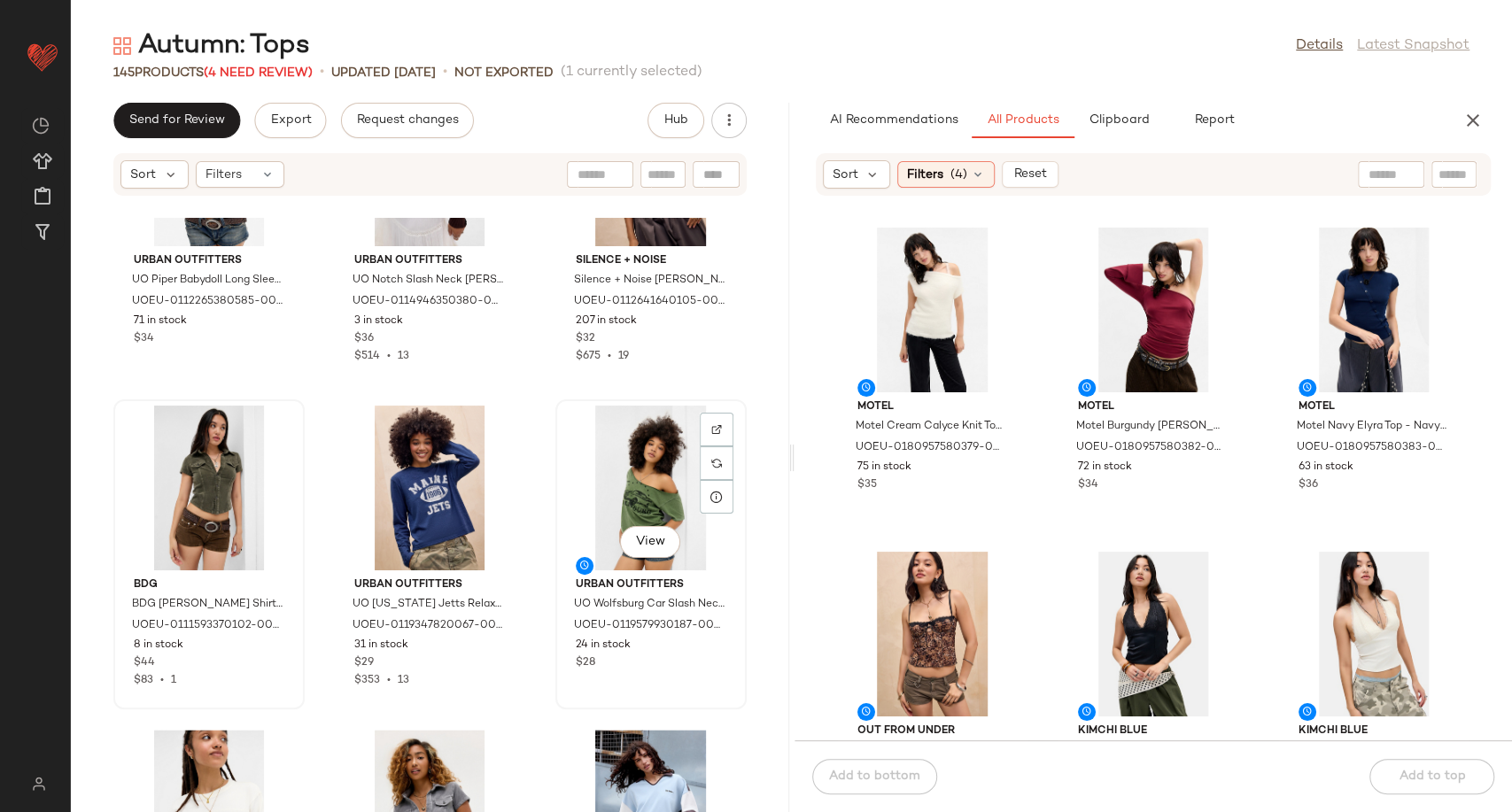
scroll to position [1613, 0]
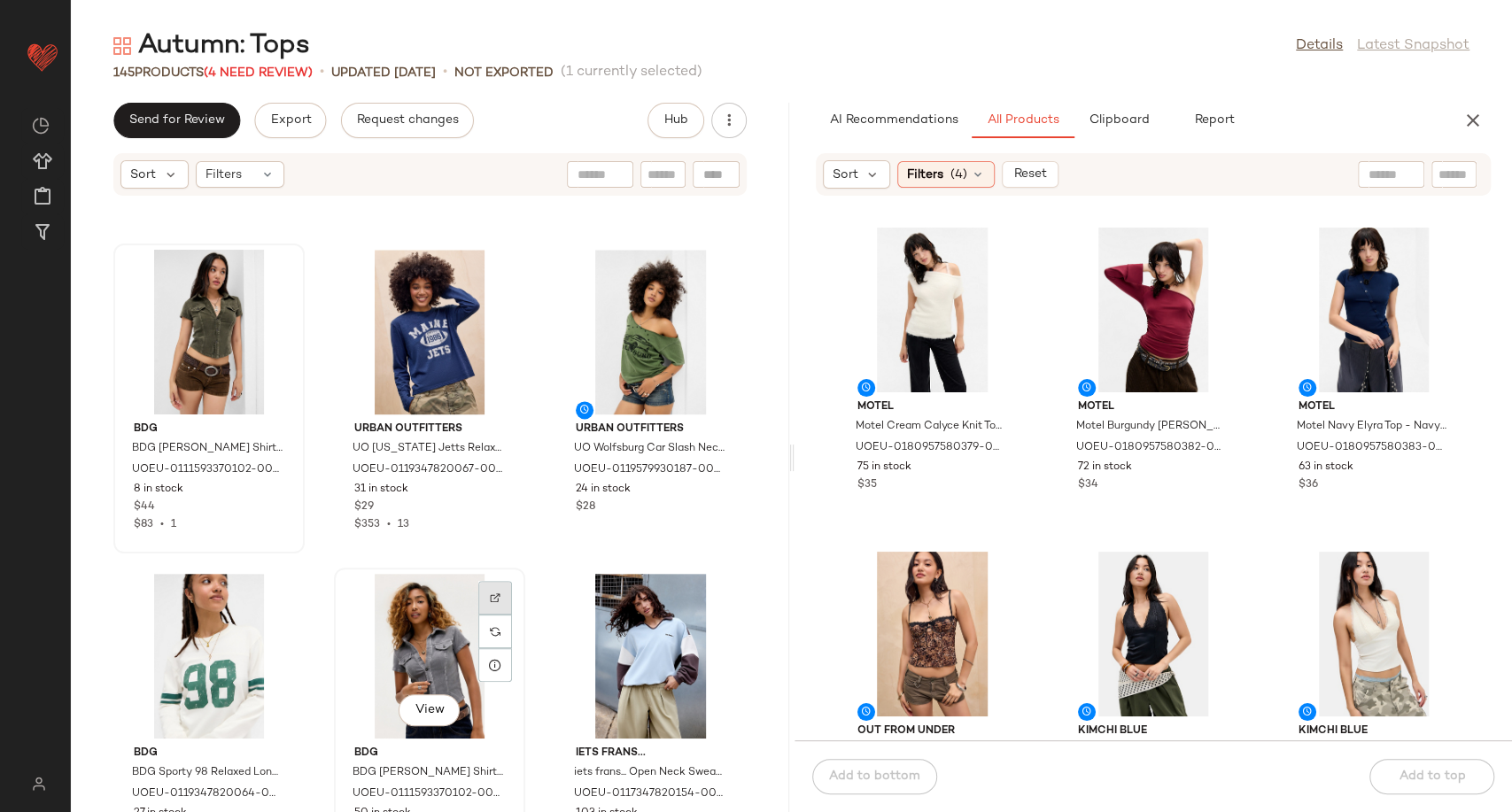
click at [496, 615] on div at bounding box center [495, 632] width 34 height 34
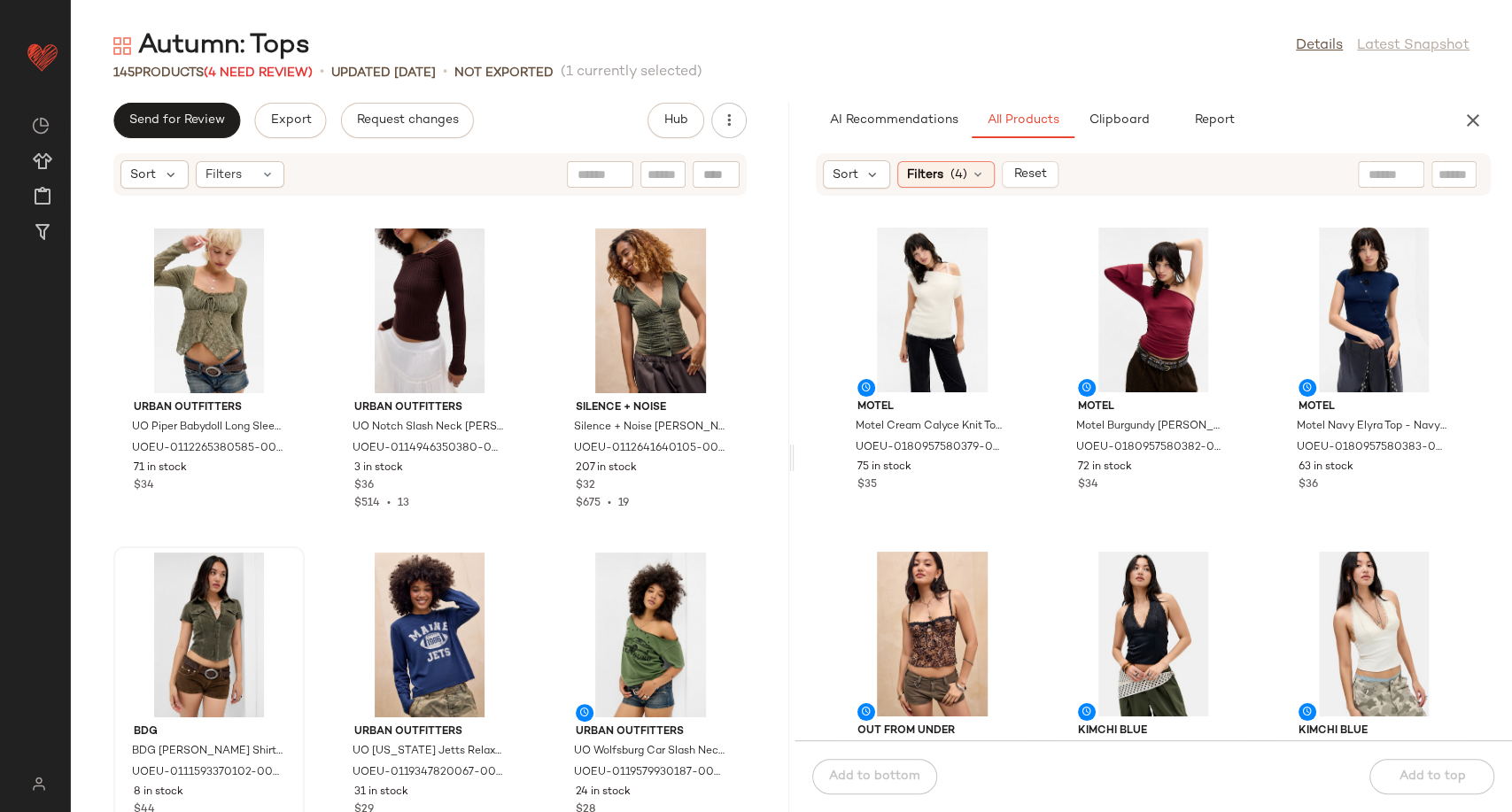
scroll to position [1320, 0]
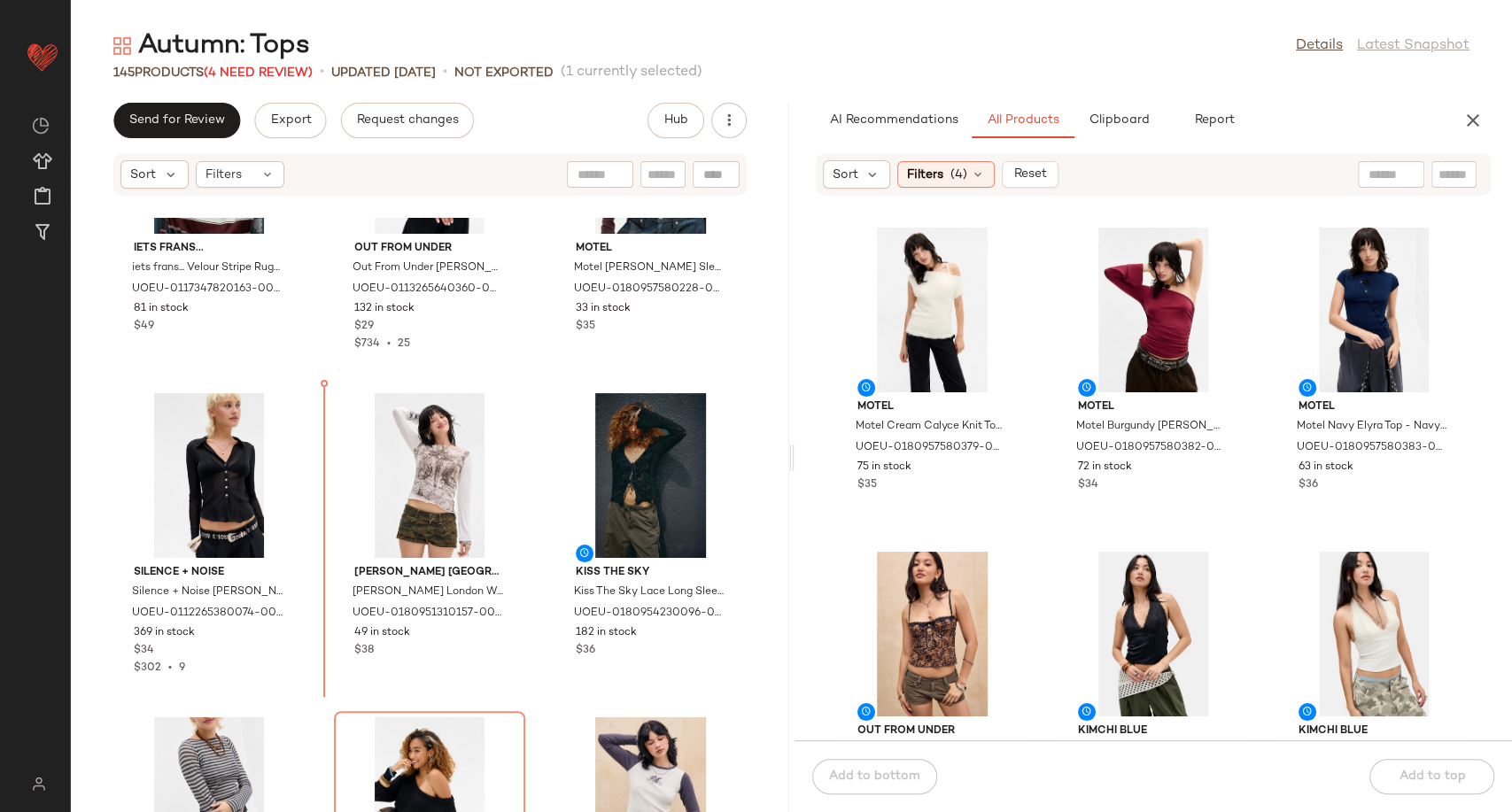
scroll to position [12497, 0]
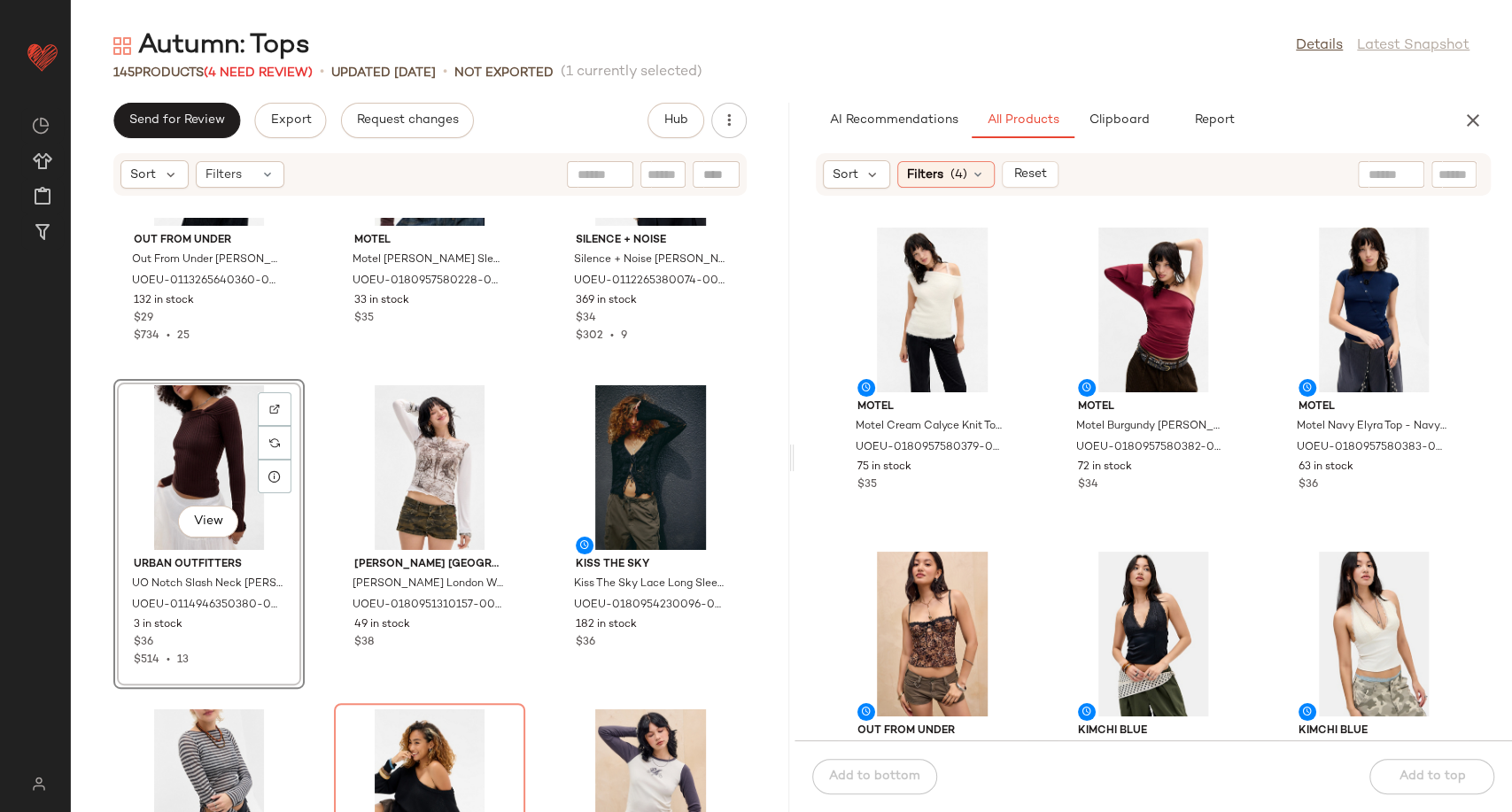
scroll to position [12641, 0]
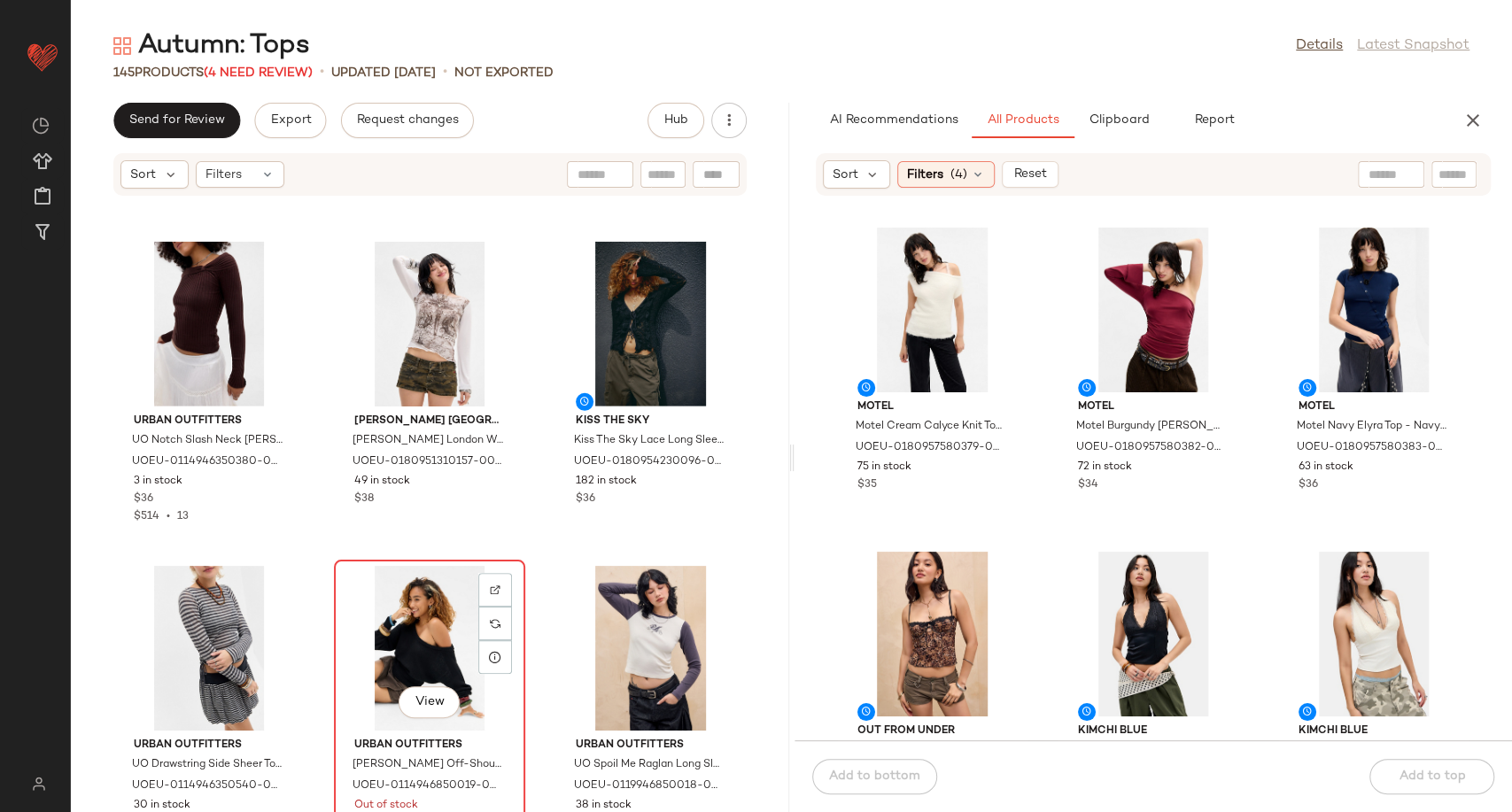
click at [390, 618] on div "View" at bounding box center [429, 648] width 178 height 165
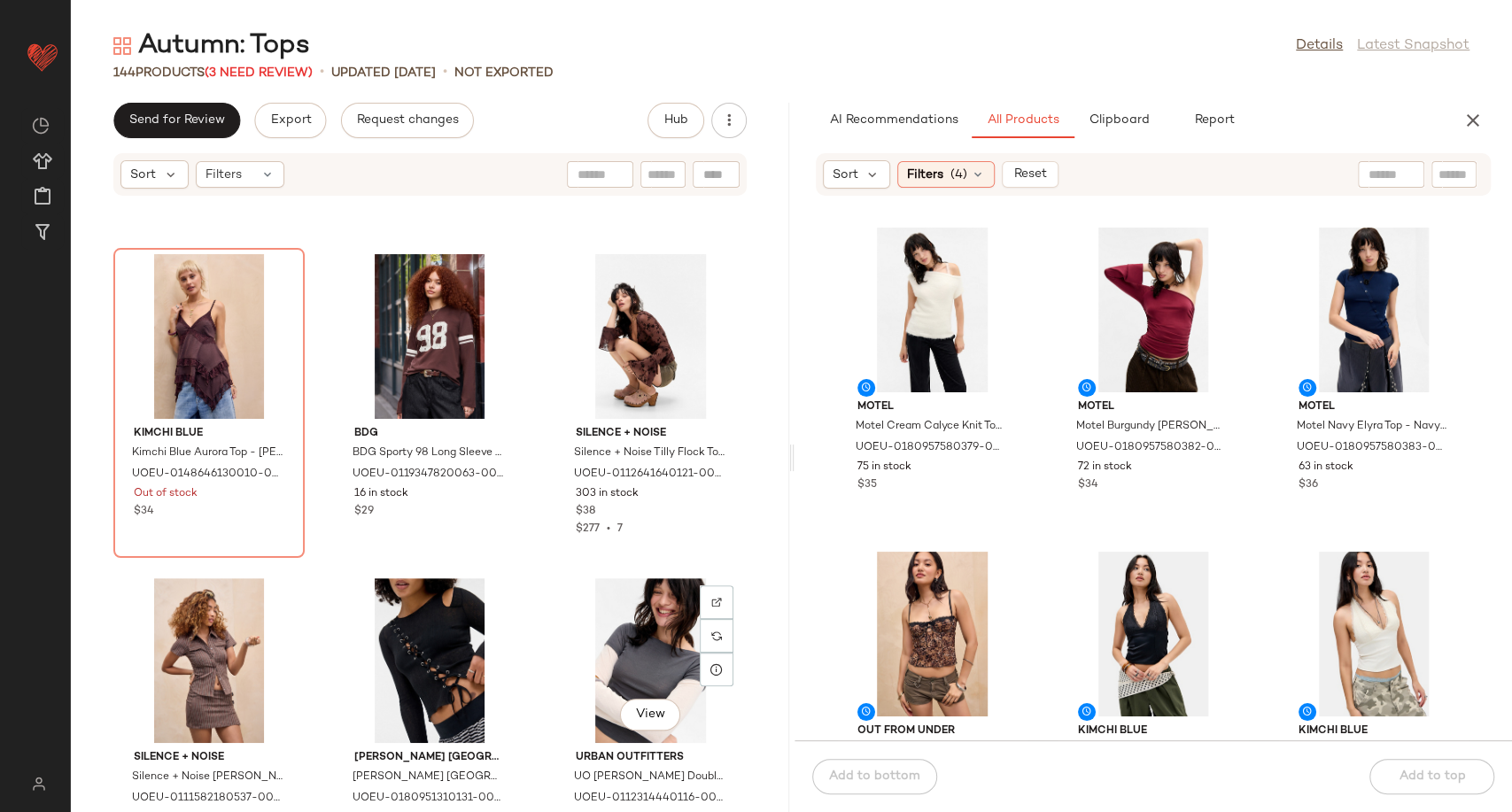
scroll to position [10681, 0]
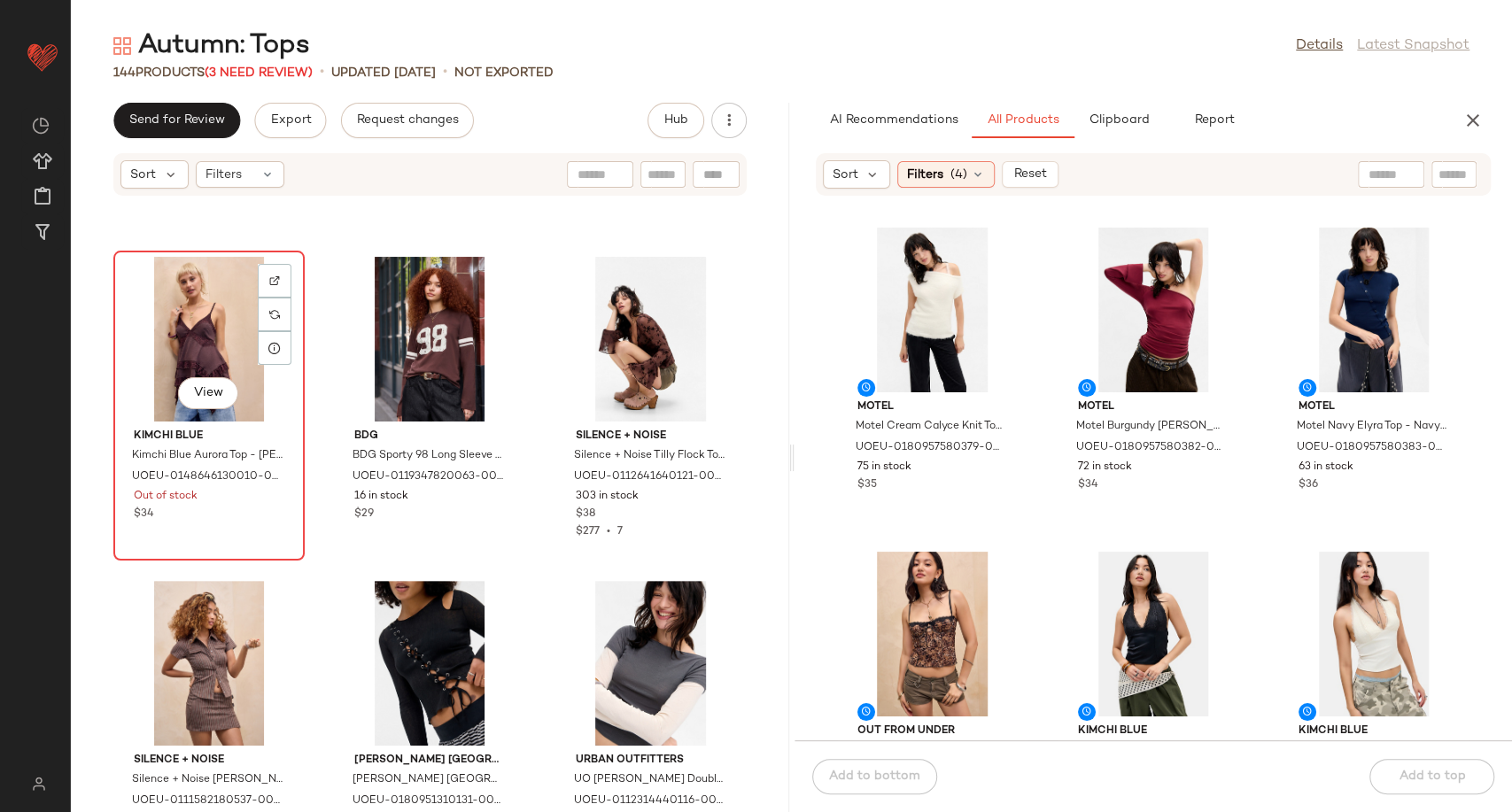
click at [212, 359] on div "View" at bounding box center [209, 339] width 178 height 165
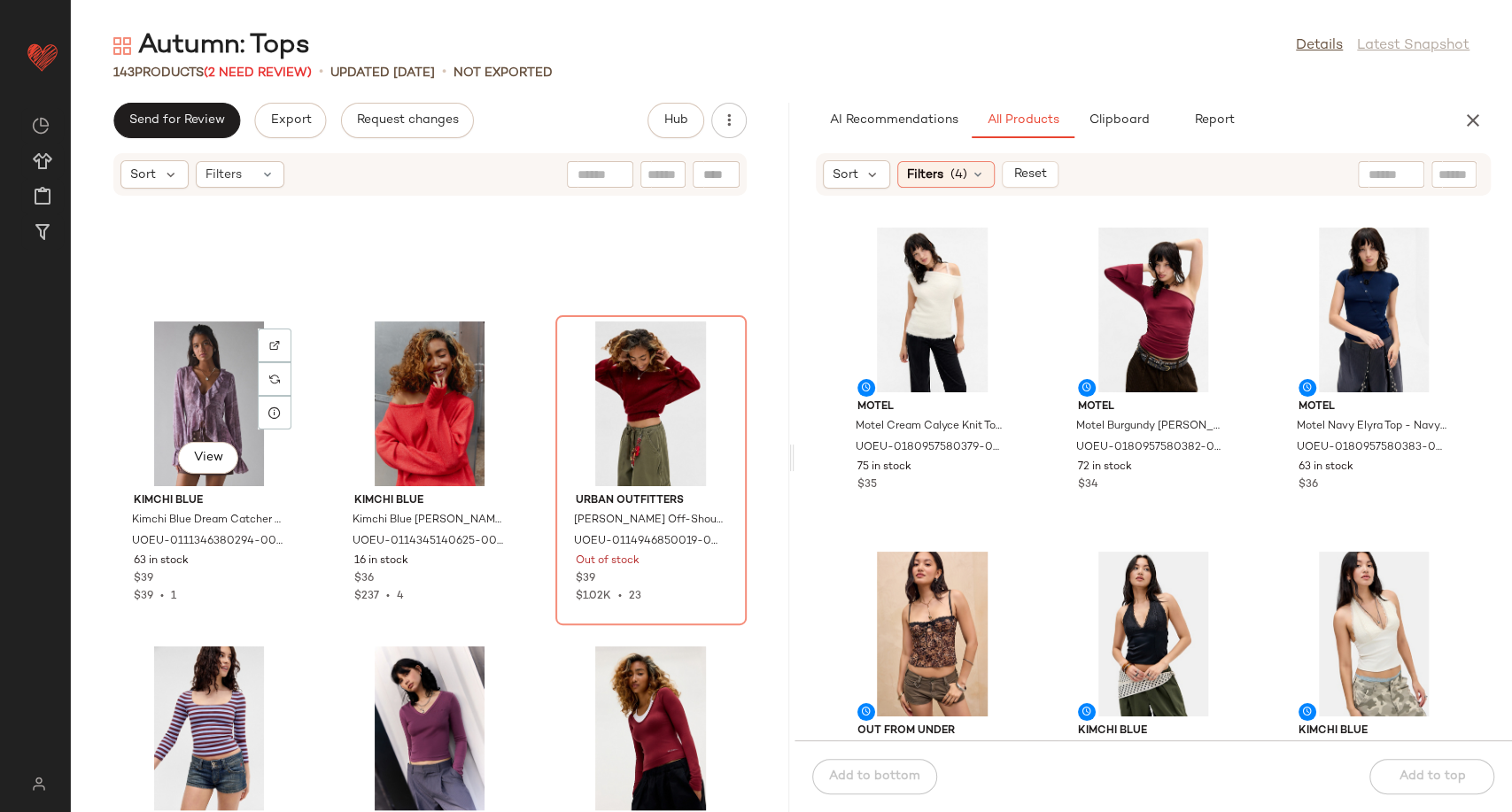
scroll to position [6708, 0]
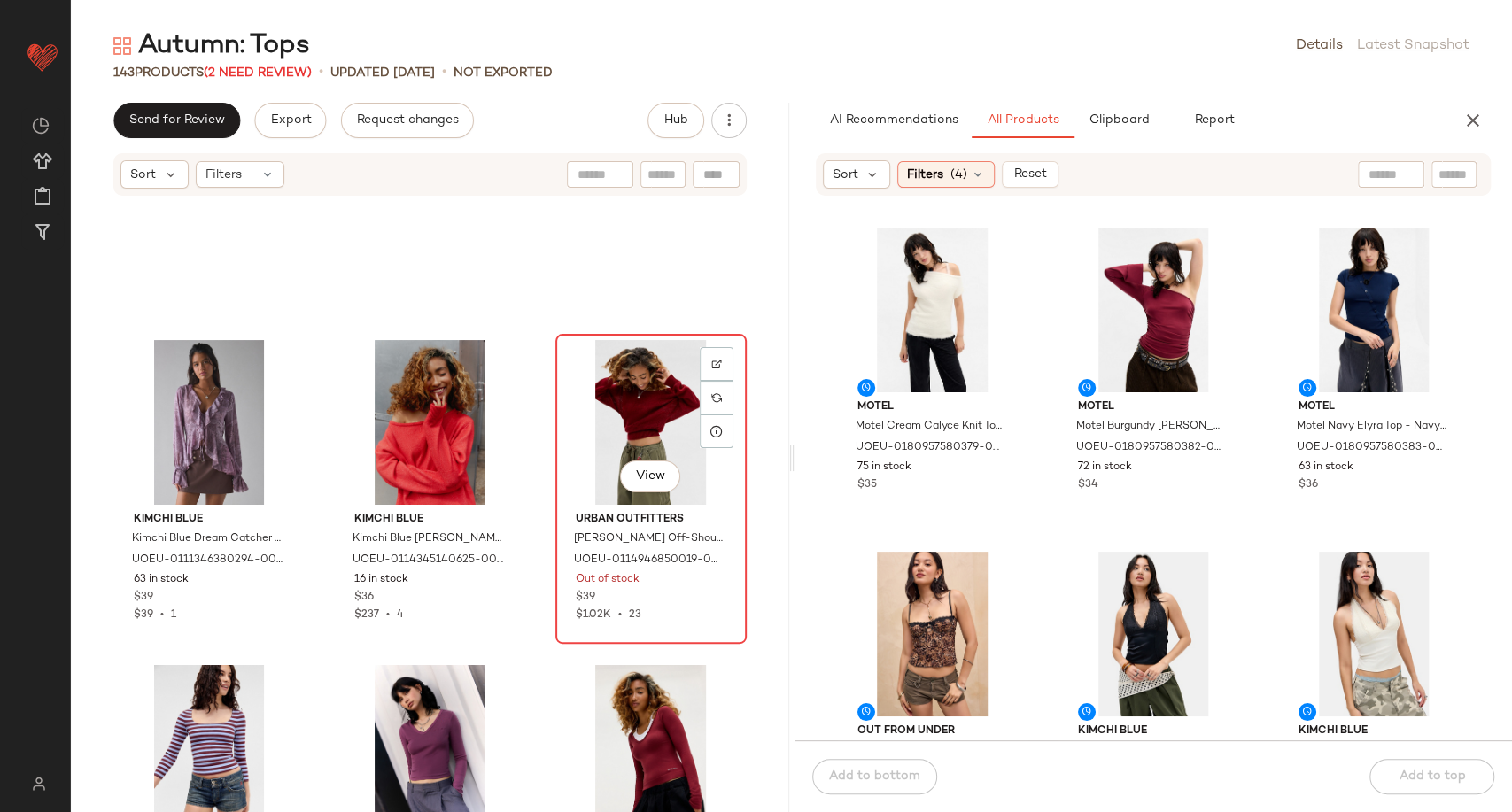
click at [646, 385] on div "View" at bounding box center [650, 422] width 178 height 165
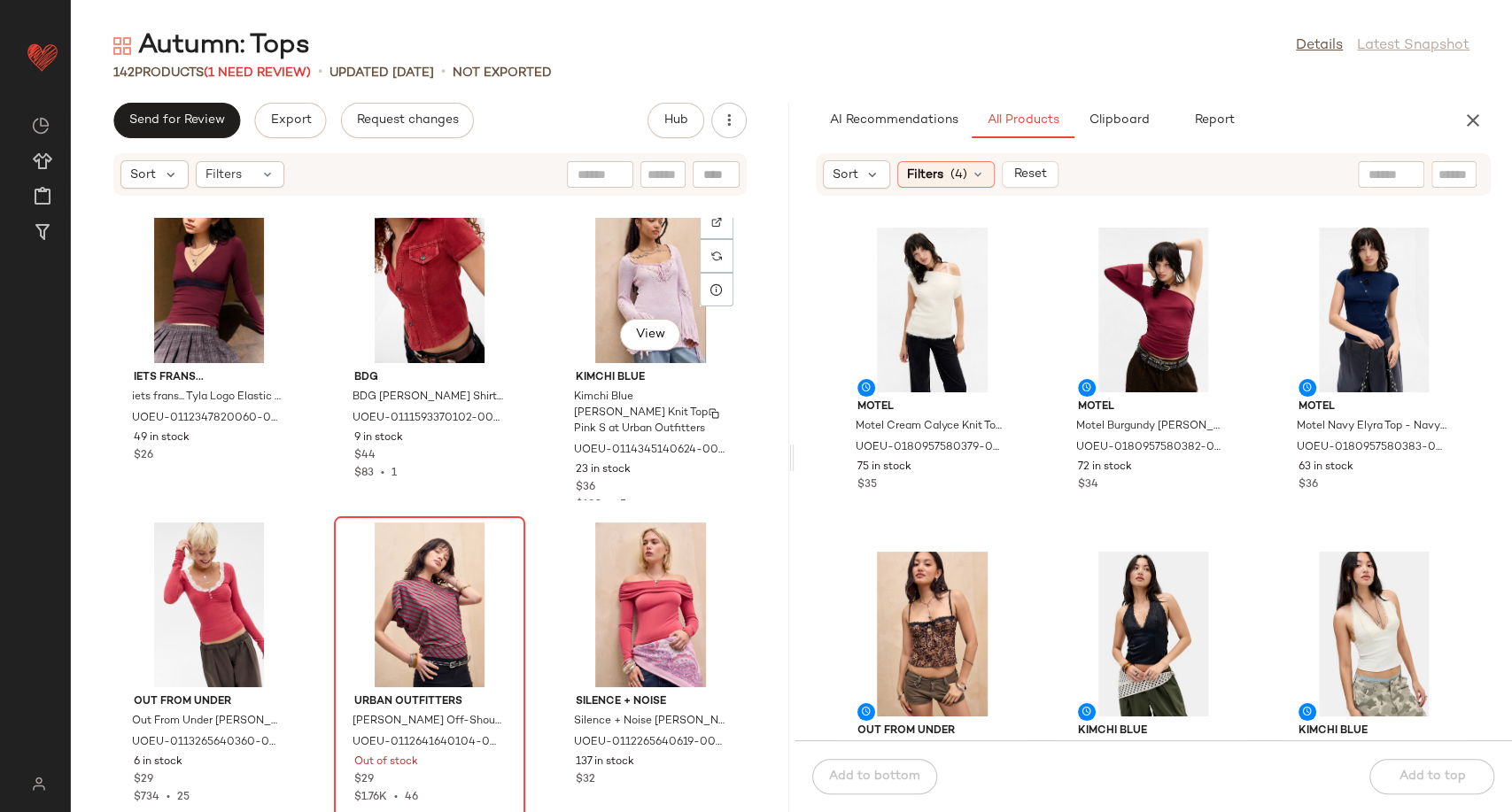
scroll to position [6201, 0]
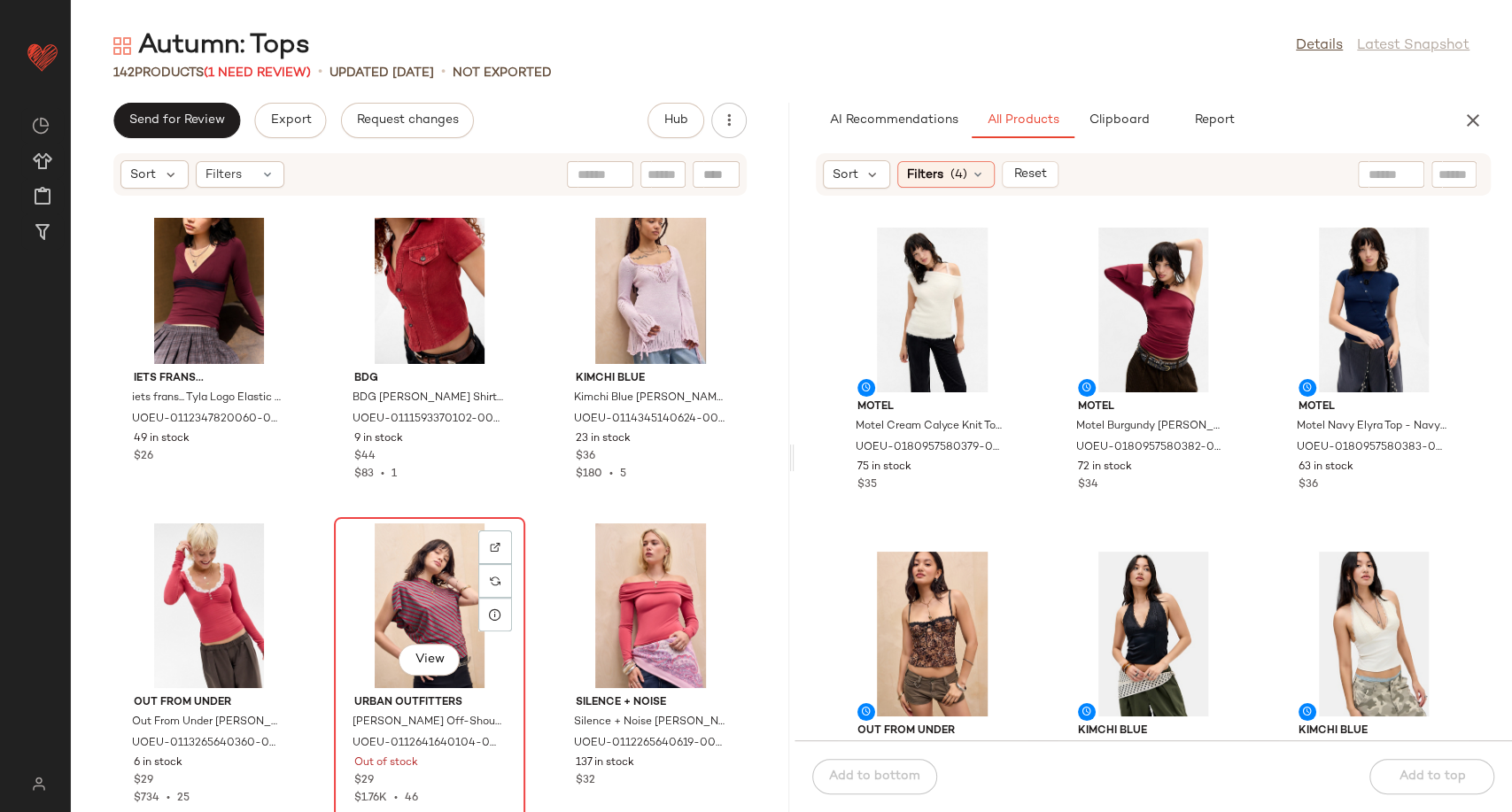
click at [394, 619] on div "View" at bounding box center [429, 606] width 178 height 165
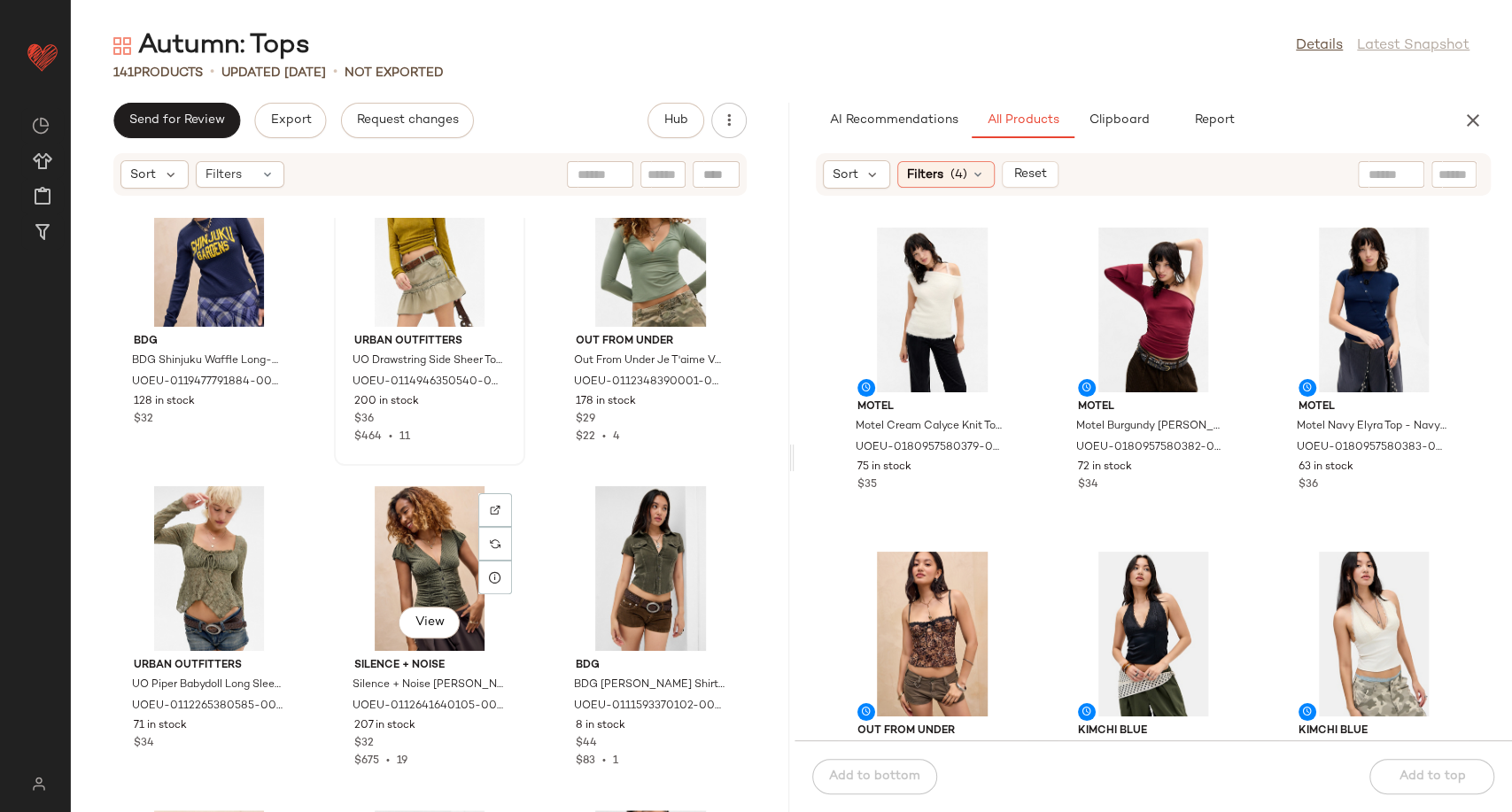
scroll to position [1053, 0]
click at [490, 510] on img at bounding box center [495, 509] width 11 height 11
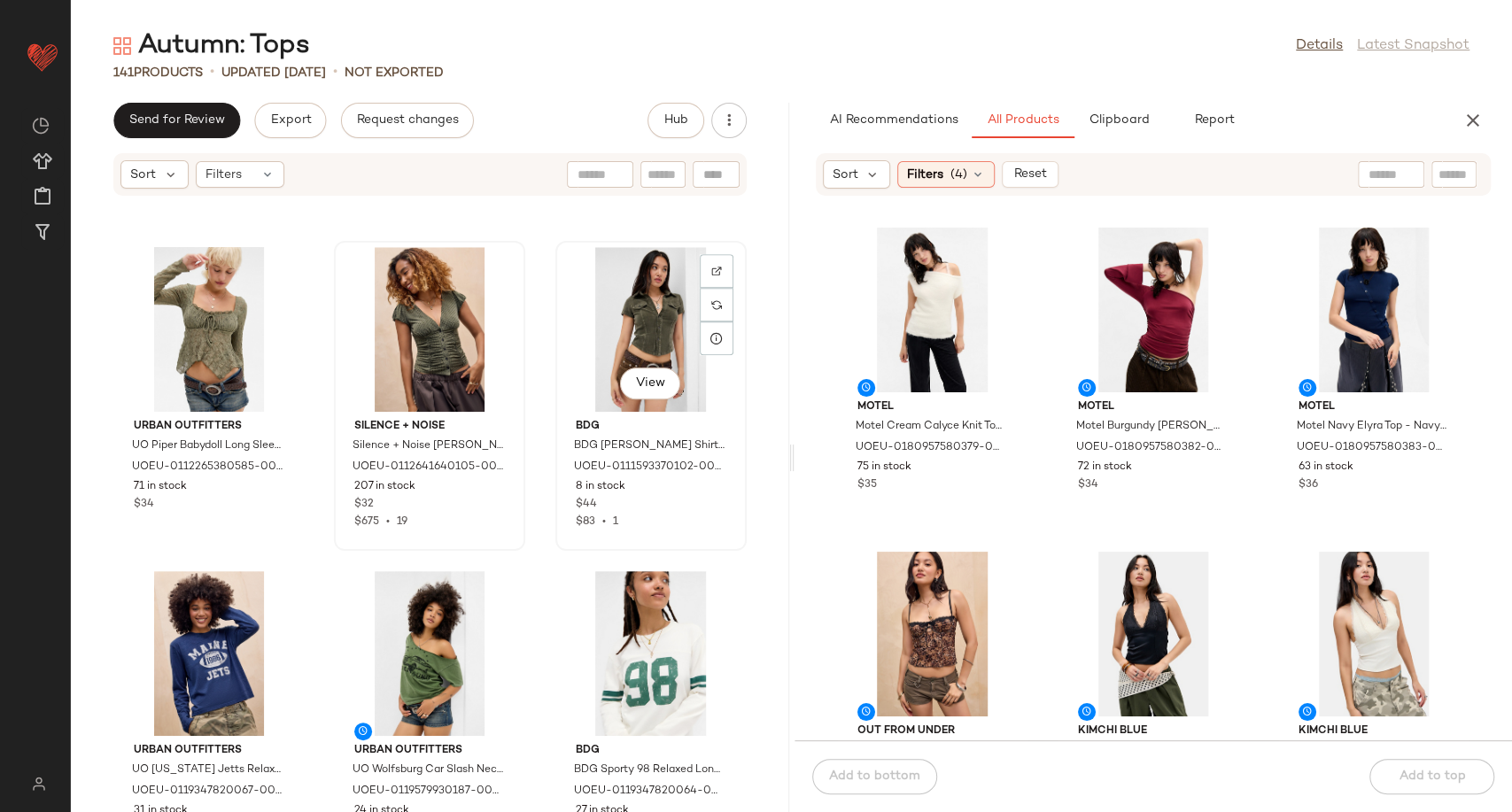
scroll to position [1348, 0]
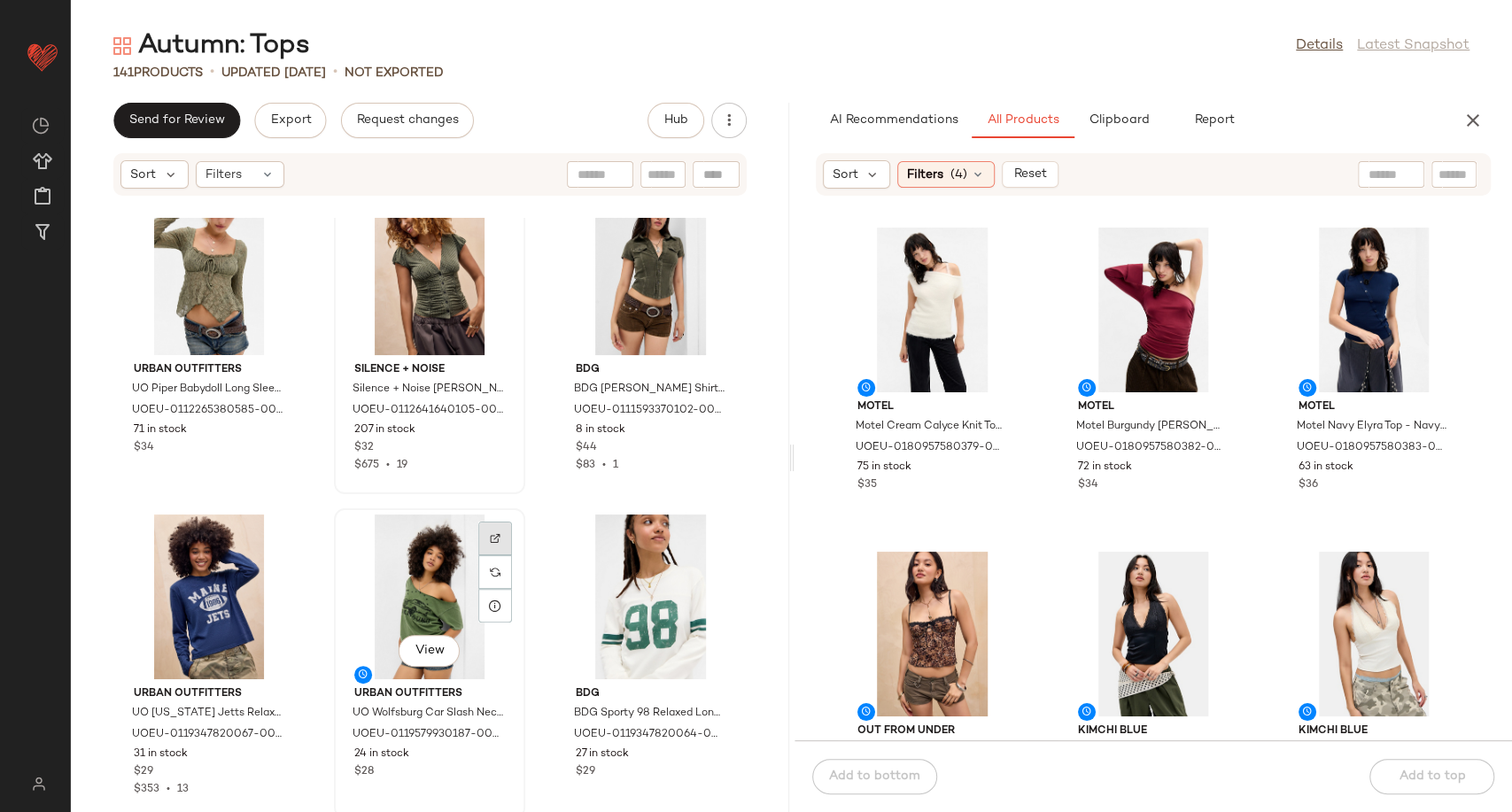
click at [482, 555] on div at bounding box center [495, 572] width 34 height 34
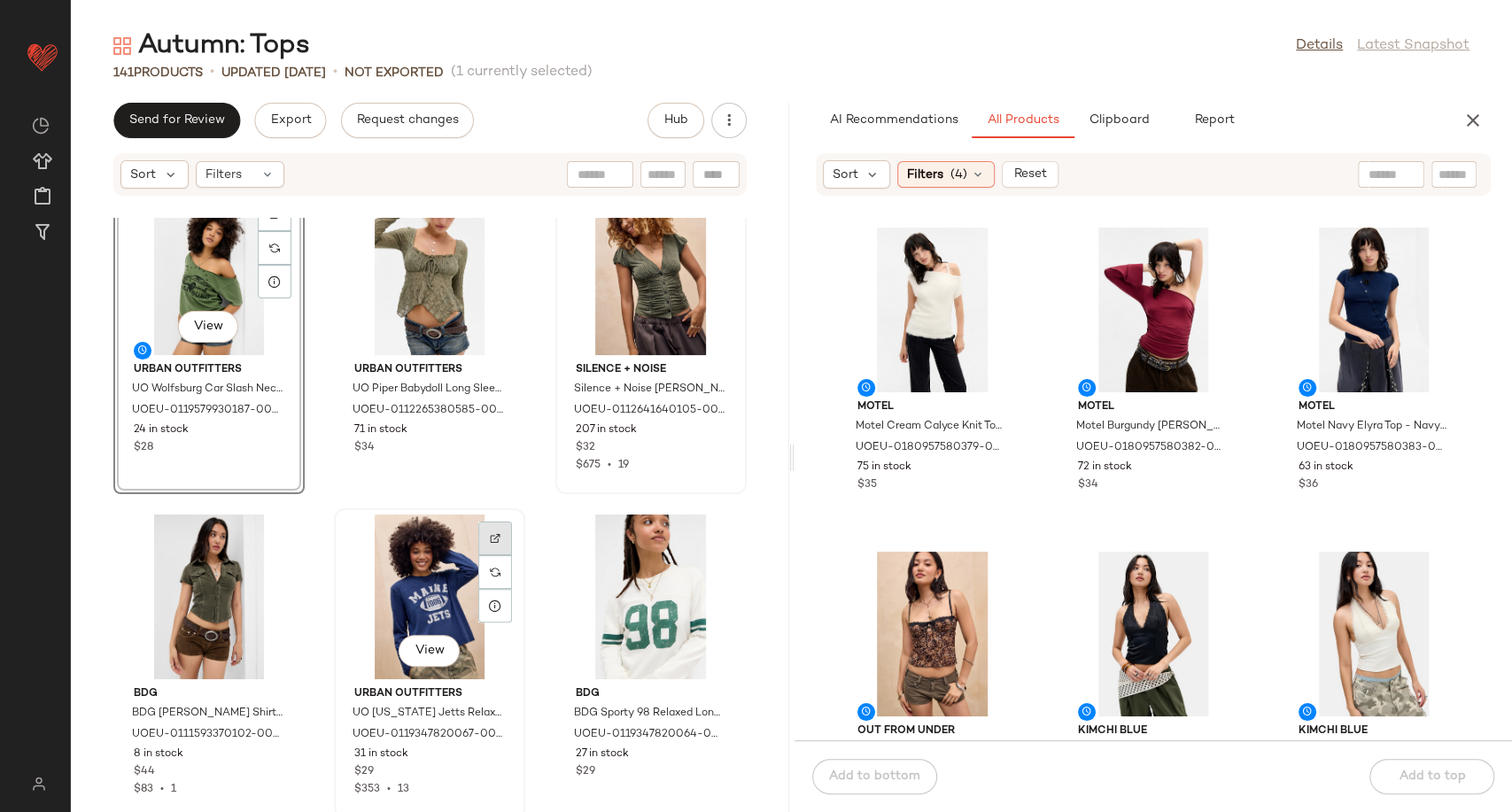
click at [484, 555] on div at bounding box center [495, 572] width 34 height 34
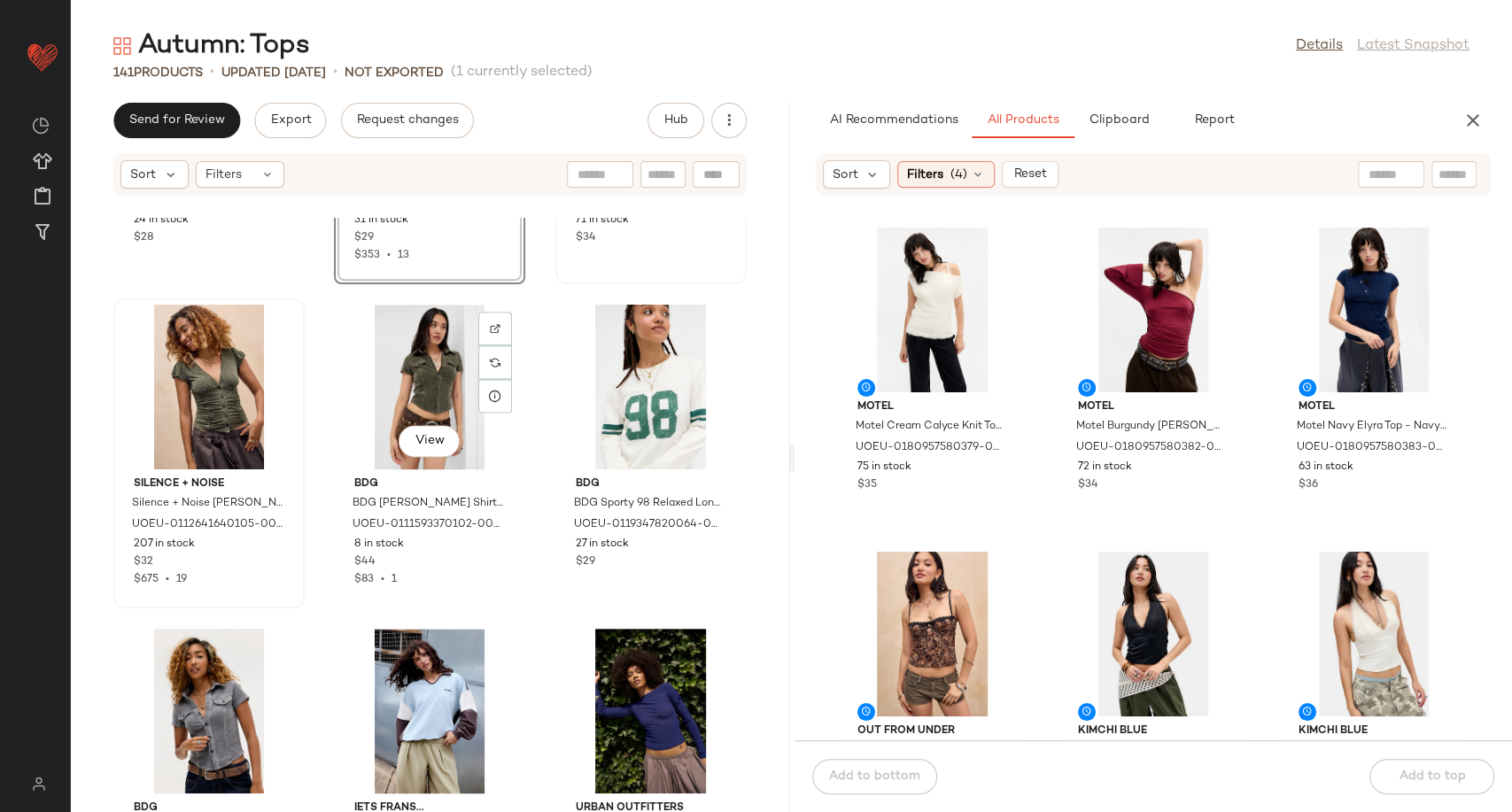
scroll to position [1559, 0]
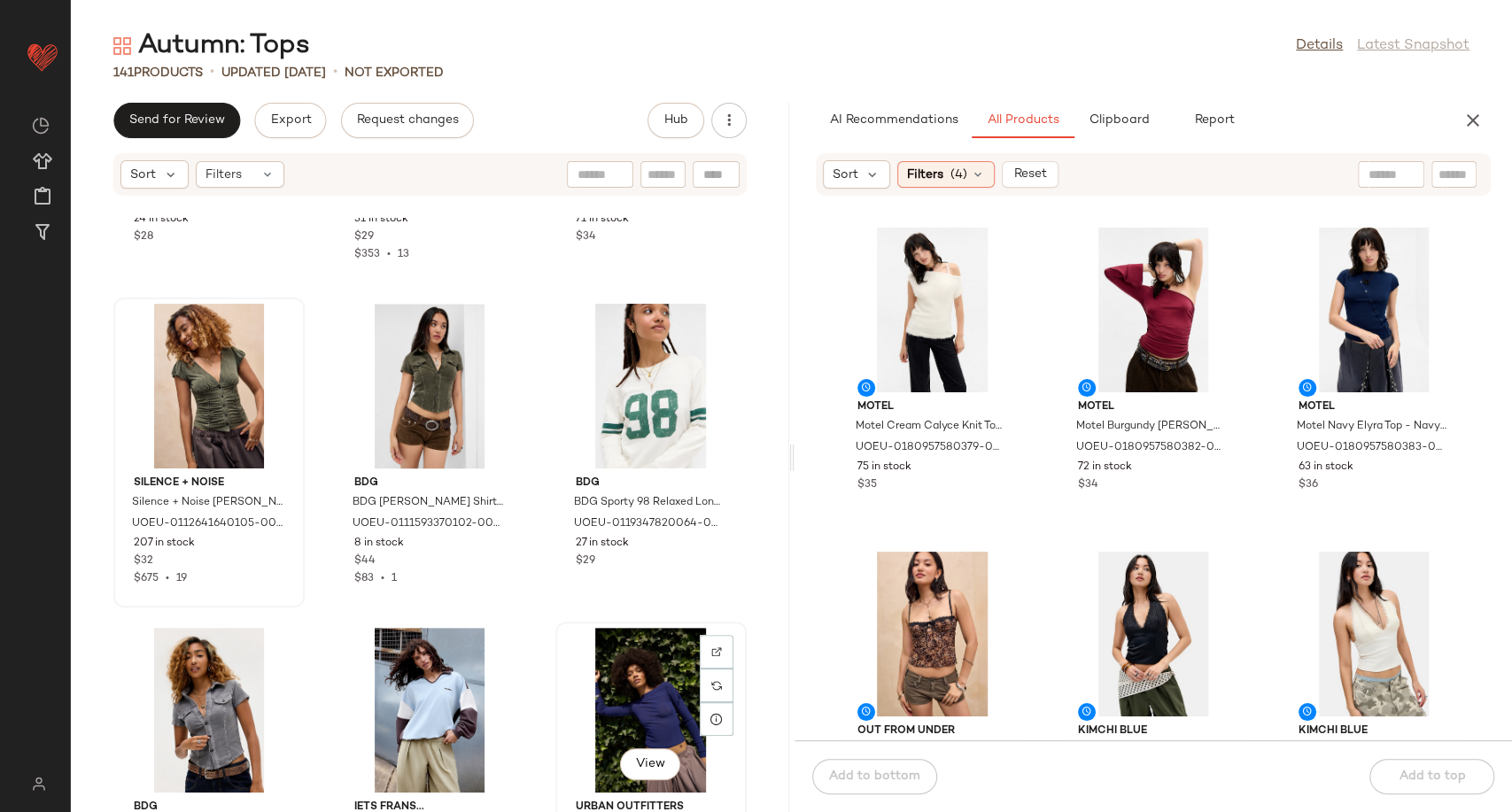
scroll to position [1562, 0]
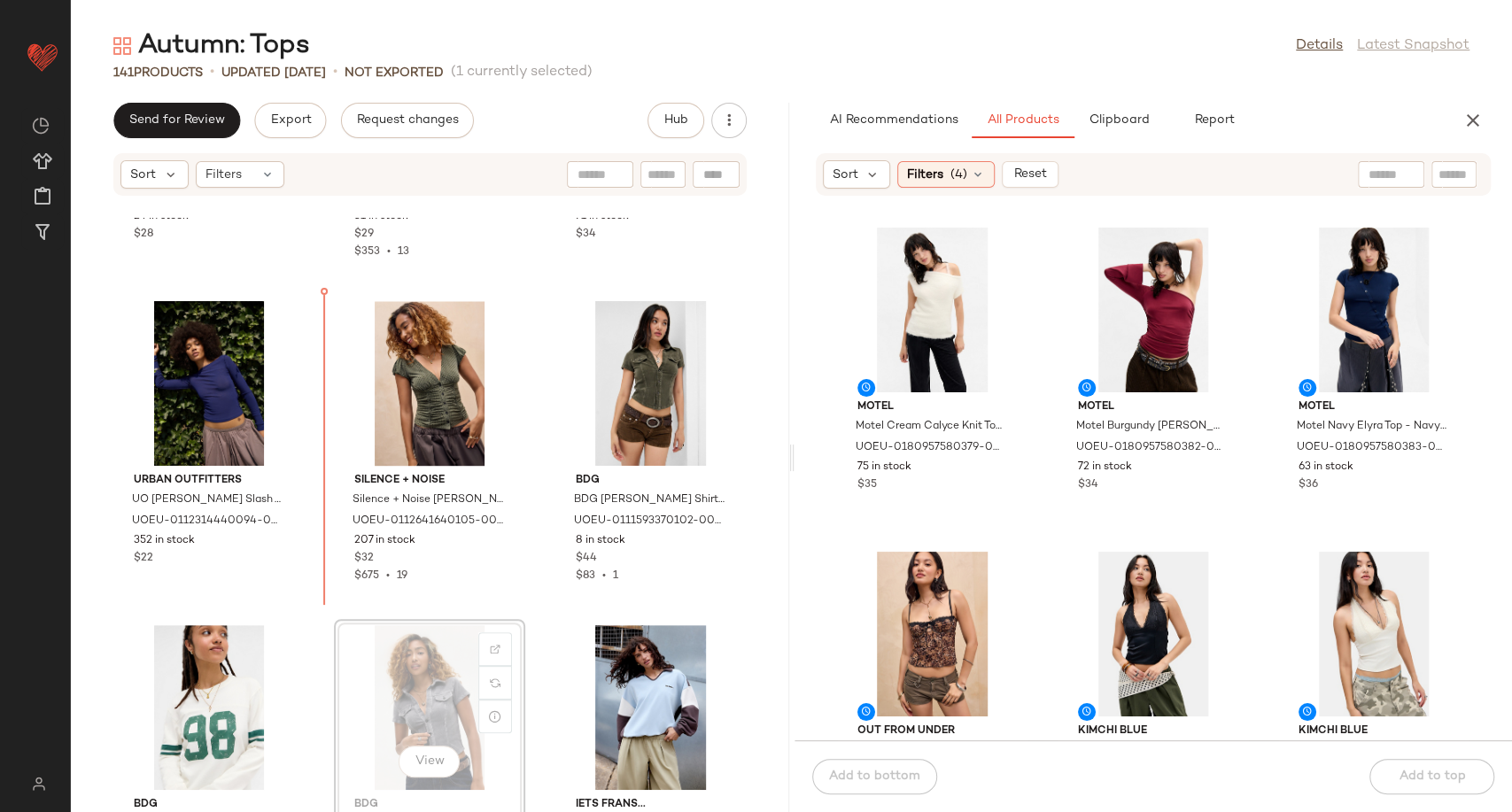
scroll to position [1563, 0]
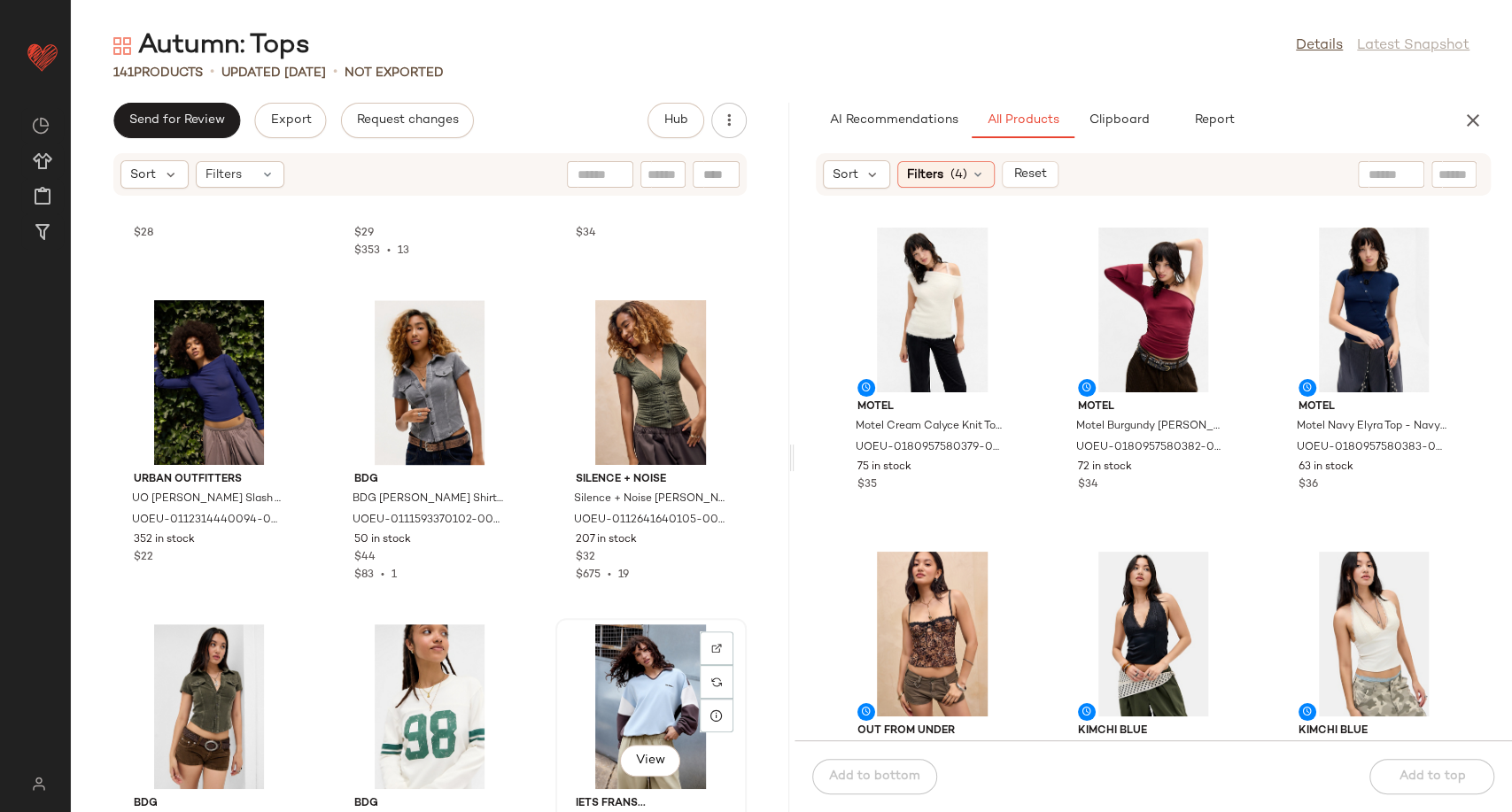
click at [620, 695] on div "View" at bounding box center [650, 707] width 178 height 165
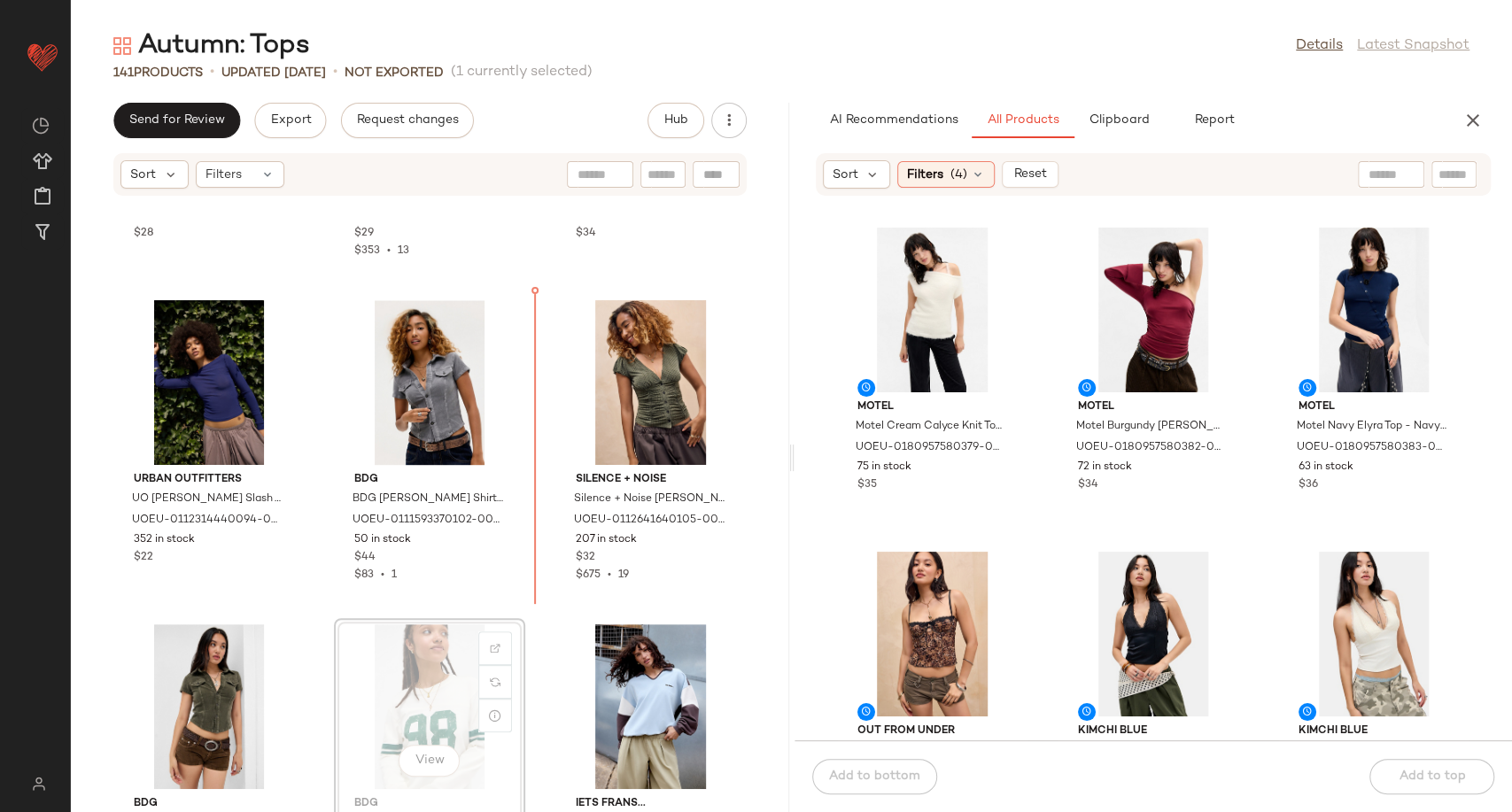
scroll to position [1565, 0]
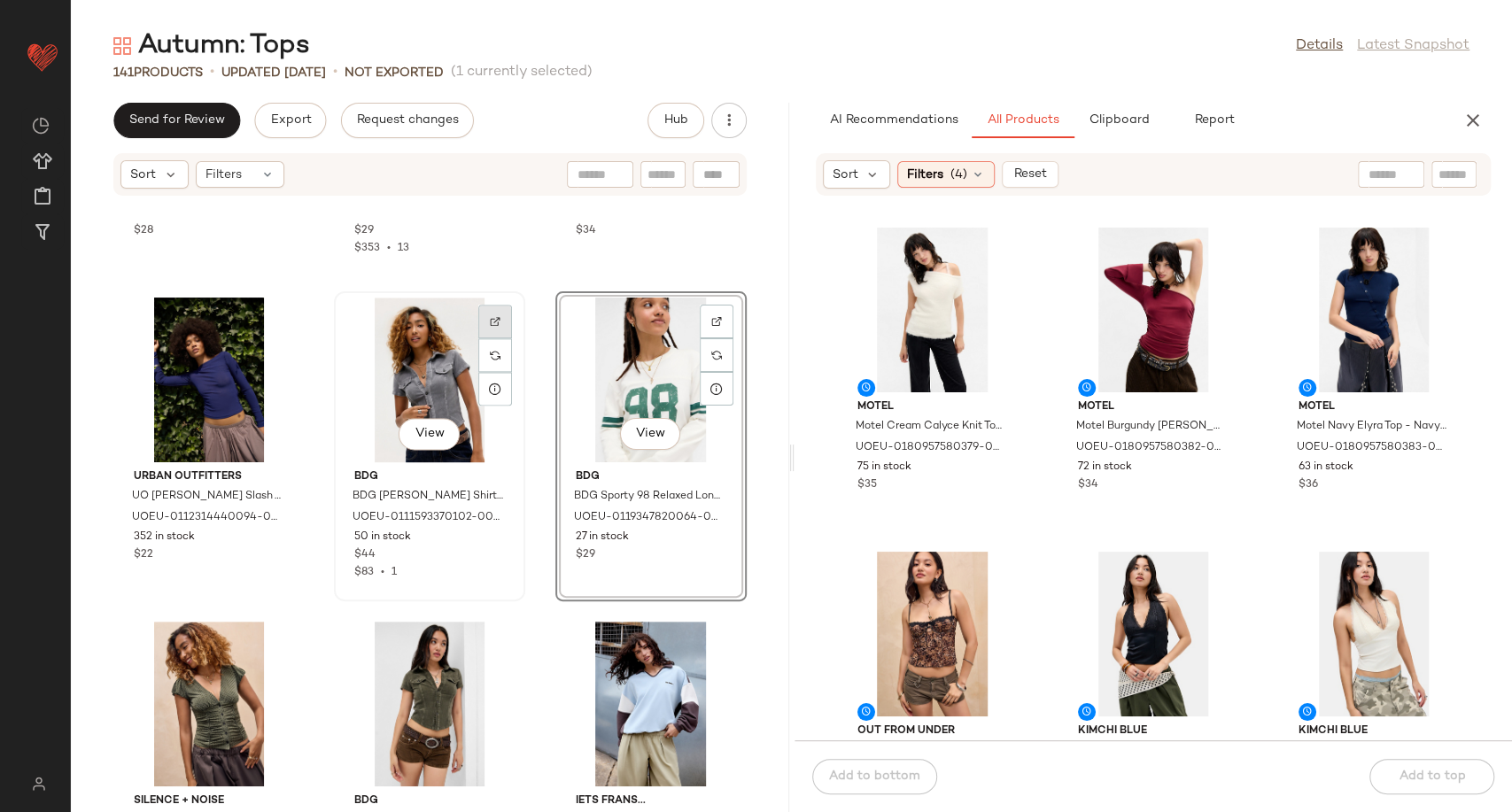
click at [490, 324] on img at bounding box center [495, 321] width 11 height 11
click at [700, 338] on div at bounding box center [717, 355] width 34 height 34
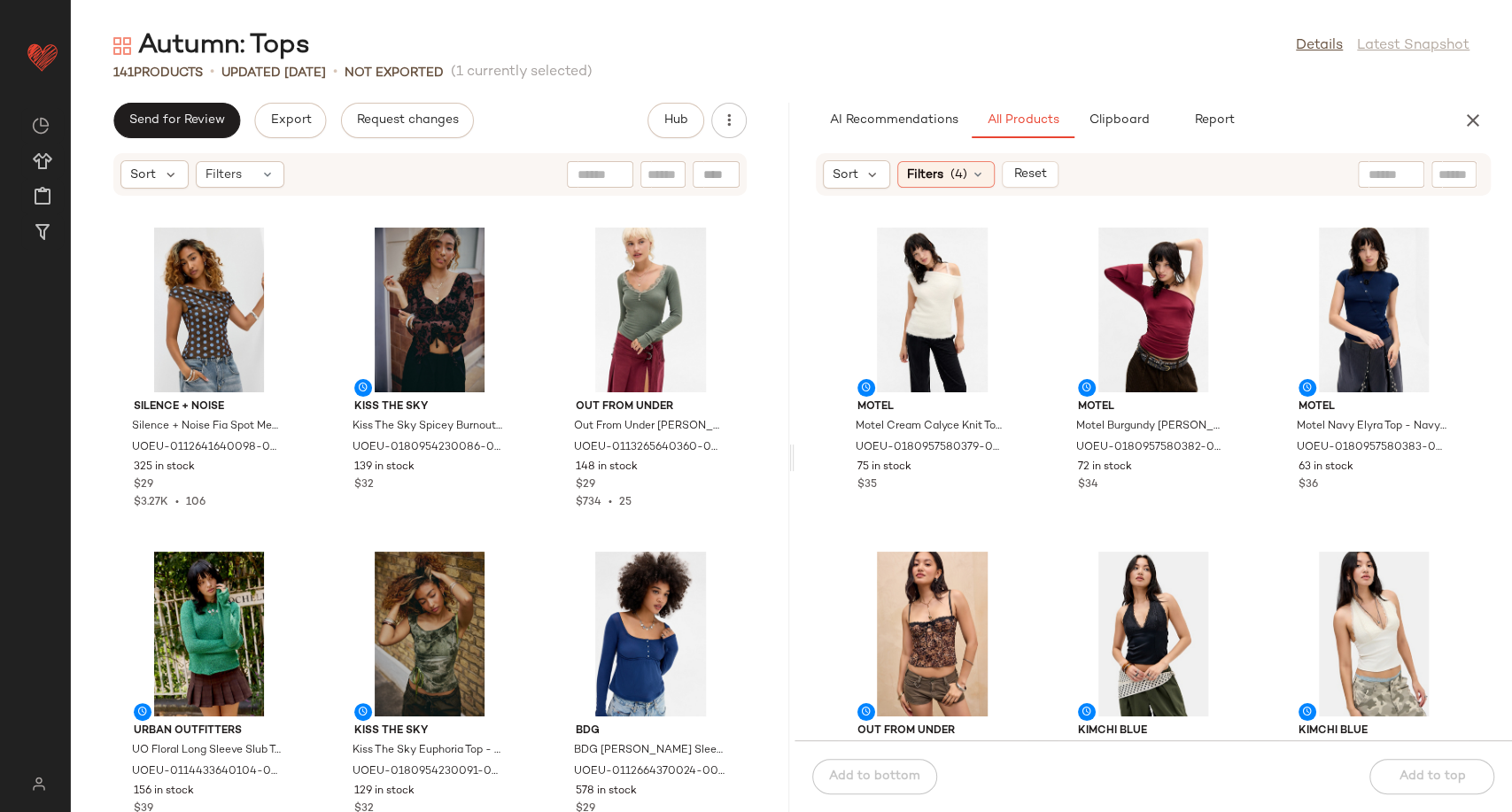
click at [531, 511] on div "Silence + Noise Silence + Noise Fia Spot Mesh Top - Brown XS at Urban Outfitter…" at bounding box center [429, 515] width 718 height 594
click at [1463, 127] on icon "button" at bounding box center [1472, 120] width 21 height 21
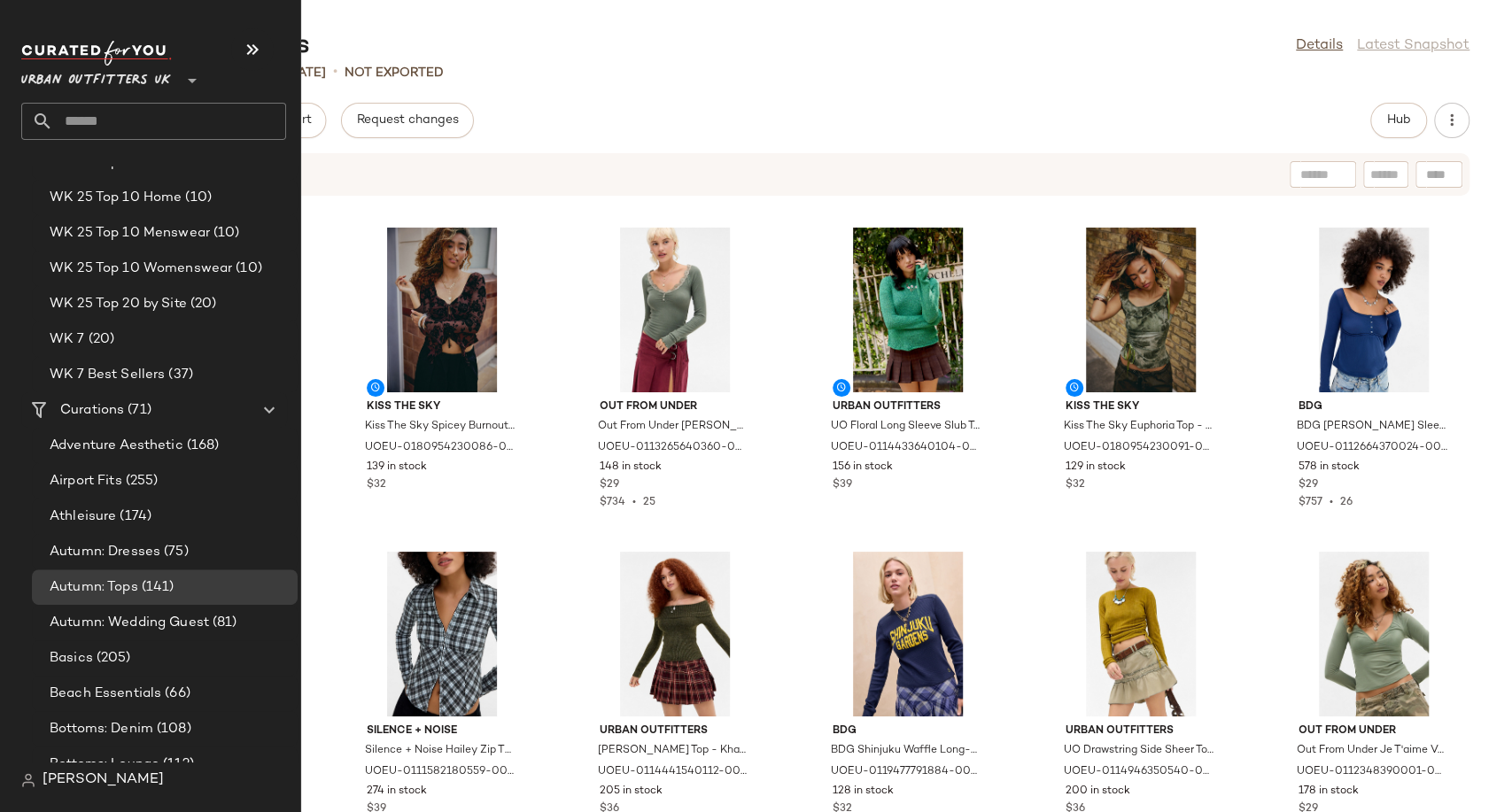
scroll to position [2758, 0]
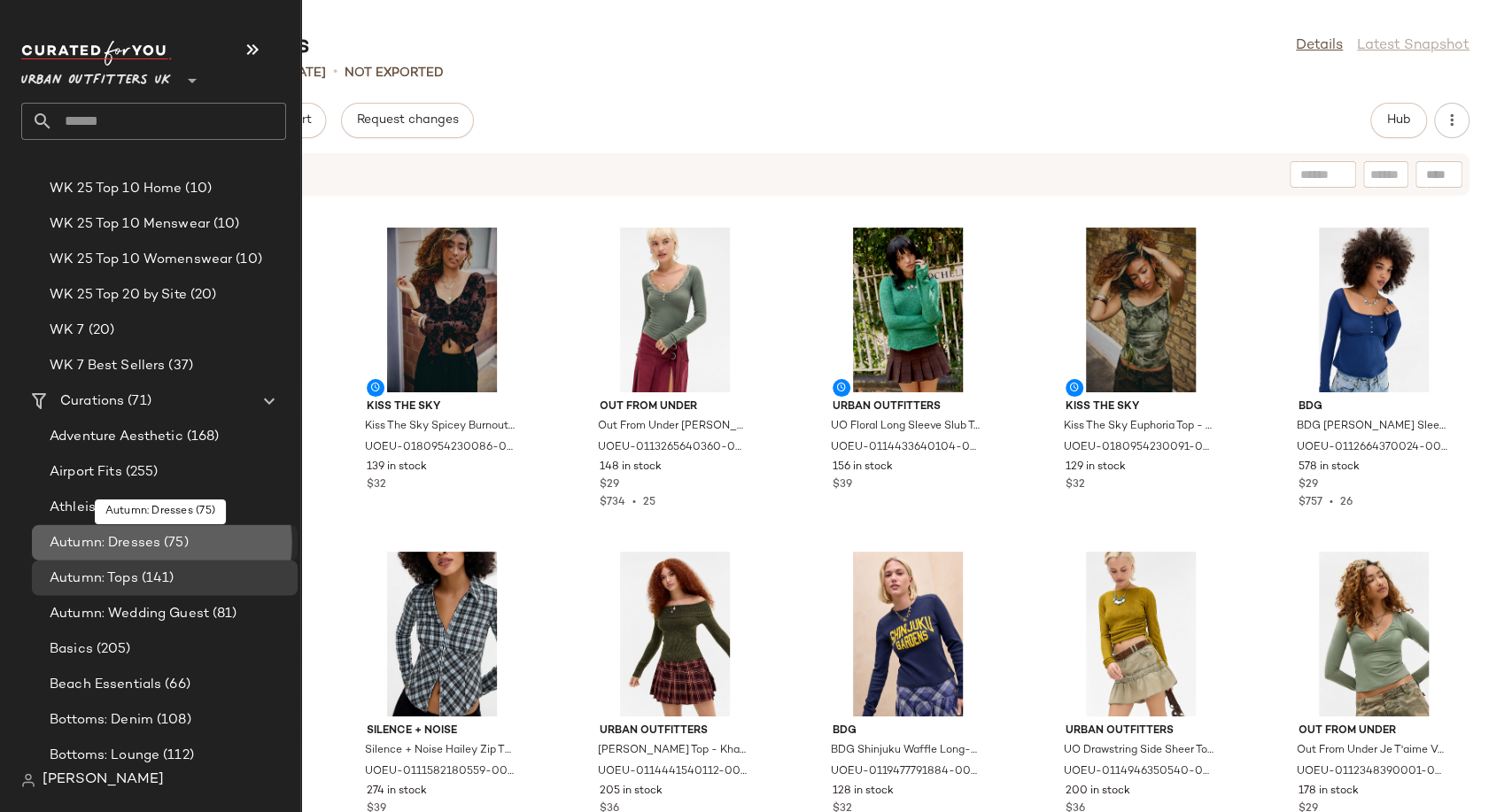
click at [135, 543] on span "Autumn: Dresses" at bounding box center [105, 543] width 111 height 21
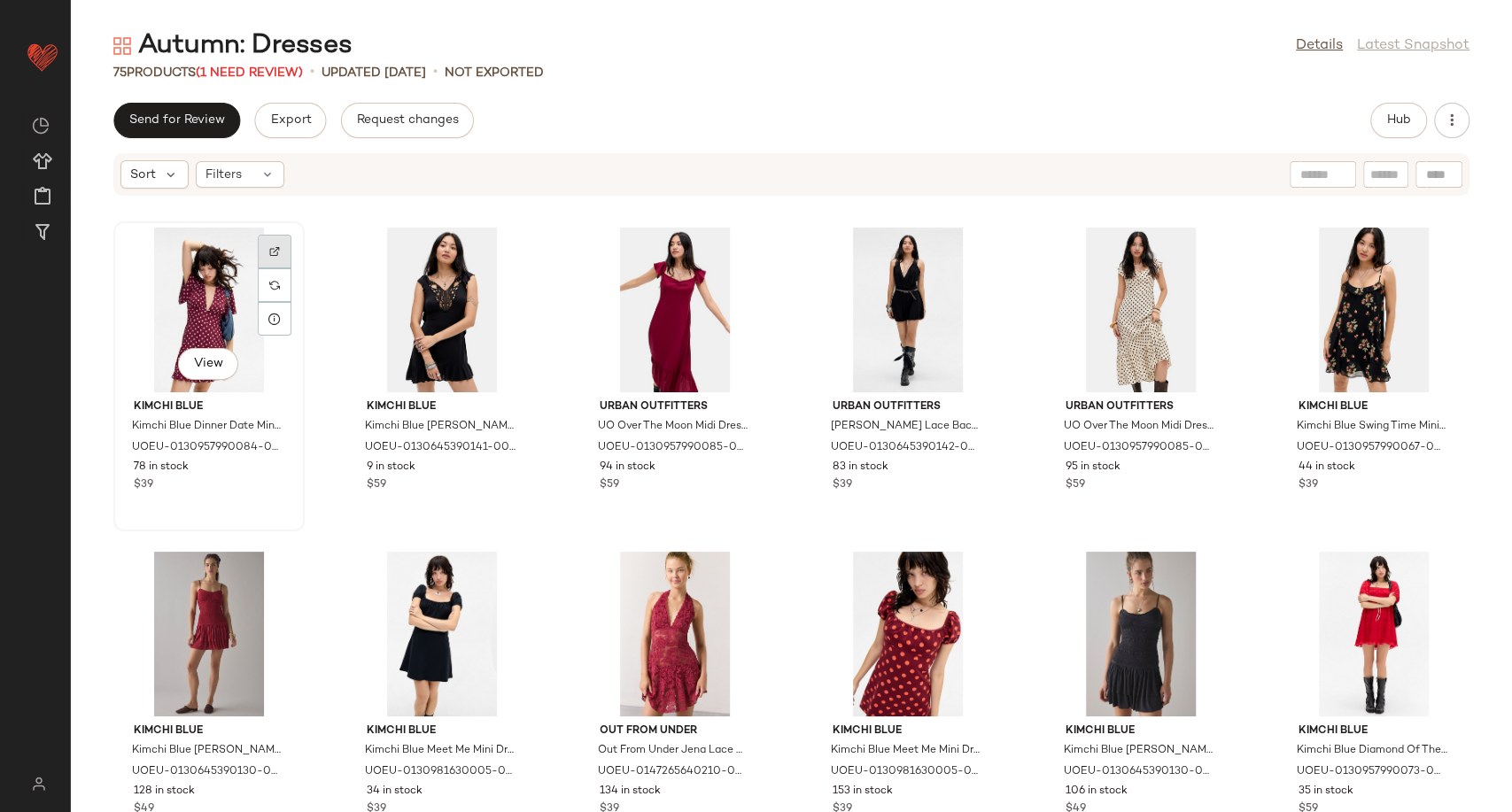
click at [277, 252] on img at bounding box center [275, 251] width 11 height 11
click at [501, 269] on div at bounding box center [508, 286] width 34 height 34
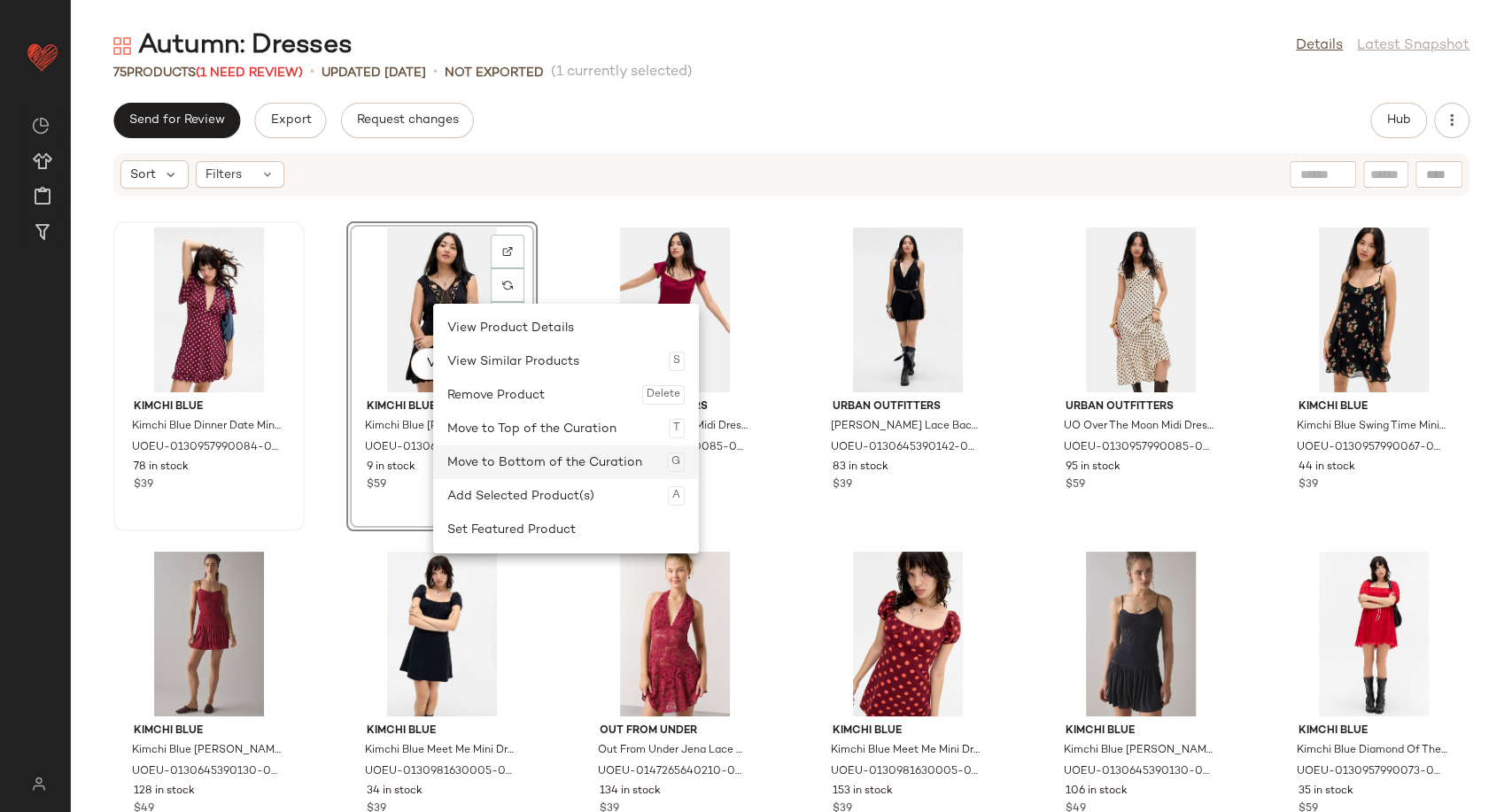
click at [560, 453] on div "Move to Bottom of the Curation G" at bounding box center [565, 462] width 237 height 34
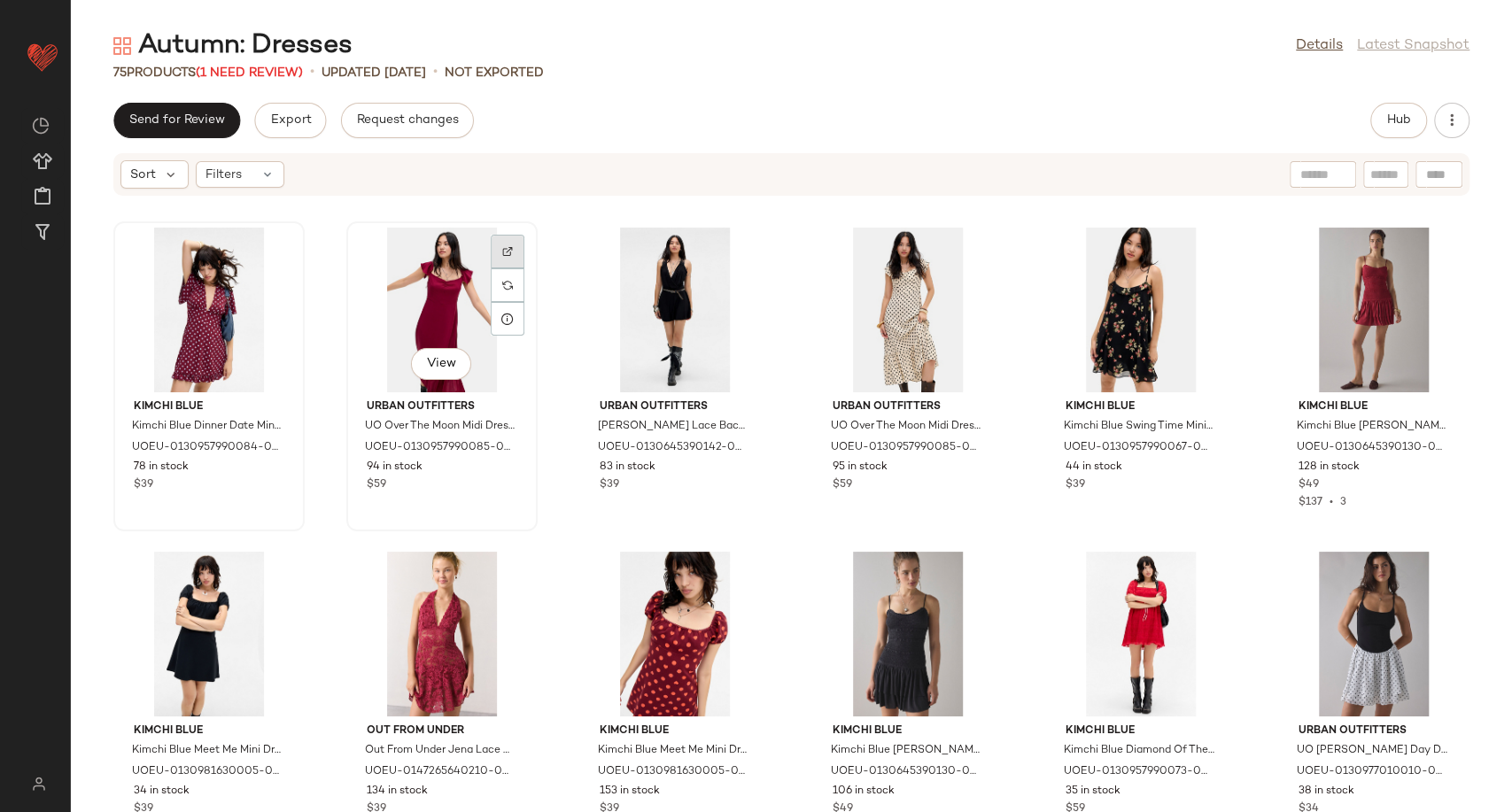
click at [519, 269] on div at bounding box center [508, 286] width 34 height 34
click at [746, 269] on div at bounding box center [741, 286] width 34 height 34
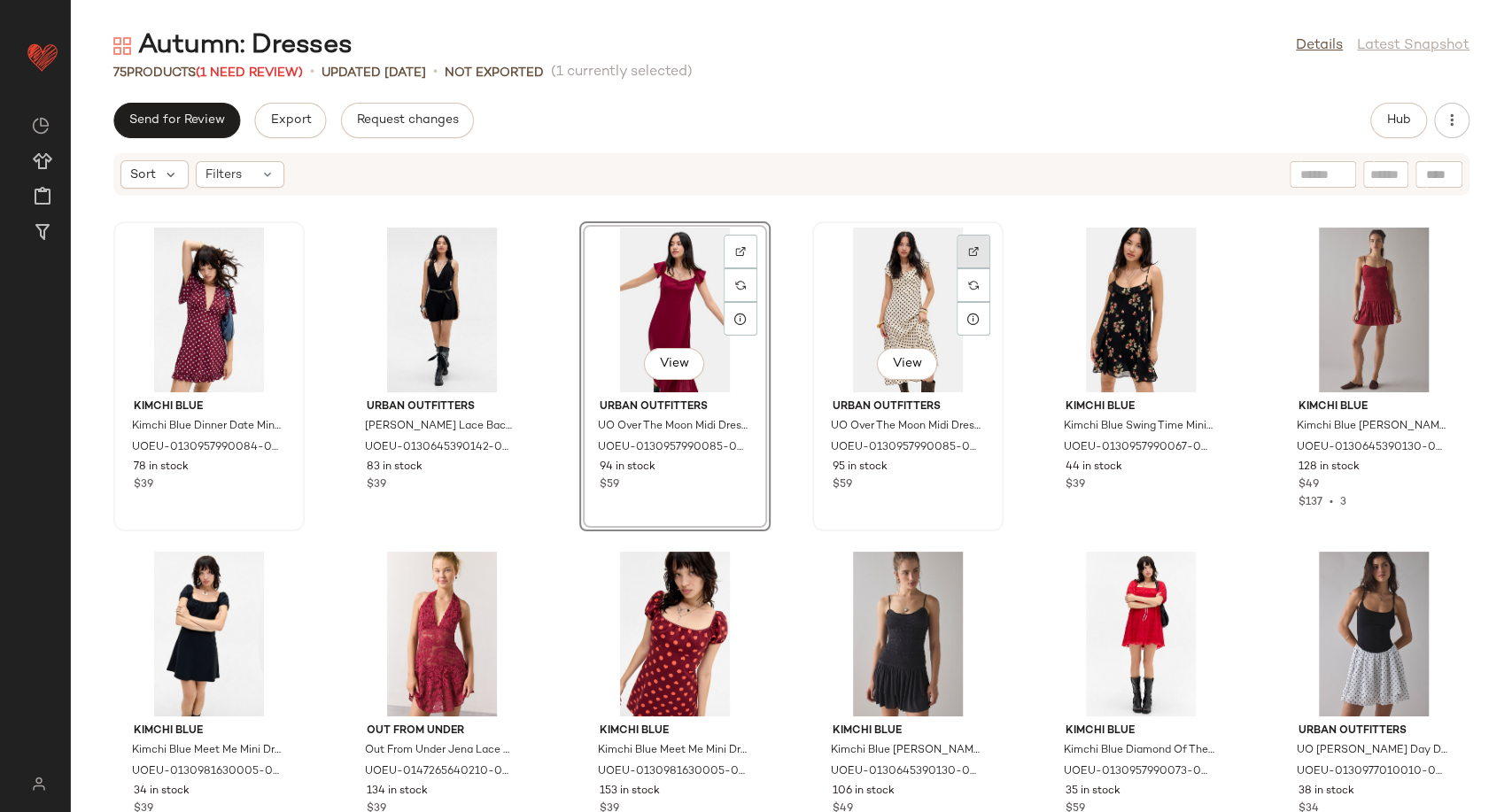
click at [968, 246] on img at bounding box center [973, 251] width 11 height 11
click at [1201, 248] on img at bounding box center [1206, 251] width 11 height 11
click at [1434, 249] on img at bounding box center [1439, 251] width 11 height 11
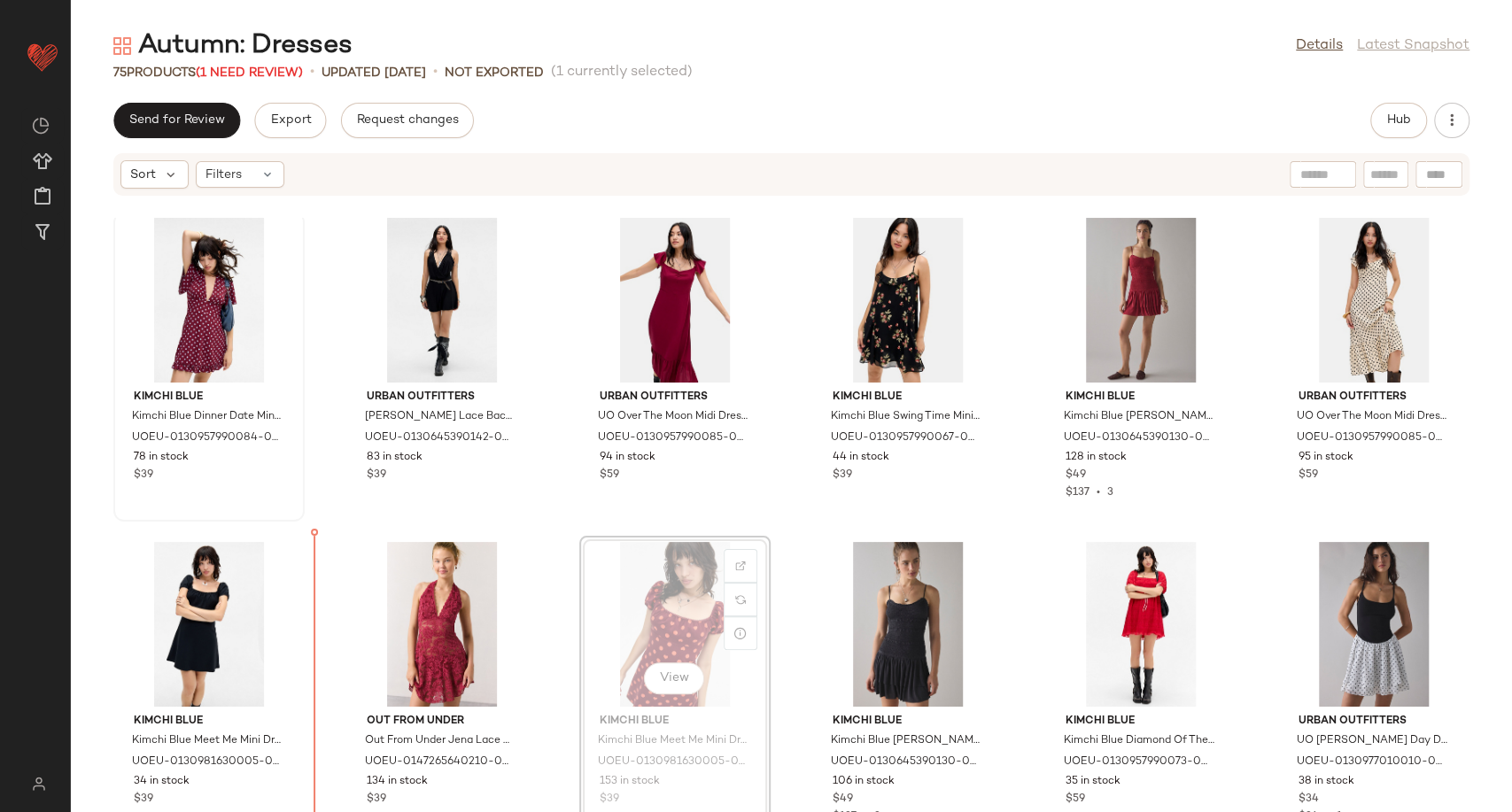
scroll to position [13, 0]
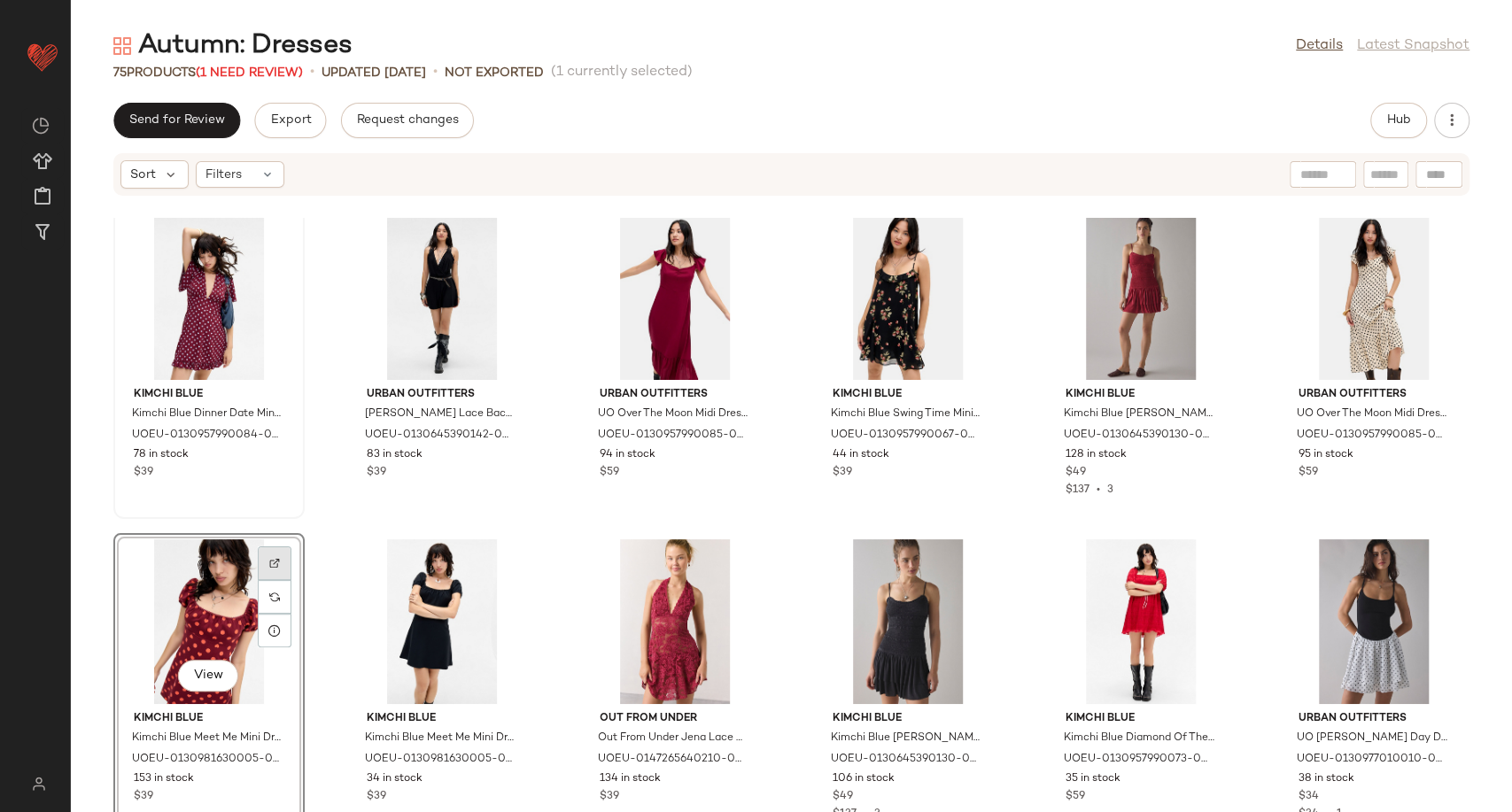
click at [274, 580] on div at bounding box center [275, 597] width 34 height 34
click at [505, 561] on img at bounding box center [507, 563] width 11 height 11
click at [741, 559] on img at bounding box center [740, 563] width 11 height 11
click at [977, 580] on div at bounding box center [974, 597] width 34 height 34
click at [1190, 580] on div at bounding box center [1207, 597] width 34 height 34
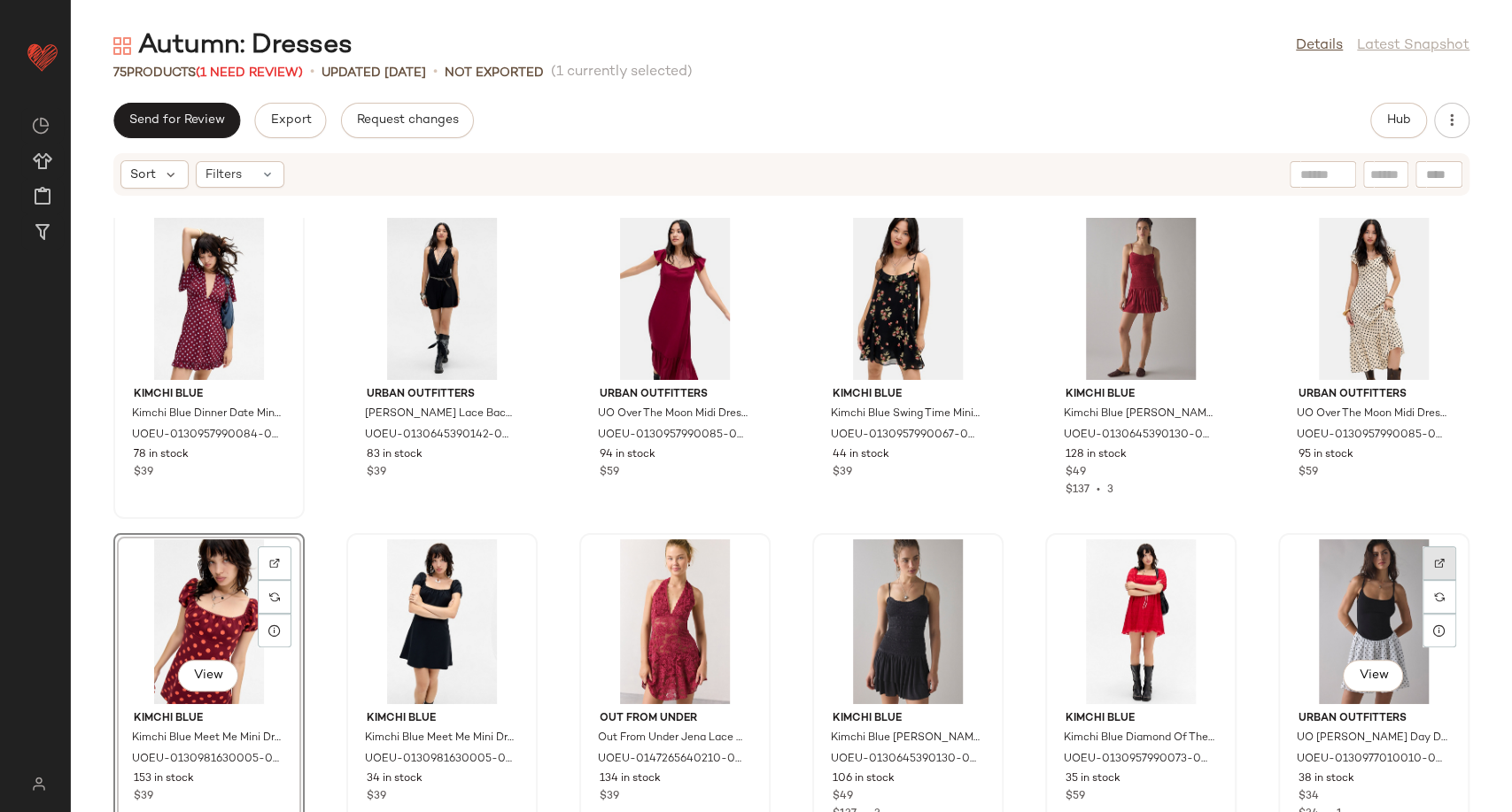
click at [1434, 580] on div at bounding box center [1440, 597] width 34 height 34
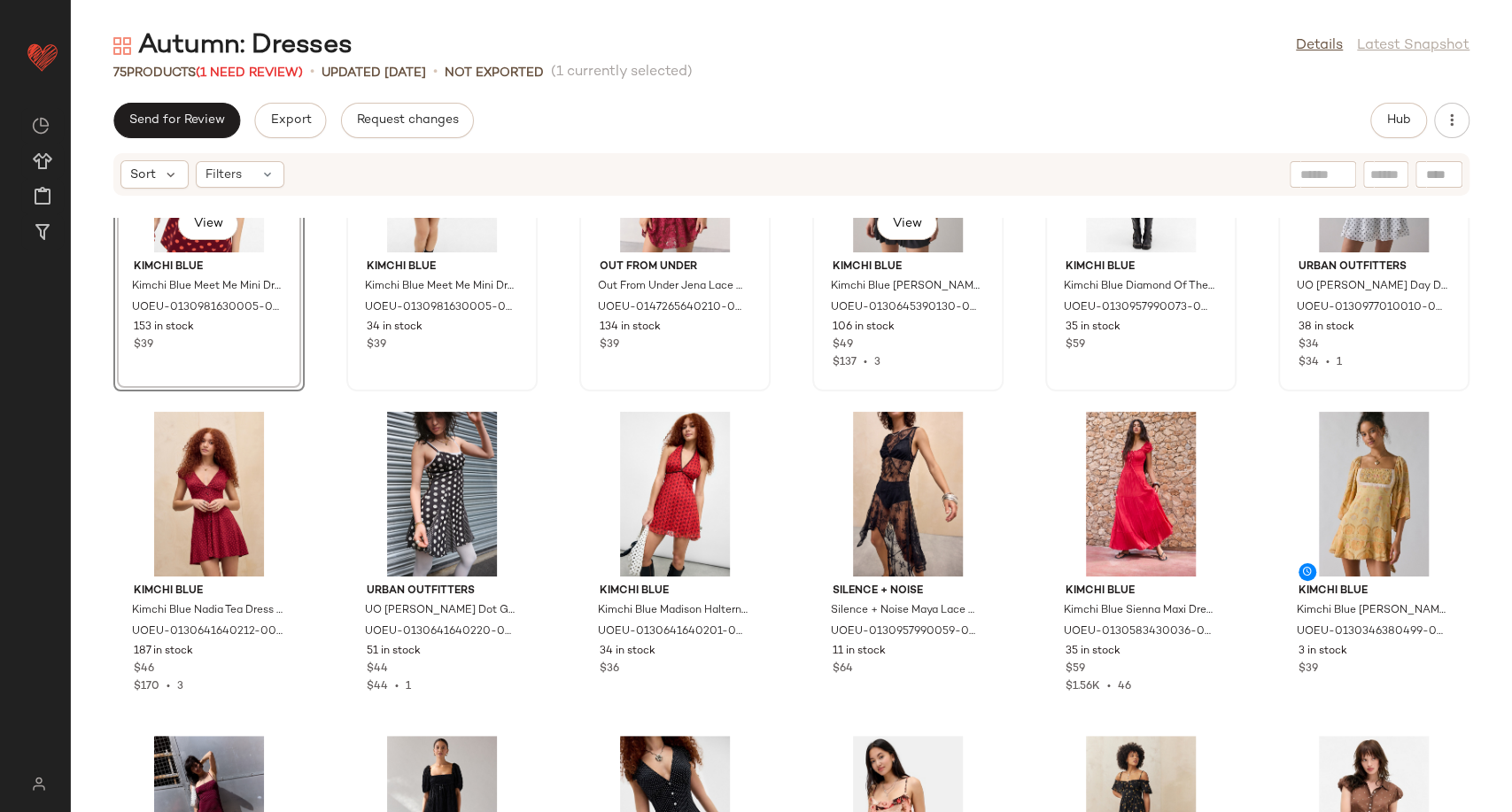
scroll to position [479, 0]
click at [270, 432] on img at bounding box center [275, 434] width 11 height 11
click at [1373, 136] on div "Hub" at bounding box center [1398, 121] width 57 height 36
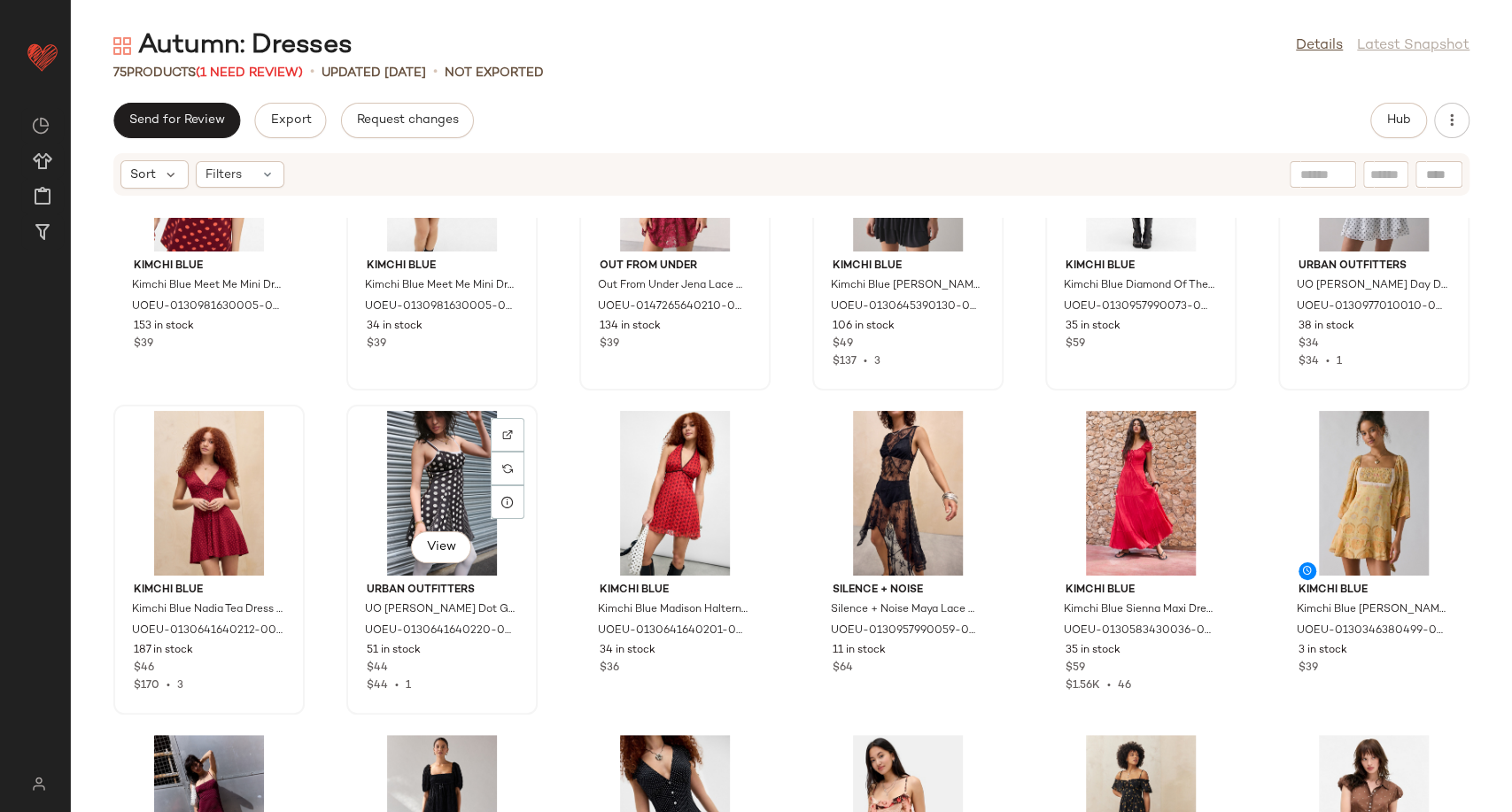
click at [511, 415] on div "View" at bounding box center [442, 493] width 178 height 165
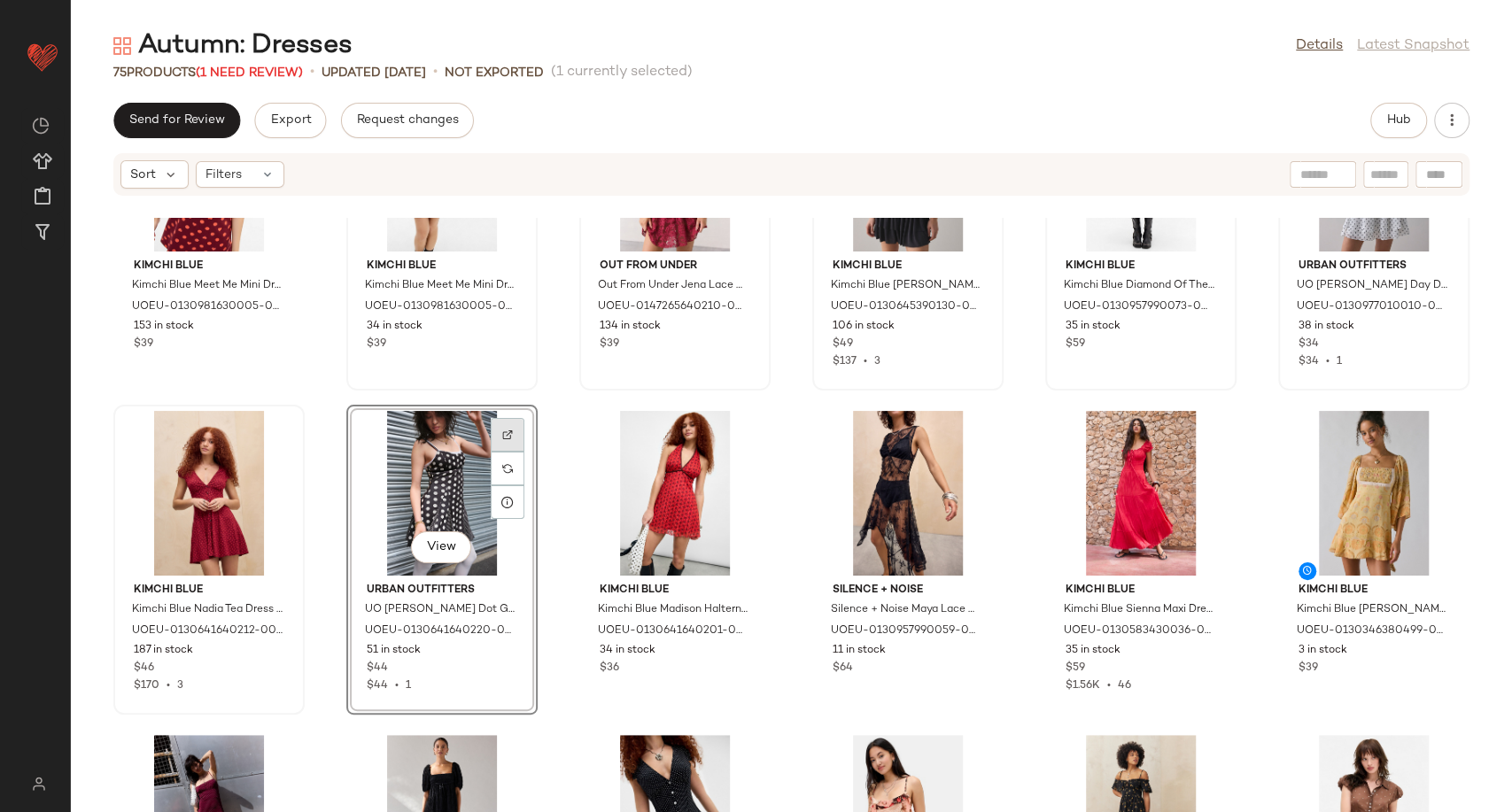
click at [511, 452] on div at bounding box center [508, 469] width 34 height 34
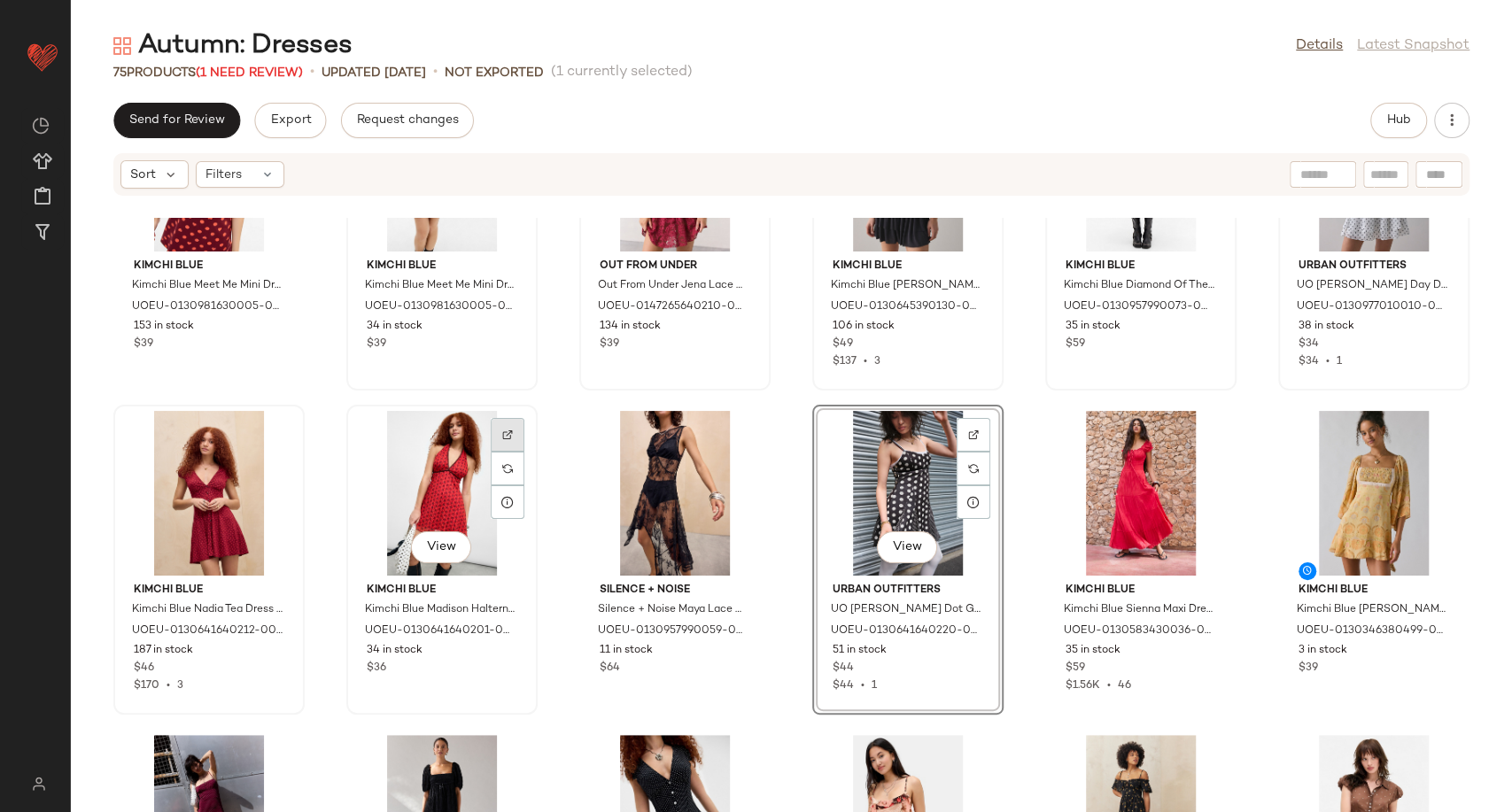
click at [511, 452] on div at bounding box center [508, 469] width 34 height 34
click at [728, 452] on div at bounding box center [741, 469] width 34 height 34
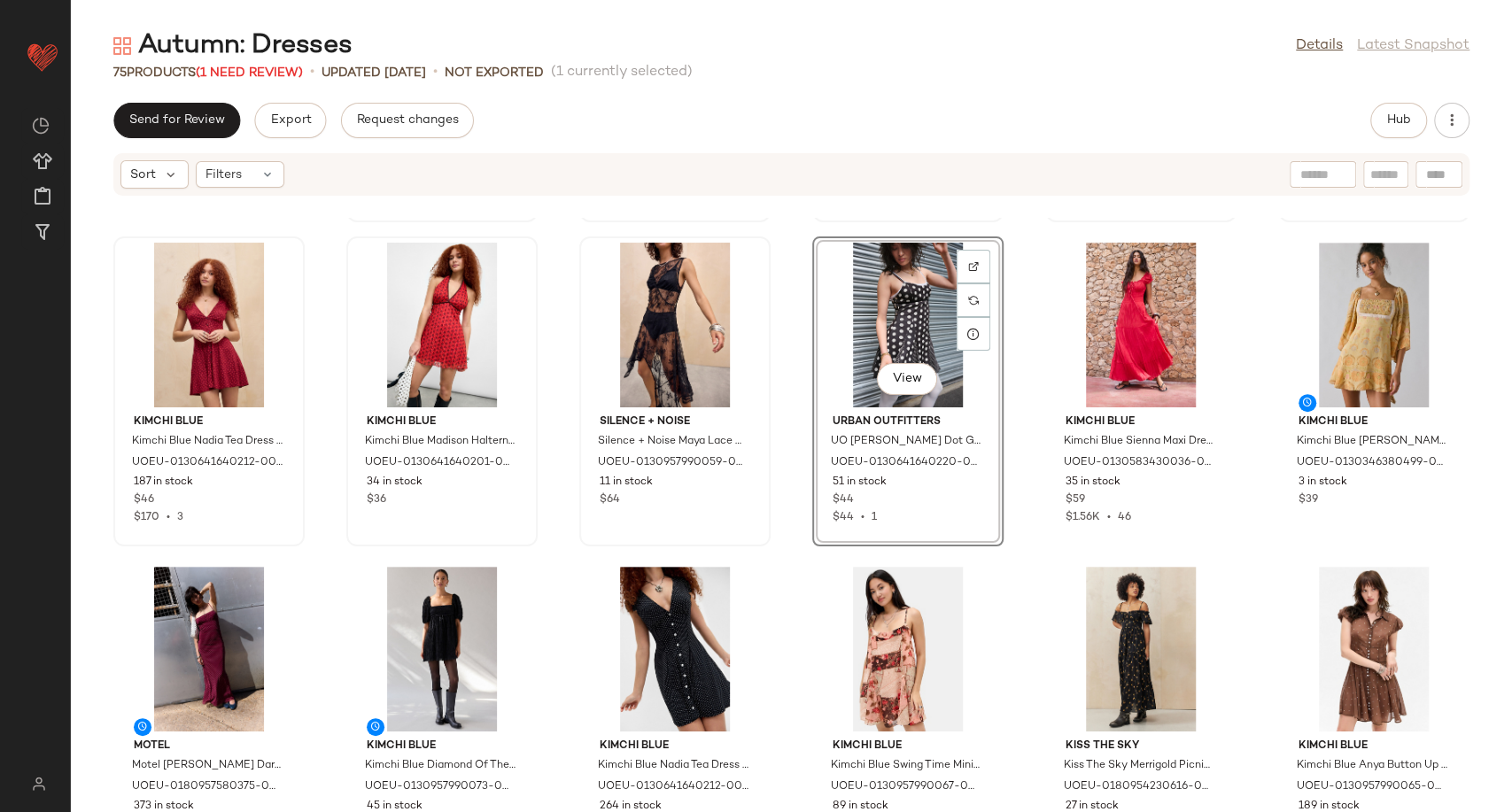
scroll to position [647, 0]
click at [507, 589] on img at bounding box center [507, 590] width 11 height 11
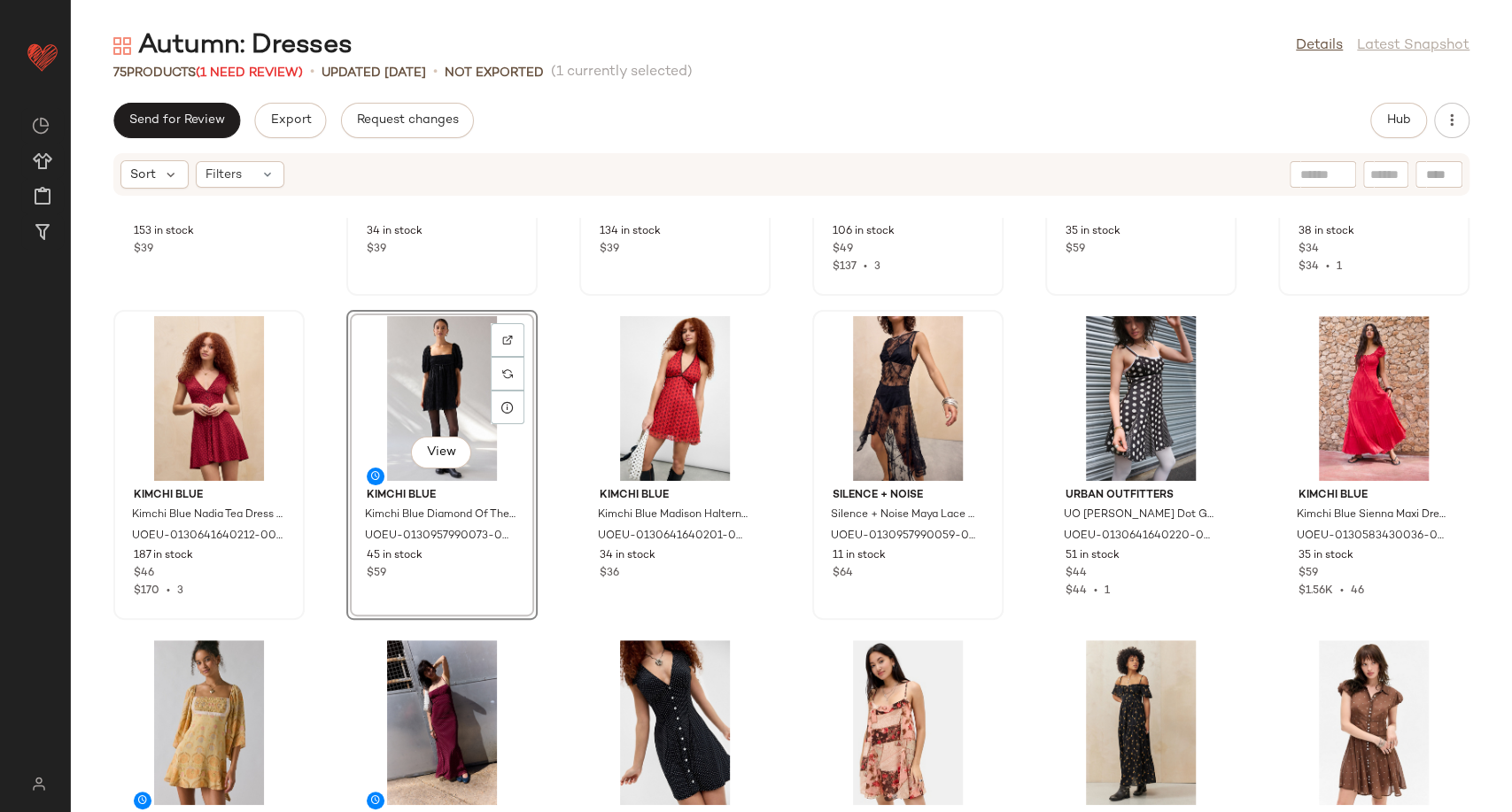
scroll to position [582, 0]
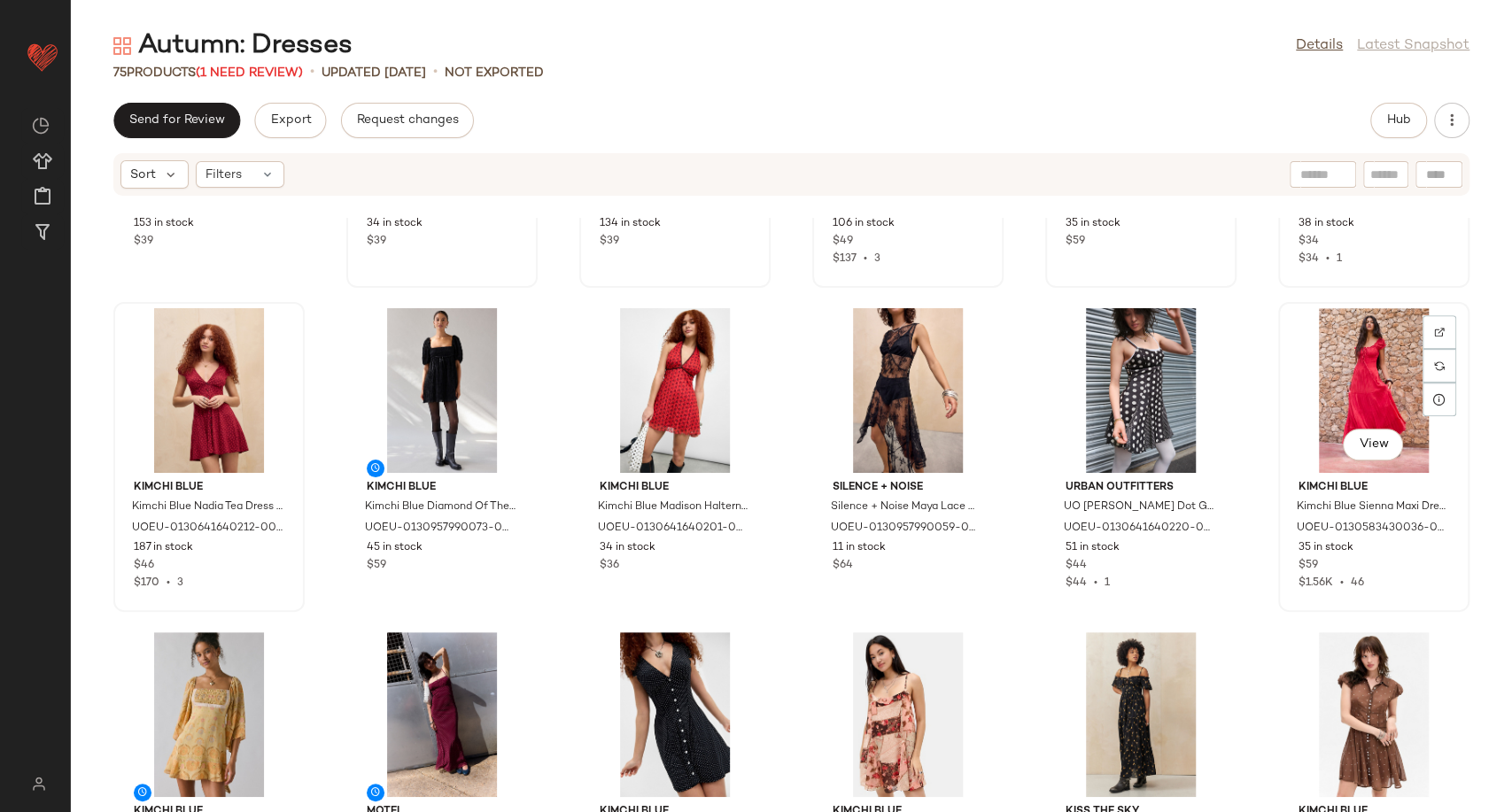
click at [1447, 328] on div "View" at bounding box center [1373, 391] width 178 height 165
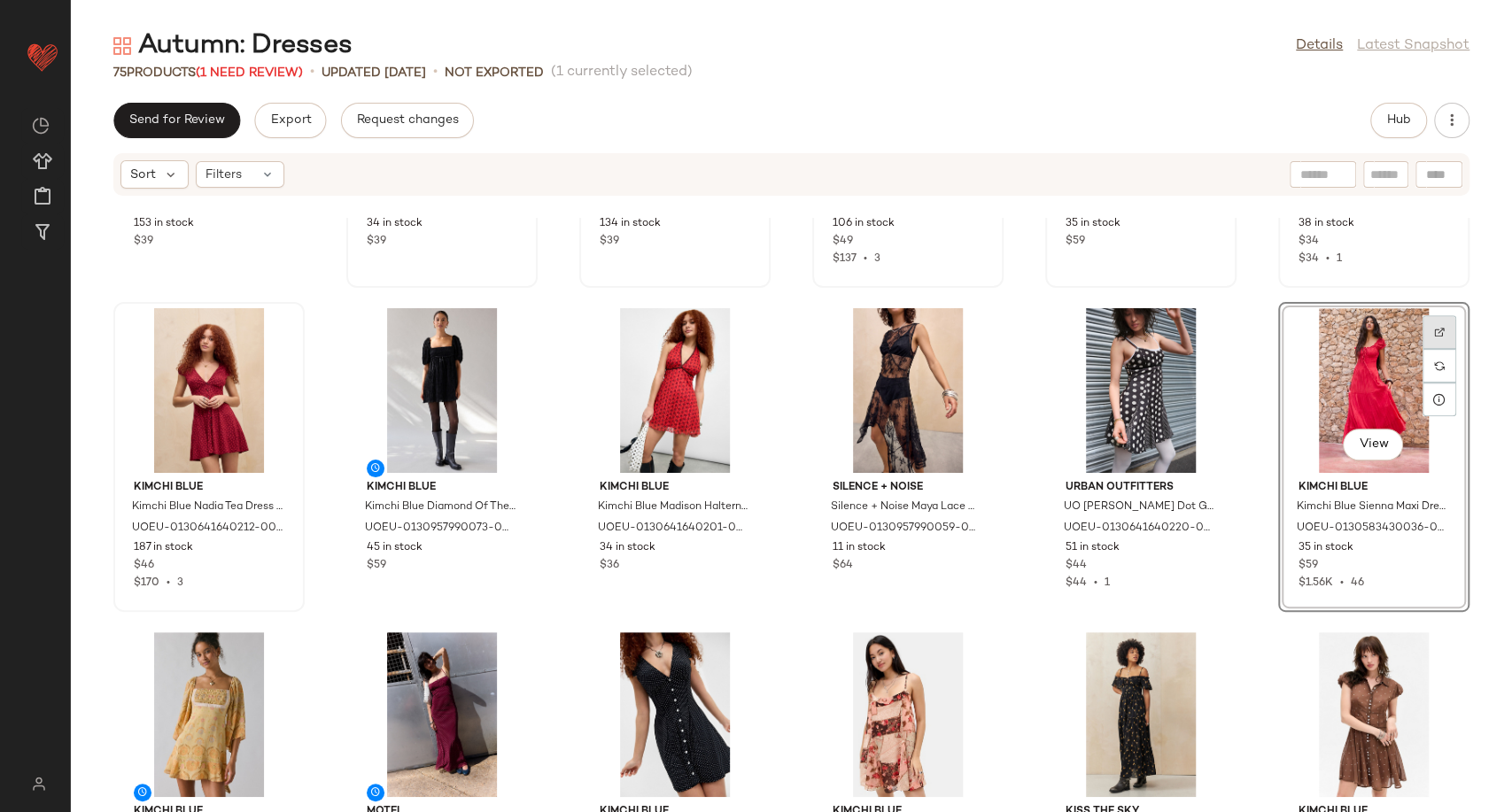
click at [1434, 328] on img at bounding box center [1439, 332] width 11 height 11
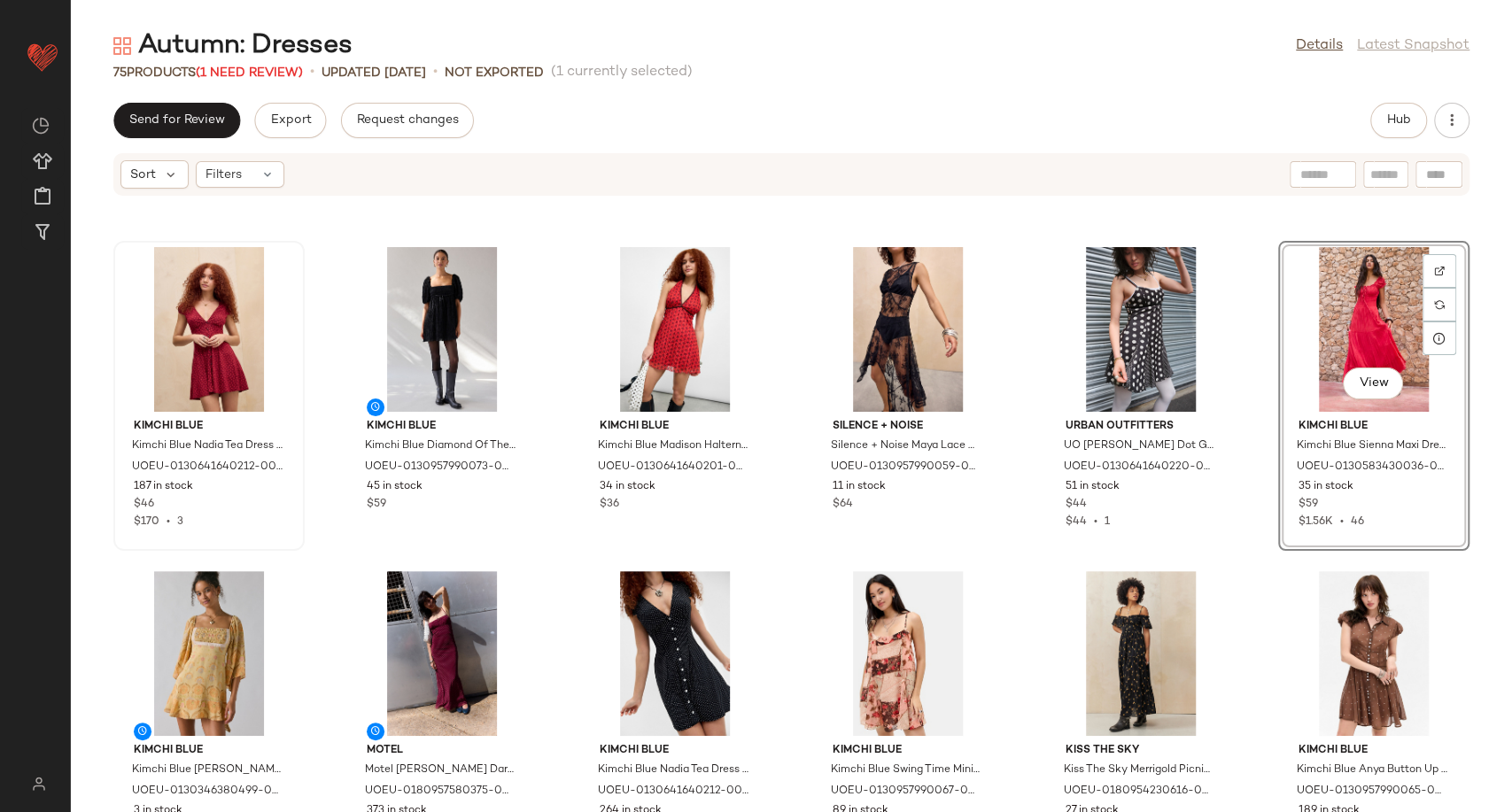
scroll to position [641, 0]
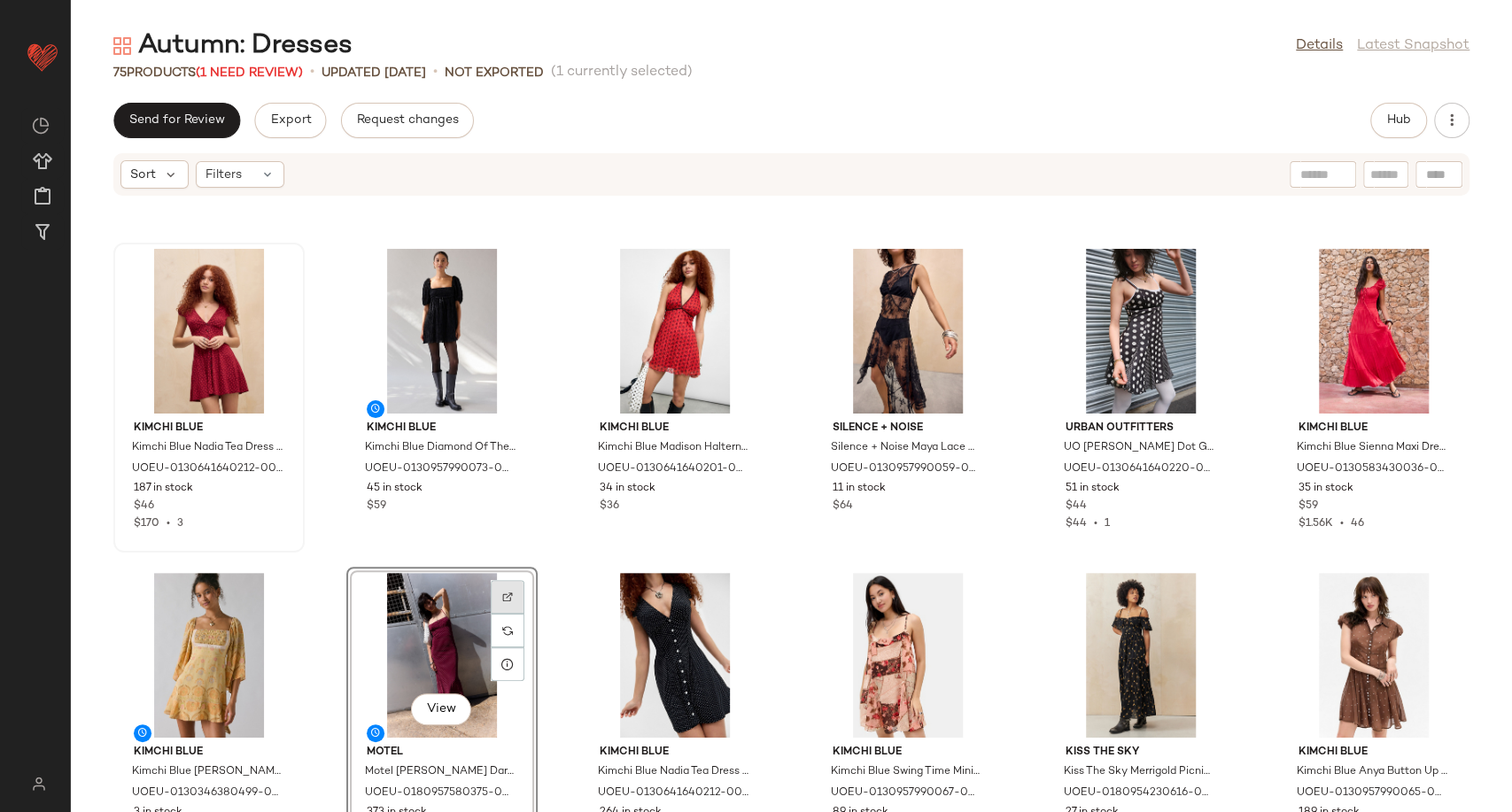
click at [503, 594] on img at bounding box center [507, 597] width 11 height 11
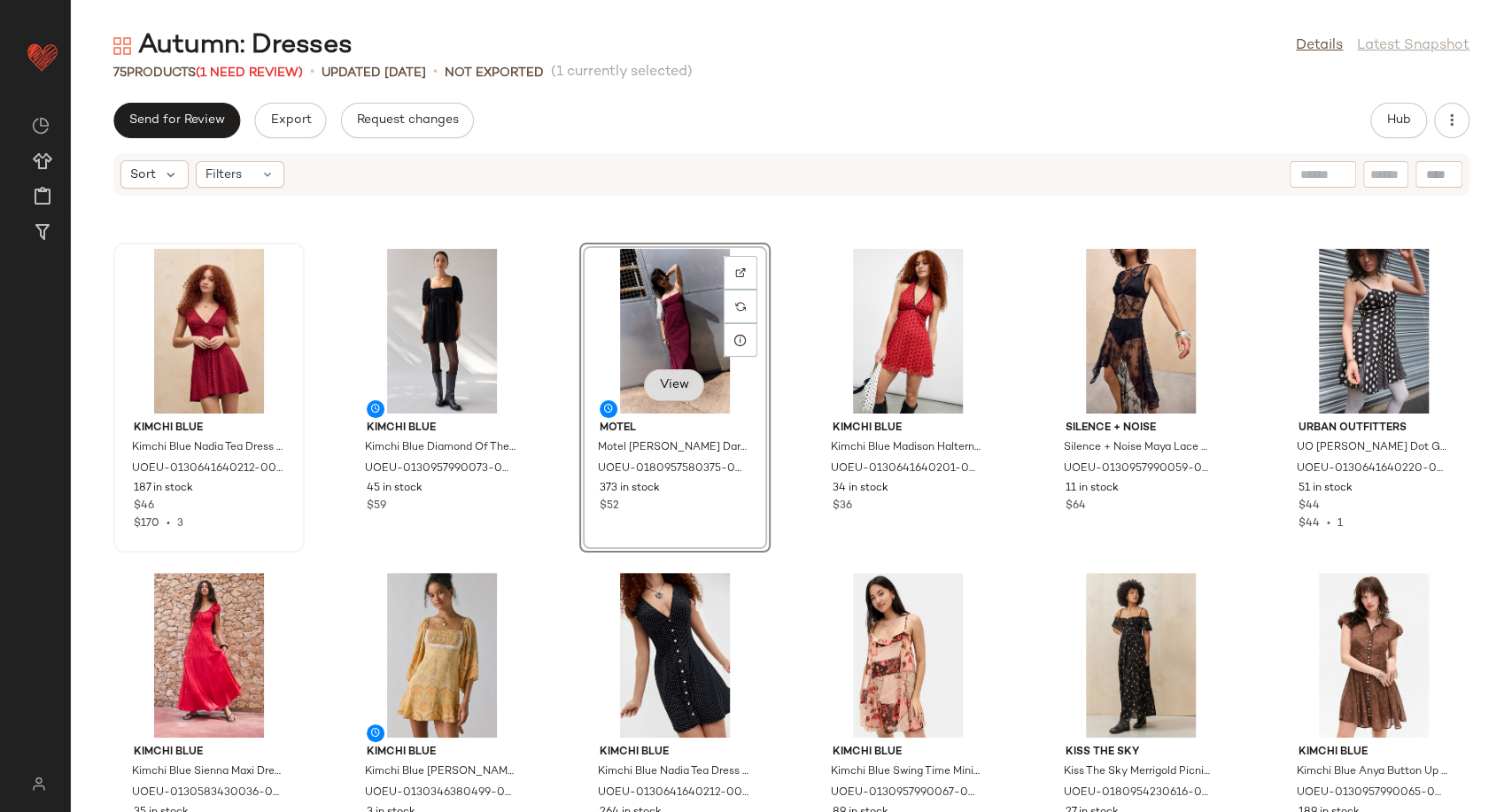
click at [671, 384] on span "View" at bounding box center [674, 385] width 30 height 14
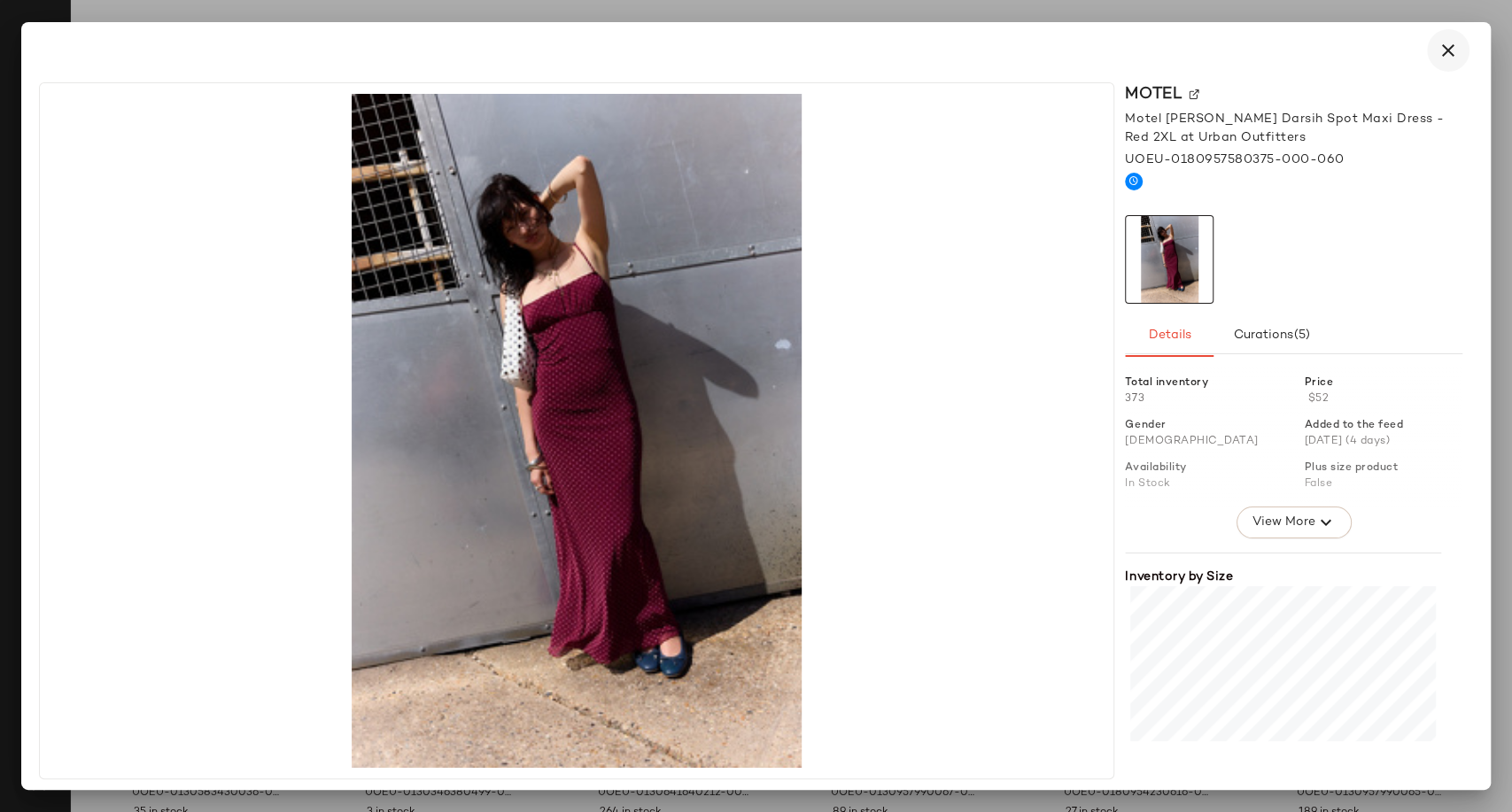
click at [1453, 52] on icon "button" at bounding box center [1448, 50] width 21 height 21
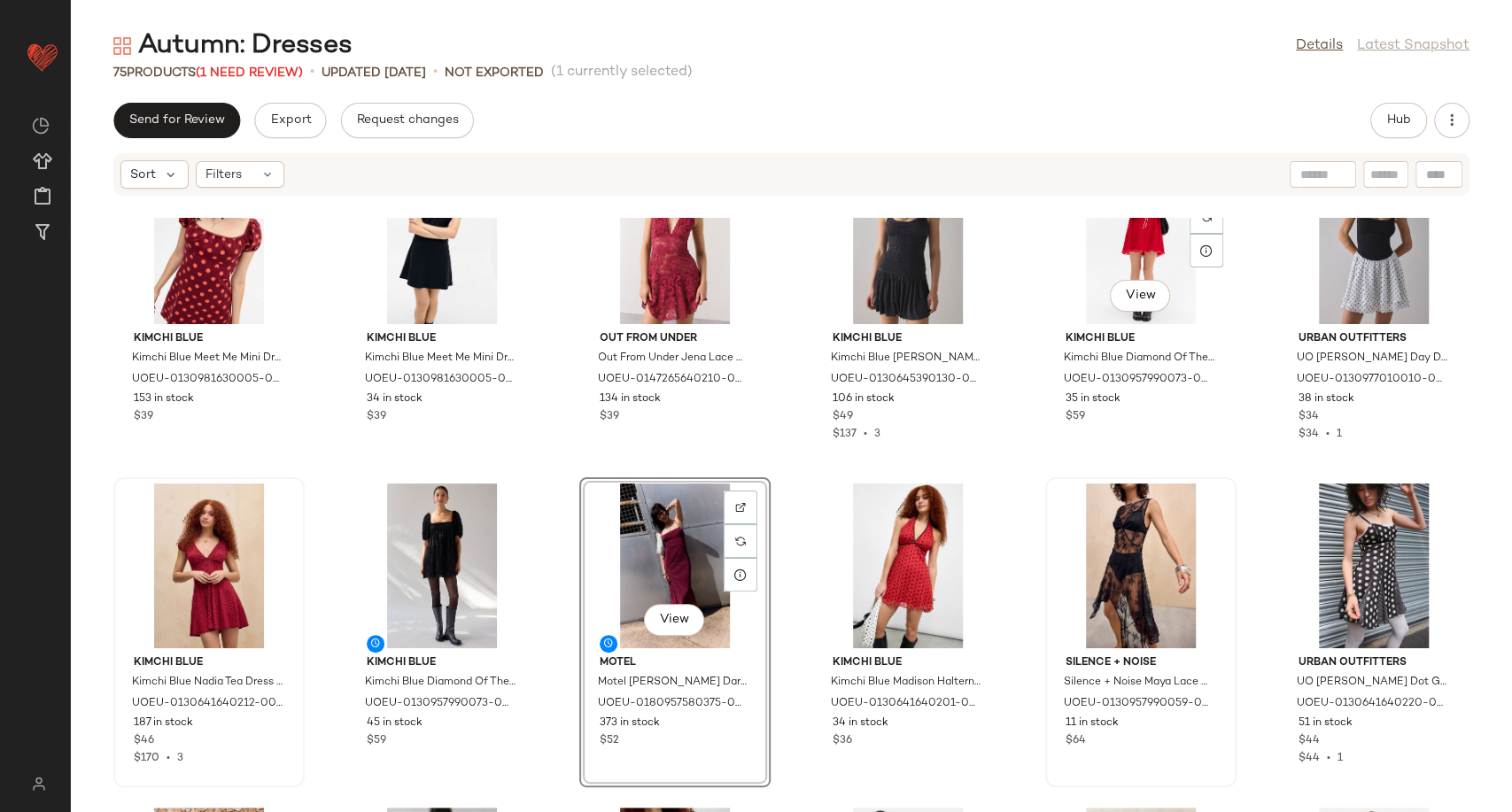
scroll to position [407, 0]
click at [270, 503] on img at bounding box center [275, 507] width 11 height 11
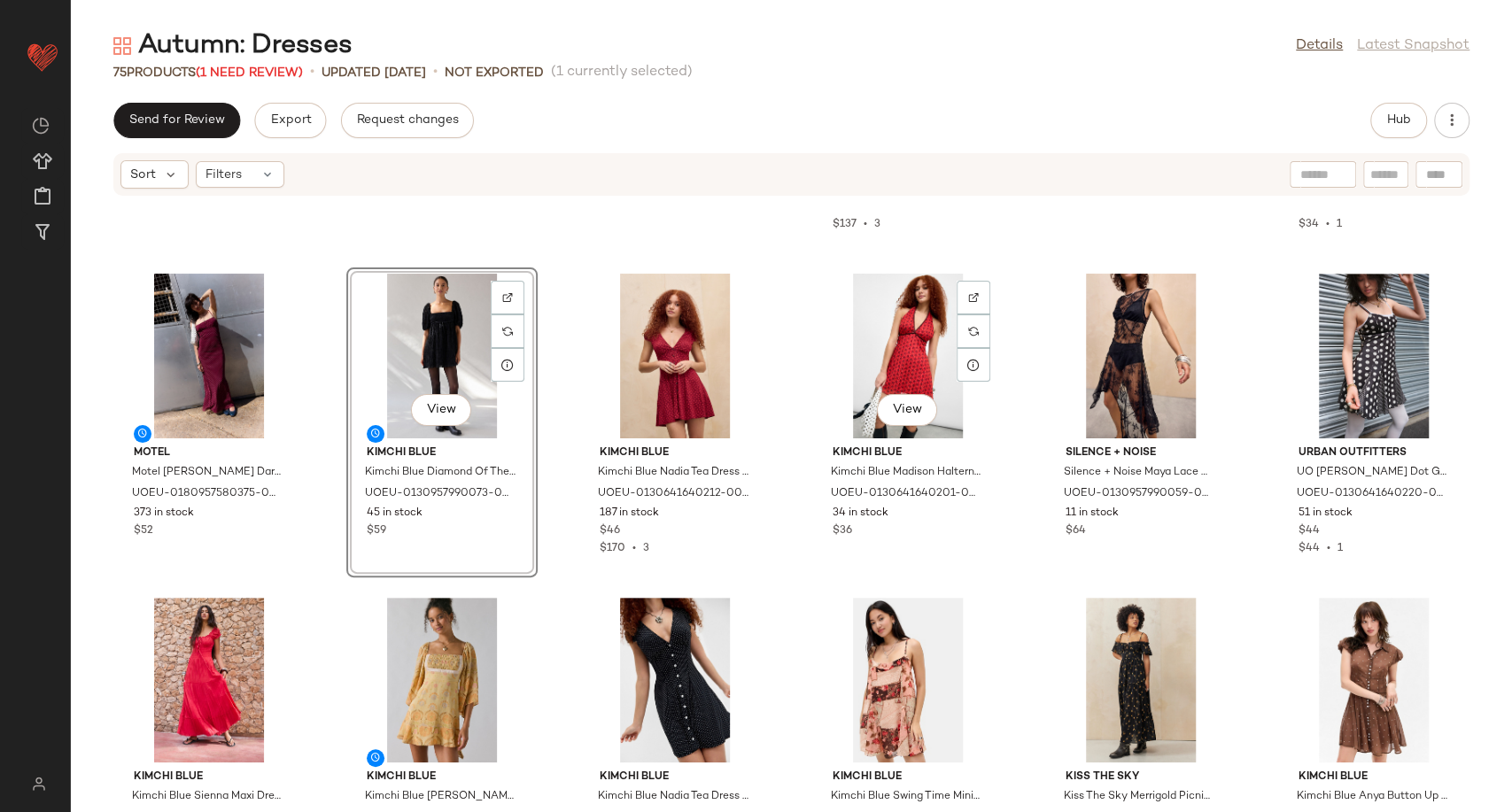
scroll to position [617, 0]
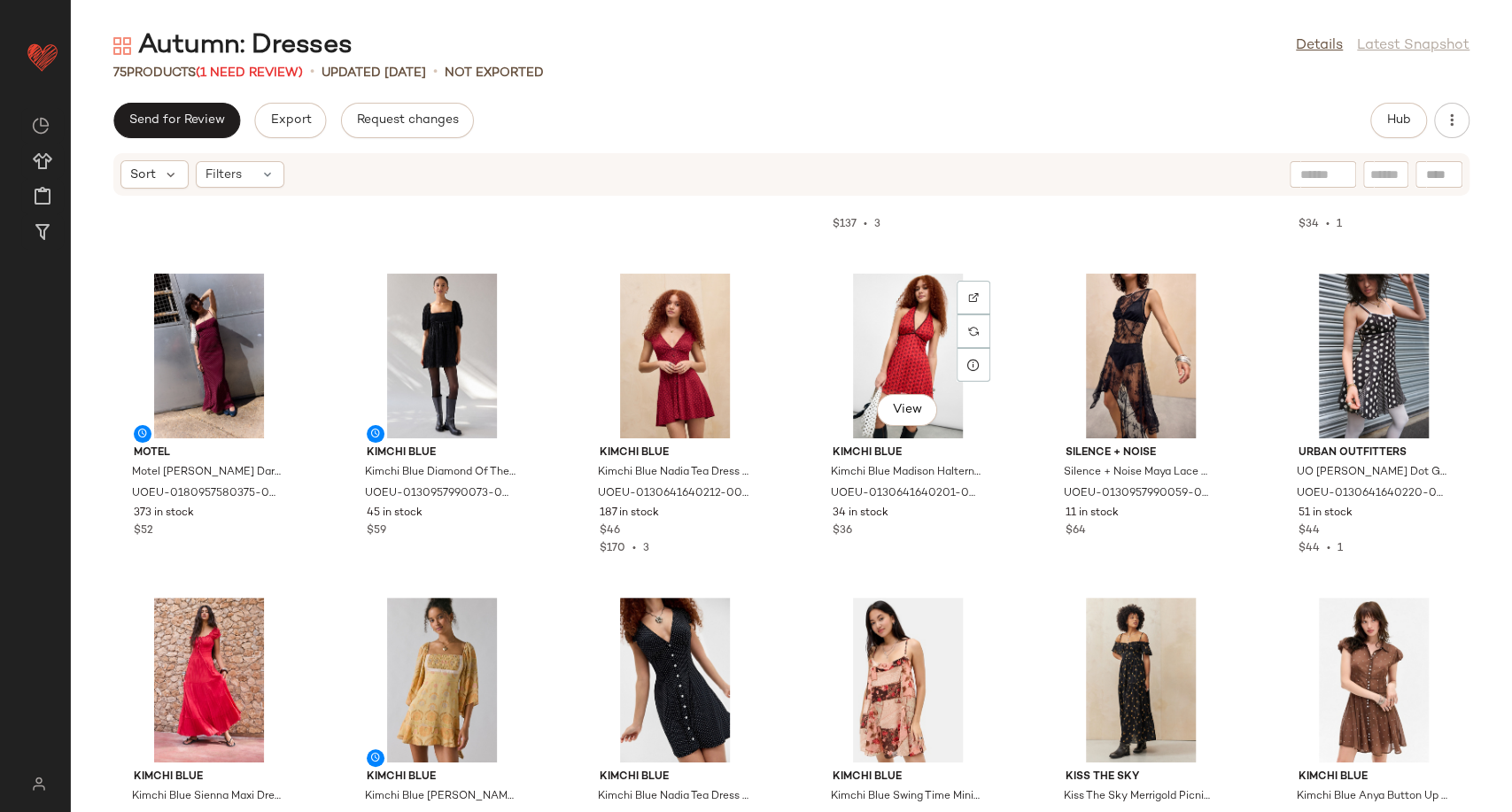
click at [908, 568] on div "View Kimchi Blue Kimchi Blue Madison Halterneck Mini Dress - Red L at Urban Out…" at bounding box center [907, 422] width 187 height 306
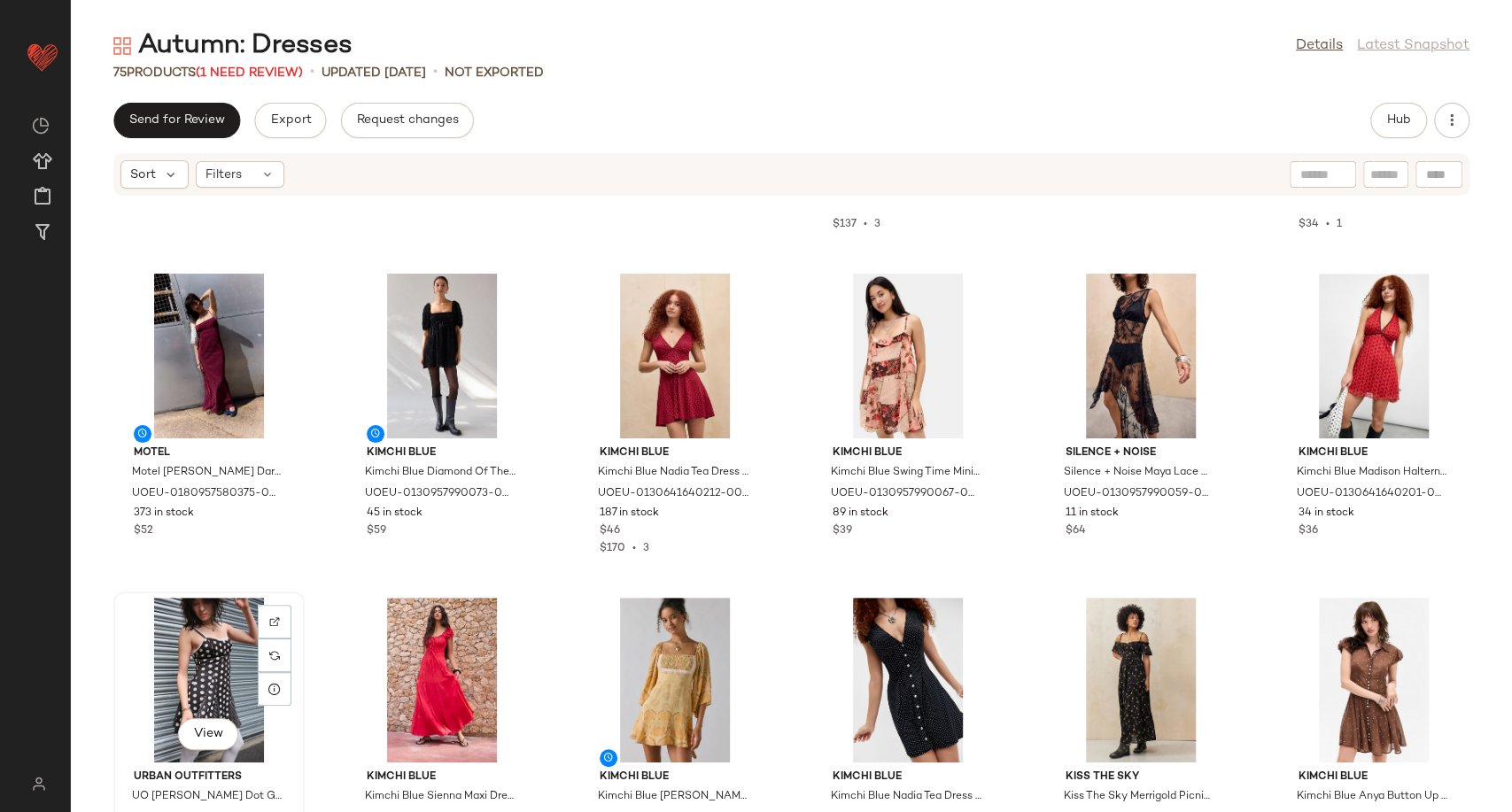
scroll to position [618, 0]
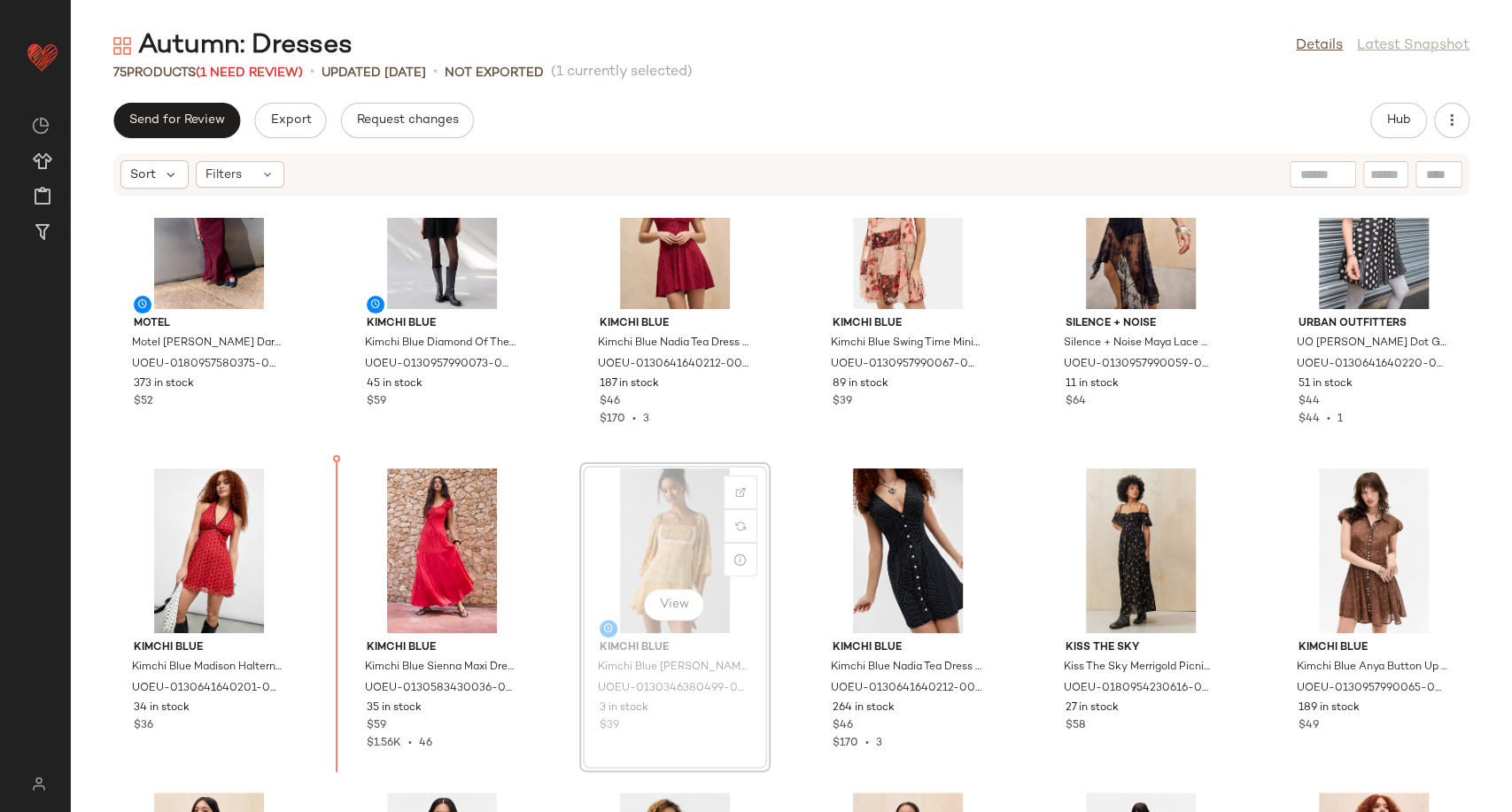
scroll to position [756, 0]
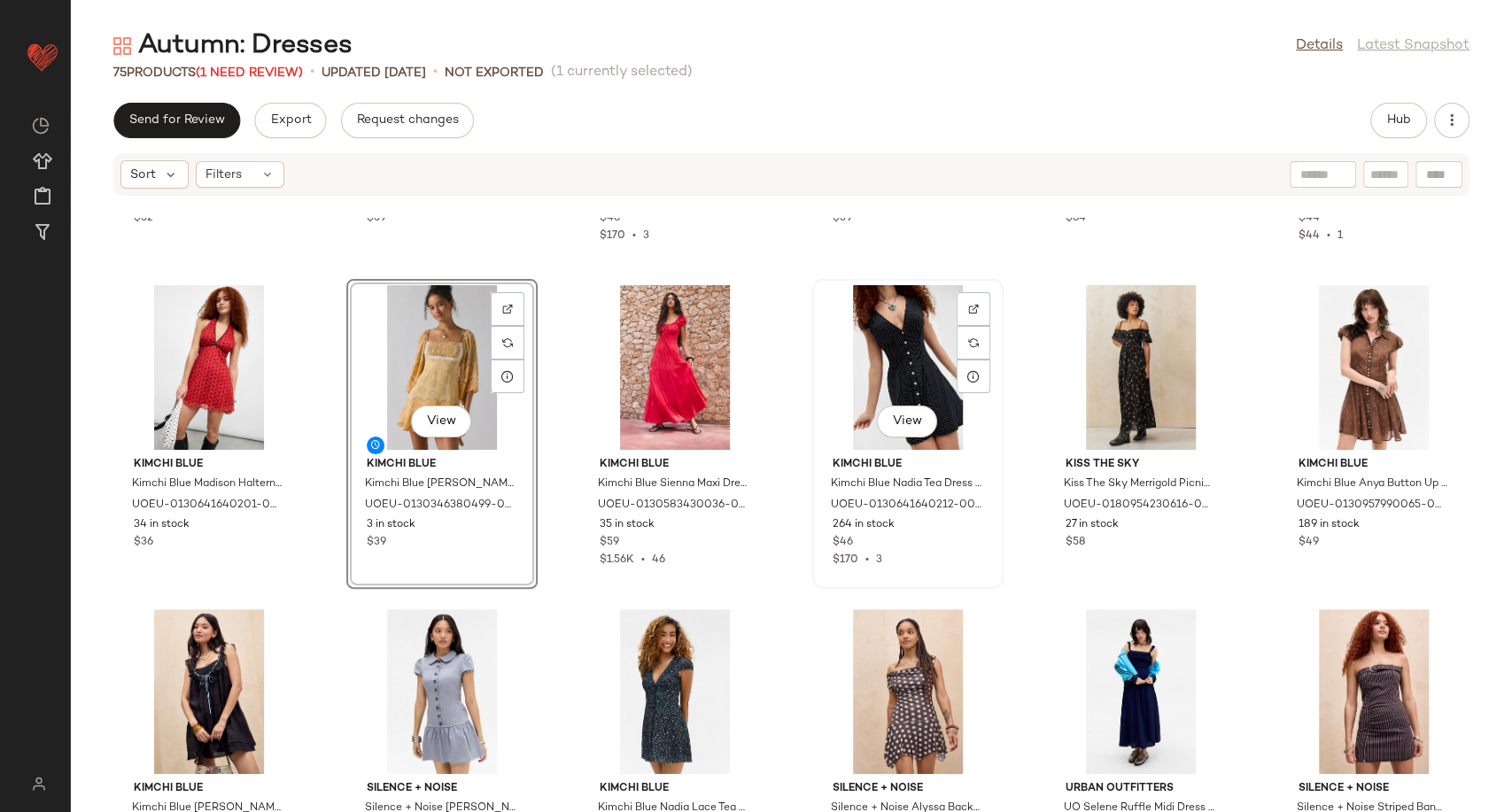
scroll to position [925, 0]
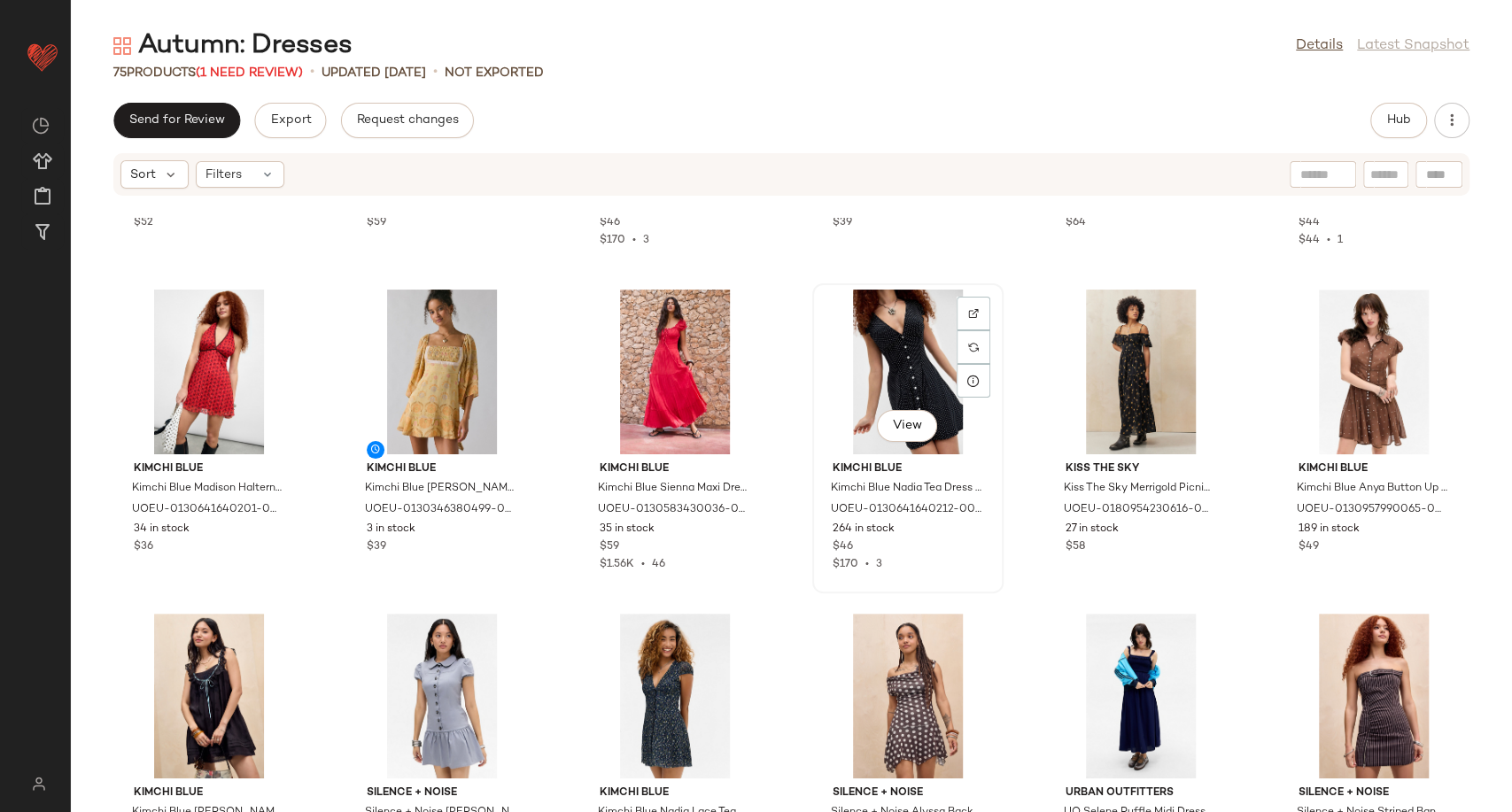
scroll to position [919, 0]
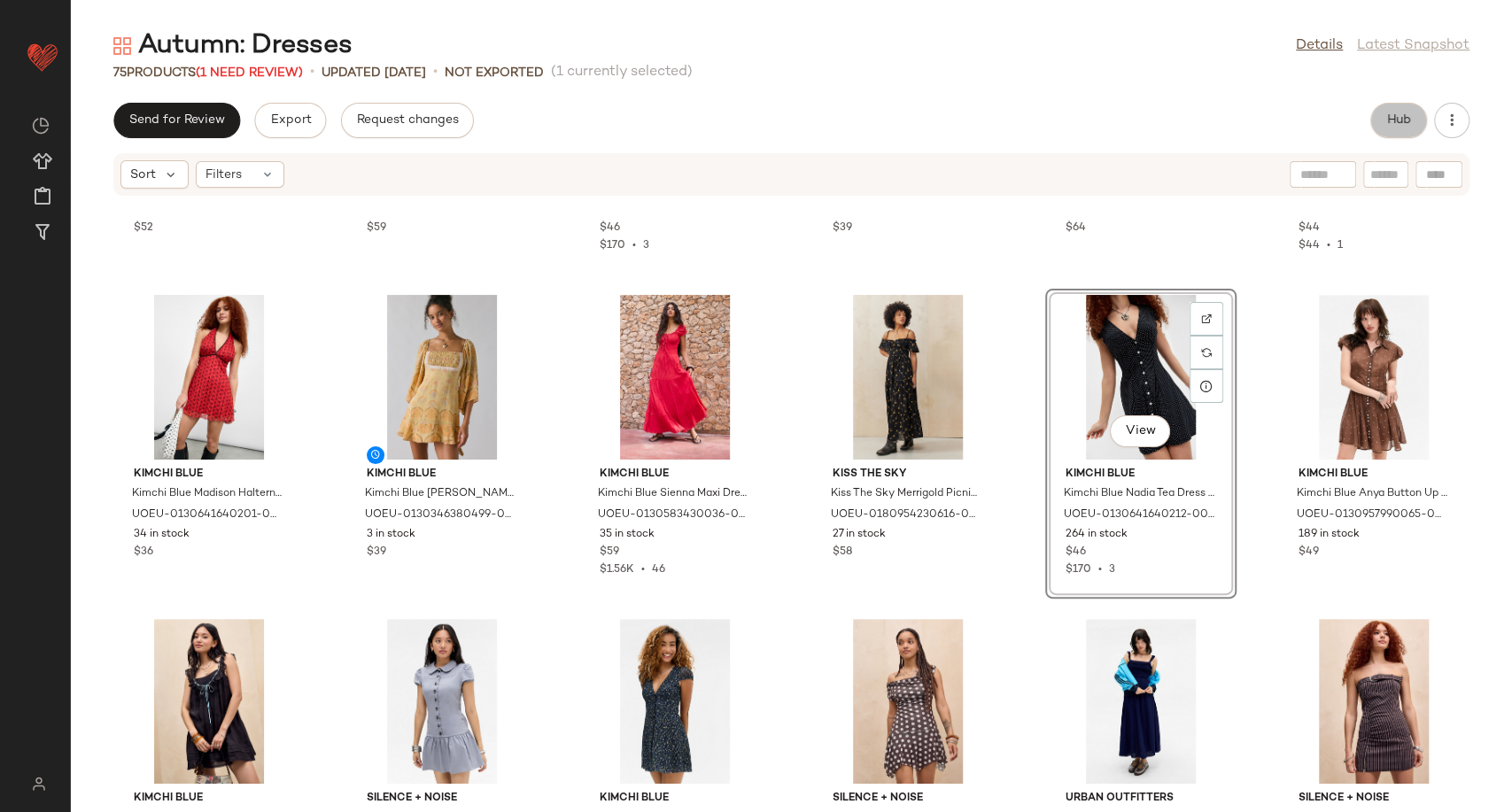
click at [1390, 120] on span "Hub" at bounding box center [1398, 120] width 25 height 14
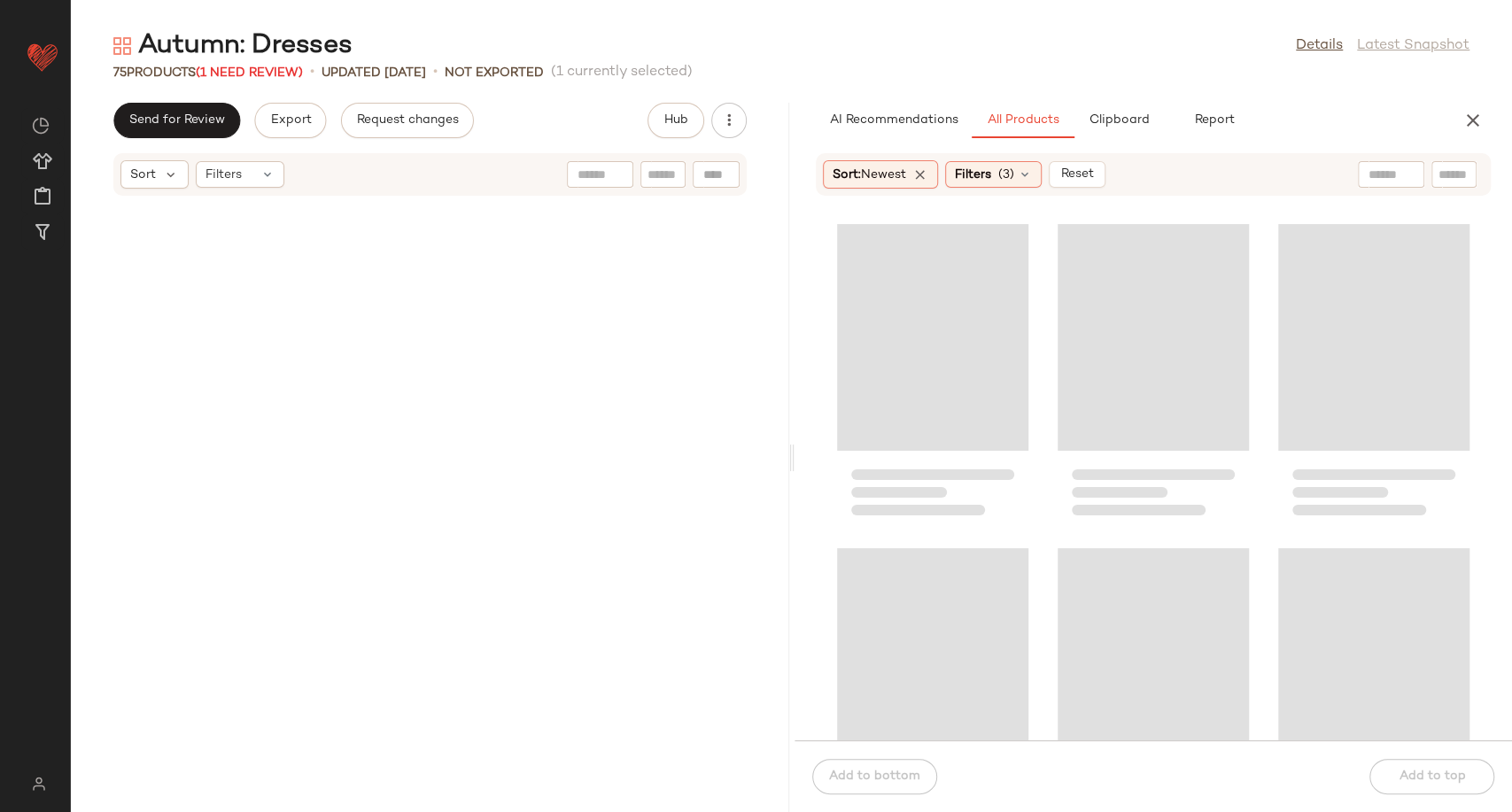
scroll to position [1945, 0]
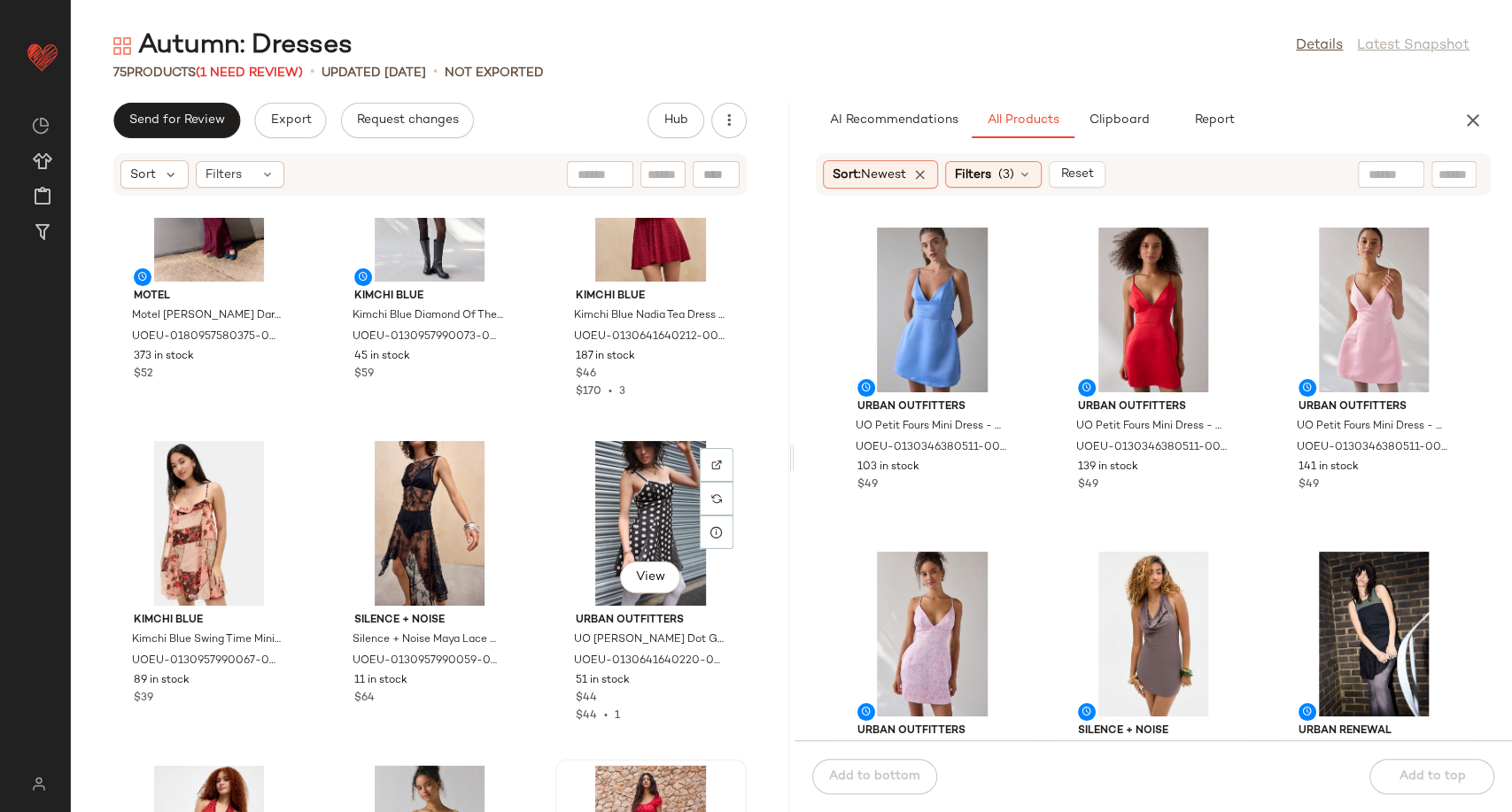
click at [668, 499] on div "View" at bounding box center [650, 523] width 178 height 165
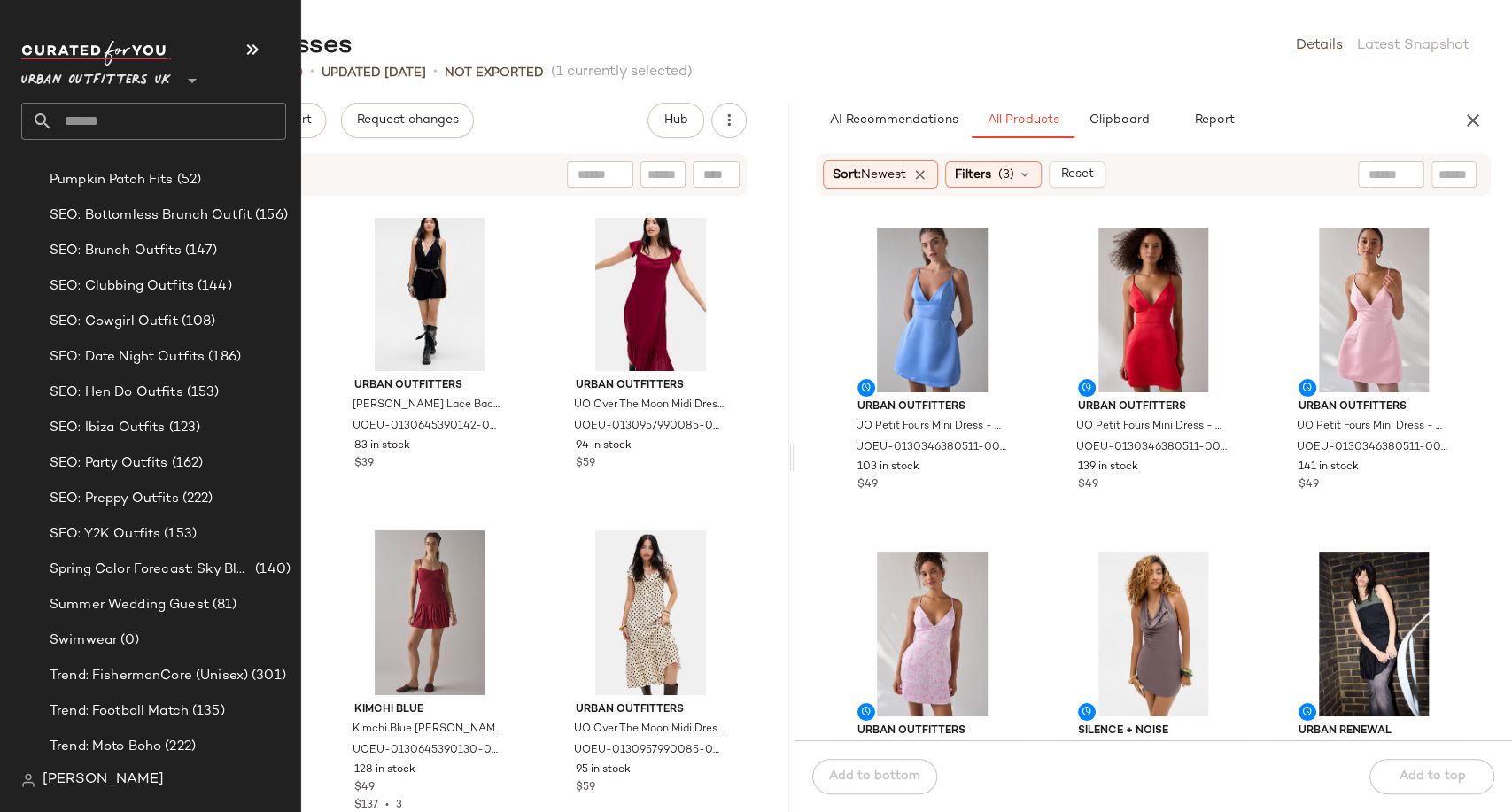
scroll to position [4930, 0]
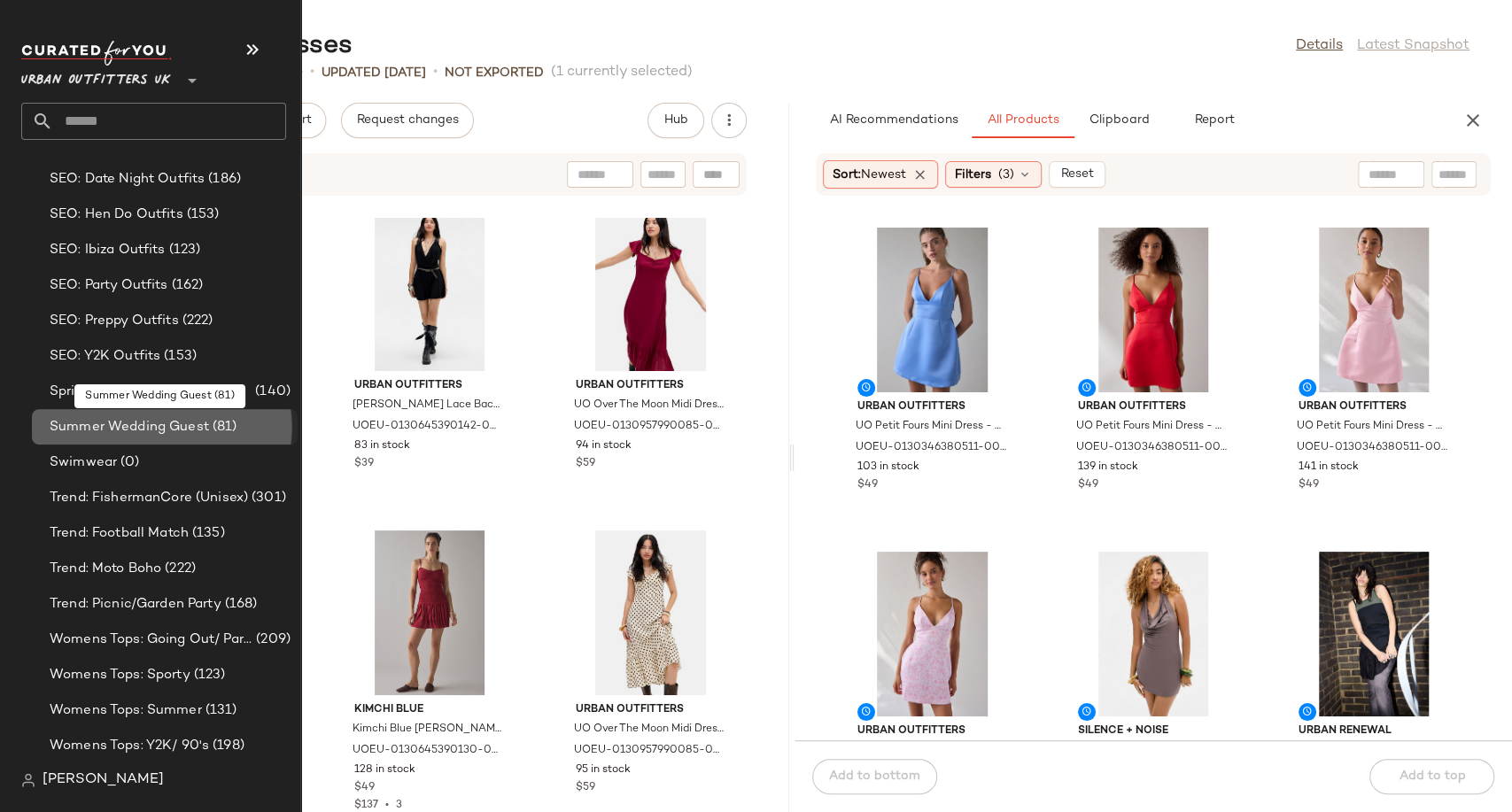
click at [123, 420] on span "Summer Wedding Guest" at bounding box center [129, 427] width 160 height 21
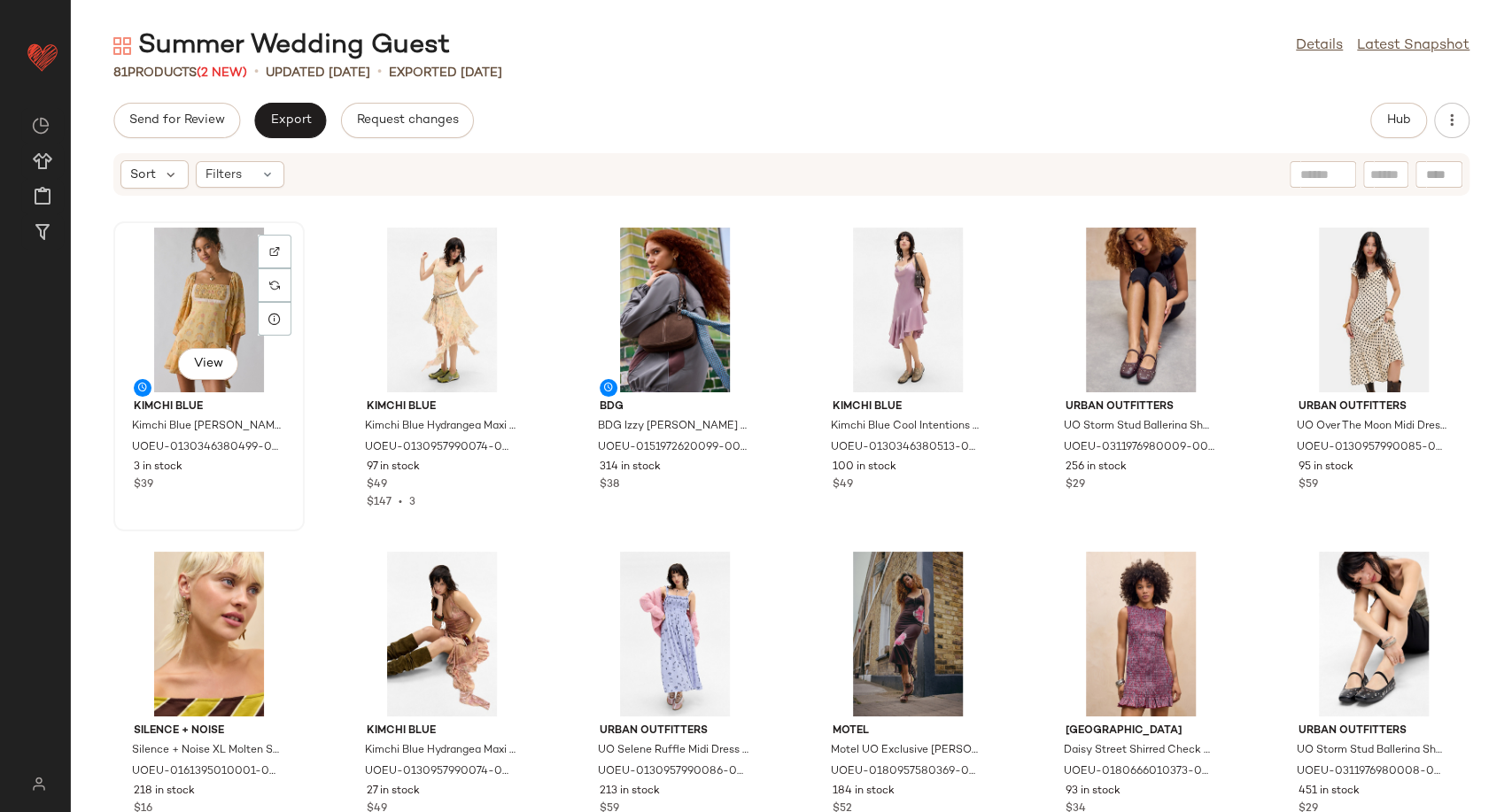
click at [196, 313] on div "View" at bounding box center [209, 310] width 178 height 165
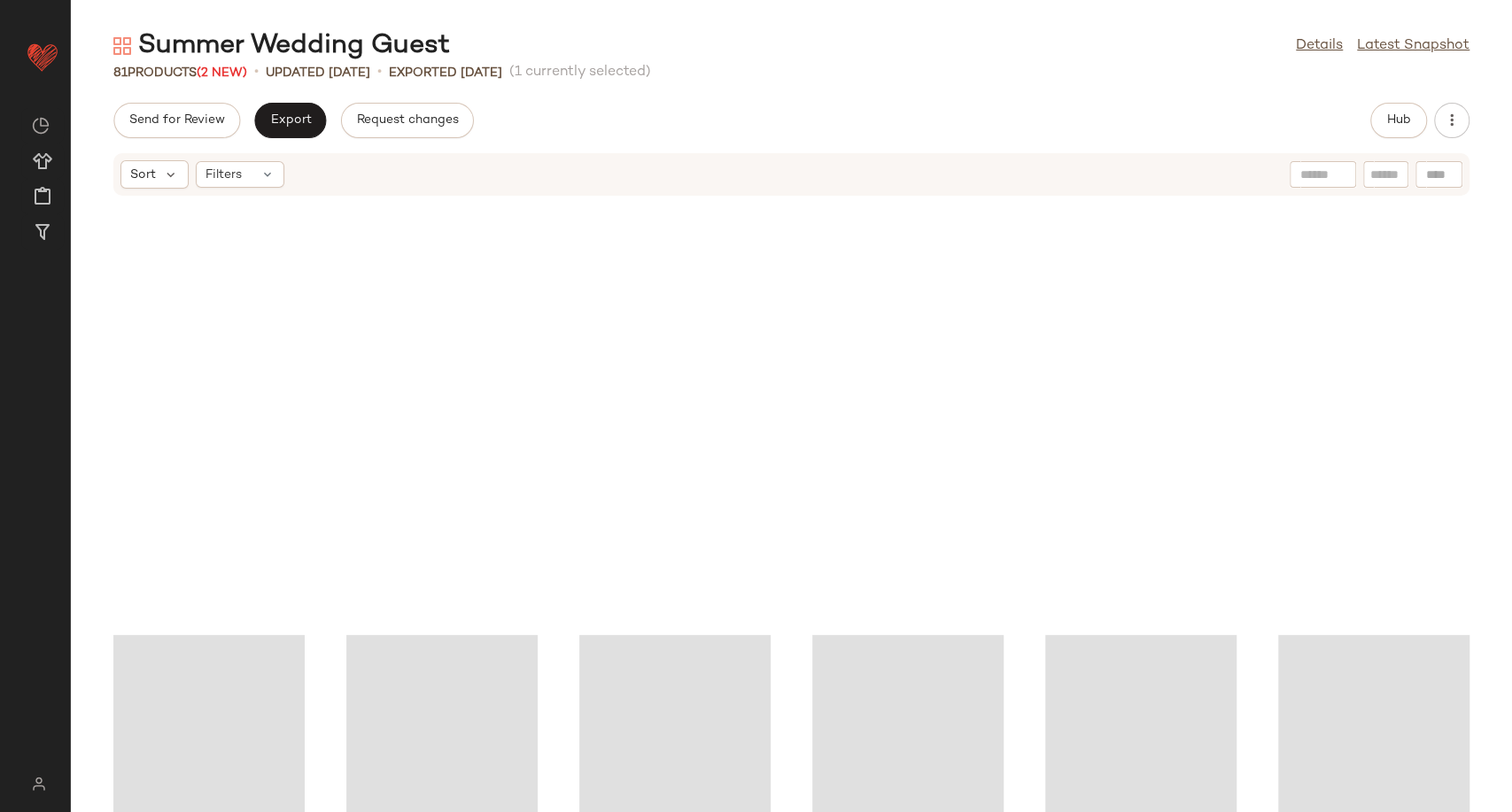
scroll to position [3946, 0]
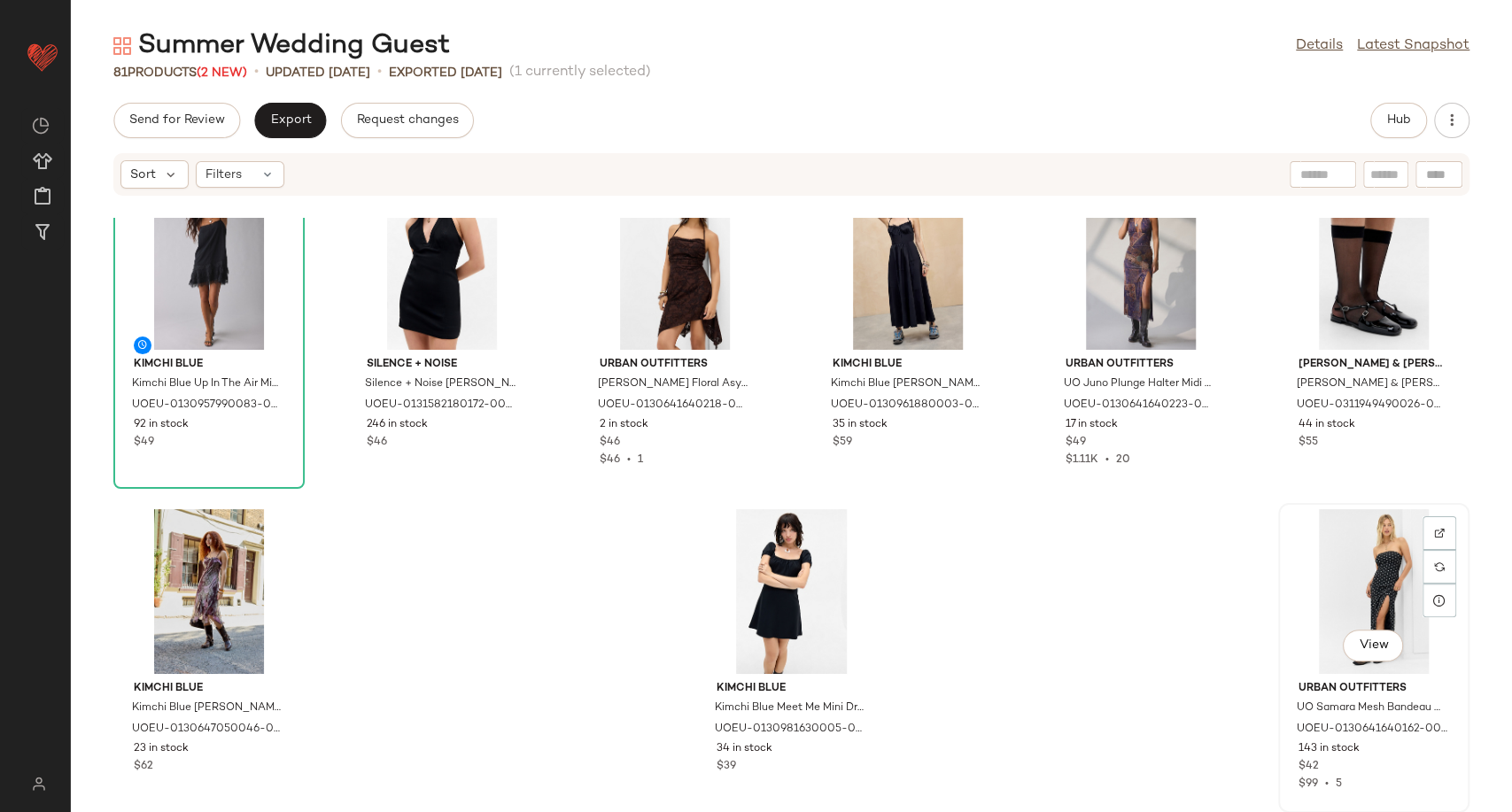
click at [1379, 610] on div "View" at bounding box center [1373, 592] width 178 height 165
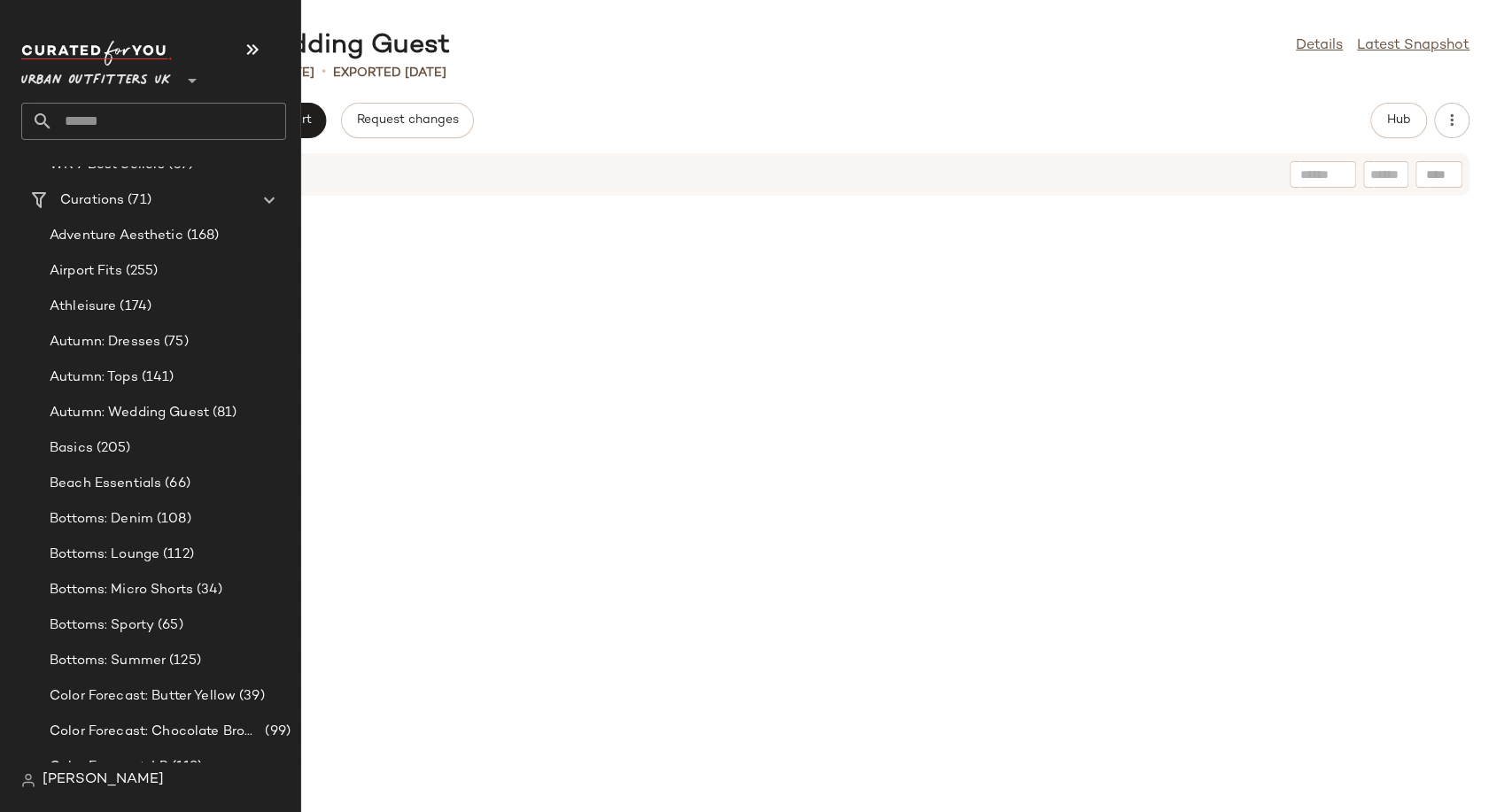
scroll to position [2960, 0]
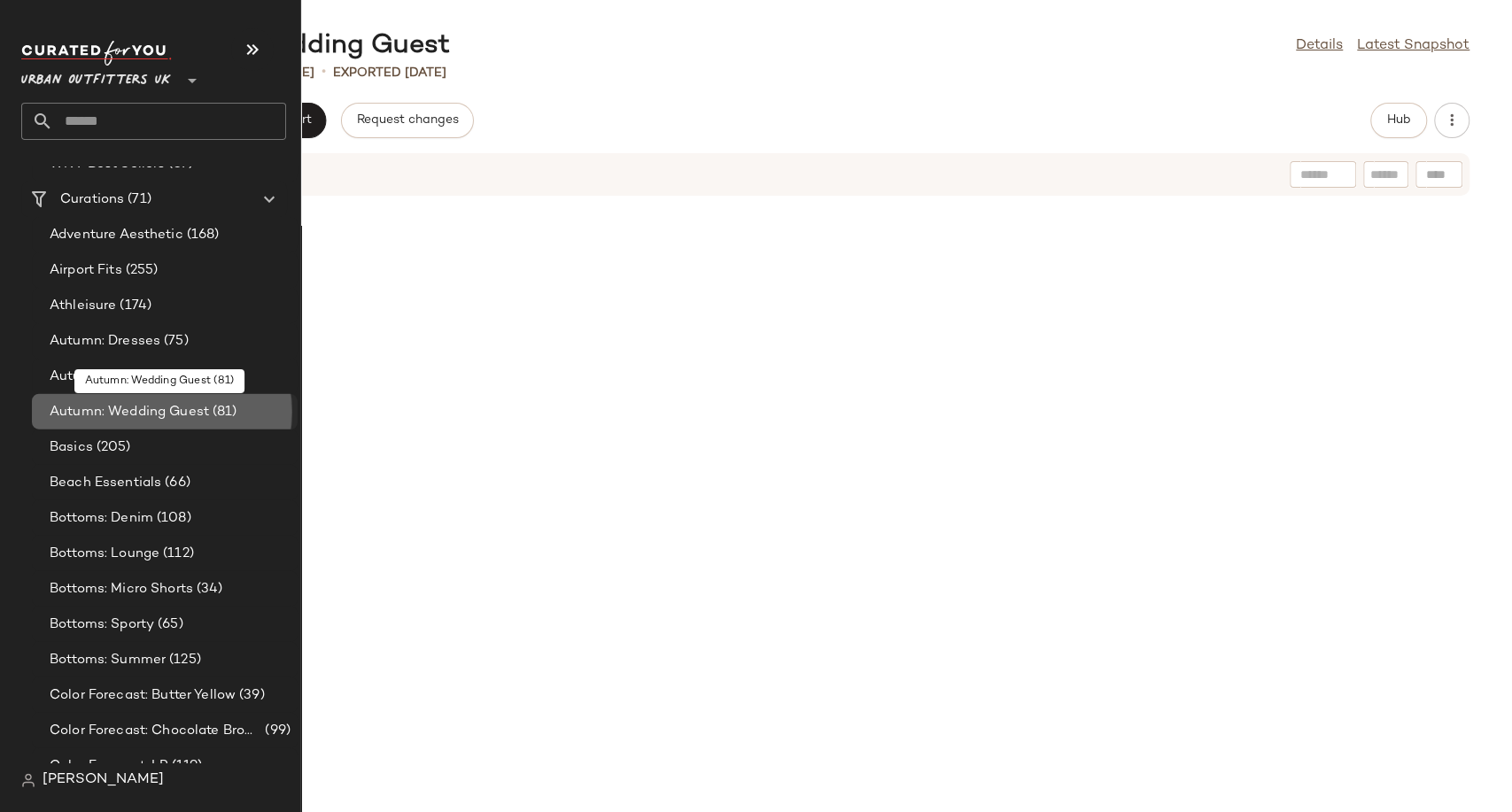
click at [139, 409] on span "Autumn: Wedding Guest" at bounding box center [129, 412] width 160 height 21
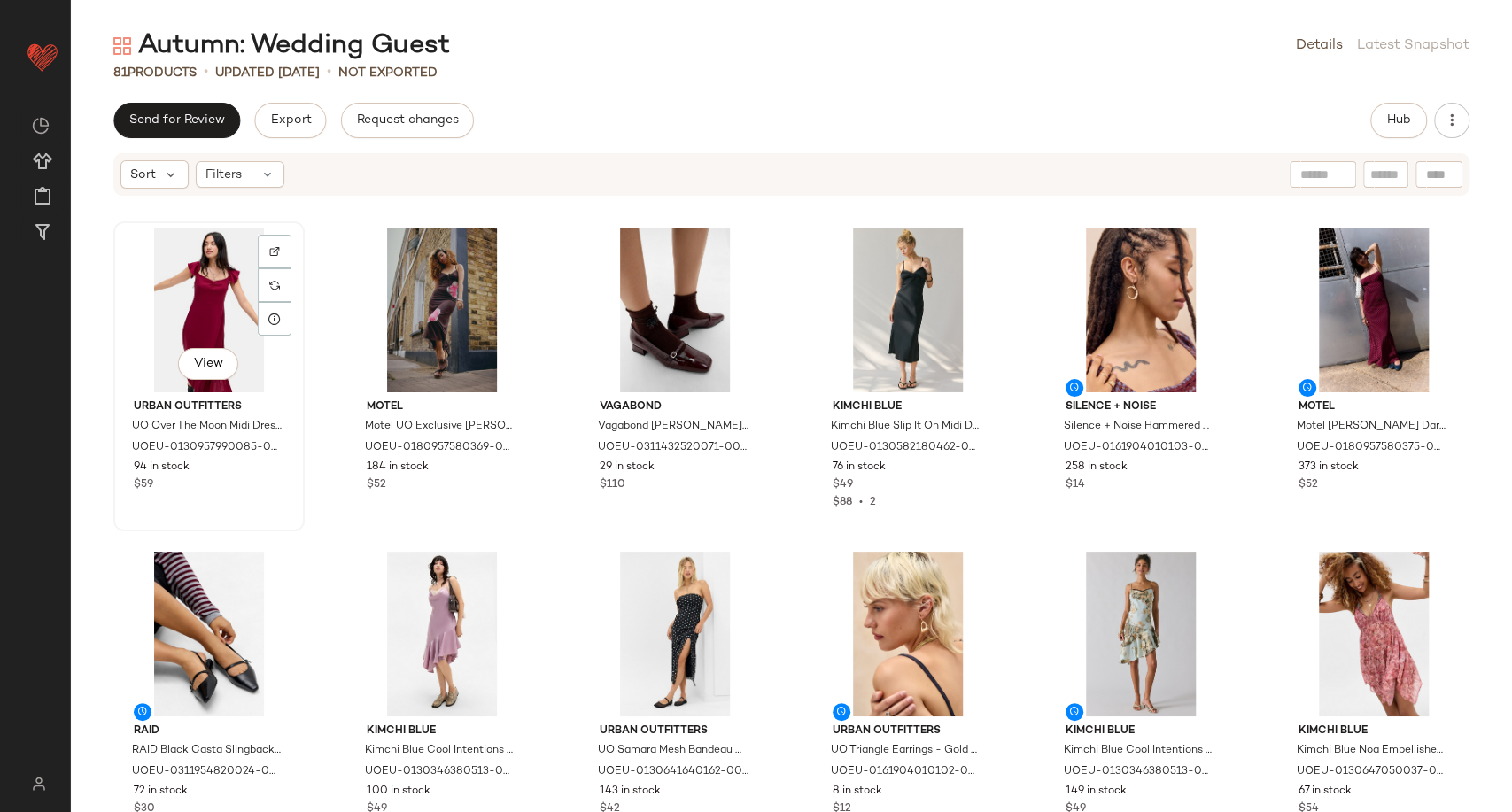
click at [179, 311] on div "View" at bounding box center [209, 310] width 178 height 165
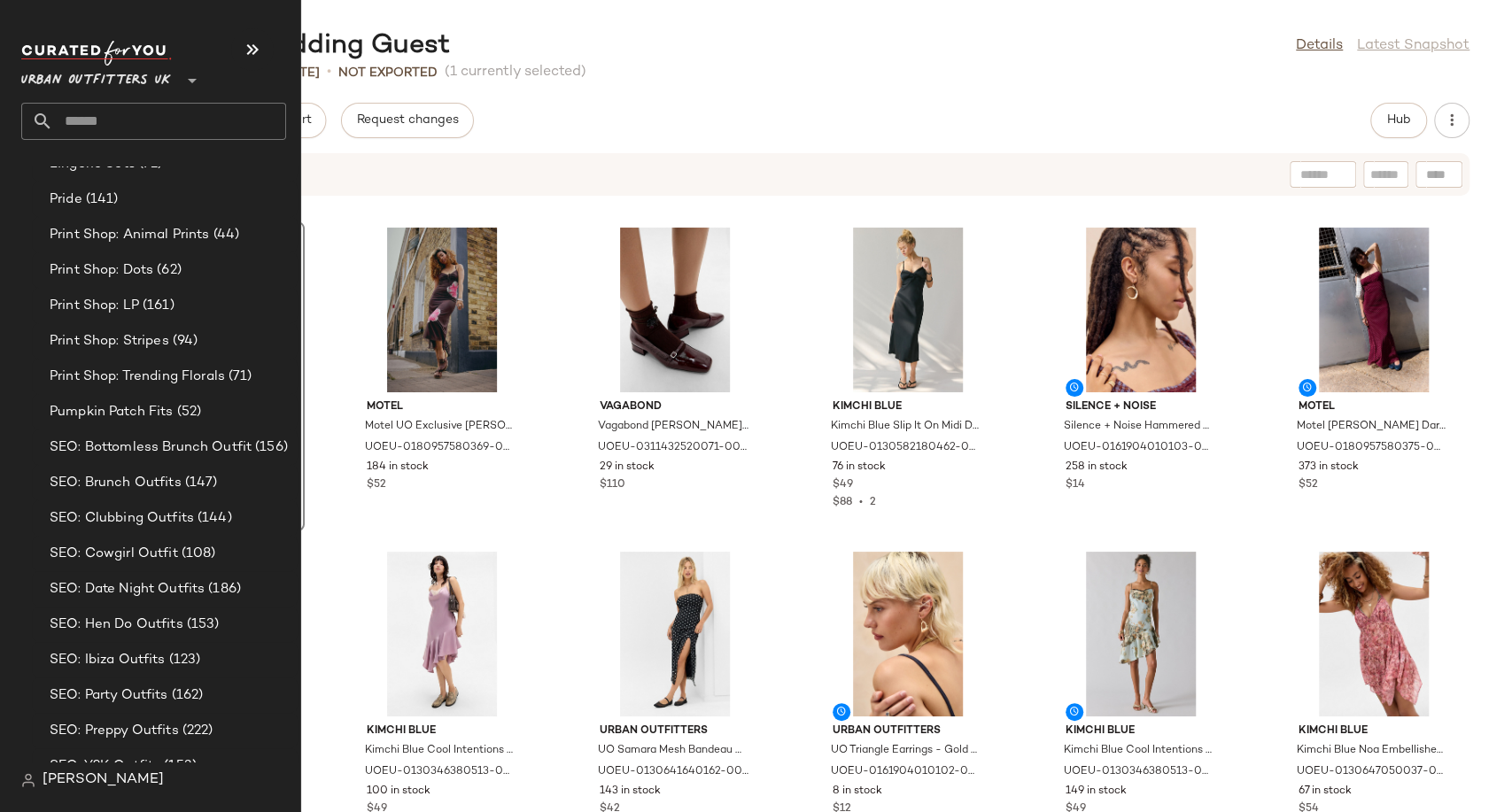
scroll to position [4930, 0]
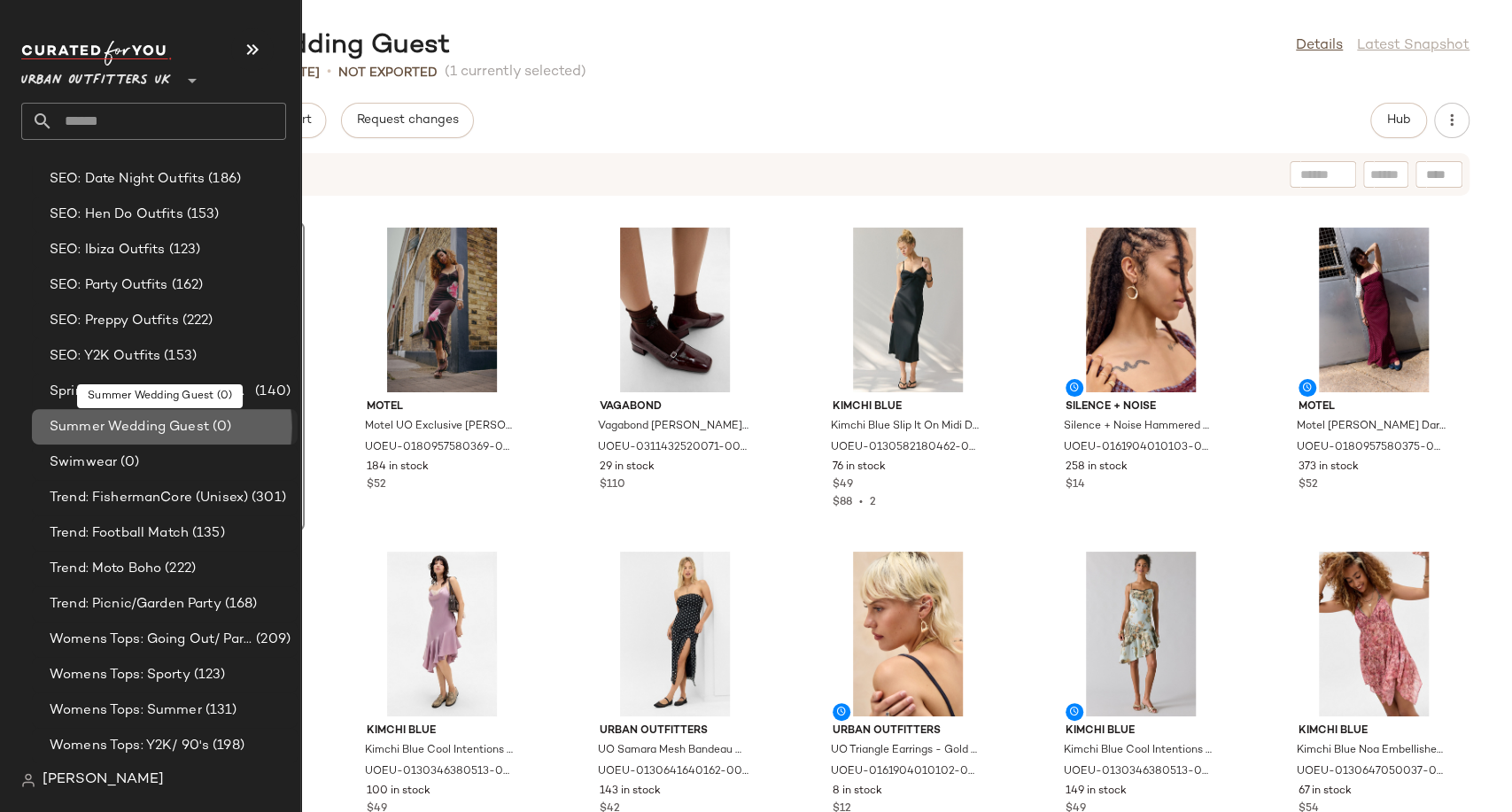
click at [150, 419] on span "Summer Wedding Guest" at bounding box center [129, 427] width 160 height 21
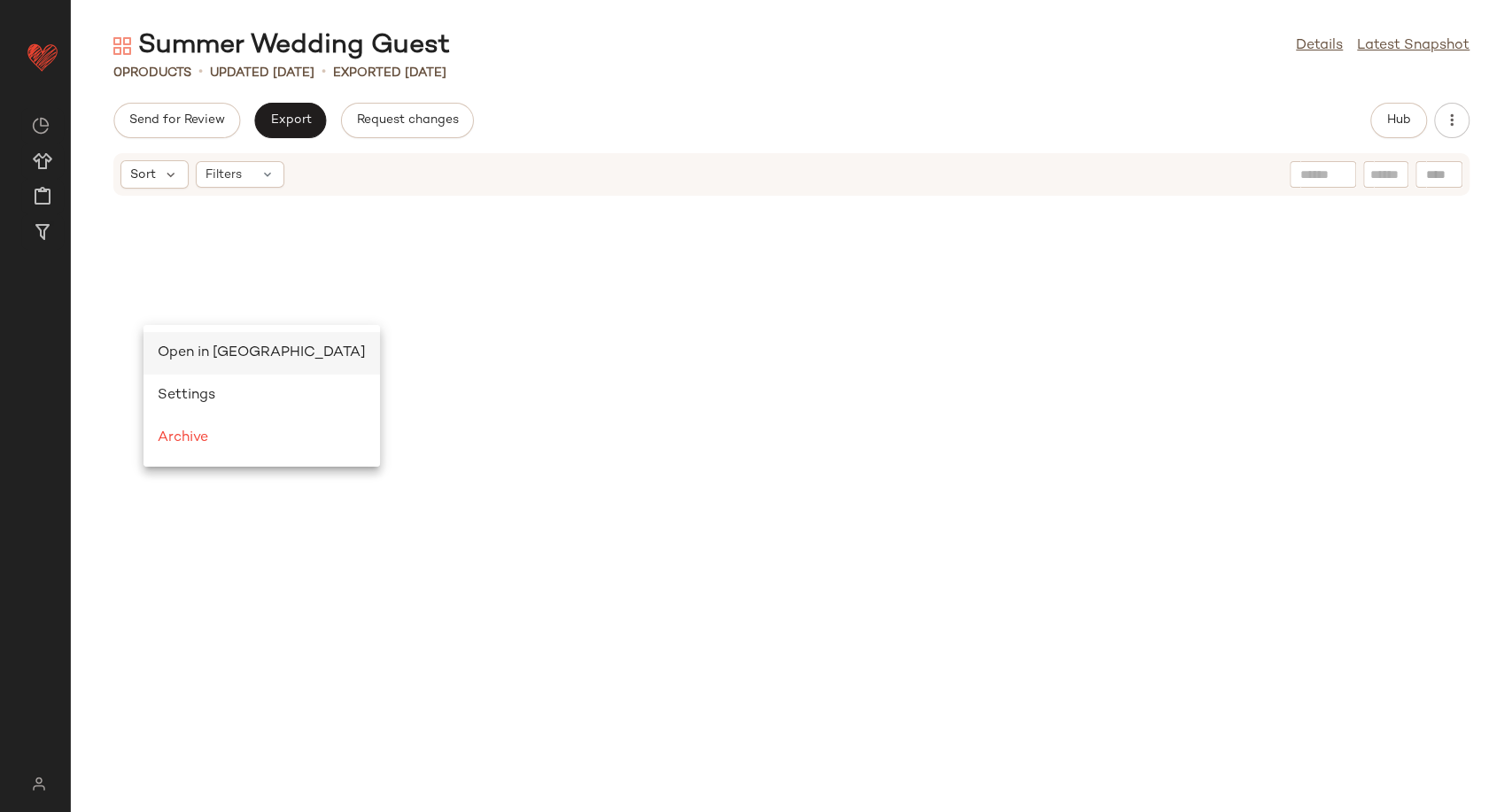
click at [182, 353] on span "Open in Split View" at bounding box center [262, 352] width 208 height 15
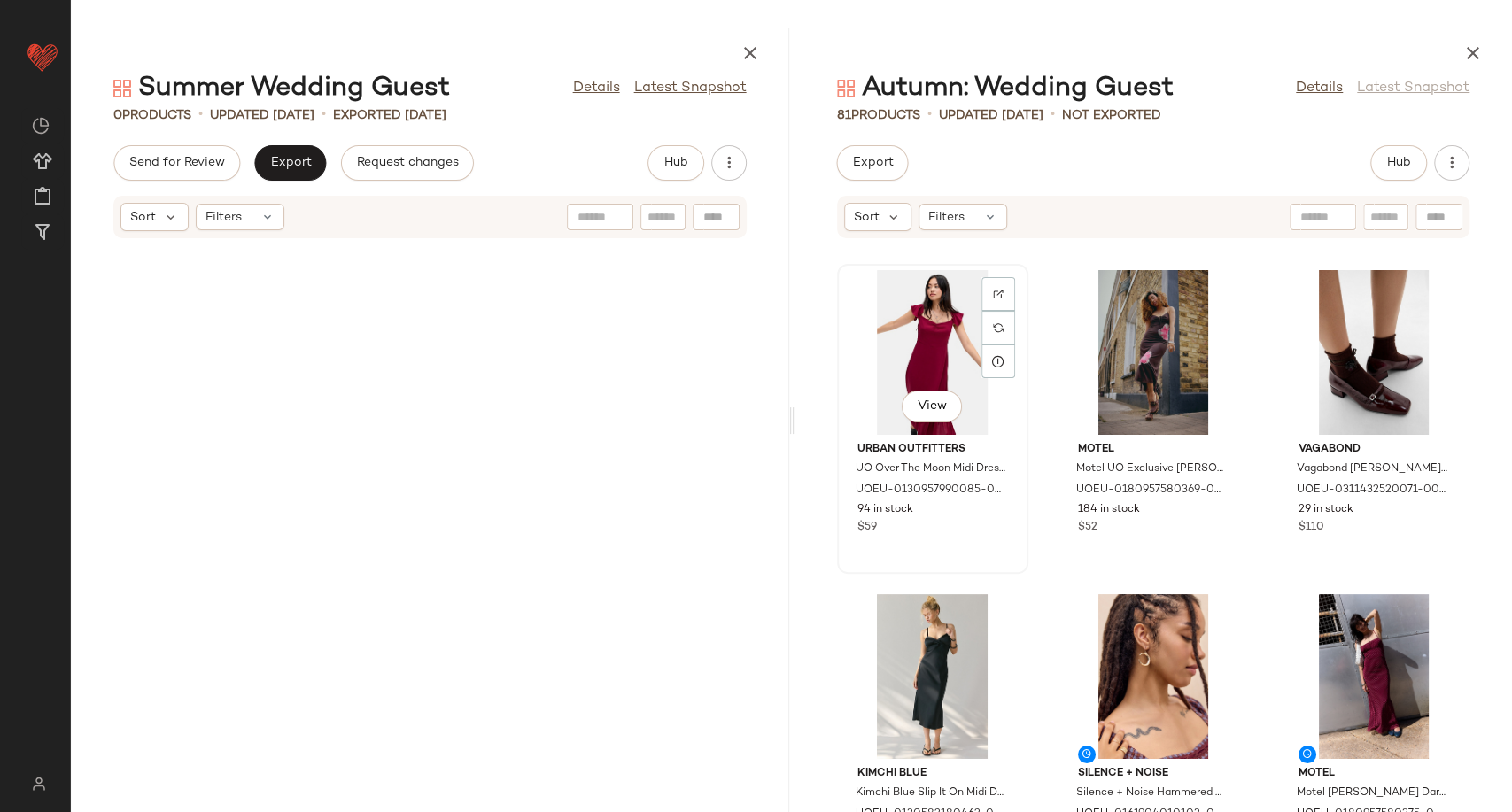
click at [941, 350] on div "View" at bounding box center [932, 352] width 178 height 165
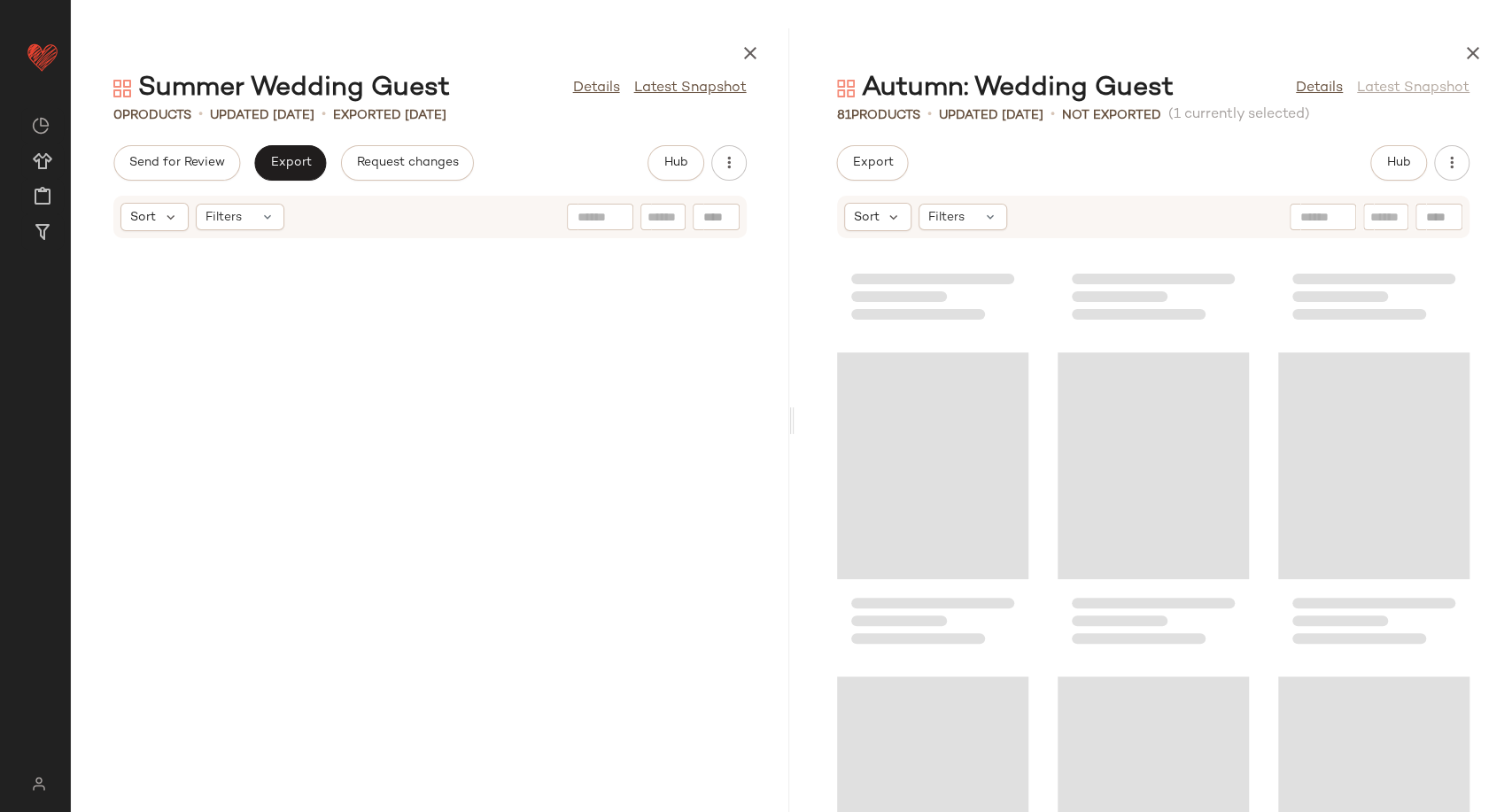
scroll to position [8203, 0]
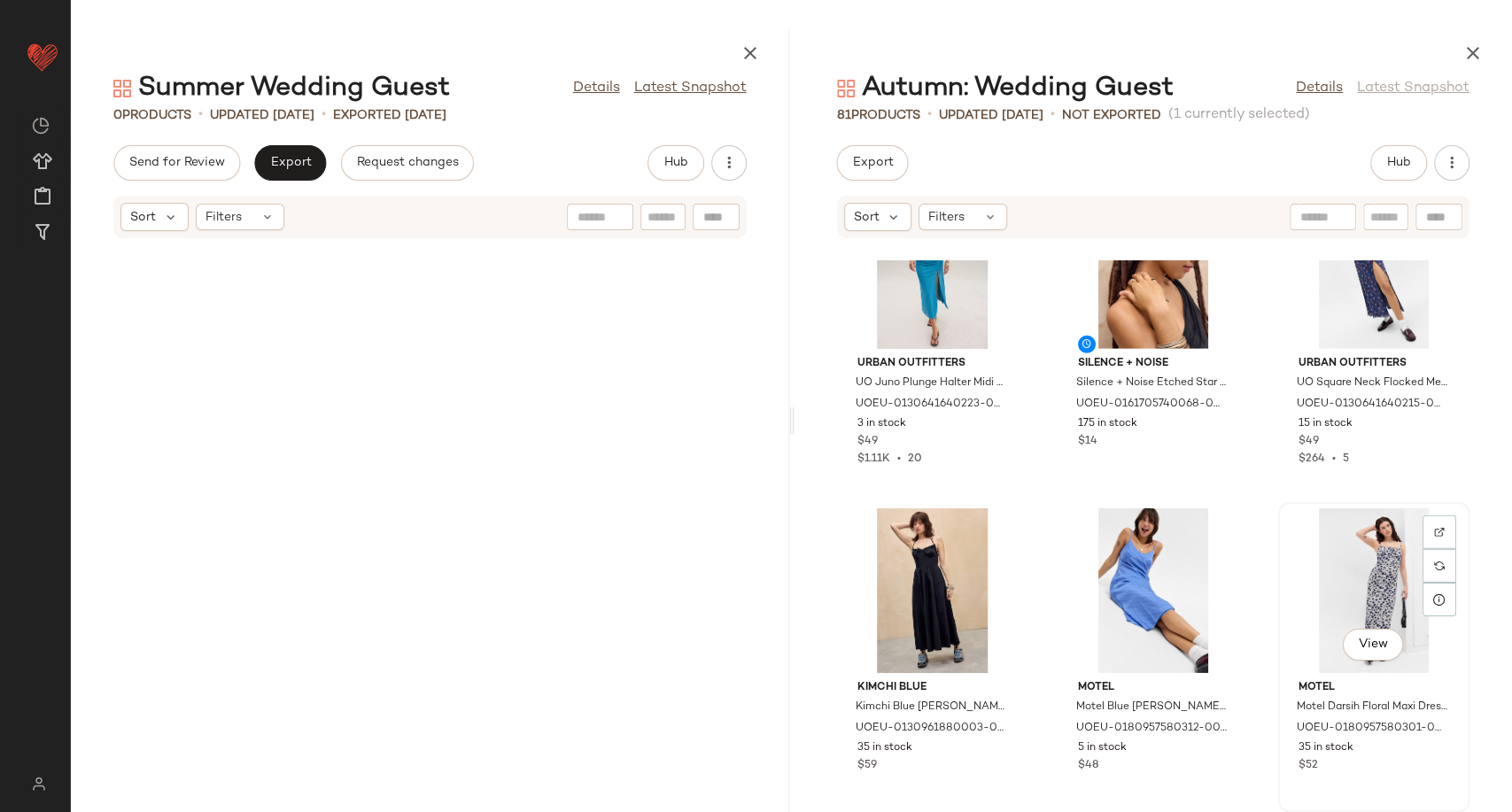
click at [1318, 589] on div "View" at bounding box center [1373, 591] width 178 height 165
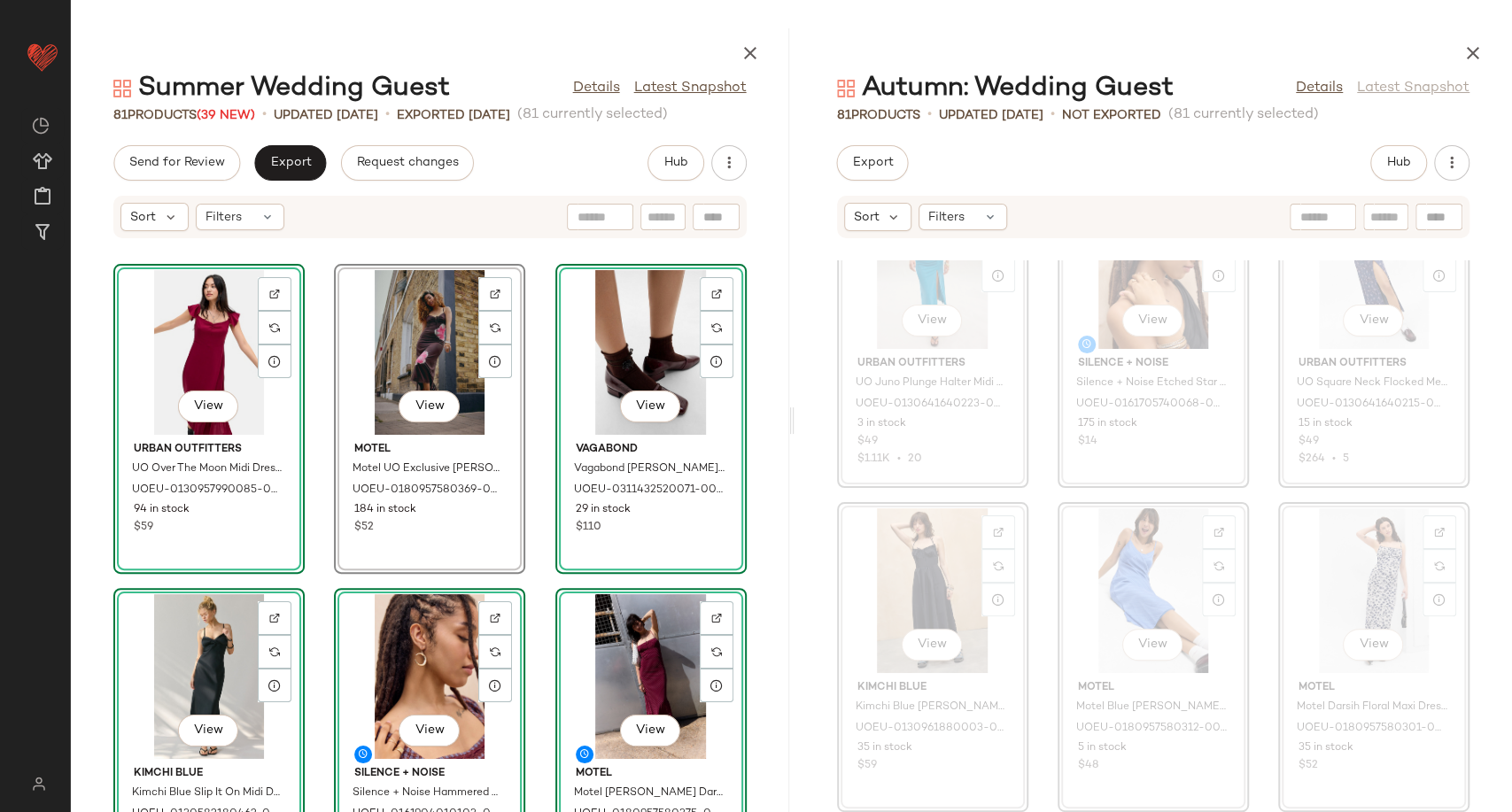
click at [533, 563] on div "View Urban Outfitters UO Over The Moon Midi Dress - Red S at Urban Outfitters U…" at bounding box center [429, 536] width 718 height 551
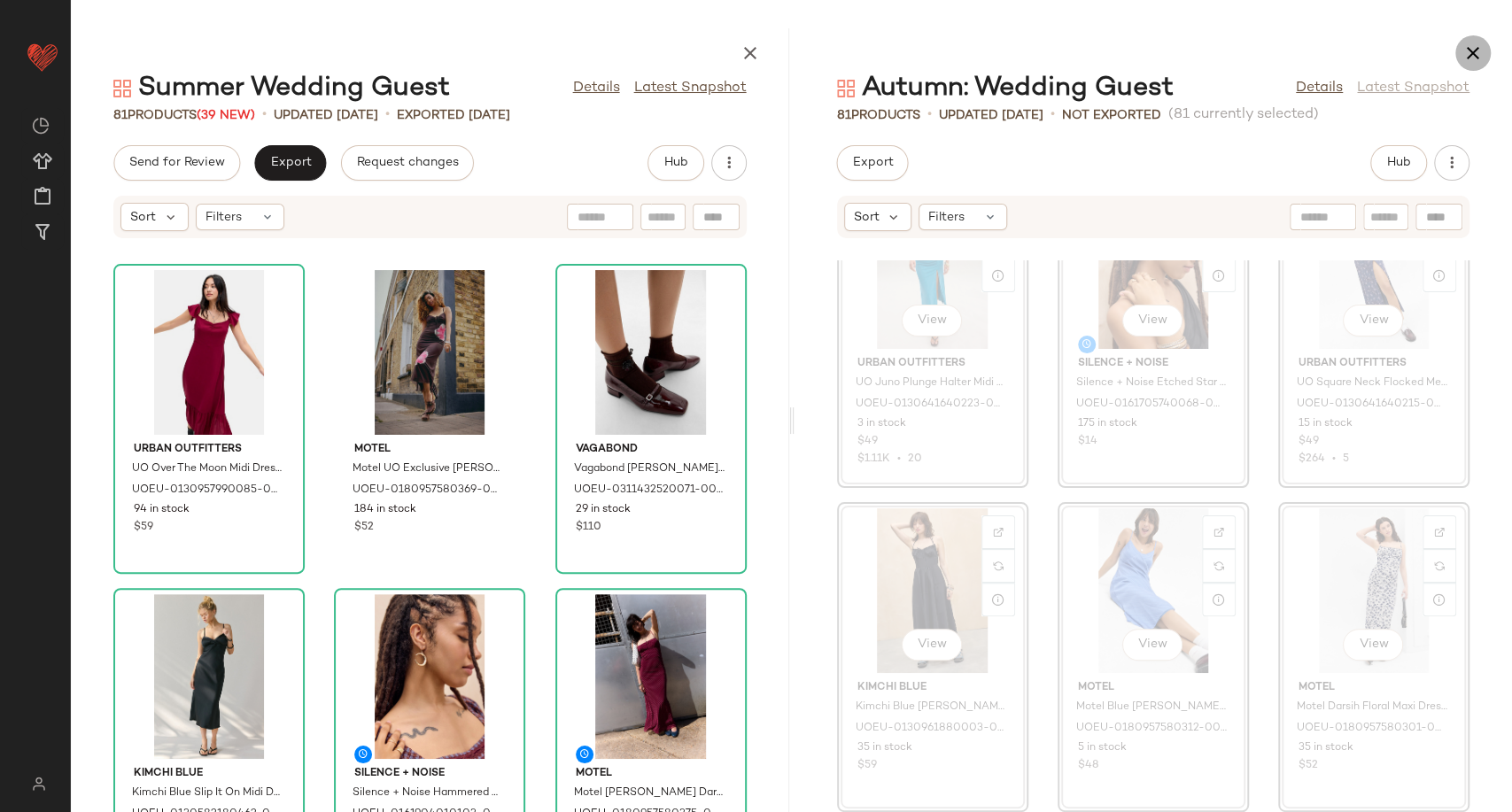
click at [1465, 58] on icon "button" at bounding box center [1472, 53] width 21 height 21
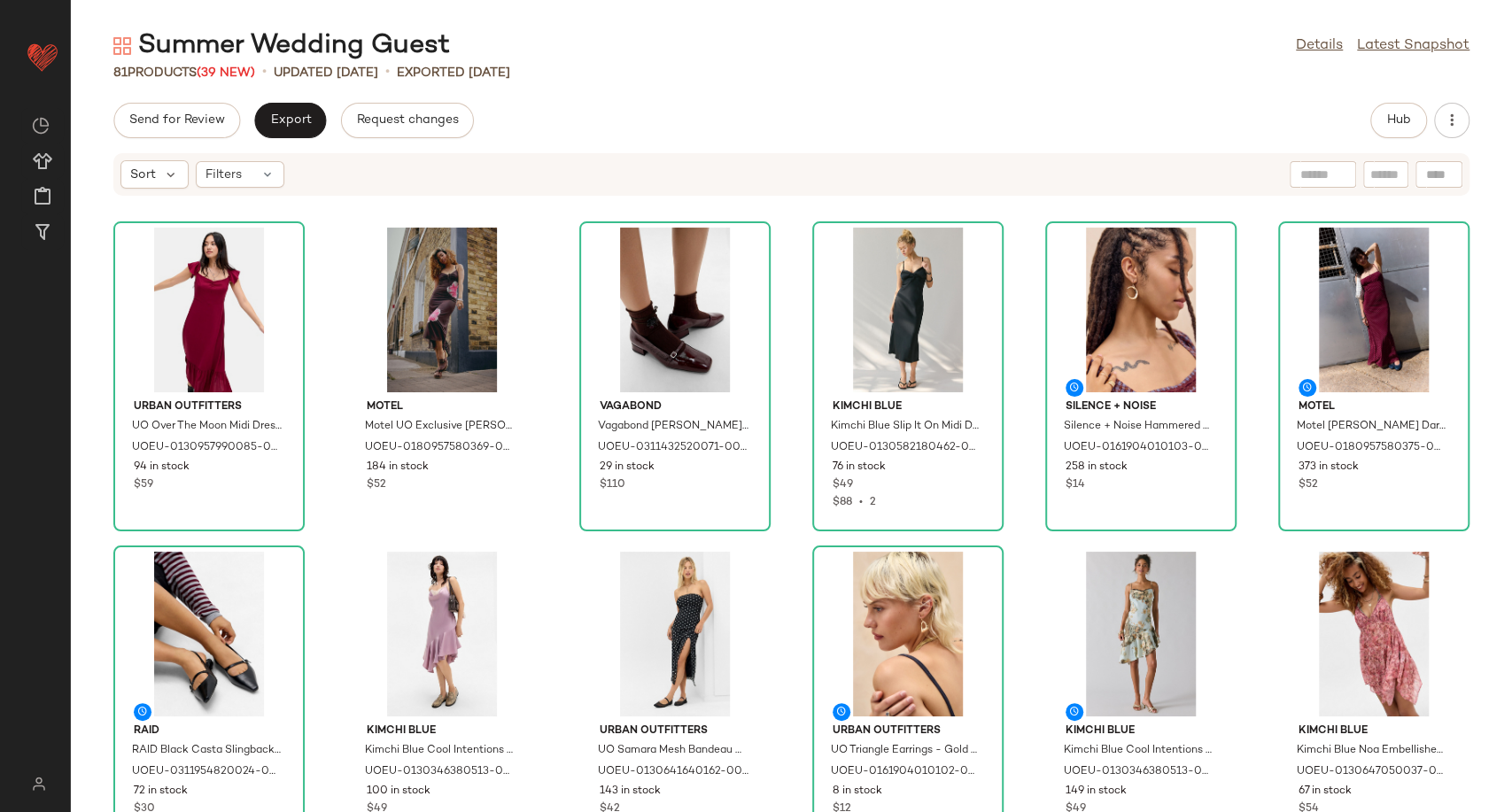
click at [751, 82] on div "Summer Wedding Guest Details Latest Snapshot 81 Products (39 New) • updated Aug…" at bounding box center [790, 420] width 1441 height 784
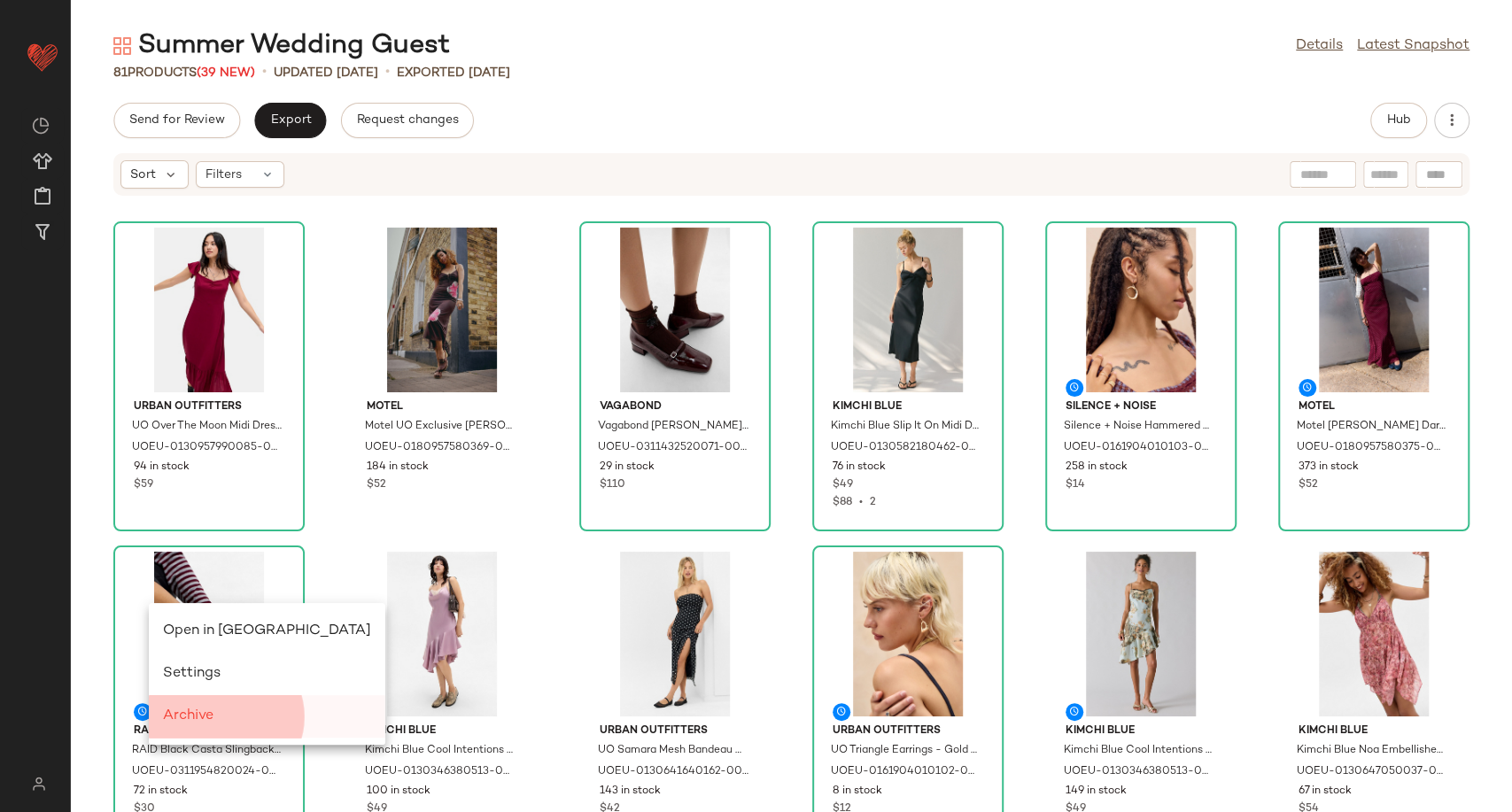
click at [192, 724] on span "Archive" at bounding box center [187, 716] width 51 height 15
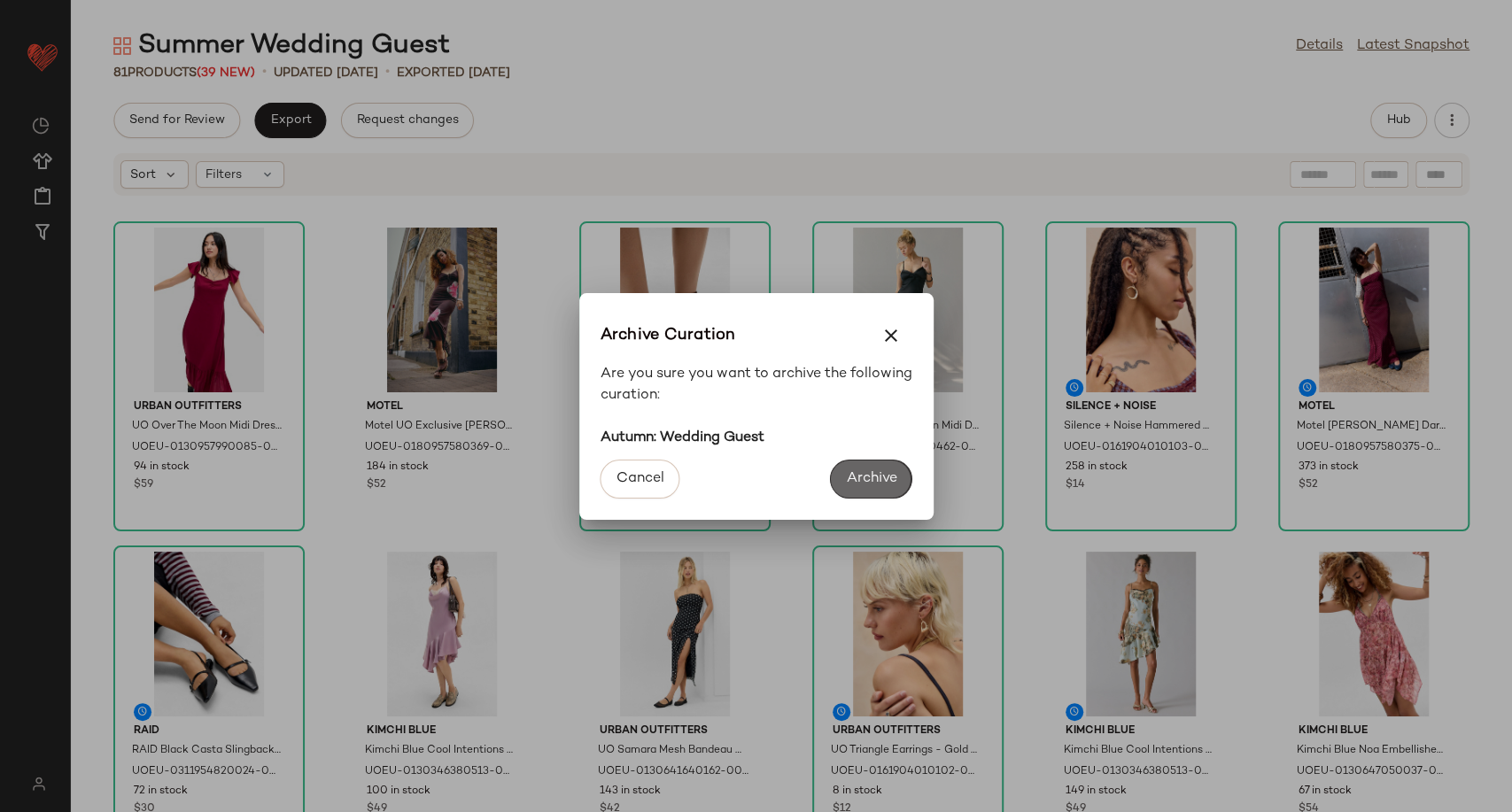
click at [871, 474] on span "Archive" at bounding box center [871, 478] width 52 height 17
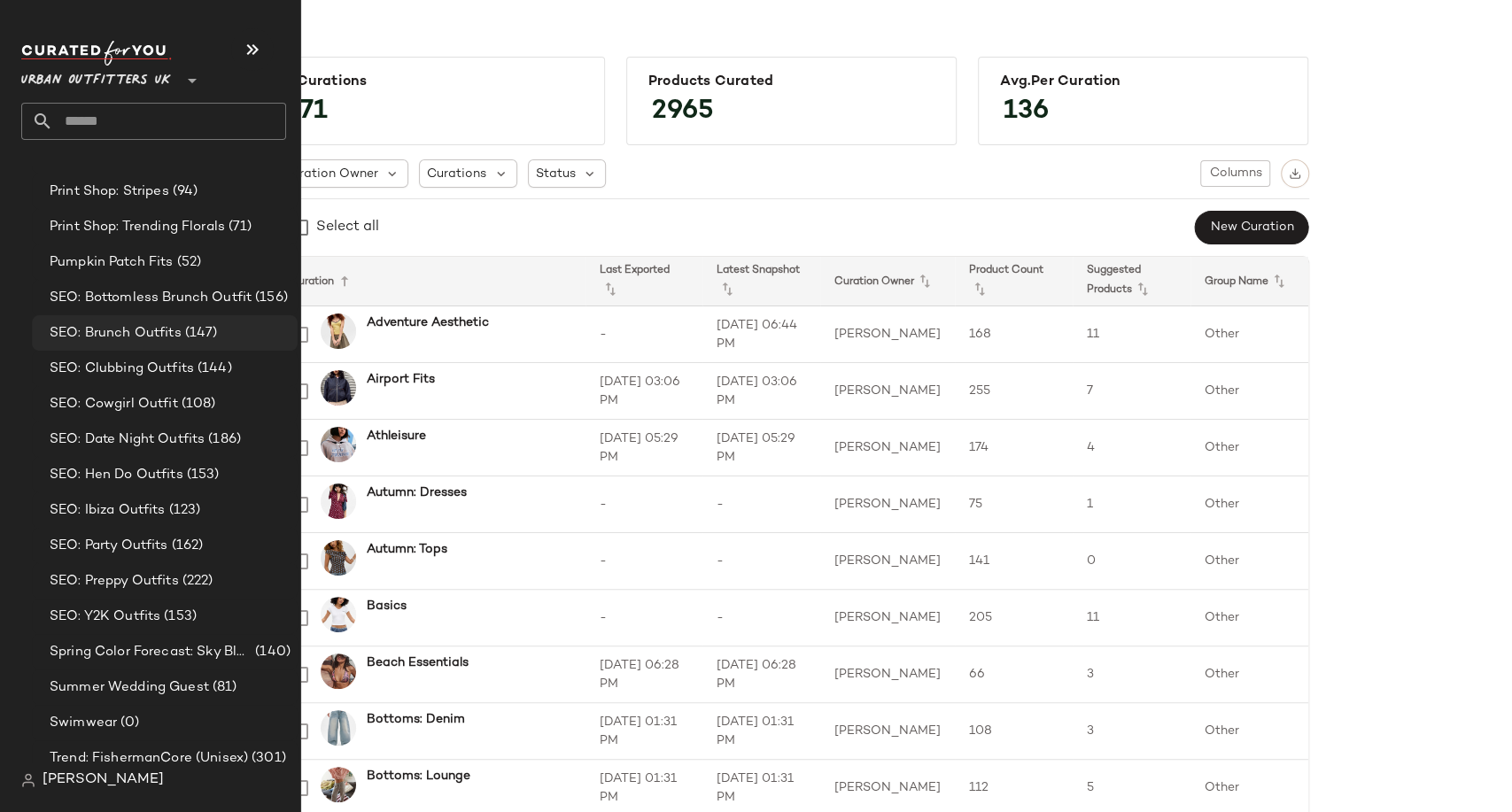
scroll to position [4786, 0]
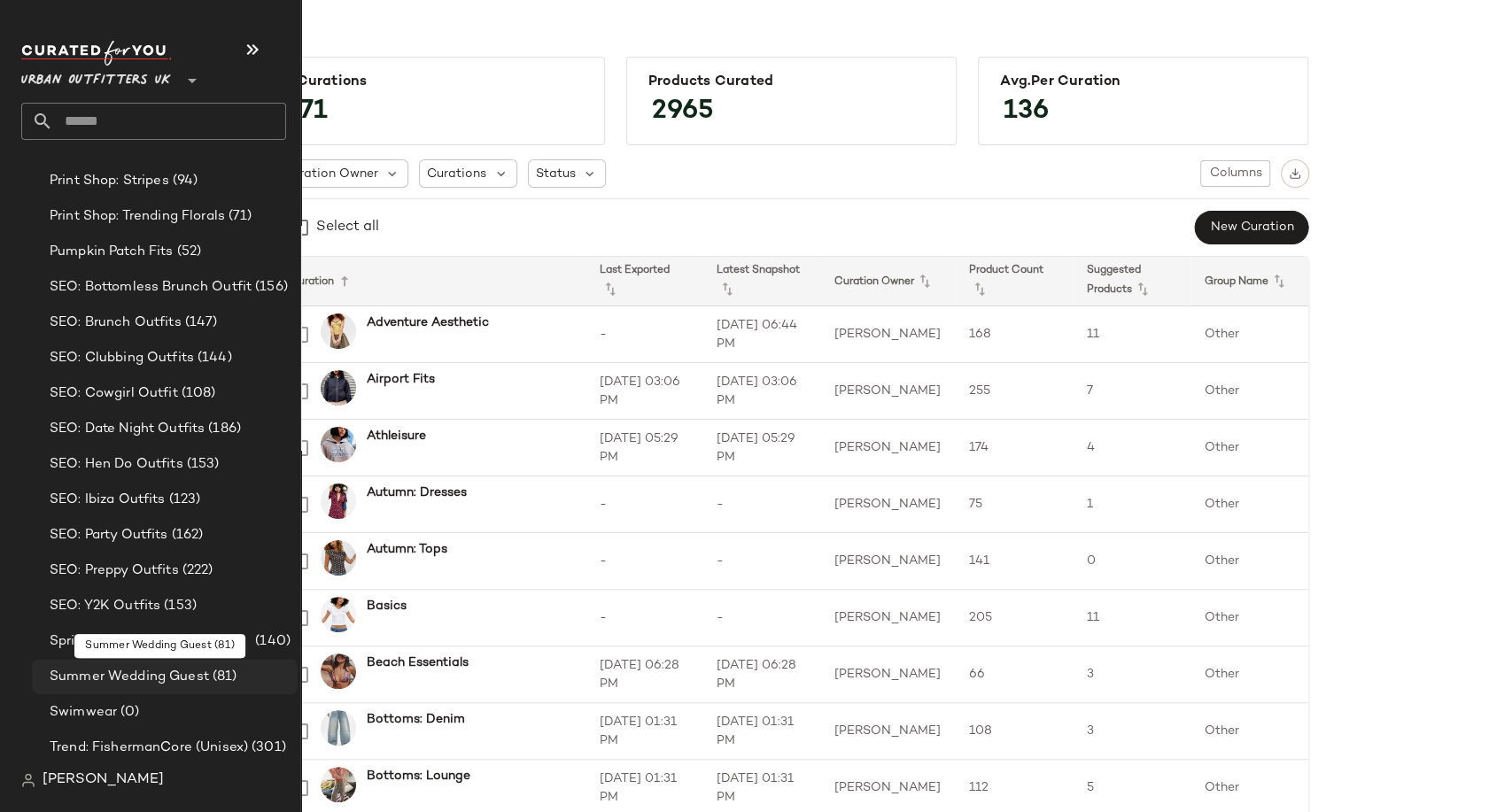
click at [137, 677] on span "Summer Wedding Guest" at bounding box center [129, 677] width 160 height 21
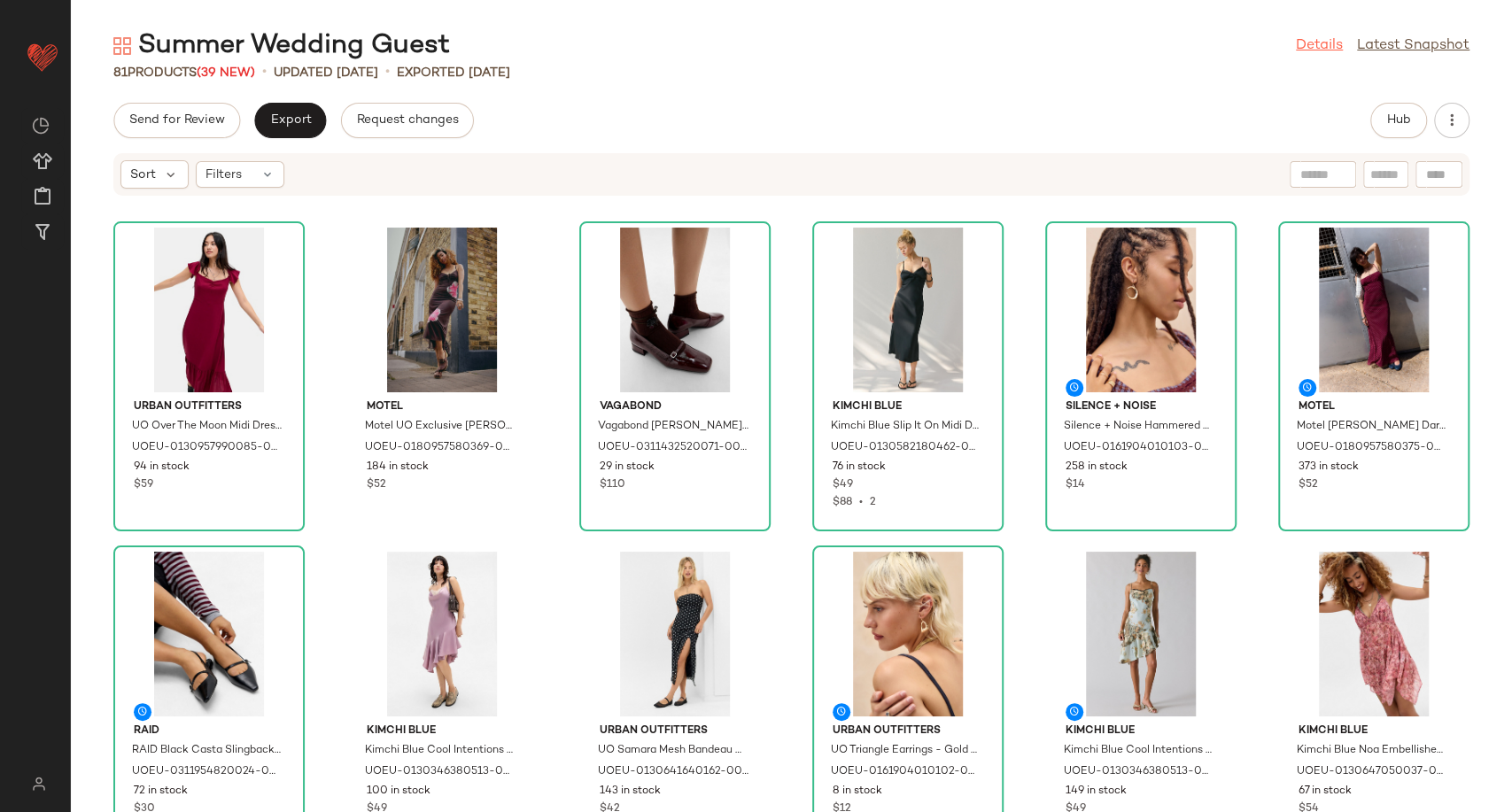
click at [1313, 38] on link "Details" at bounding box center [1319, 46] width 47 height 21
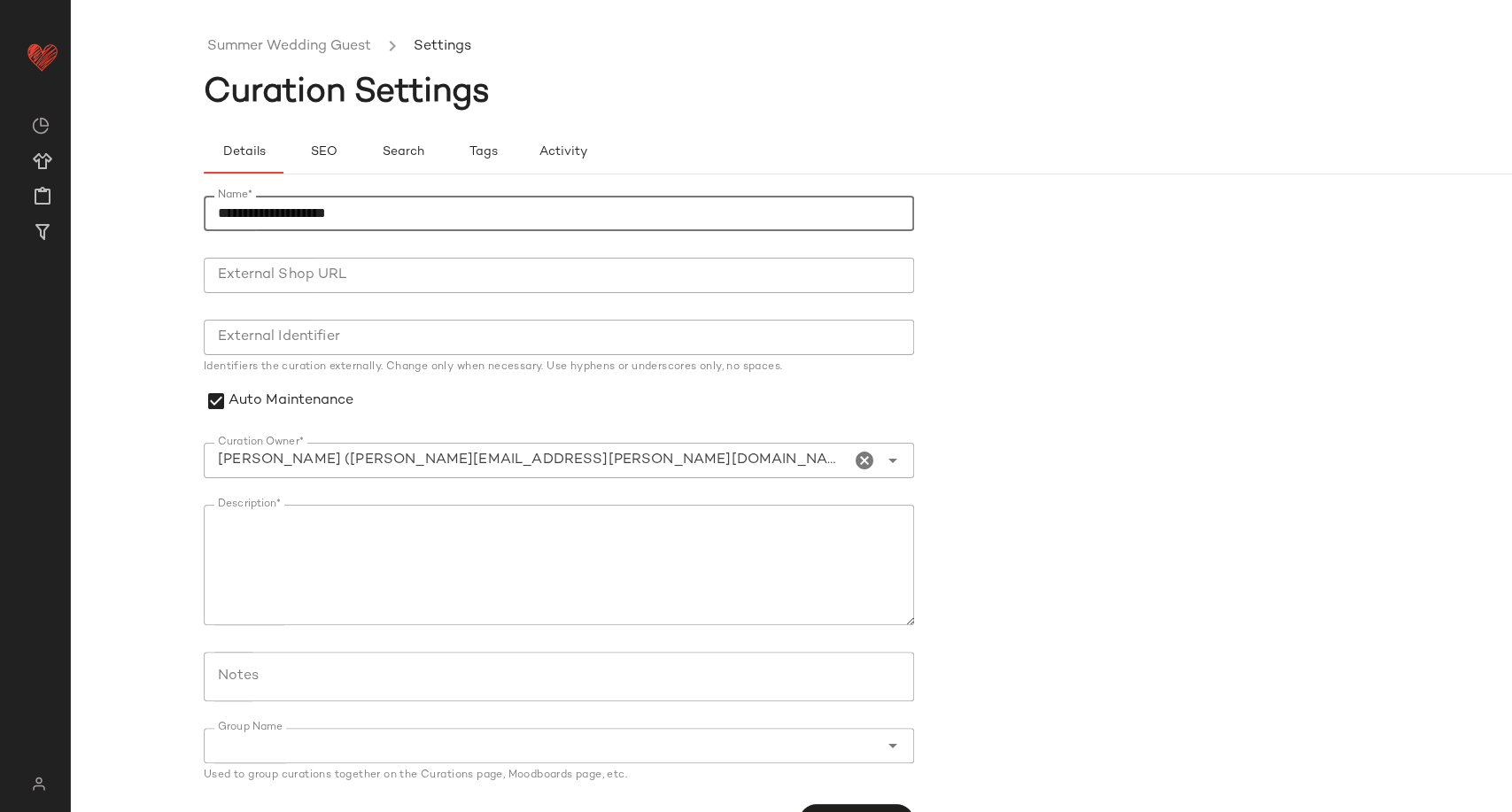
click at [270, 214] on input "**********" at bounding box center [558, 213] width 710 height 36
drag, startPoint x: 274, startPoint y: 216, endPoint x: 210, endPoint y: 223, distance: 64.4
click at [210, 223] on input "**********" at bounding box center [558, 213] width 710 height 36
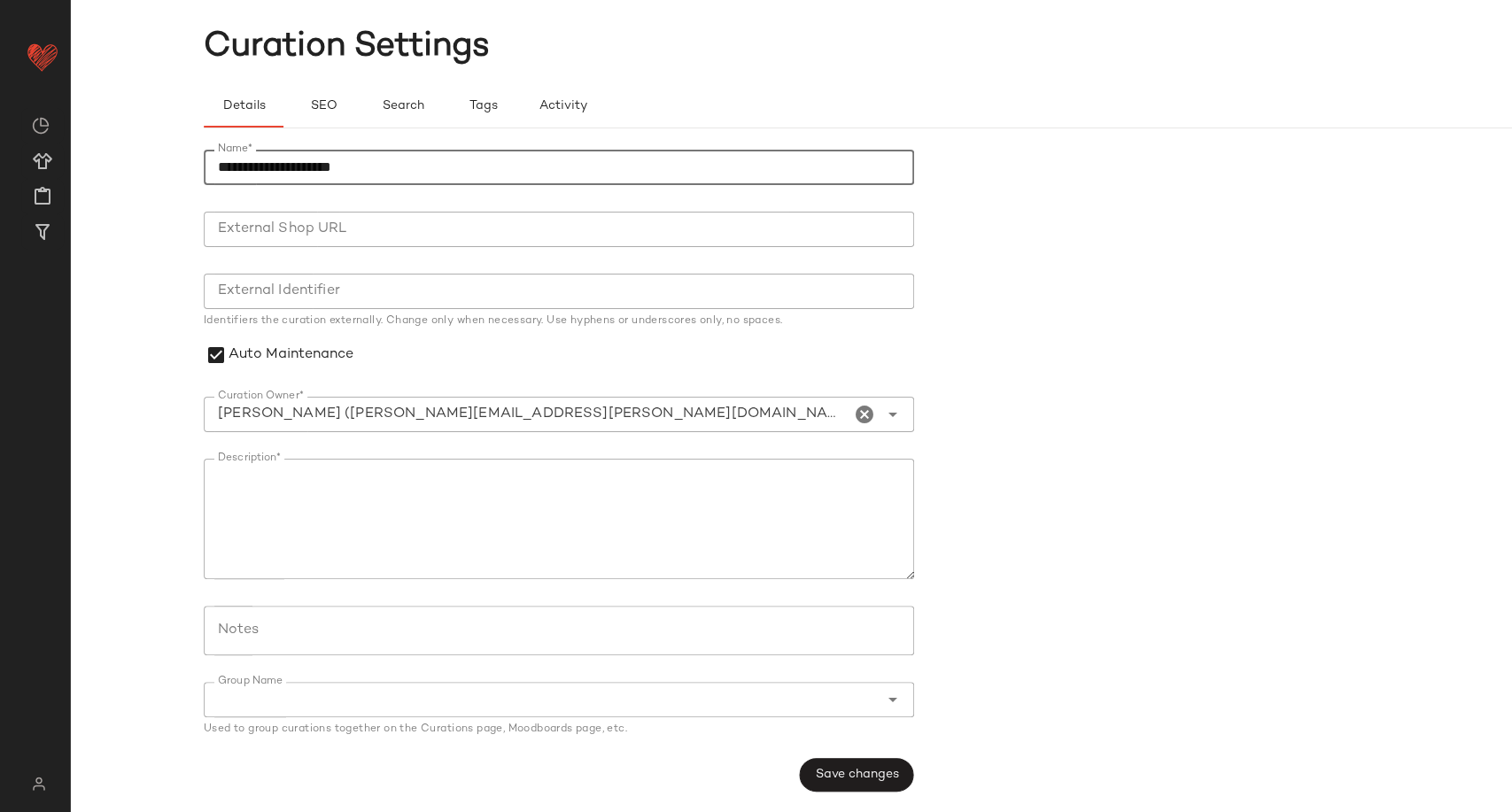
type input "**********"
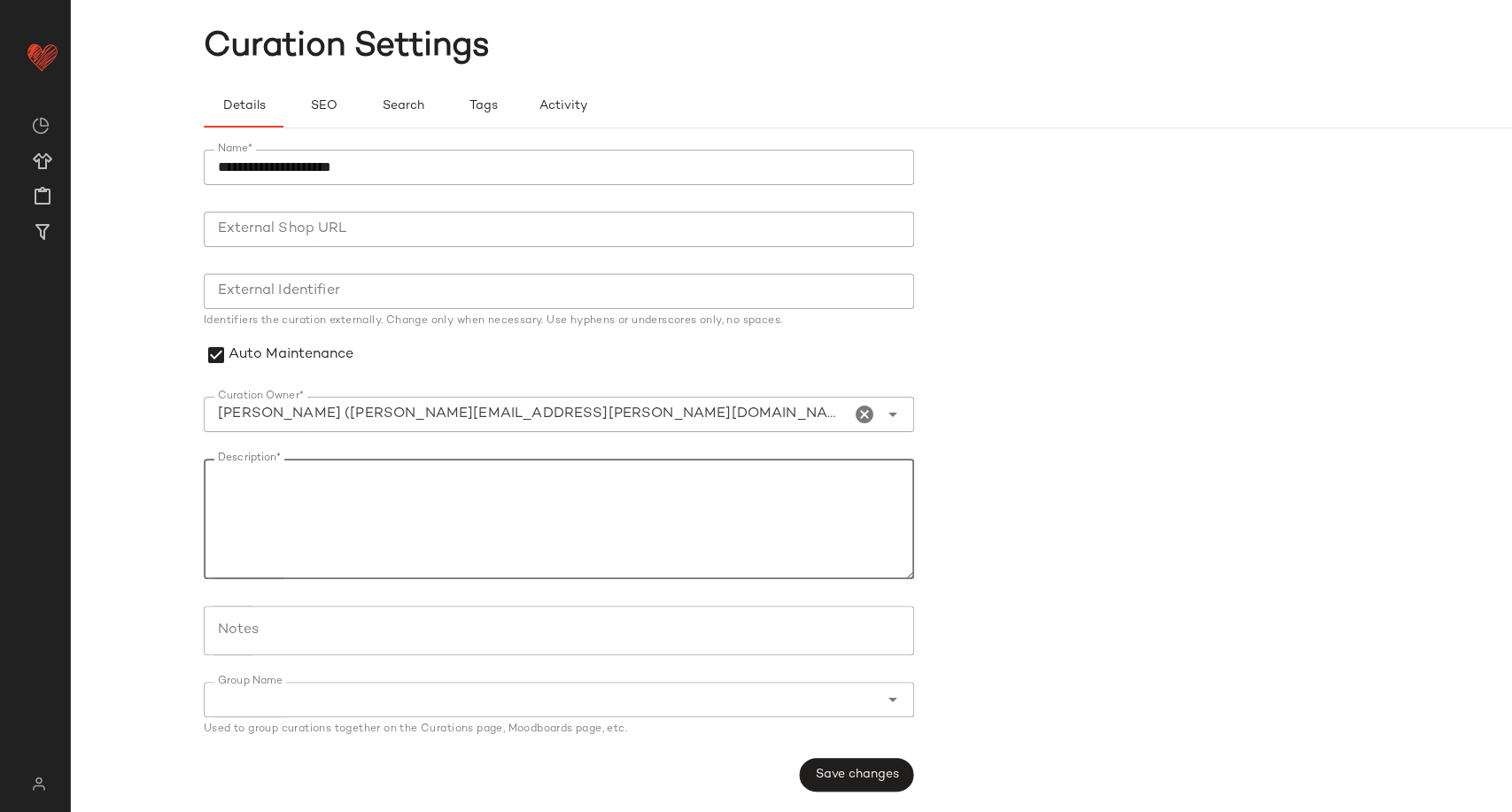
click at [247, 484] on textarea "Description*" at bounding box center [558, 519] width 710 height 120
type textarea "**********"
click at [867, 769] on span "Save changes" at bounding box center [856, 774] width 84 height 14
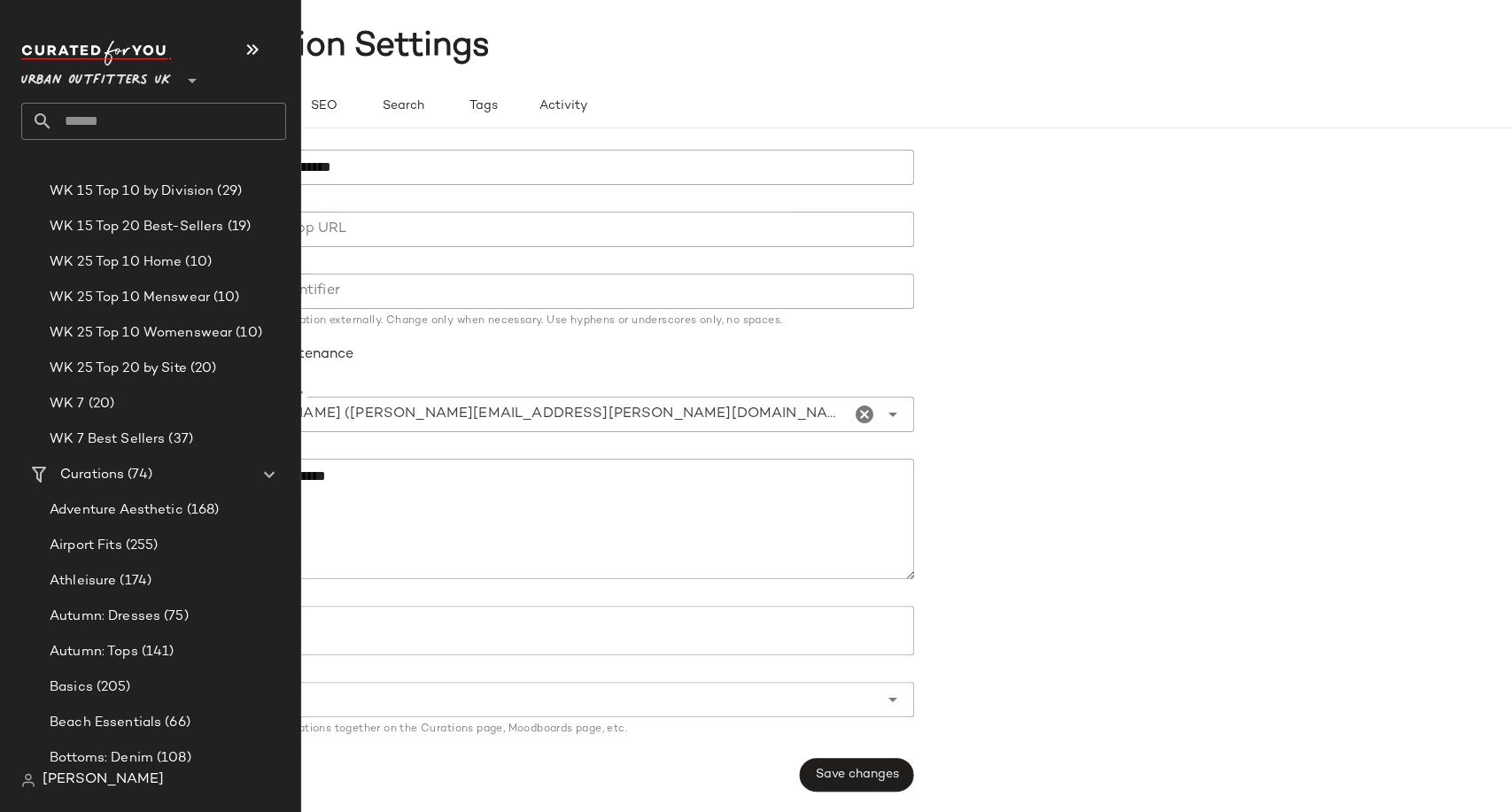
scroll to position [2612, 0]
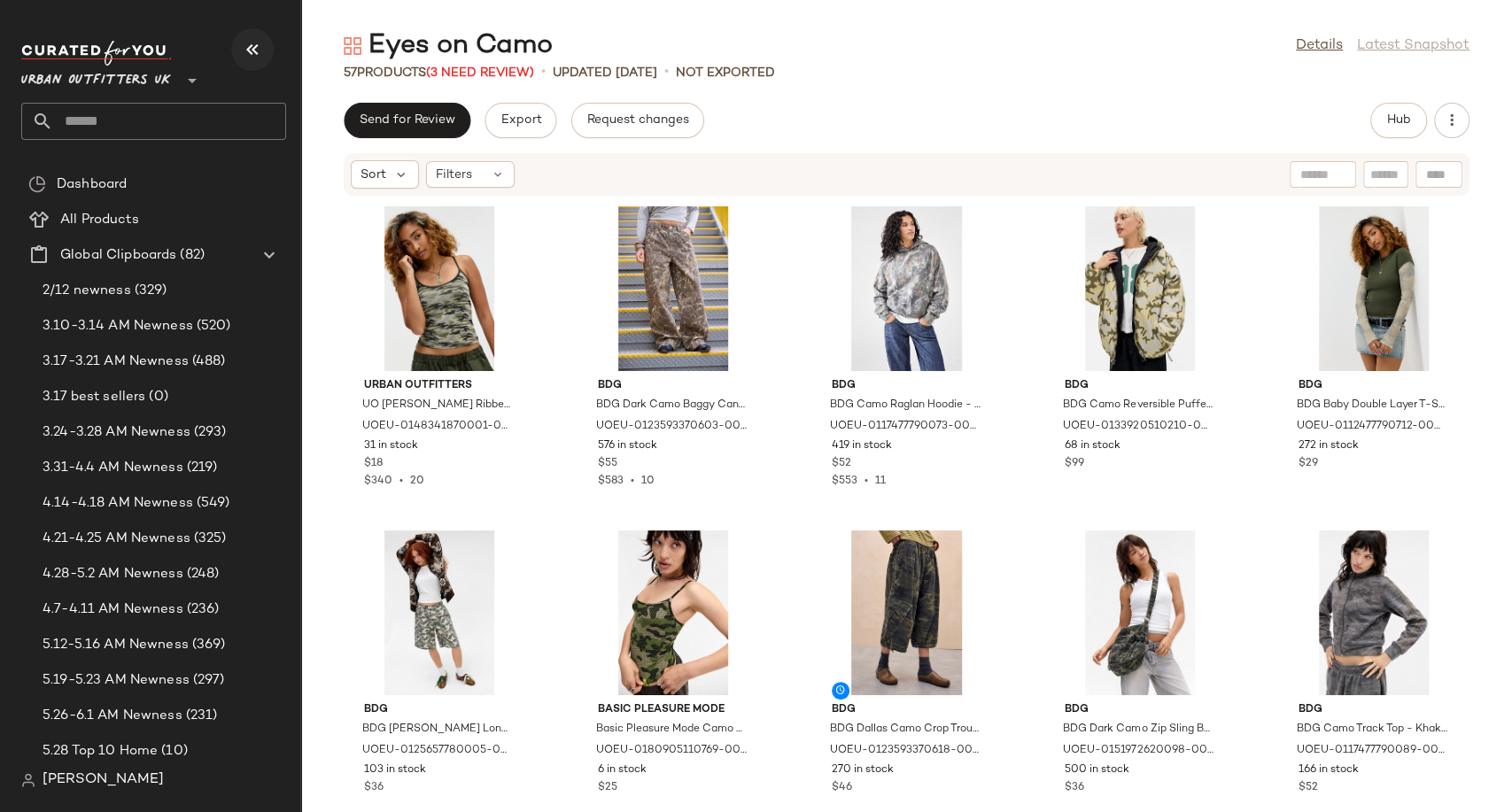
click at [246, 40] on icon "button" at bounding box center [252, 49] width 21 height 21
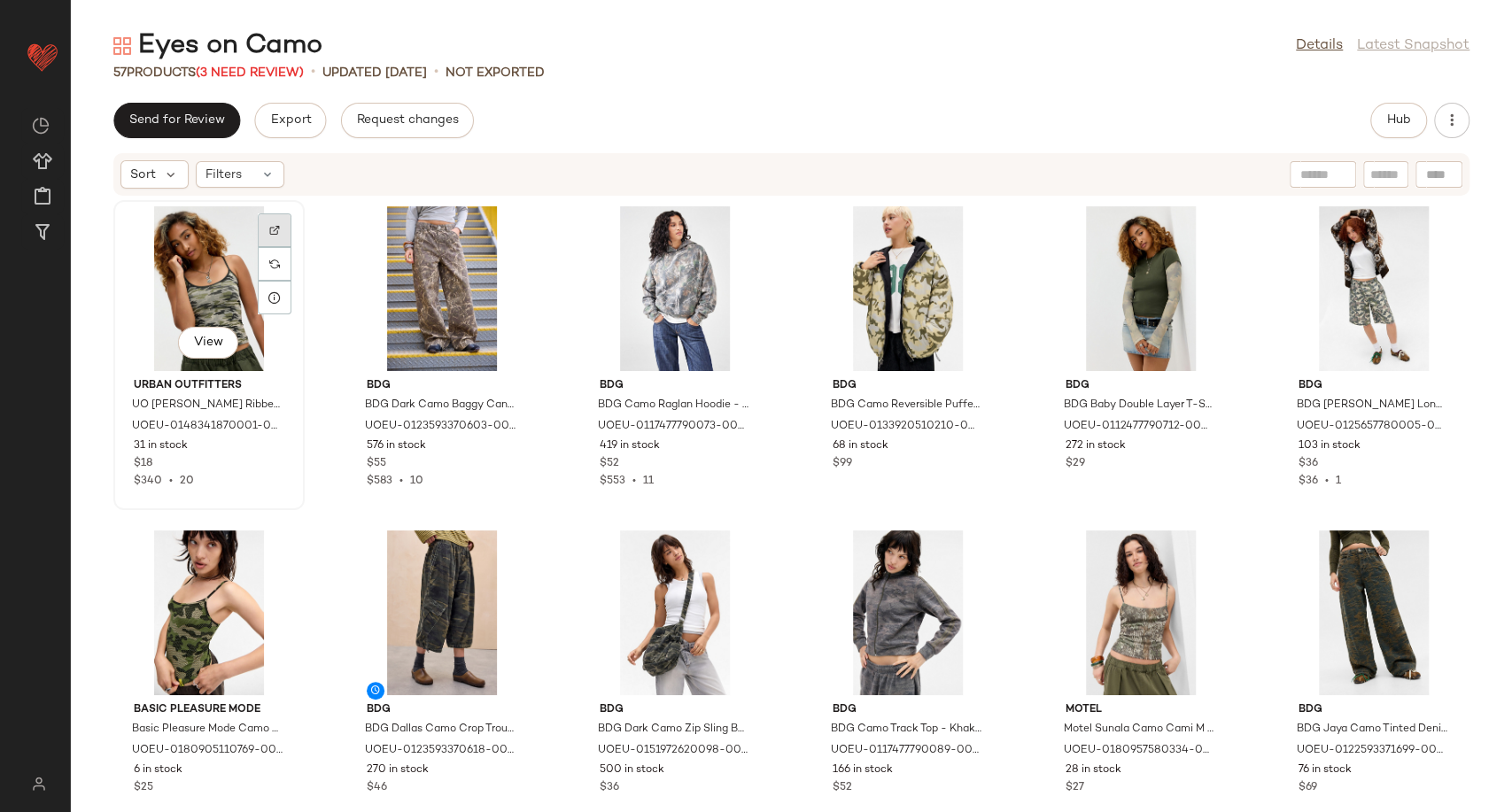
click at [274, 247] on div at bounding box center [275, 264] width 34 height 34
click at [271, 554] on img at bounding box center [275, 554] width 11 height 11
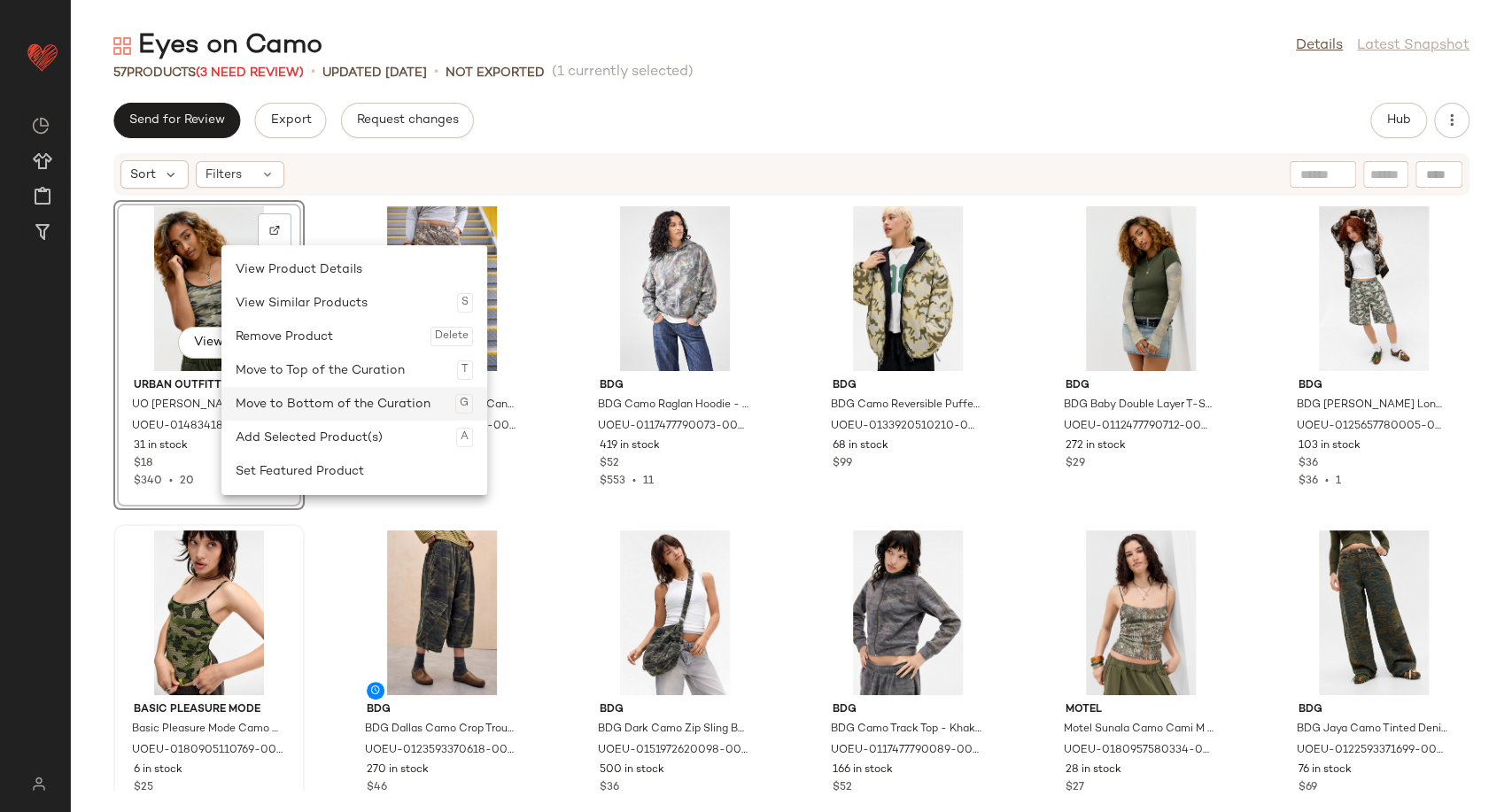
click at [287, 406] on div "Move to Bottom of the Curation G" at bounding box center [354, 404] width 237 height 34
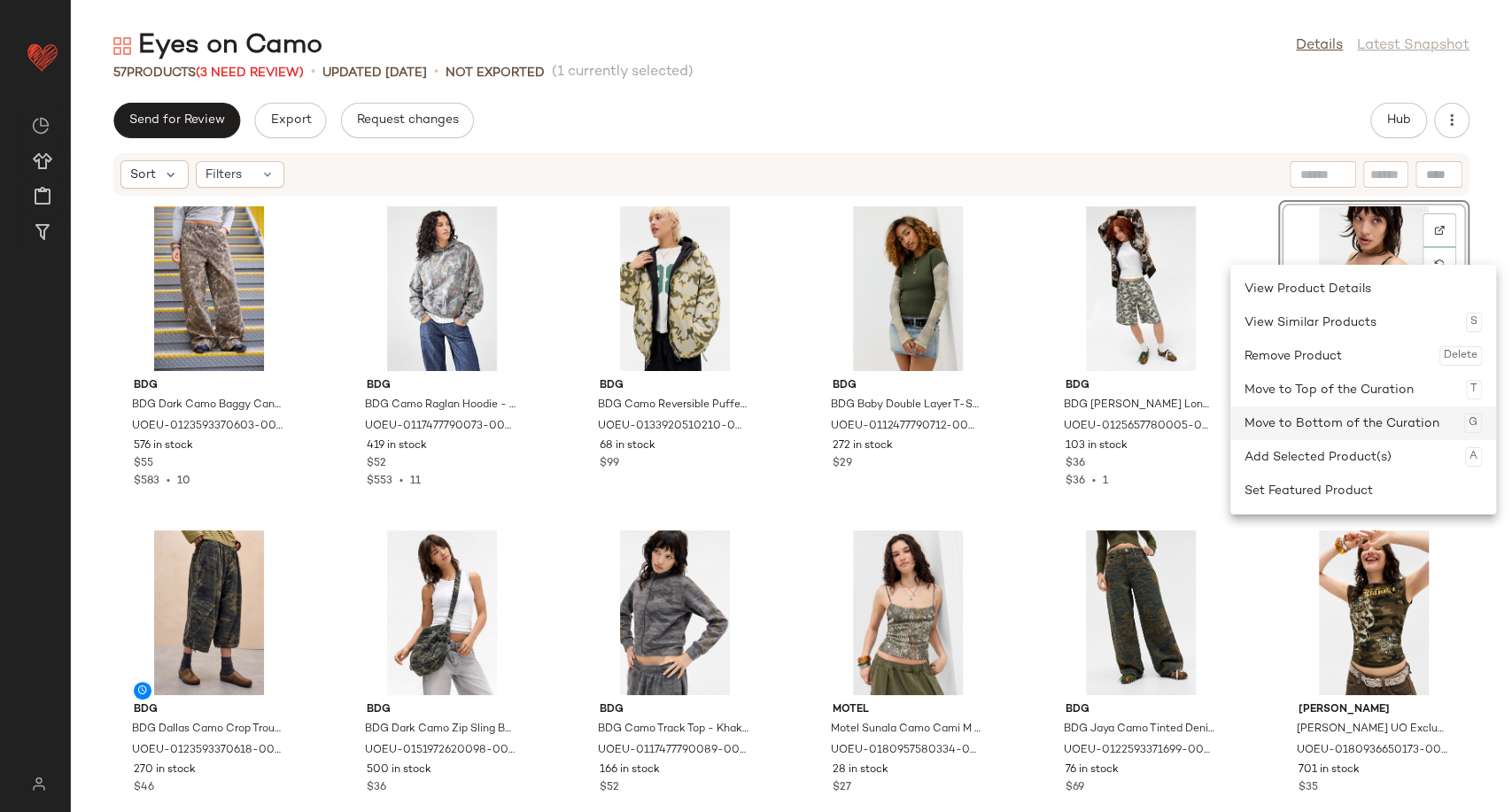
click at [1295, 425] on div "Move to Bottom of the Curation G" at bounding box center [1362, 423] width 237 height 34
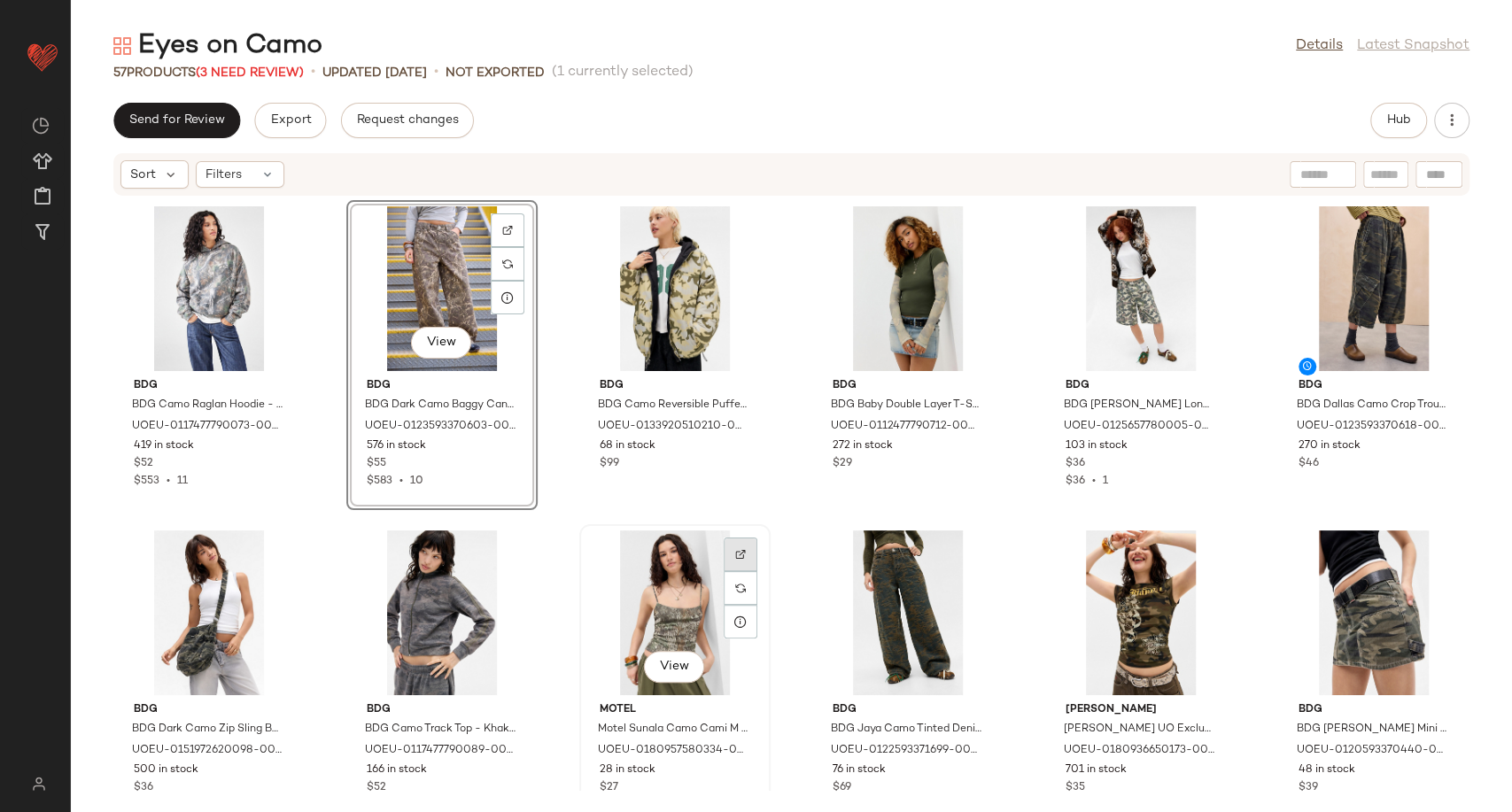
click at [748, 571] on div at bounding box center [741, 588] width 34 height 34
click at [505, 554] on img at bounding box center [507, 554] width 11 height 11
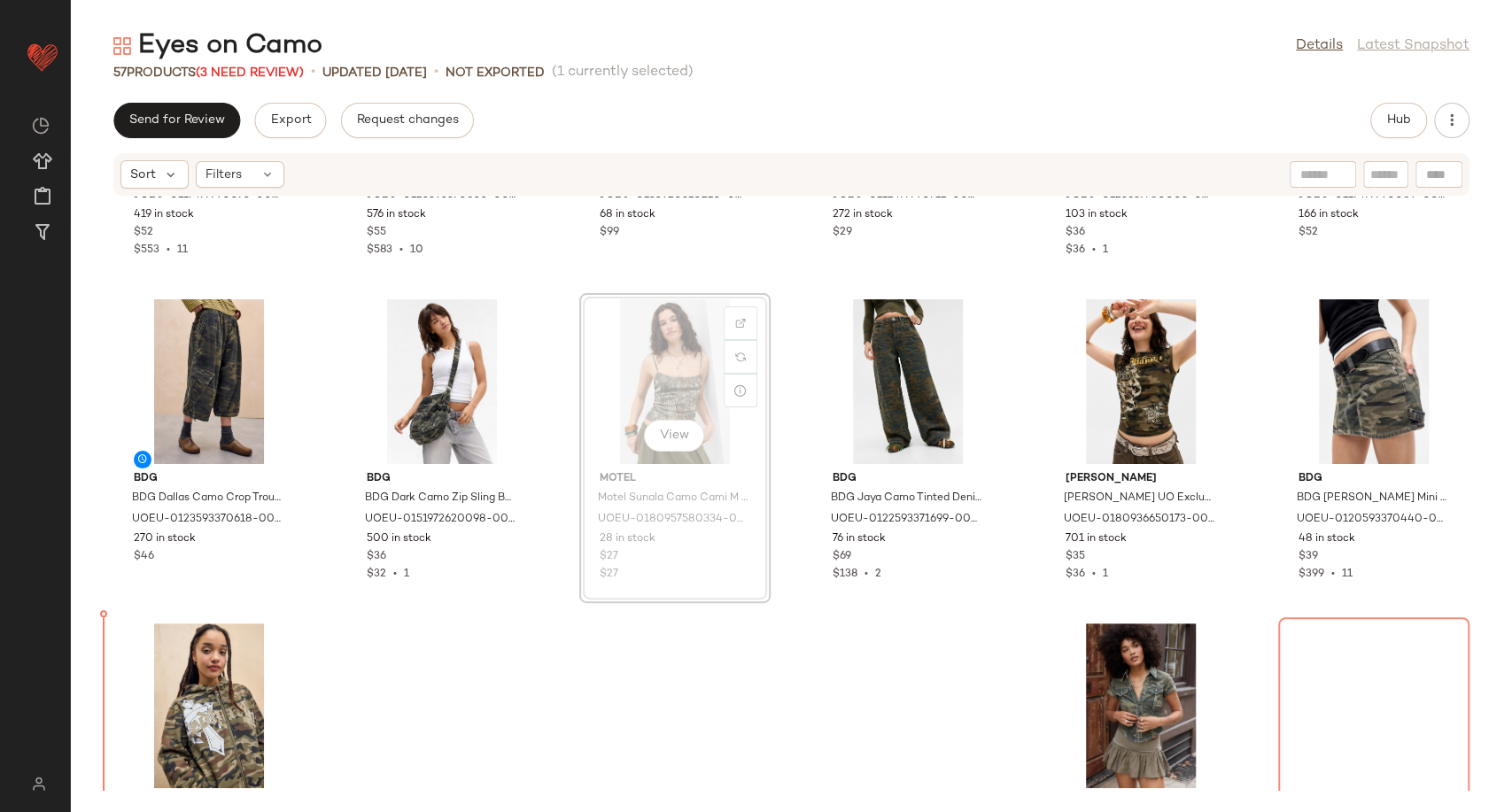
scroll to position [239, 0]
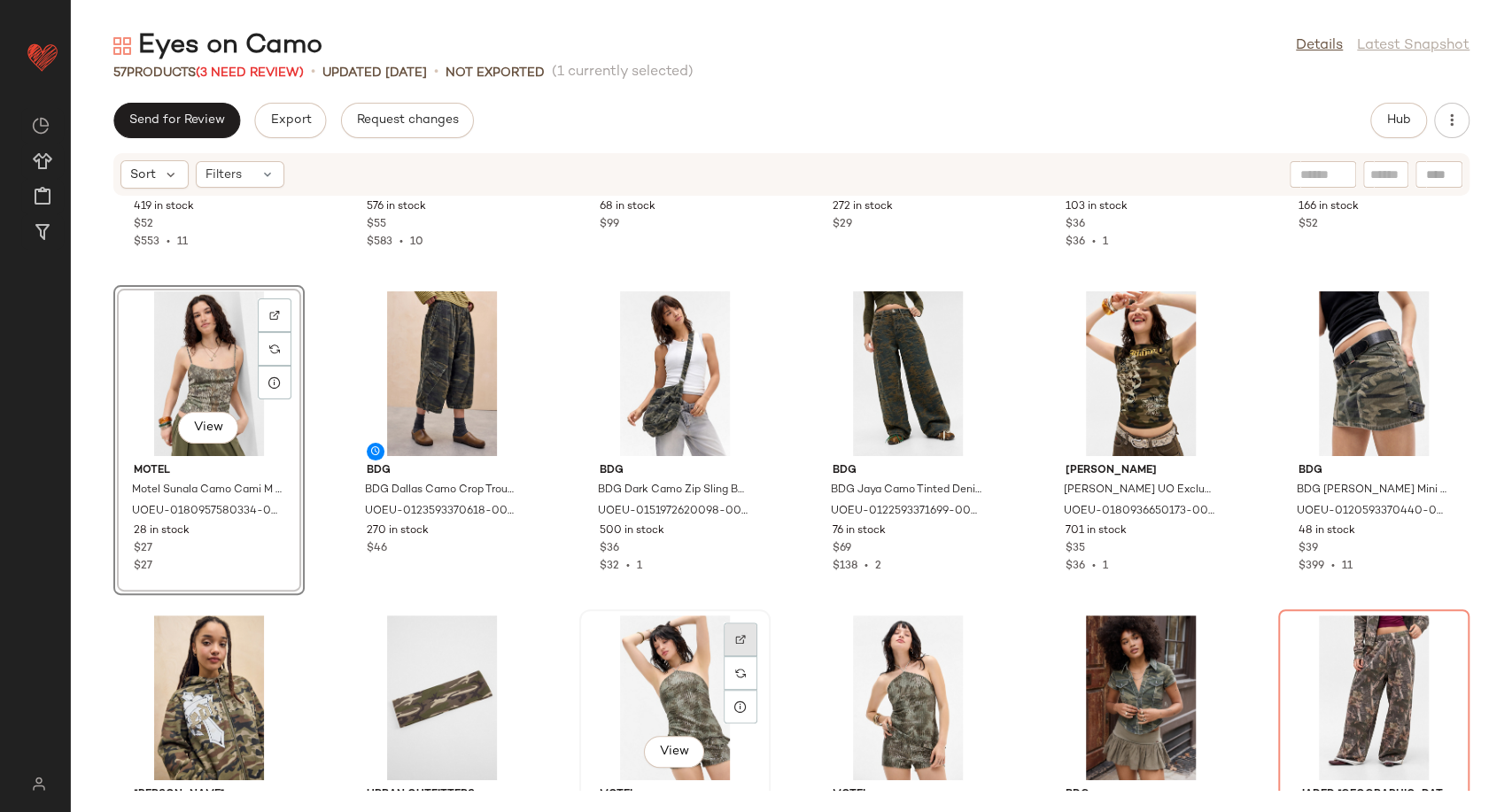
click at [738, 638] on img at bounding box center [740, 639] width 11 height 11
click at [967, 656] on div at bounding box center [974, 673] width 34 height 34
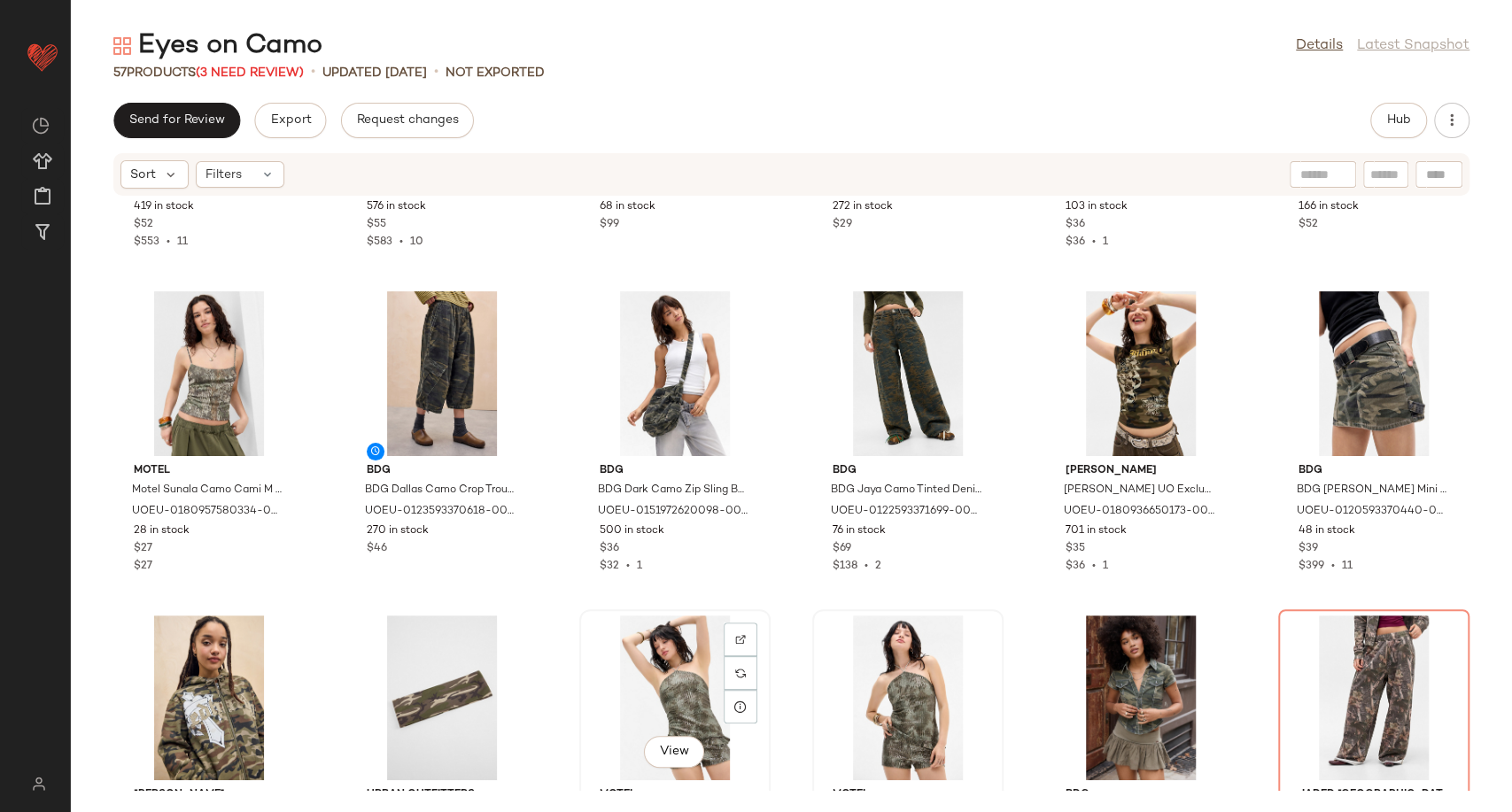
click at [708, 667] on div "View" at bounding box center [674, 698] width 178 height 165
click at [878, 700] on div "View" at bounding box center [907, 698] width 178 height 165
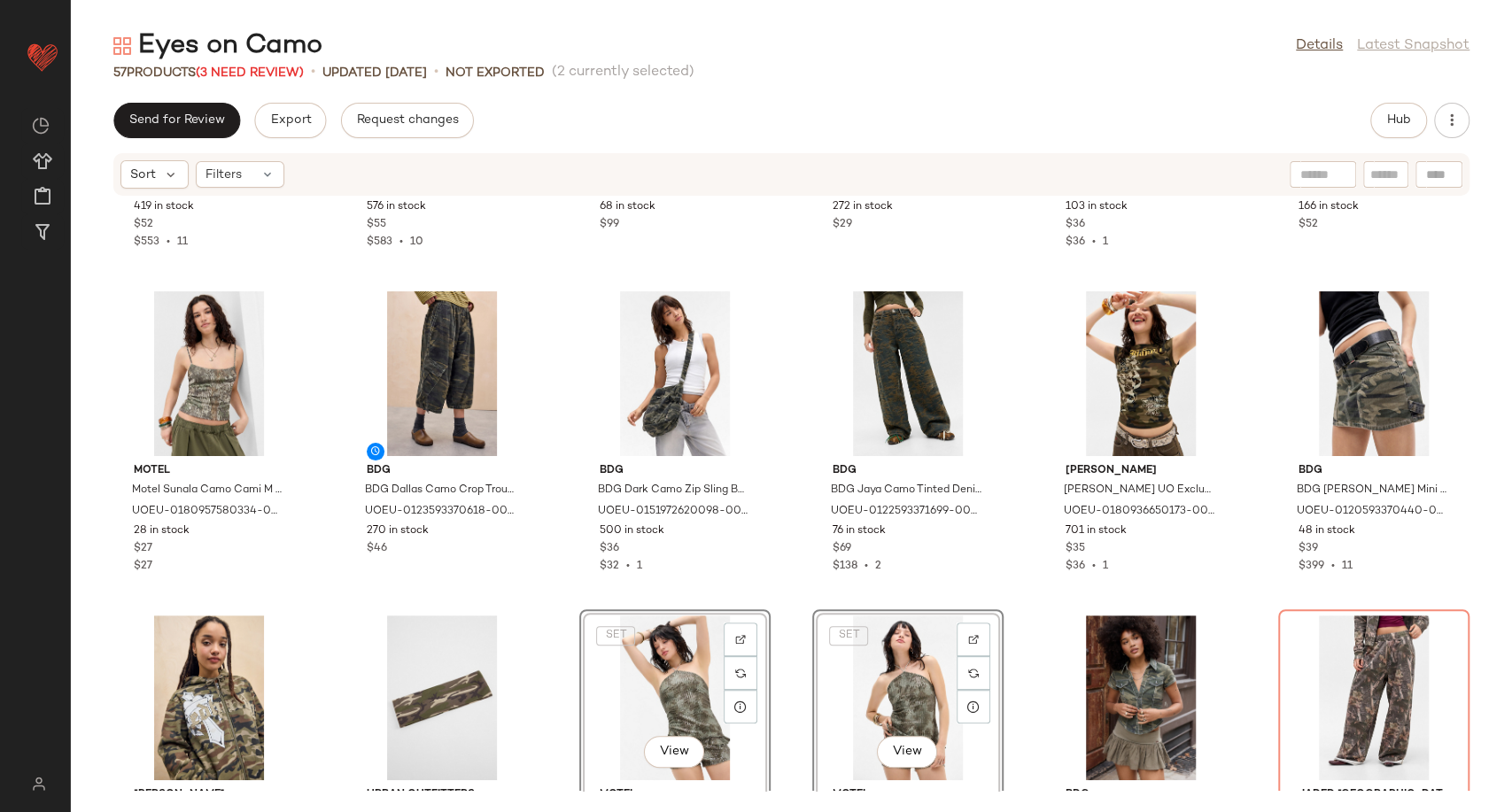
scroll to position [244, 0]
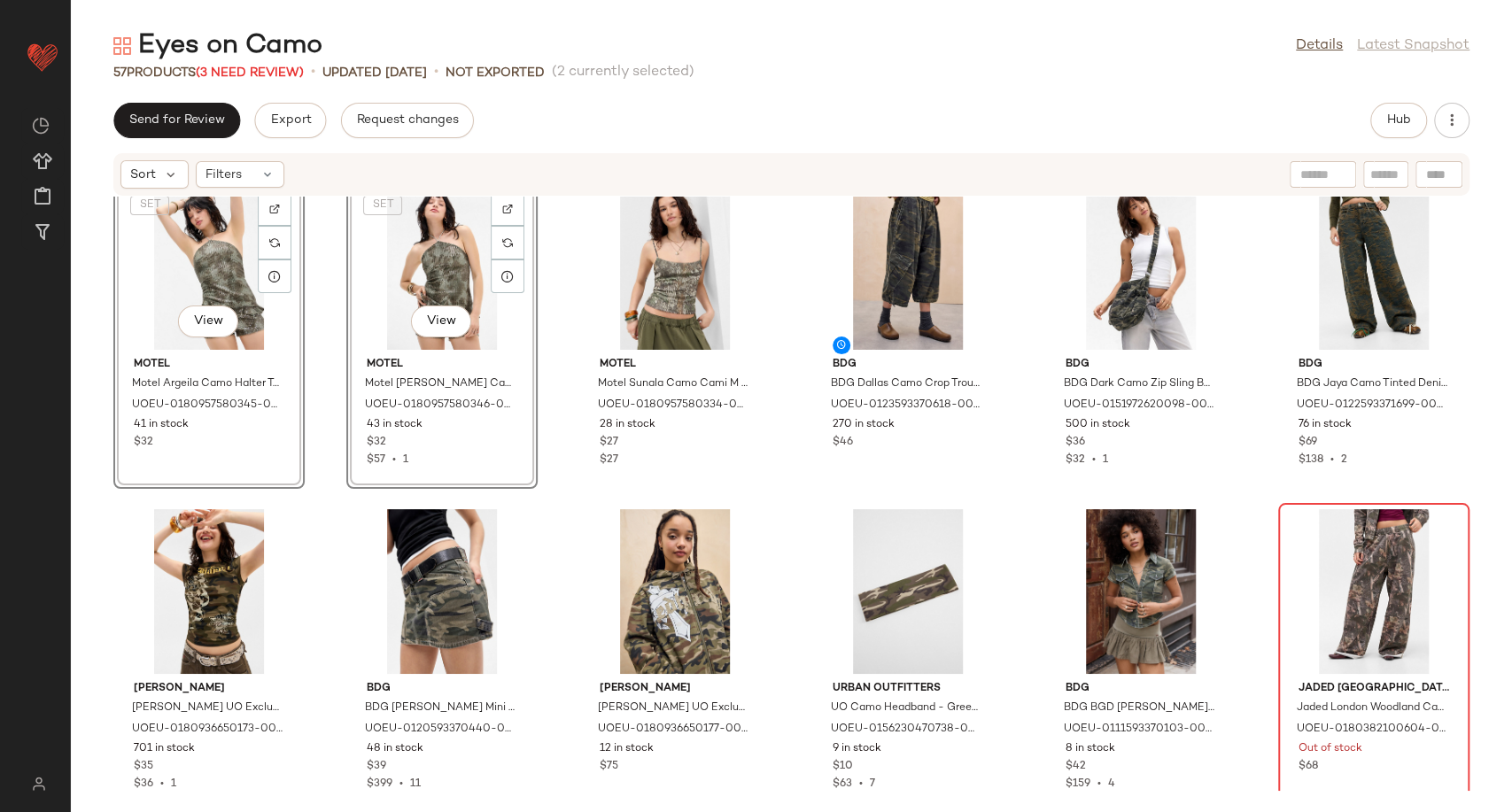
scroll to position [361, 0]
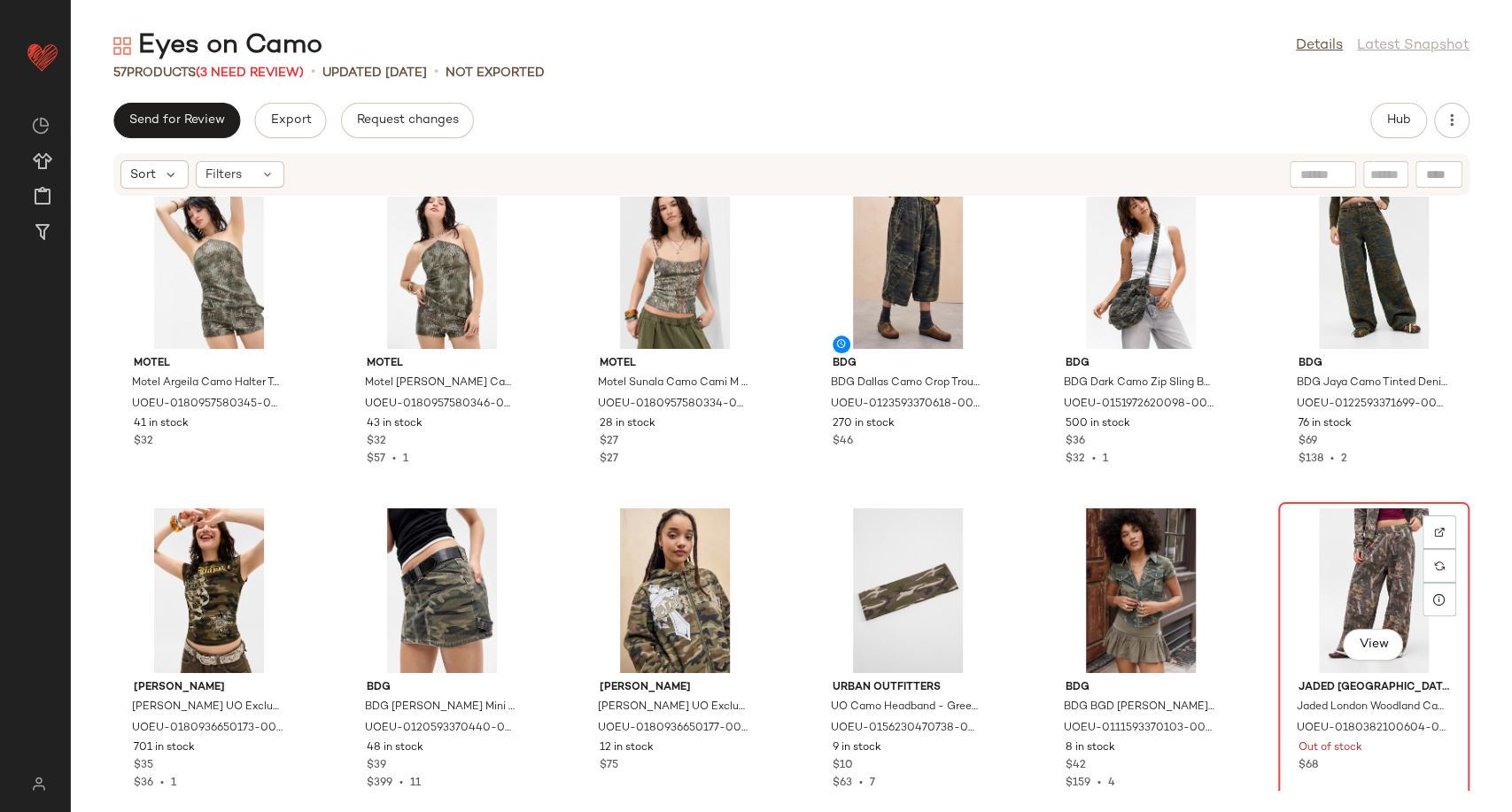
click at [1356, 576] on div "View" at bounding box center [1373, 591] width 178 height 165
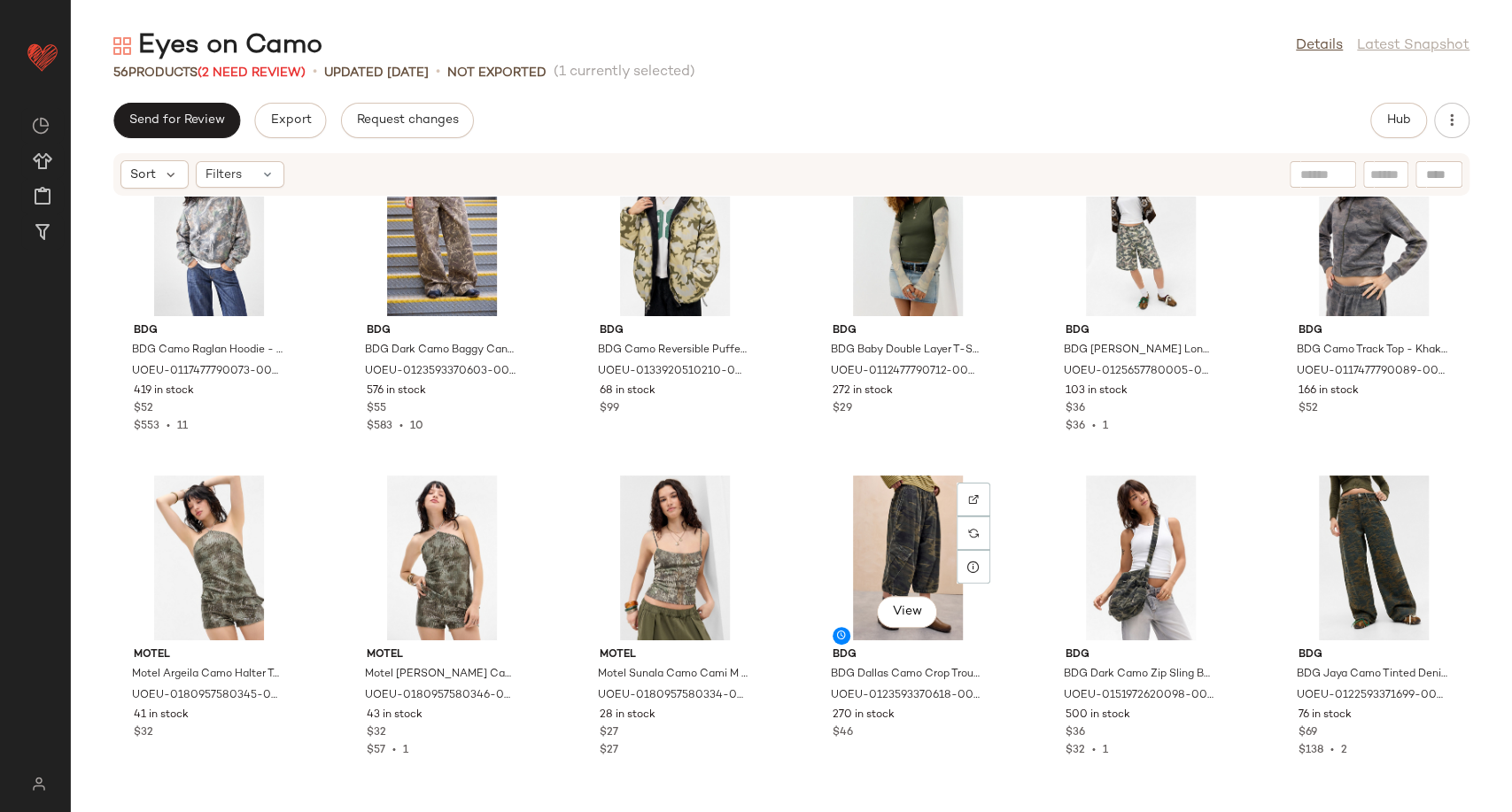
scroll to position [14, 0]
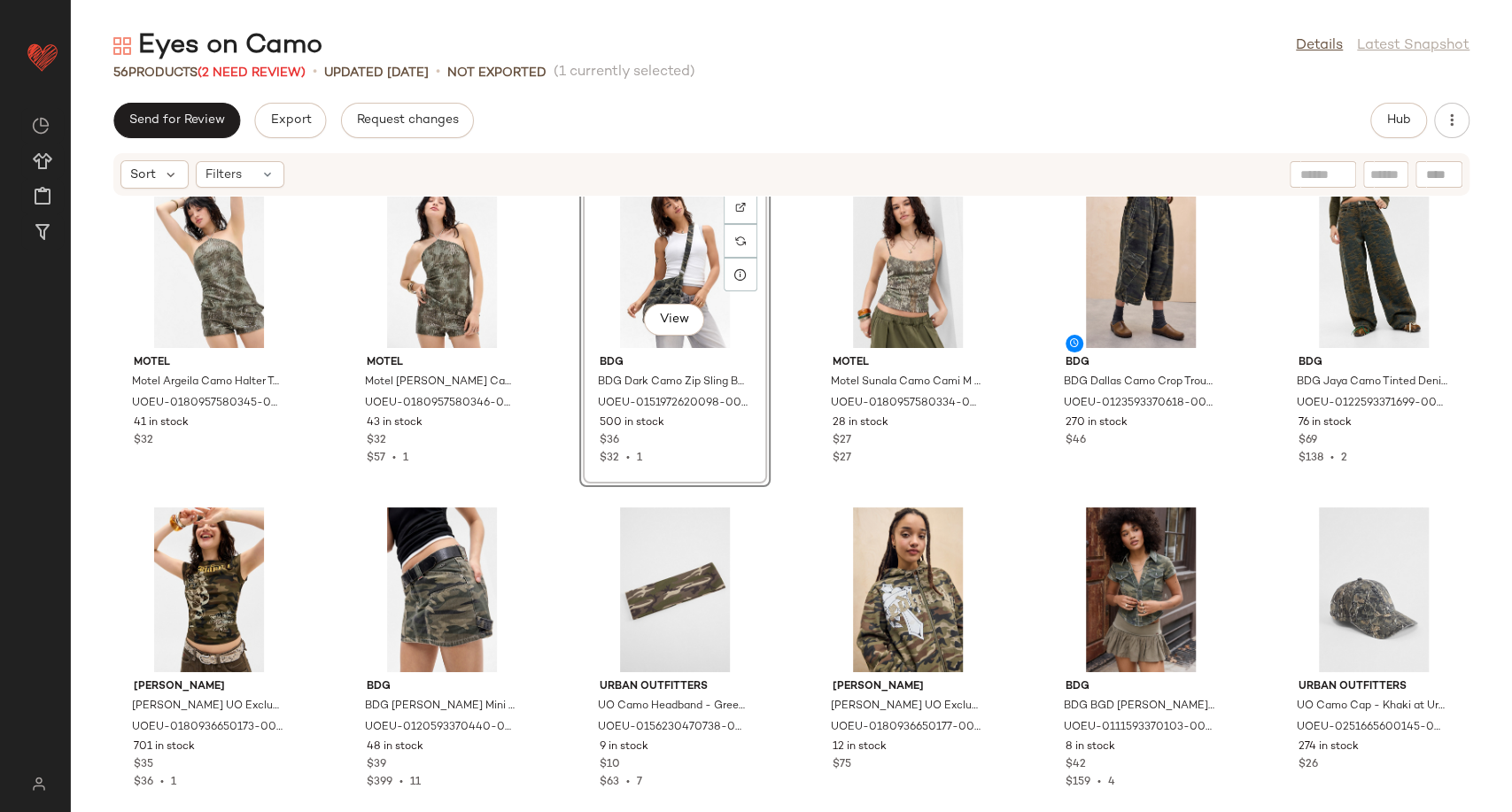
scroll to position [315, 0]
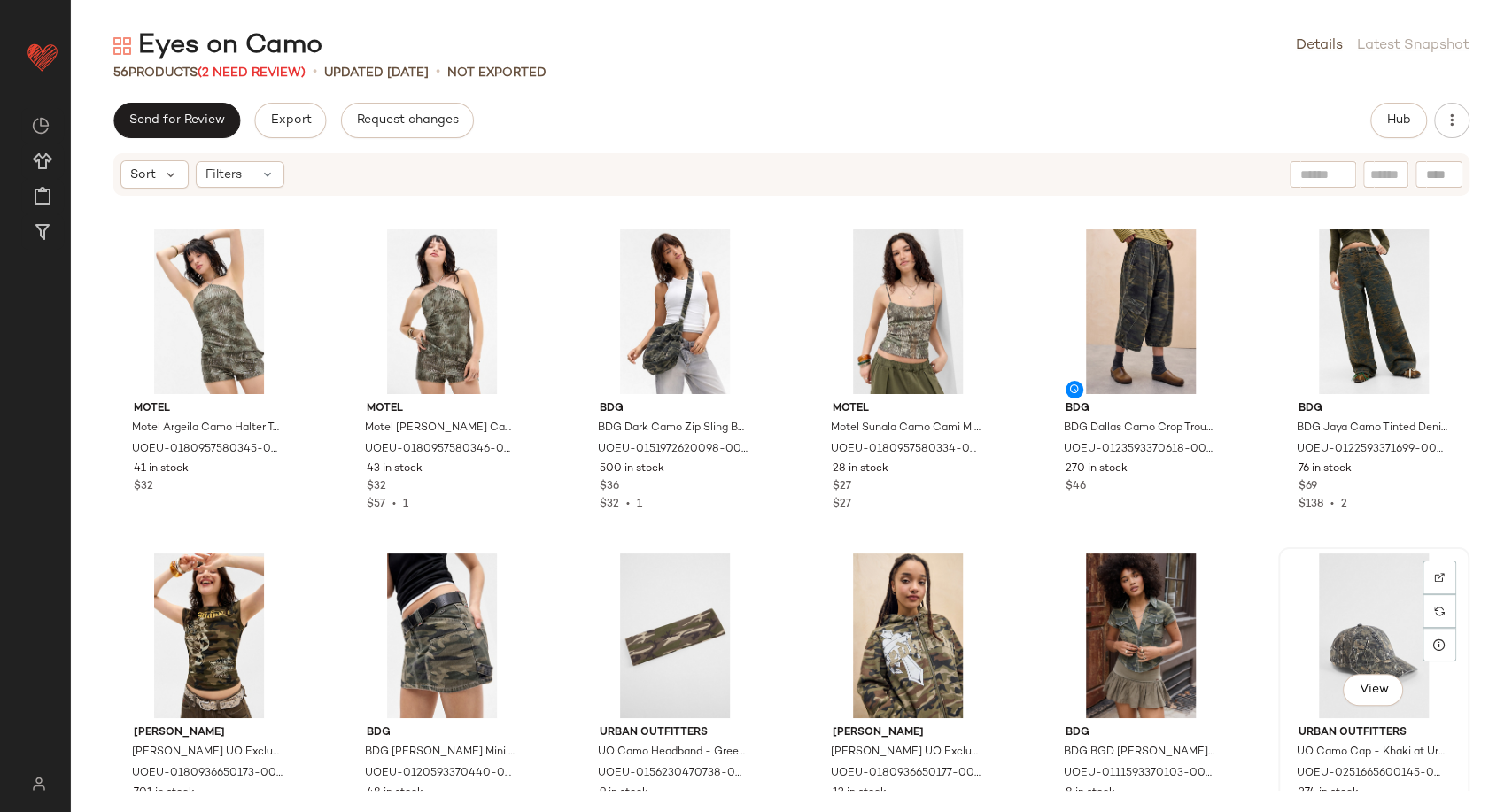
scroll to position [316, 0]
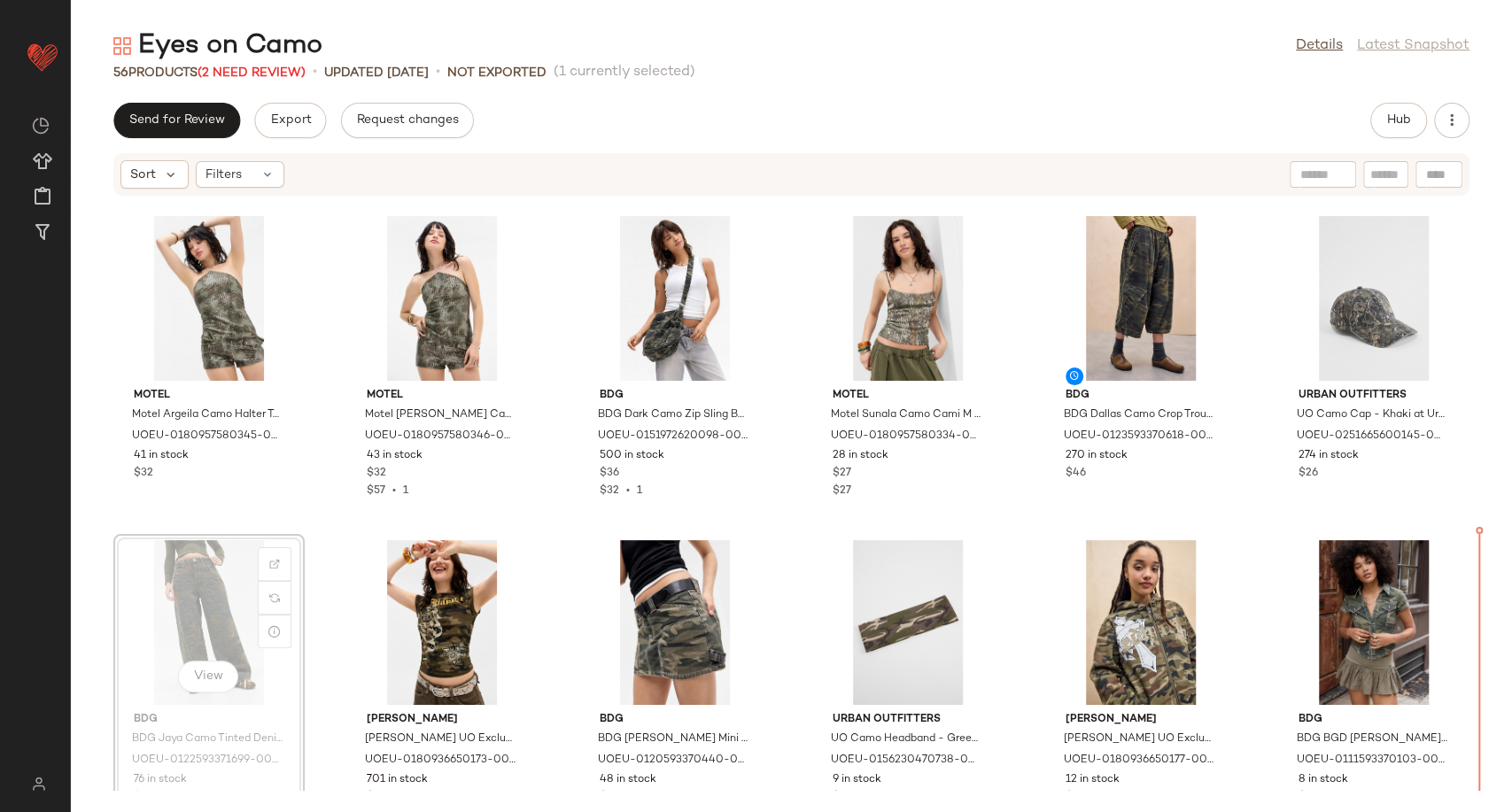
scroll to position [333, 0]
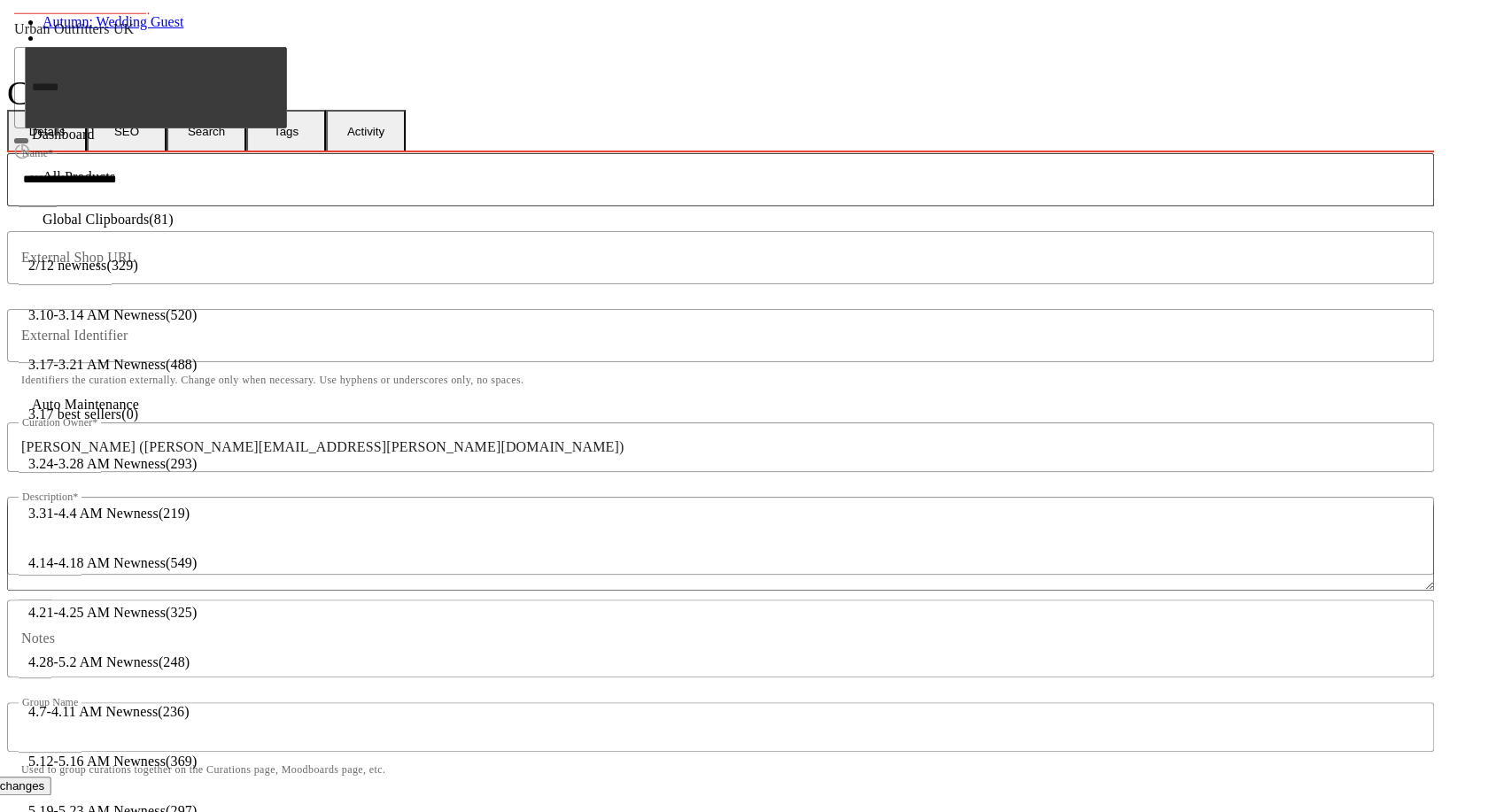
scroll to position [2723, 0]
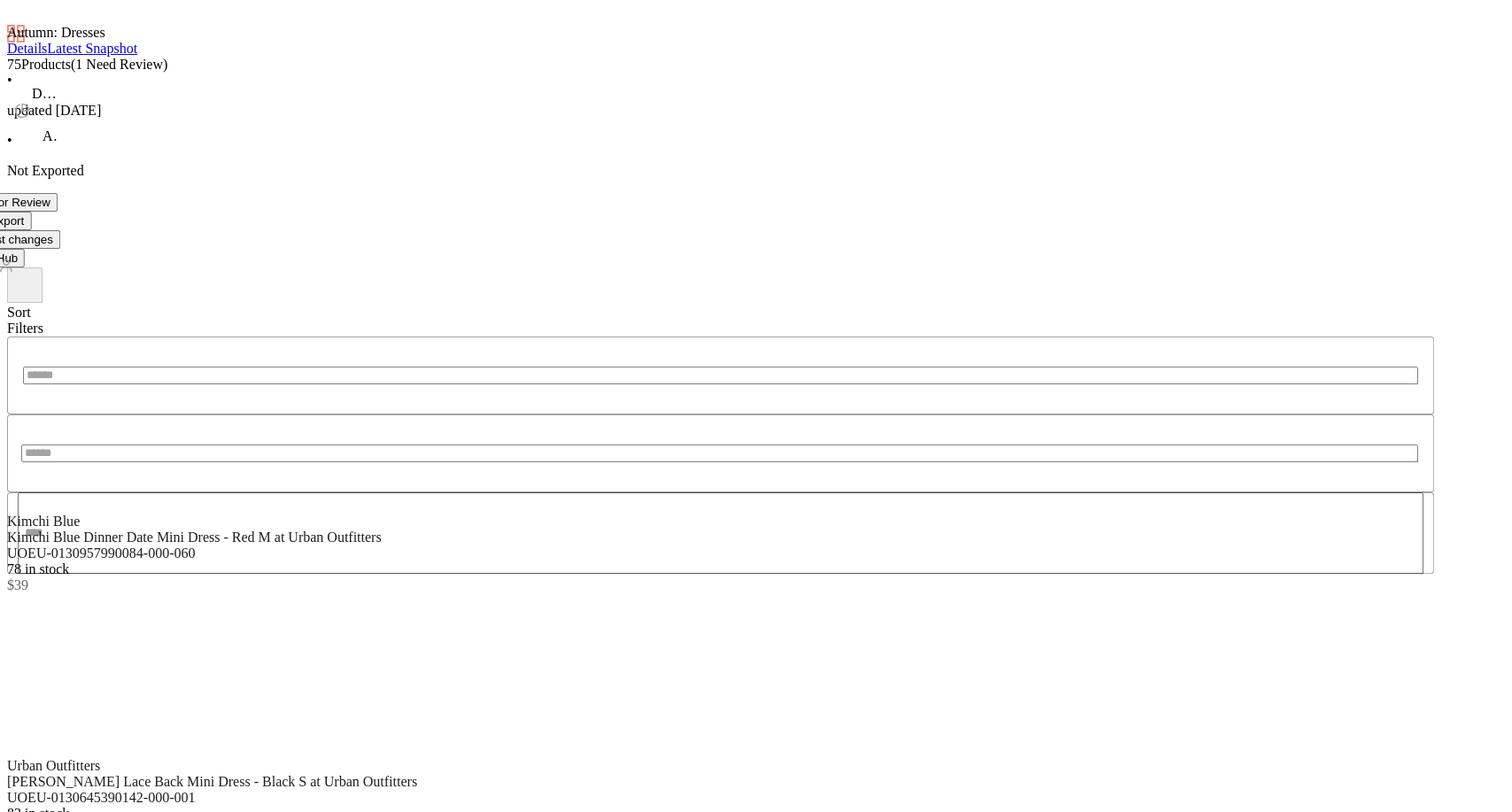
click at [168, 68] on span "(1 Need Review)" at bounding box center [118, 63] width 96 height 15
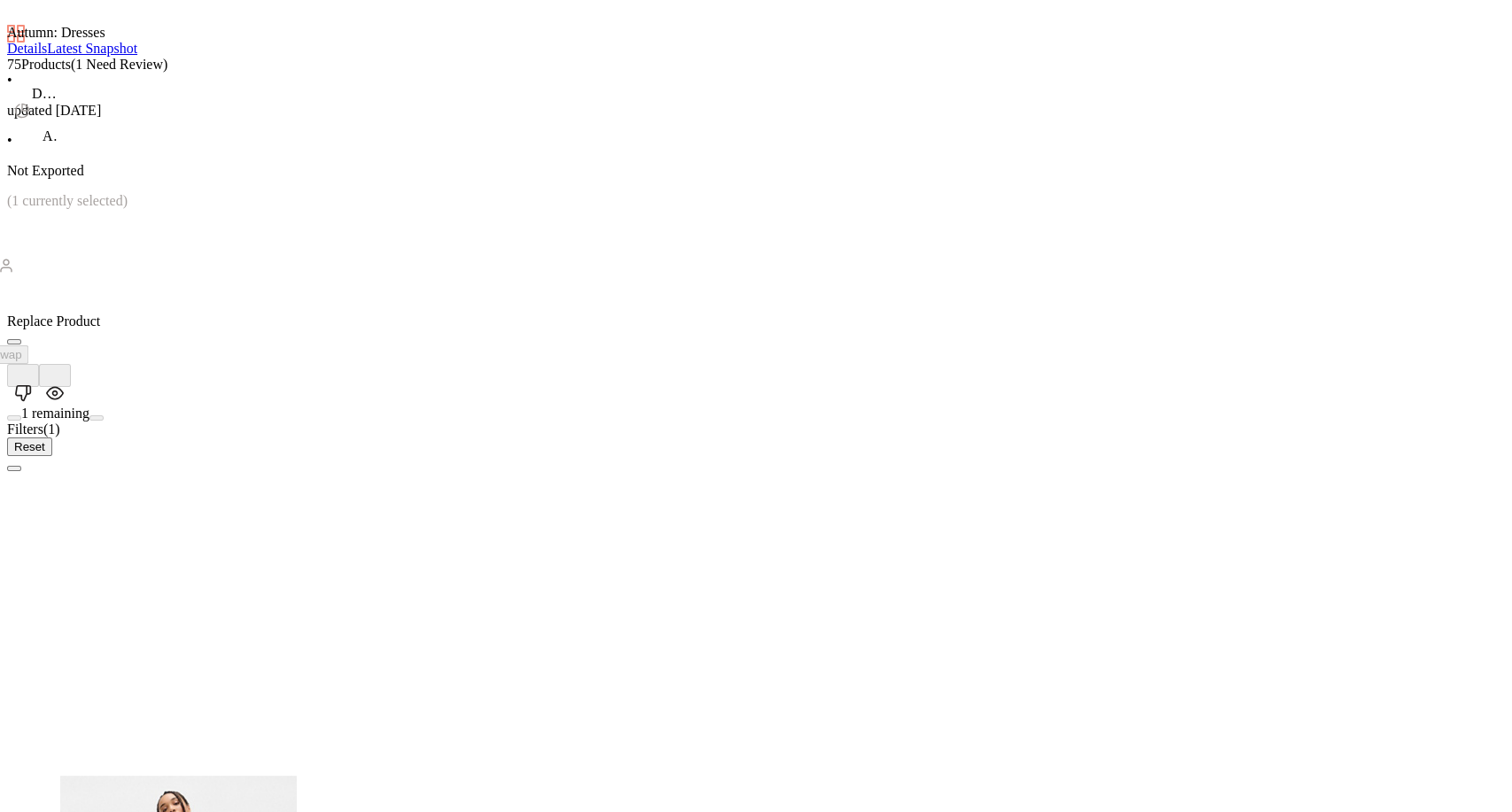
scroll to position [3122, 0]
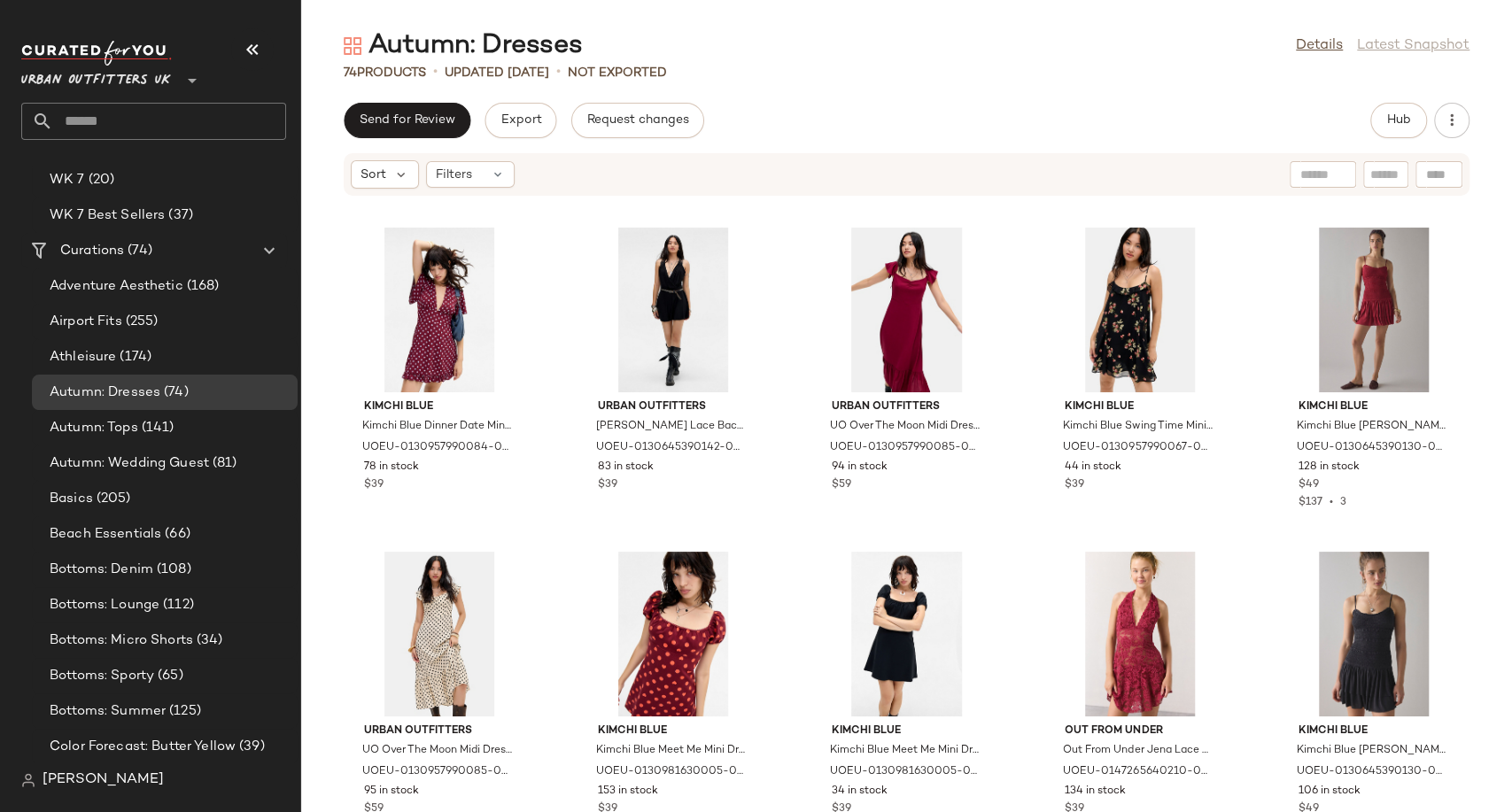
scroll to position [2939, 0]
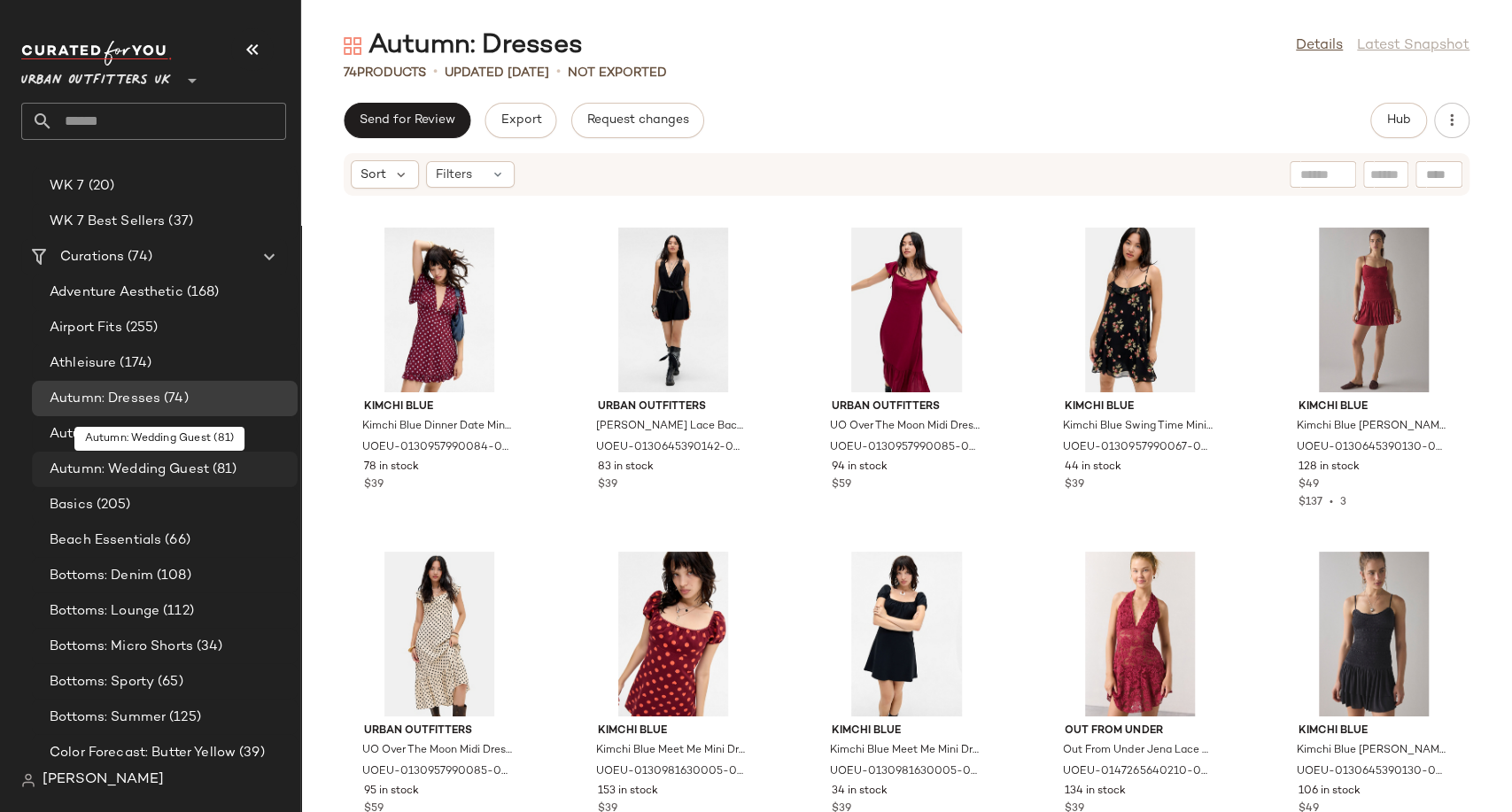
click at [145, 477] on span "Autumn: Wedding Guest" at bounding box center [129, 470] width 160 height 21
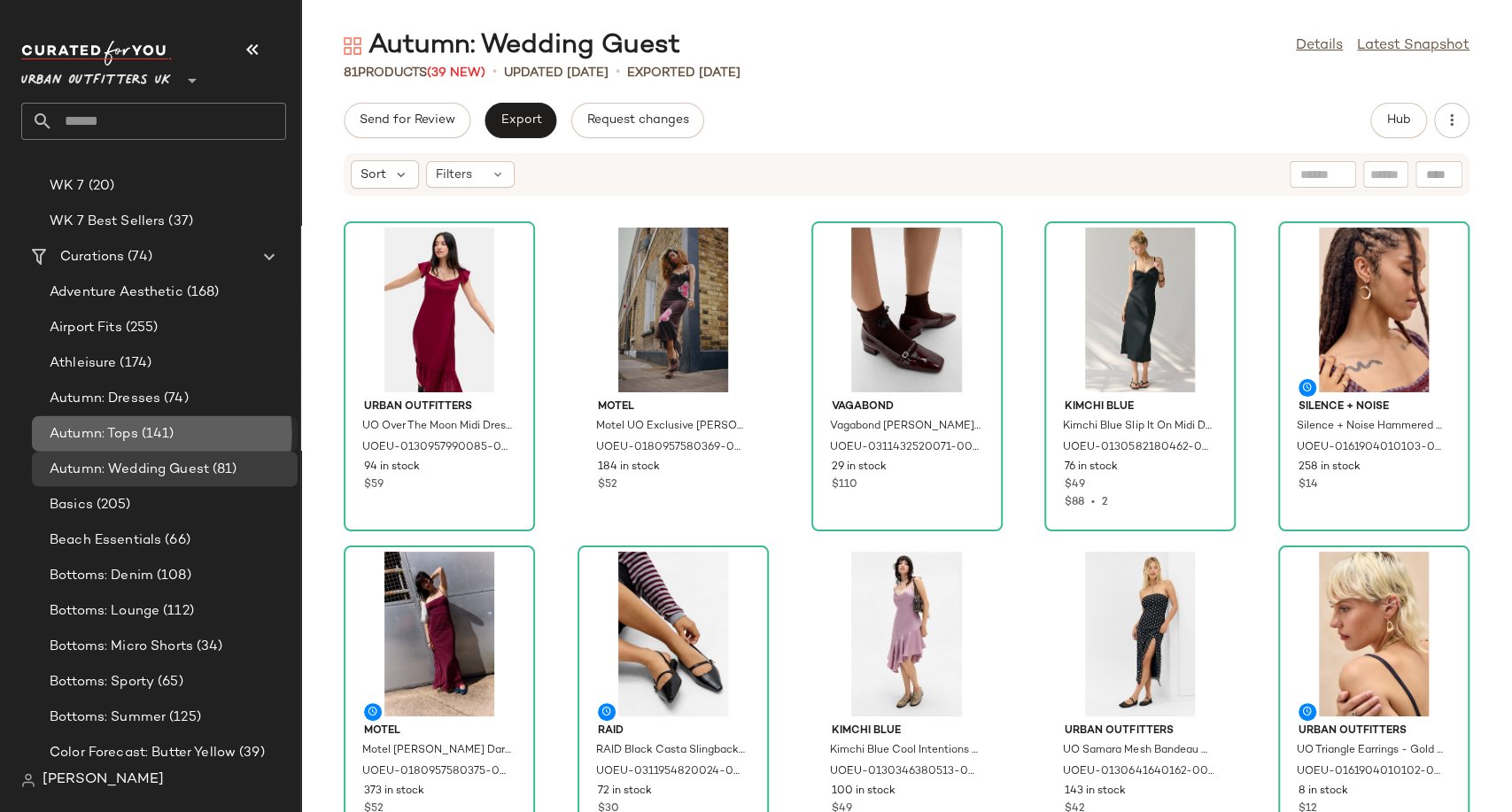
click at [162, 440] on span "(141)" at bounding box center [156, 434] width 37 height 21
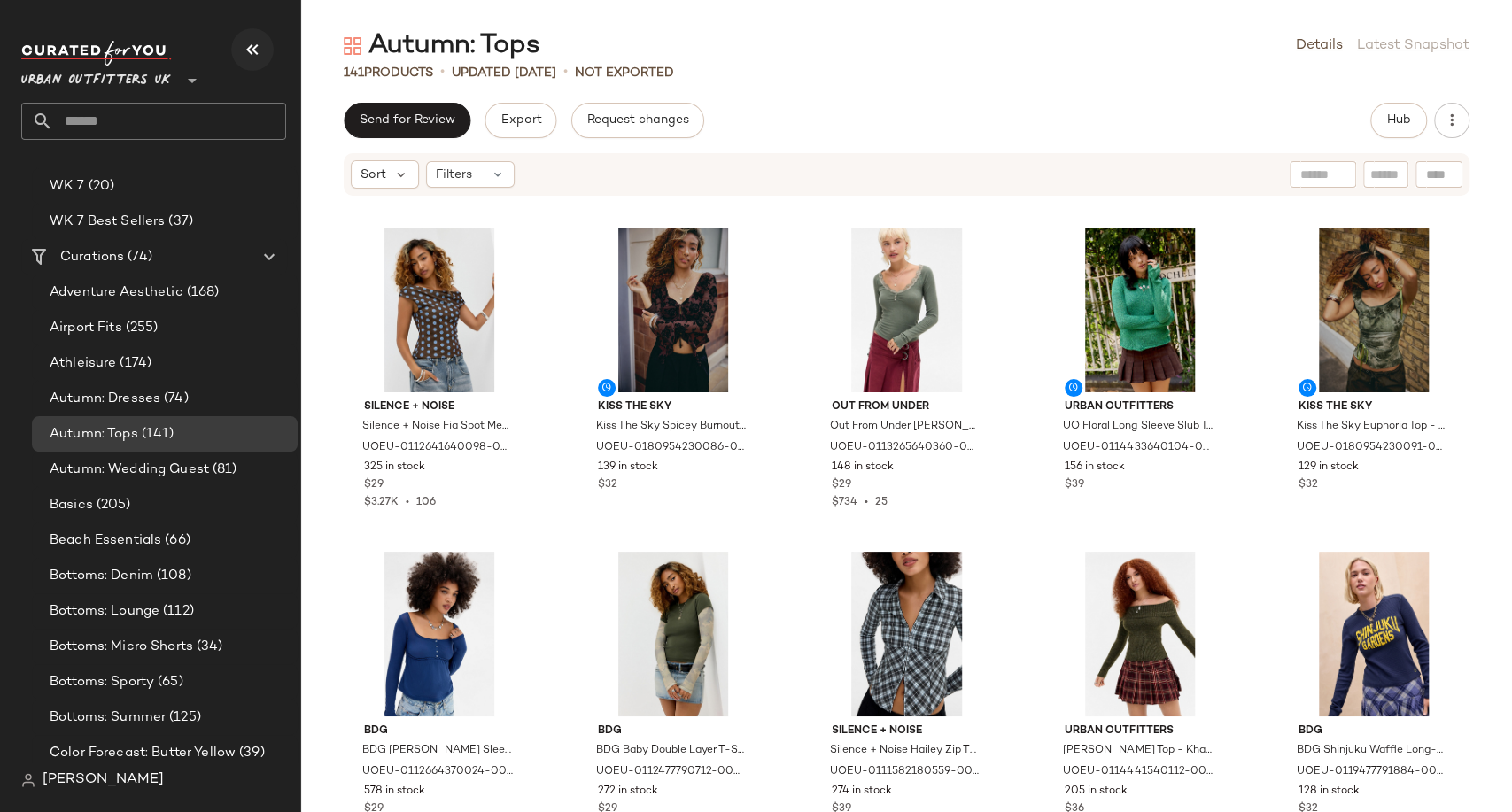
click at [248, 45] on icon "button" at bounding box center [252, 49] width 21 height 21
